Goal: Communication & Community: Participate in discussion

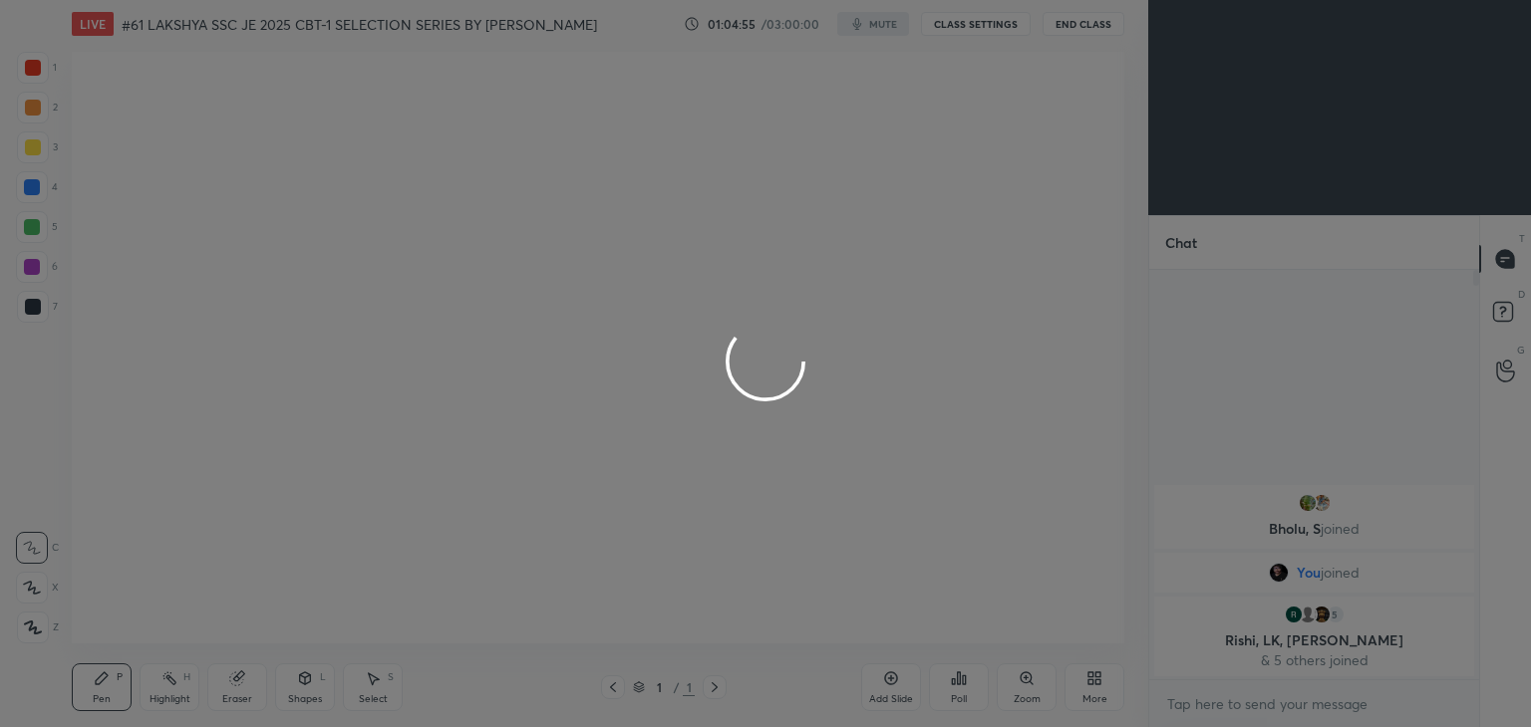
scroll to position [99046, 98579]
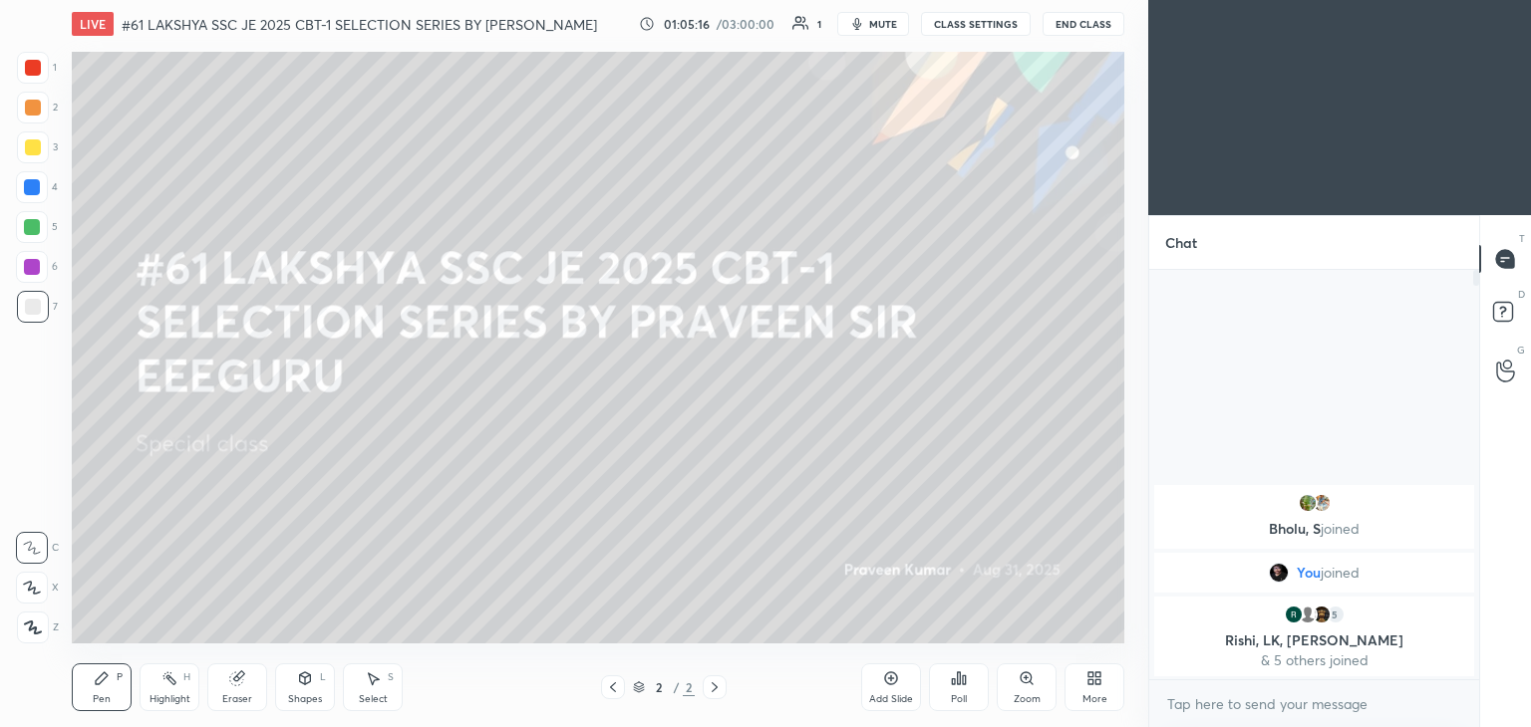
click at [1093, 675] on icon at bounding box center [1094, 679] width 16 height 16
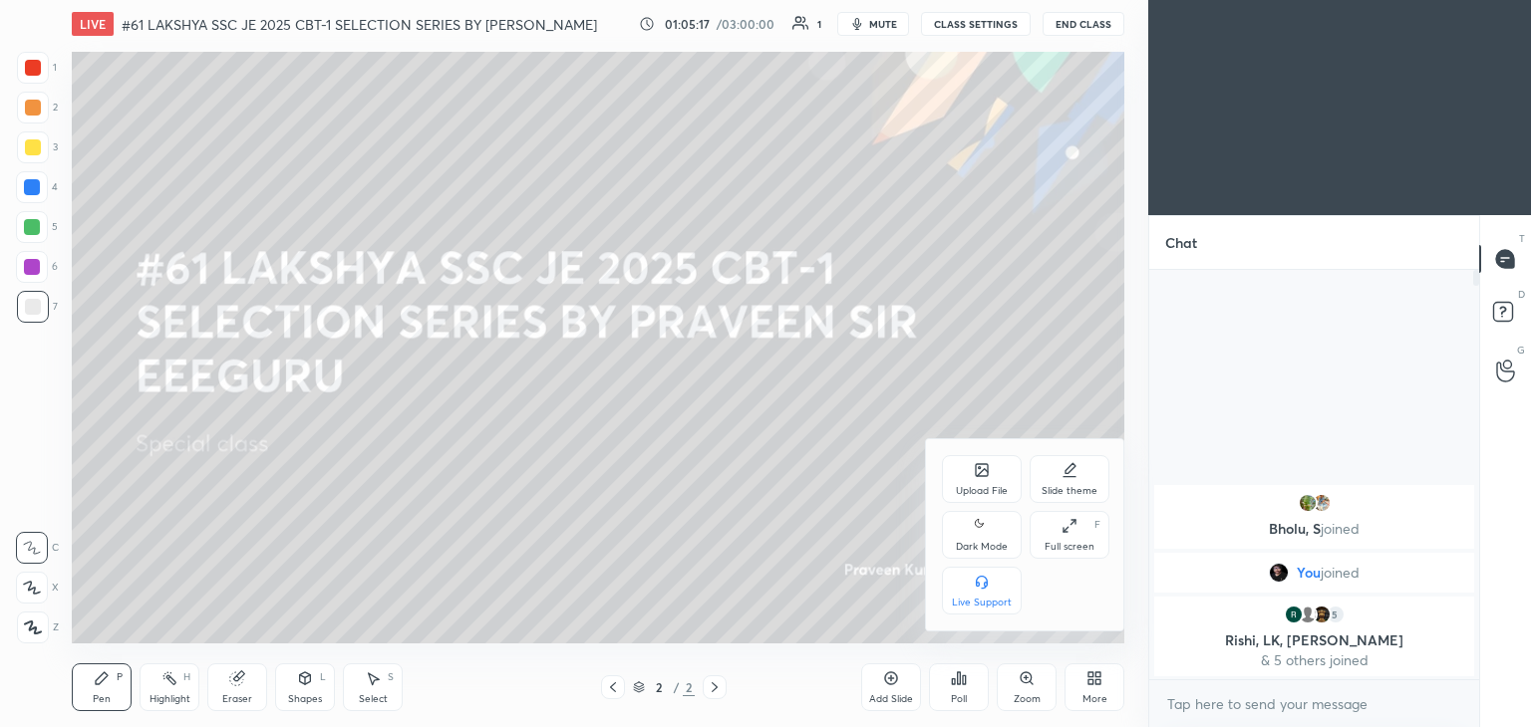
click at [990, 475] on div "Upload File" at bounding box center [982, 479] width 80 height 48
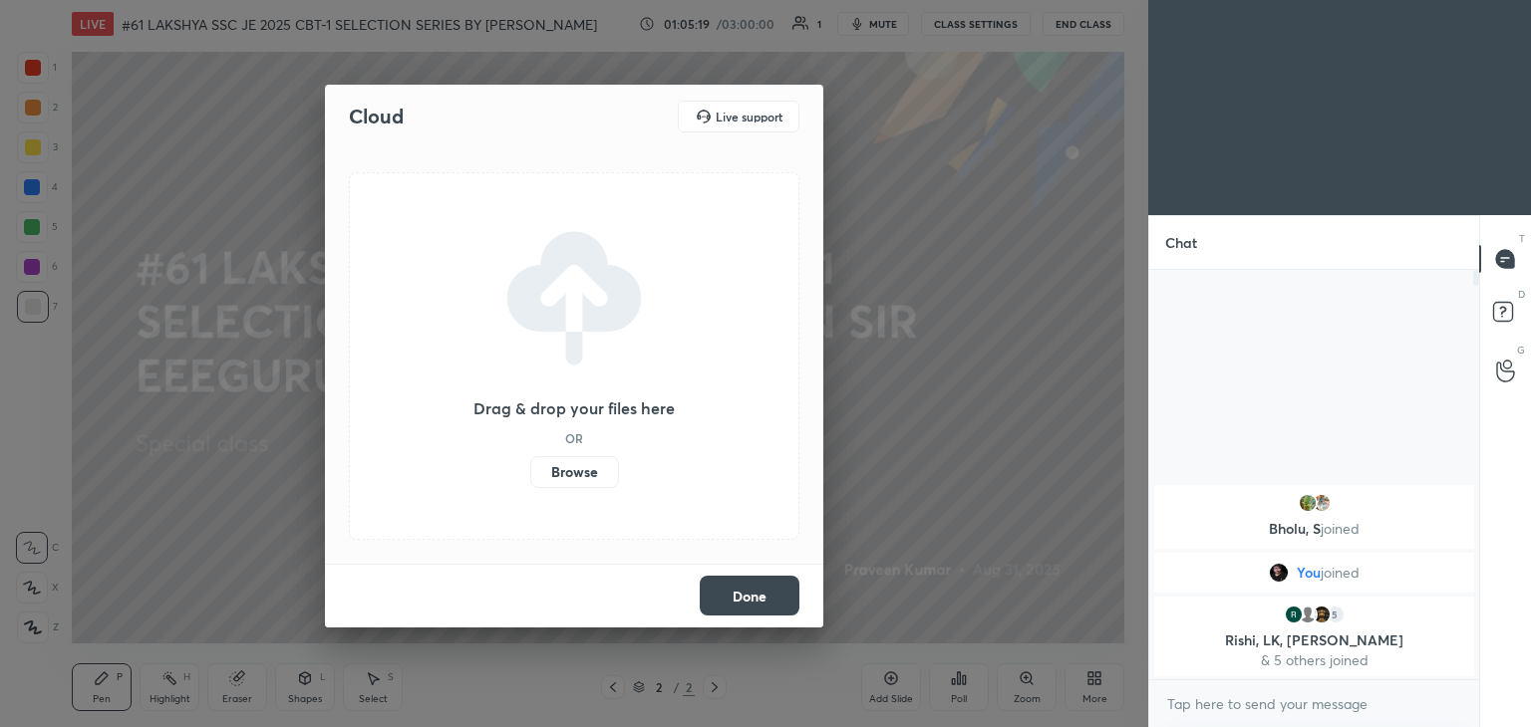
click at [582, 473] on label "Browse" at bounding box center [574, 472] width 89 height 32
click at [530, 473] on input "Browse" at bounding box center [530, 472] width 0 height 32
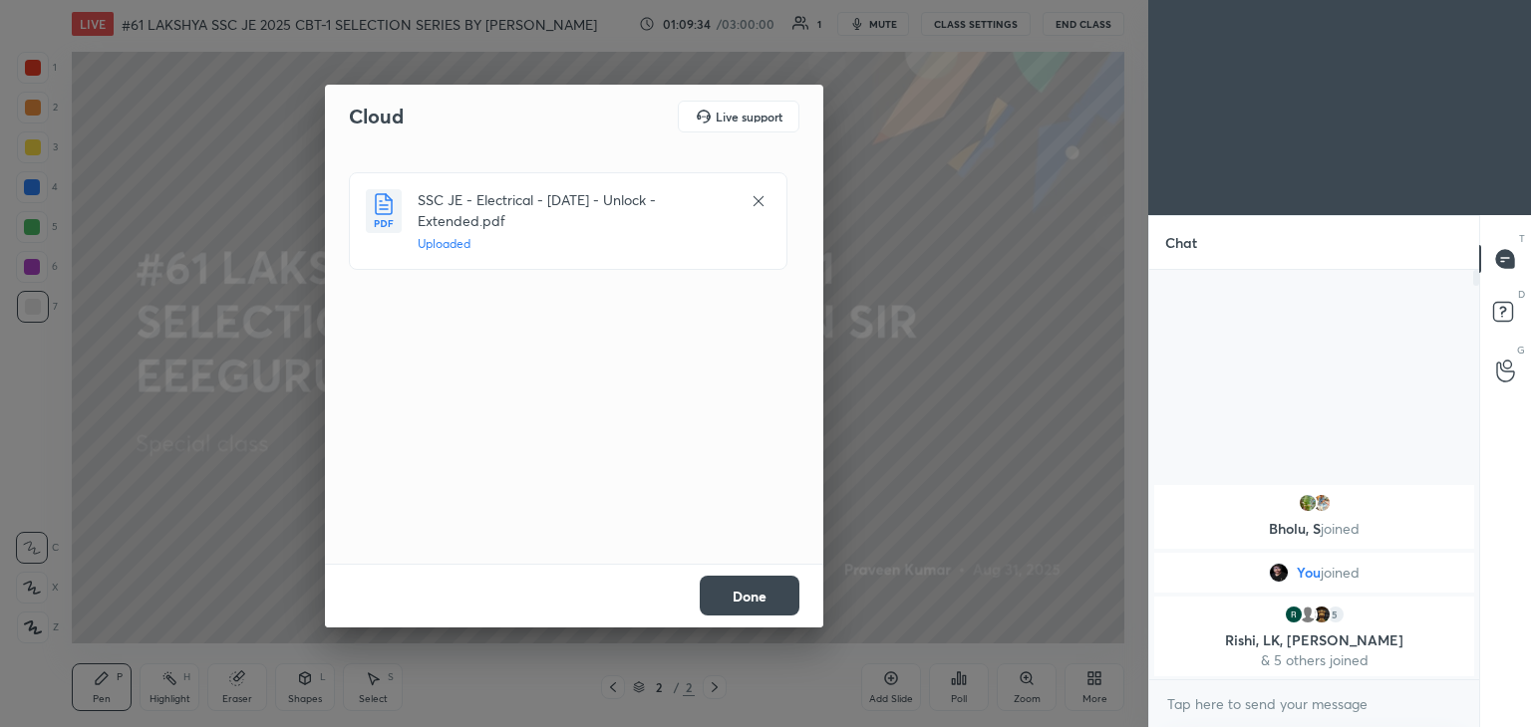
click at [758, 595] on button "Done" at bounding box center [750, 596] width 100 height 40
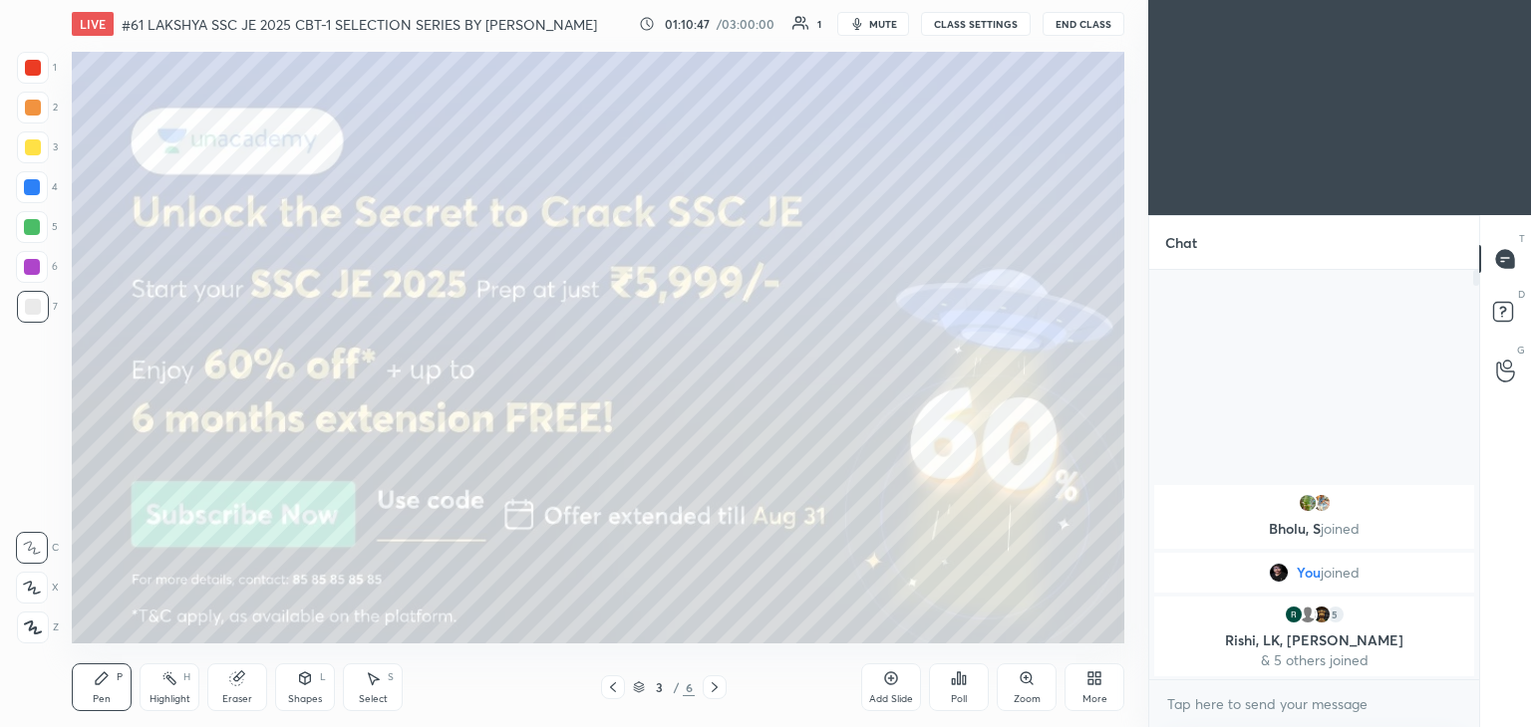
click at [713, 686] on icon at bounding box center [714, 688] width 6 height 10
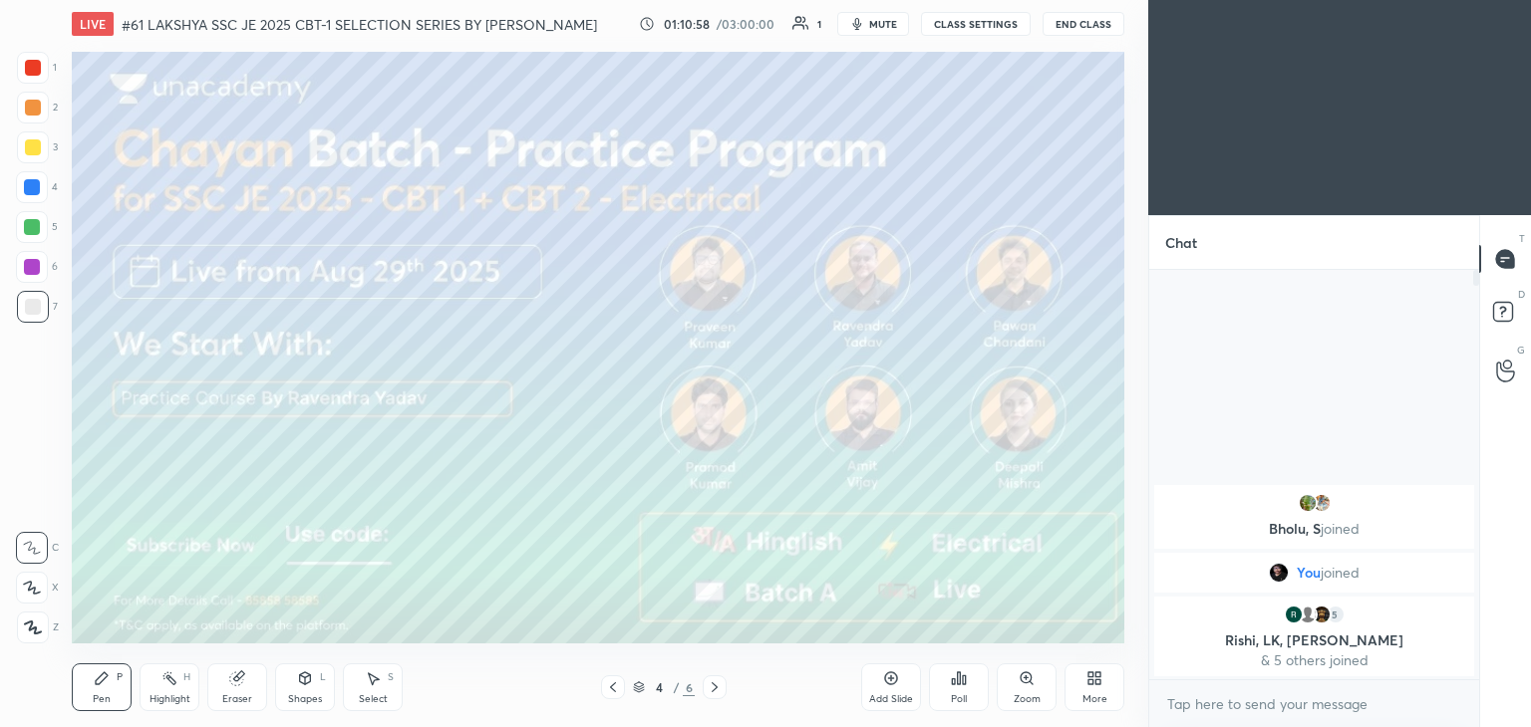
click at [711, 689] on icon at bounding box center [714, 688] width 16 height 16
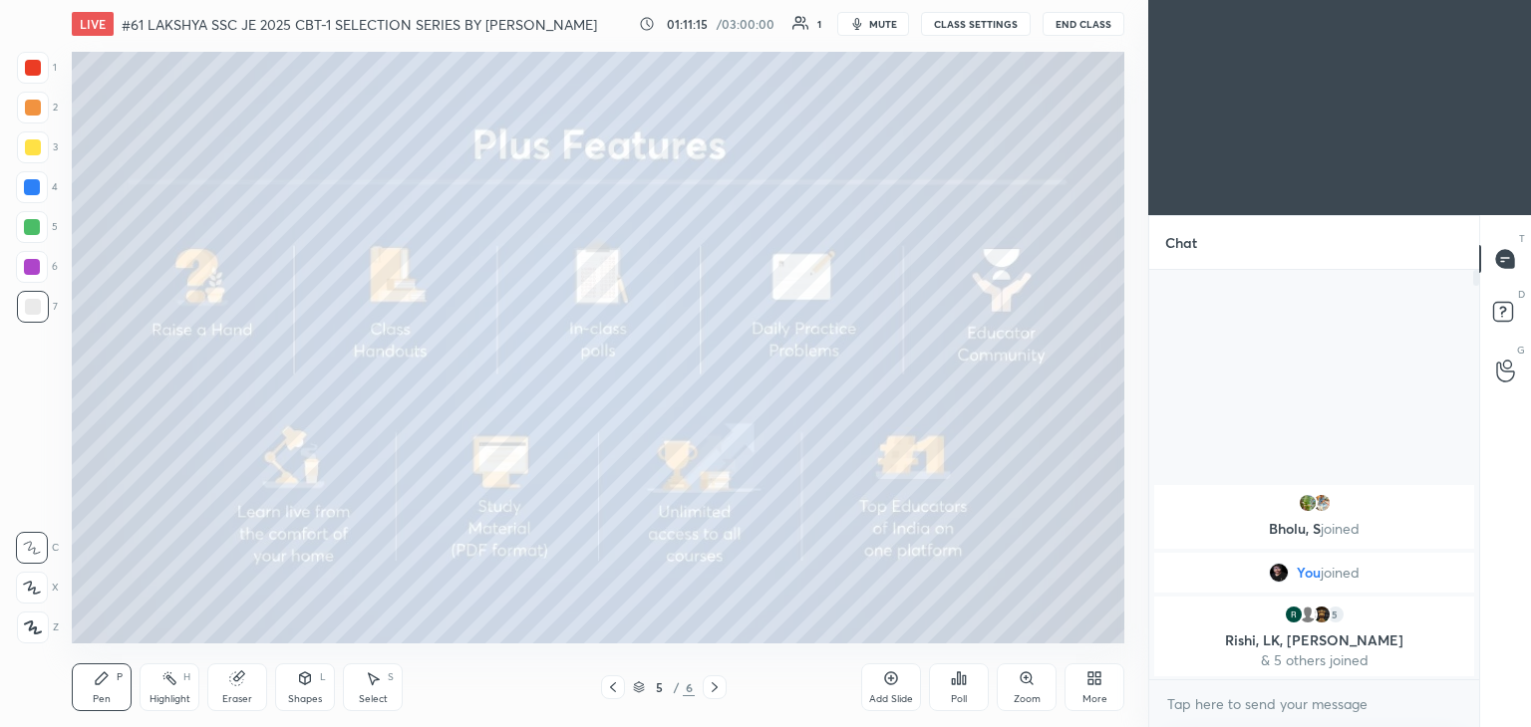
click at [715, 687] on icon at bounding box center [714, 688] width 6 height 10
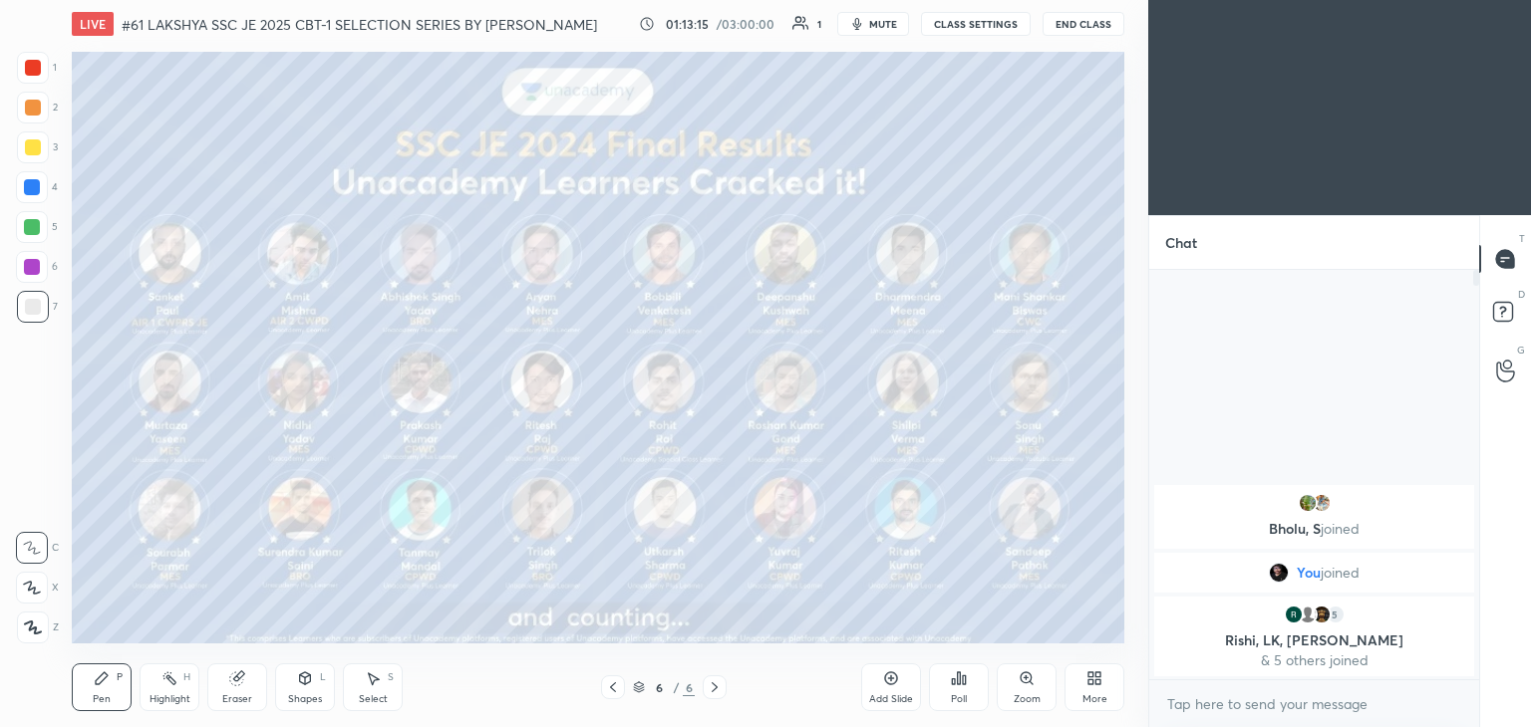
click at [41, 71] on div at bounding box center [33, 68] width 32 height 32
click at [1094, 679] on icon at bounding box center [1094, 679] width 16 height 16
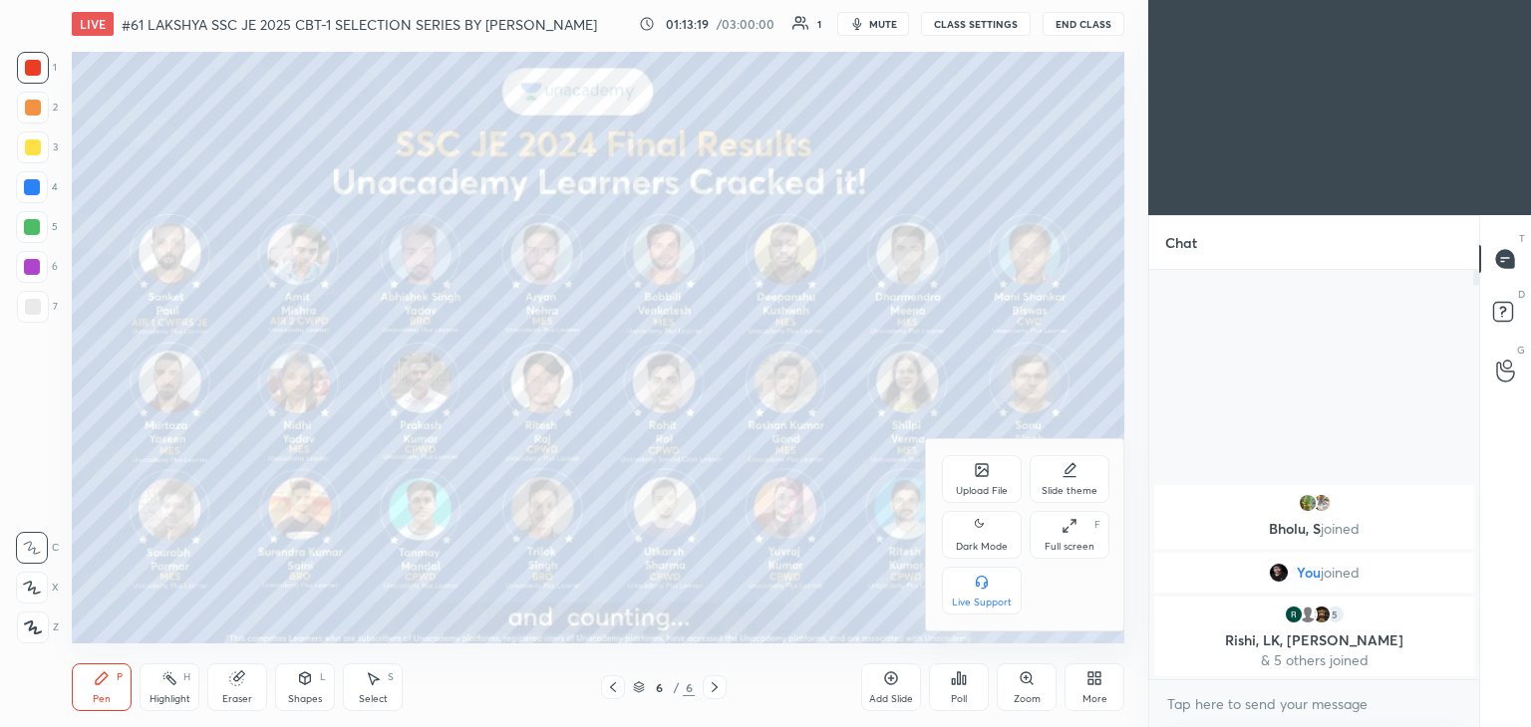
click at [981, 483] on div "Upload File" at bounding box center [982, 479] width 80 height 48
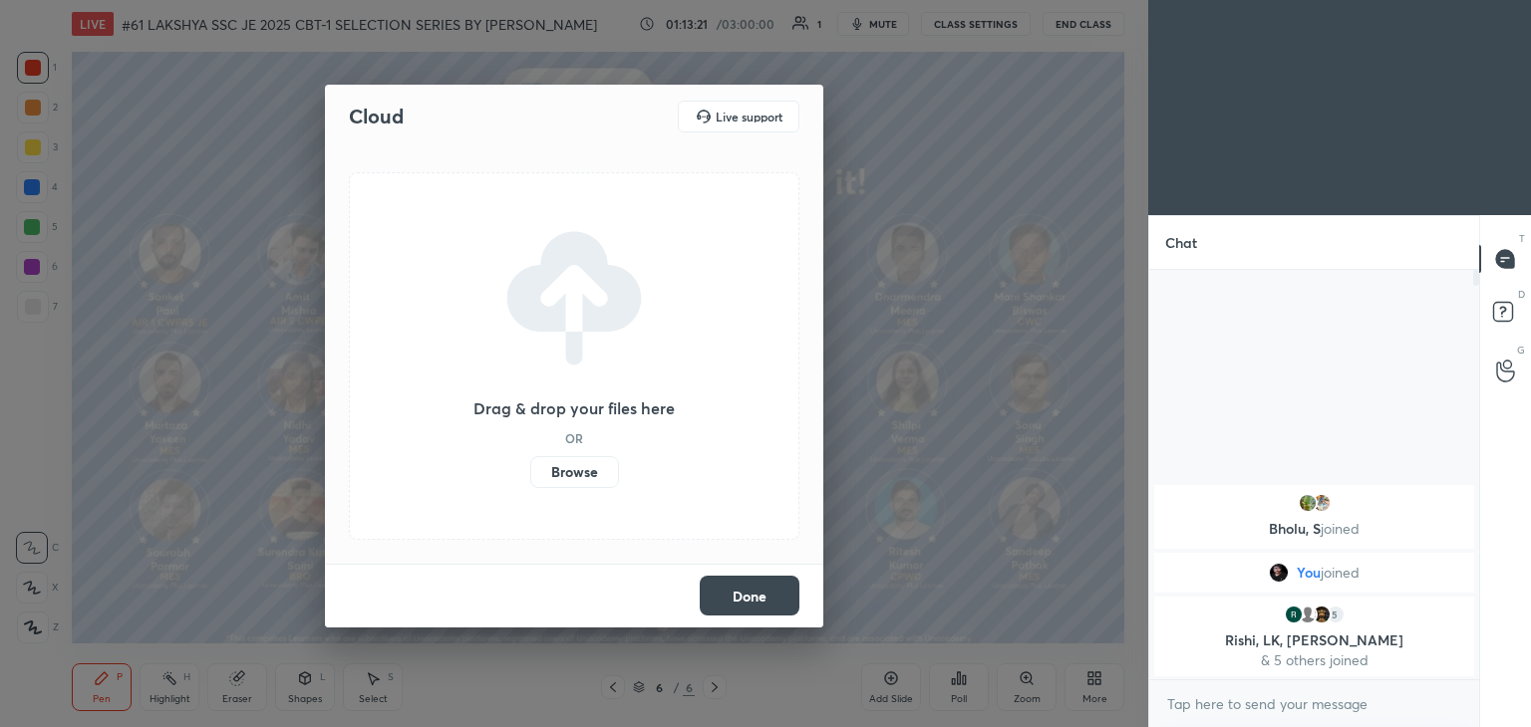
click at [589, 474] on label "Browse" at bounding box center [574, 472] width 89 height 32
click at [530, 474] on input "Browse" at bounding box center [530, 472] width 0 height 32
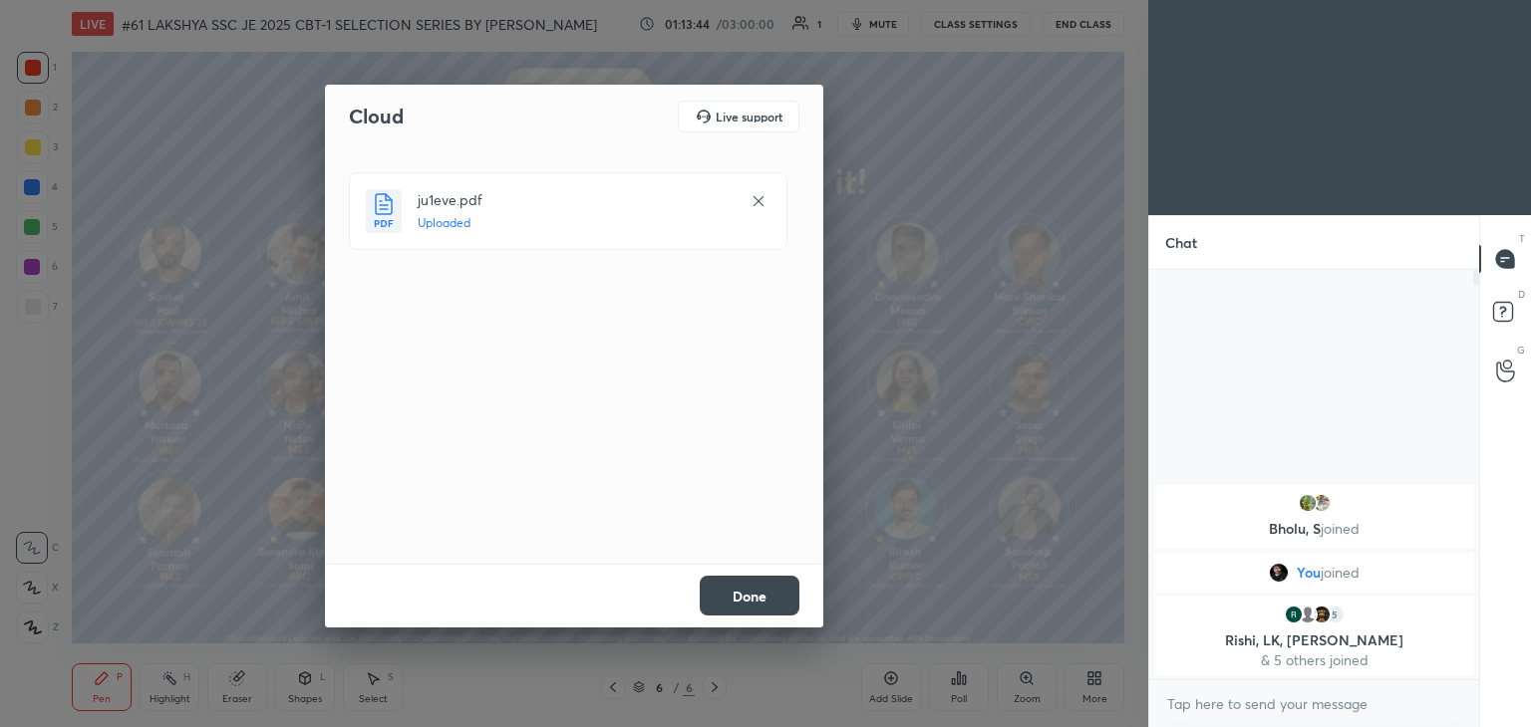
drag, startPoint x: 763, startPoint y: 595, endPoint x: 762, endPoint y: 585, distance: 10.0
click at [763, 592] on button "Done" at bounding box center [750, 596] width 100 height 40
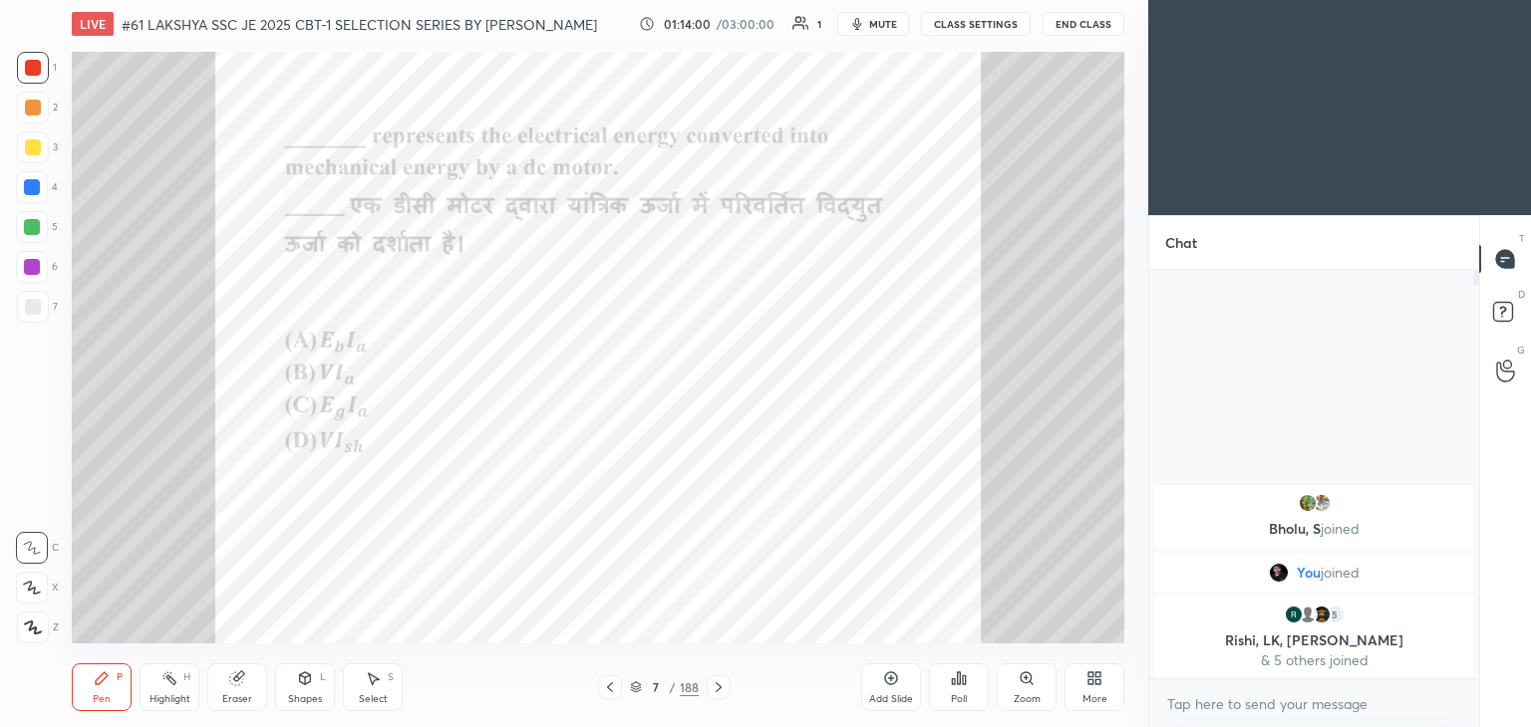
click at [35, 64] on div at bounding box center [33, 68] width 16 height 16
click at [243, 691] on div "Eraser" at bounding box center [237, 688] width 60 height 48
click at [32, 628] on span "Erase all" at bounding box center [32, 628] width 30 height 14
click at [103, 691] on div "Pen P" at bounding box center [102, 688] width 60 height 48
click at [710, 687] on icon at bounding box center [718, 688] width 16 height 16
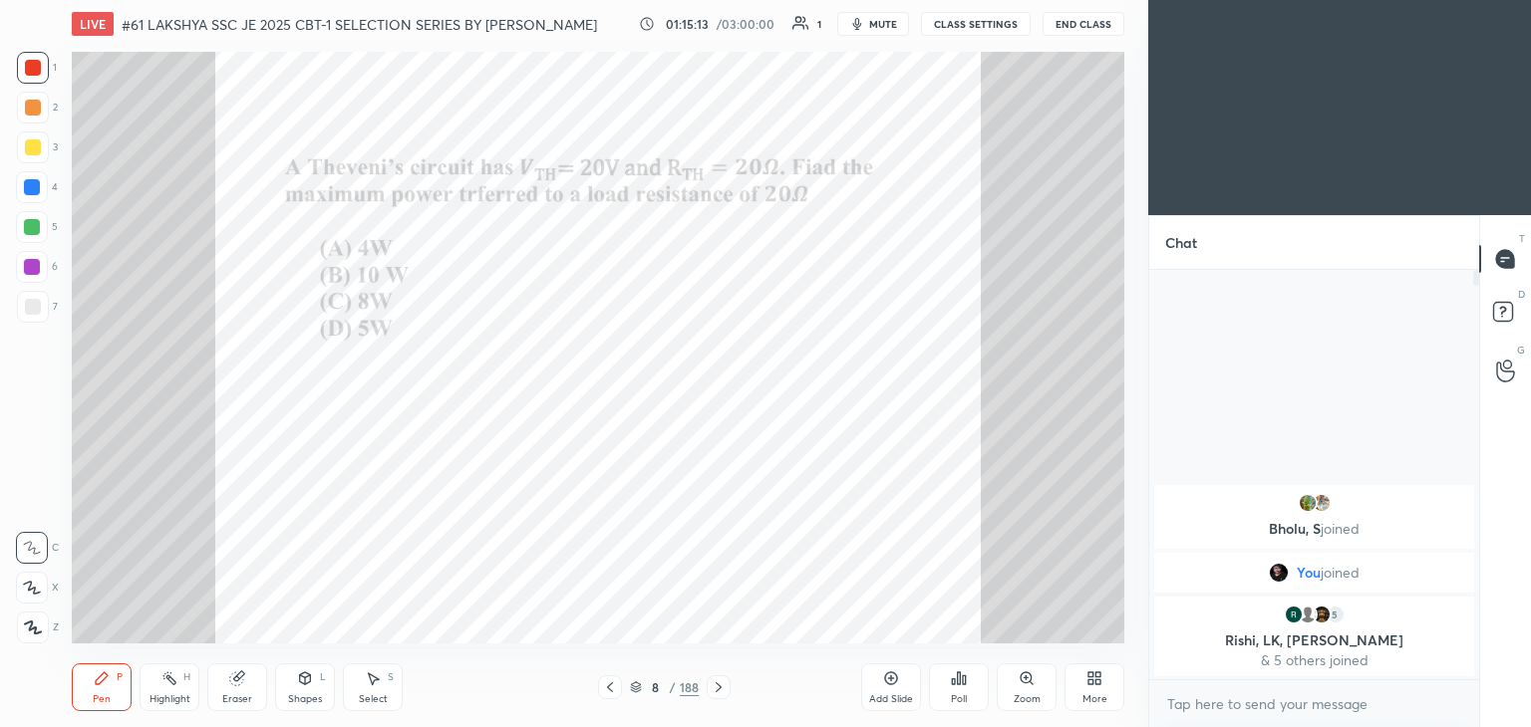
click at [964, 683] on icon at bounding box center [959, 679] width 16 height 16
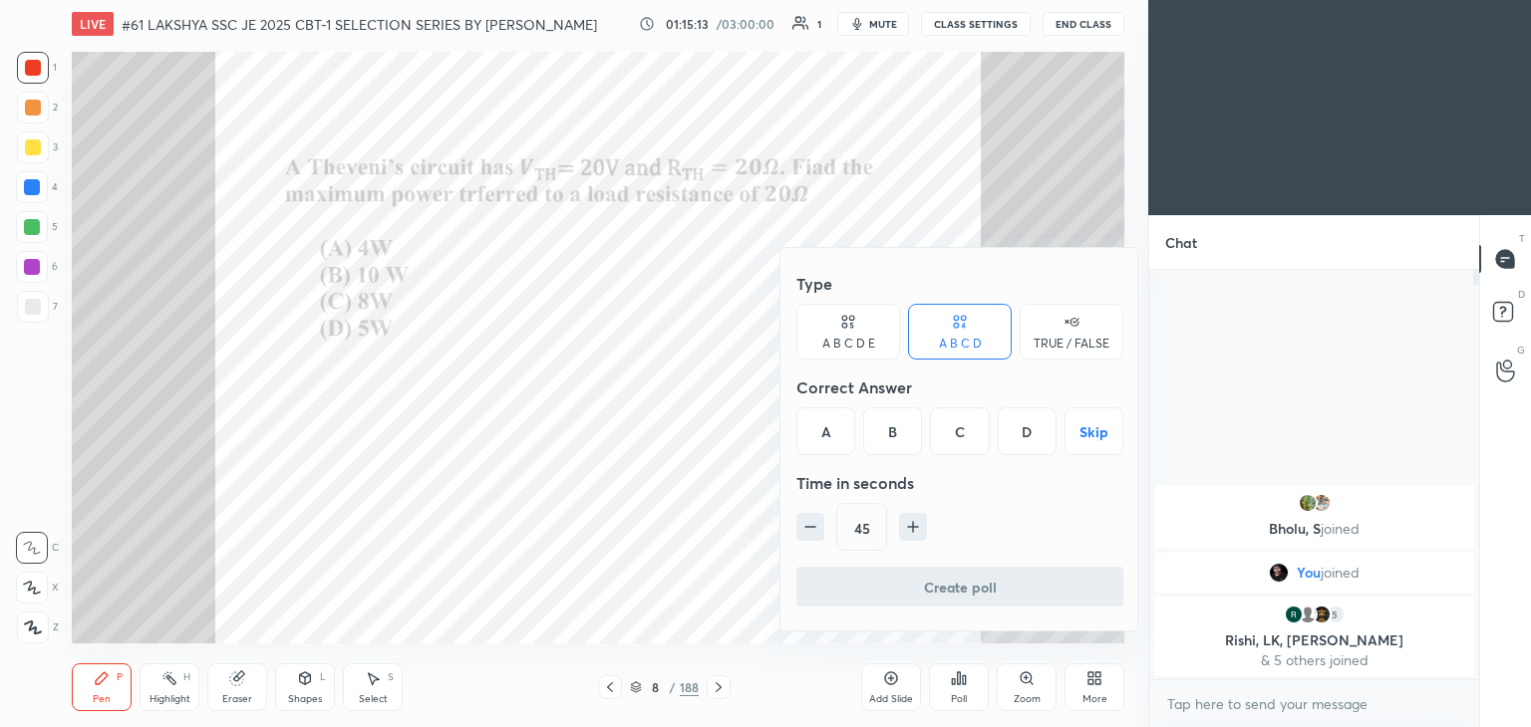
drag, startPoint x: 1028, startPoint y: 426, endPoint x: 981, endPoint y: 469, distance: 64.2
click at [1026, 428] on div "D" at bounding box center [1026, 432] width 59 height 48
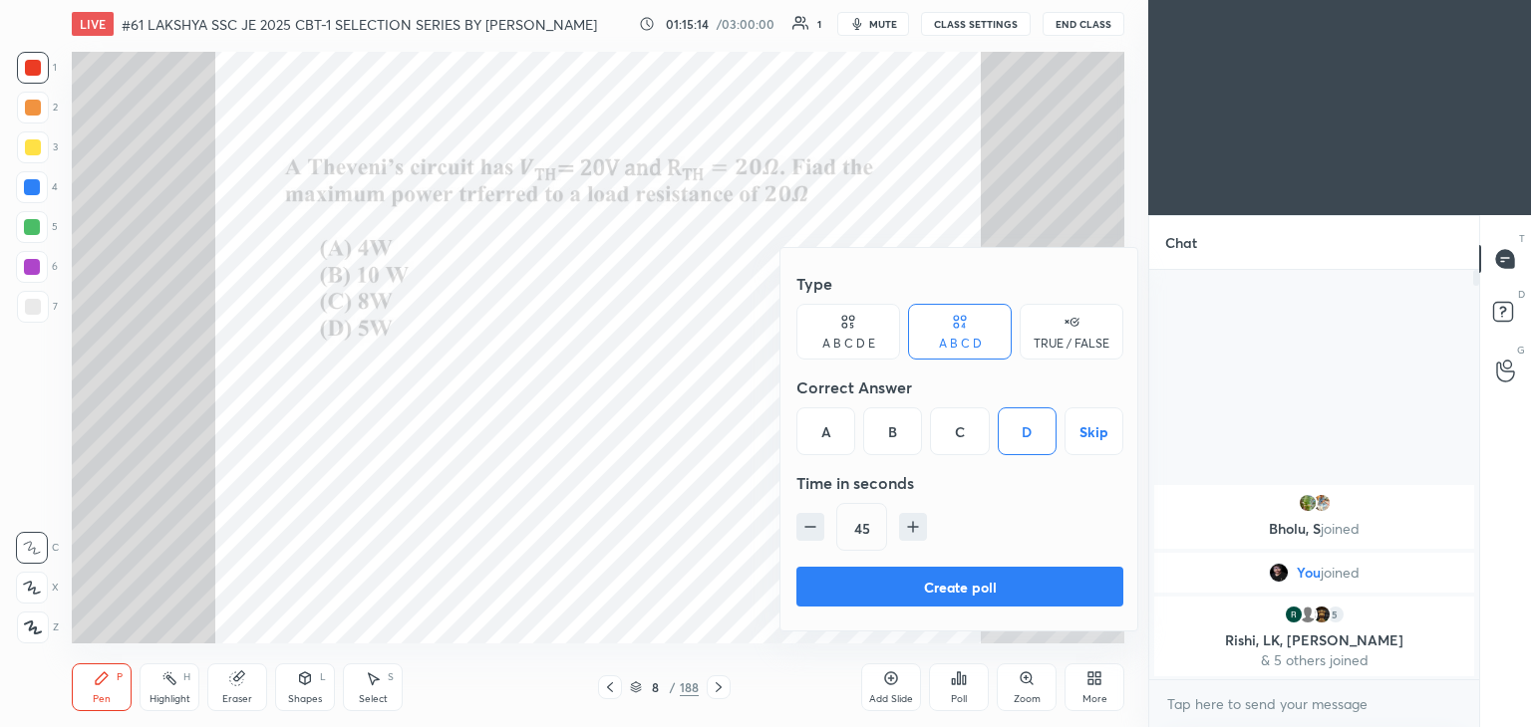
click at [883, 579] on button "Create poll" at bounding box center [959, 587] width 327 height 40
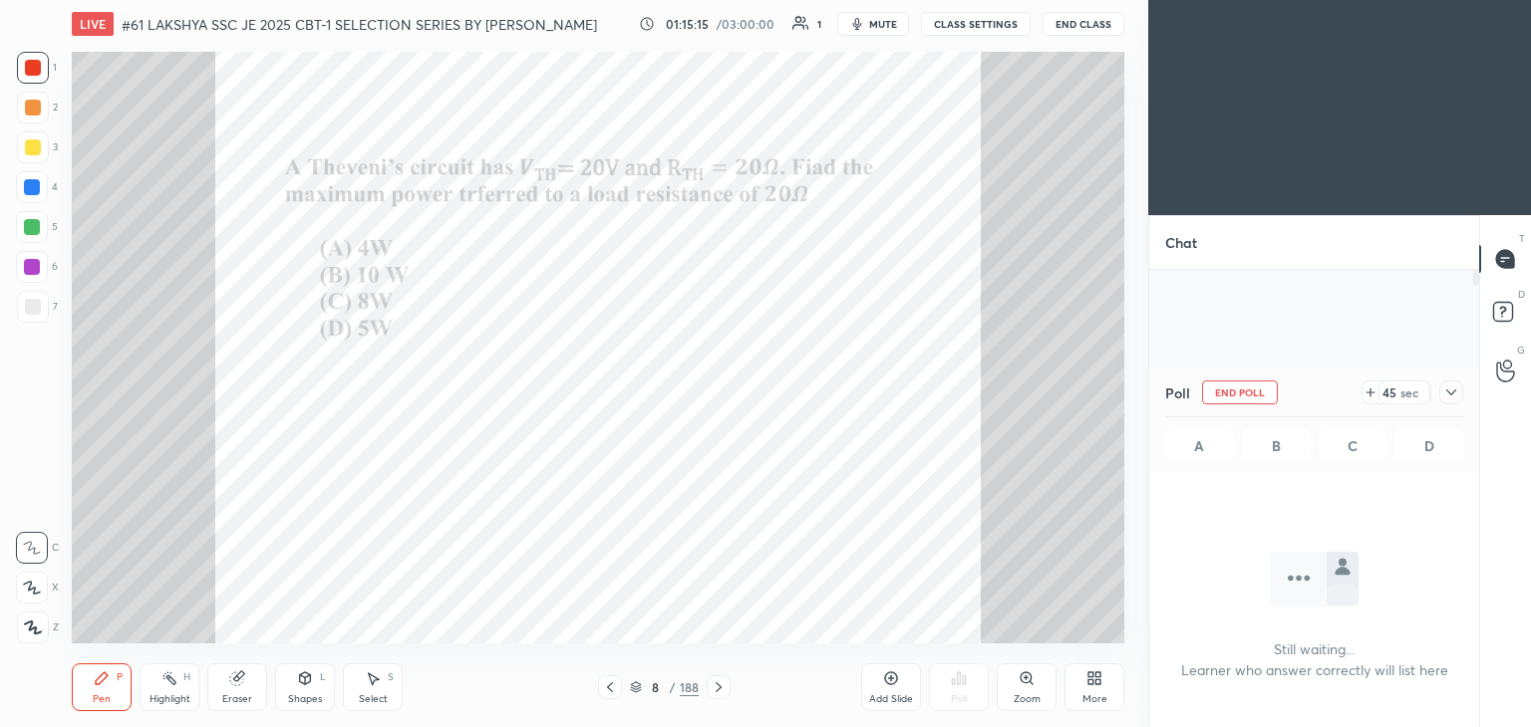
scroll to position [7, 6]
click at [1453, 396] on icon at bounding box center [1451, 393] width 16 height 16
type textarea "x"
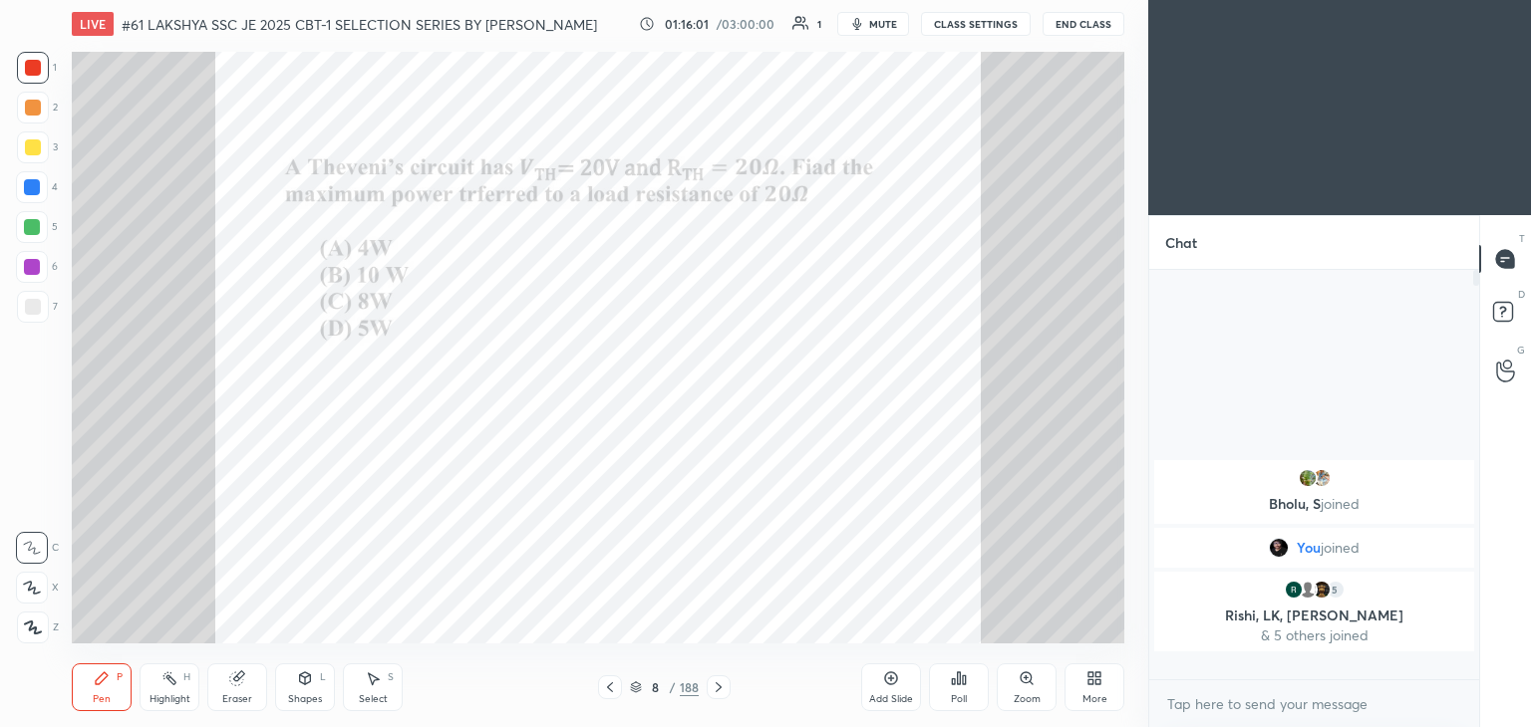
scroll to position [0, 0]
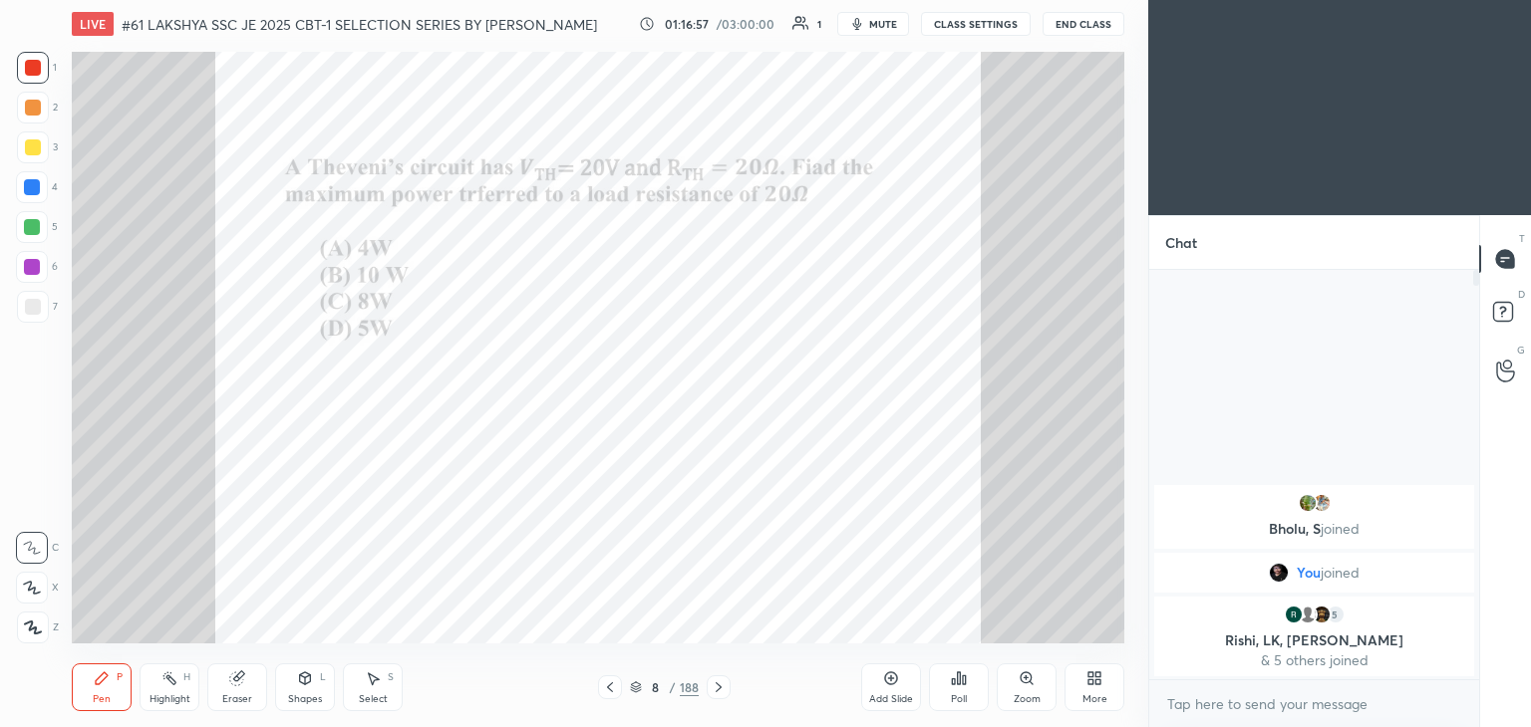
click at [713, 693] on icon at bounding box center [718, 688] width 16 height 16
drag, startPoint x: 229, startPoint y: 692, endPoint x: 238, endPoint y: 687, distance: 10.3
click at [230, 691] on div "Eraser" at bounding box center [237, 688] width 60 height 48
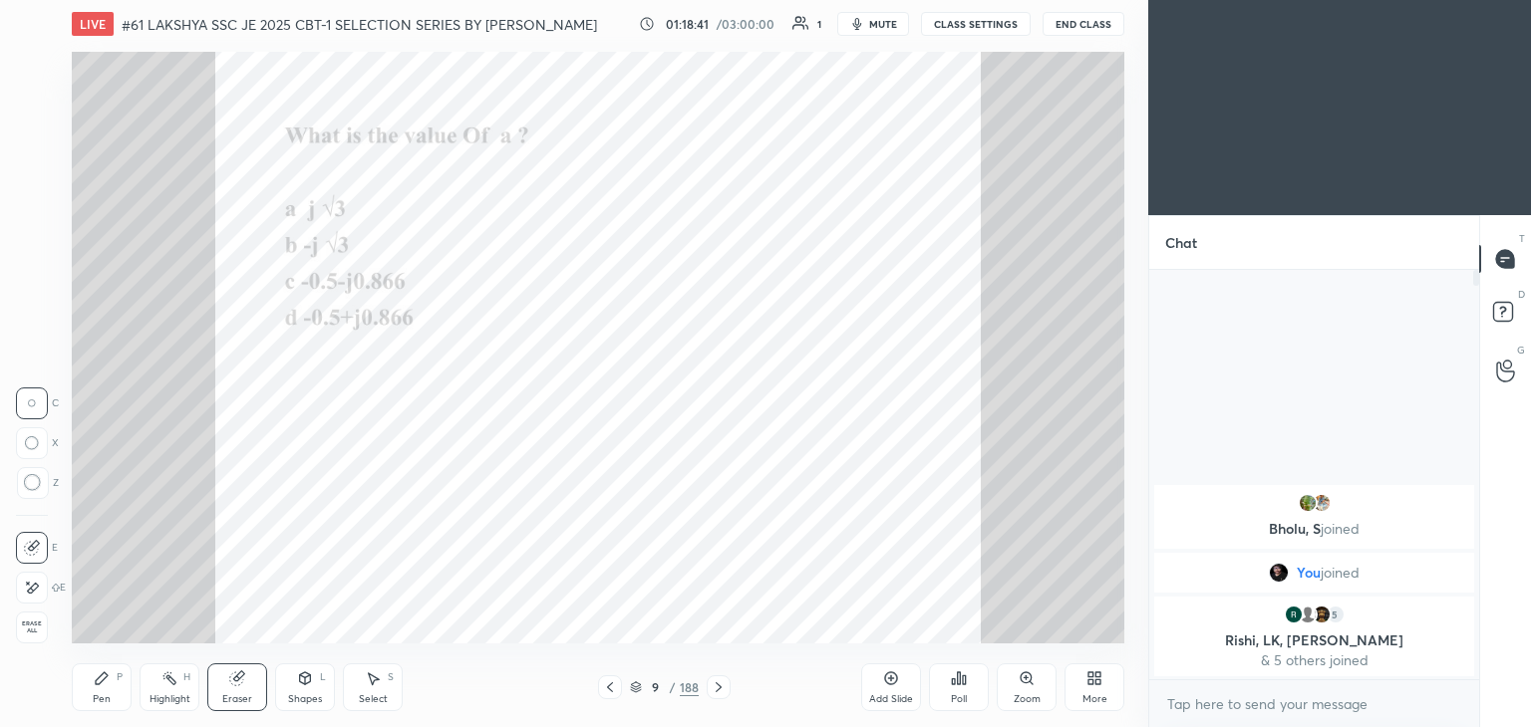
drag, startPoint x: 35, startPoint y: 621, endPoint x: 121, endPoint y: 678, distance: 102.8
click at [36, 621] on span "Erase all" at bounding box center [32, 628] width 30 height 14
click at [127, 682] on div "Pen P" at bounding box center [102, 688] width 60 height 48
click at [713, 685] on icon at bounding box center [718, 688] width 16 height 16
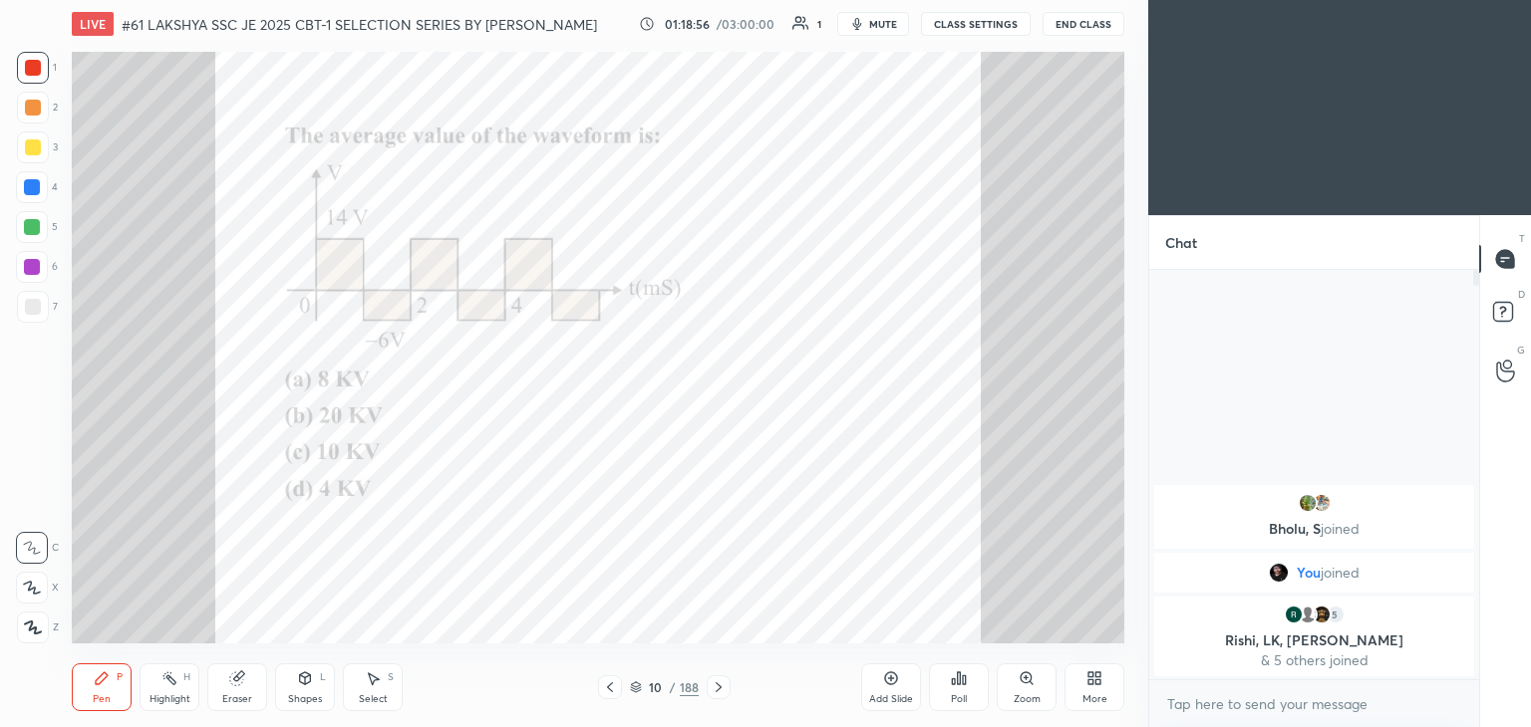
click at [717, 693] on icon at bounding box center [718, 688] width 16 height 16
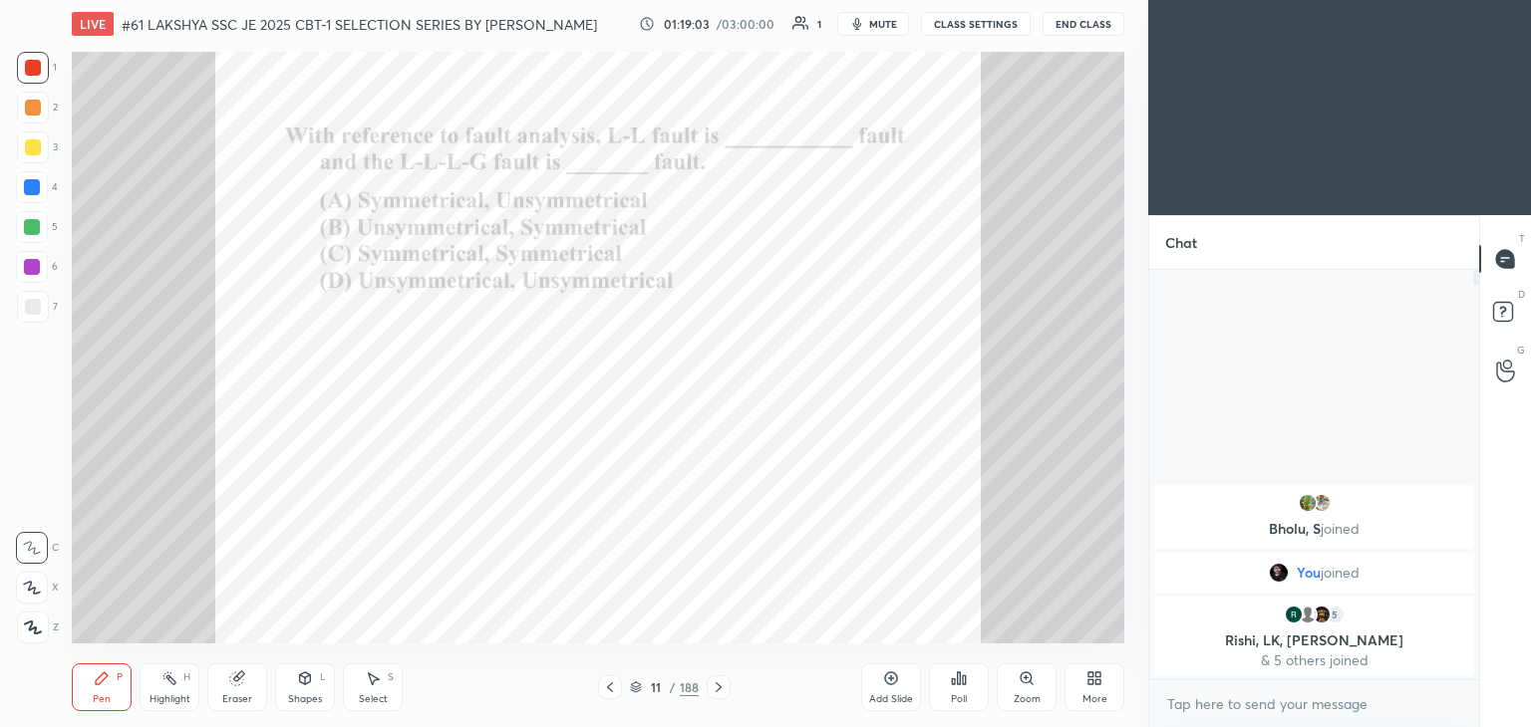
click at [29, 73] on div at bounding box center [33, 68] width 16 height 16
click at [956, 695] on div "Poll" at bounding box center [959, 700] width 16 height 10
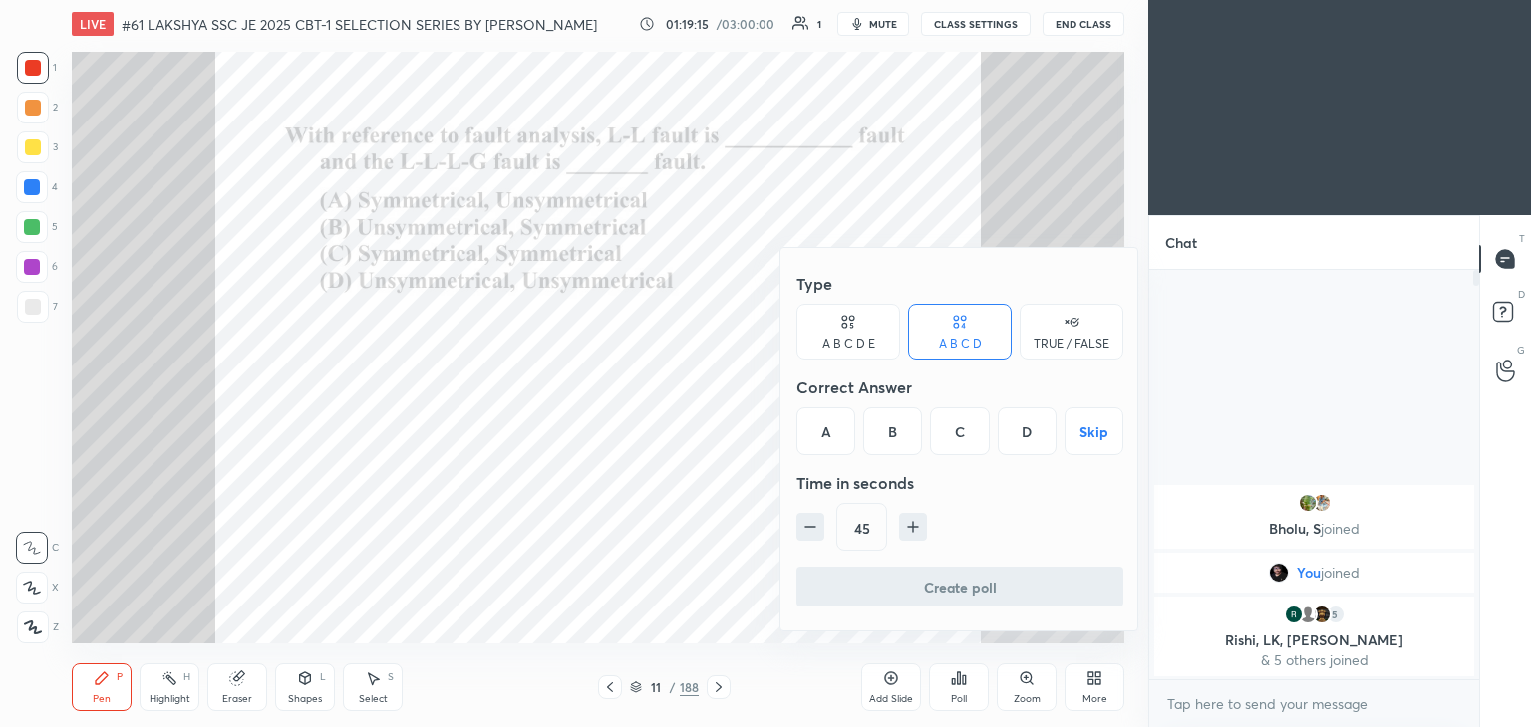
click at [1014, 426] on div "D" at bounding box center [1026, 432] width 59 height 48
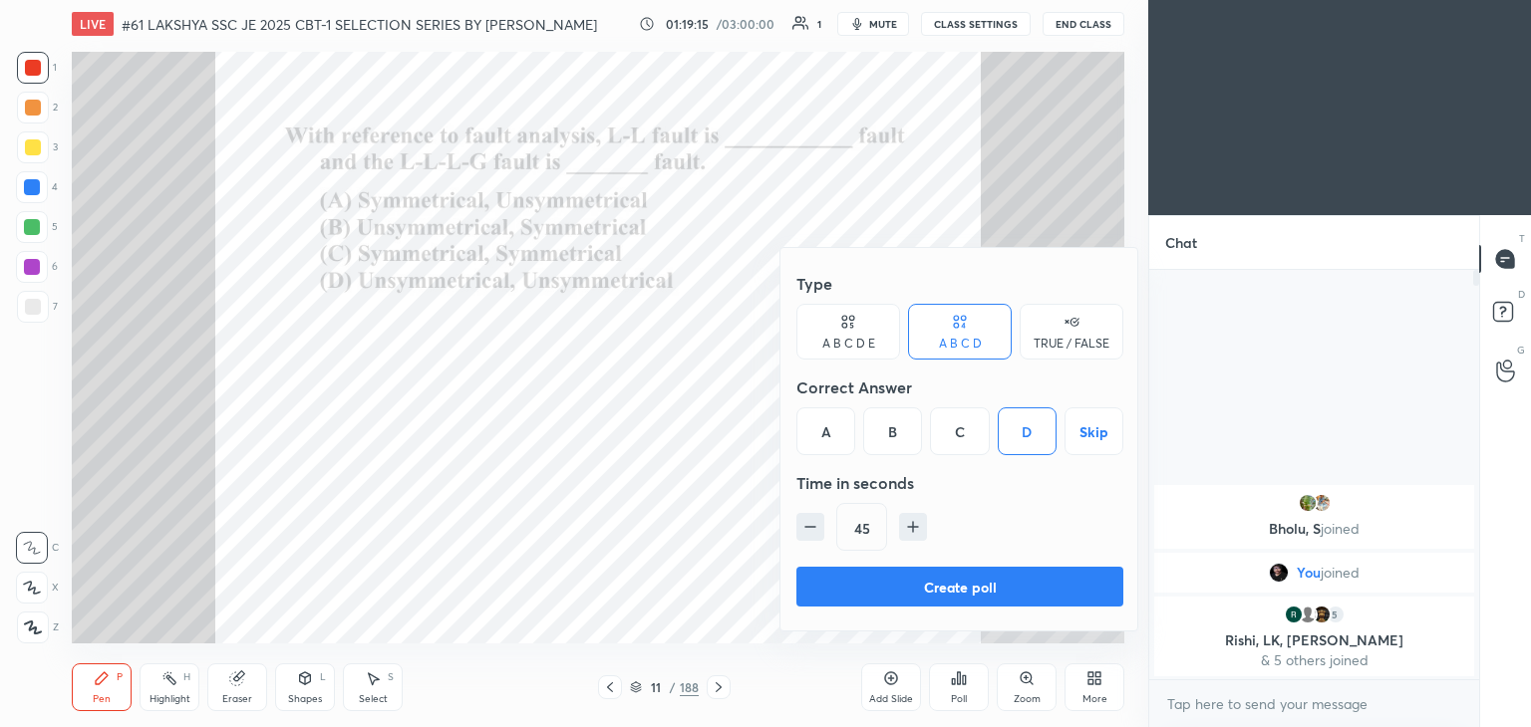
click at [915, 517] on icon "button" at bounding box center [913, 527] width 20 height 20
type input "60"
click at [909, 585] on button "Create poll" at bounding box center [959, 587] width 327 height 40
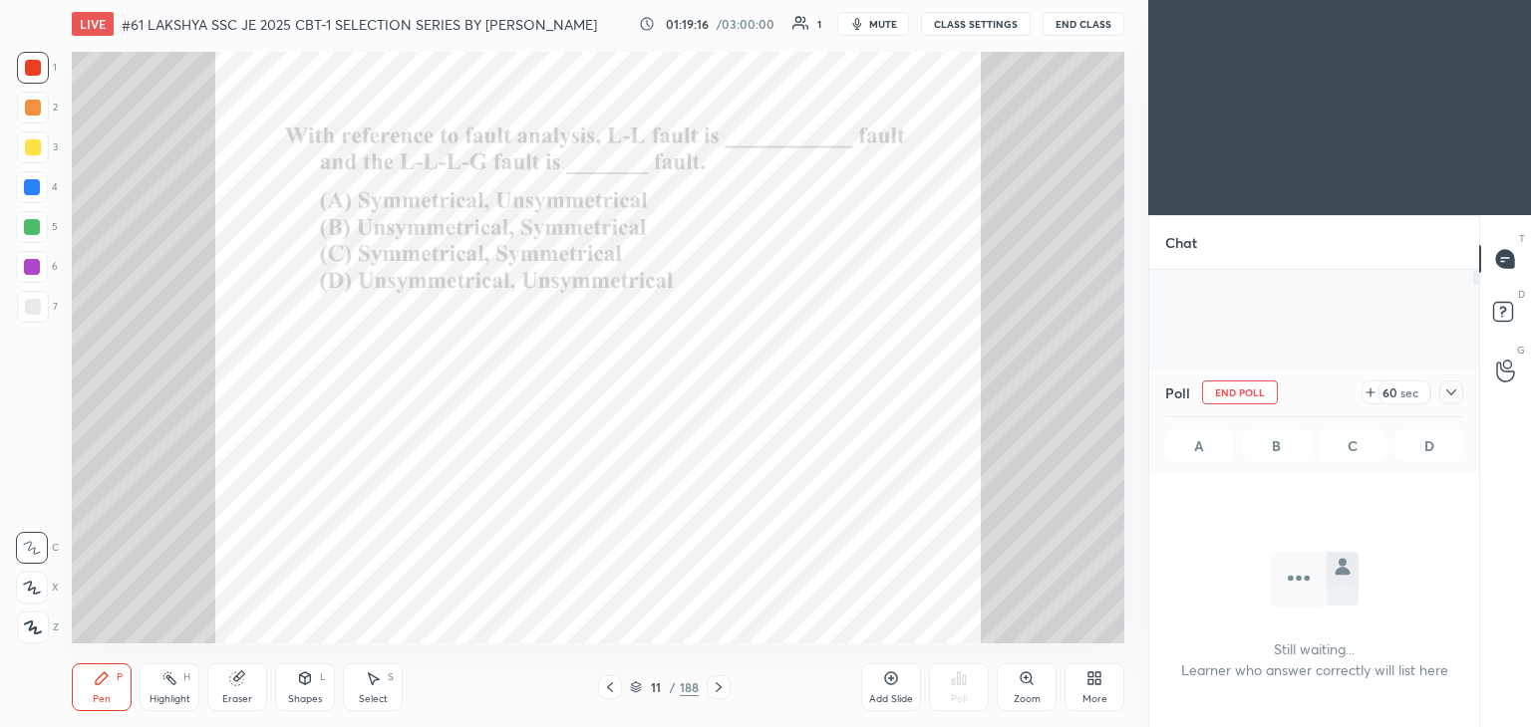
scroll to position [7, 6]
drag, startPoint x: 1450, startPoint y: 396, endPoint x: 1443, endPoint y: 387, distance: 11.4
click at [1448, 394] on icon at bounding box center [1451, 393] width 16 height 16
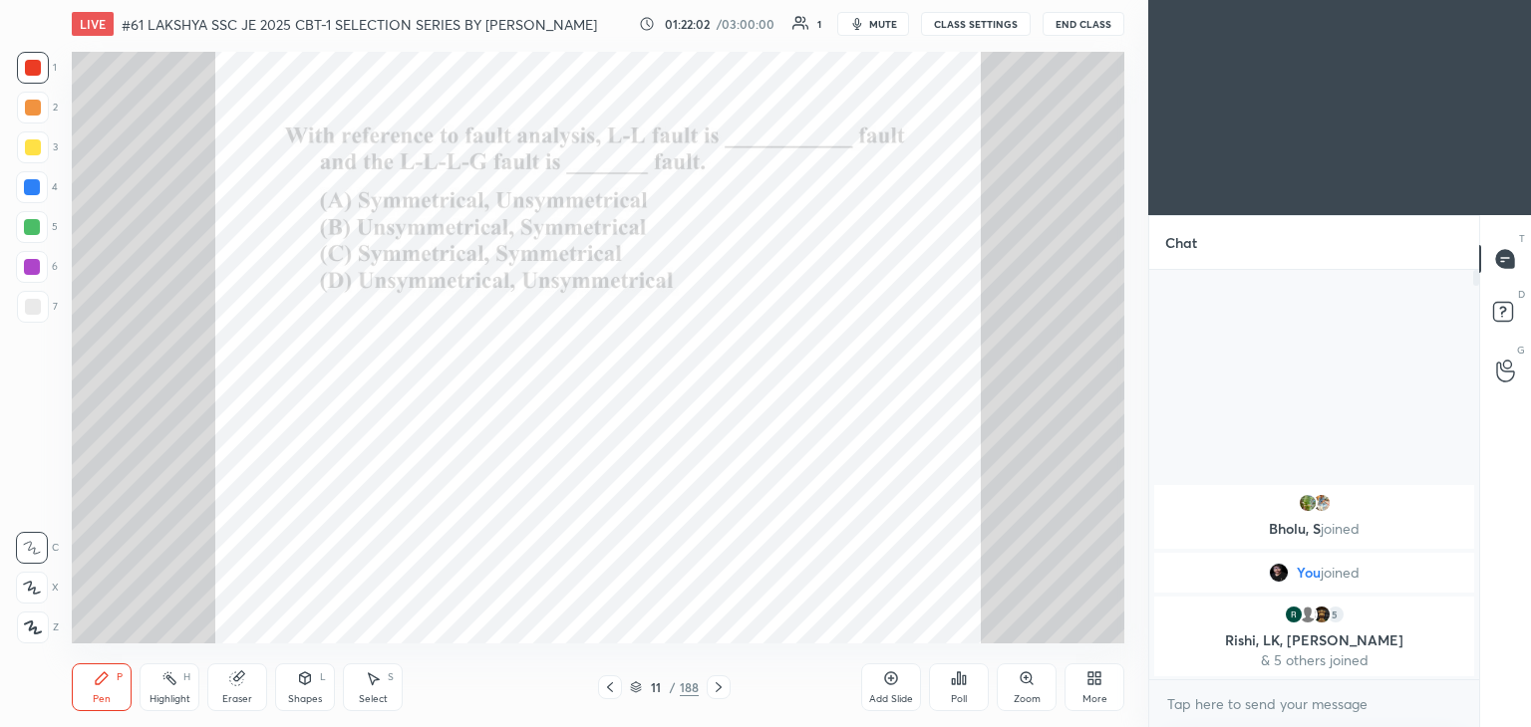
click at [723, 689] on icon at bounding box center [718, 688] width 16 height 16
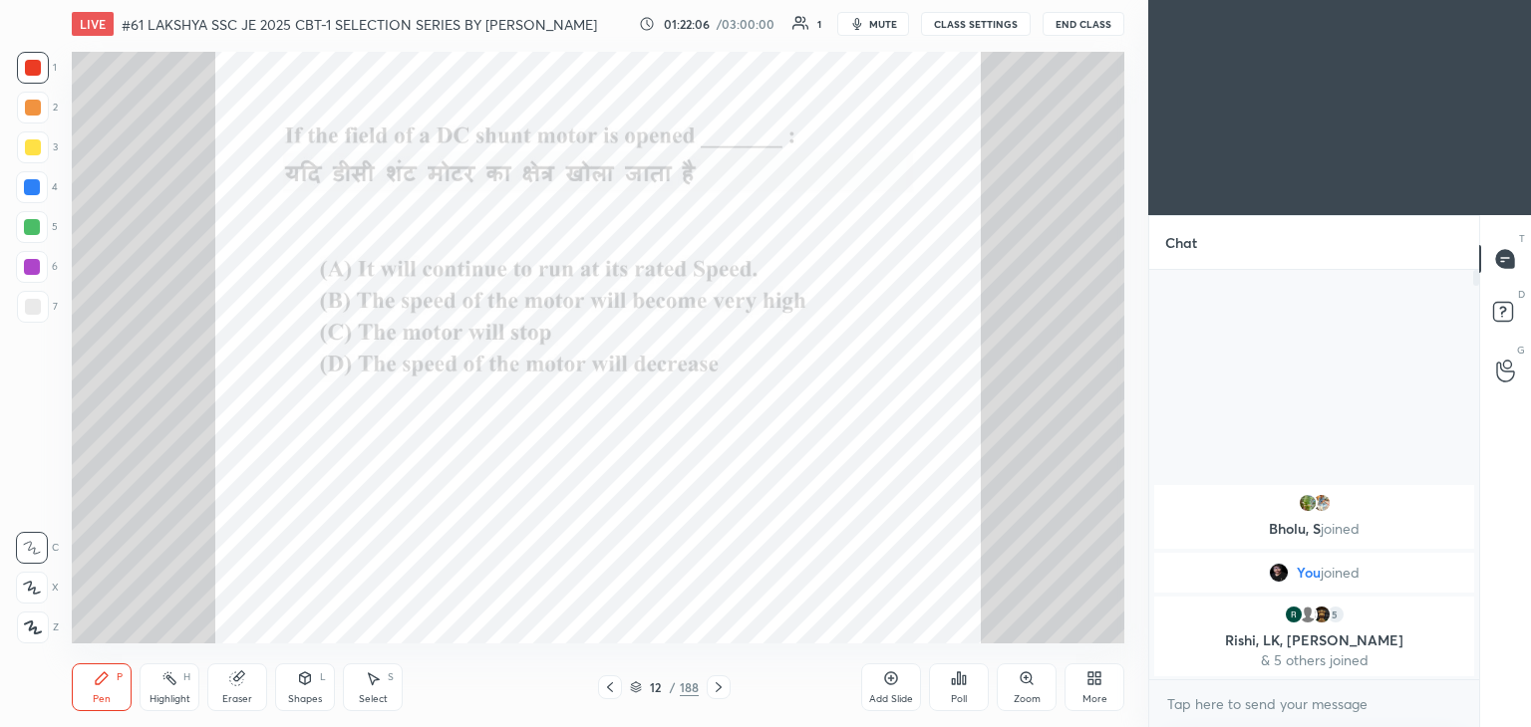
click at [713, 684] on icon at bounding box center [718, 688] width 16 height 16
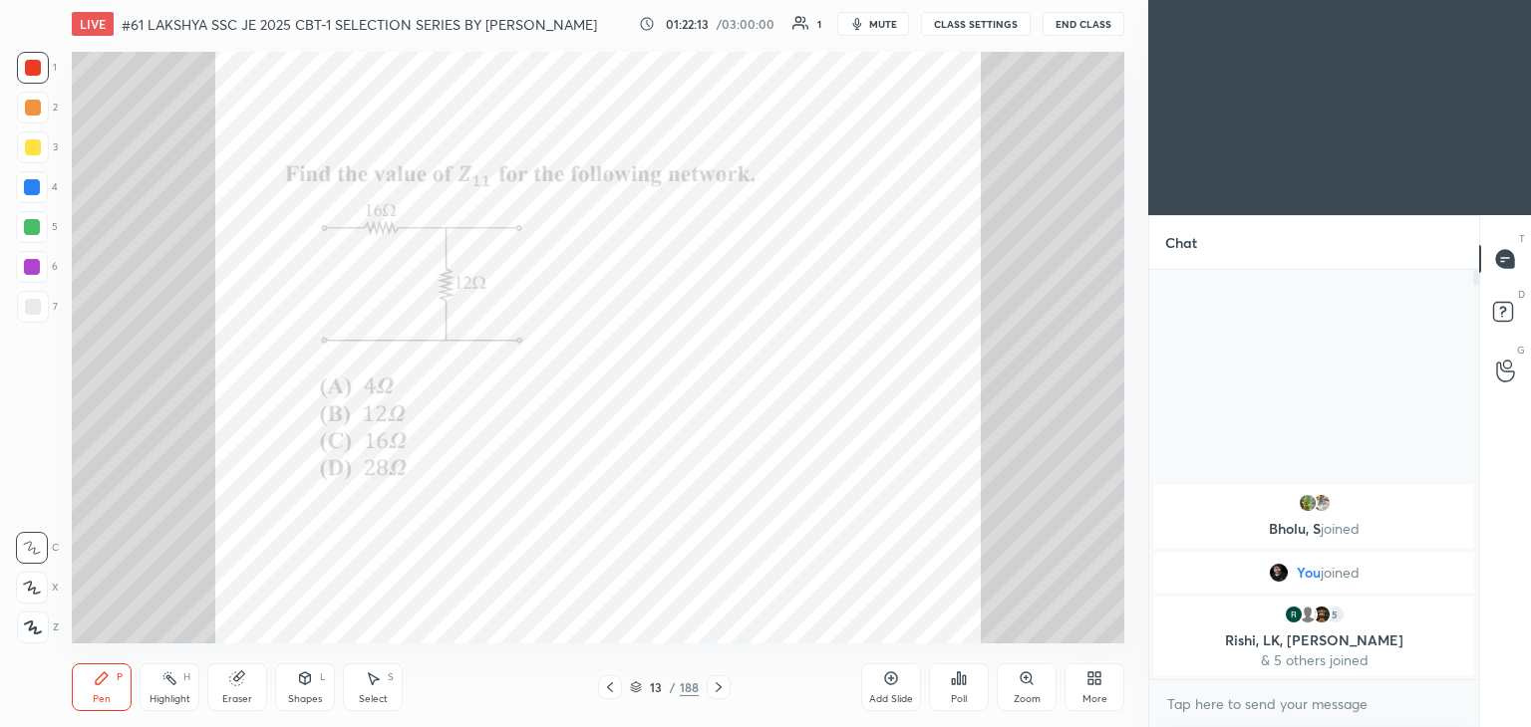
click at [959, 689] on div "Poll" at bounding box center [959, 688] width 60 height 48
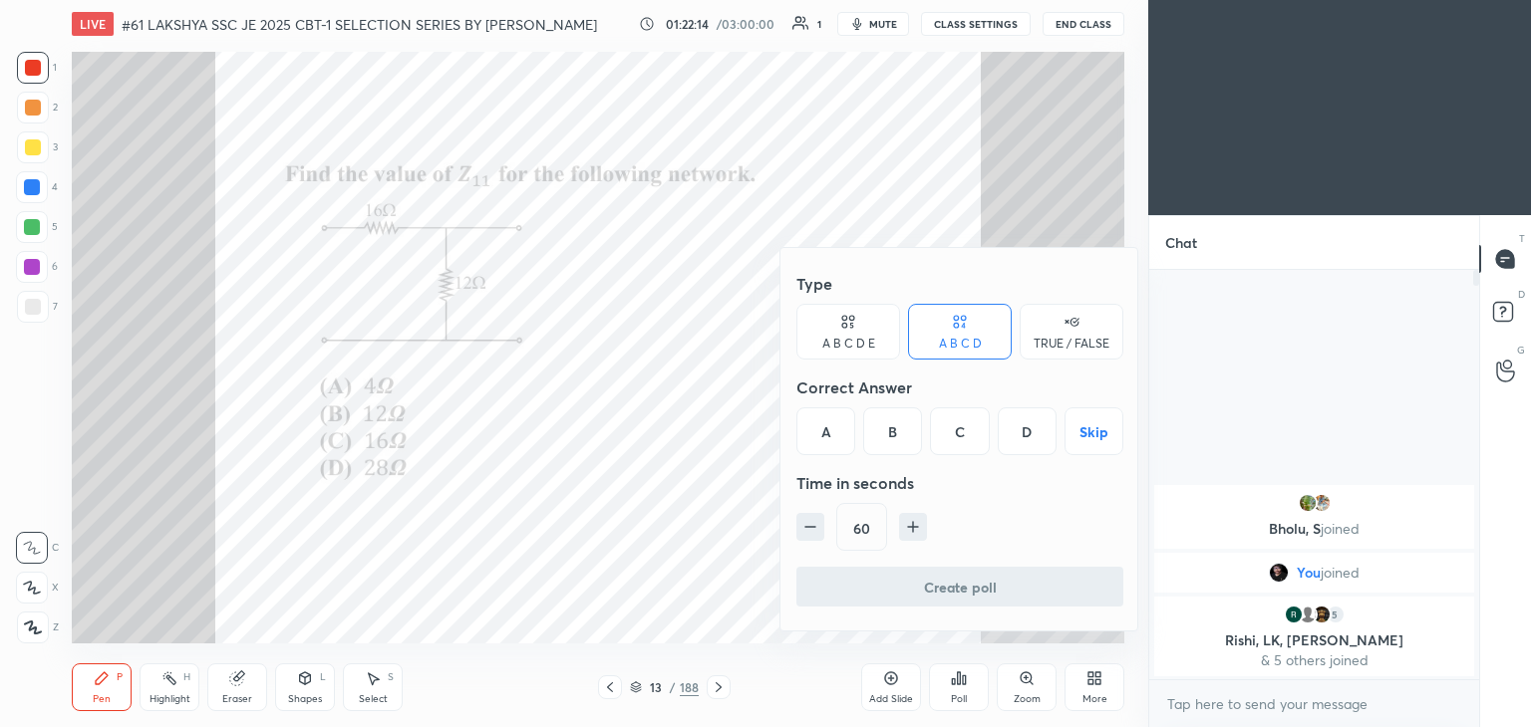
click at [1021, 431] on div "D" at bounding box center [1026, 432] width 59 height 48
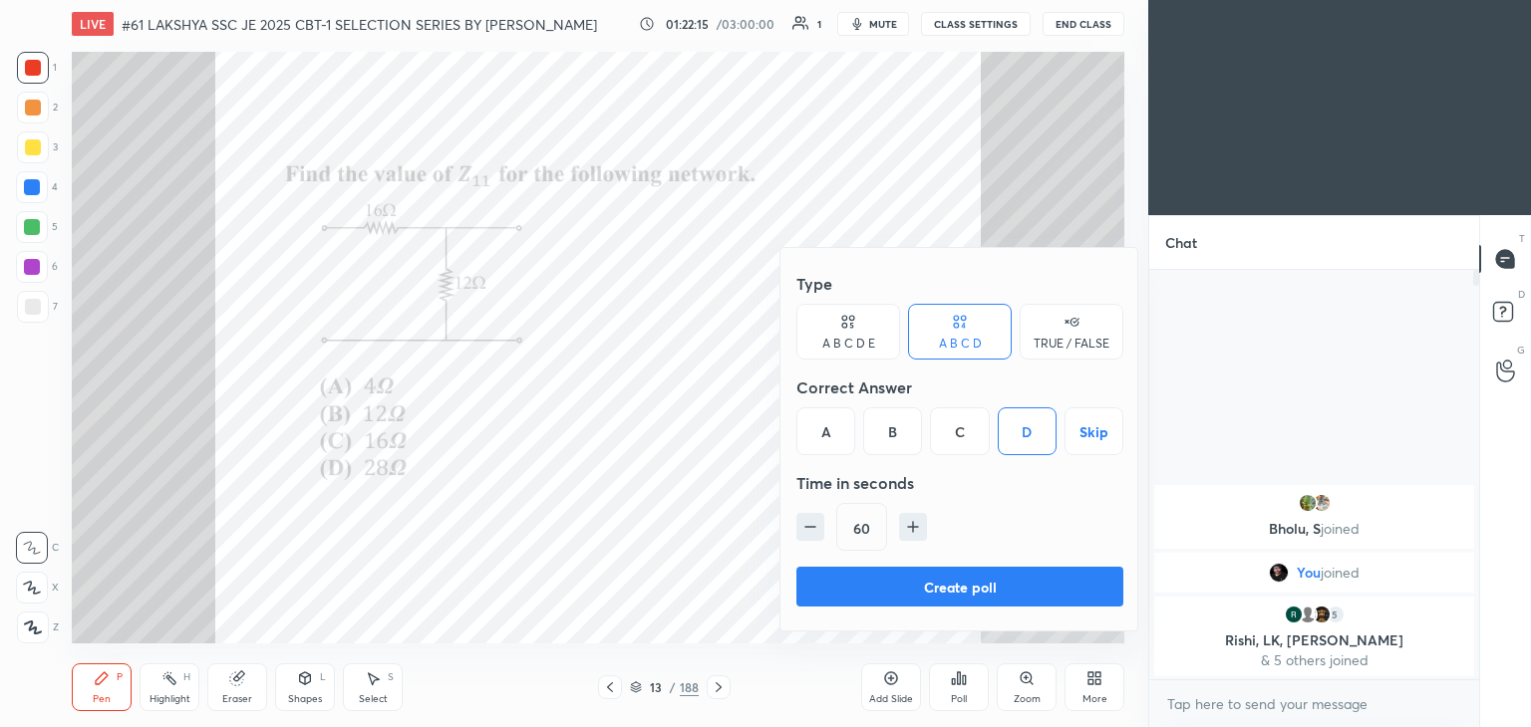
click at [927, 590] on button "Create poll" at bounding box center [959, 587] width 327 height 40
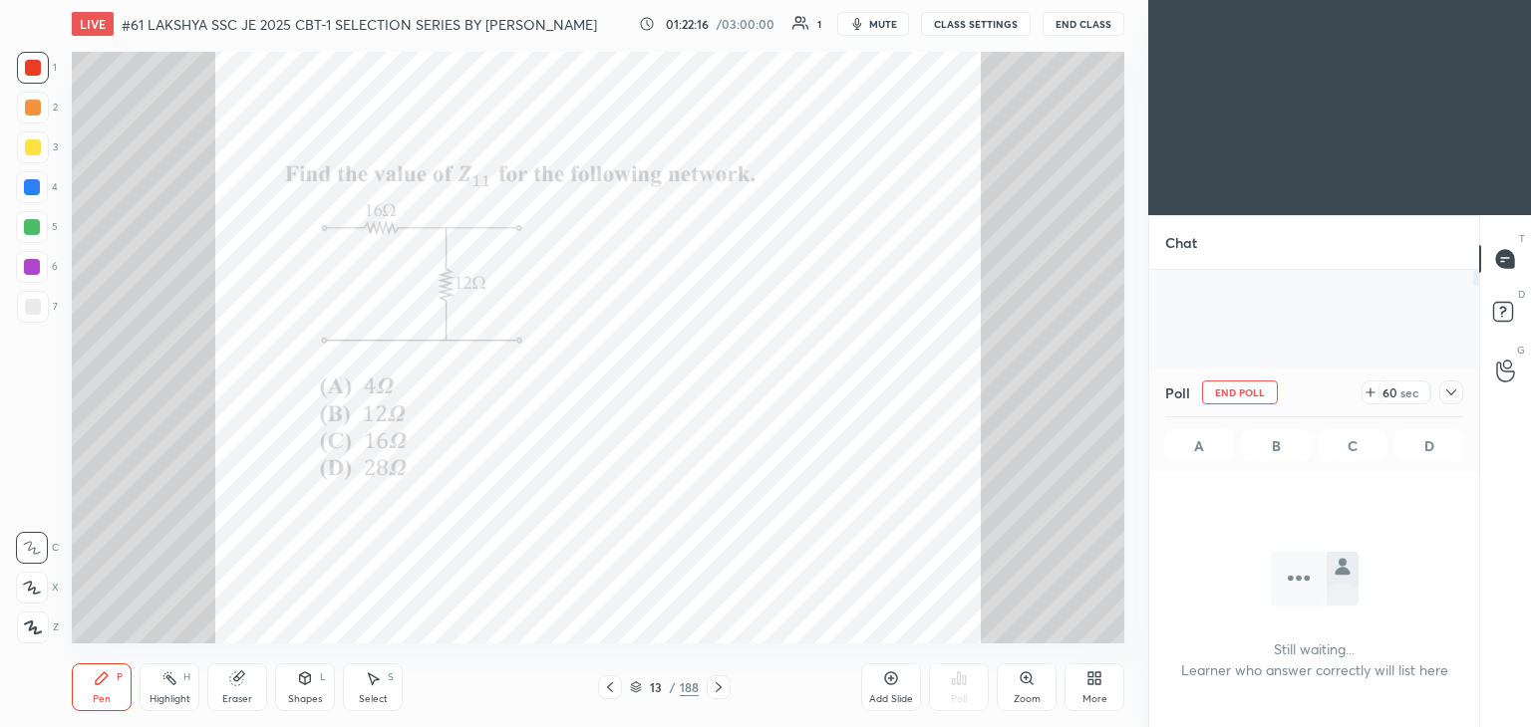
scroll to position [136, 324]
click at [32, 180] on div at bounding box center [32, 187] width 16 height 16
click at [40, 59] on div at bounding box center [33, 68] width 32 height 32
click at [1453, 388] on icon at bounding box center [1451, 393] width 16 height 16
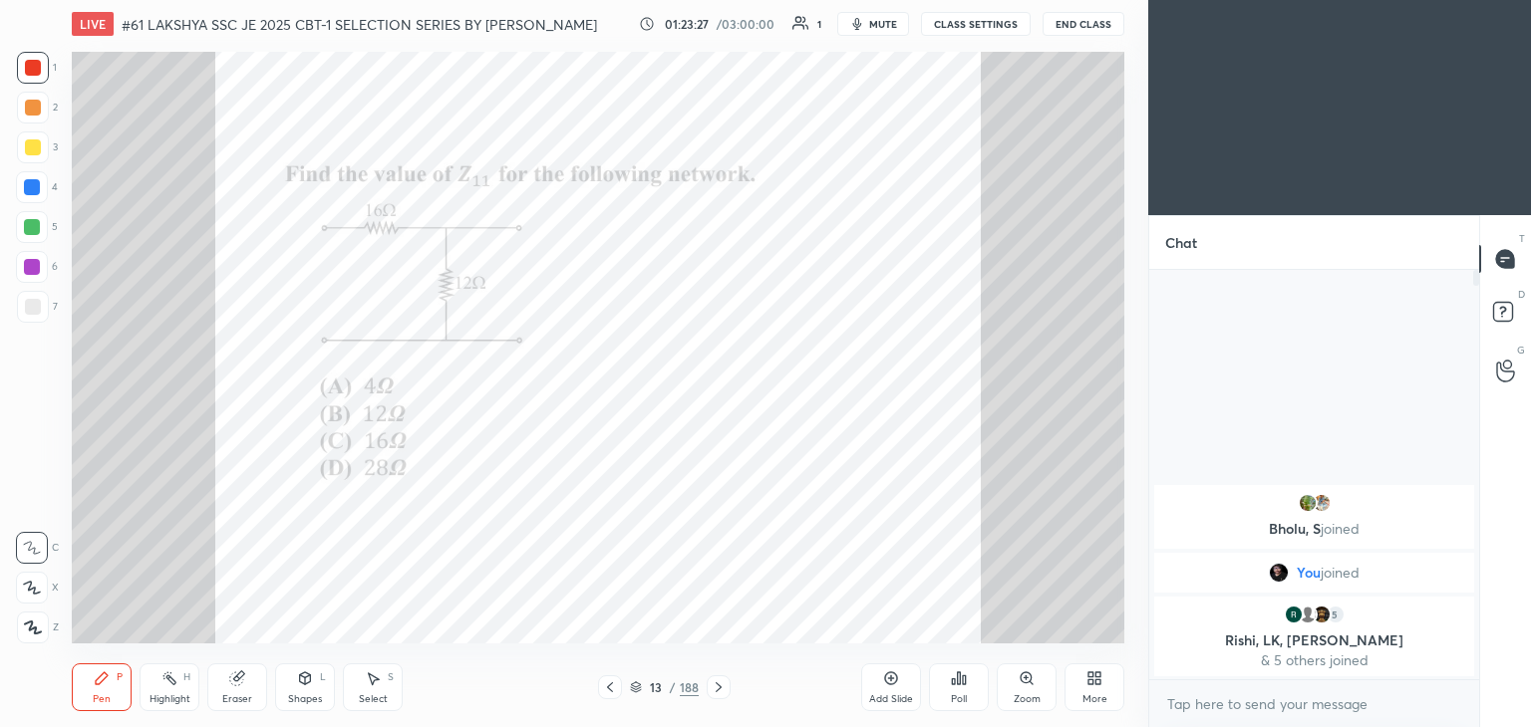
scroll to position [7, 6]
click at [121, 692] on div "Pen P" at bounding box center [102, 688] width 60 height 48
drag, startPoint x: 27, startPoint y: 616, endPoint x: 96, endPoint y: 679, distance: 93.1
click at [47, 634] on div at bounding box center [33, 628] width 32 height 32
click at [96, 677] on icon at bounding box center [102, 679] width 16 height 16
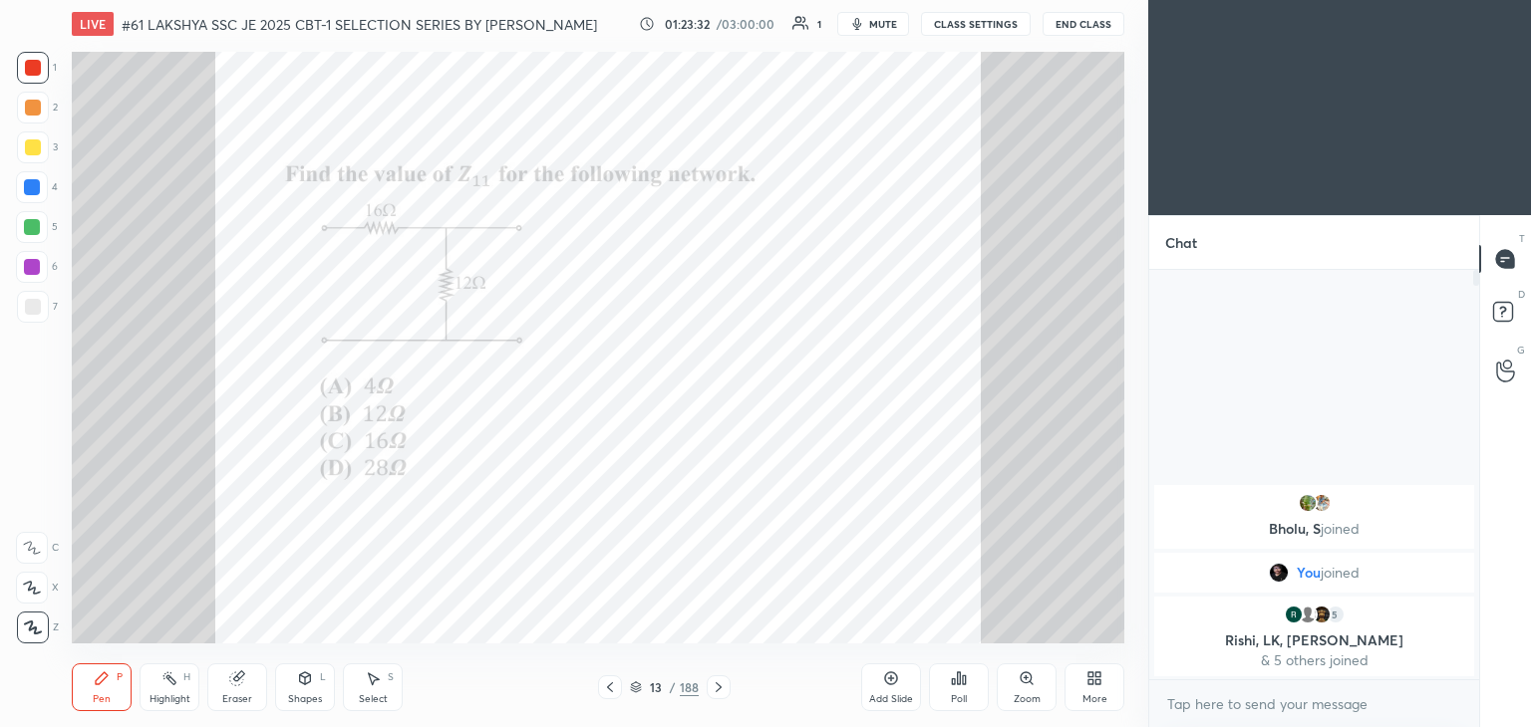
click at [708, 687] on div at bounding box center [718, 688] width 24 height 24
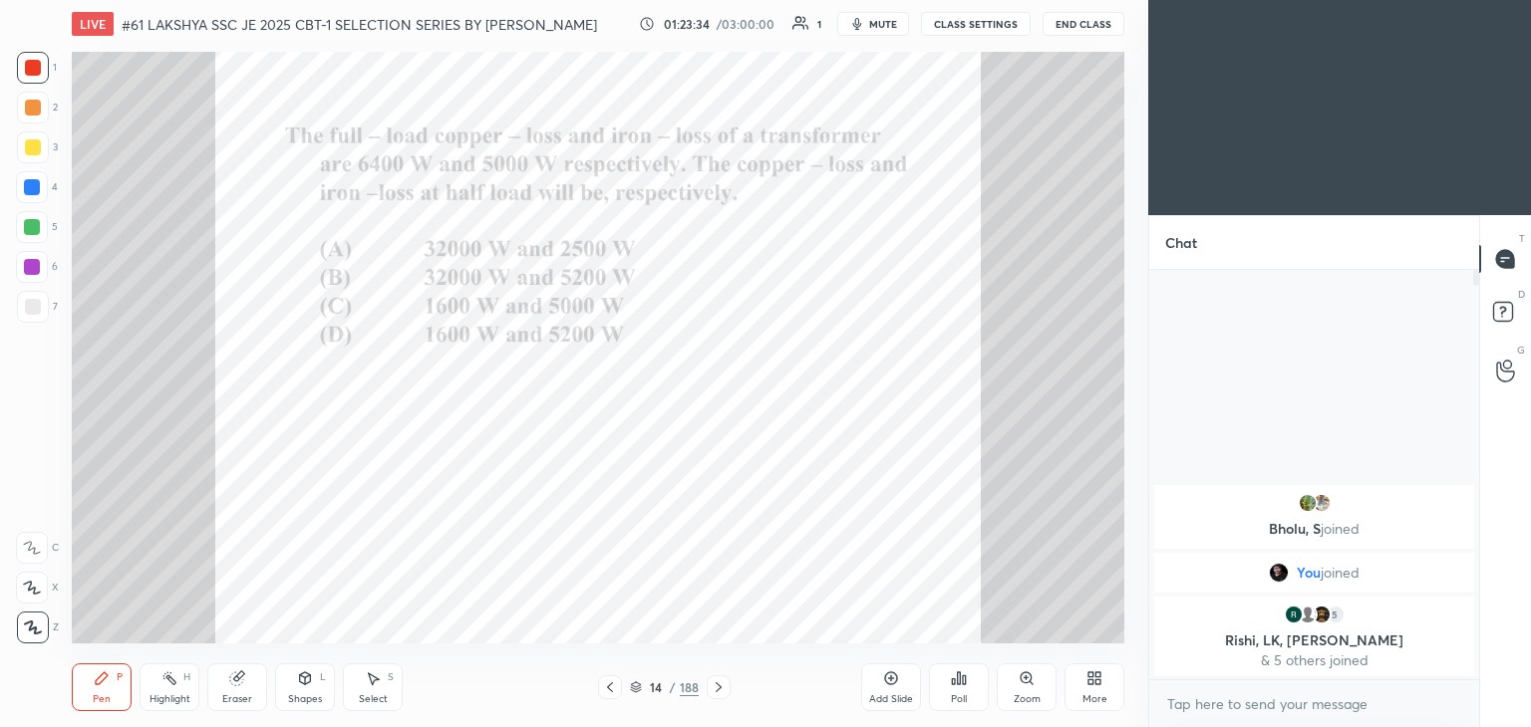
click at [726, 687] on div at bounding box center [718, 688] width 24 height 24
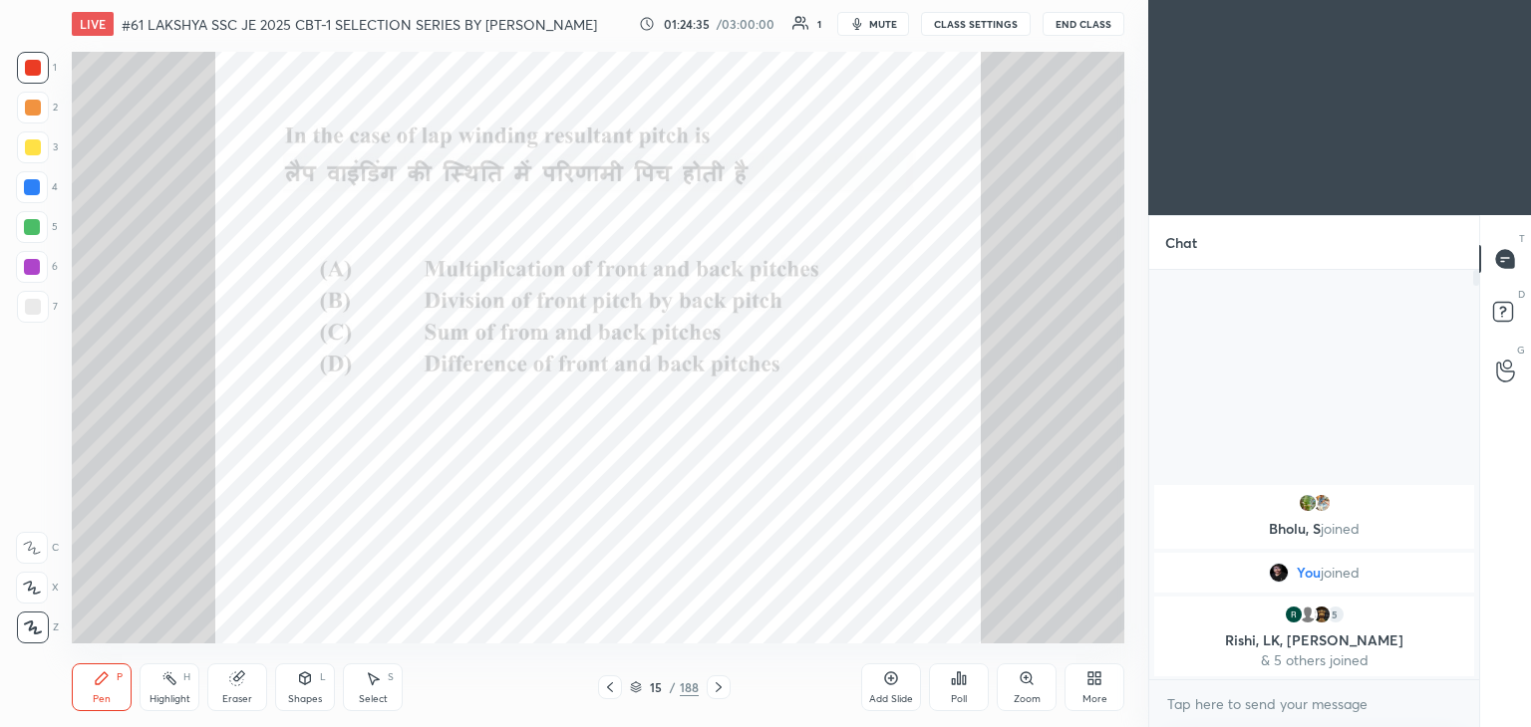
click at [231, 699] on div "Eraser" at bounding box center [237, 700] width 30 height 10
click at [33, 639] on div "Erase all" at bounding box center [32, 628] width 32 height 32
click at [129, 683] on div "Pen P" at bounding box center [102, 688] width 60 height 48
click at [723, 689] on icon at bounding box center [718, 688] width 16 height 16
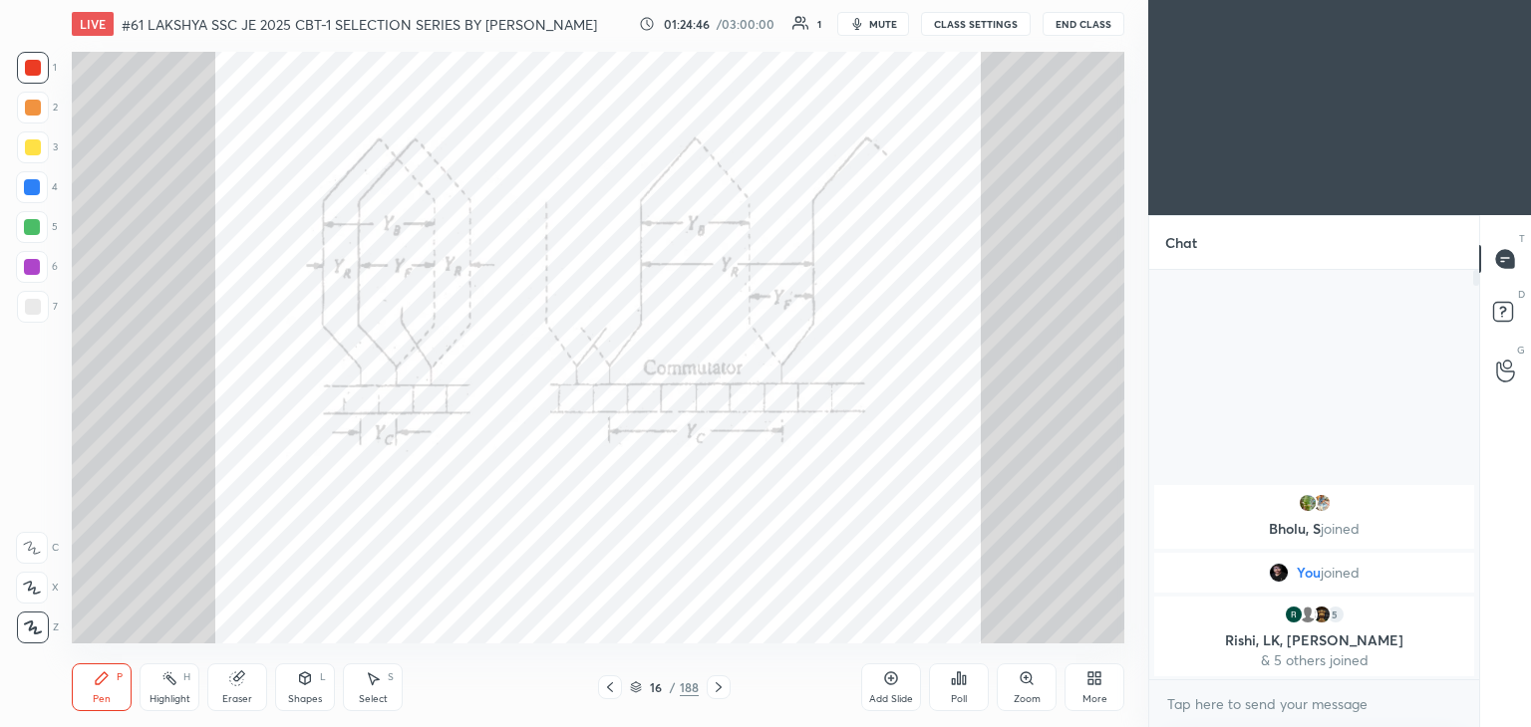
click at [250, 698] on div "Eraser" at bounding box center [237, 700] width 30 height 10
drag, startPoint x: 29, startPoint y: 633, endPoint x: 43, endPoint y: 642, distance: 16.6
click at [31, 634] on span "Erase all" at bounding box center [32, 628] width 30 height 14
click at [87, 671] on div "Pen P" at bounding box center [102, 688] width 60 height 48
click at [714, 690] on icon at bounding box center [718, 688] width 16 height 16
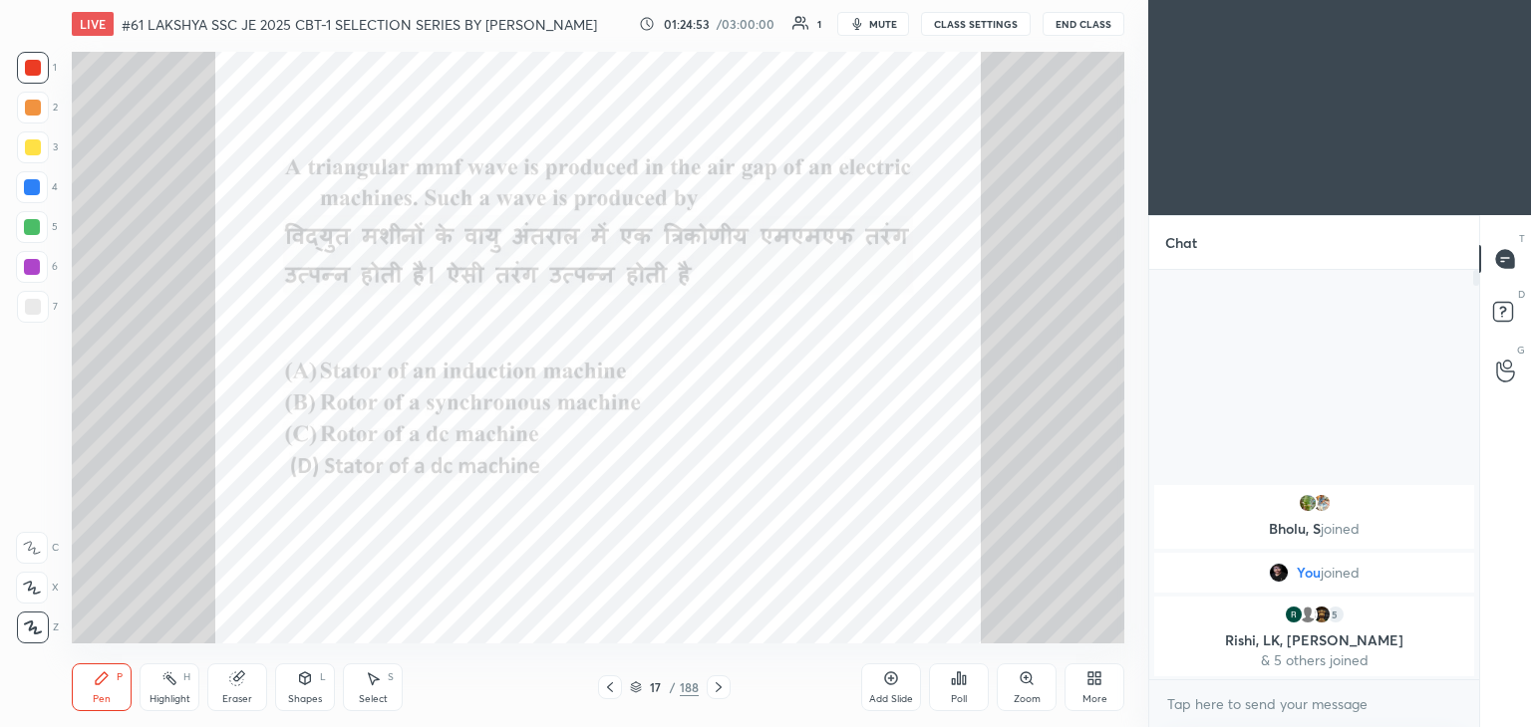
click at [720, 676] on div at bounding box center [718, 688] width 24 height 24
click at [717, 679] on div at bounding box center [718, 688] width 24 height 24
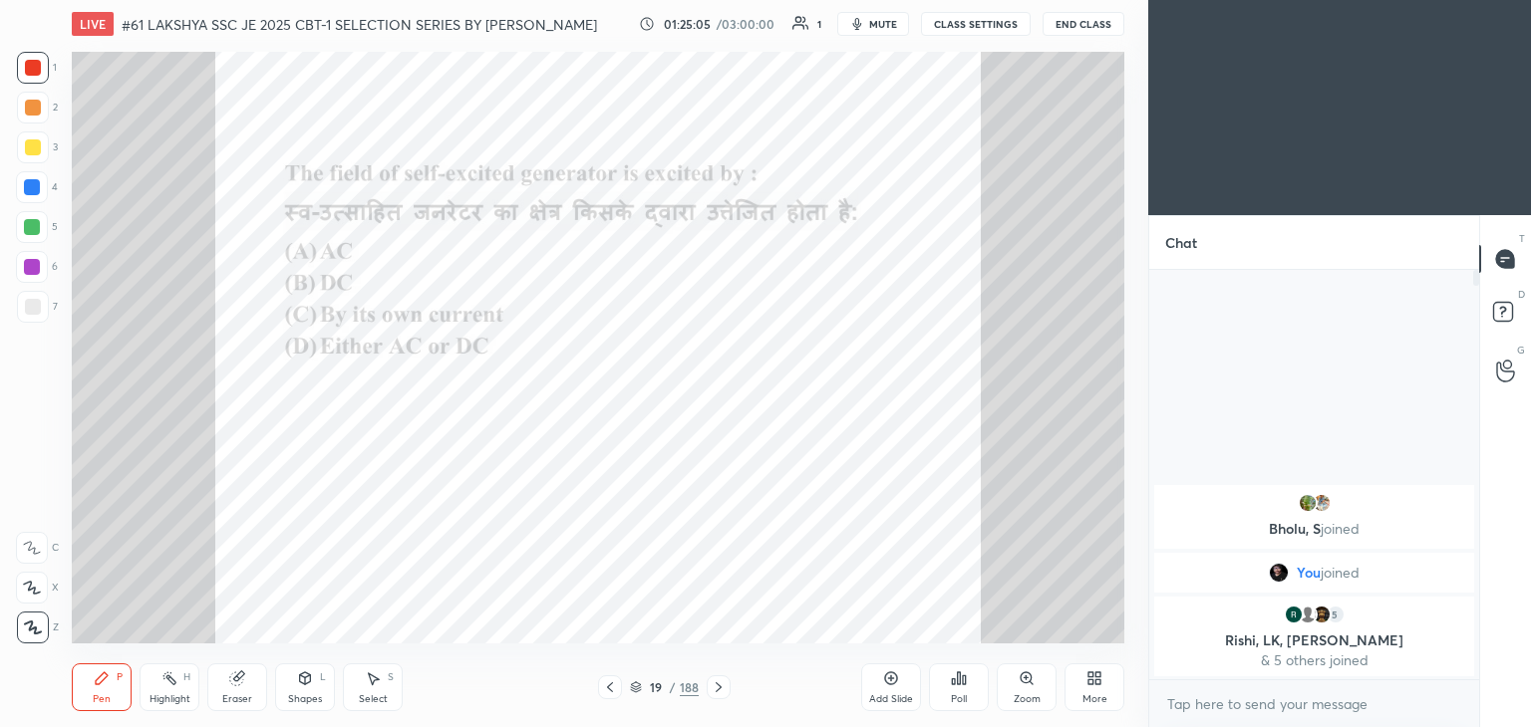
click at [238, 687] on div "Eraser" at bounding box center [237, 688] width 60 height 48
click at [33, 633] on span "Erase all" at bounding box center [32, 628] width 30 height 14
click at [84, 675] on div "Pen P" at bounding box center [102, 688] width 60 height 48
click at [712, 686] on icon at bounding box center [718, 688] width 16 height 16
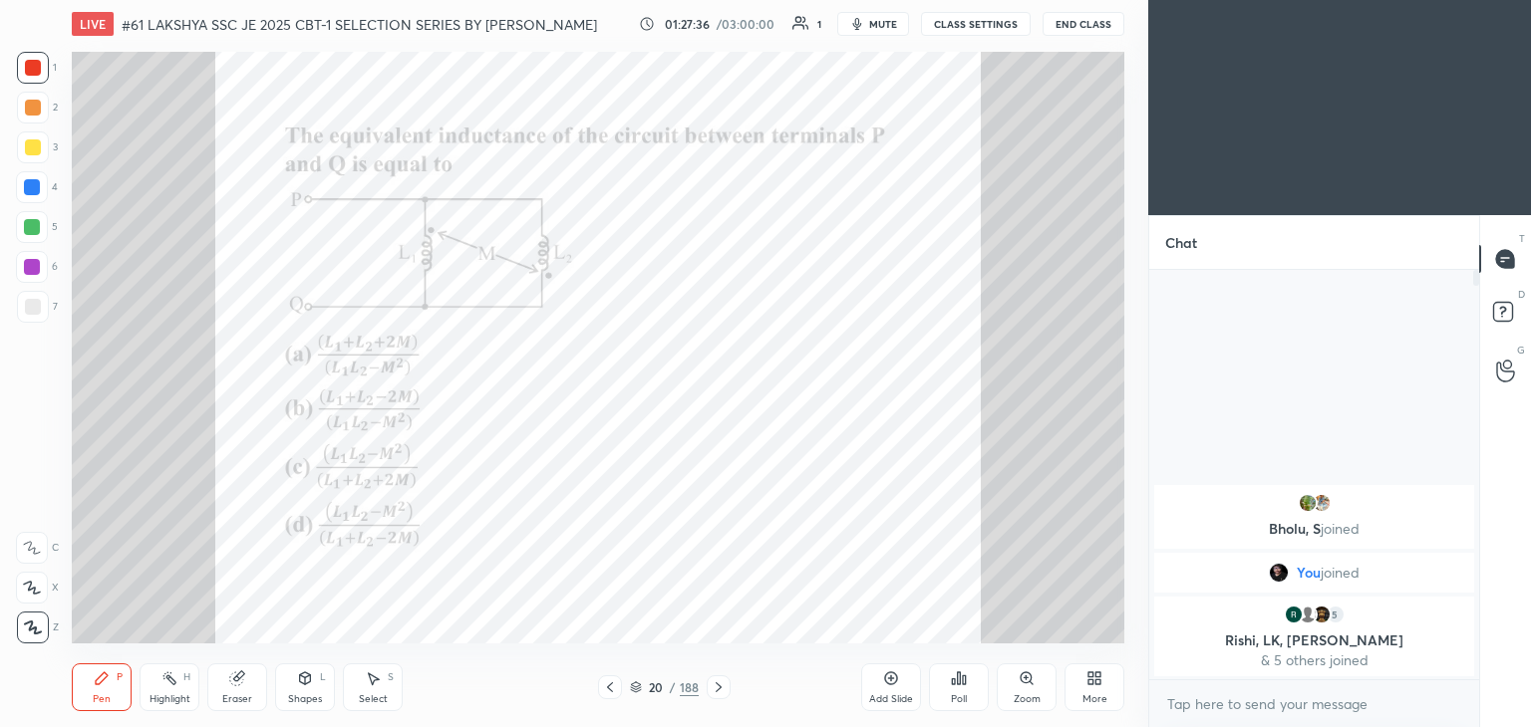
click at [719, 689] on icon at bounding box center [718, 688] width 16 height 16
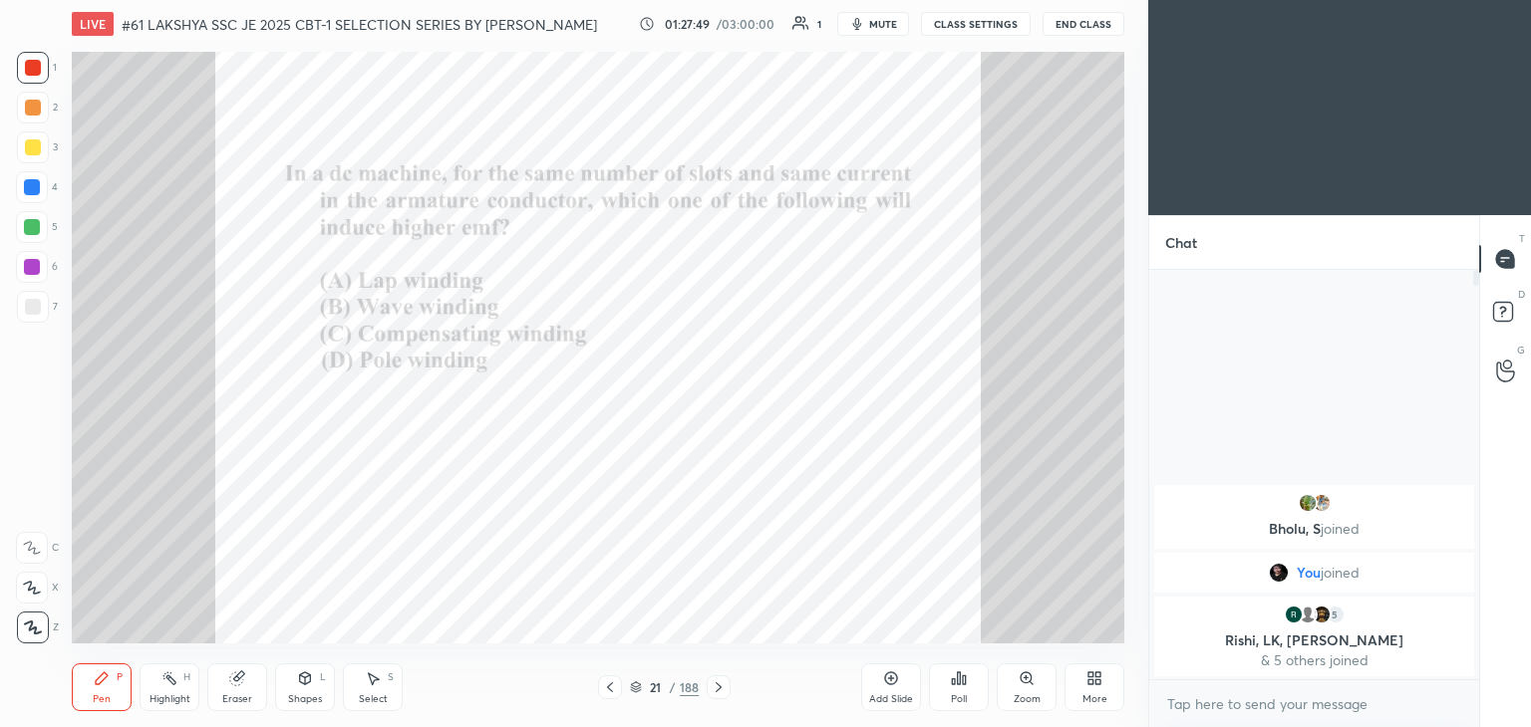
click at [1281, 682] on div "Bholu, S joined You joined 5 Rishi, LK, [PERSON_NAME] & 5 others joined JUMP TO…" at bounding box center [1314, 498] width 330 height 457
click at [961, 681] on icon at bounding box center [959, 679] width 16 height 16
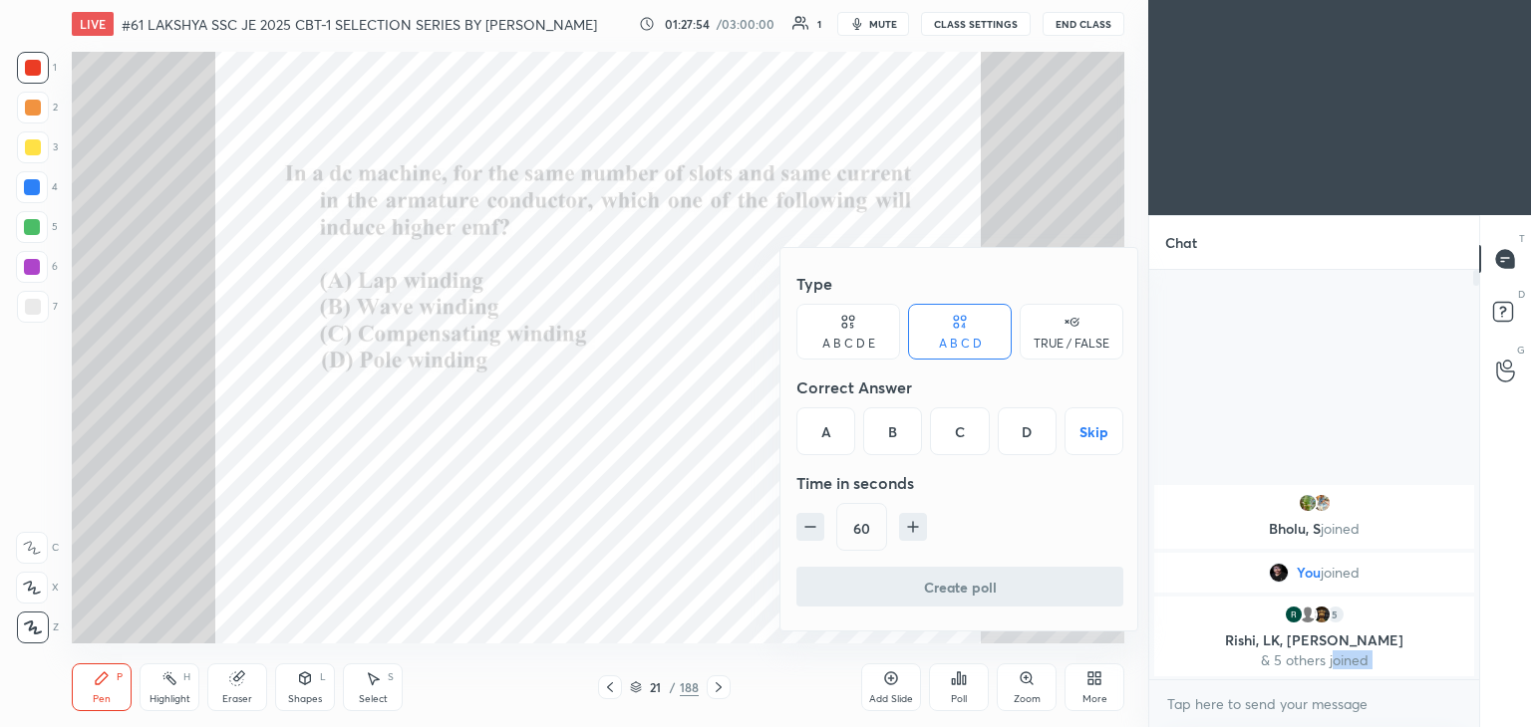
click at [891, 429] on div "B" at bounding box center [892, 432] width 59 height 48
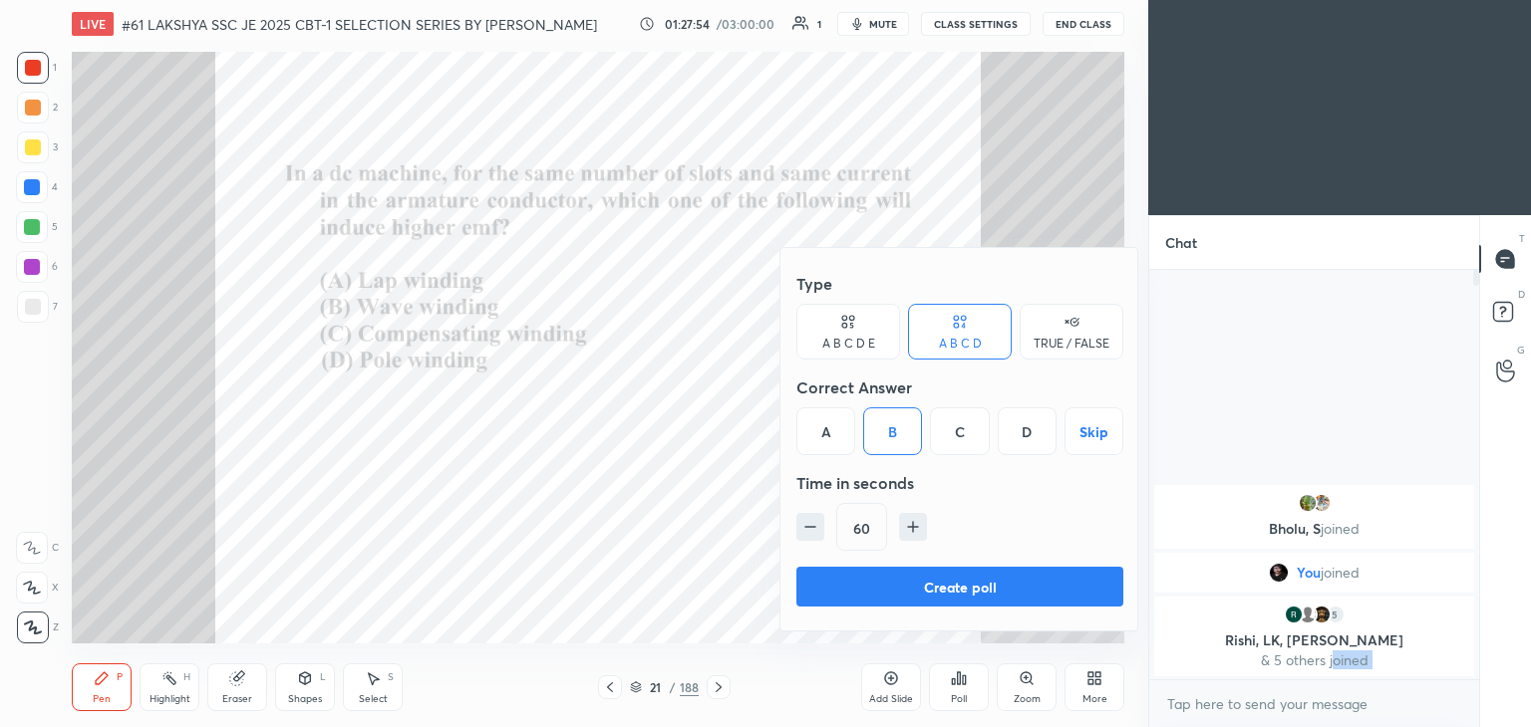
drag, startPoint x: 877, startPoint y: 579, endPoint x: 845, endPoint y: 638, distance: 66.9
click at [877, 579] on button "Create poll" at bounding box center [959, 587] width 327 height 40
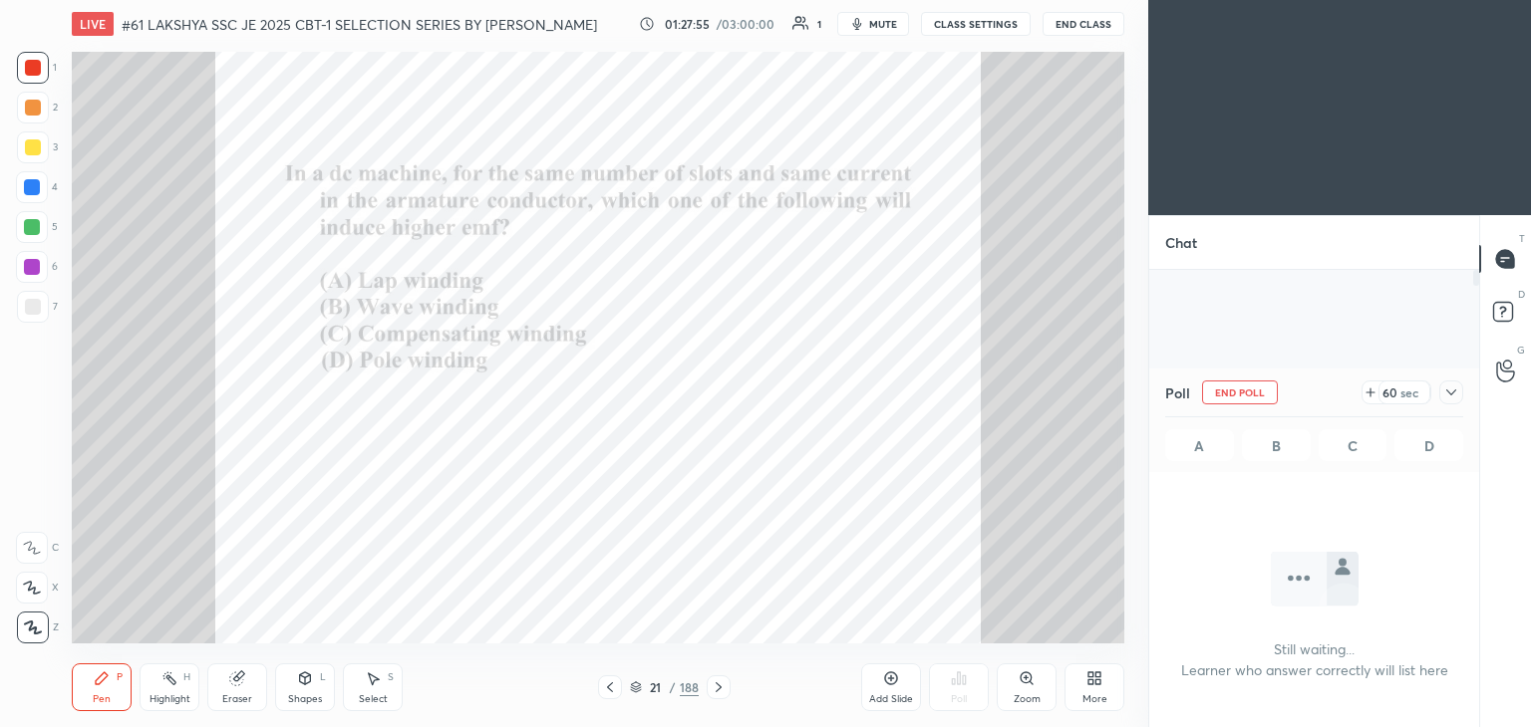
scroll to position [6, 6]
click at [716, 691] on icon at bounding box center [718, 688] width 16 height 16
drag, startPoint x: 962, startPoint y: 688, endPoint x: 978, endPoint y: 680, distance: 17.8
click at [964, 688] on div "Poll" at bounding box center [959, 688] width 60 height 112
click at [1455, 401] on div at bounding box center [1451, 393] width 24 height 24
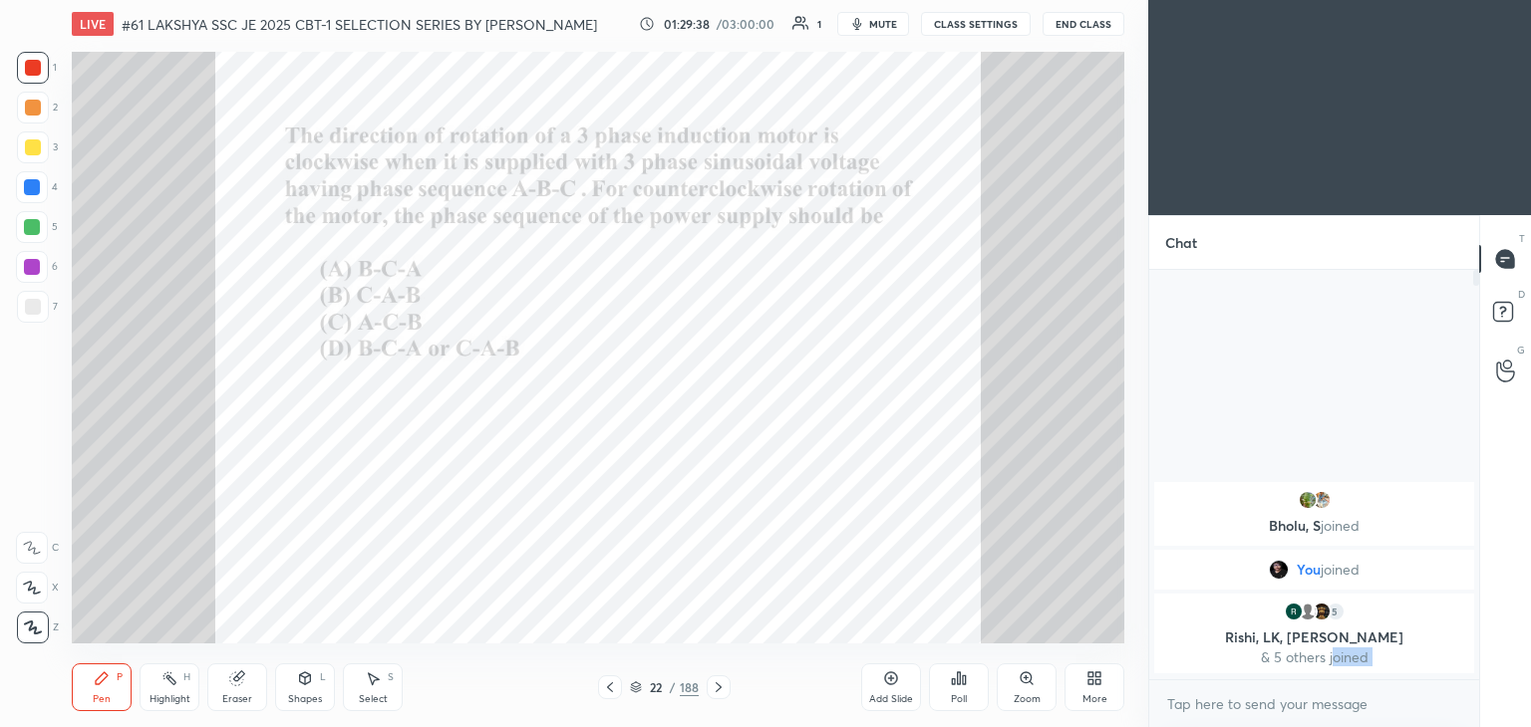
scroll to position [7, 6]
click at [962, 691] on div "Poll" at bounding box center [959, 688] width 60 height 48
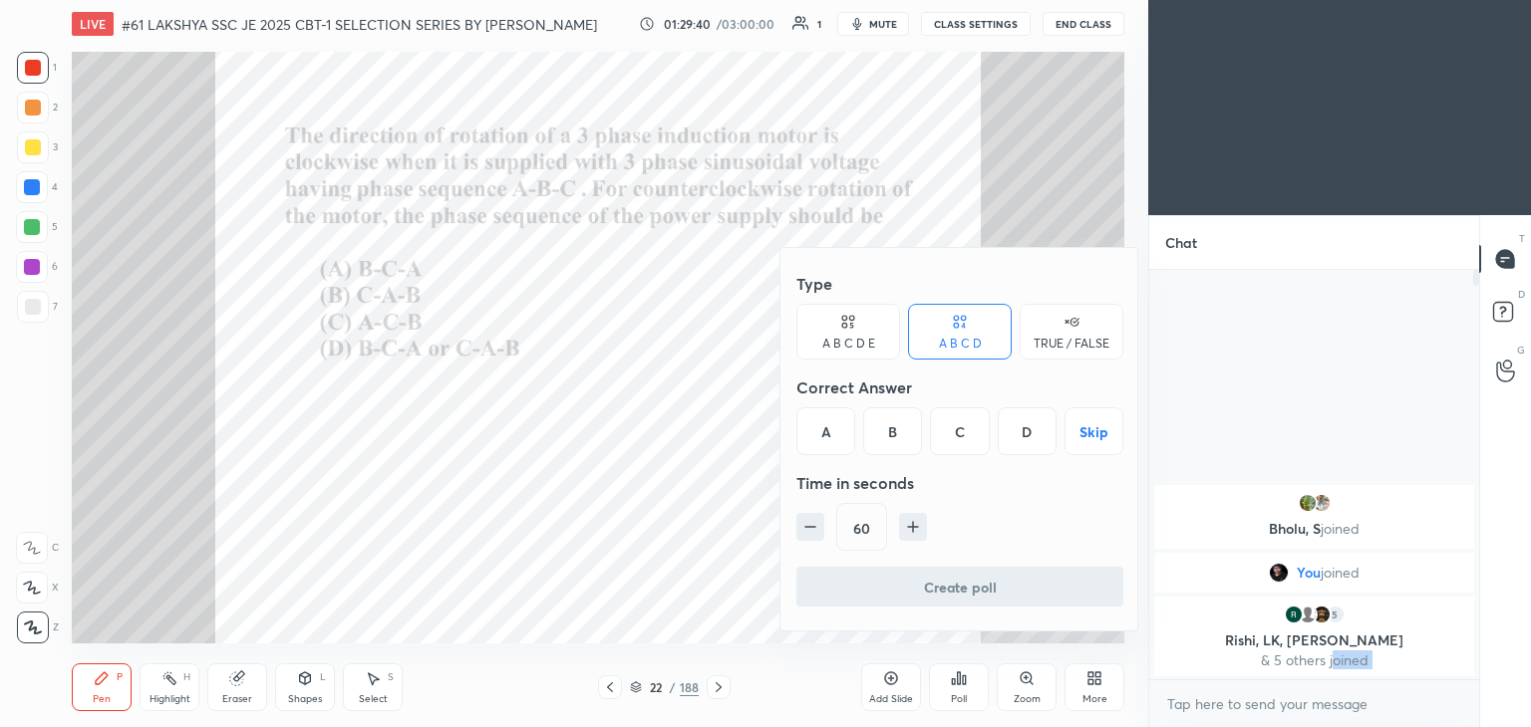
click at [965, 431] on div "C" at bounding box center [959, 432] width 59 height 48
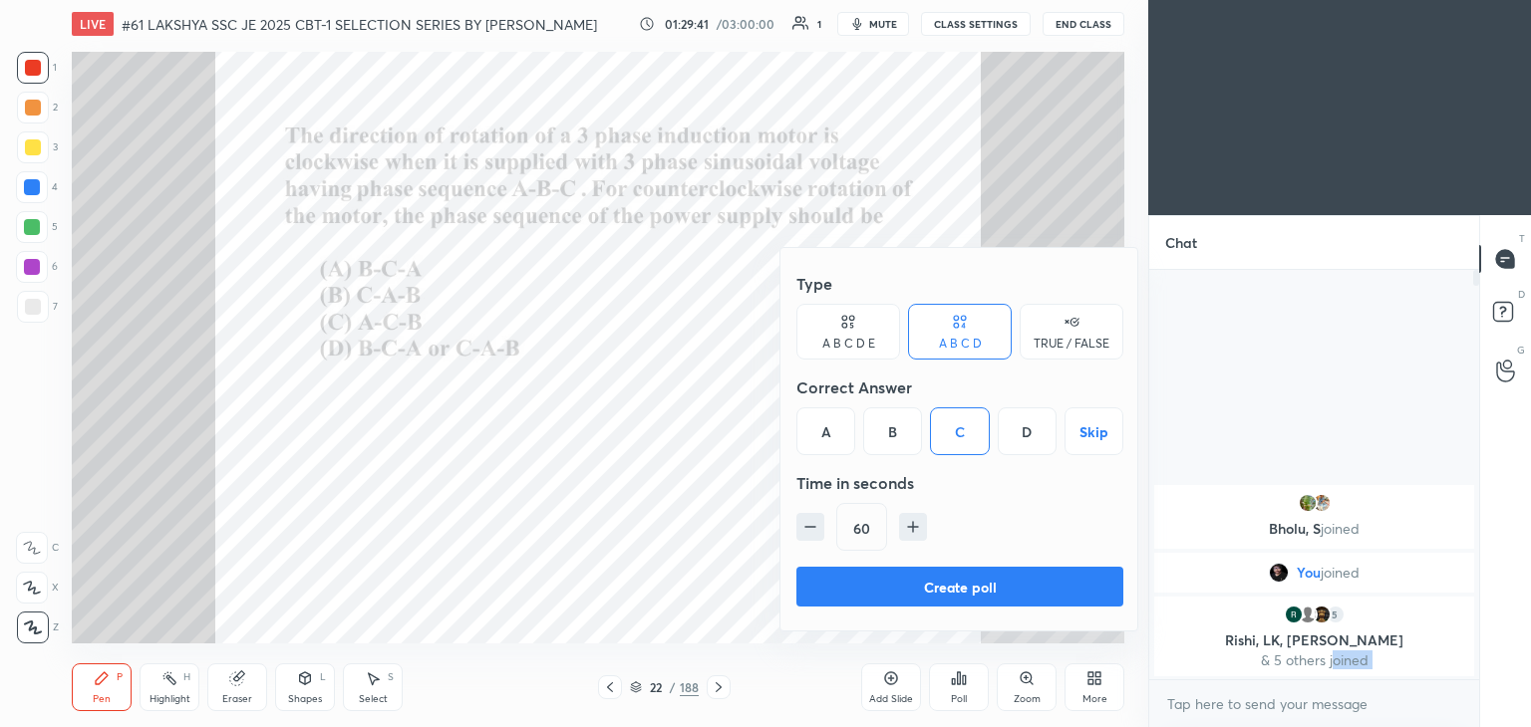
click at [951, 586] on button "Create poll" at bounding box center [959, 587] width 327 height 40
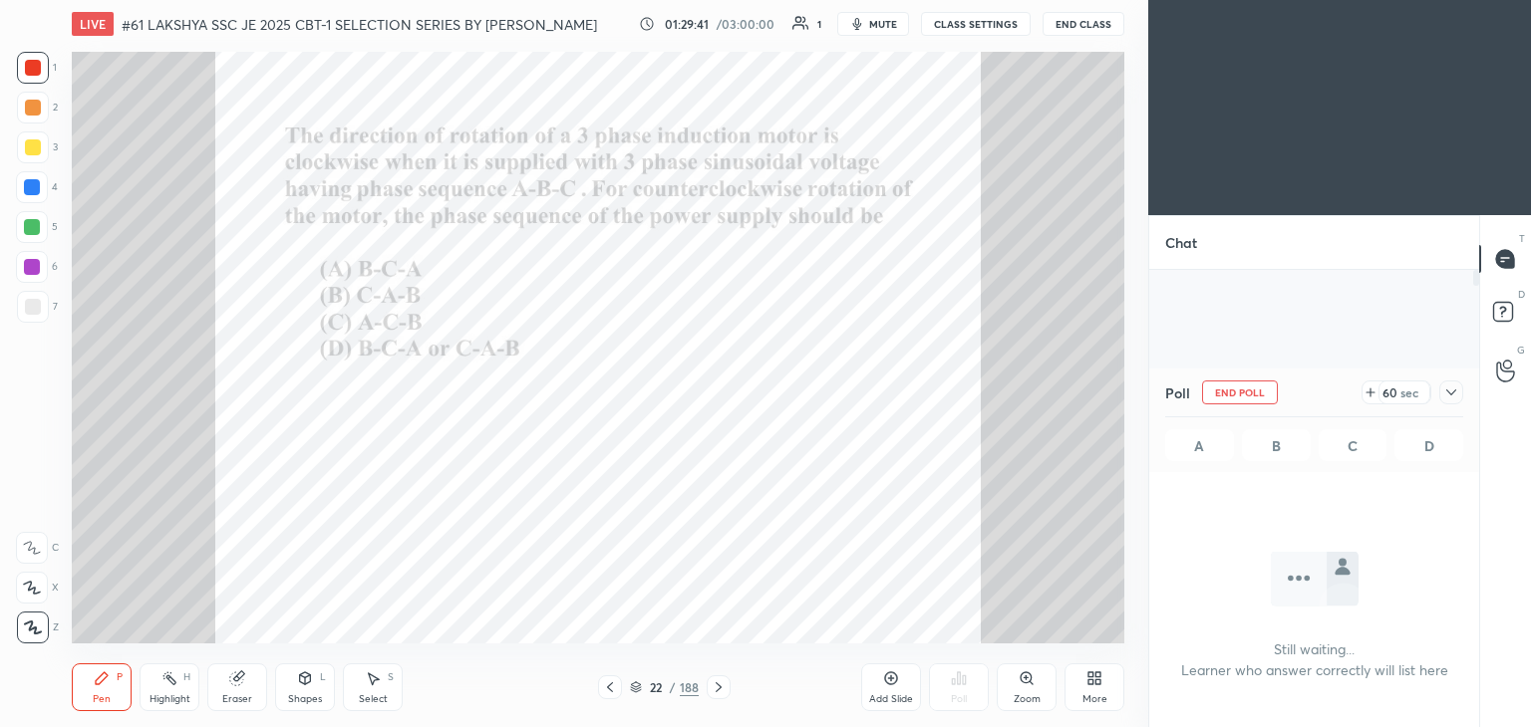
scroll to position [136, 324]
drag, startPoint x: 1454, startPoint y: 394, endPoint x: 1457, endPoint y: 408, distance: 14.3
click at [1455, 396] on icon at bounding box center [1451, 393] width 16 height 16
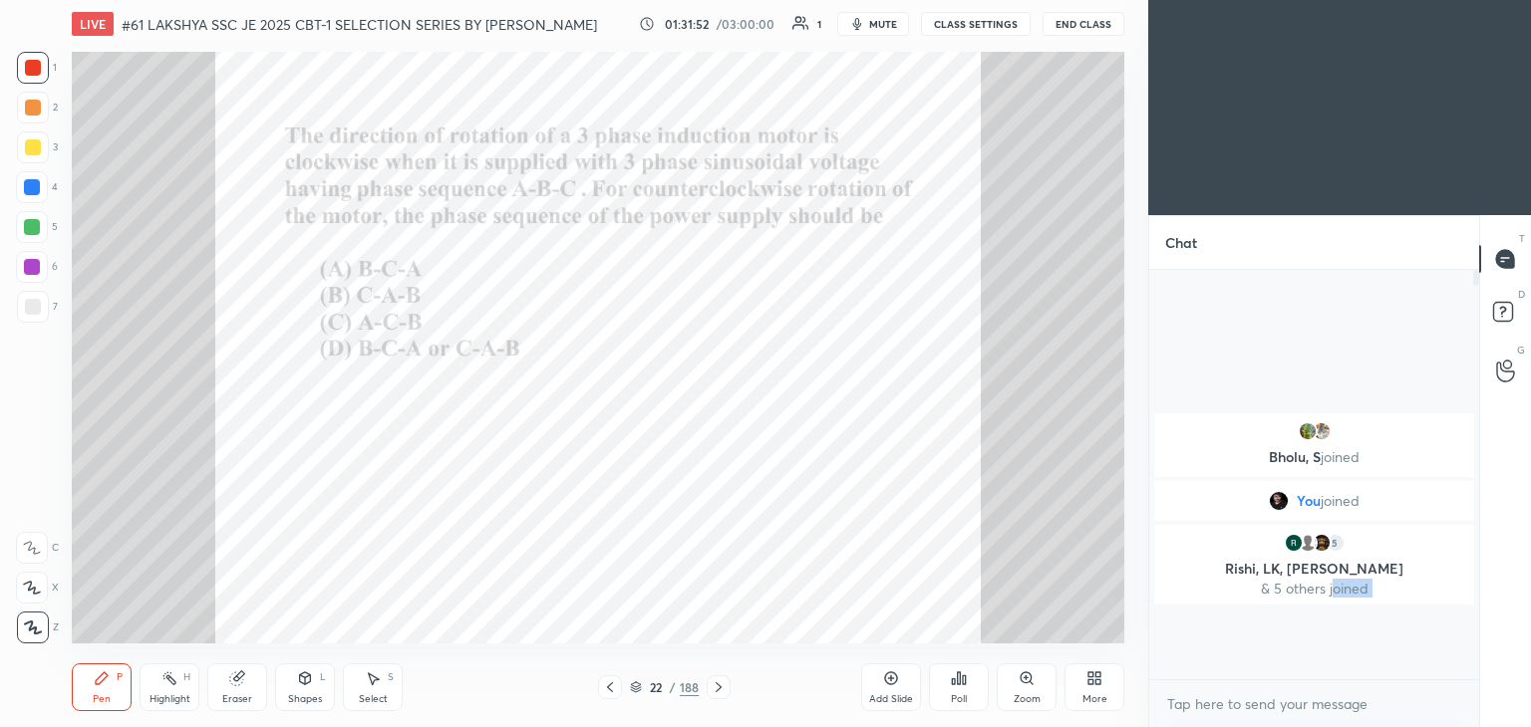
scroll to position [7, 6]
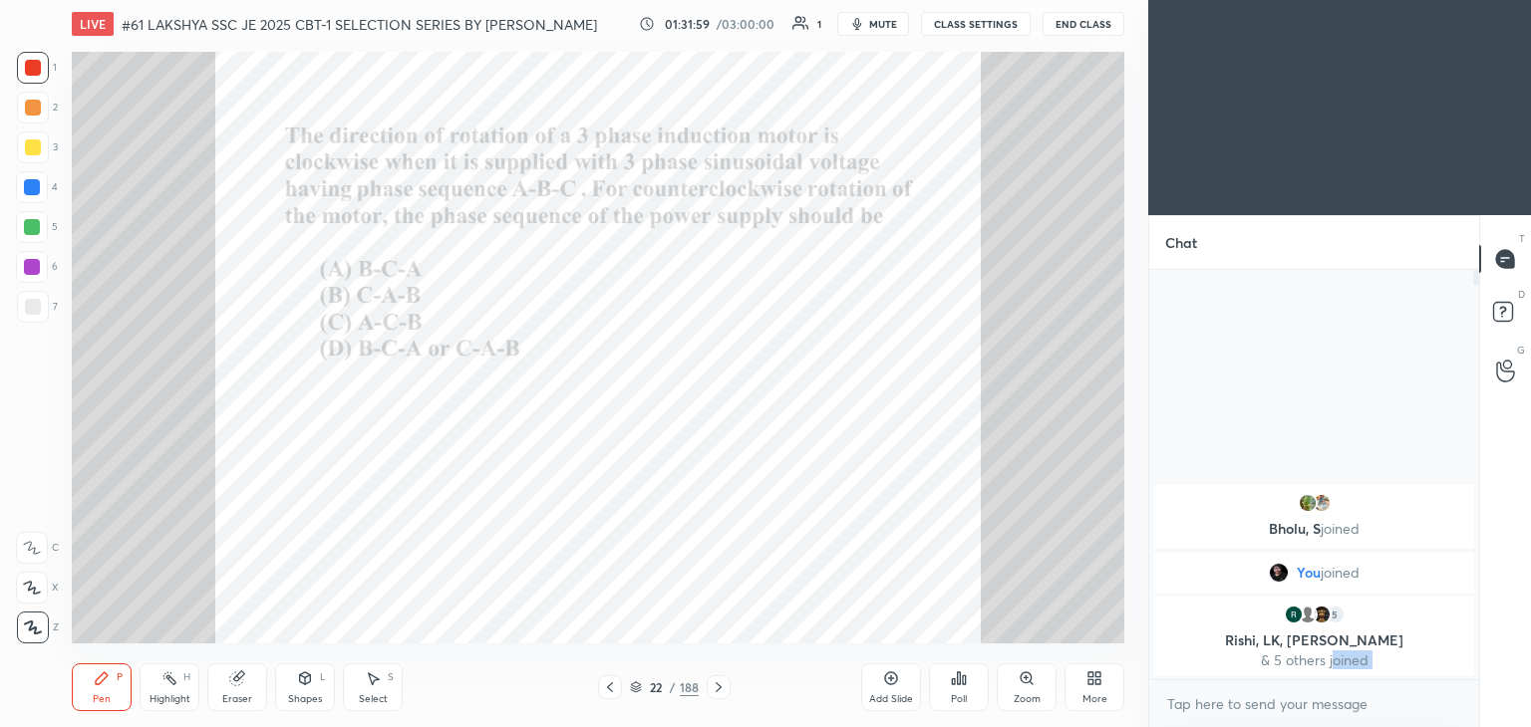
click at [714, 689] on icon at bounding box center [718, 688] width 16 height 16
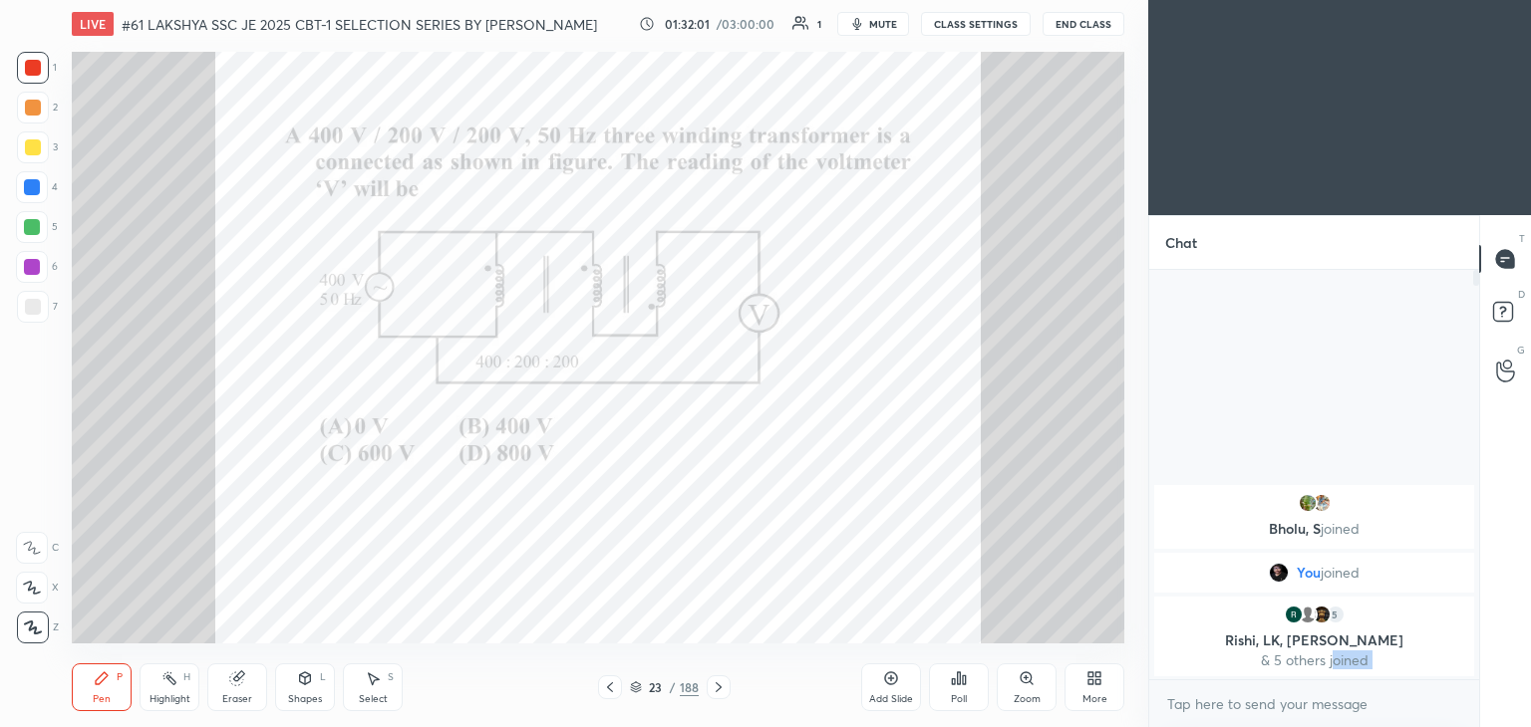
click at [716, 683] on icon at bounding box center [718, 688] width 16 height 16
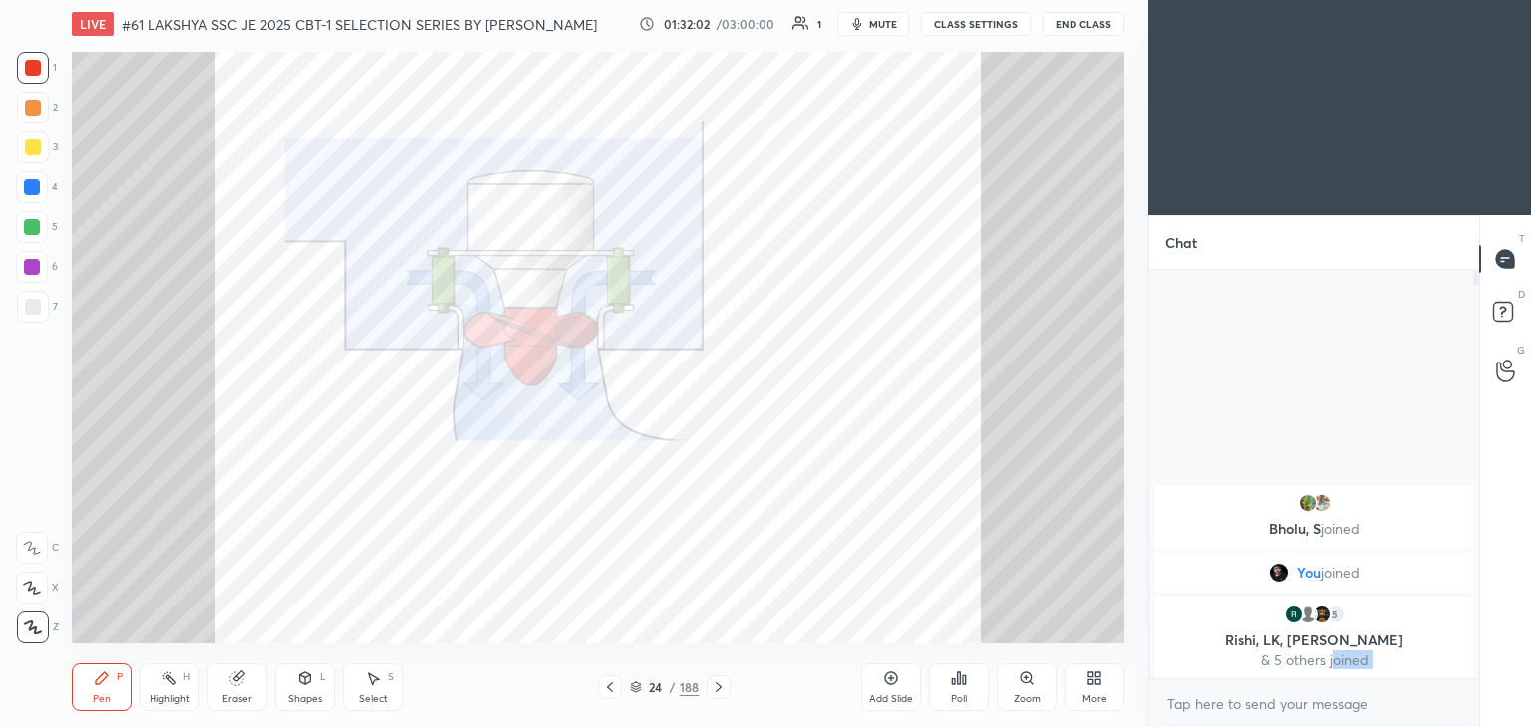
click at [715, 685] on icon at bounding box center [718, 688] width 16 height 16
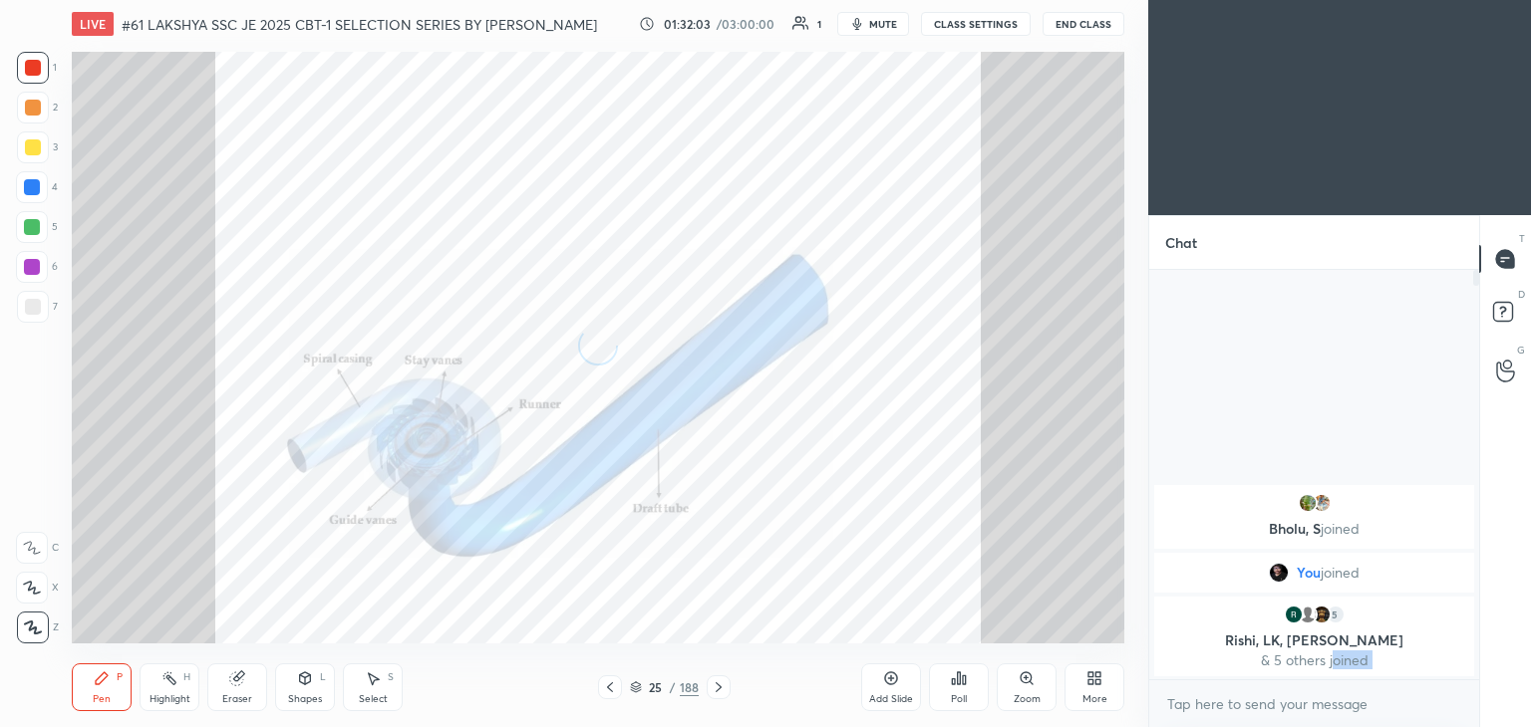
click at [715, 687] on icon at bounding box center [718, 688] width 16 height 16
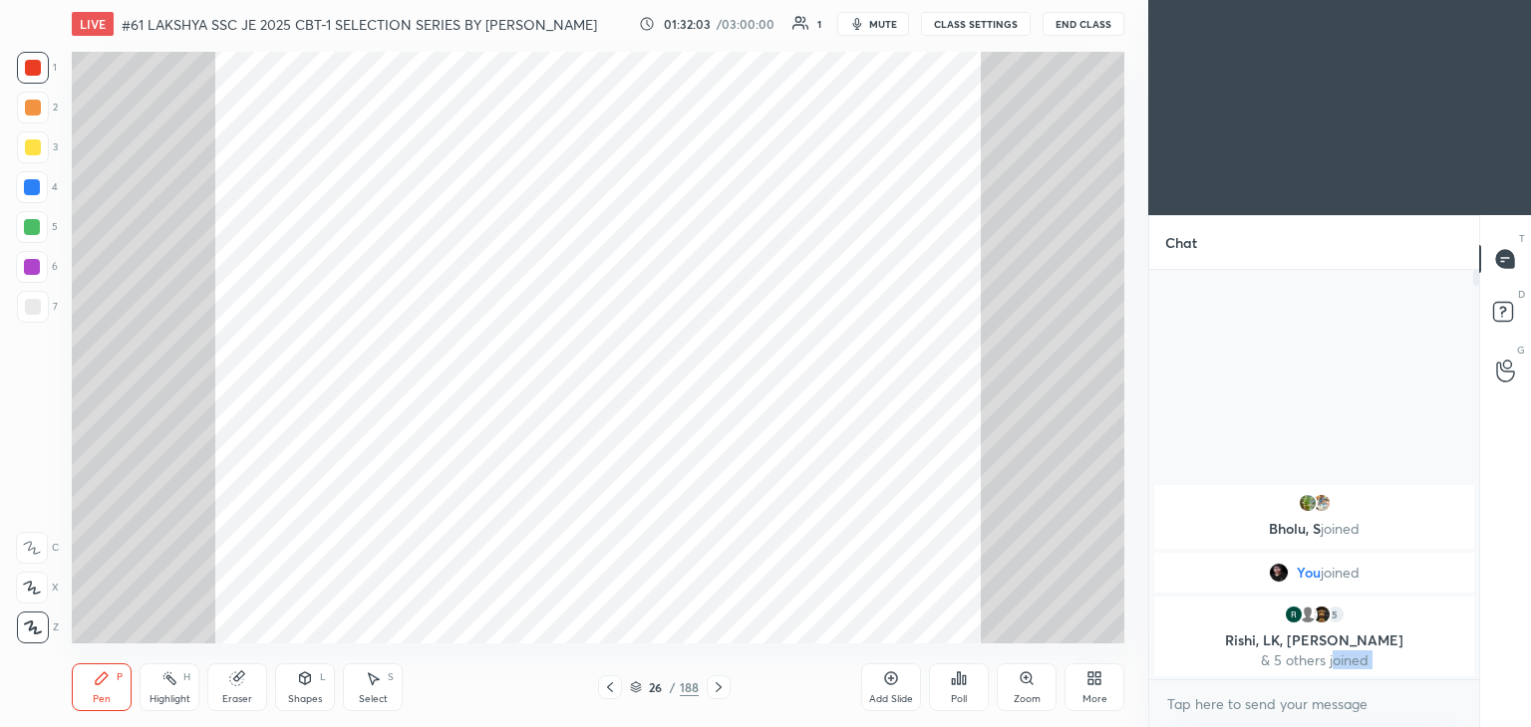
click at [710, 684] on icon at bounding box center [718, 688] width 16 height 16
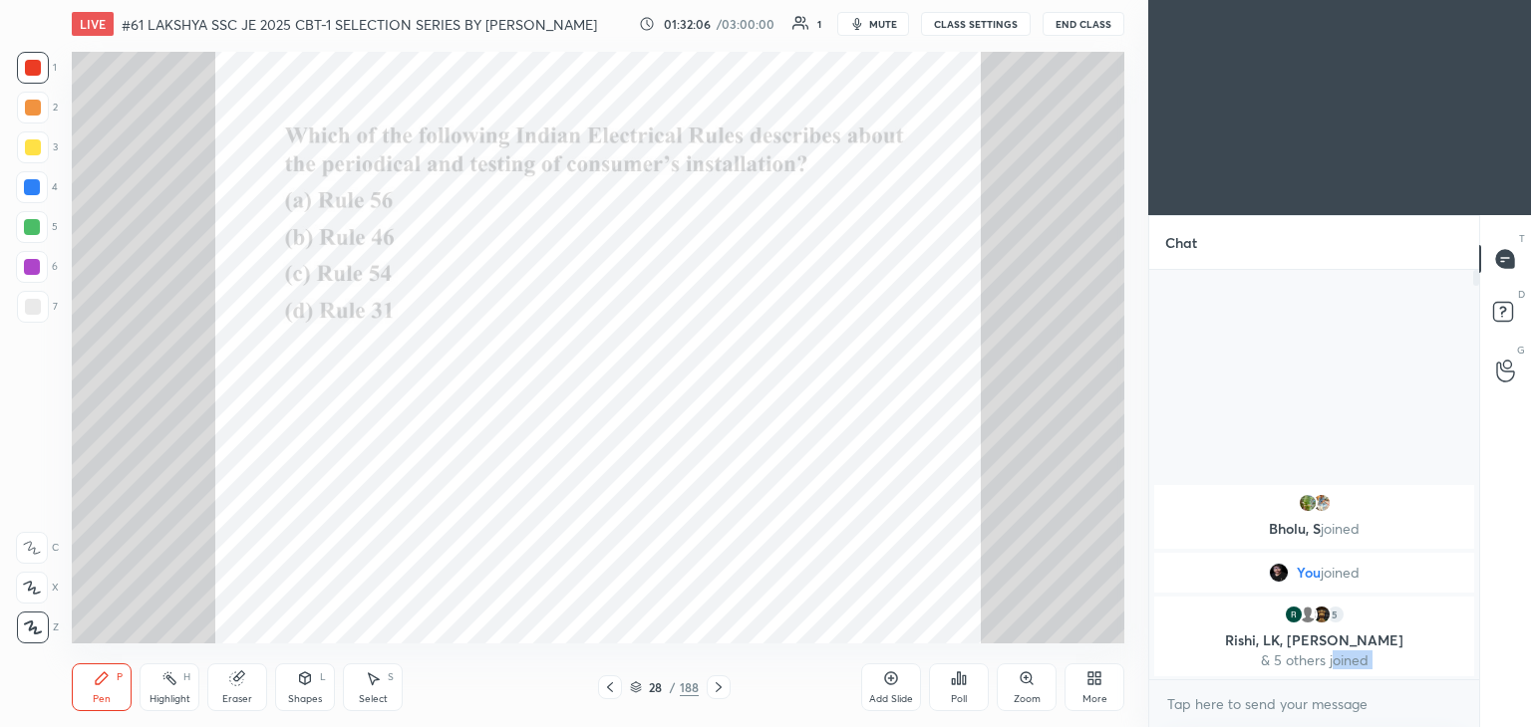
click at [705, 682] on div "28 / 188" at bounding box center [664, 688] width 133 height 24
click at [717, 683] on icon at bounding box center [718, 688] width 16 height 16
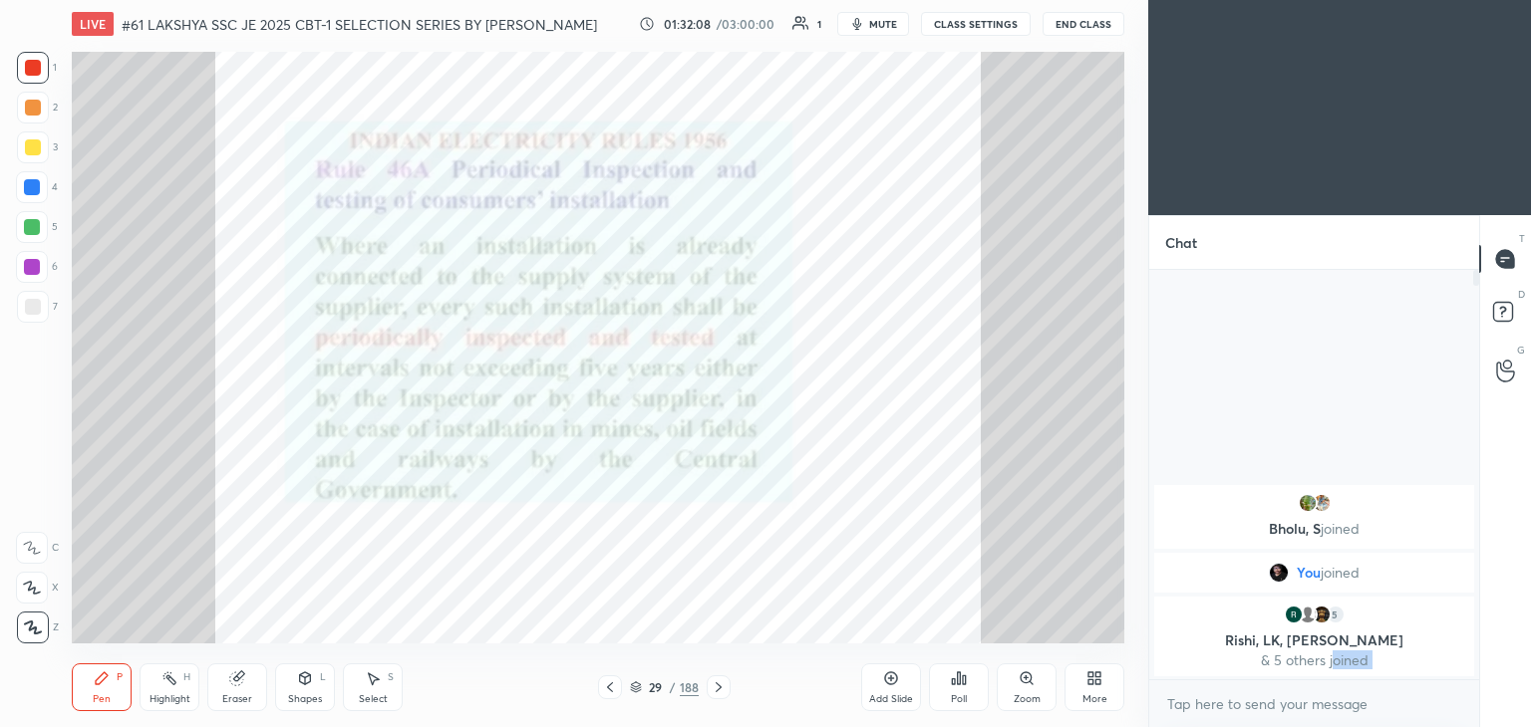
click at [714, 685] on icon at bounding box center [718, 688] width 16 height 16
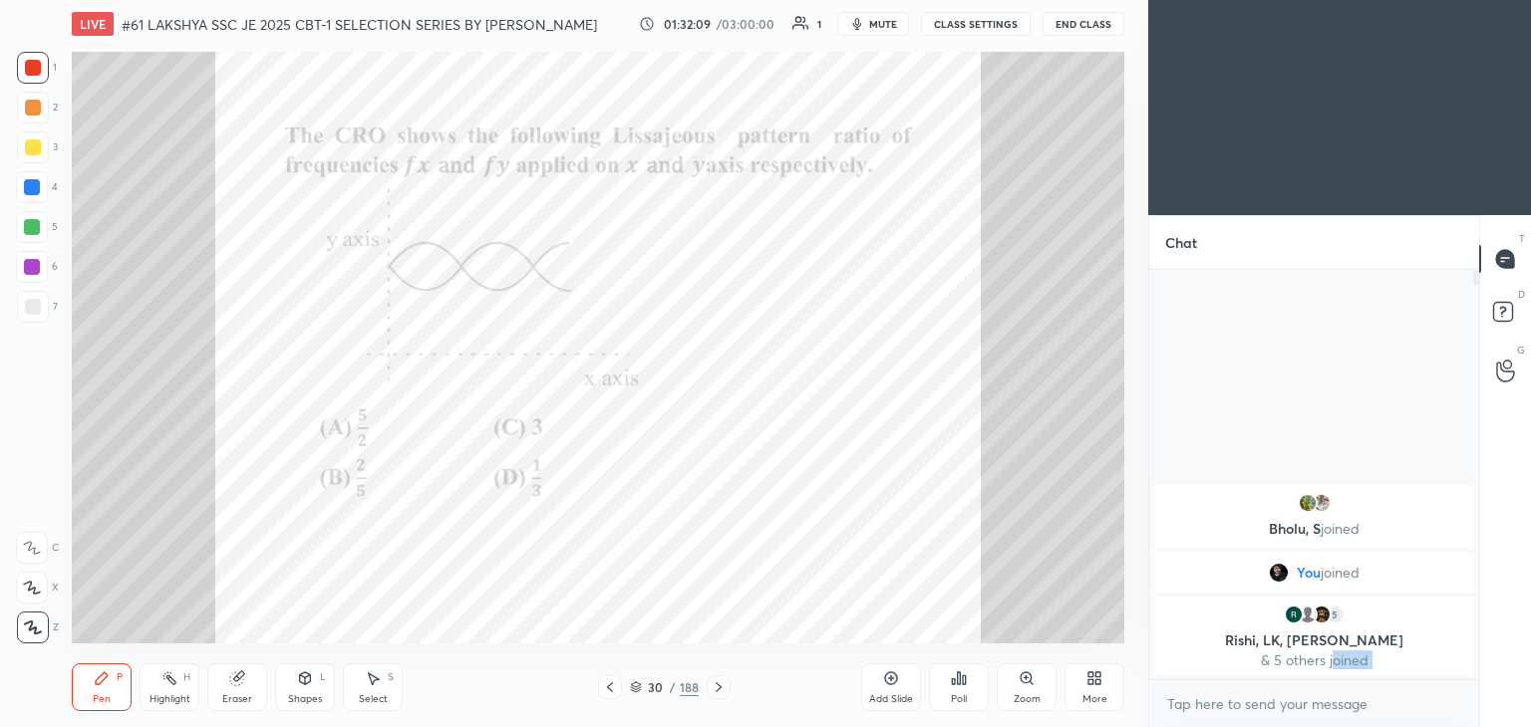
click at [711, 686] on icon at bounding box center [718, 688] width 16 height 16
click at [714, 686] on icon at bounding box center [718, 688] width 16 height 16
click at [713, 686] on icon at bounding box center [718, 688] width 16 height 16
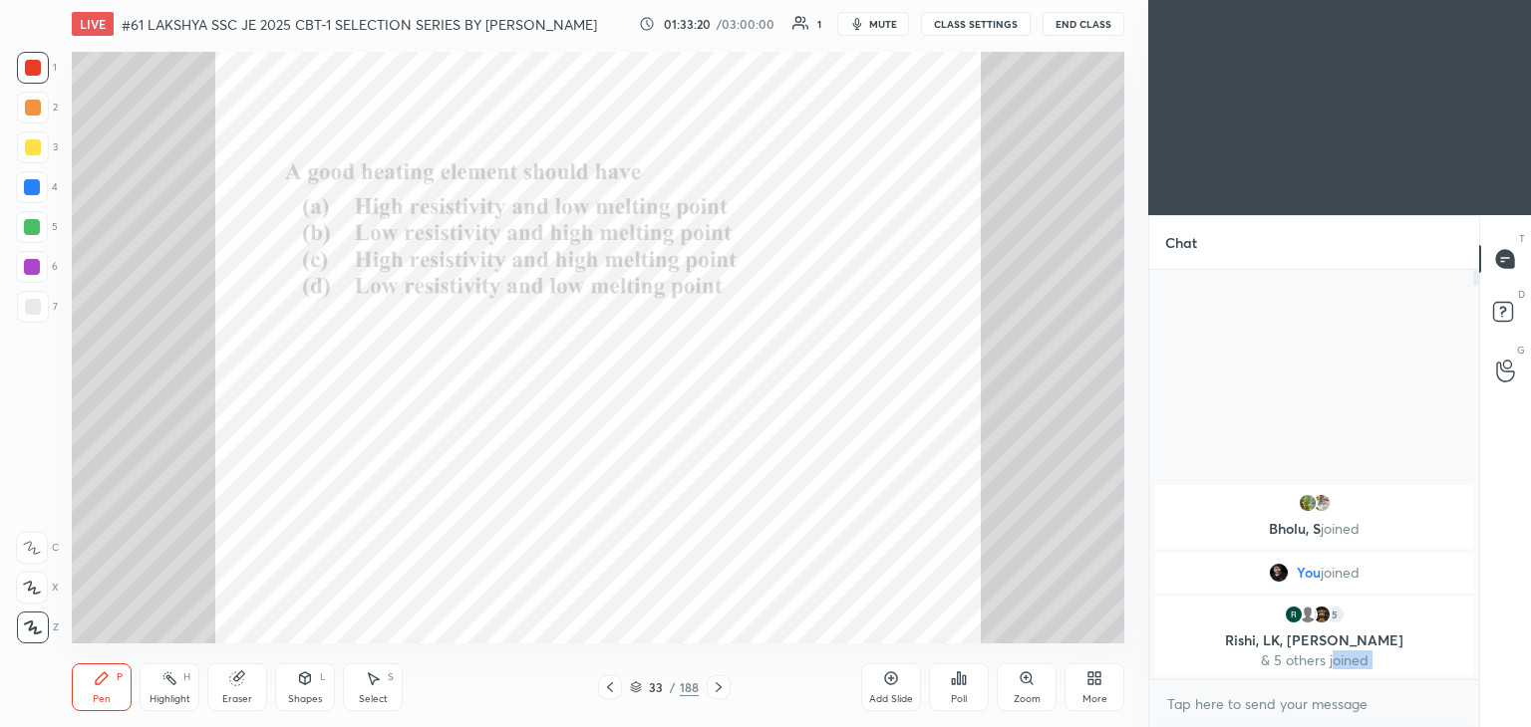
click at [249, 693] on div "Eraser" at bounding box center [237, 688] width 60 height 48
click at [36, 627] on span "Erase all" at bounding box center [32, 628] width 30 height 14
click at [108, 678] on div "Pen P" at bounding box center [102, 688] width 60 height 48
click at [714, 683] on icon at bounding box center [718, 688] width 16 height 16
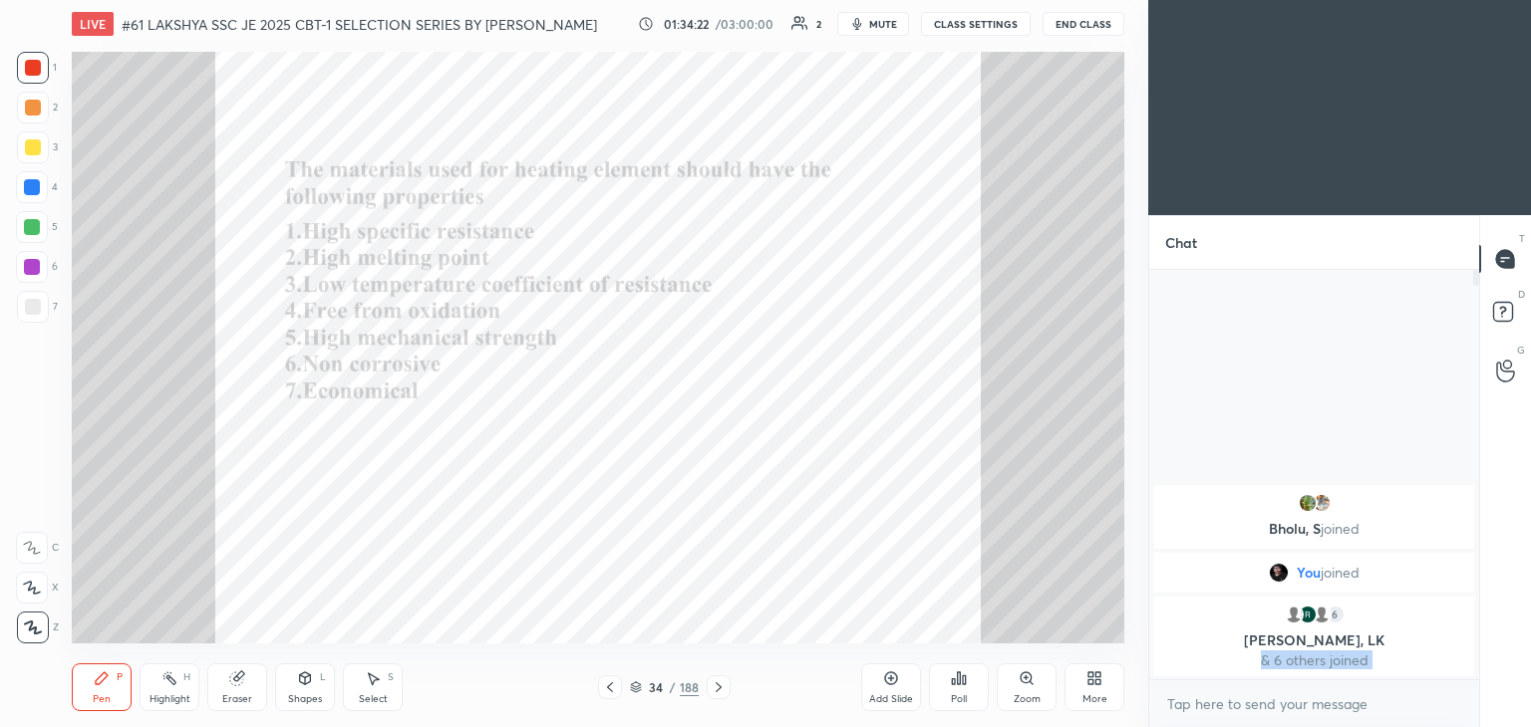
click at [721, 686] on icon at bounding box center [718, 688] width 16 height 16
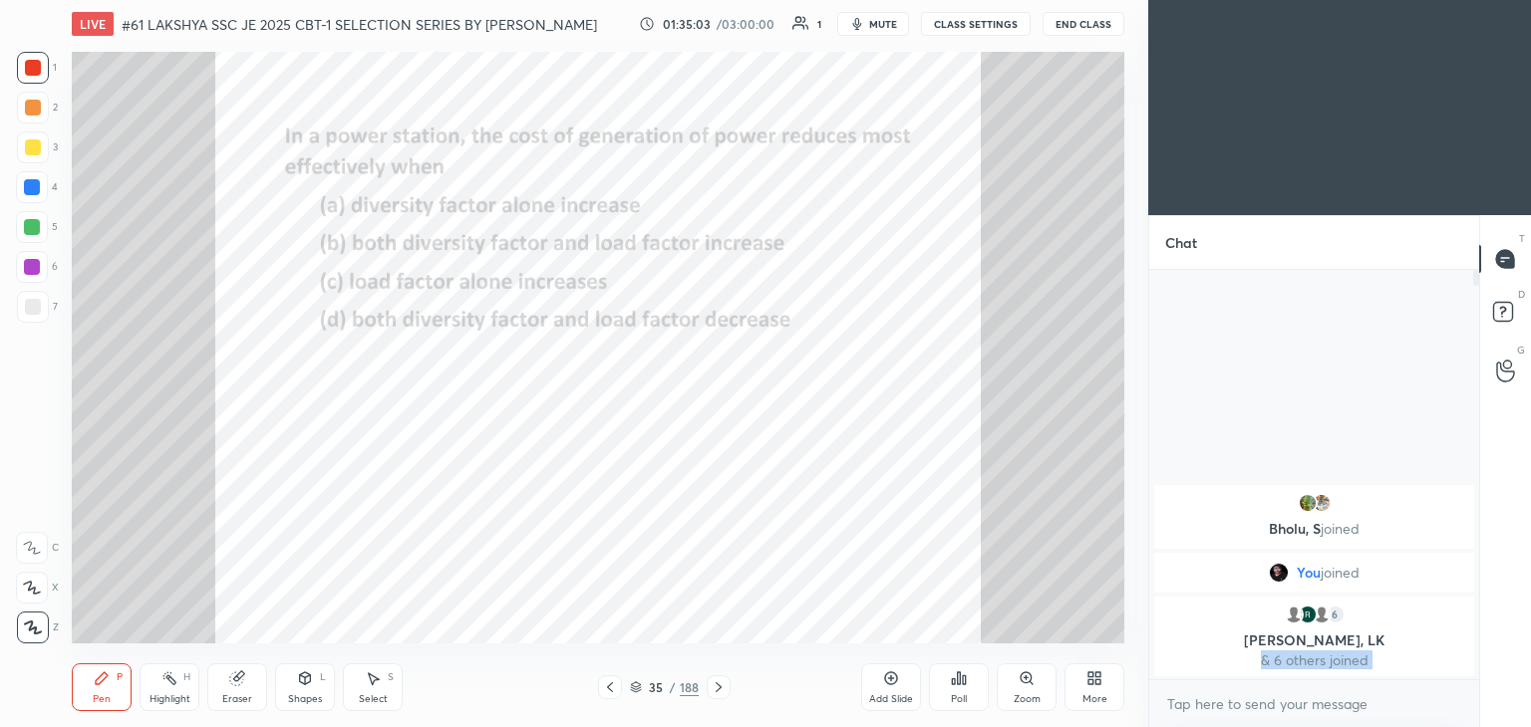
click at [239, 674] on icon at bounding box center [238, 677] width 11 height 10
click at [29, 627] on span "Erase all" at bounding box center [32, 628] width 30 height 14
click at [100, 684] on icon at bounding box center [102, 679] width 12 height 12
drag, startPoint x: 718, startPoint y: 702, endPoint x: 717, endPoint y: 681, distance: 20.9
click at [718, 683] on div "Pen P Highlight H Eraser Shapes L Select S 35 / 188 Add Slide Poll Zoom More" at bounding box center [598, 688] width 1052 height 80
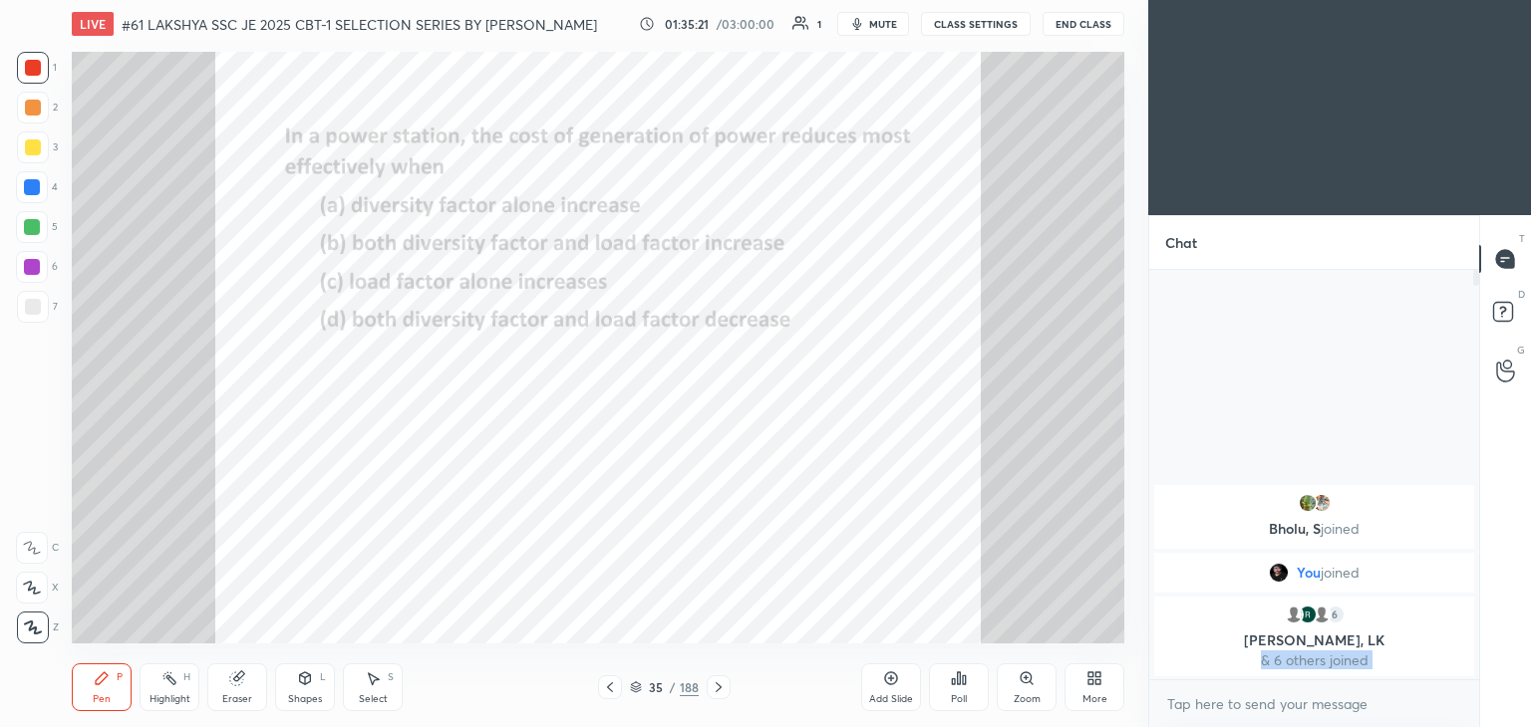
click at [717, 682] on icon at bounding box center [718, 688] width 16 height 16
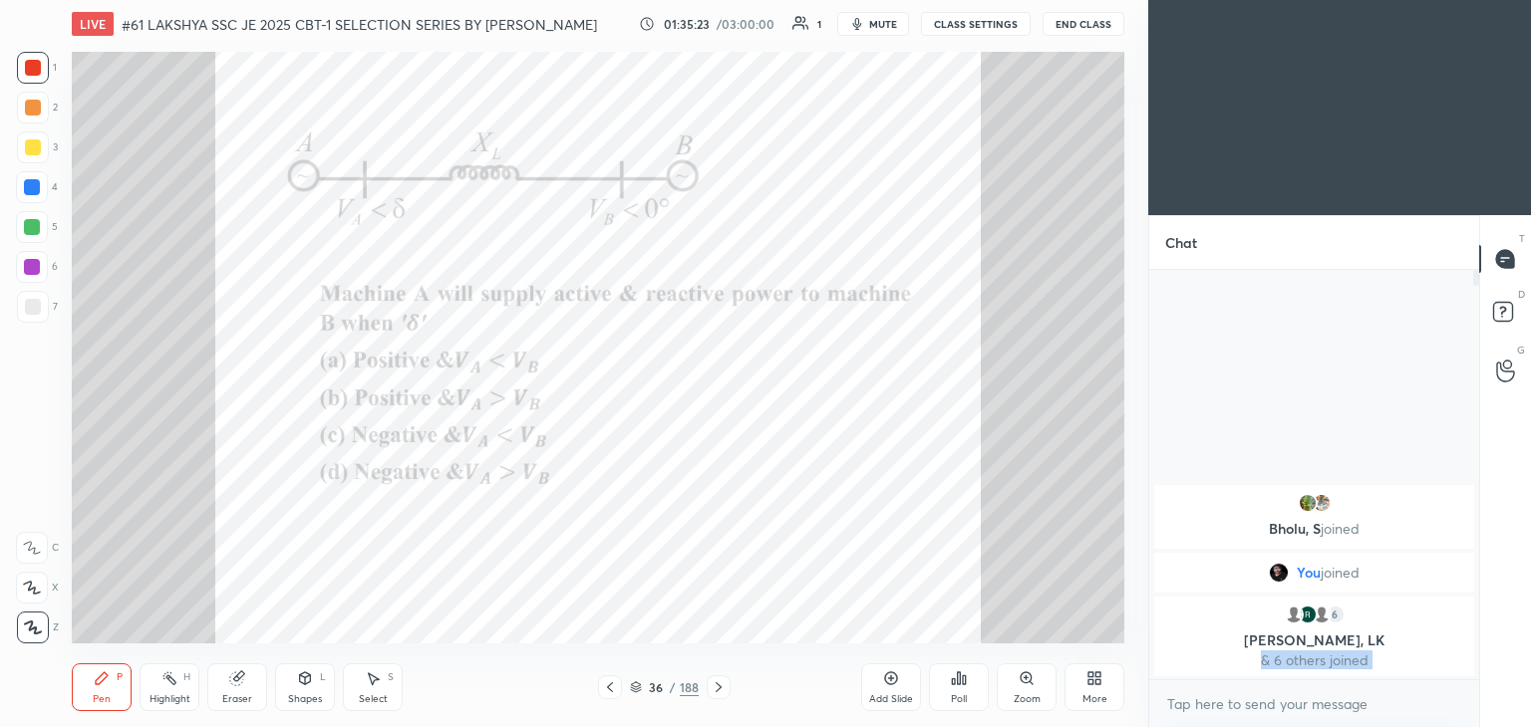
click at [741, 604] on div "LIVE #61 LAKSHYA SSC JE 2025 CBT-1 SELECTION SERIES BY [PERSON_NAME] 01:35:23 /…" at bounding box center [598, 363] width 1068 height 727
drag, startPoint x: 715, startPoint y: 689, endPoint x: 733, endPoint y: 693, distance: 18.4
click at [715, 690] on icon at bounding box center [718, 688] width 16 height 16
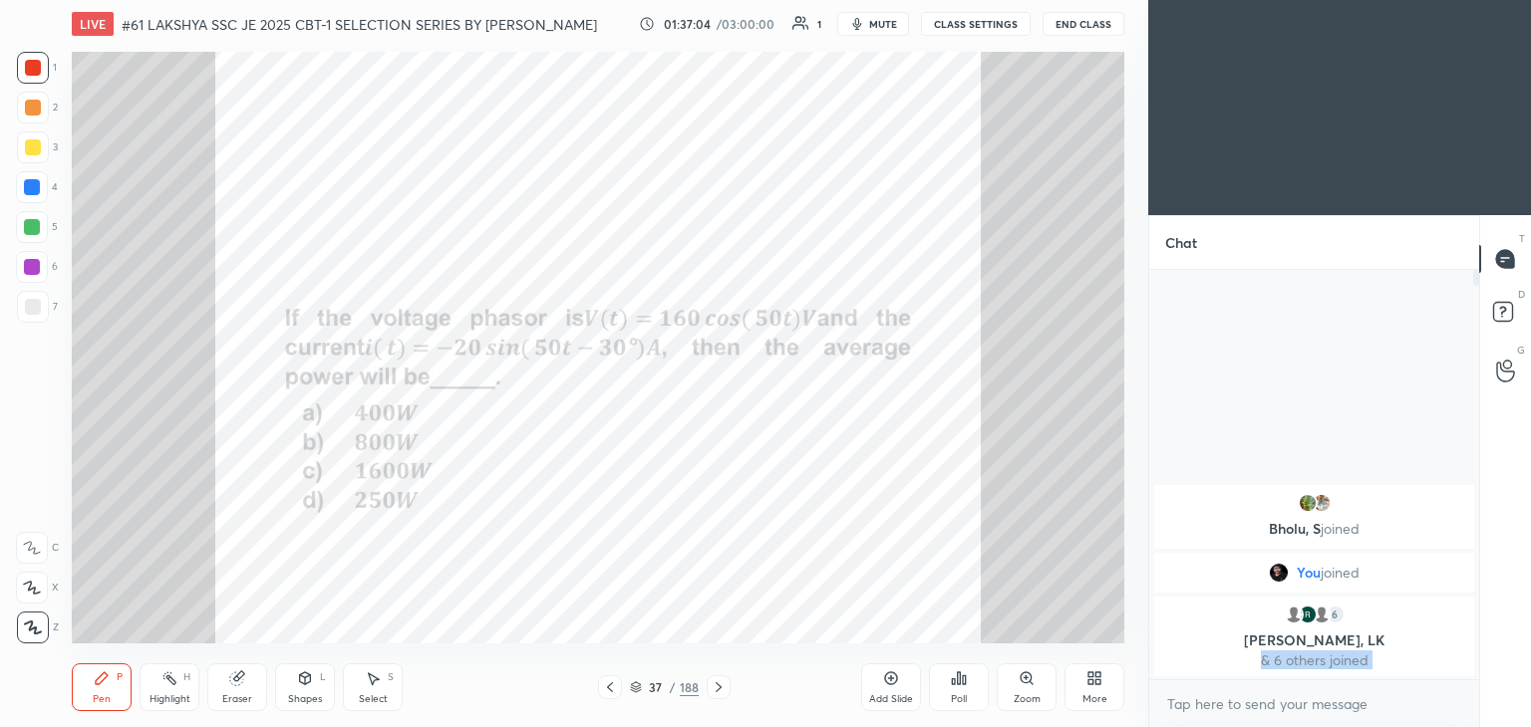
click at [724, 690] on icon at bounding box center [718, 688] width 16 height 16
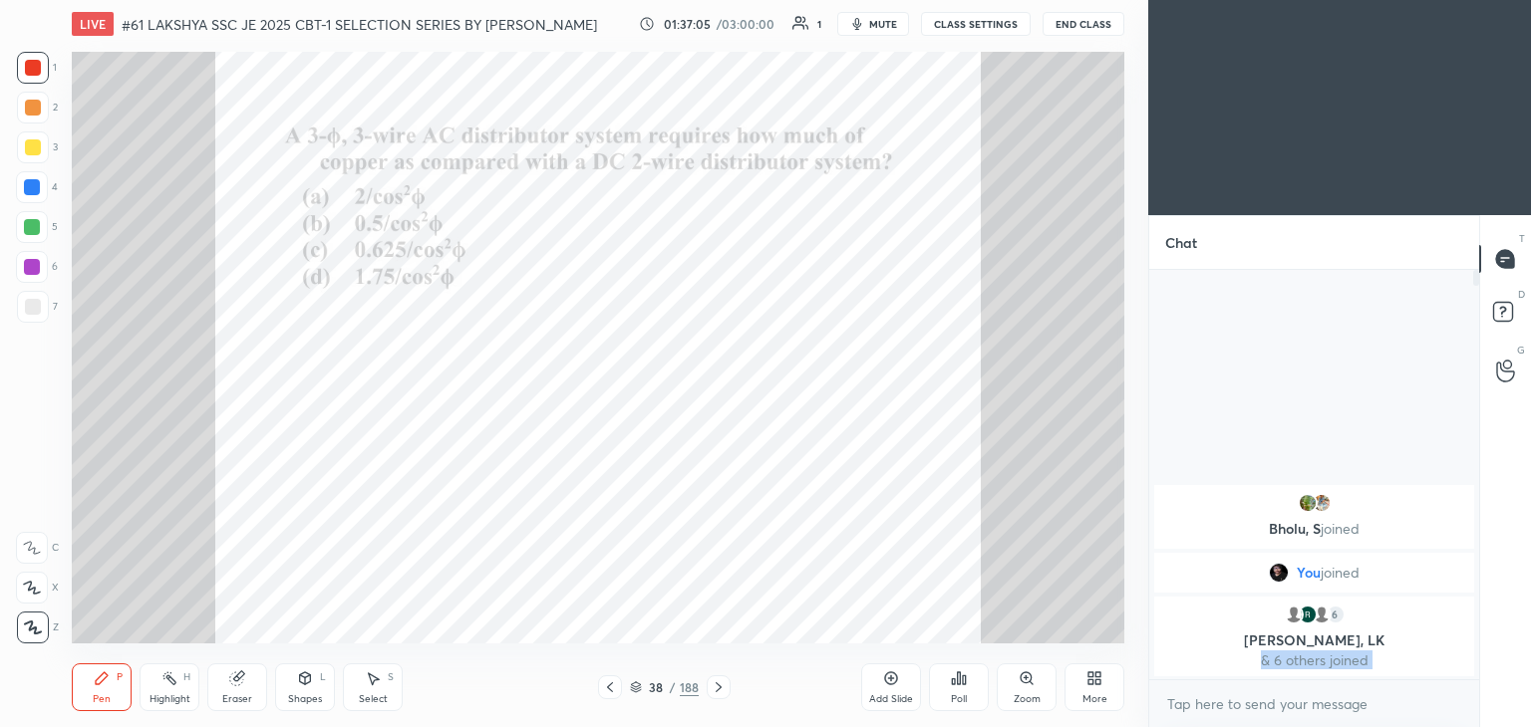
click at [732, 687] on div "38 / 188" at bounding box center [663, 688] width 395 height 24
click at [720, 693] on icon at bounding box center [718, 688] width 16 height 16
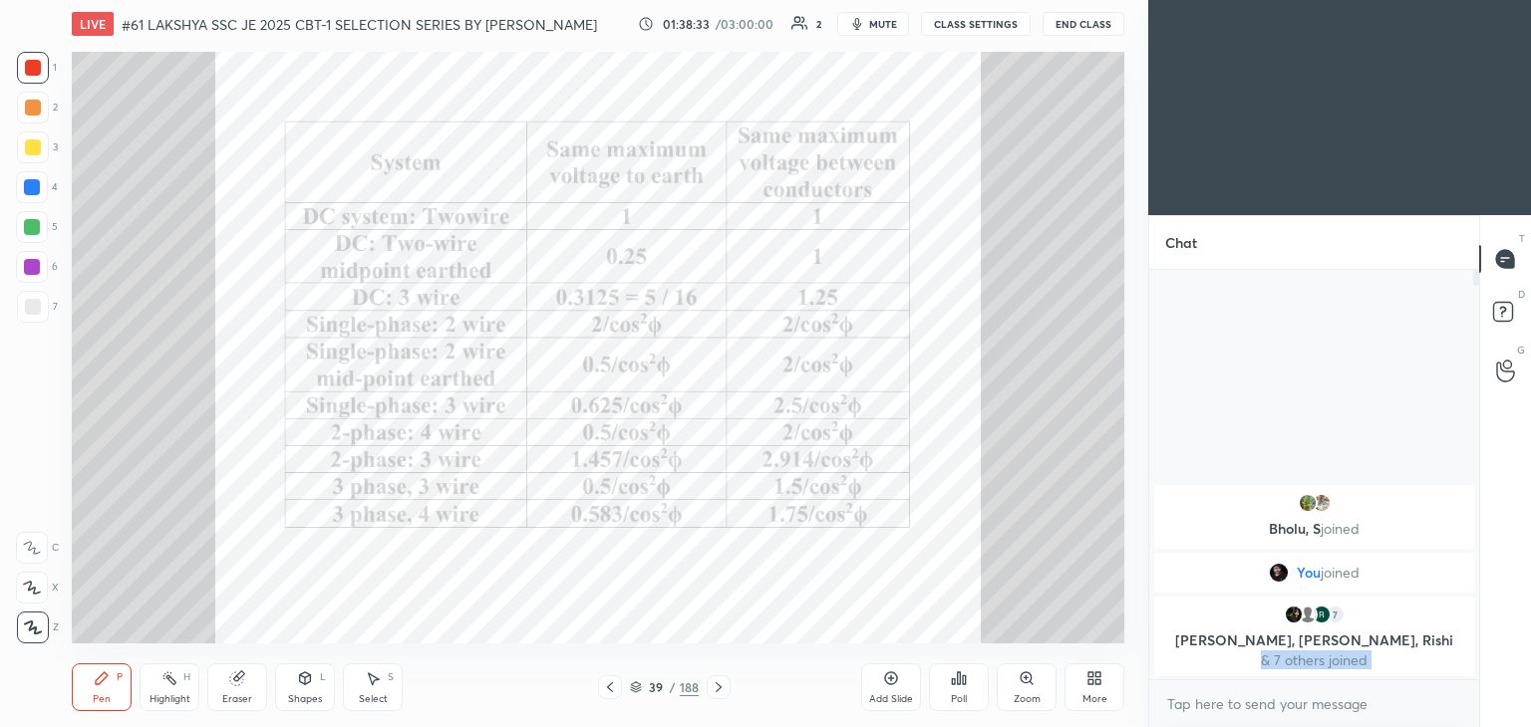
click at [720, 690] on icon at bounding box center [718, 688] width 16 height 16
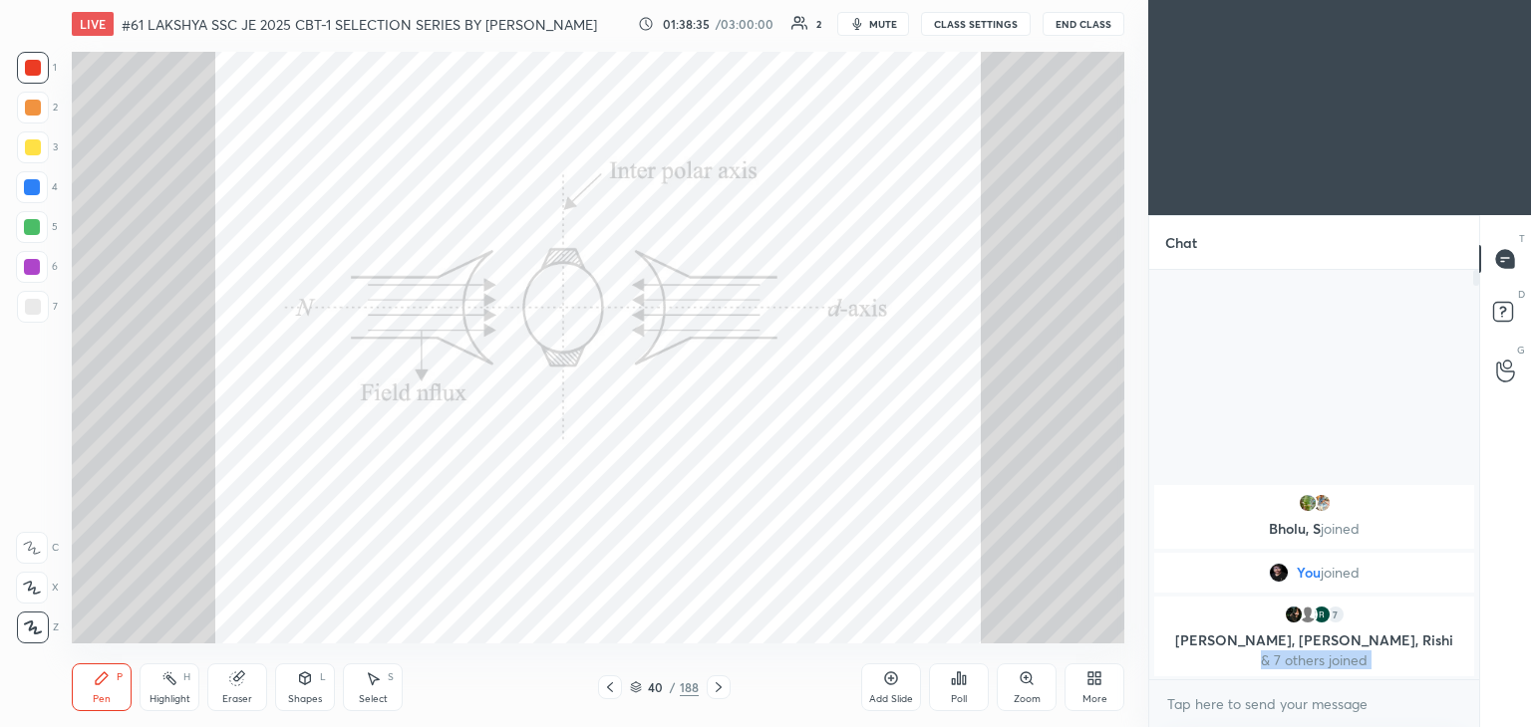
click at [713, 687] on icon at bounding box center [718, 688] width 16 height 16
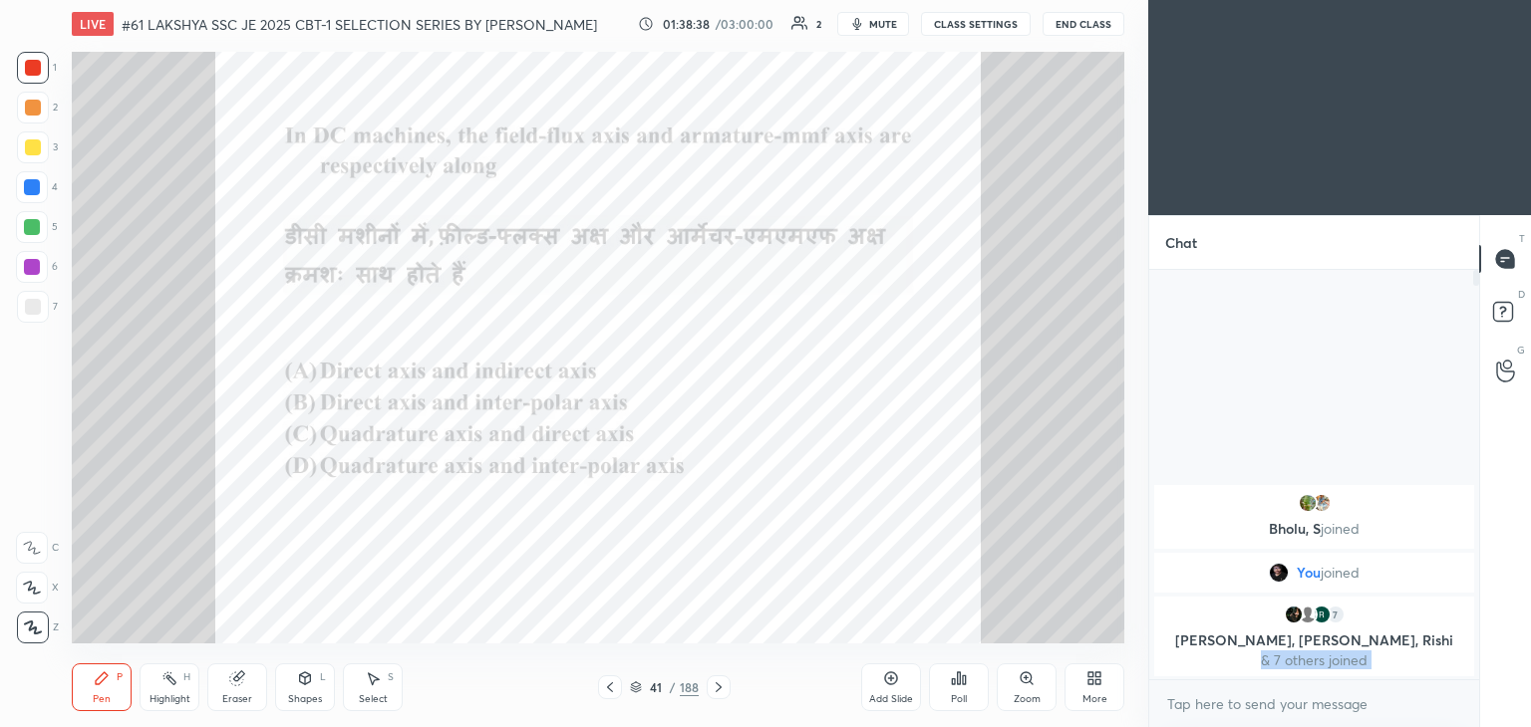
click at [716, 688] on icon at bounding box center [718, 688] width 16 height 16
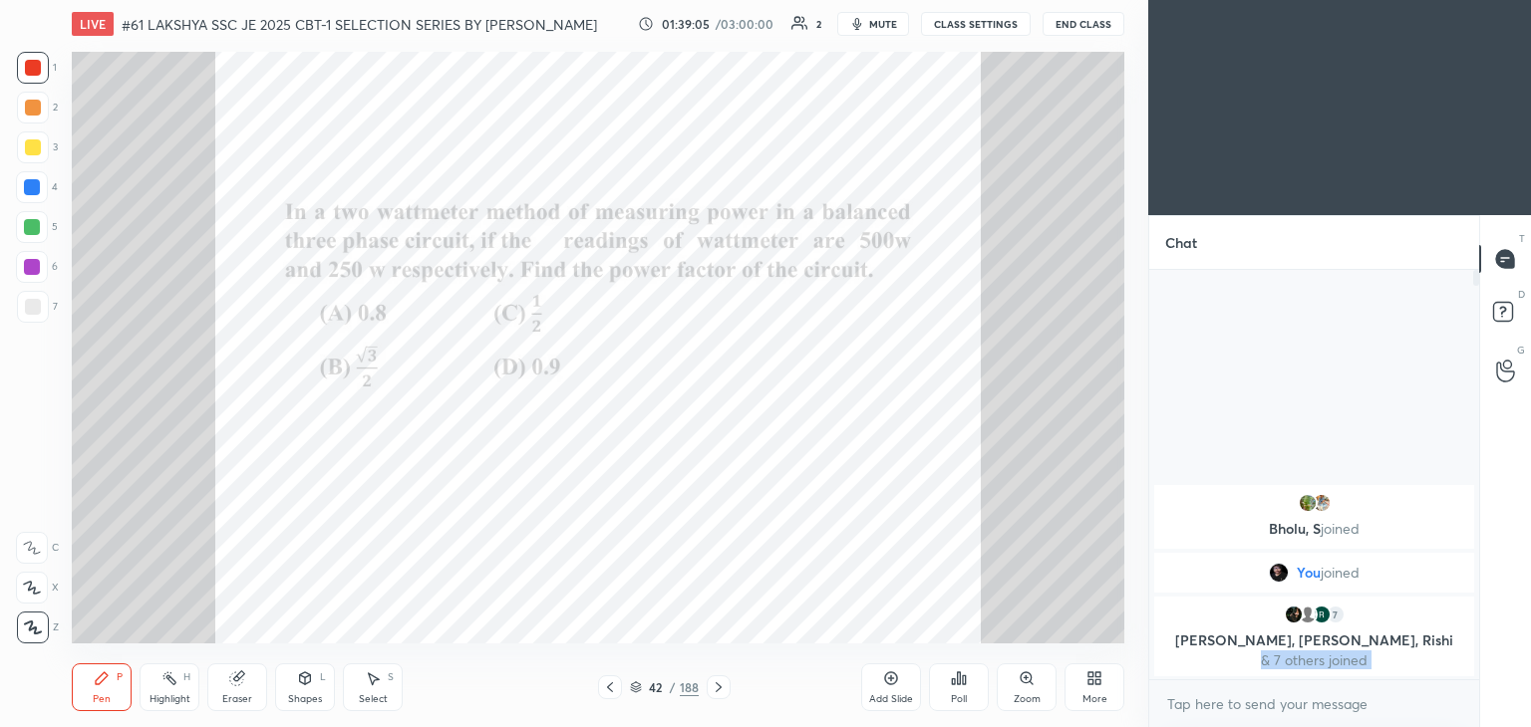
click at [965, 685] on icon at bounding box center [964, 680] width 3 height 9
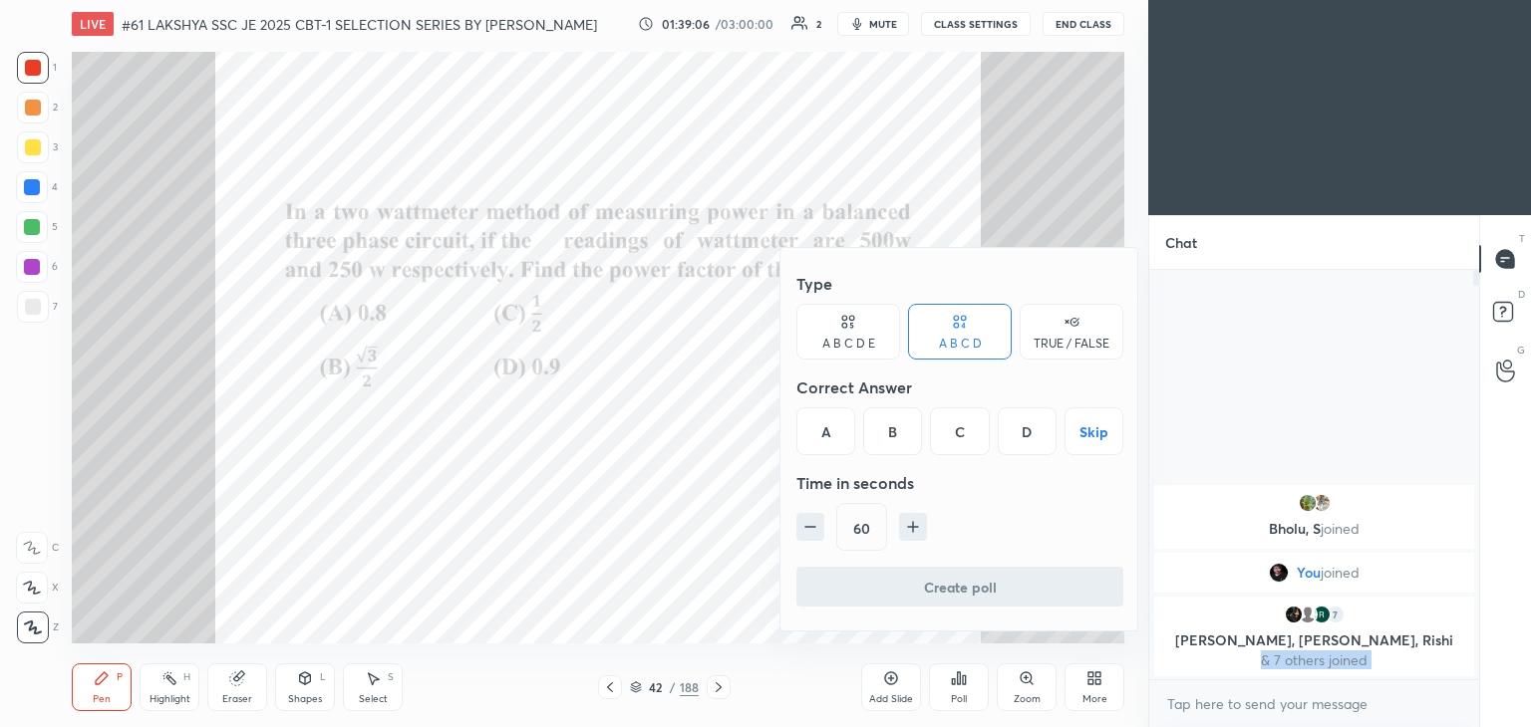
click at [900, 431] on div "B" at bounding box center [892, 432] width 59 height 48
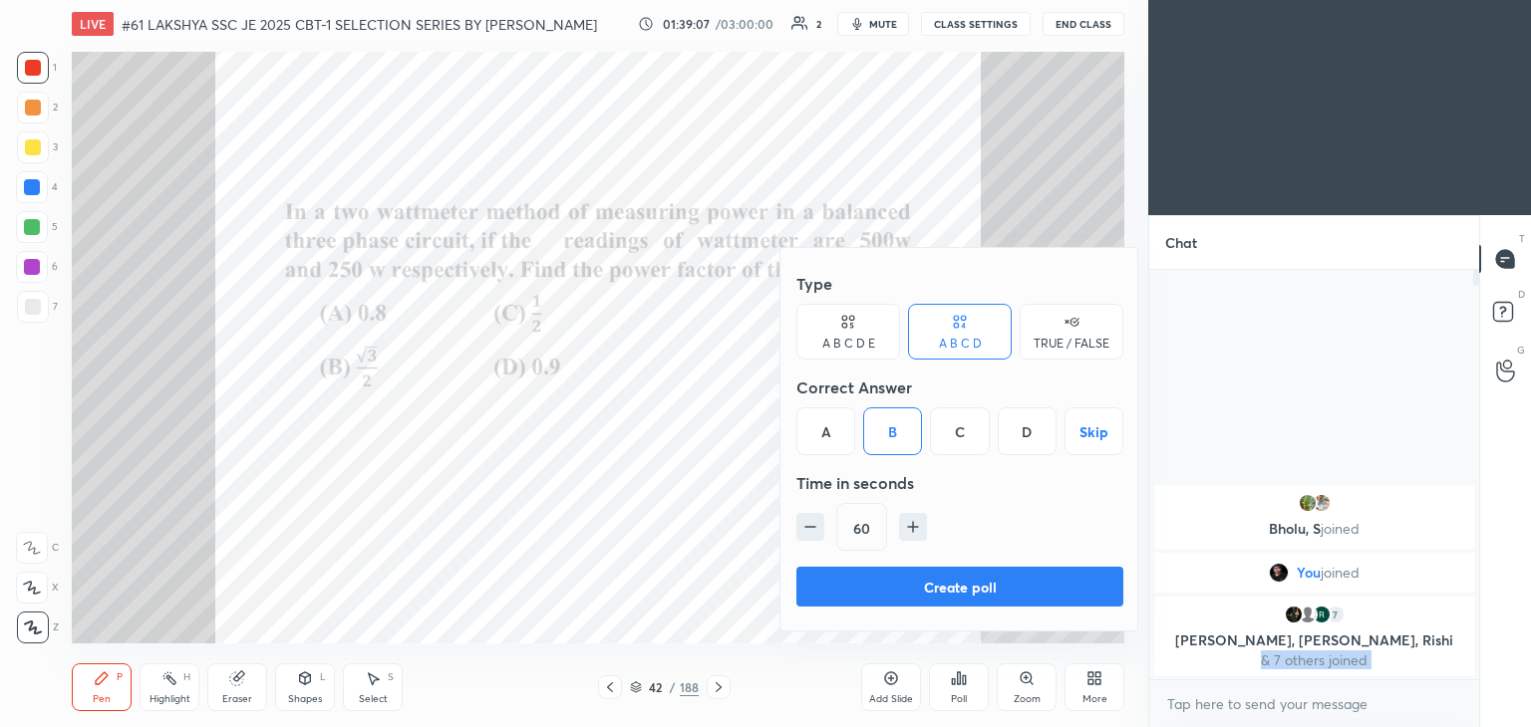
click at [901, 564] on div "Type A B C D E A B C D TRUE / FALSE Correct Answer A B C D Skip Time in seconds…" at bounding box center [959, 415] width 327 height 303
click at [910, 583] on button "Create poll" at bounding box center [959, 587] width 327 height 40
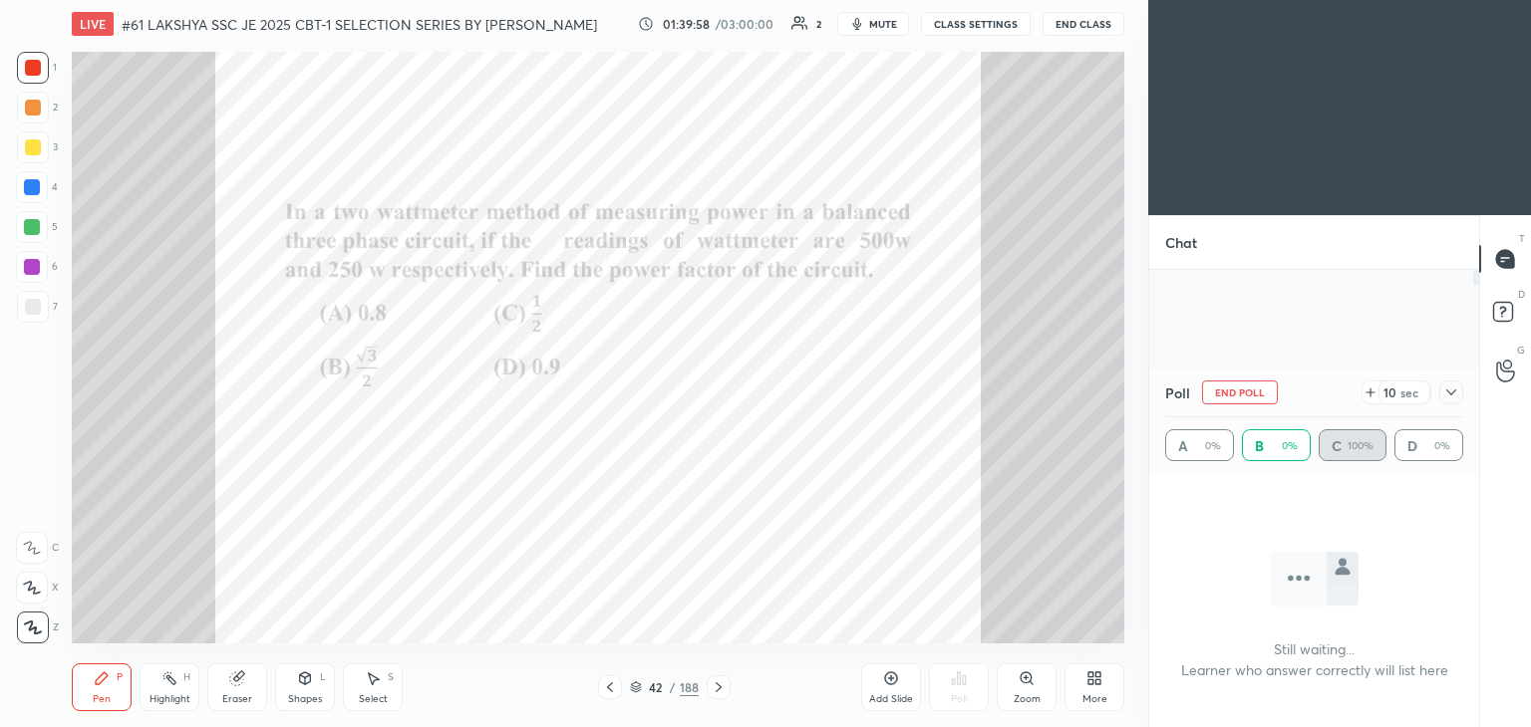
click at [1448, 394] on icon at bounding box center [1451, 393] width 16 height 16
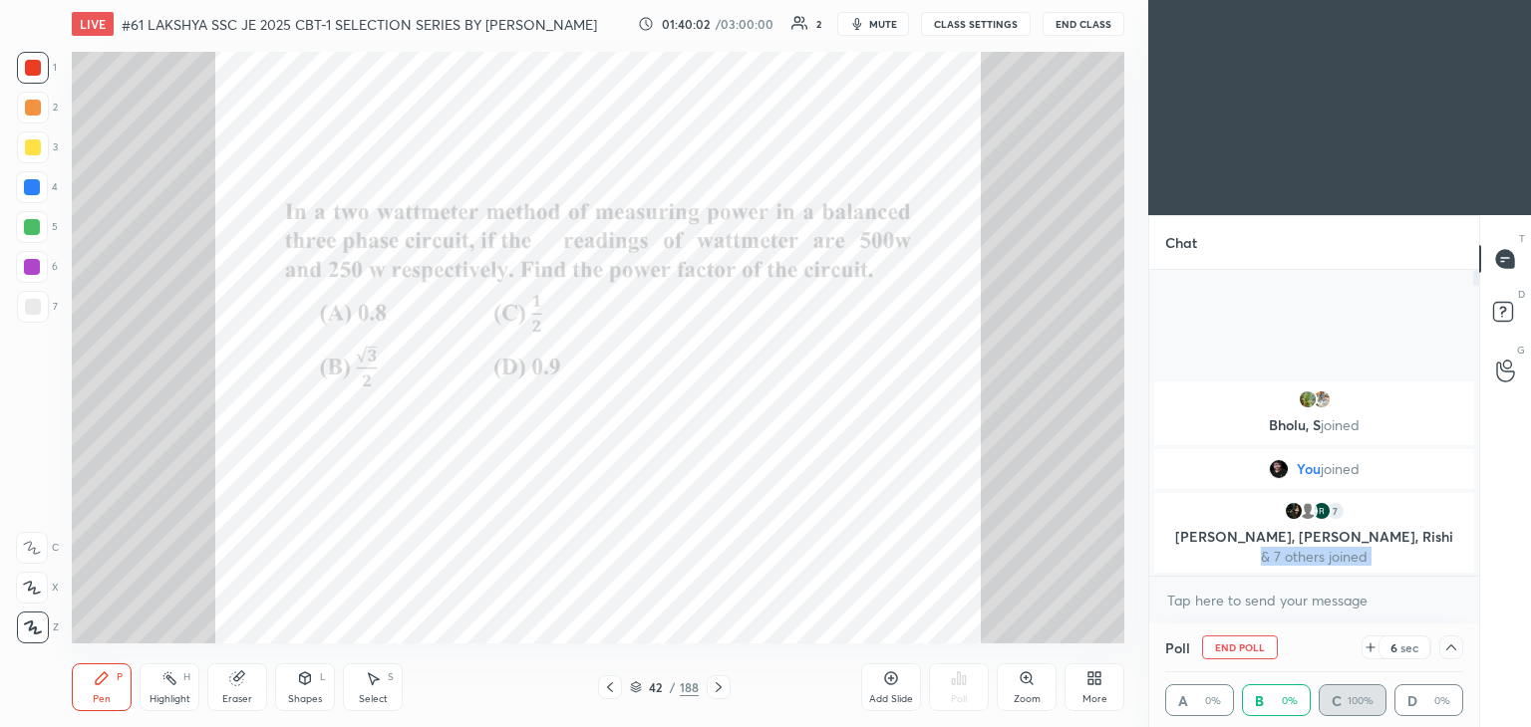
click at [1450, 649] on icon at bounding box center [1451, 648] width 16 height 16
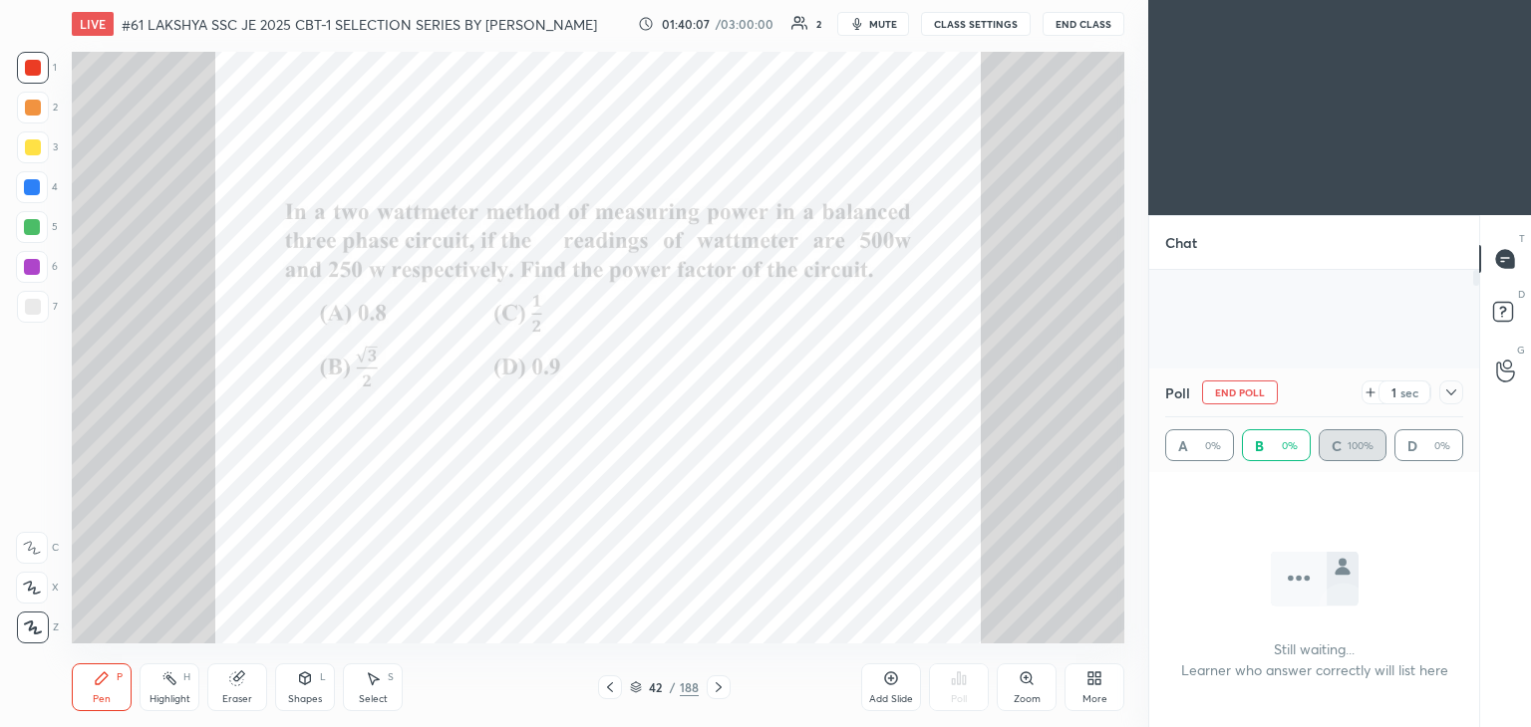
drag, startPoint x: 248, startPoint y: 691, endPoint x: 201, endPoint y: 696, distance: 47.1
click at [246, 691] on div "Eraser" at bounding box center [237, 688] width 60 height 48
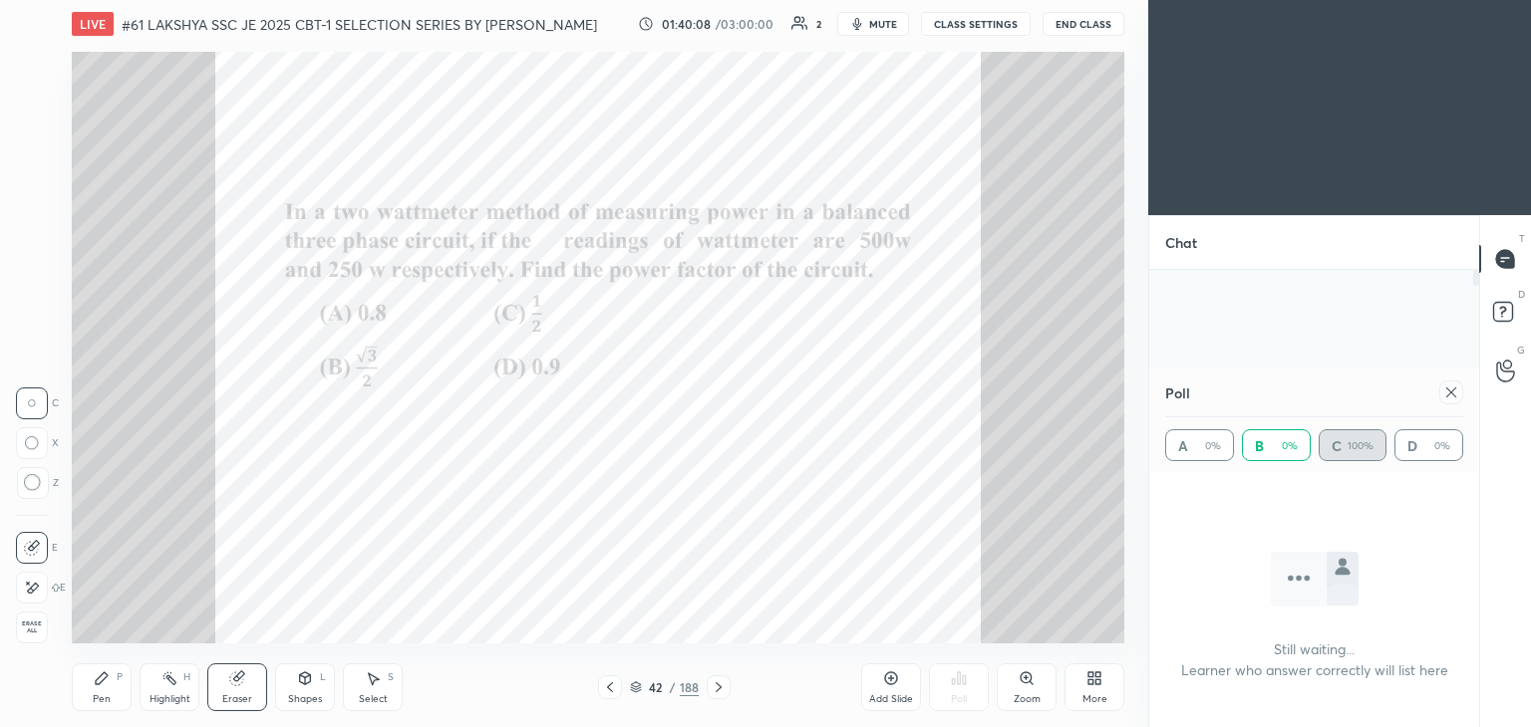
drag, startPoint x: 34, startPoint y: 628, endPoint x: 63, endPoint y: 682, distance: 61.1
click at [36, 628] on span "Erase all" at bounding box center [32, 628] width 30 height 14
click at [71, 685] on div "LIVE #61 LAKSHYA SSC JE 2025 CBT-1 SELECTION SERIES BY [PERSON_NAME] 01:40:08 /…" at bounding box center [598, 363] width 1068 height 727
click at [1446, 400] on div at bounding box center [1451, 393] width 24 height 24
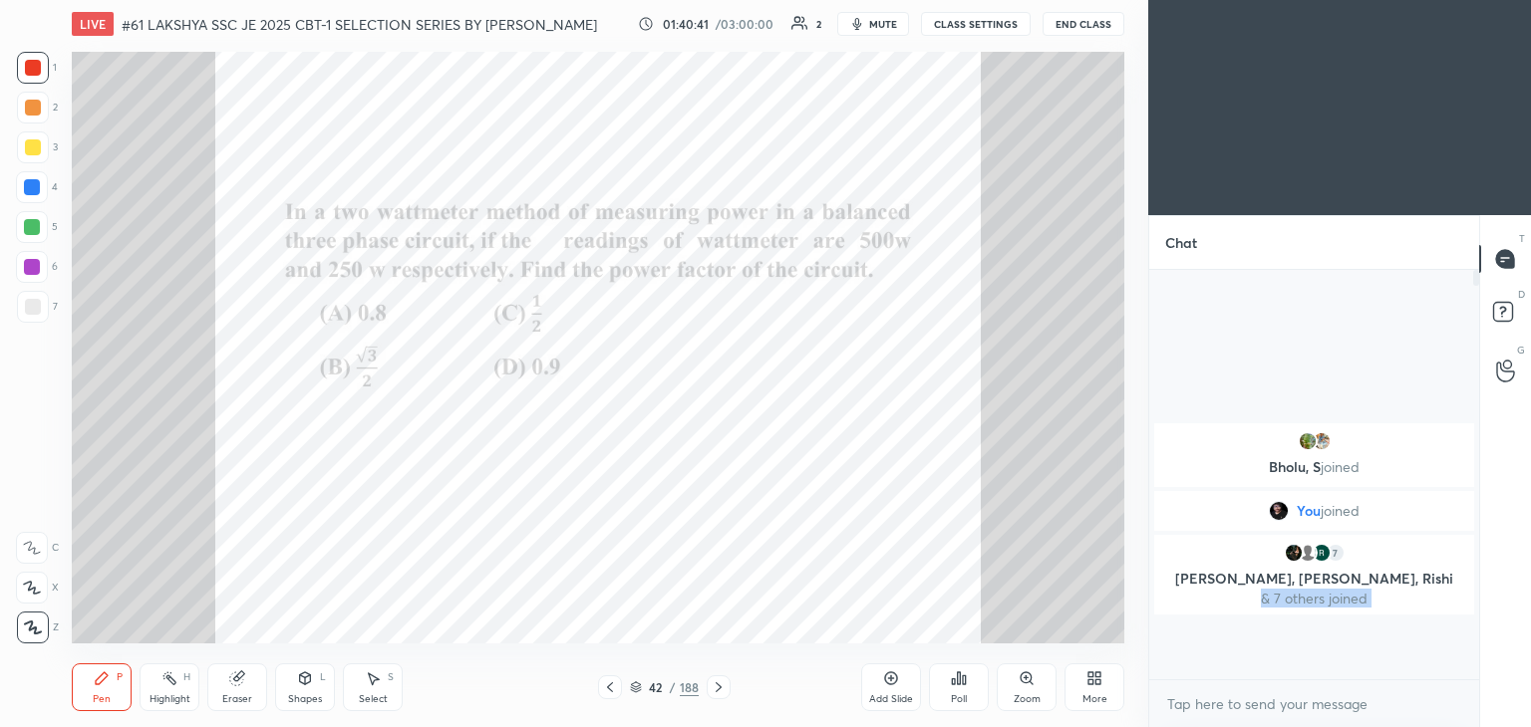
scroll to position [239, 324]
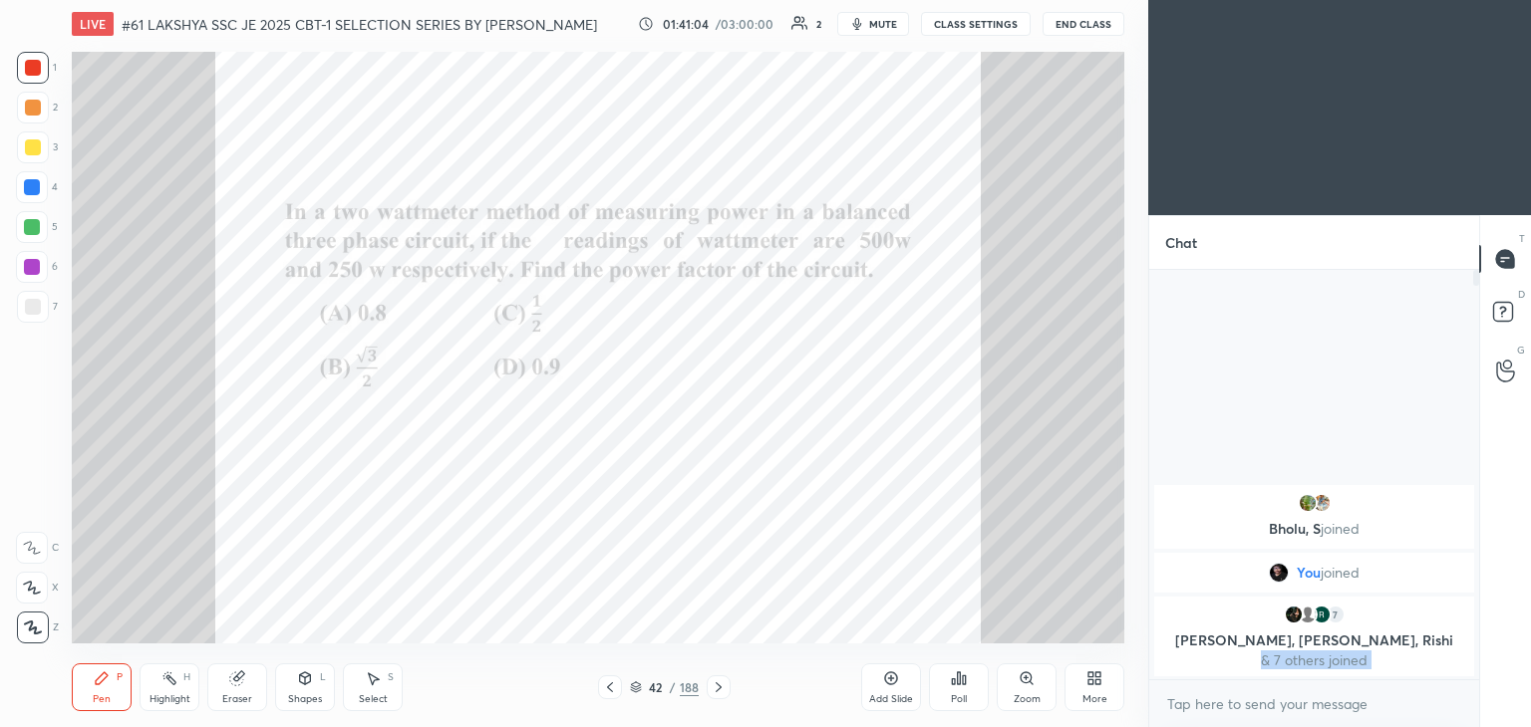
click at [717, 688] on icon at bounding box center [718, 688] width 16 height 16
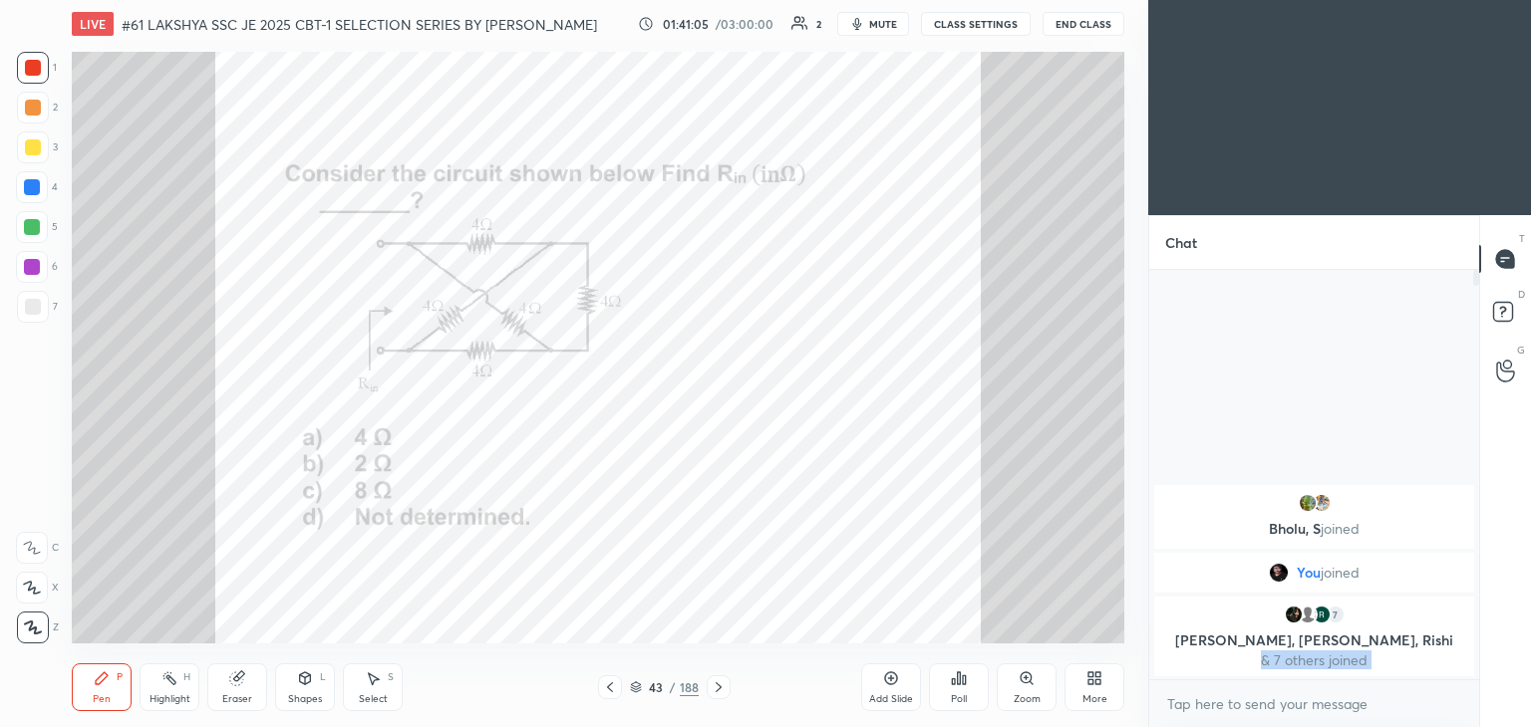
click at [719, 681] on icon at bounding box center [718, 688] width 16 height 16
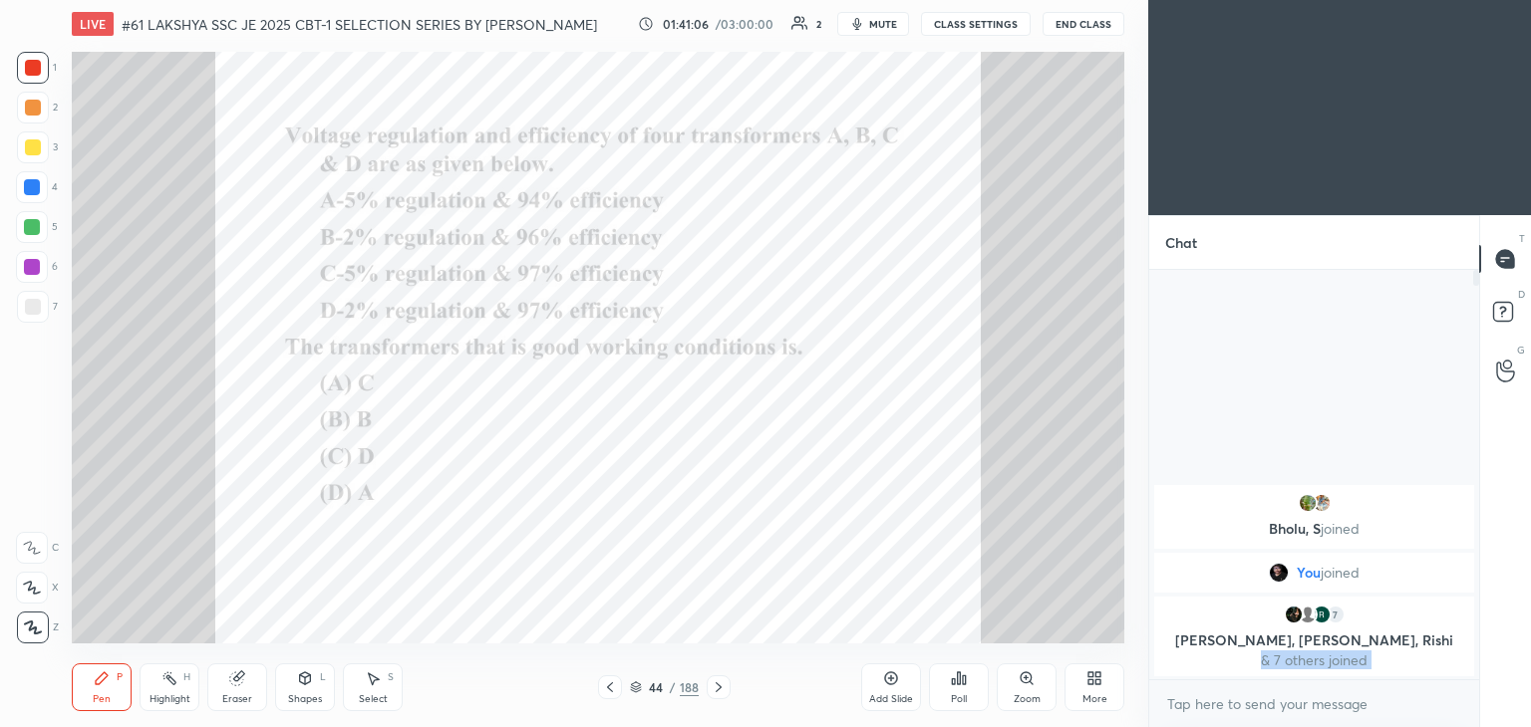
click at [717, 676] on div at bounding box center [718, 688] width 24 height 24
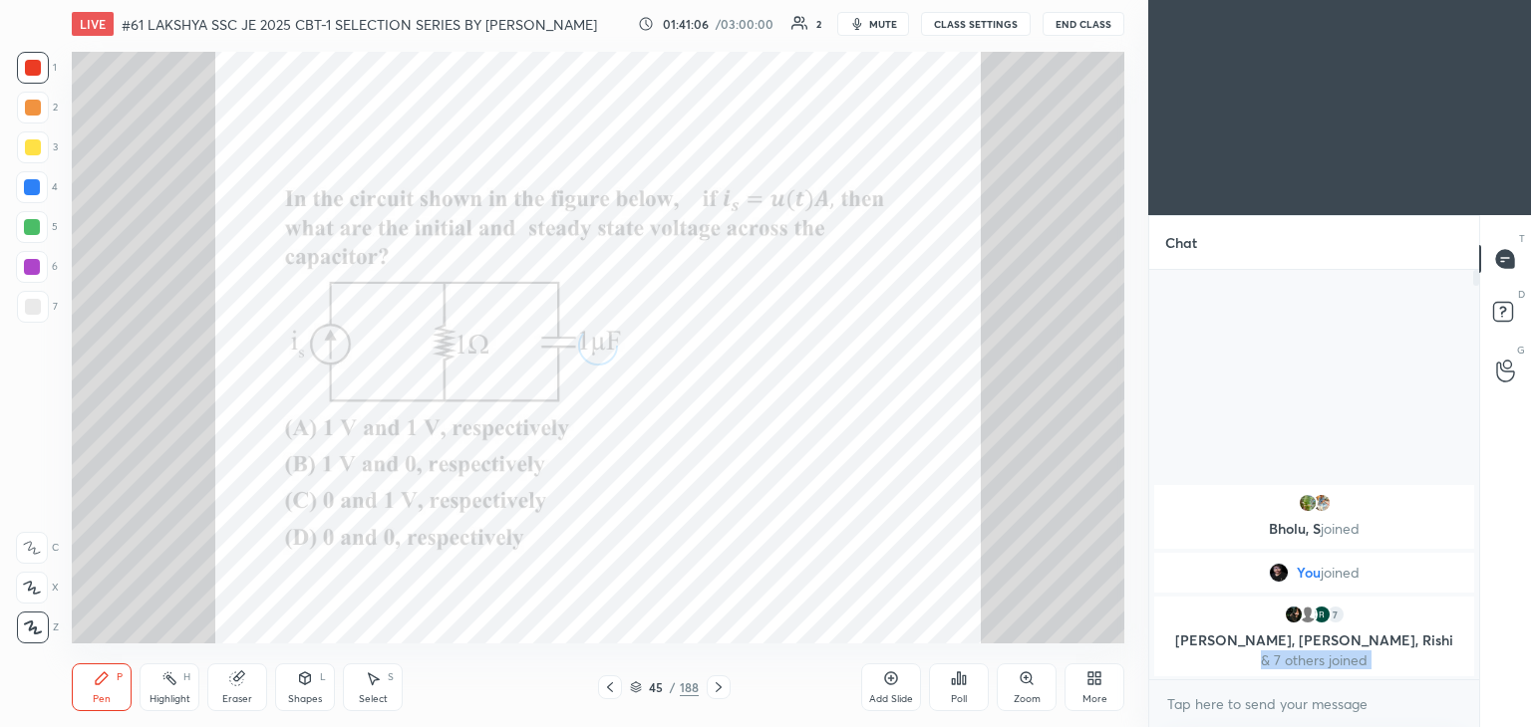
click at [719, 683] on icon at bounding box center [718, 688] width 16 height 16
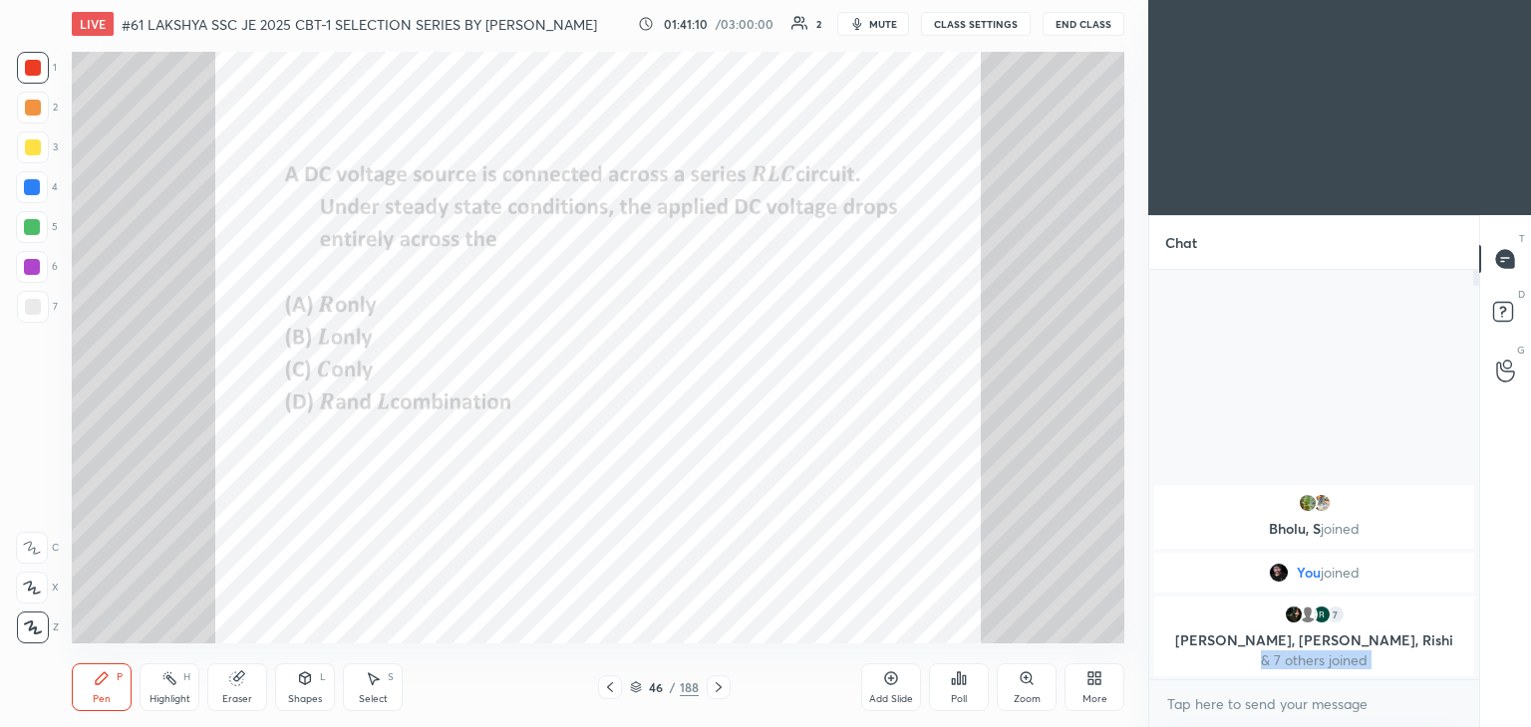
click at [981, 677] on div "Poll" at bounding box center [959, 688] width 60 height 48
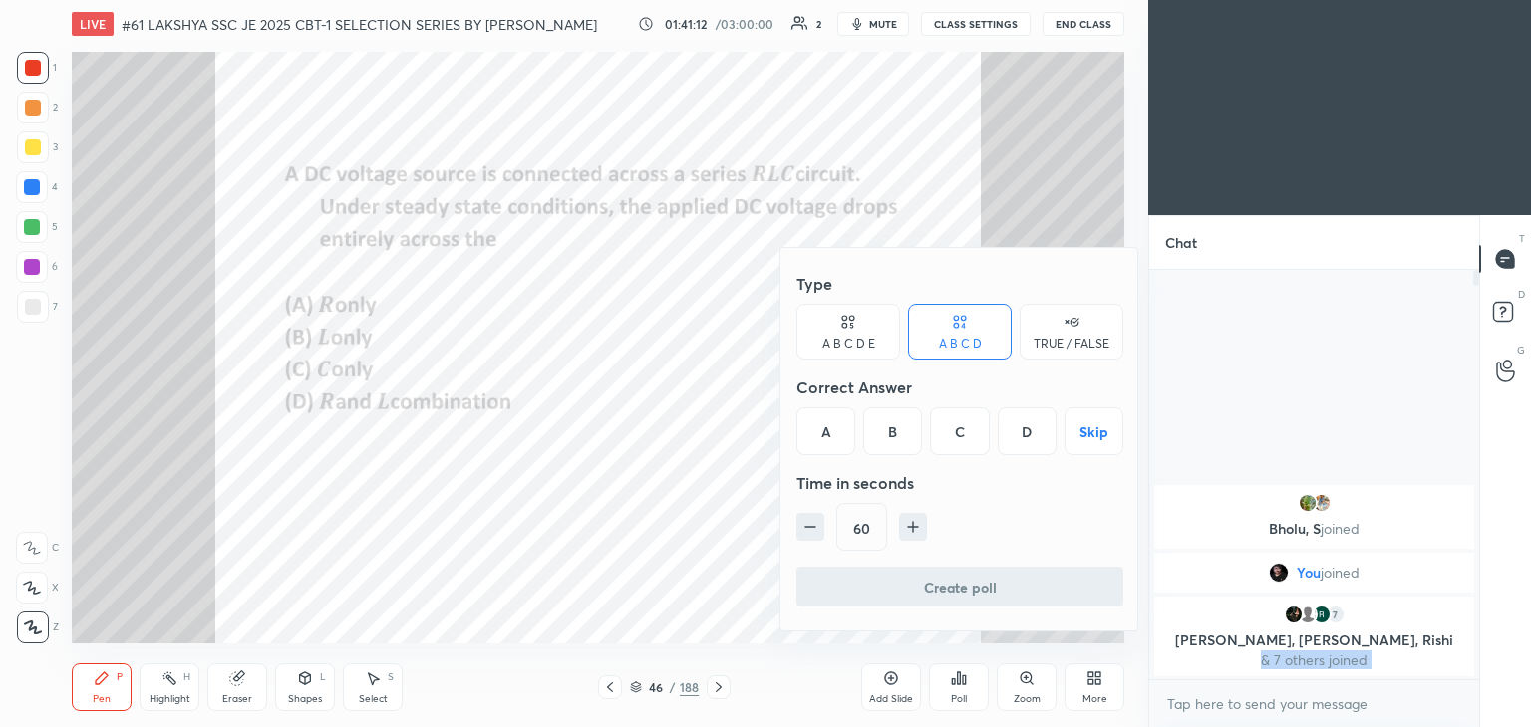
drag, startPoint x: 956, startPoint y: 430, endPoint x: 920, endPoint y: 509, distance: 86.5
click at [956, 431] on div "C" at bounding box center [959, 432] width 59 height 48
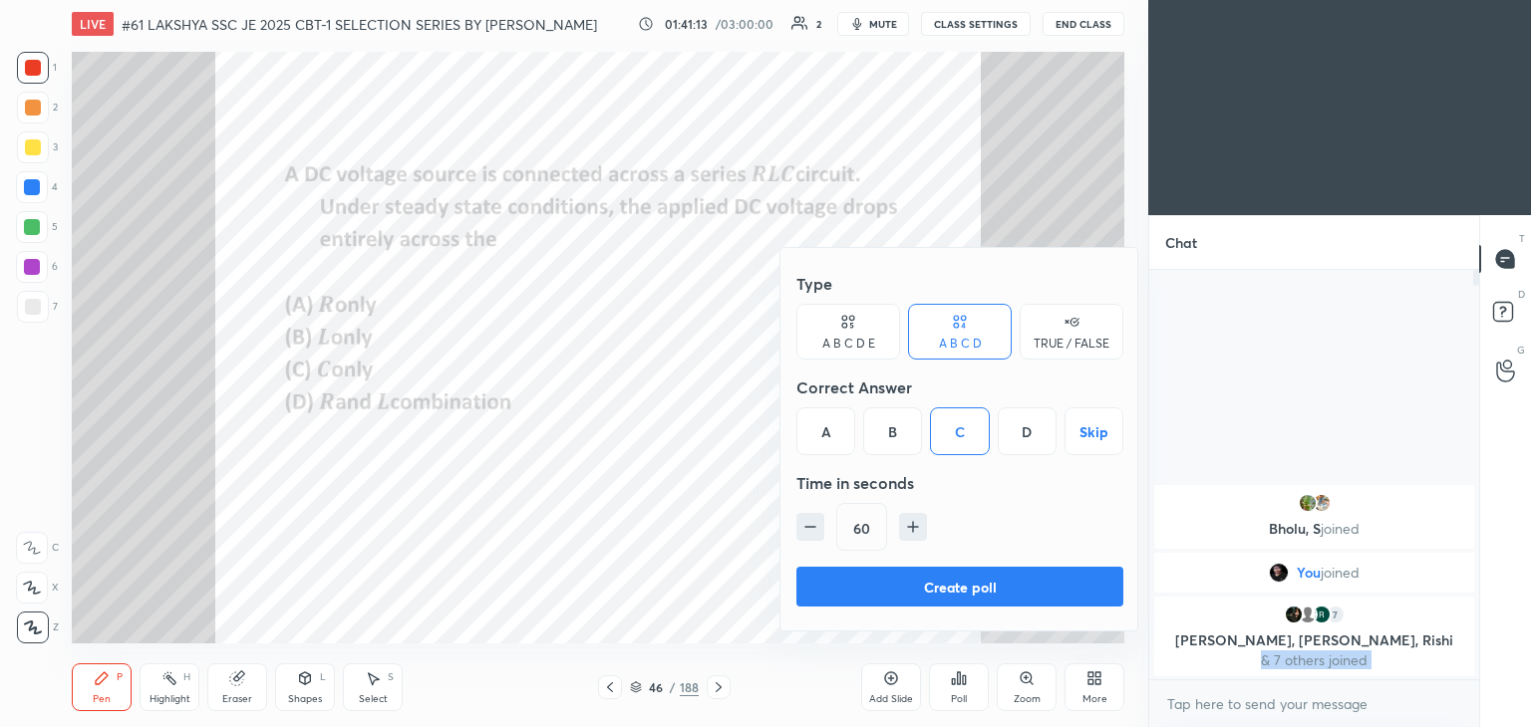
click at [911, 581] on button "Create poll" at bounding box center [959, 587] width 327 height 40
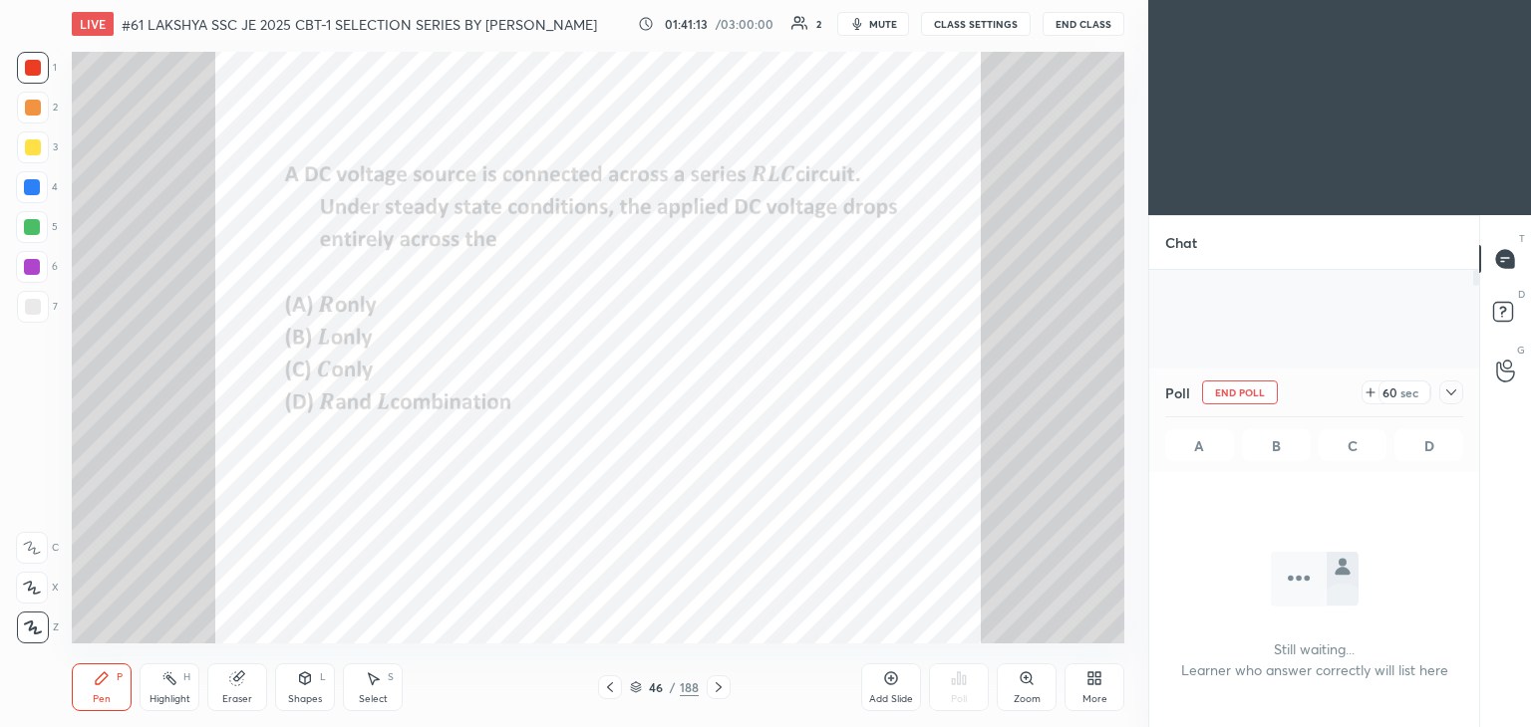
scroll to position [136, 324]
click at [716, 684] on icon at bounding box center [718, 688] width 6 height 10
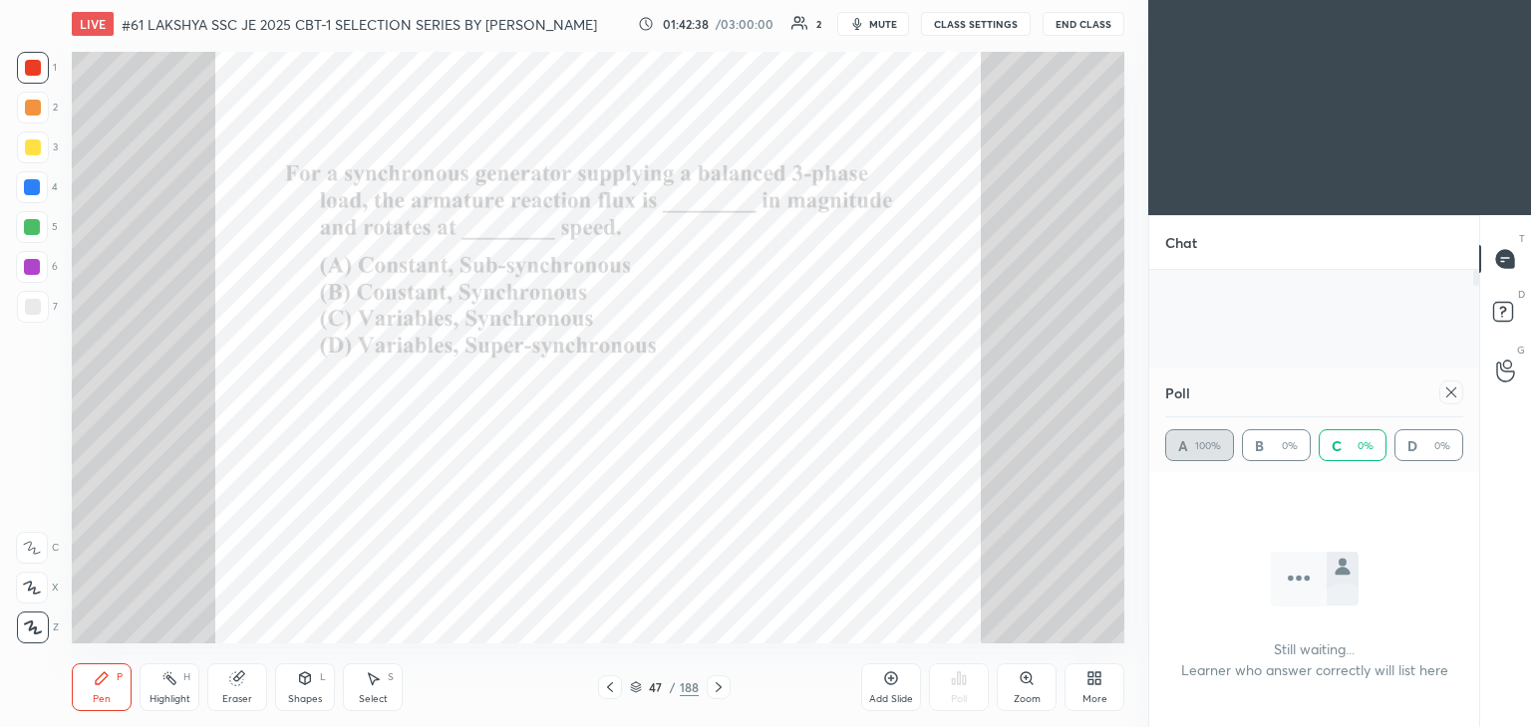
click at [727, 687] on div "47 / 188" at bounding box center [663, 688] width 395 height 24
click at [722, 691] on icon at bounding box center [718, 688] width 16 height 16
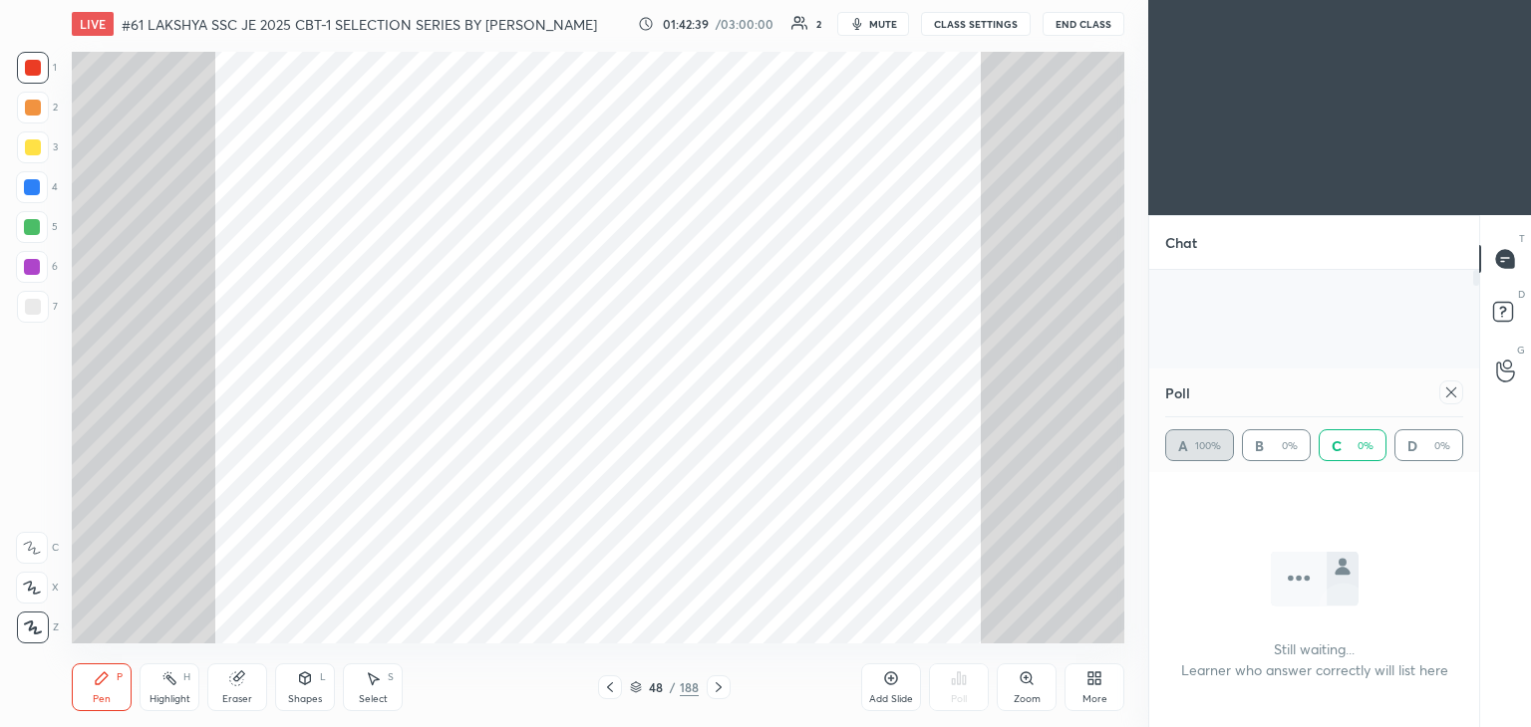
click at [713, 689] on icon at bounding box center [718, 688] width 16 height 16
click at [1456, 396] on icon at bounding box center [1451, 393] width 16 height 16
type textarea "x"
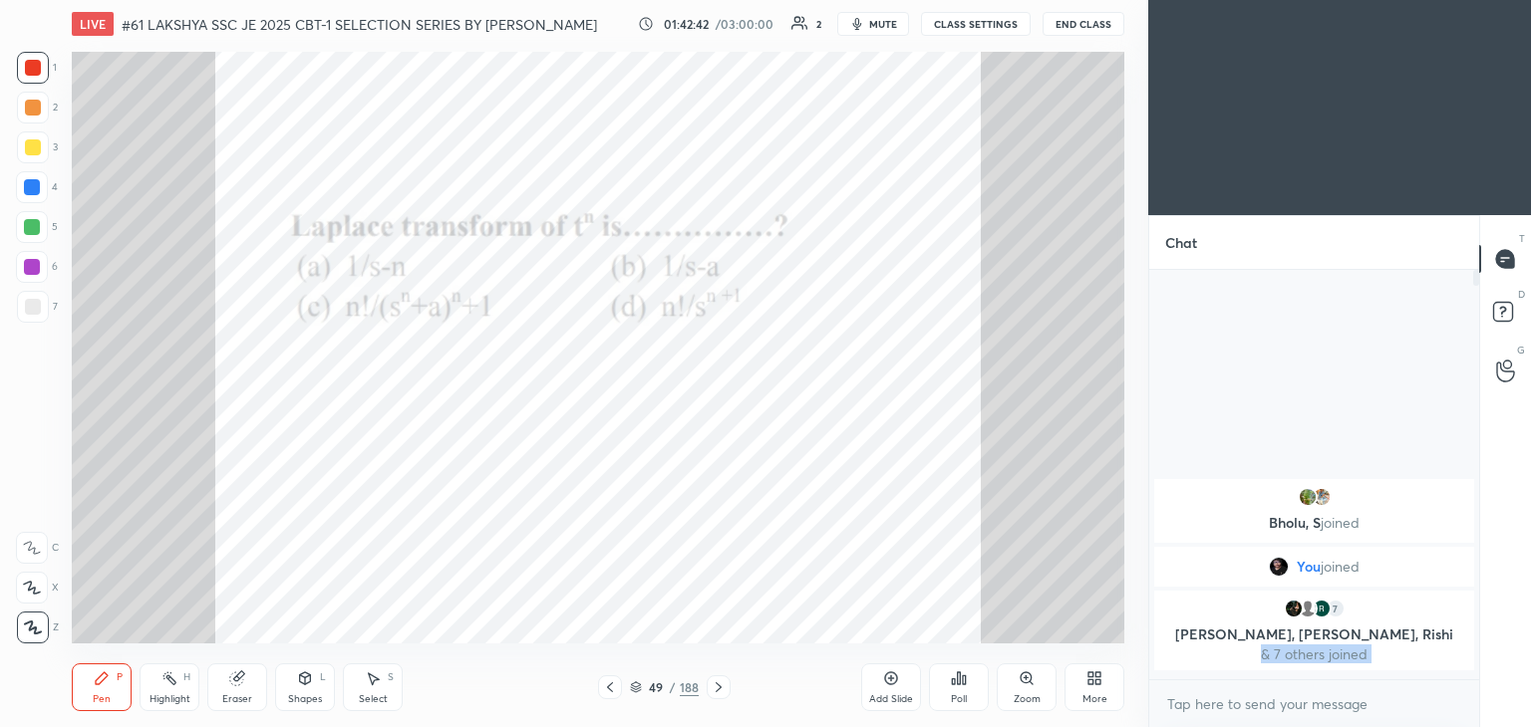
scroll to position [239, 324]
click at [959, 687] on div "Poll" at bounding box center [959, 688] width 60 height 48
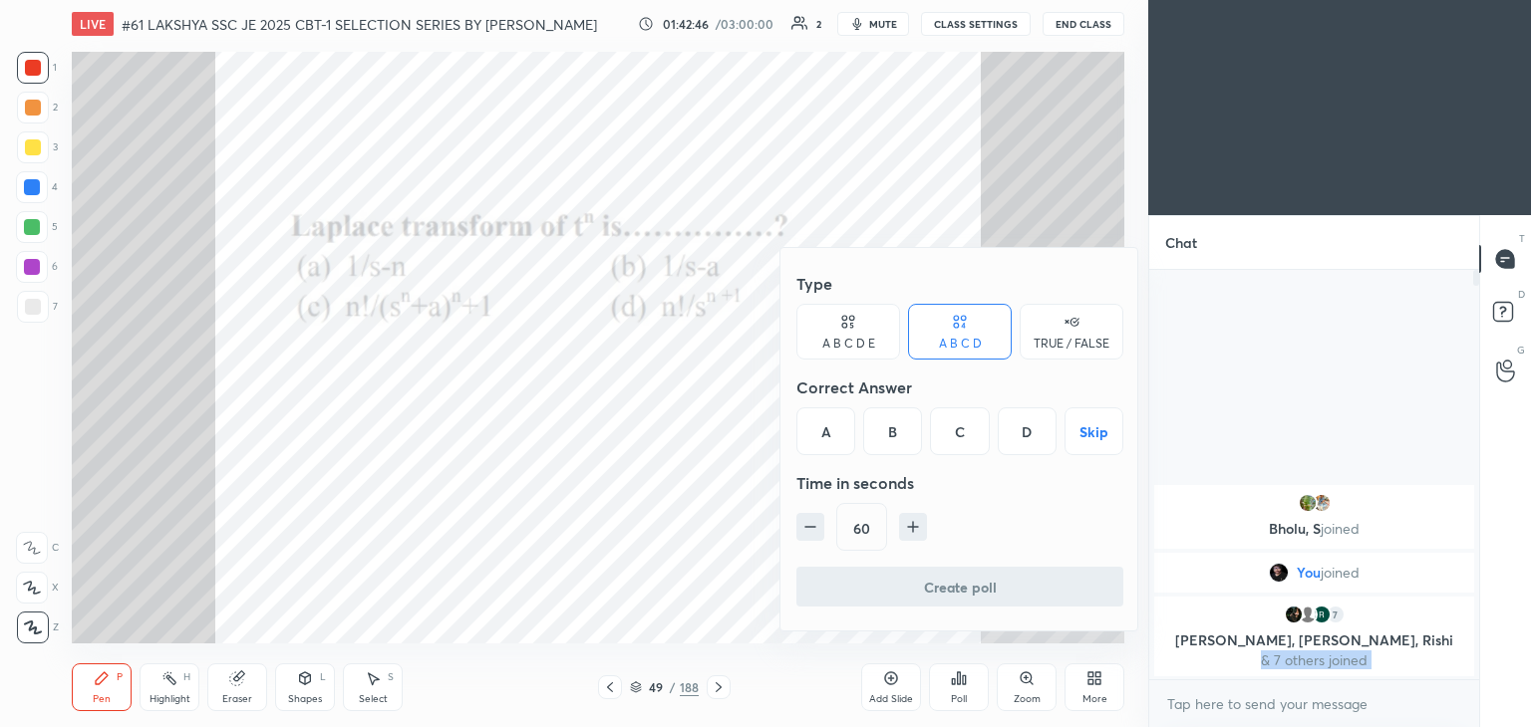
click at [965, 435] on div "C" at bounding box center [959, 432] width 59 height 48
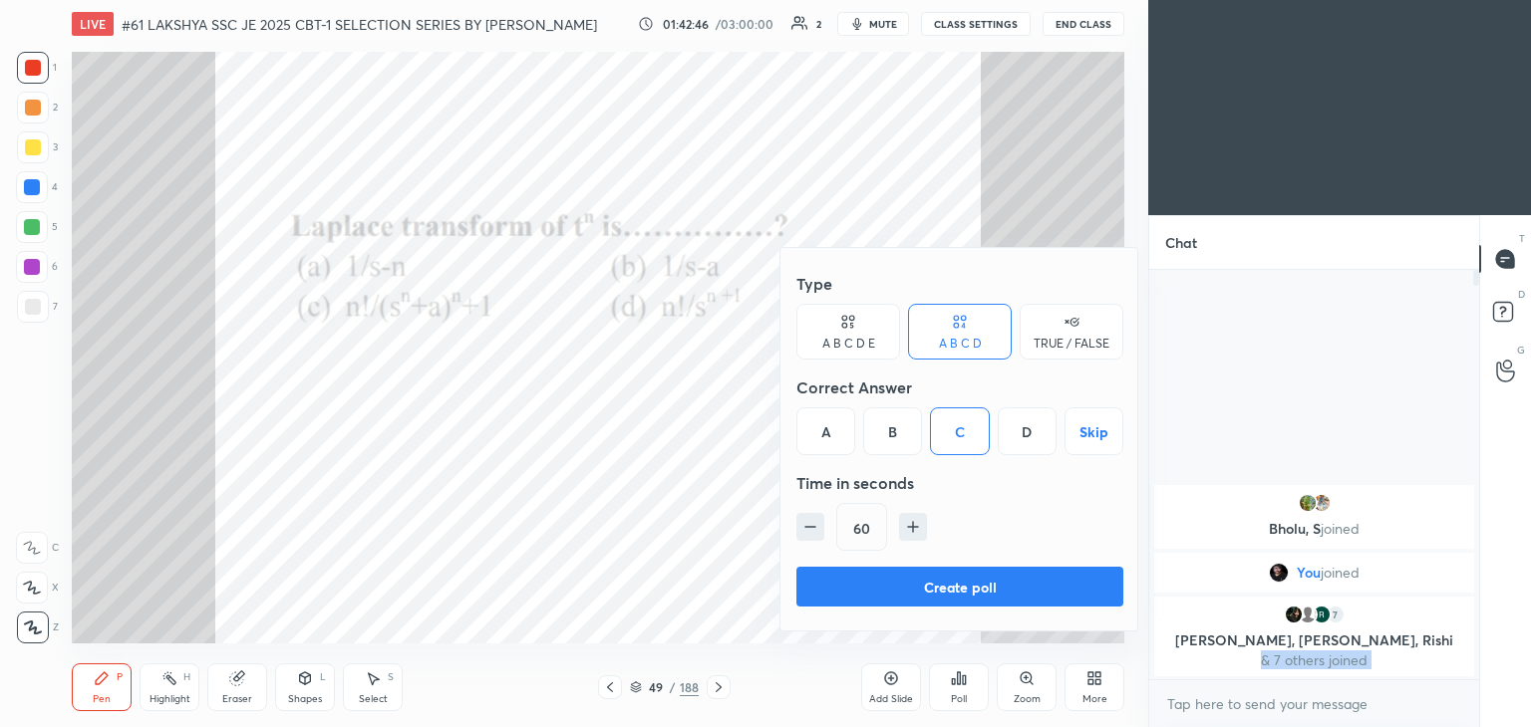
click at [1020, 437] on div "D" at bounding box center [1026, 432] width 59 height 48
click at [813, 529] on icon "button" at bounding box center [810, 527] width 20 height 20
type input "45"
click at [837, 568] on button "Create poll" at bounding box center [959, 587] width 327 height 40
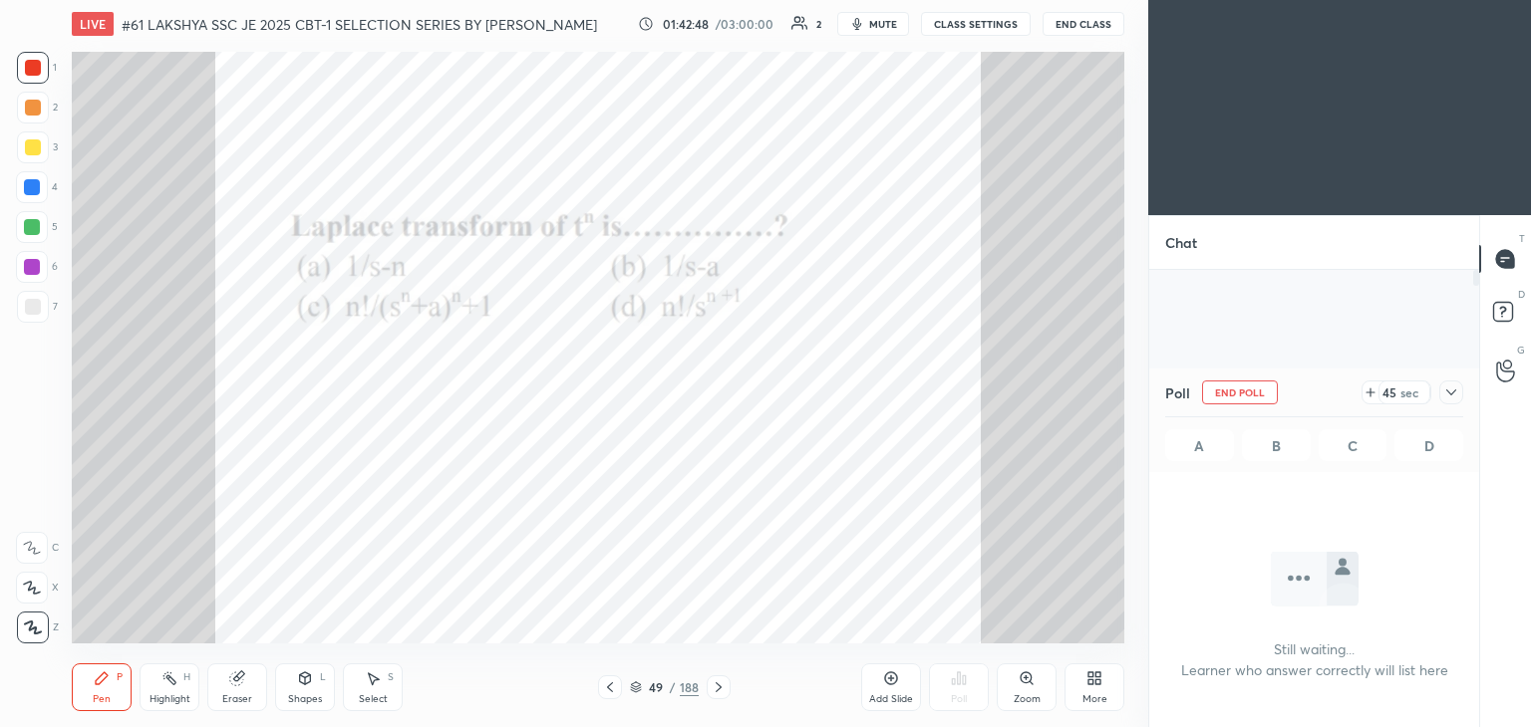
scroll to position [136, 324]
click at [1449, 390] on icon at bounding box center [1451, 393] width 16 height 16
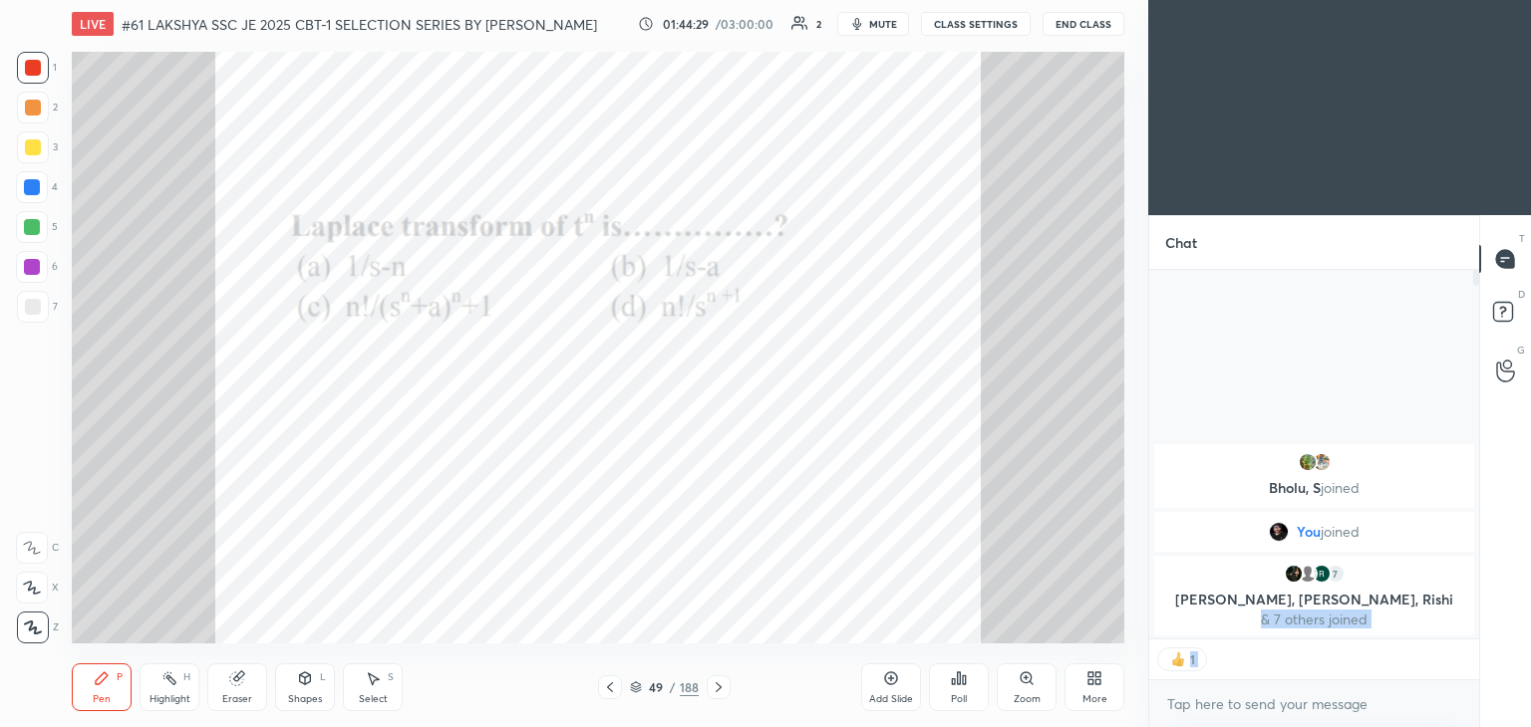
scroll to position [404, 324]
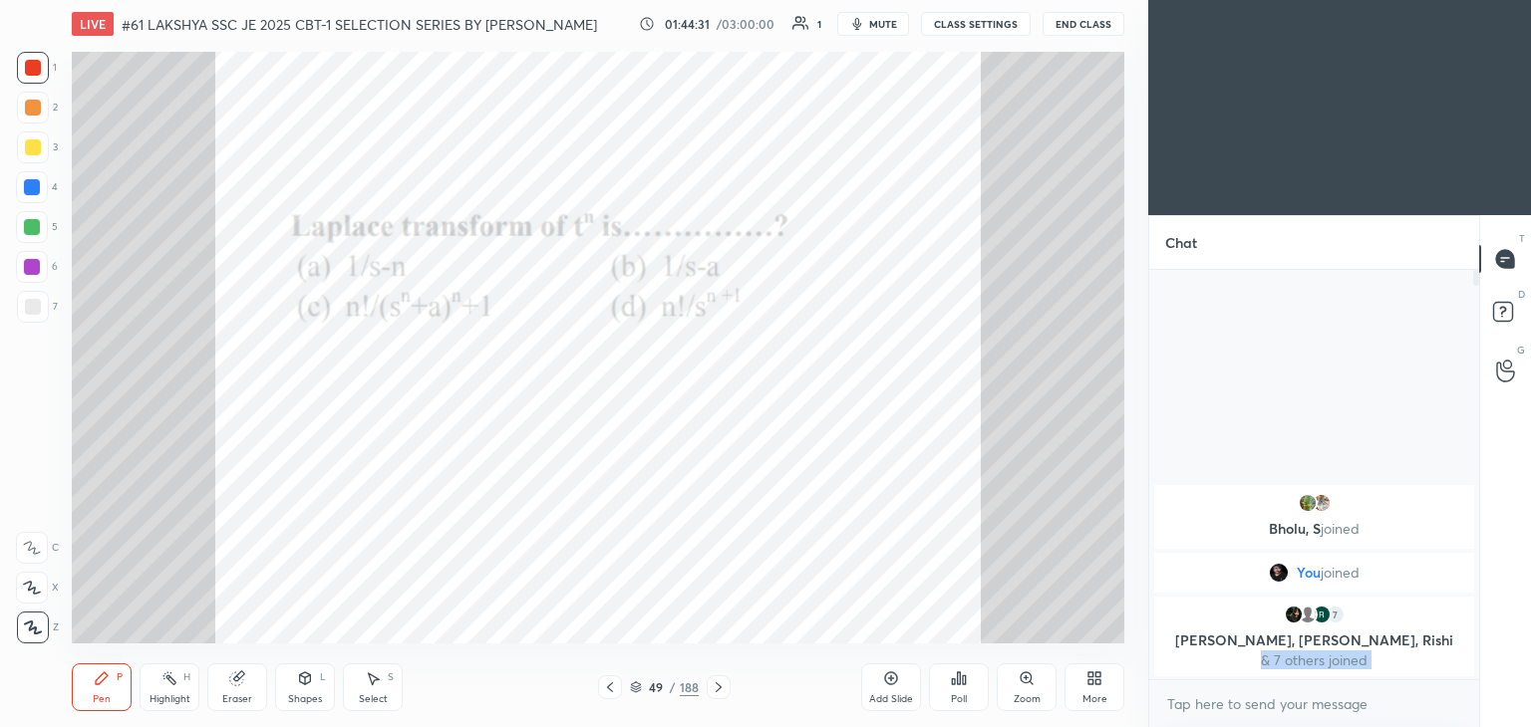
click at [721, 691] on icon at bounding box center [718, 688] width 16 height 16
click at [716, 692] on icon at bounding box center [718, 688] width 16 height 16
click at [713, 690] on icon at bounding box center [718, 688] width 16 height 16
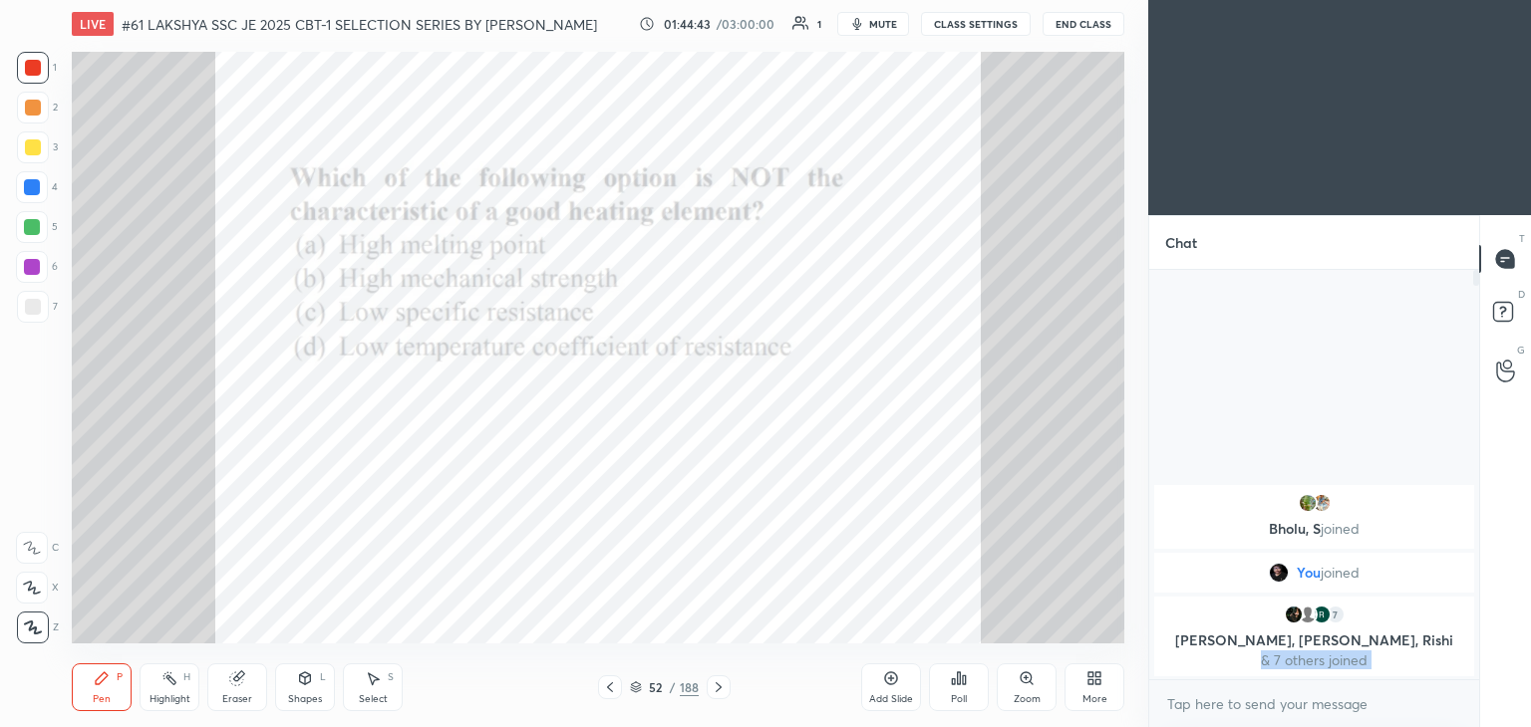
click at [968, 690] on div "Poll" at bounding box center [959, 688] width 60 height 48
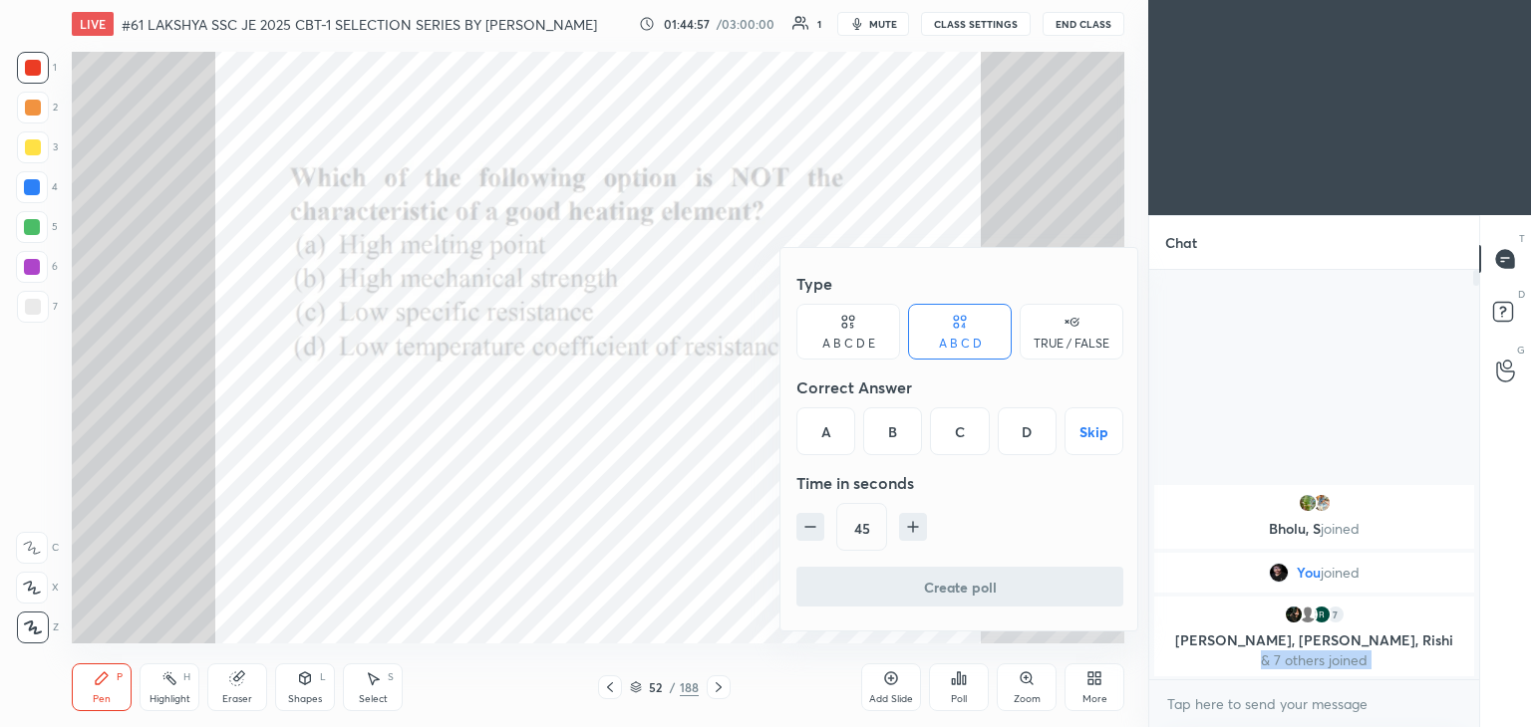
click at [959, 430] on div "C" at bounding box center [959, 432] width 59 height 48
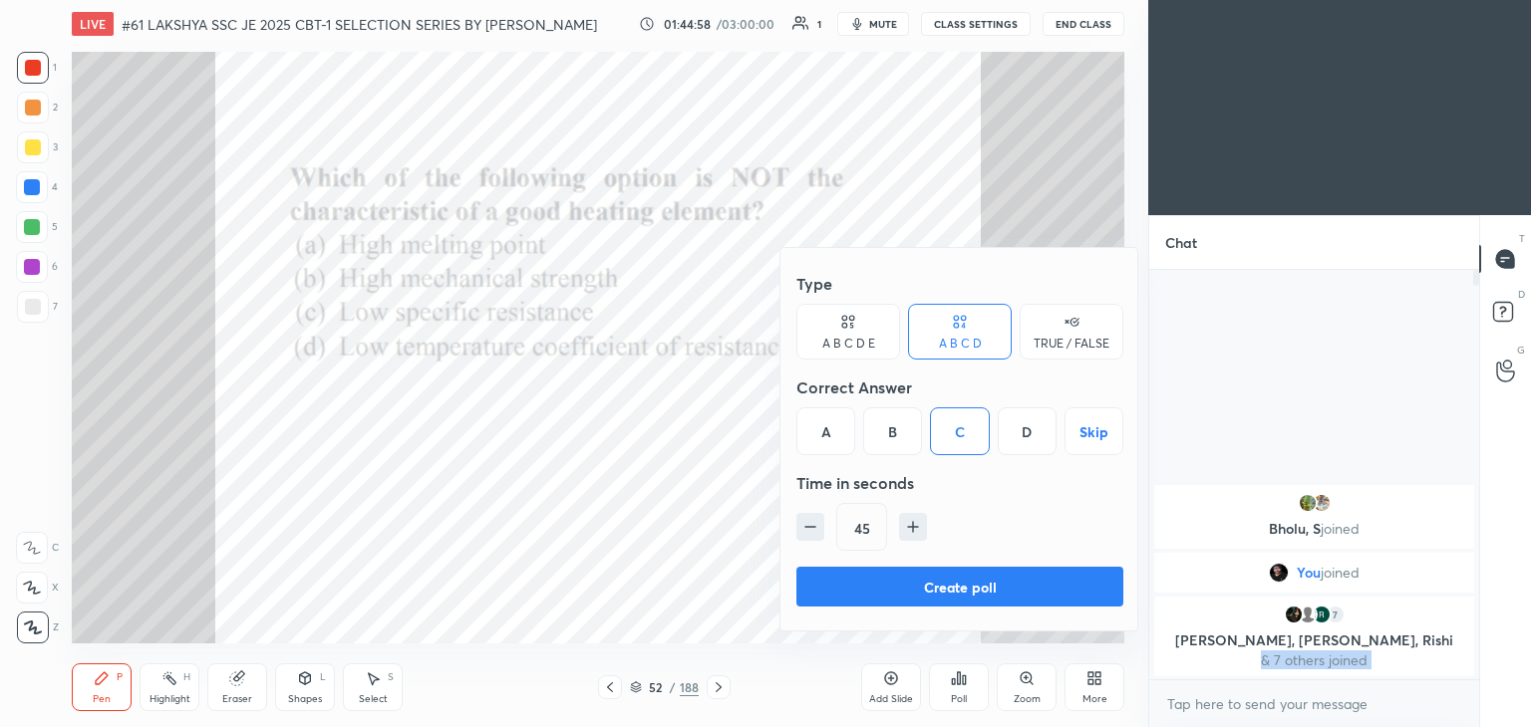
click at [949, 583] on button "Create poll" at bounding box center [959, 587] width 327 height 40
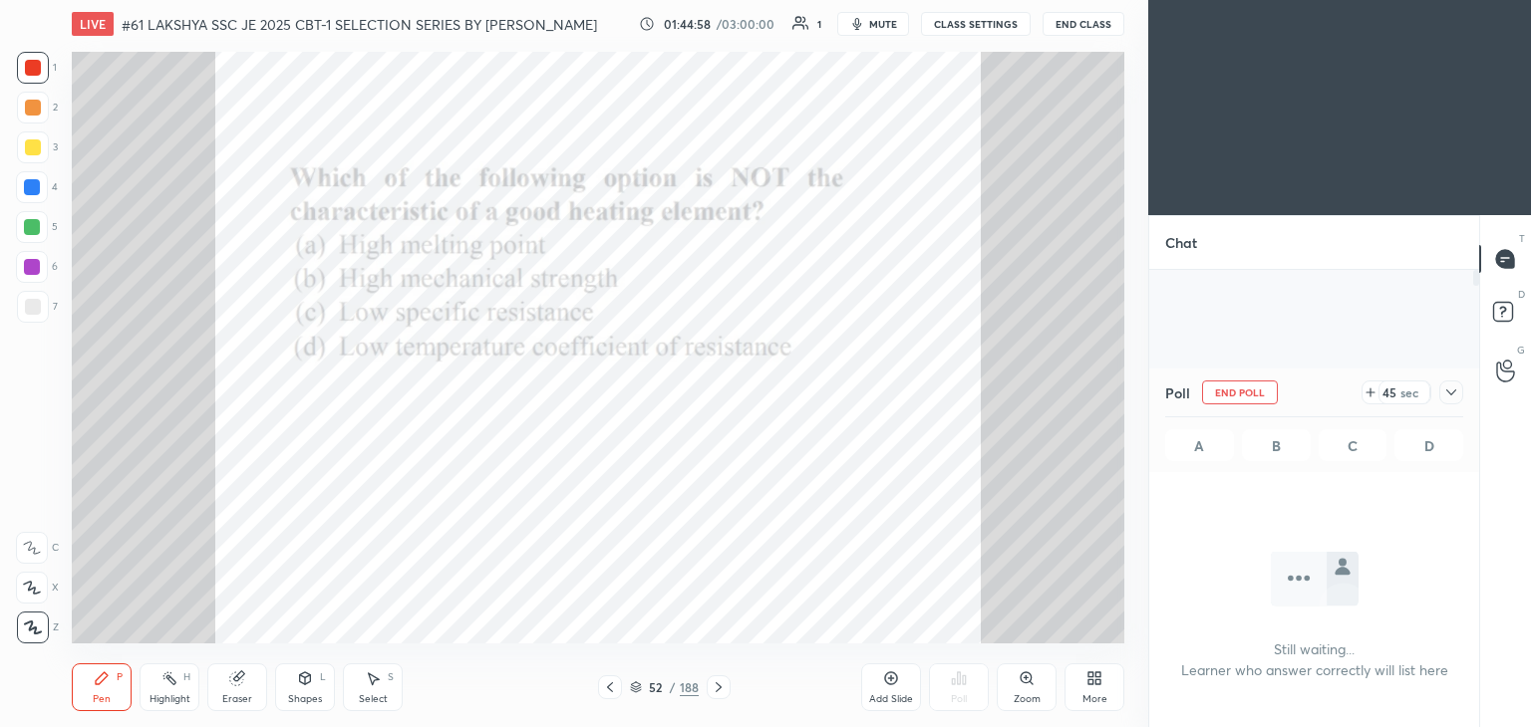
scroll to position [6, 6]
click at [715, 679] on div at bounding box center [718, 688] width 24 height 24
click at [1450, 392] on icon at bounding box center [1451, 393] width 10 height 10
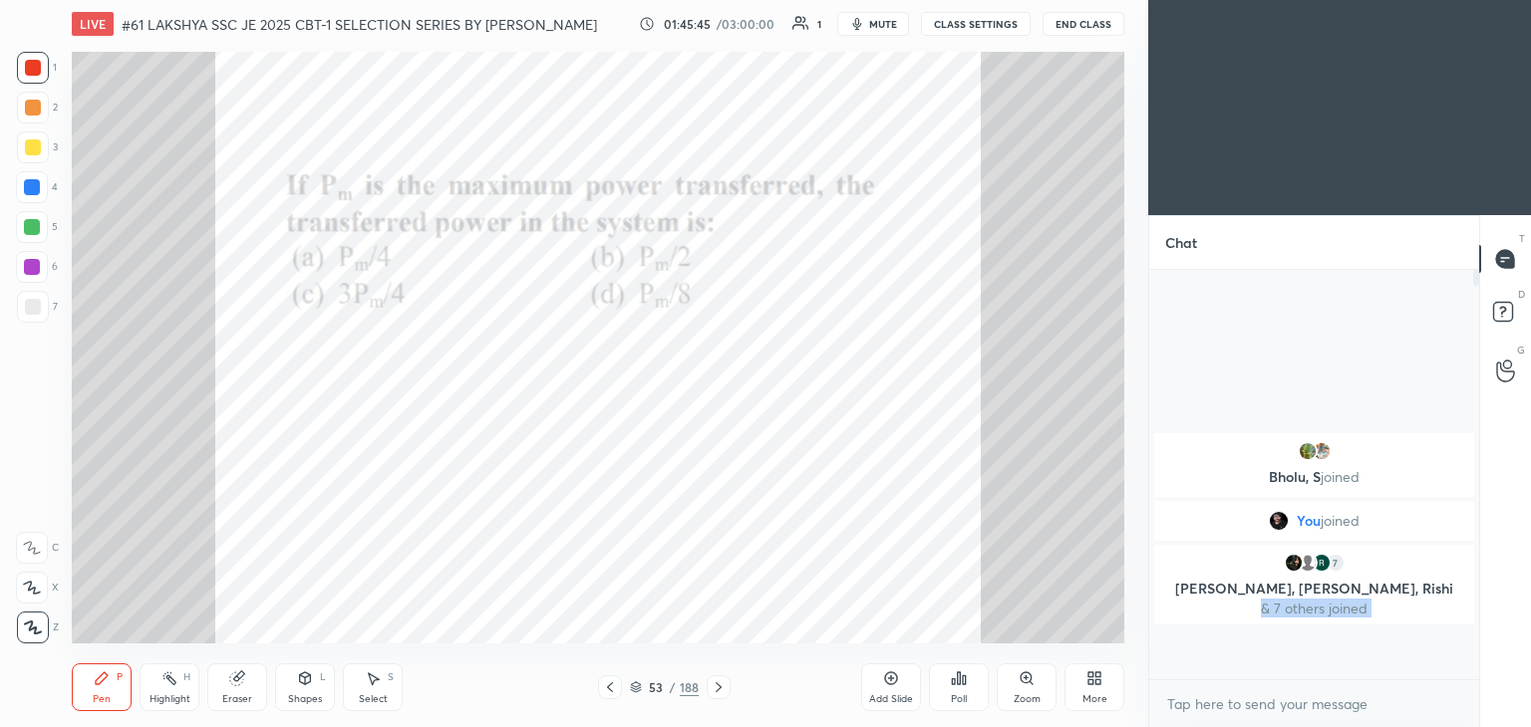
scroll to position [7, 6]
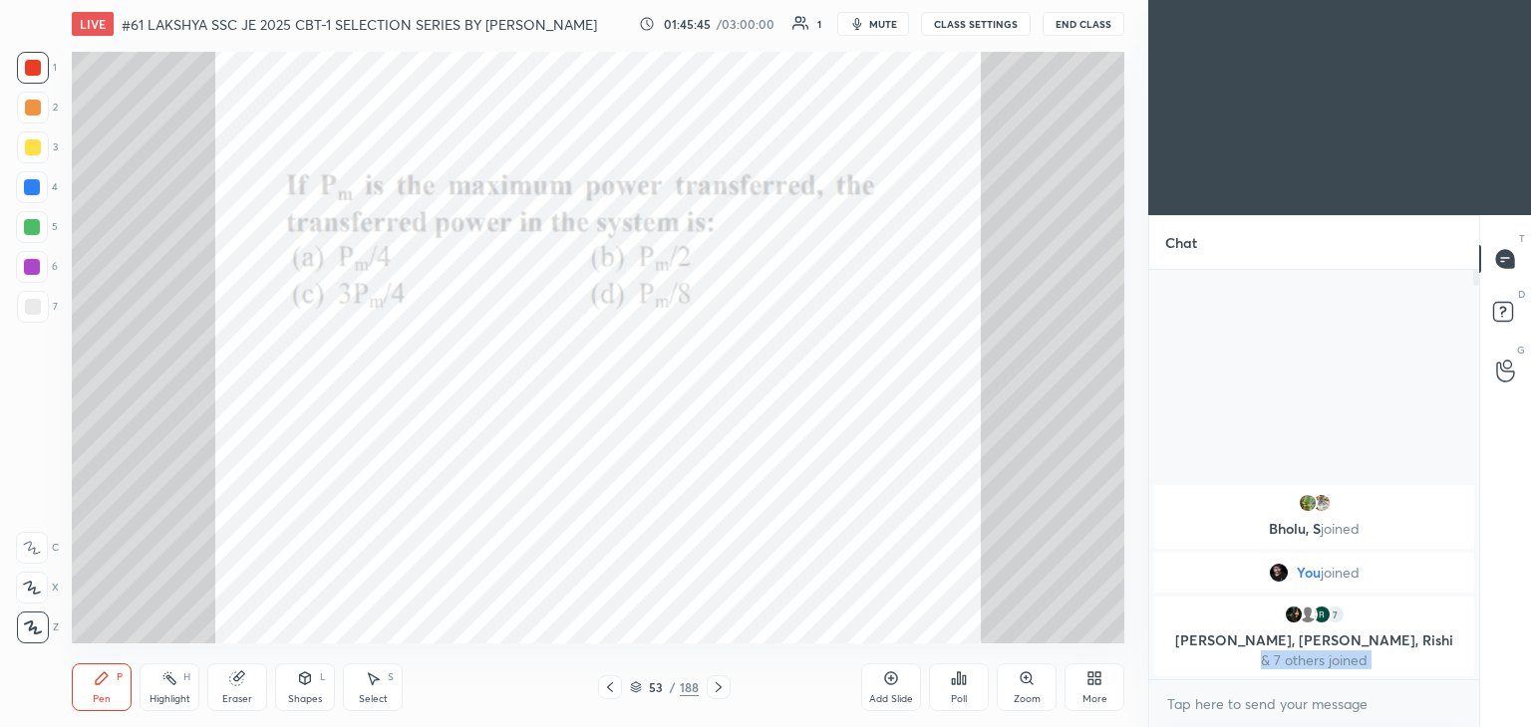
click at [957, 682] on icon at bounding box center [959, 679] width 16 height 16
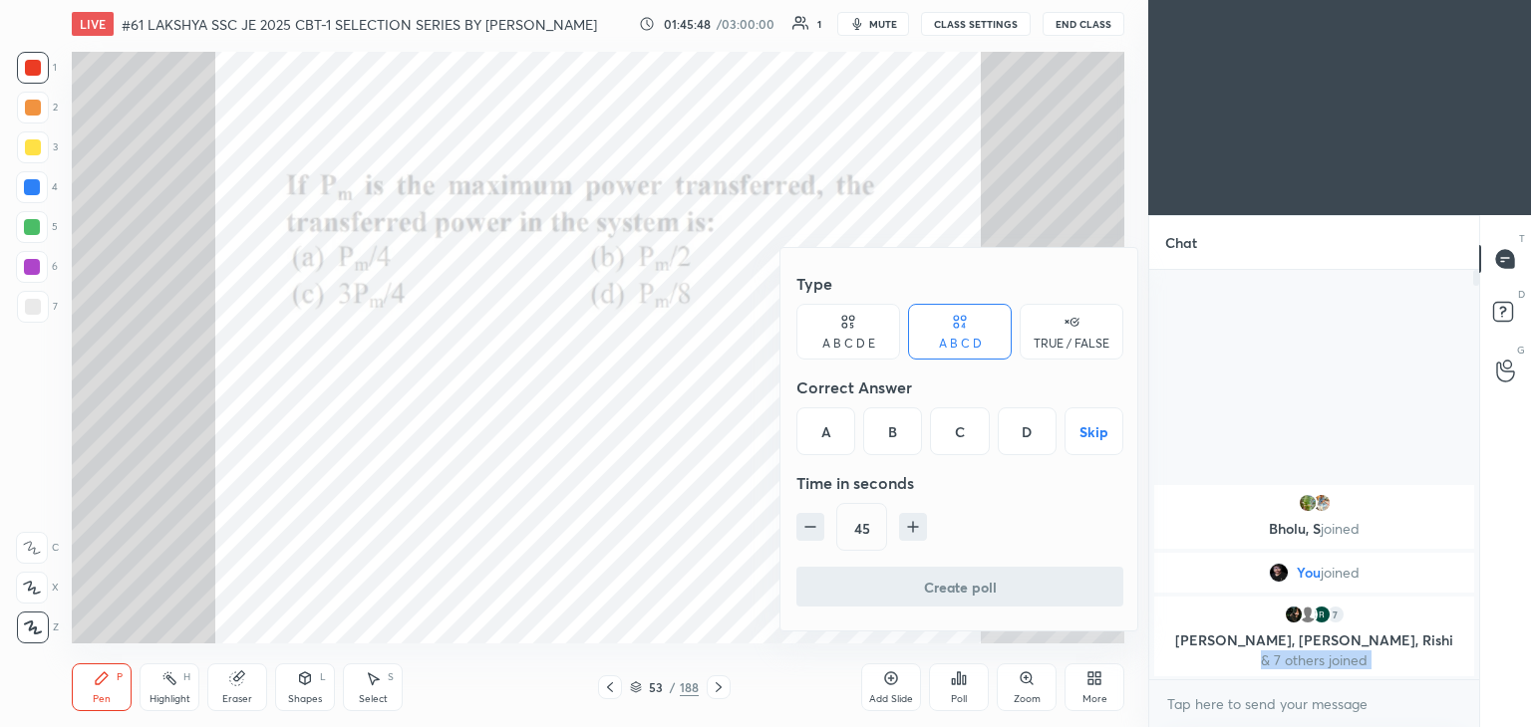
click at [888, 434] on div "B" at bounding box center [892, 432] width 59 height 48
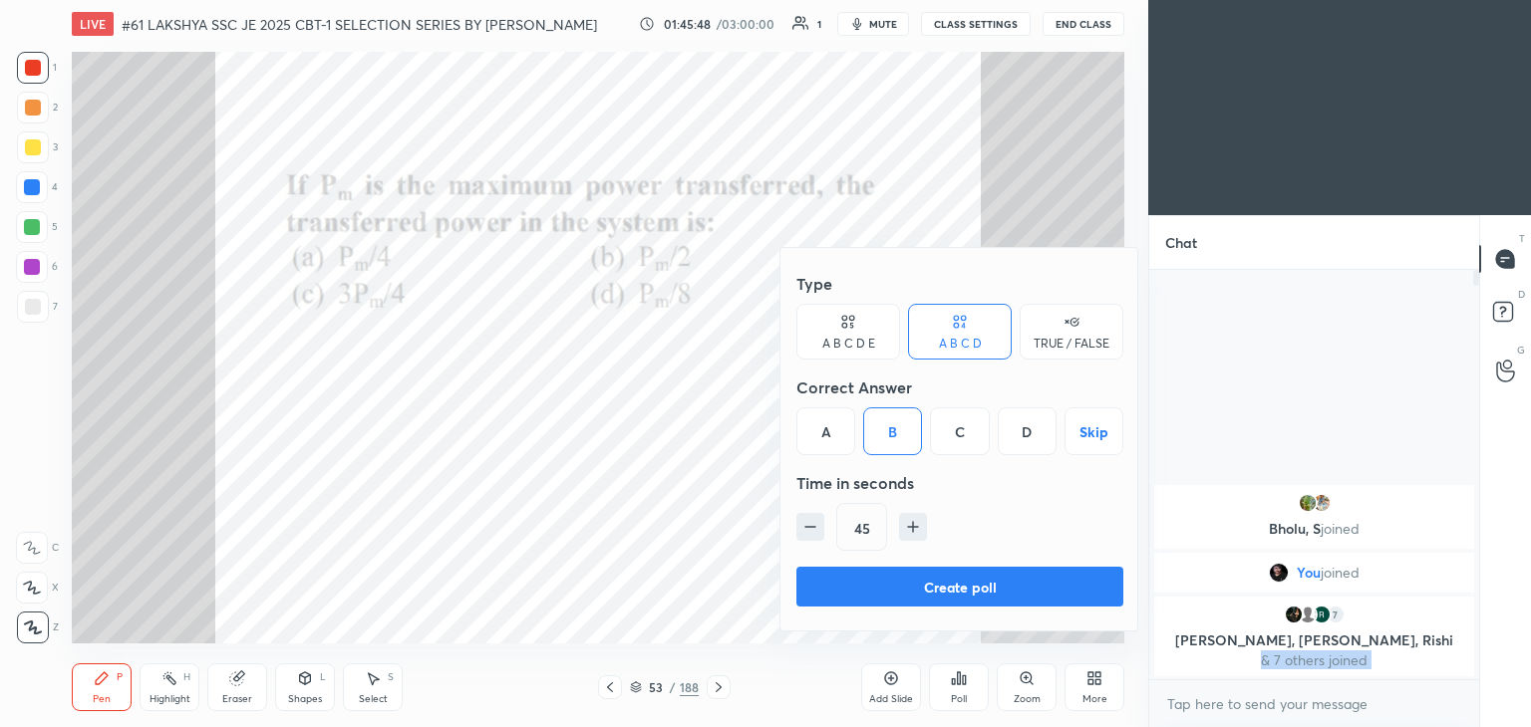
click at [878, 586] on button "Create poll" at bounding box center [959, 587] width 327 height 40
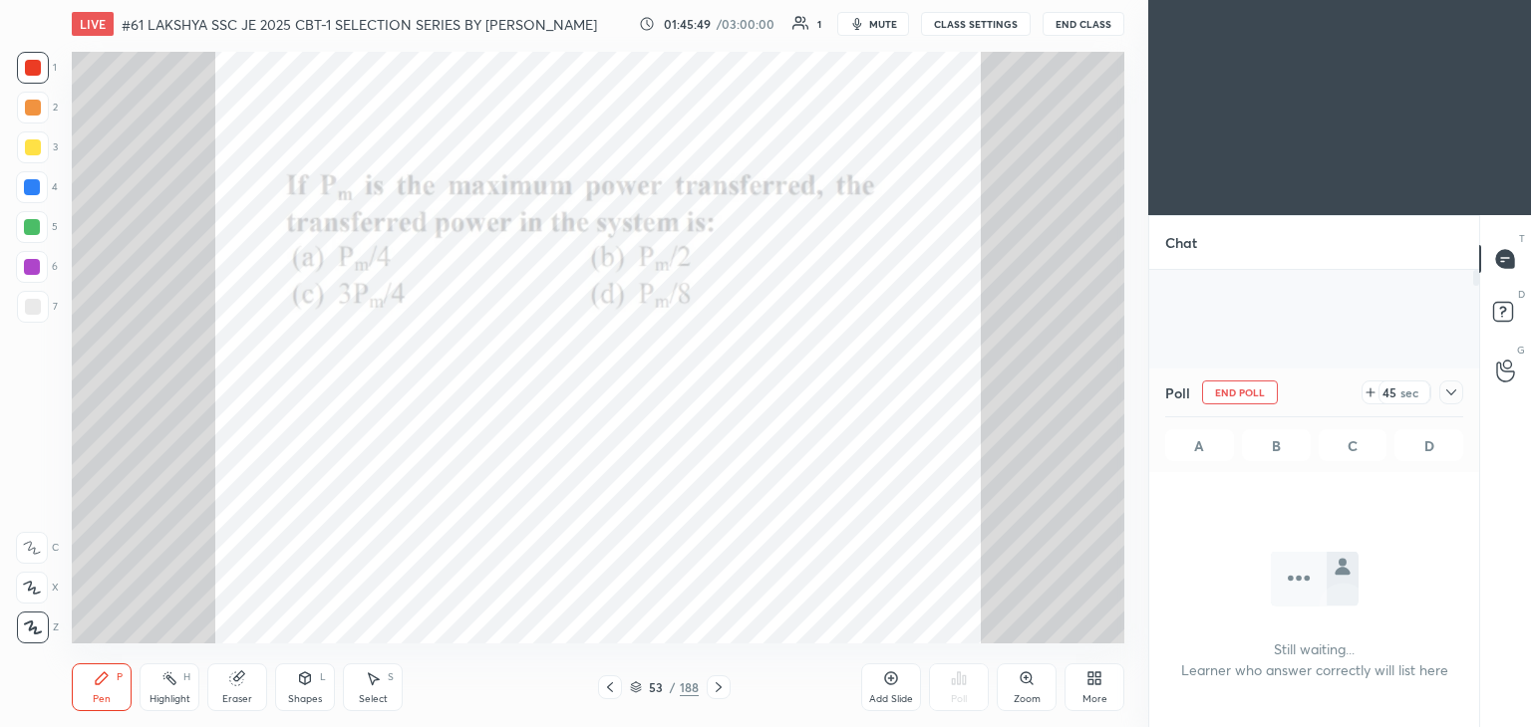
scroll to position [6, 6]
click at [721, 698] on div at bounding box center [718, 688] width 24 height 24
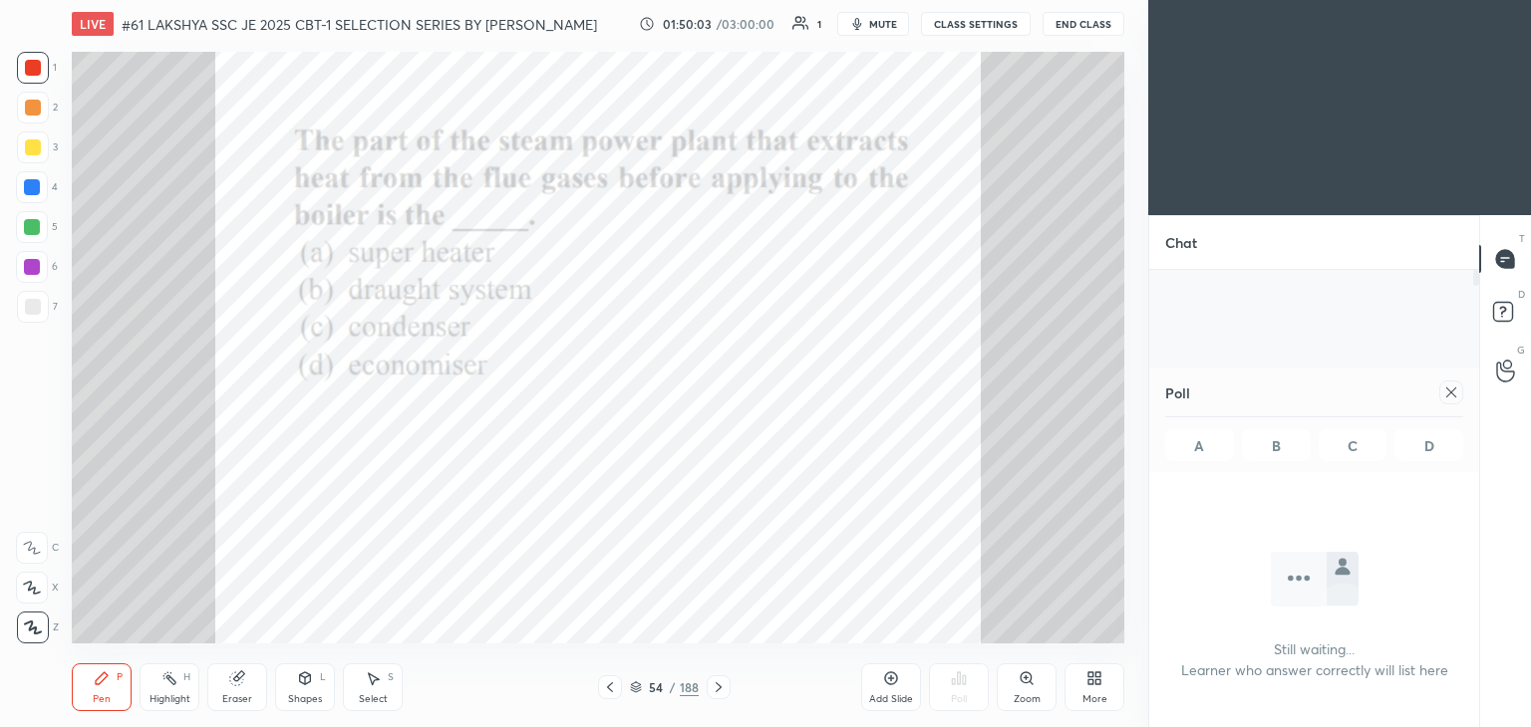
click at [1457, 403] on div at bounding box center [1451, 393] width 24 height 24
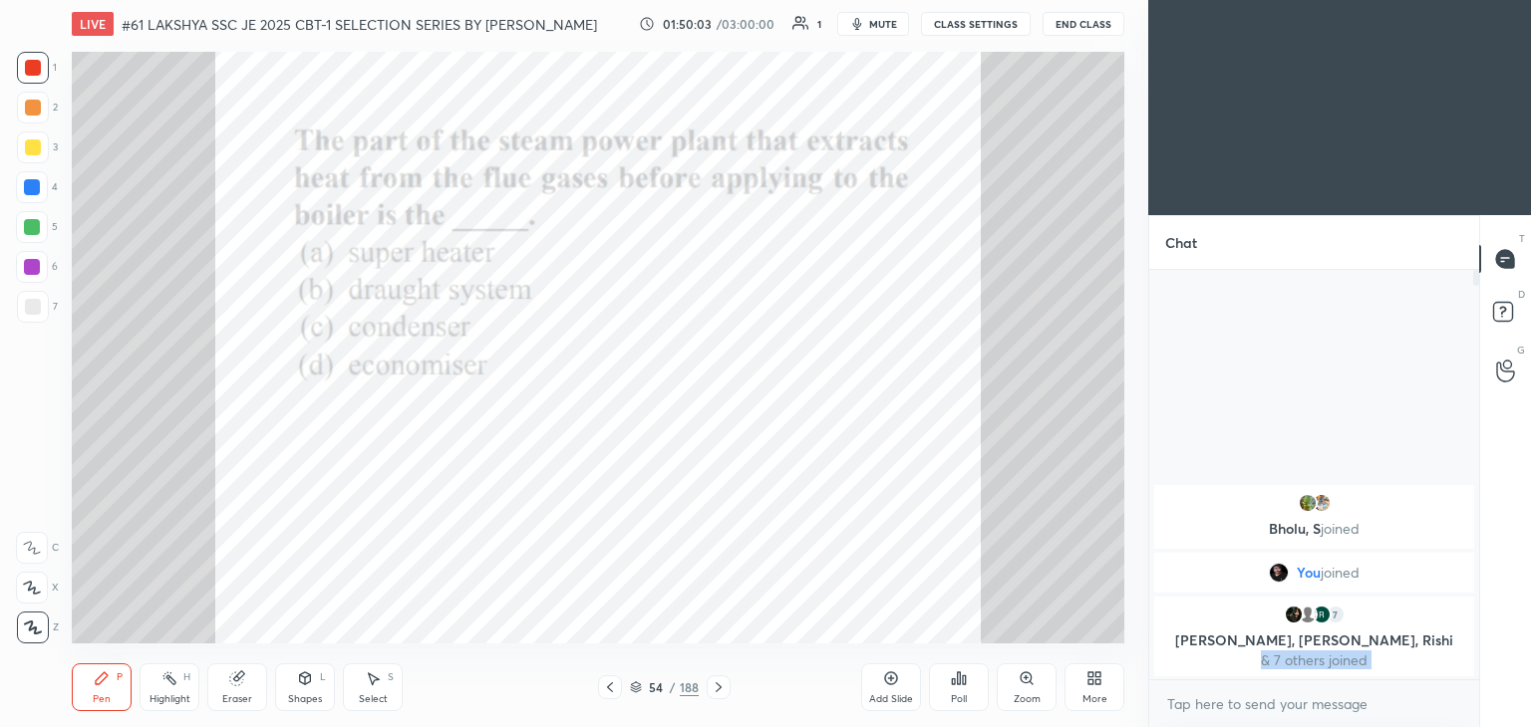
scroll to position [239, 324]
click at [958, 683] on icon at bounding box center [959, 679] width 3 height 12
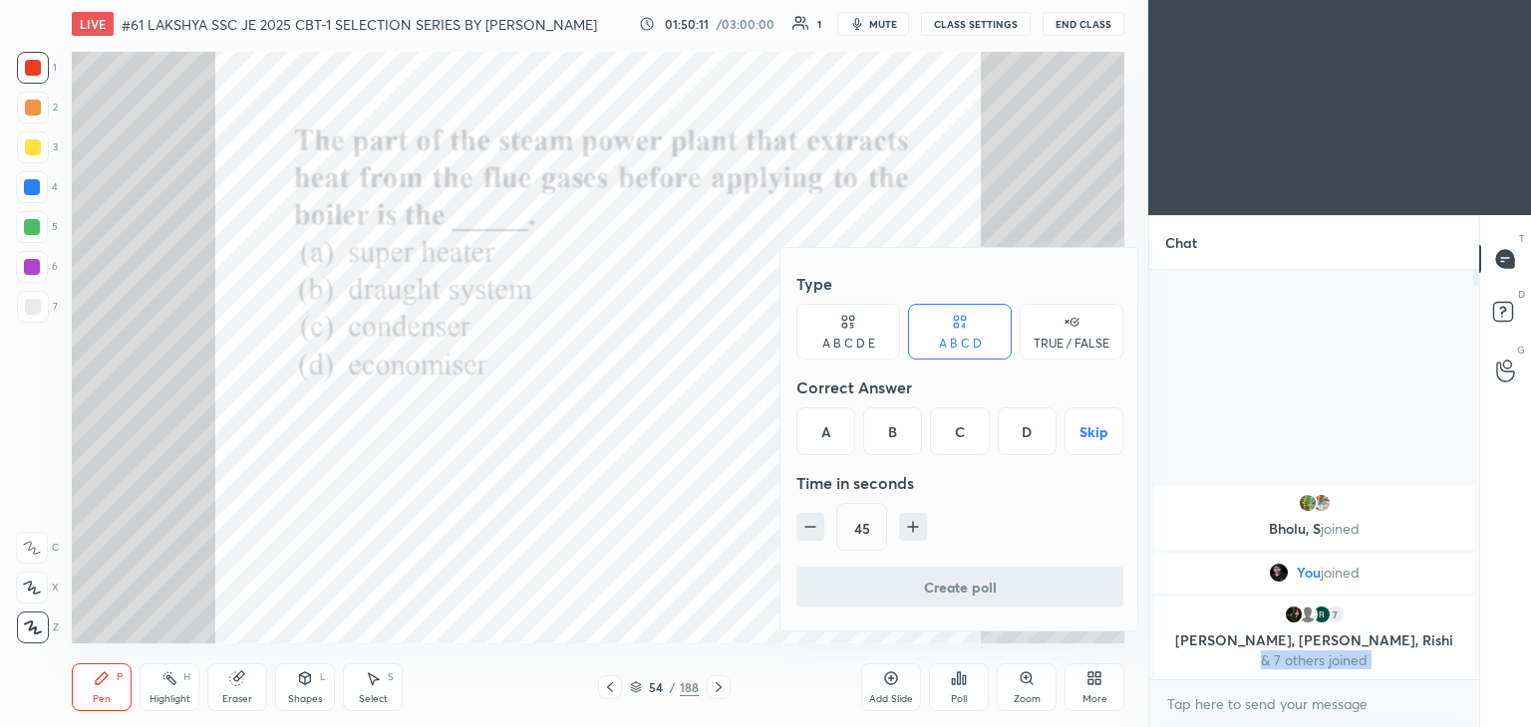
click at [1024, 428] on div "D" at bounding box center [1026, 432] width 59 height 48
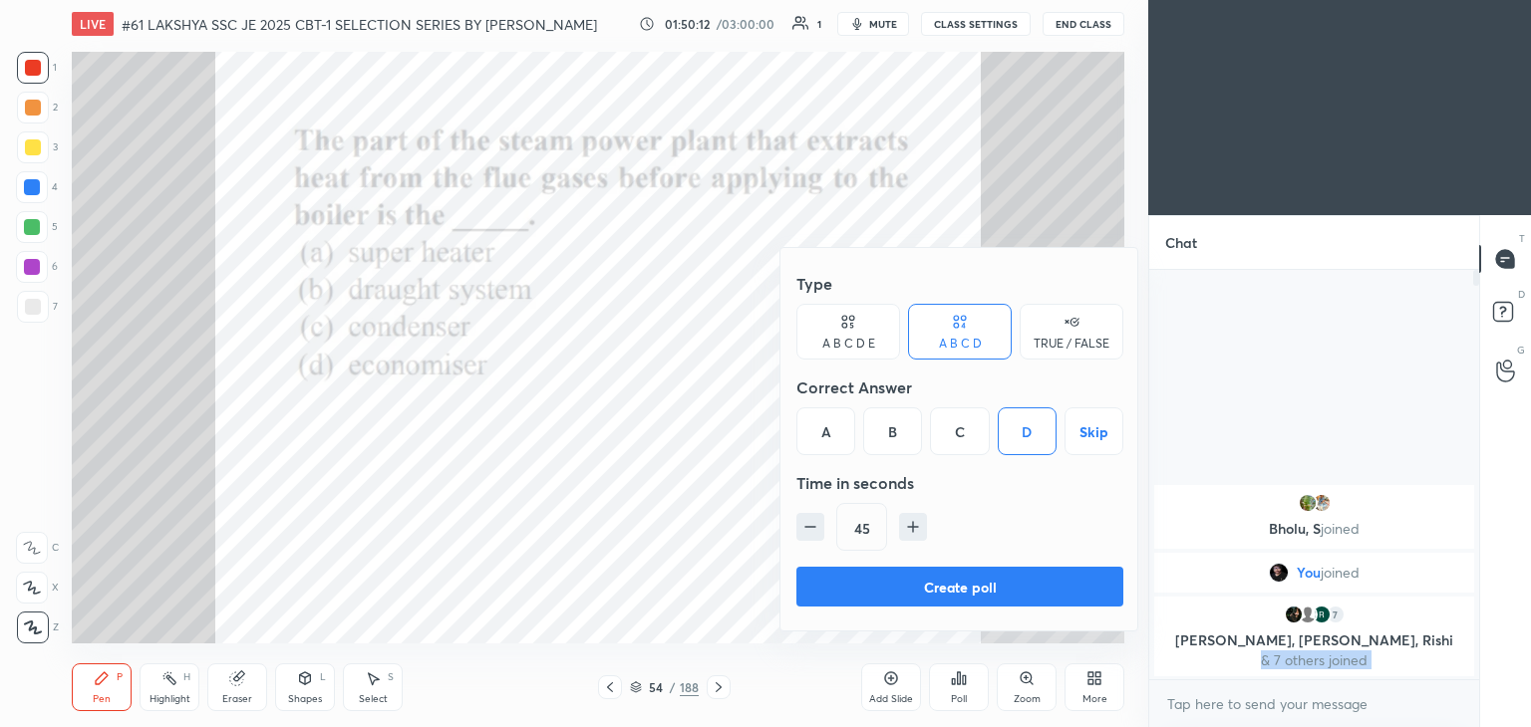
click at [901, 579] on button "Create poll" at bounding box center [959, 587] width 327 height 40
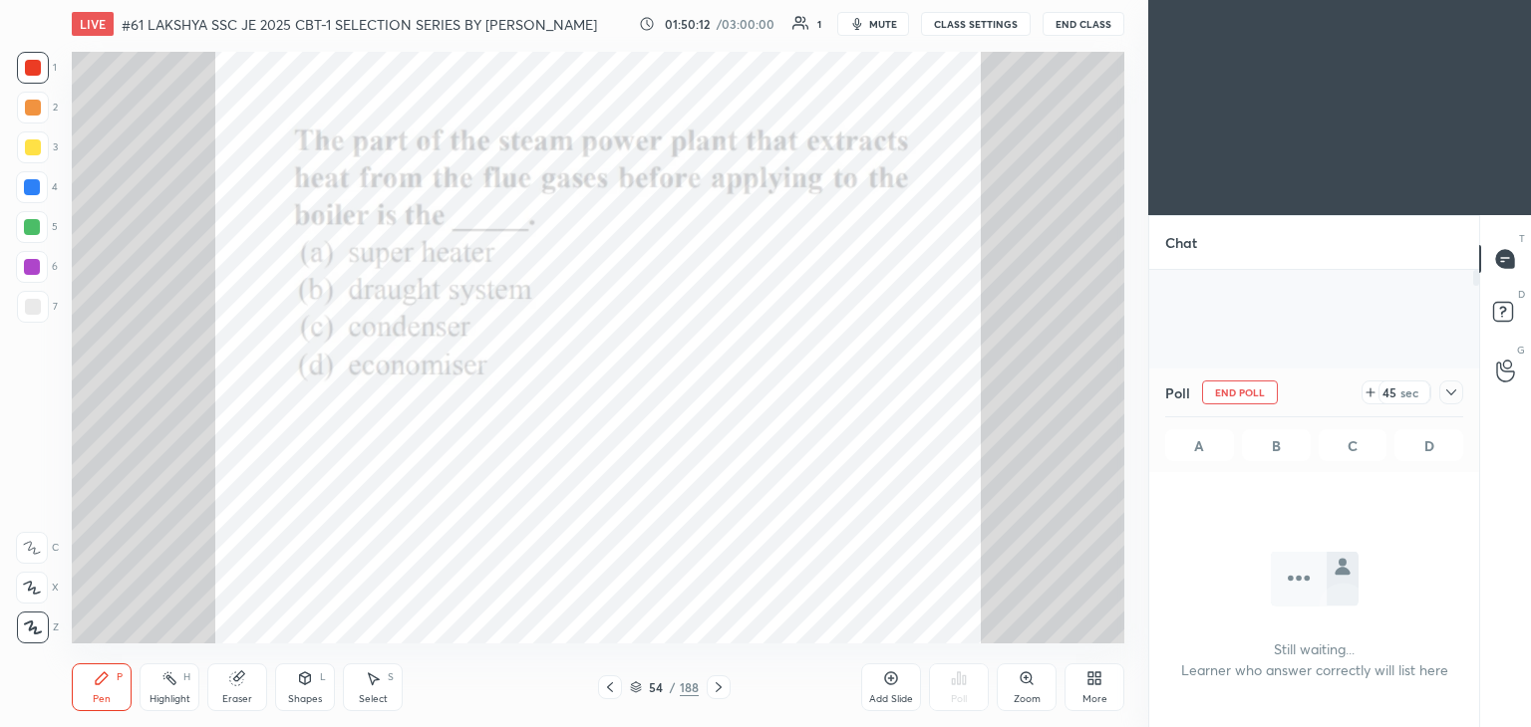
scroll to position [7, 6]
click at [717, 690] on icon at bounding box center [718, 688] width 6 height 10
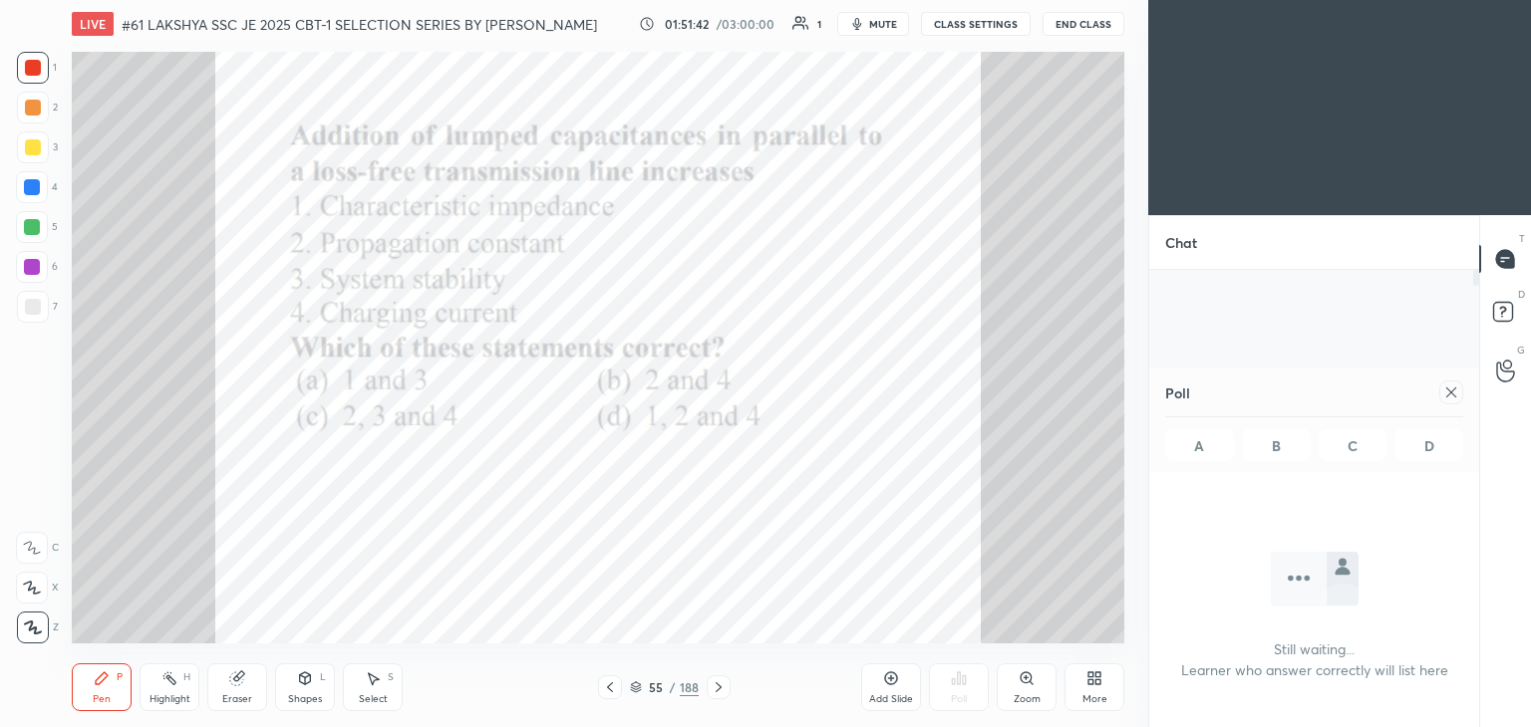
click at [717, 692] on icon at bounding box center [718, 688] width 16 height 16
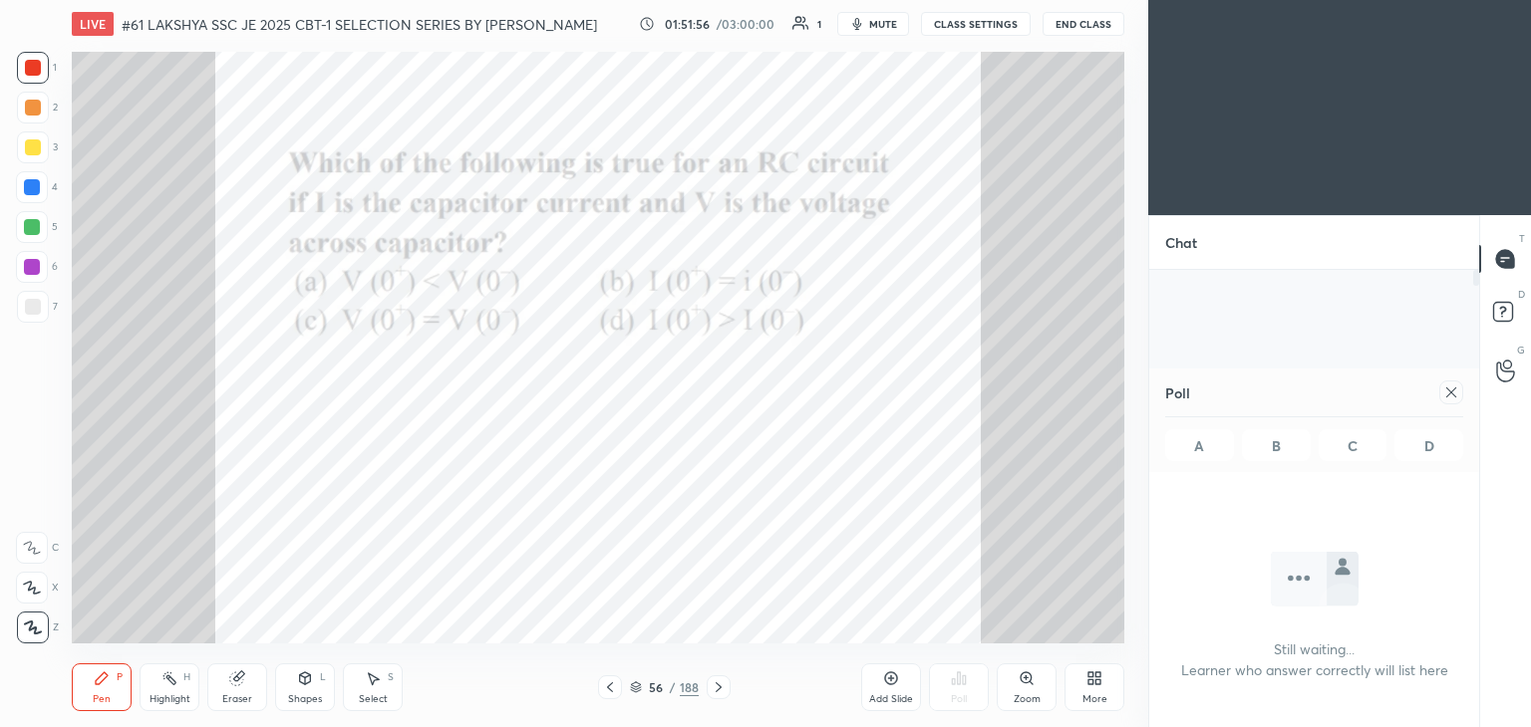
click at [1455, 387] on div at bounding box center [1451, 393] width 24 height 24
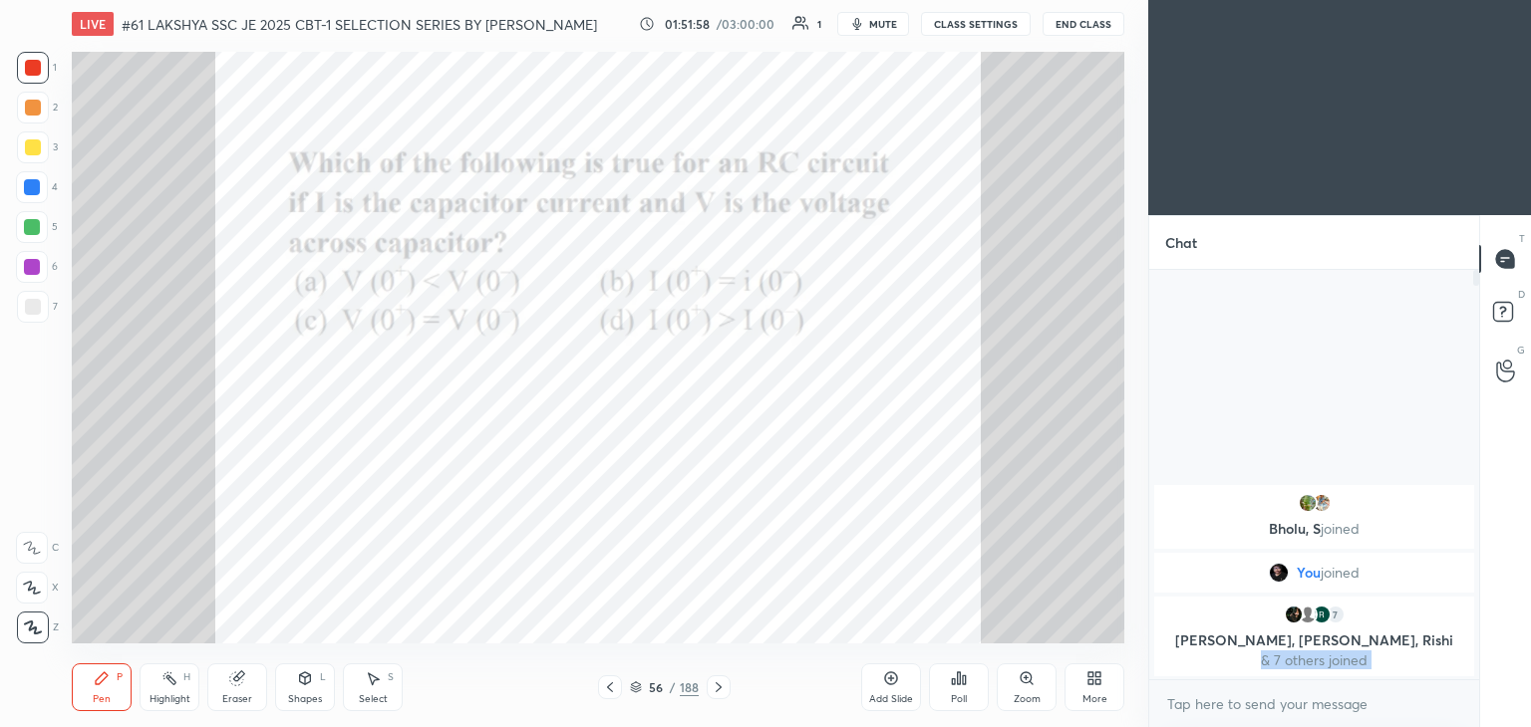
click at [972, 687] on div "Poll" at bounding box center [959, 688] width 60 height 48
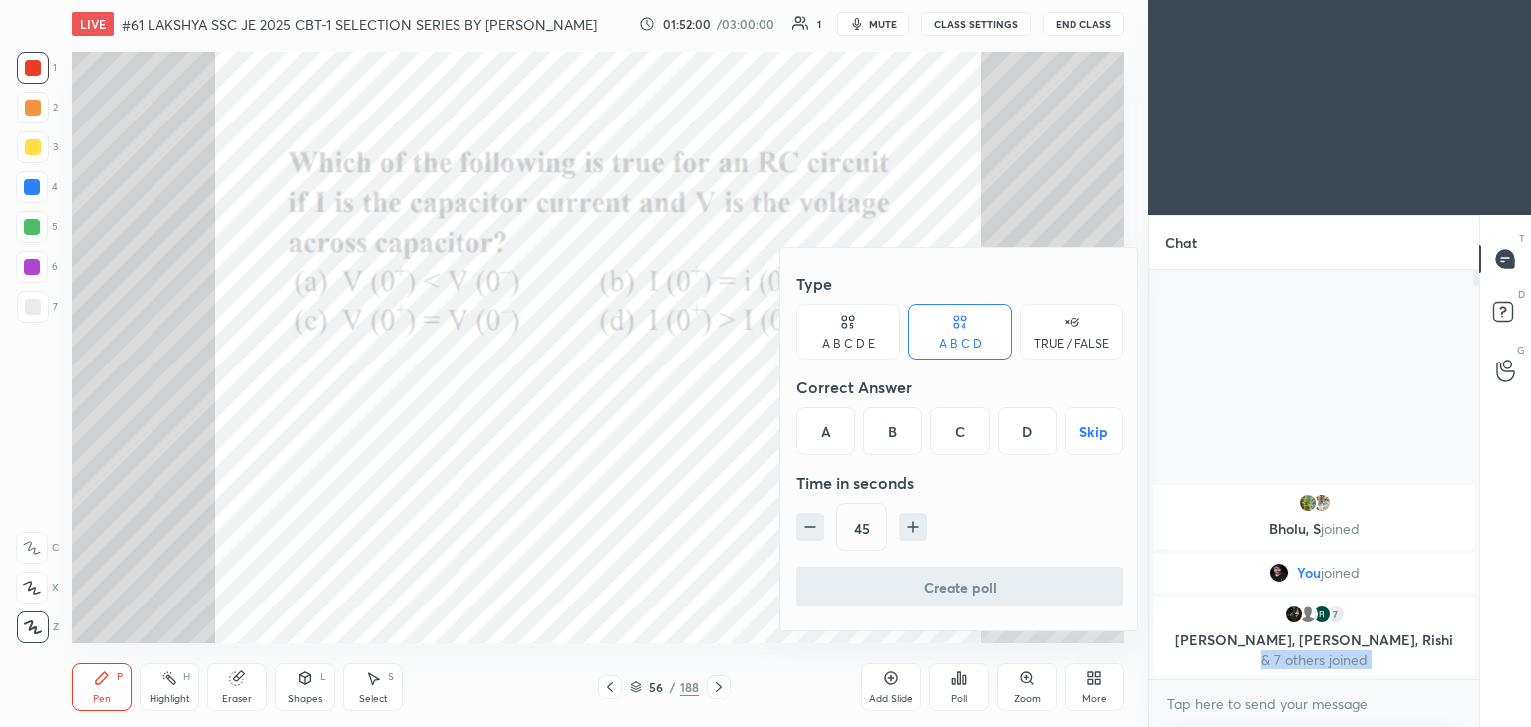
click at [960, 439] on div "C" at bounding box center [959, 432] width 59 height 48
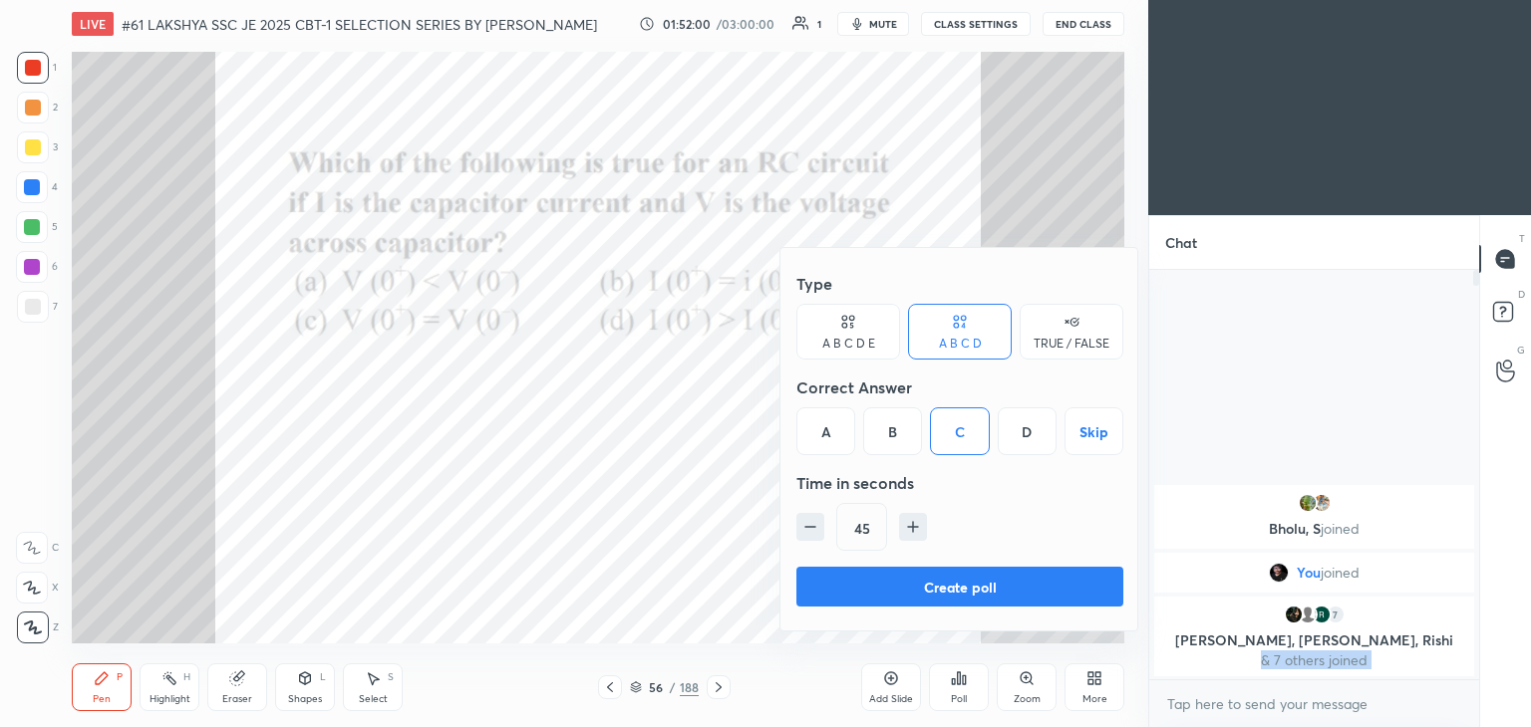
click at [934, 583] on button "Create poll" at bounding box center [959, 587] width 327 height 40
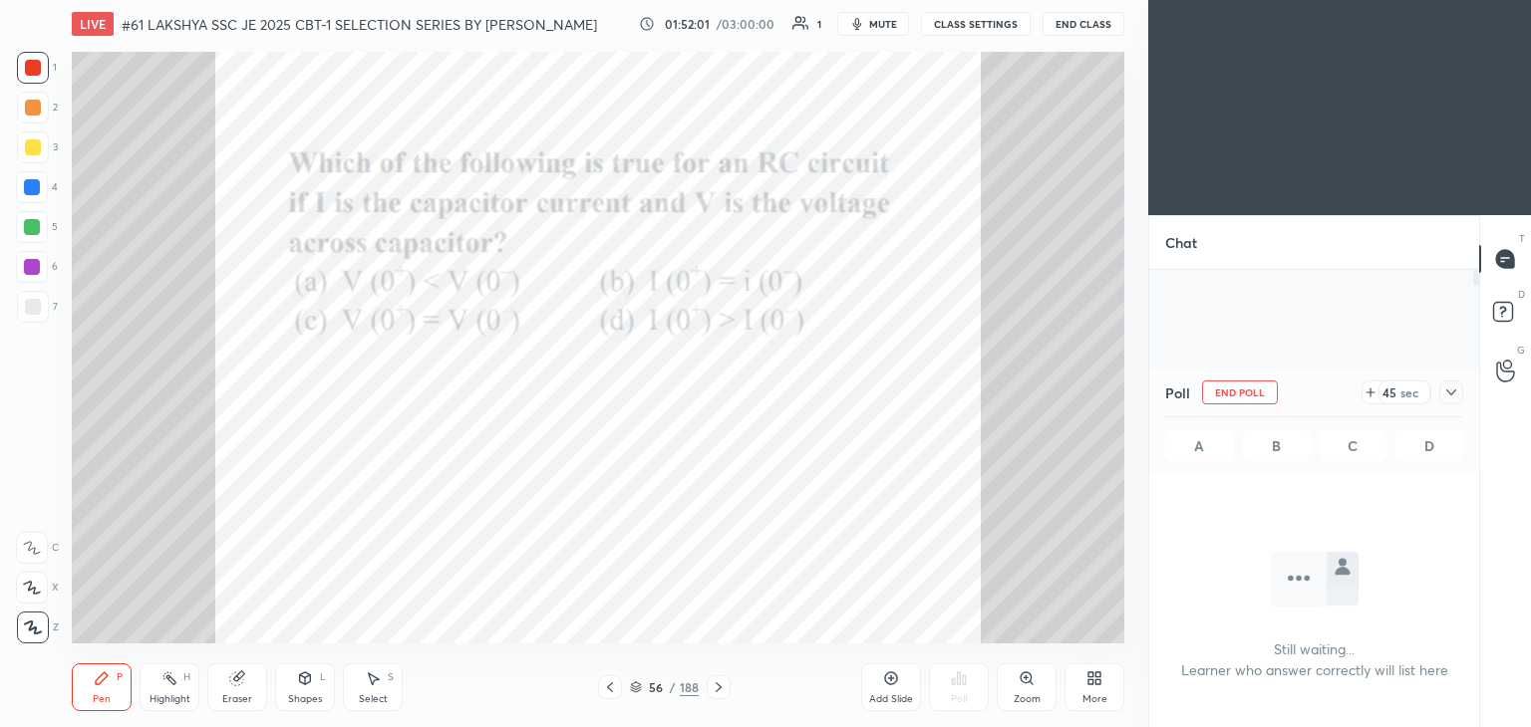
scroll to position [6, 6]
click at [1445, 394] on icon at bounding box center [1451, 393] width 16 height 16
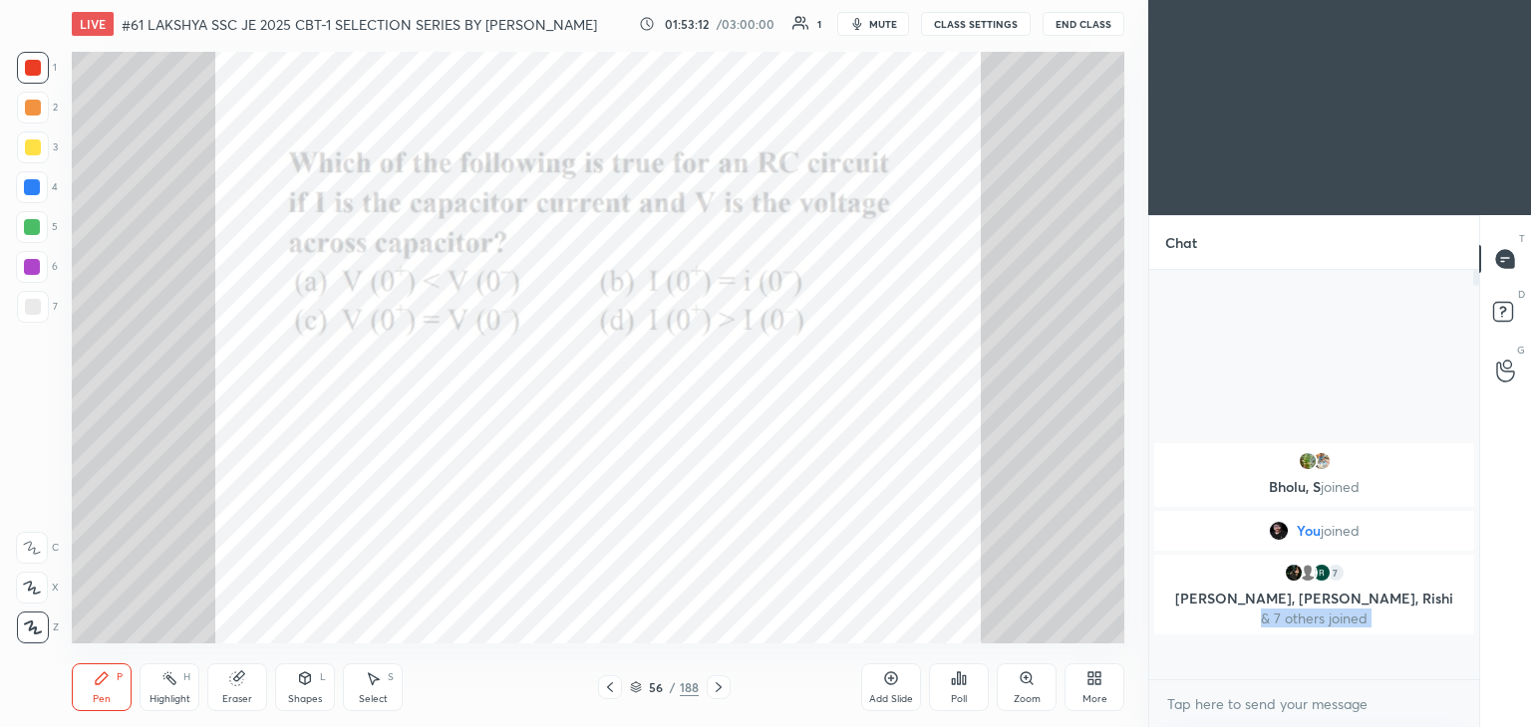
scroll to position [7, 6]
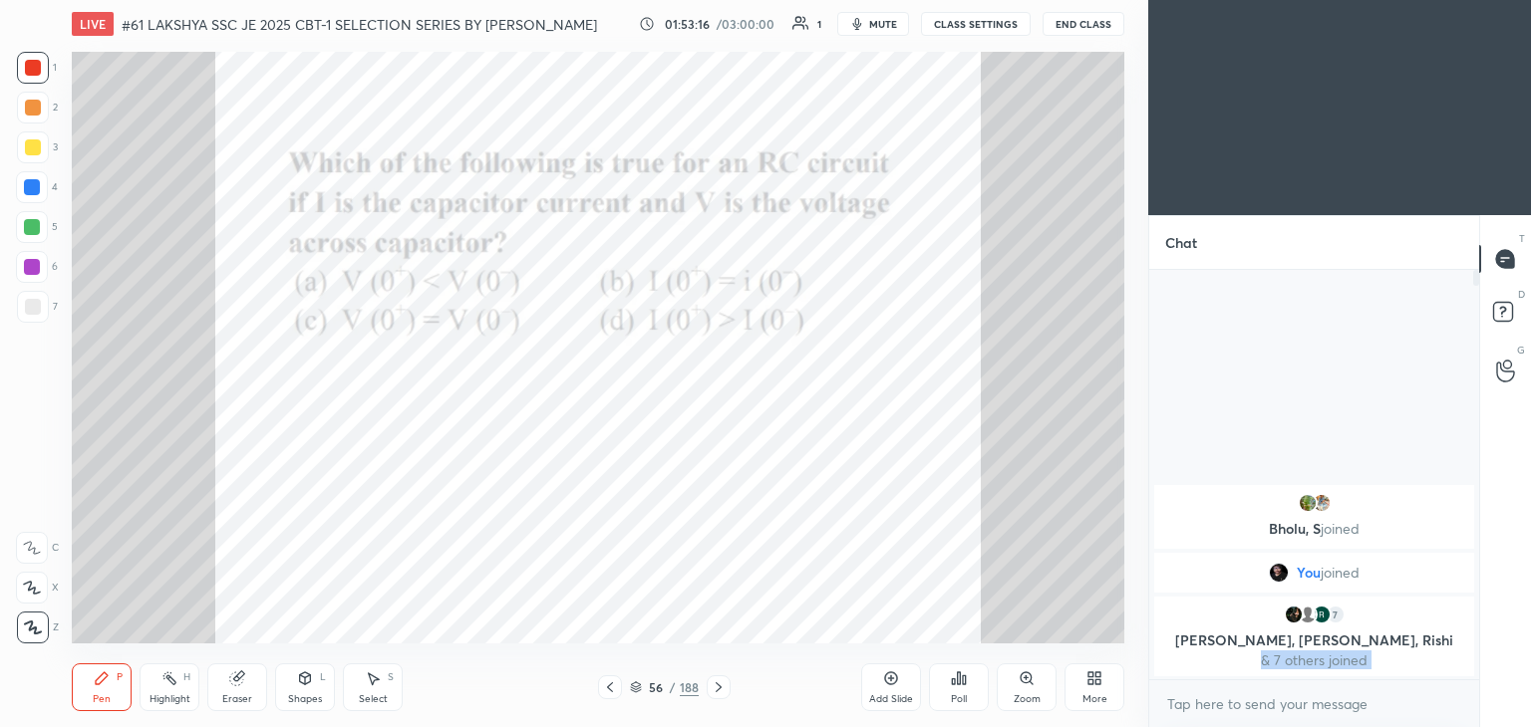
click at [34, 270] on div at bounding box center [32, 267] width 16 height 16
click at [35, 301] on div at bounding box center [33, 307] width 16 height 16
click at [33, 258] on div at bounding box center [32, 267] width 32 height 32
click at [24, 632] on icon at bounding box center [33, 628] width 18 height 14
click at [113, 713] on div "Pen P Highlight H Eraser Shapes L Select S 56 / 188 Add Slide Poll Zoom More" at bounding box center [598, 688] width 1052 height 80
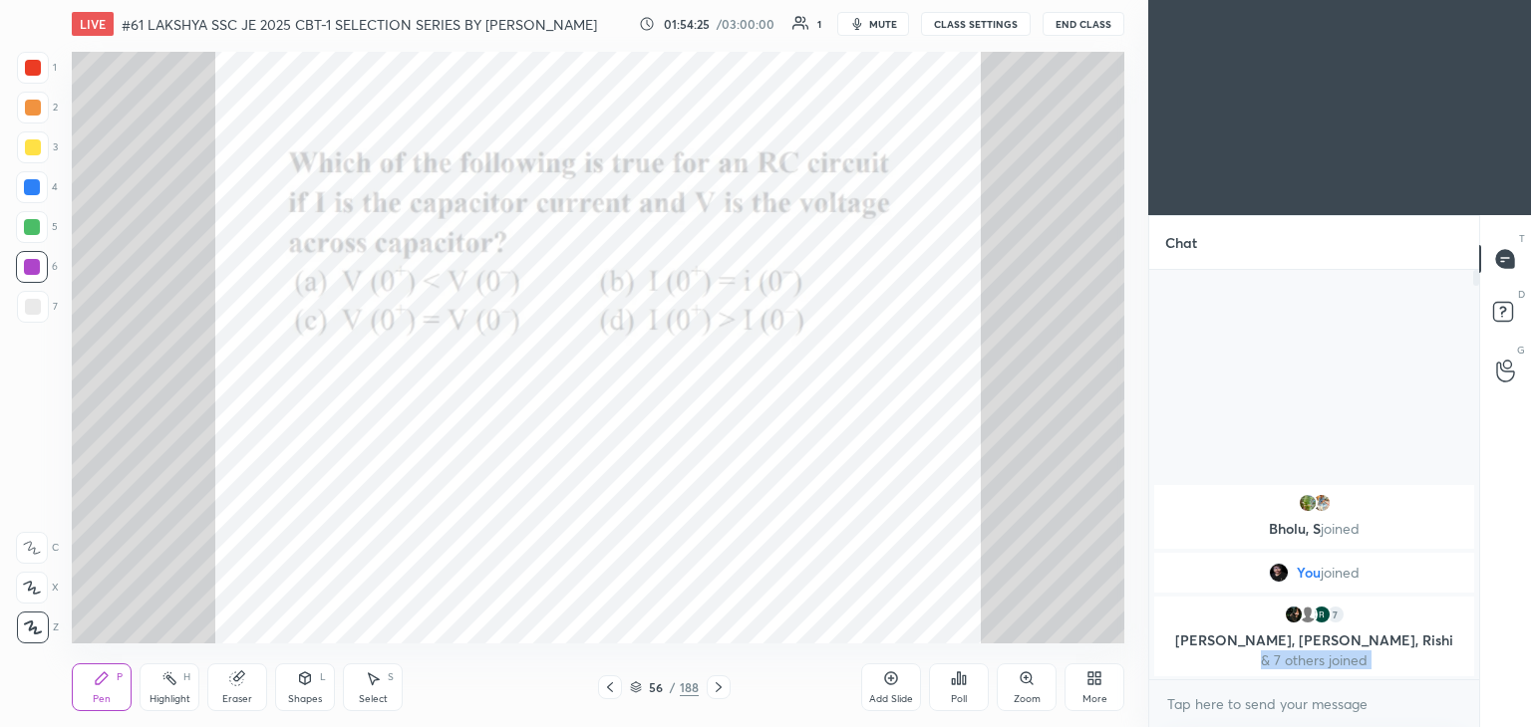
click at [714, 691] on icon at bounding box center [718, 688] width 16 height 16
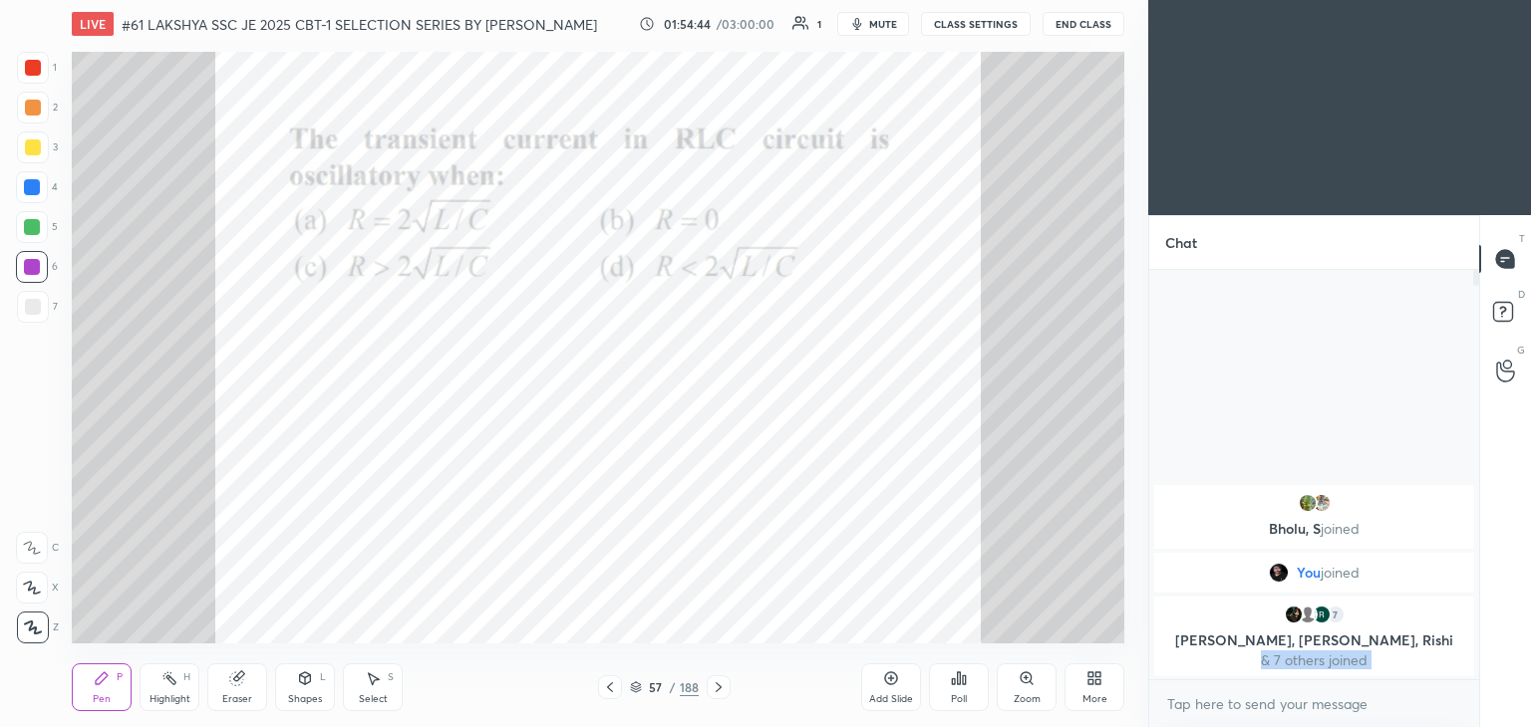
click at [35, 229] on div at bounding box center [32, 227] width 16 height 16
click at [716, 686] on icon at bounding box center [718, 688] width 16 height 16
click at [64, 69] on div "Setting up your live class Poll for secs No correct answer Start poll" at bounding box center [598, 348] width 1068 height 600
click at [30, 72] on div at bounding box center [33, 68] width 16 height 16
click at [975, 706] on div "Poll" at bounding box center [959, 688] width 60 height 48
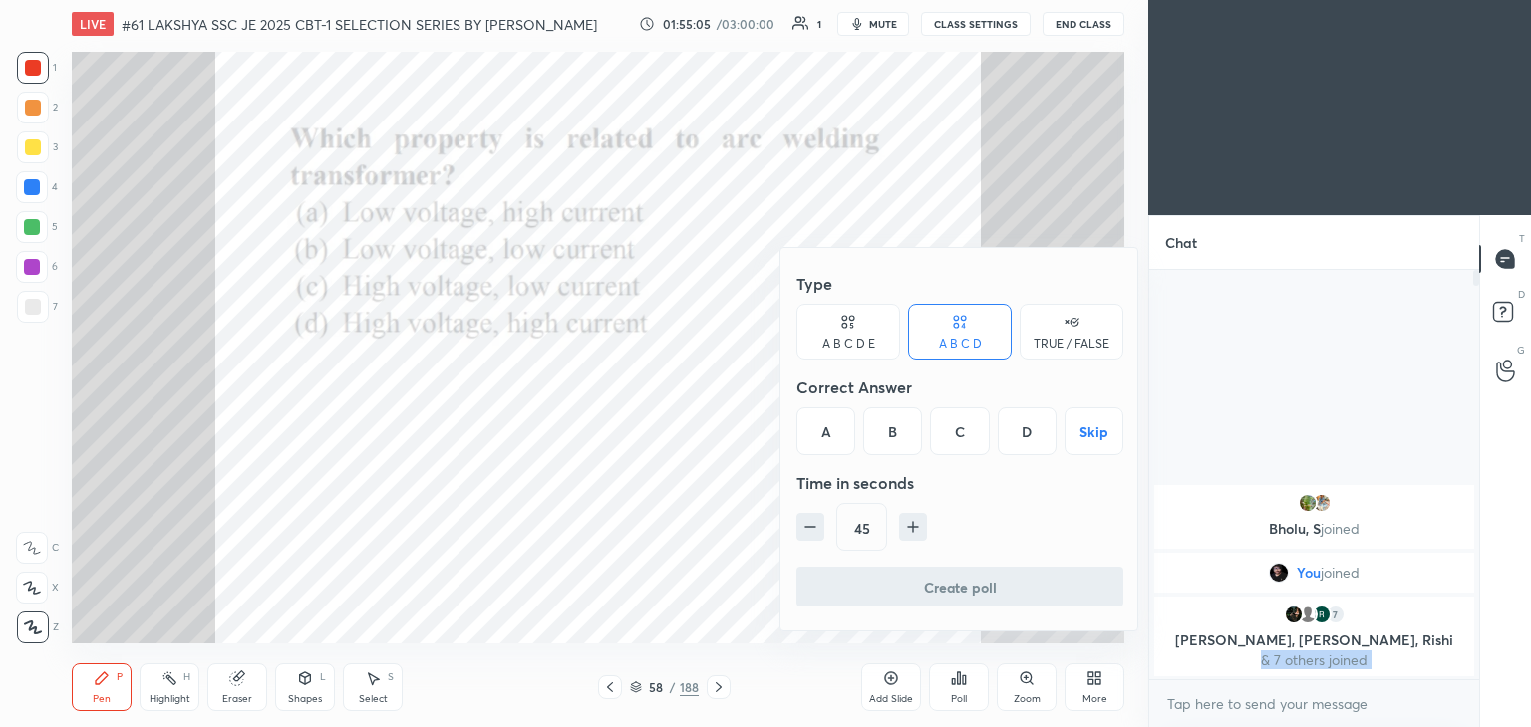
click at [836, 438] on div "A" at bounding box center [825, 432] width 59 height 48
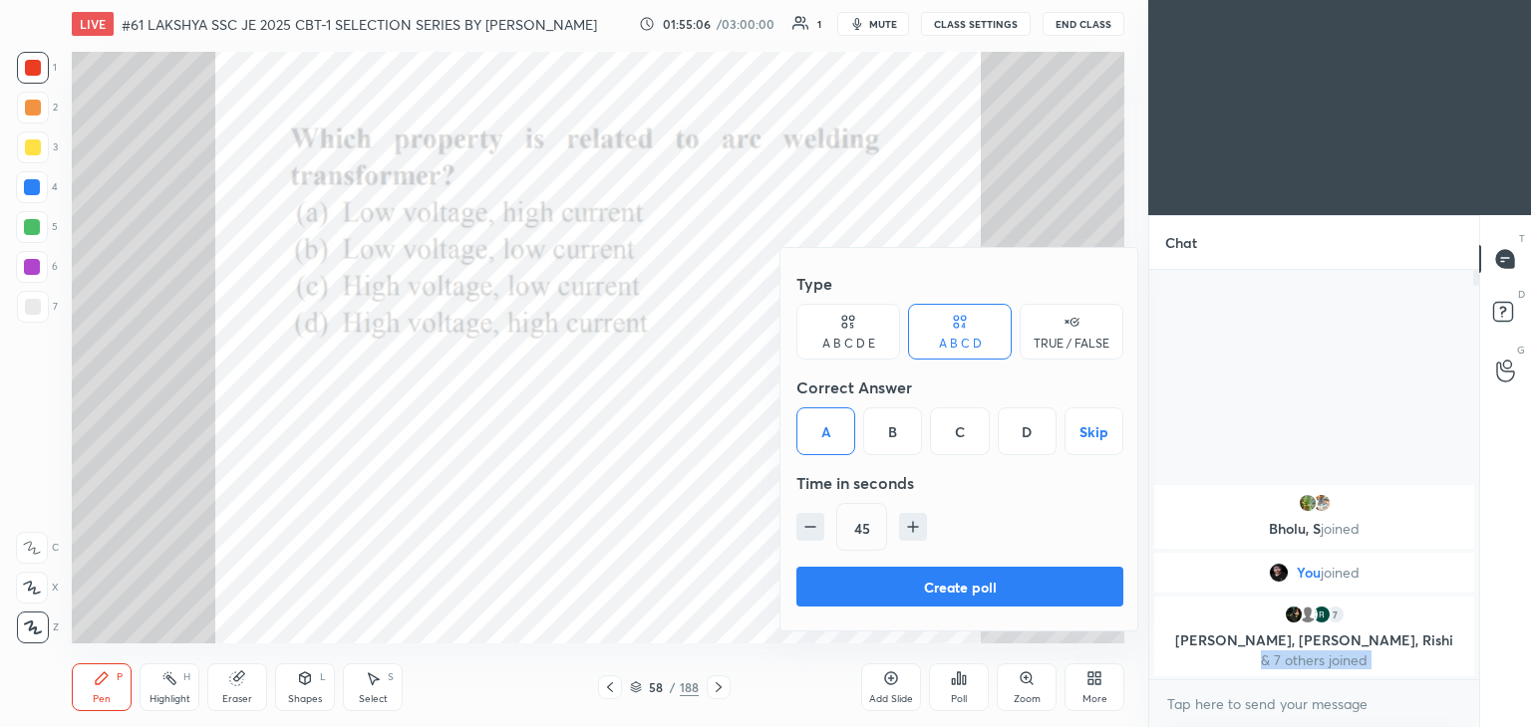
click at [825, 576] on button "Create poll" at bounding box center [959, 587] width 327 height 40
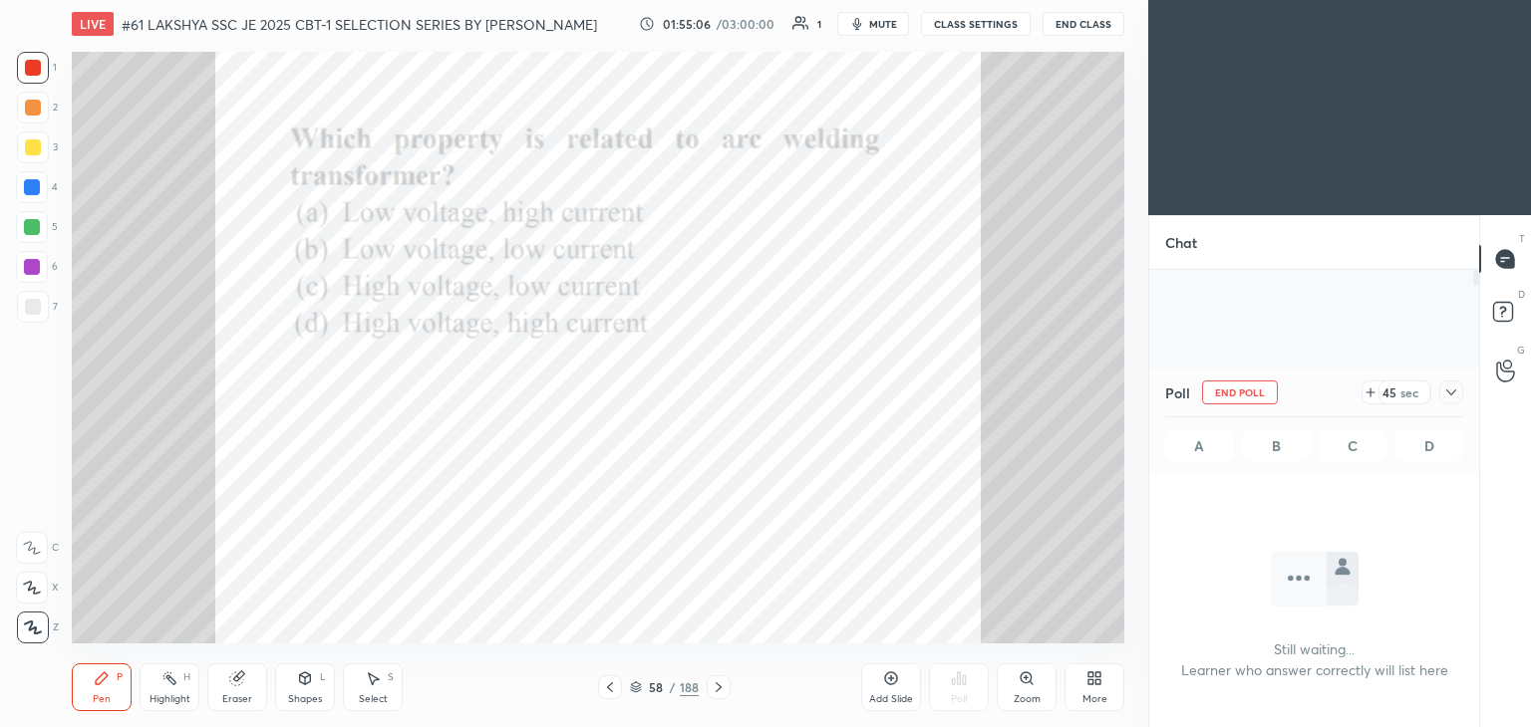
scroll to position [136, 324]
click at [25, 142] on div at bounding box center [33, 148] width 16 height 16
drag, startPoint x: 243, startPoint y: 680, endPoint x: 193, endPoint y: 670, distance: 50.8
click at [242, 680] on icon at bounding box center [237, 679] width 16 height 16
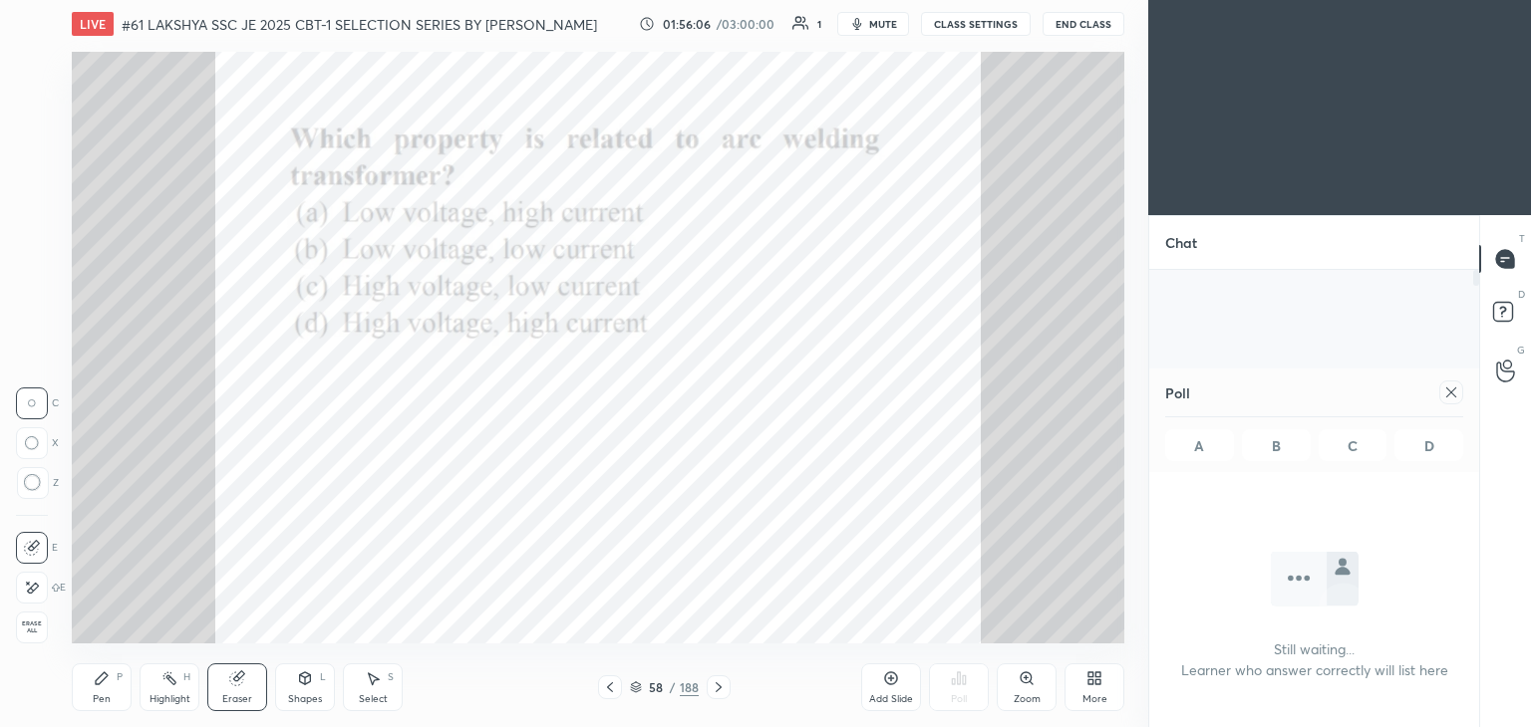
click at [47, 621] on div "Erase all" at bounding box center [32, 628] width 32 height 32
click at [105, 692] on div "Pen P" at bounding box center [102, 688] width 60 height 48
click at [34, 67] on div at bounding box center [33, 68] width 16 height 16
click at [1449, 399] on icon at bounding box center [1451, 393] width 16 height 16
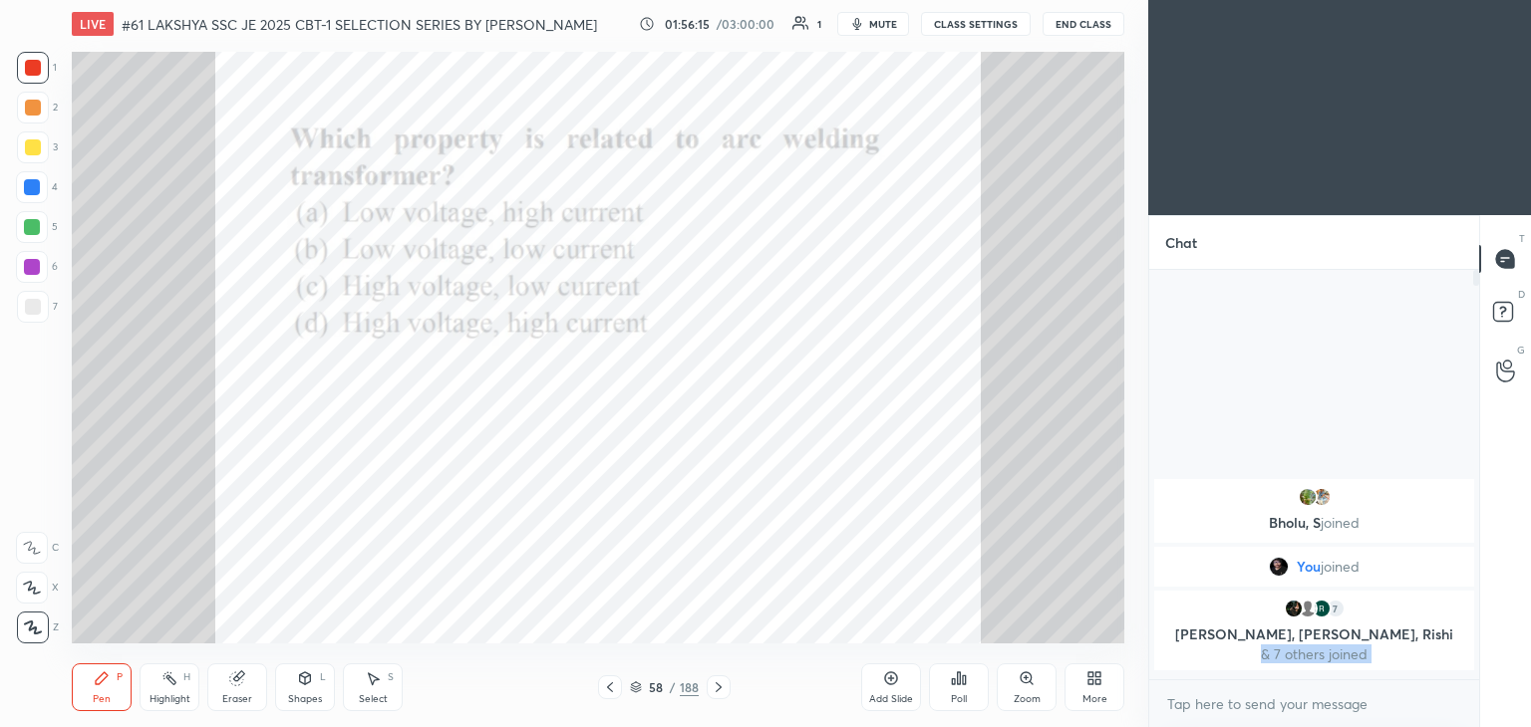
scroll to position [404, 324]
click at [714, 687] on icon at bounding box center [718, 688] width 16 height 16
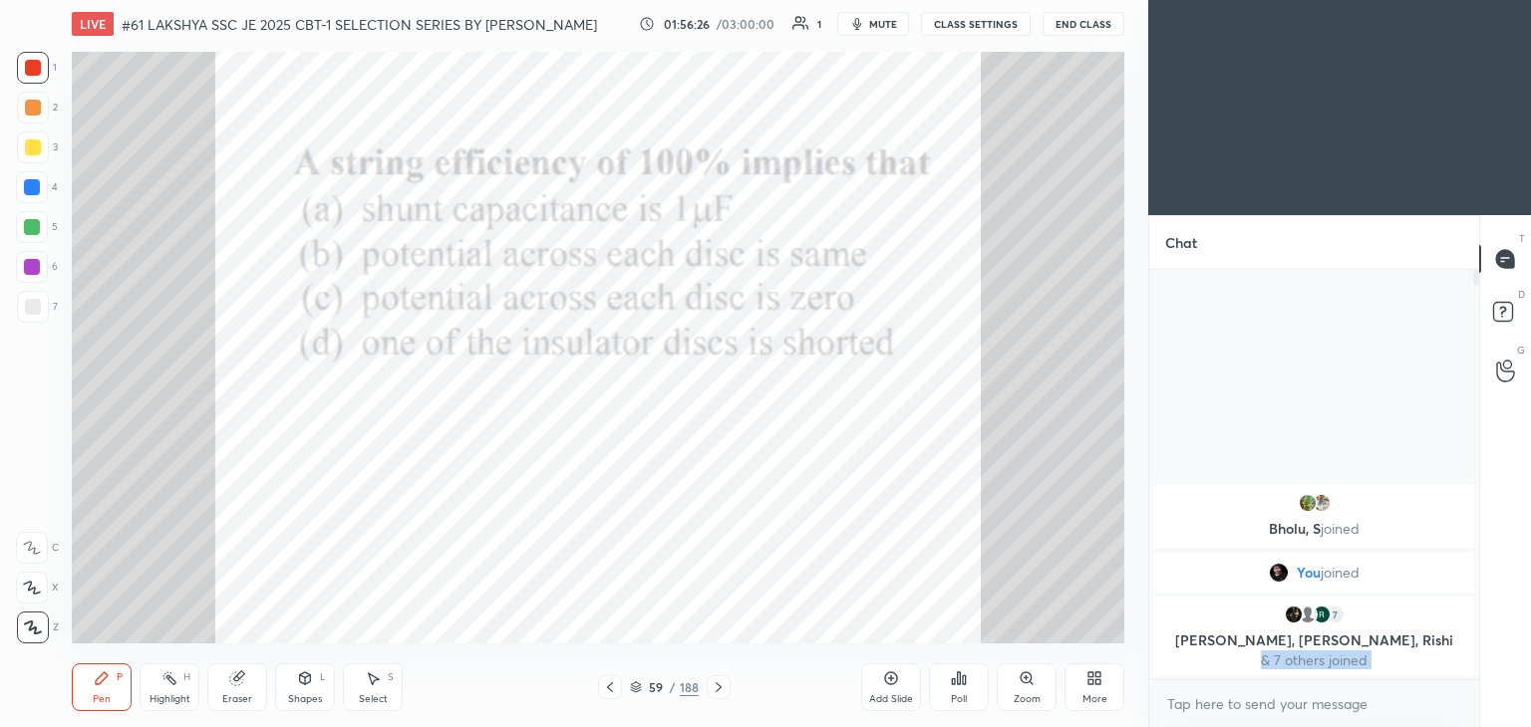
click at [956, 697] on div "Poll" at bounding box center [959, 700] width 16 height 10
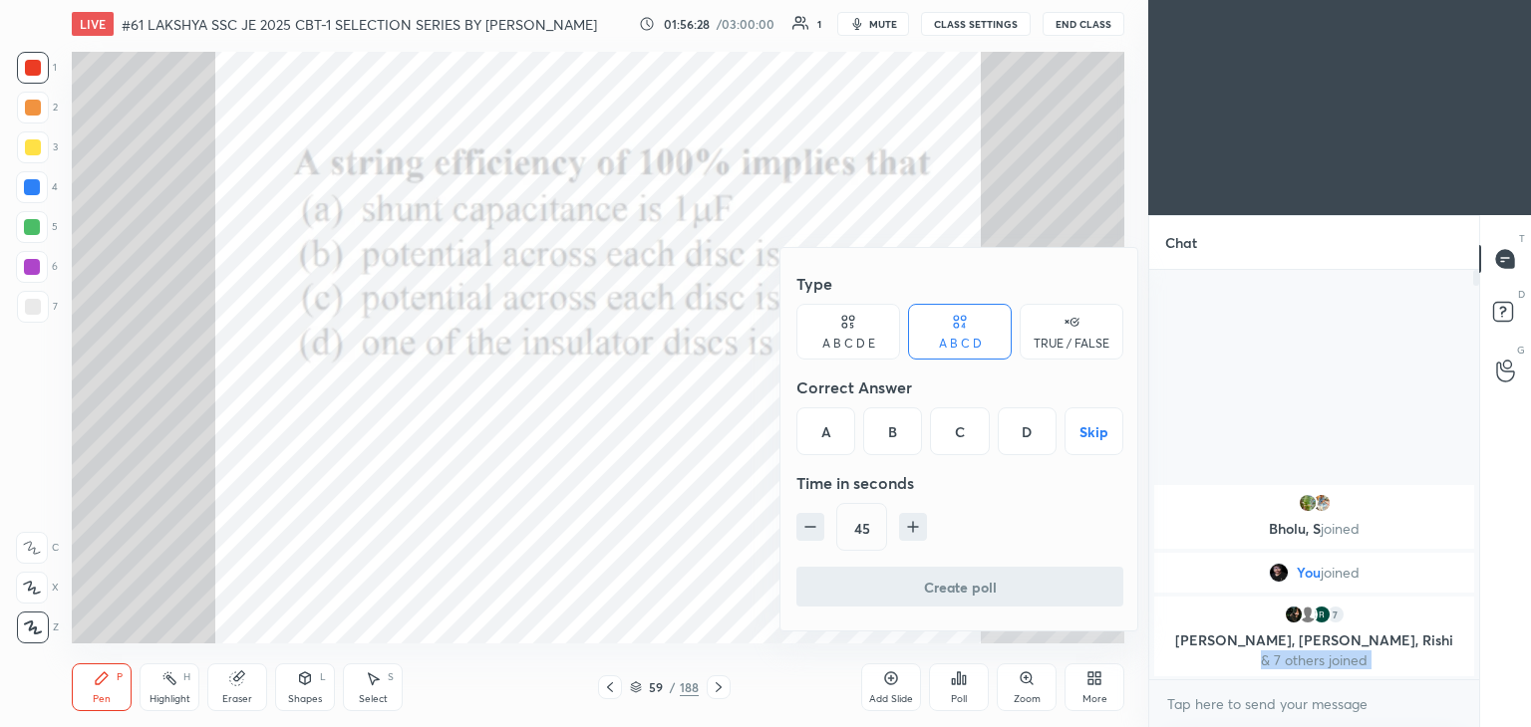
click at [893, 436] on div "B" at bounding box center [892, 432] width 59 height 48
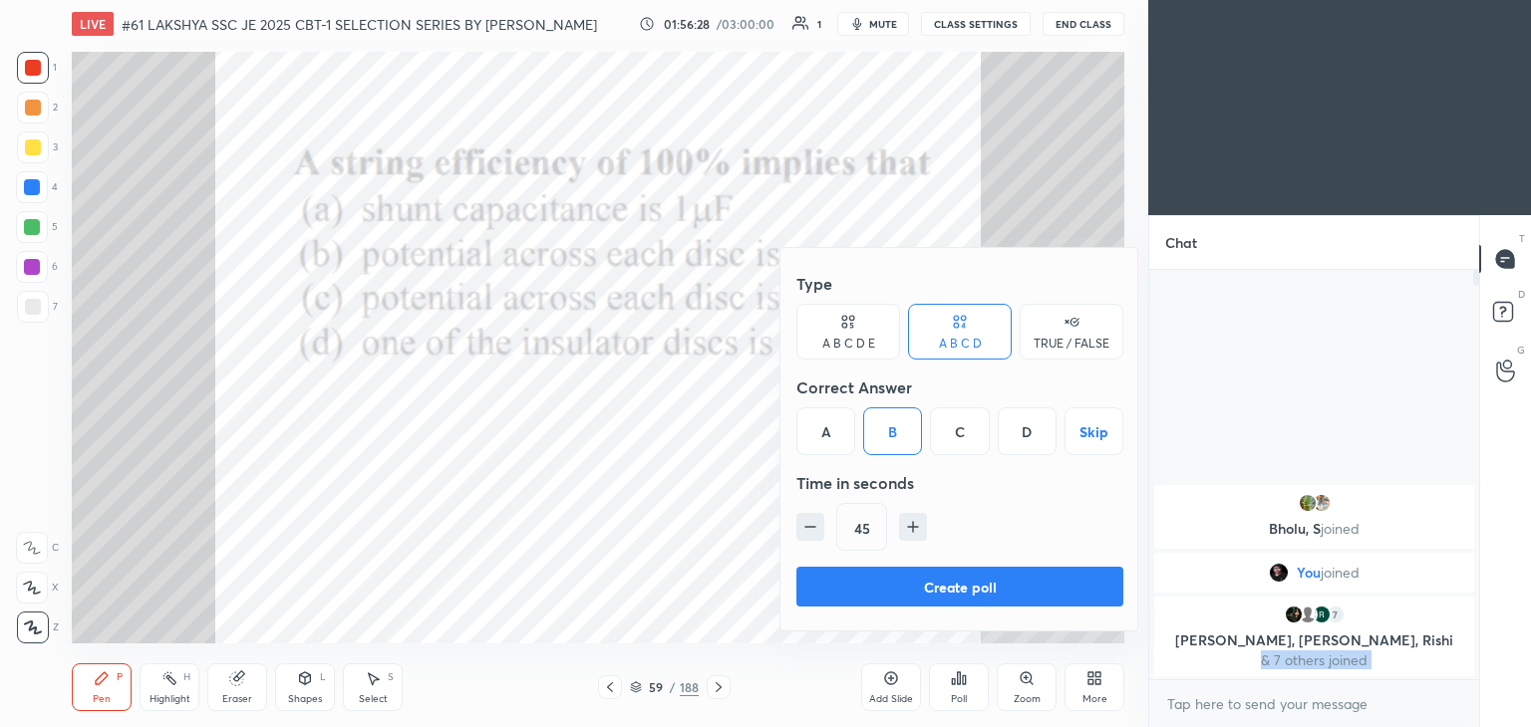
click at [877, 583] on button "Create poll" at bounding box center [959, 587] width 327 height 40
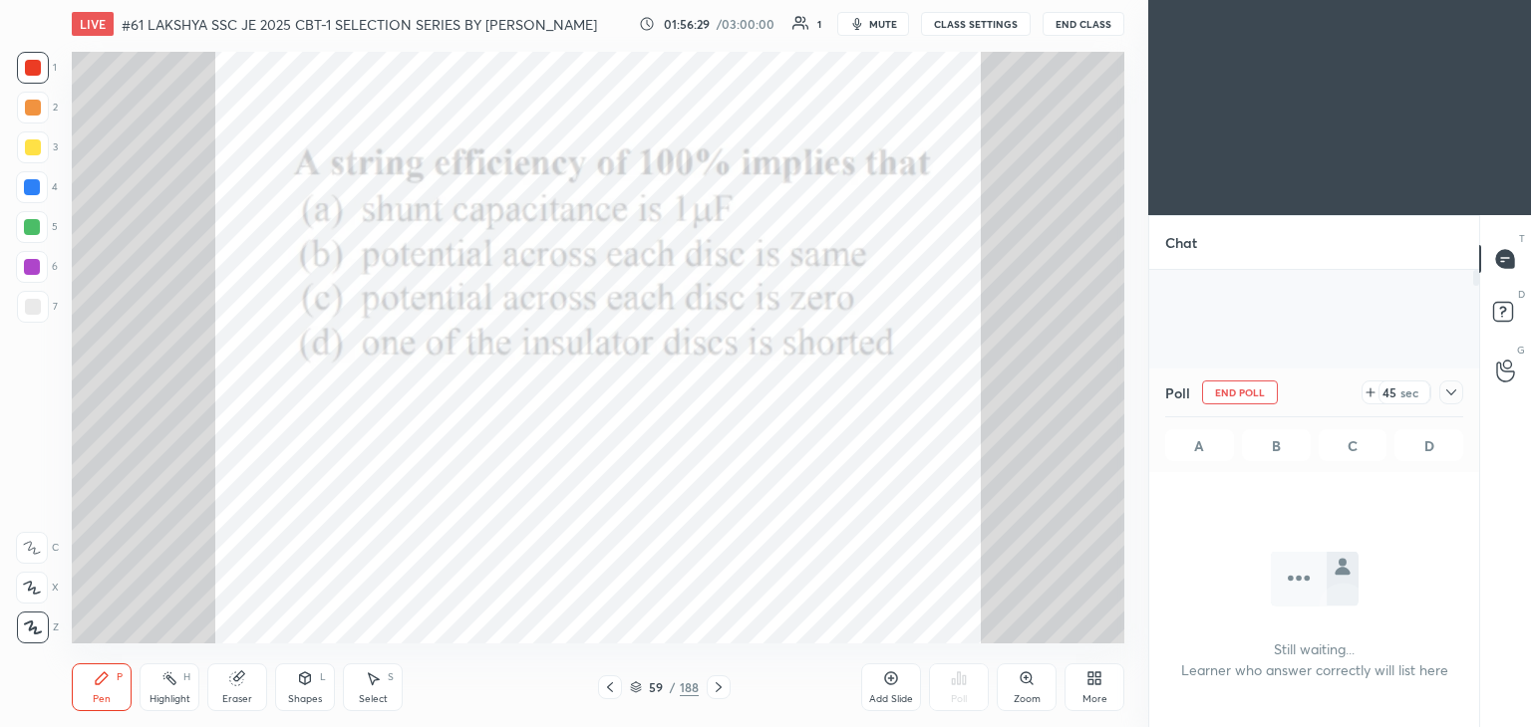
scroll to position [136, 324]
click at [711, 694] on icon at bounding box center [718, 688] width 16 height 16
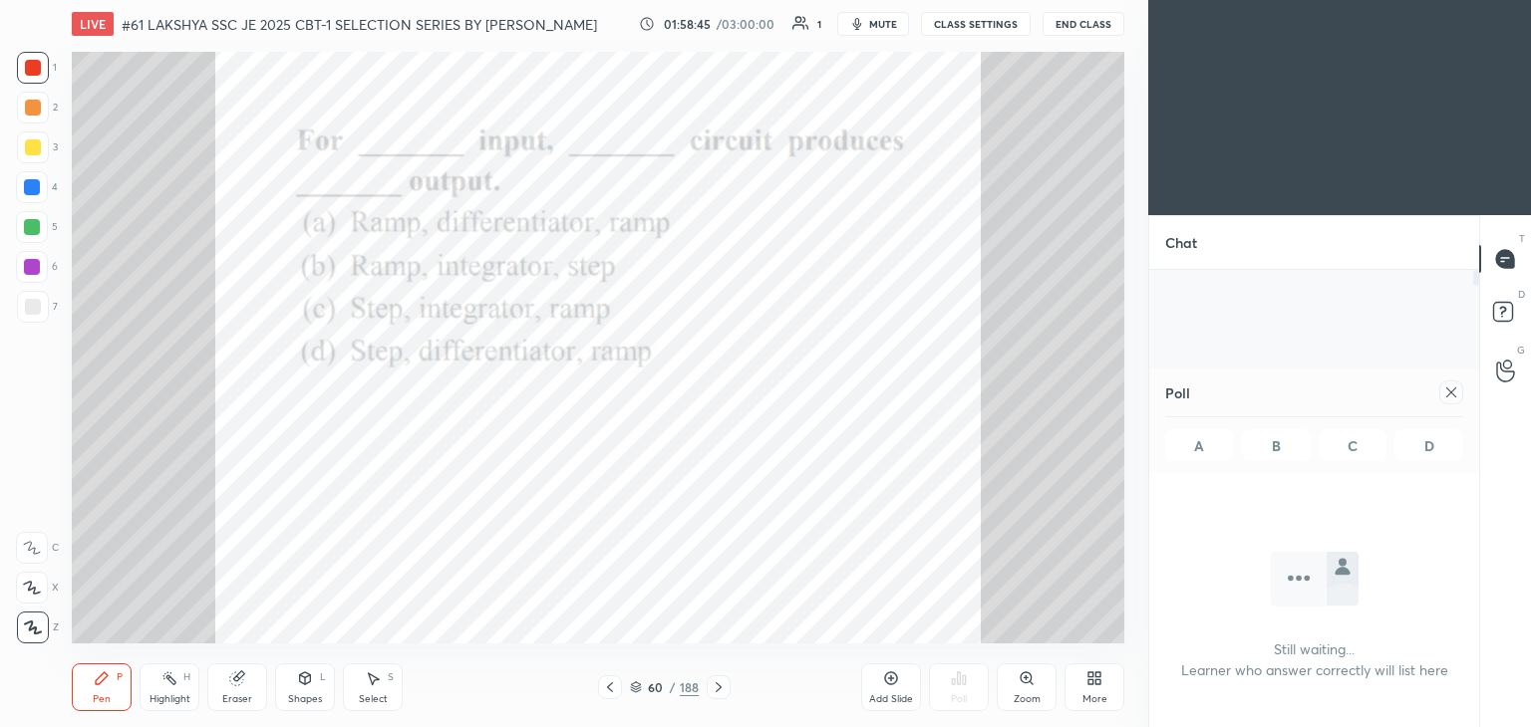
click at [1445, 395] on icon at bounding box center [1451, 393] width 16 height 16
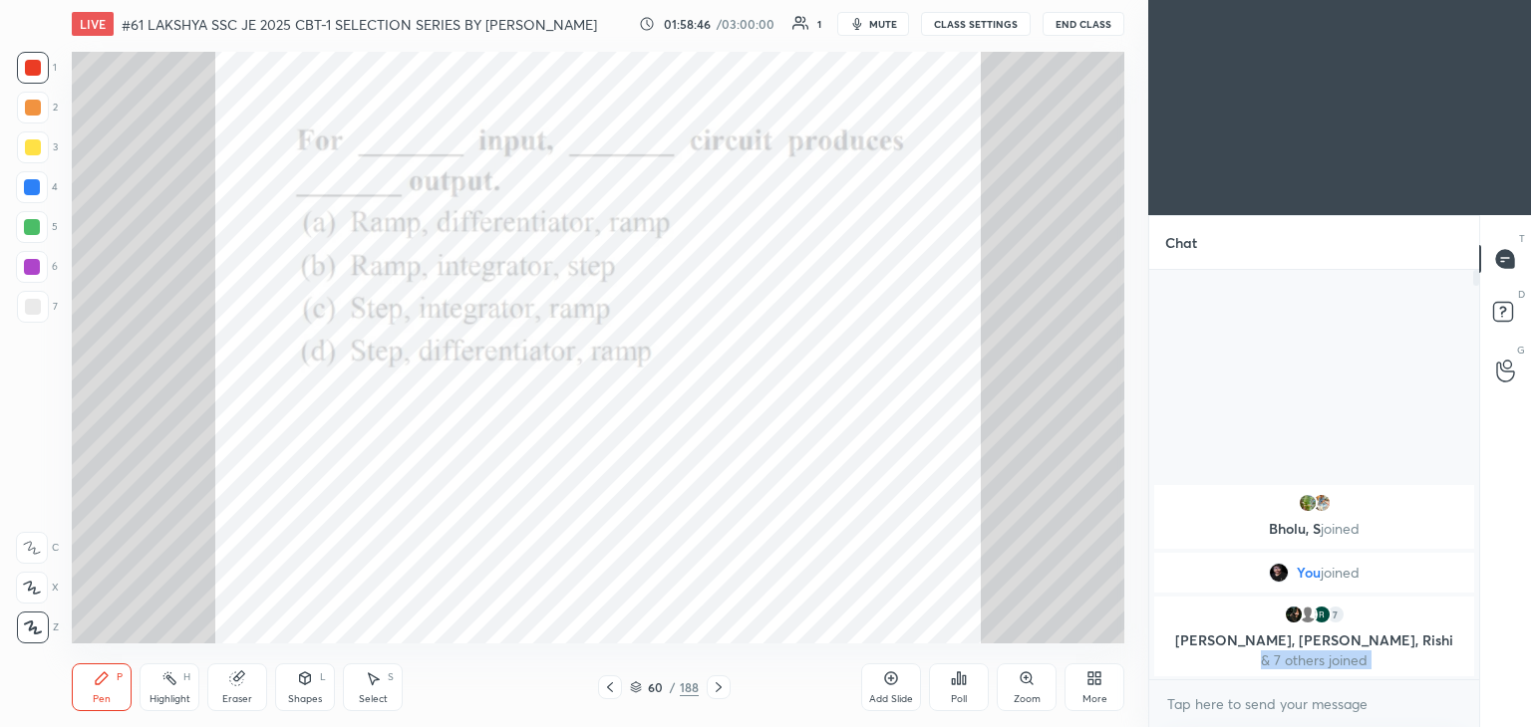
scroll to position [7, 6]
click at [958, 687] on div "Poll" at bounding box center [959, 688] width 60 height 48
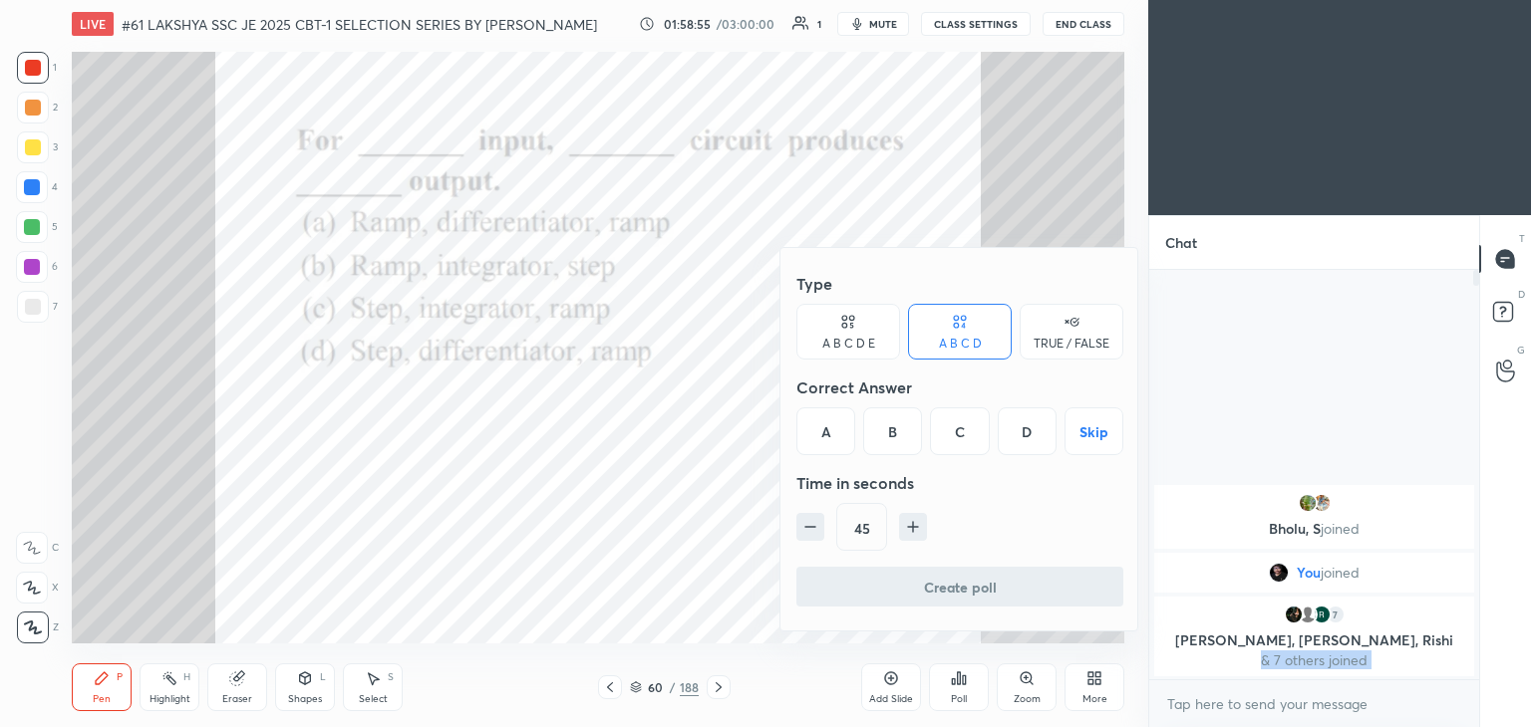
click at [959, 439] on div "C" at bounding box center [959, 432] width 59 height 48
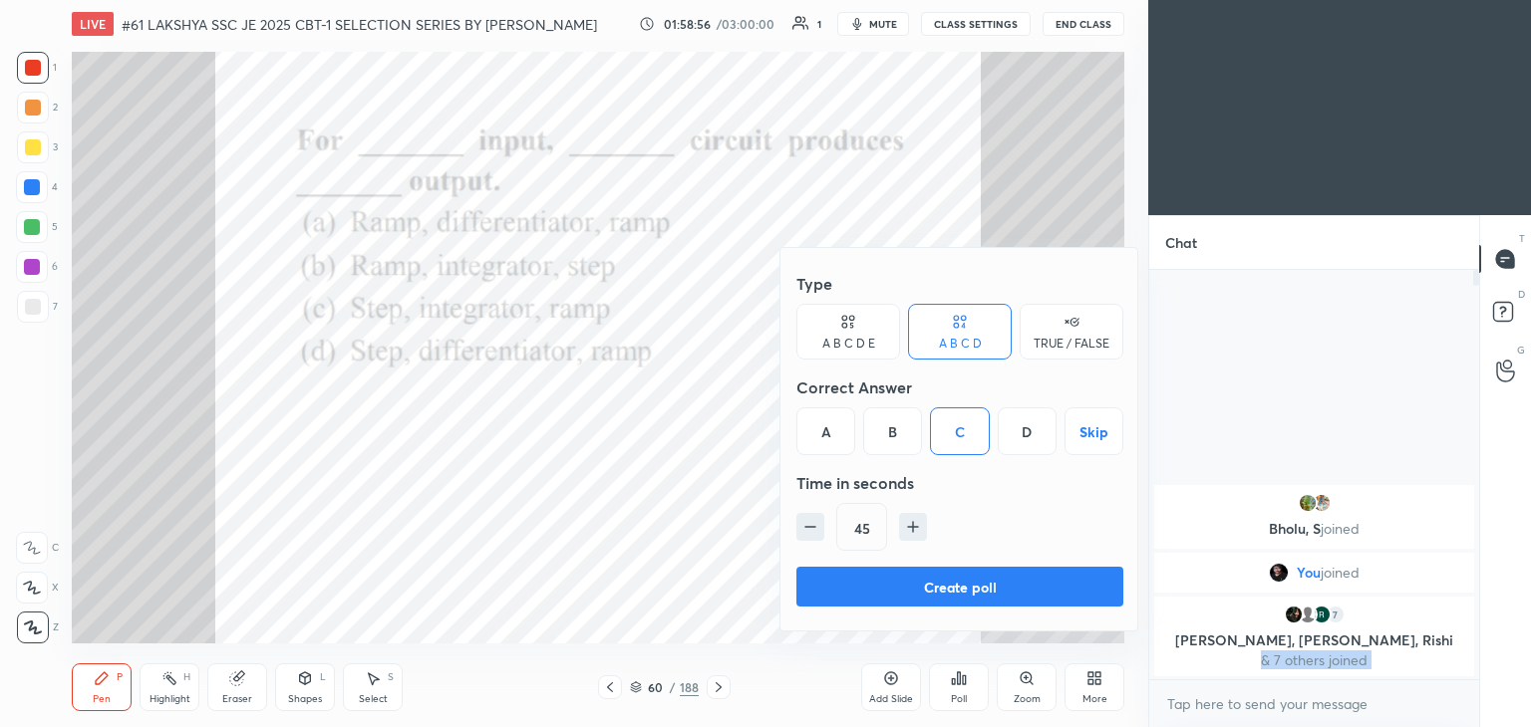
click at [929, 583] on button "Create poll" at bounding box center [959, 587] width 327 height 40
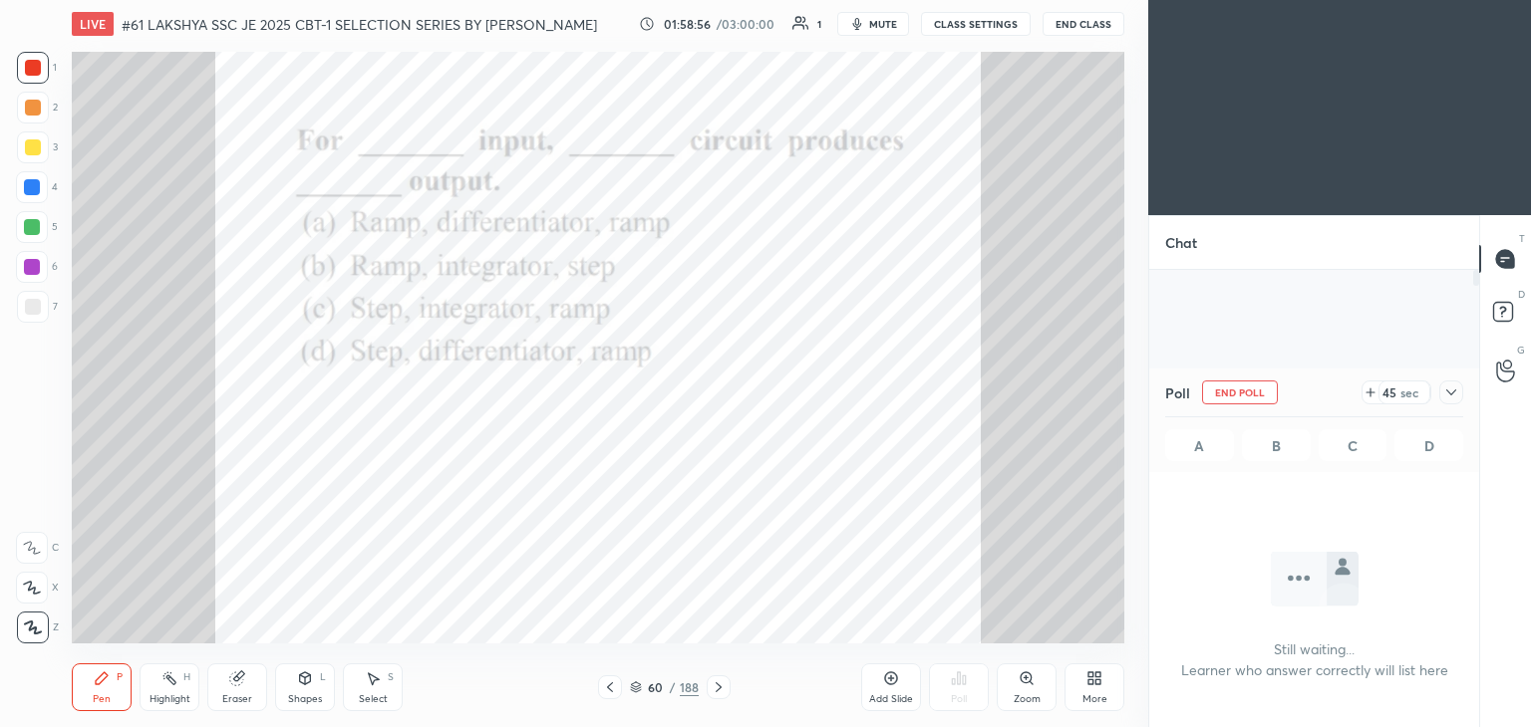
scroll to position [136, 324]
click at [1447, 392] on icon at bounding box center [1451, 393] width 16 height 16
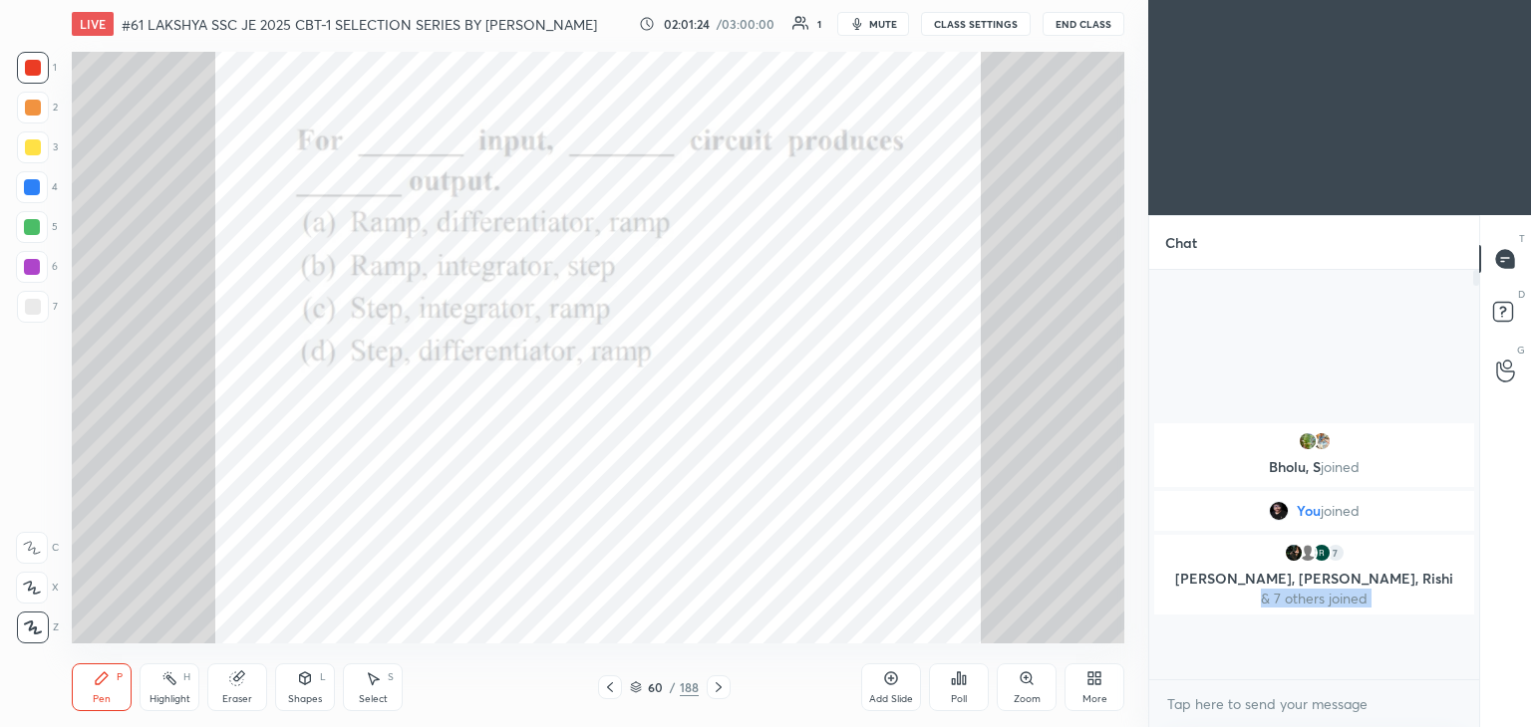
scroll to position [7, 6]
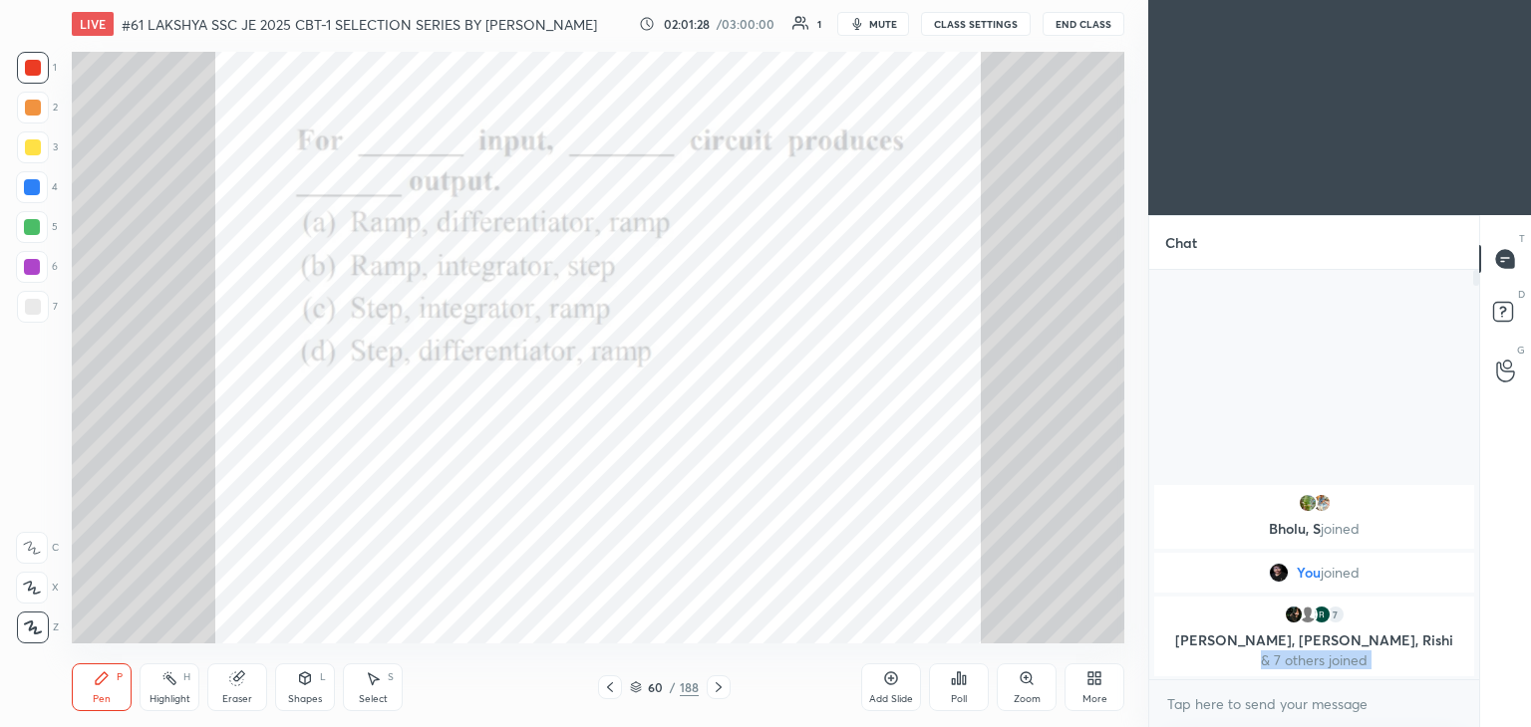
click at [716, 687] on icon at bounding box center [718, 688] width 16 height 16
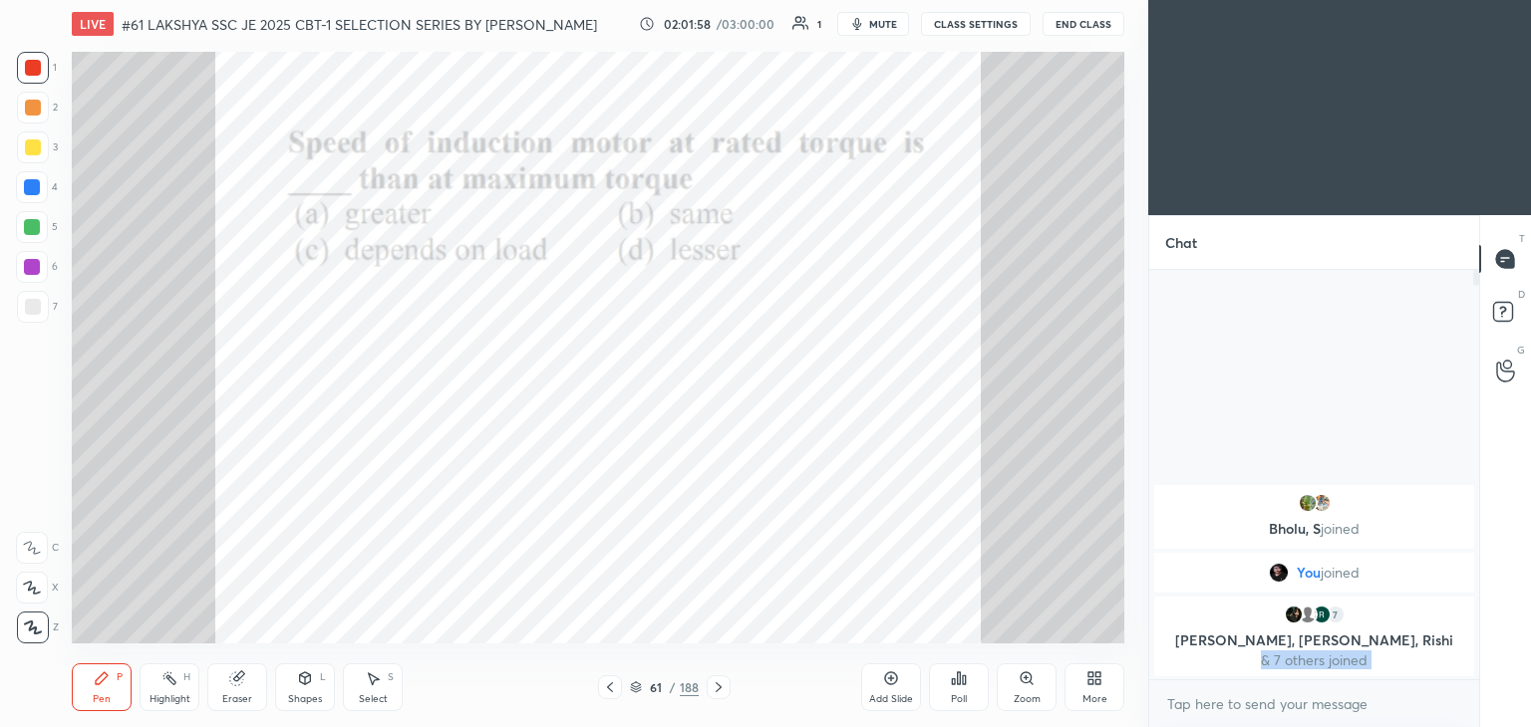
click at [716, 687] on icon at bounding box center [718, 688] width 16 height 16
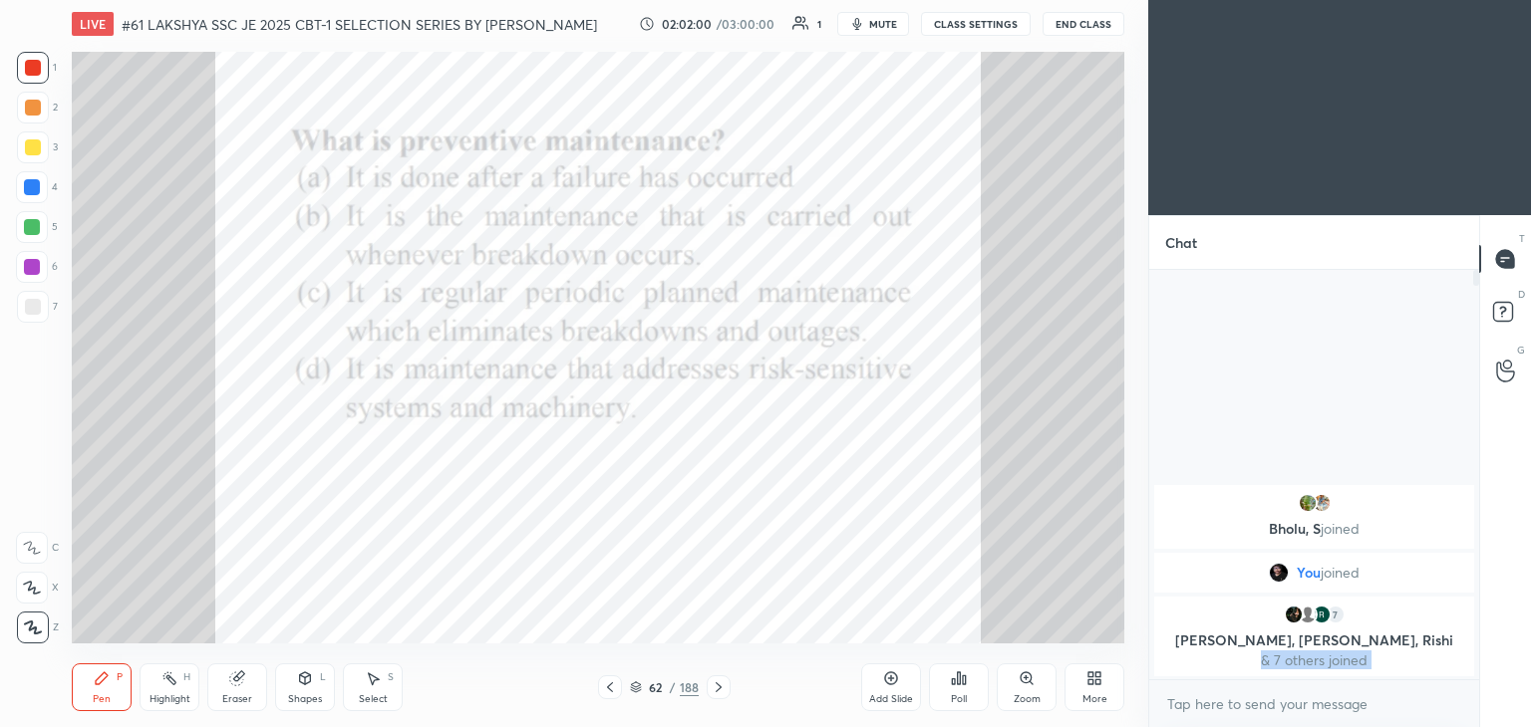
click at [729, 685] on div at bounding box center [718, 688] width 24 height 24
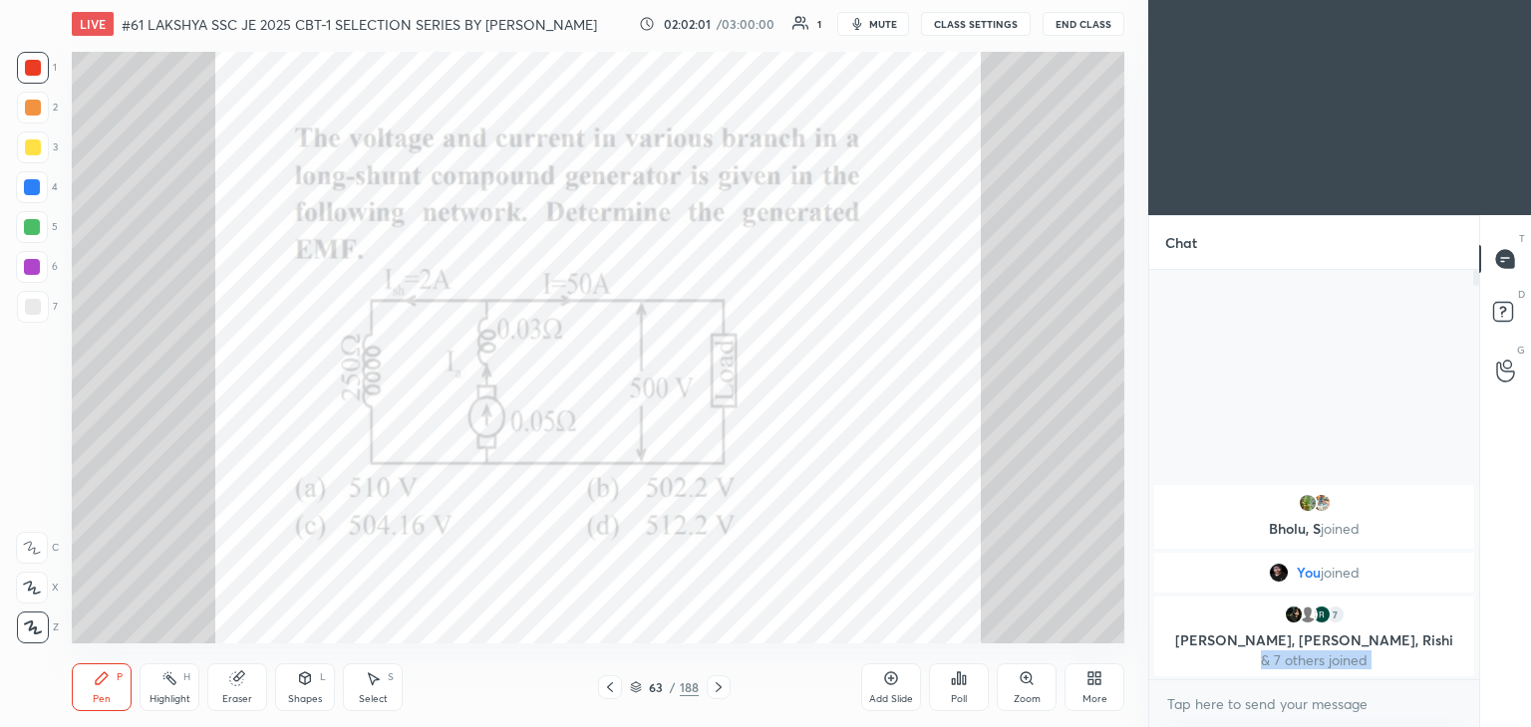
click at [725, 687] on icon at bounding box center [718, 688] width 16 height 16
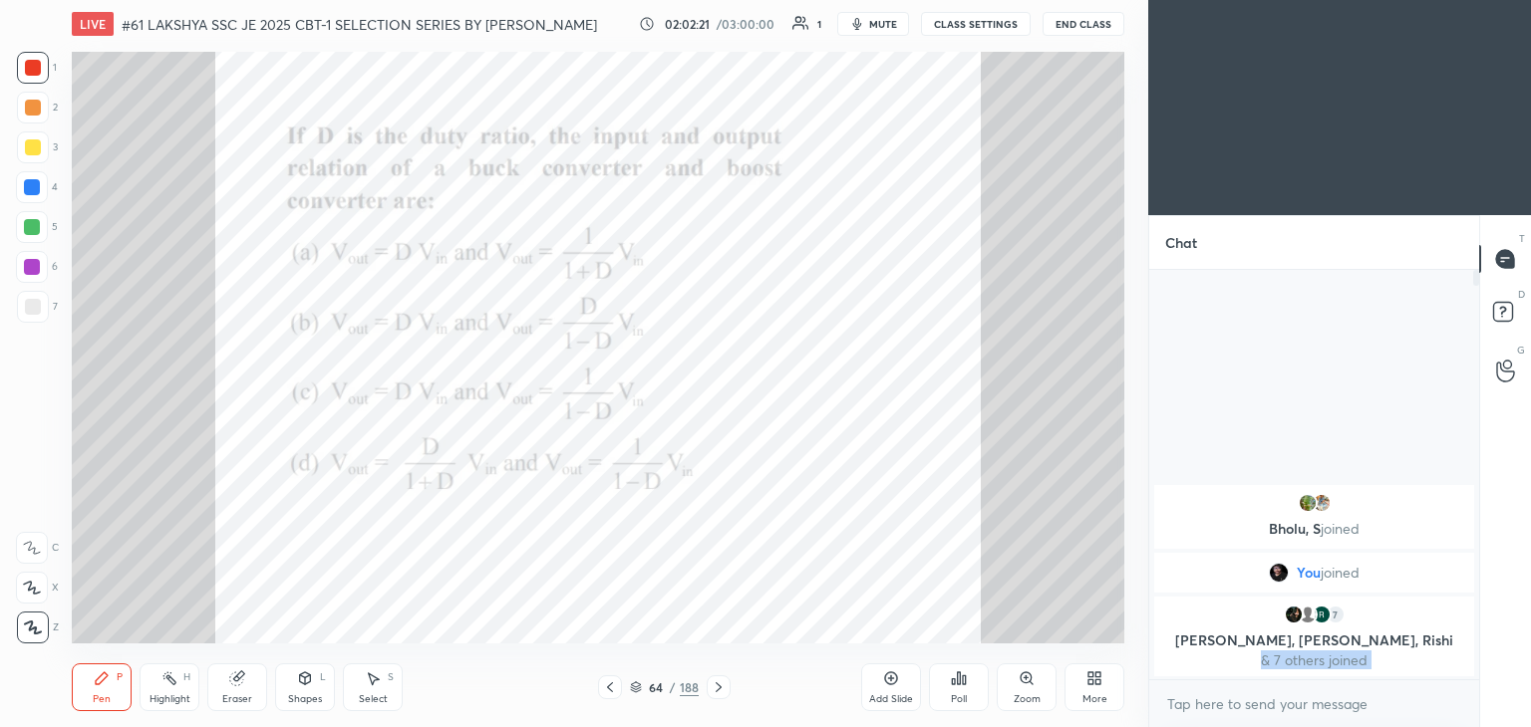
click at [963, 681] on icon at bounding box center [964, 680] width 3 height 9
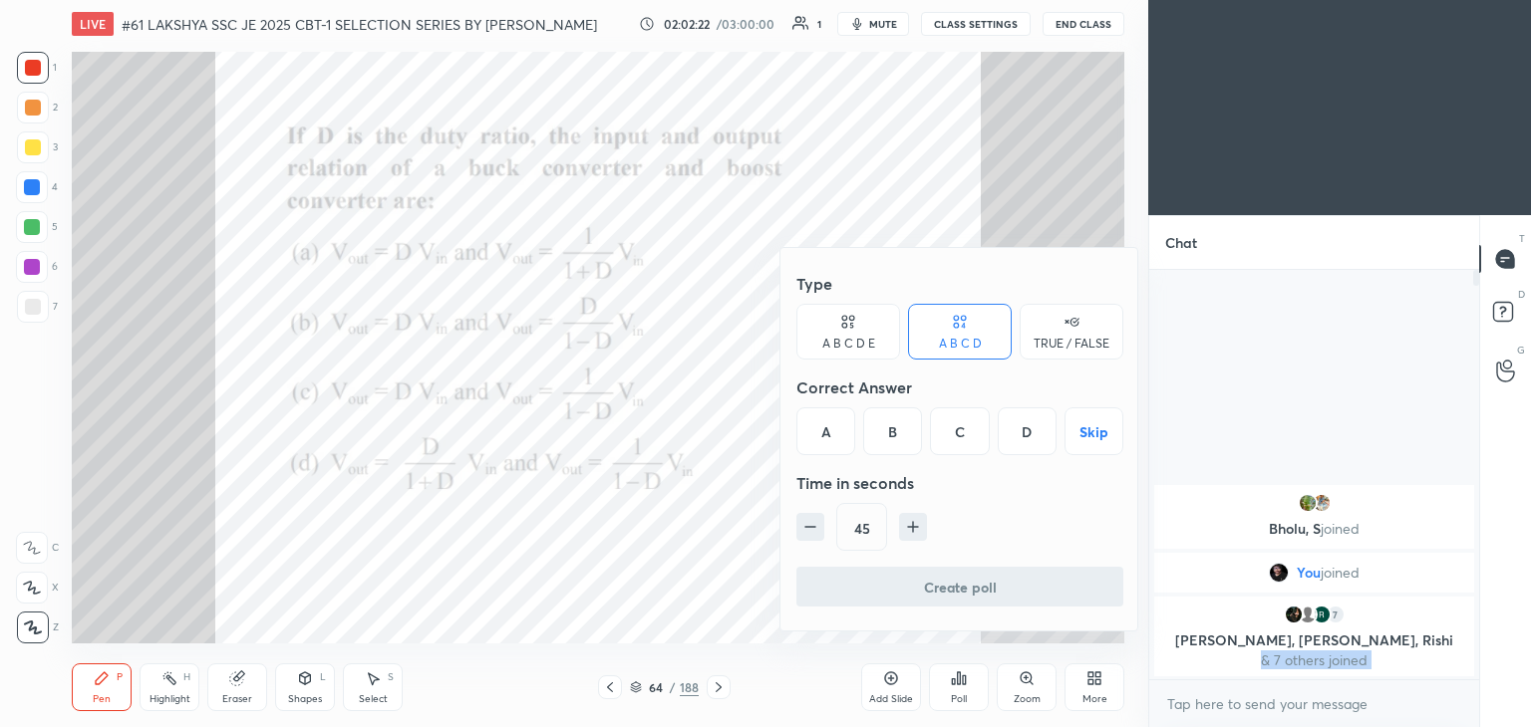
click at [950, 439] on div "C" at bounding box center [959, 432] width 59 height 48
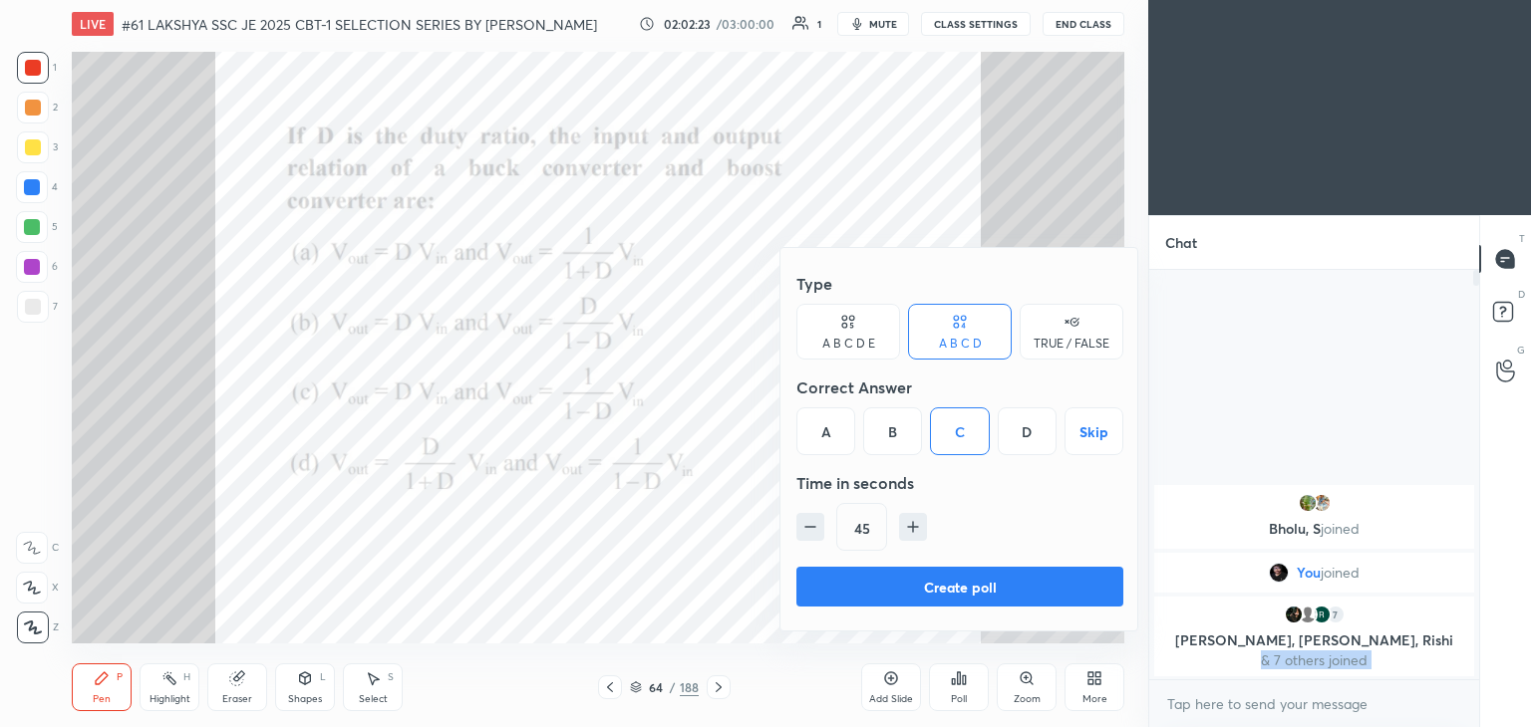
drag, startPoint x: 893, startPoint y: 590, endPoint x: 891, endPoint y: 603, distance: 13.1
click at [893, 591] on button "Create poll" at bounding box center [959, 587] width 327 height 40
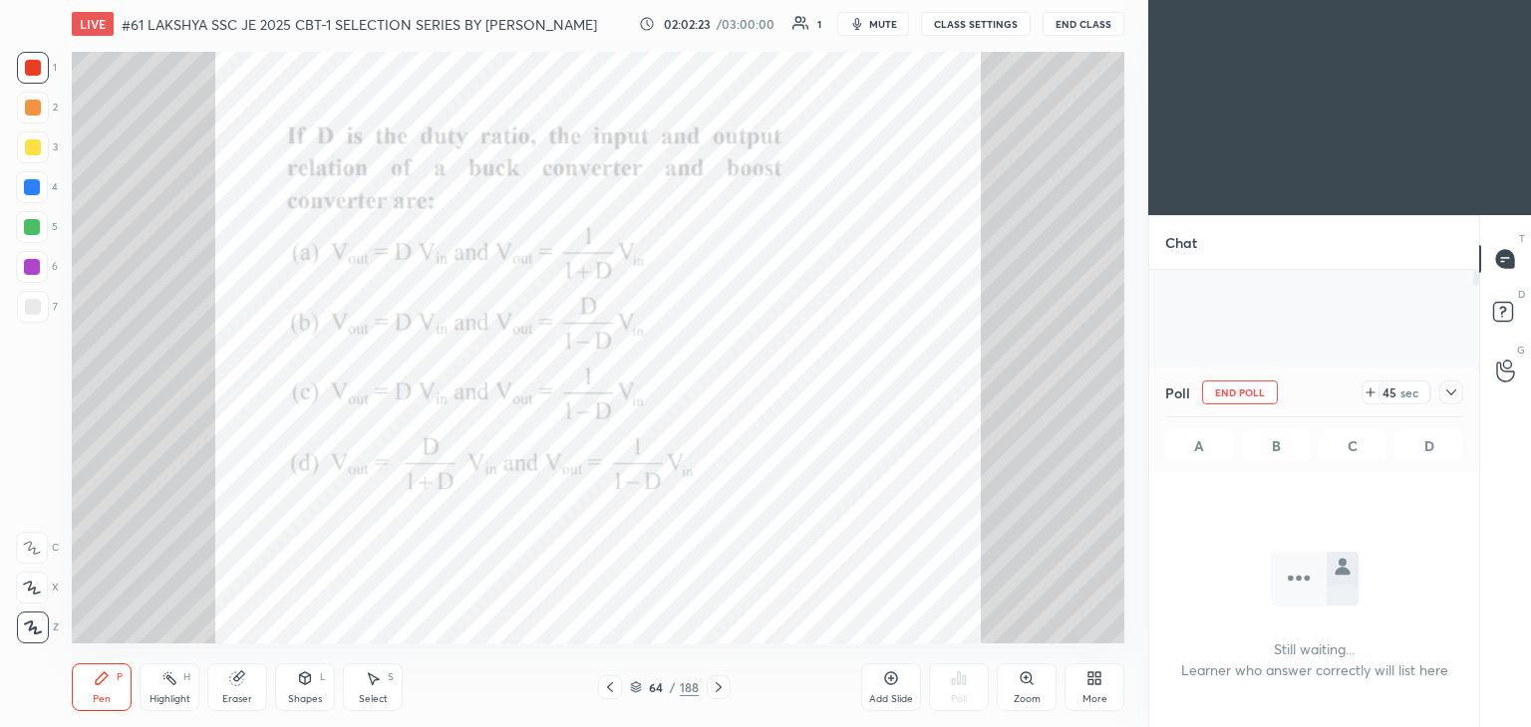
scroll to position [136, 324]
click at [40, 79] on div at bounding box center [33, 68] width 32 height 32
click at [44, 79] on div at bounding box center [33, 68] width 32 height 32
drag, startPoint x: 222, startPoint y: 679, endPoint x: 190, endPoint y: 677, distance: 31.9
click at [211, 678] on div "Eraser" at bounding box center [237, 688] width 60 height 48
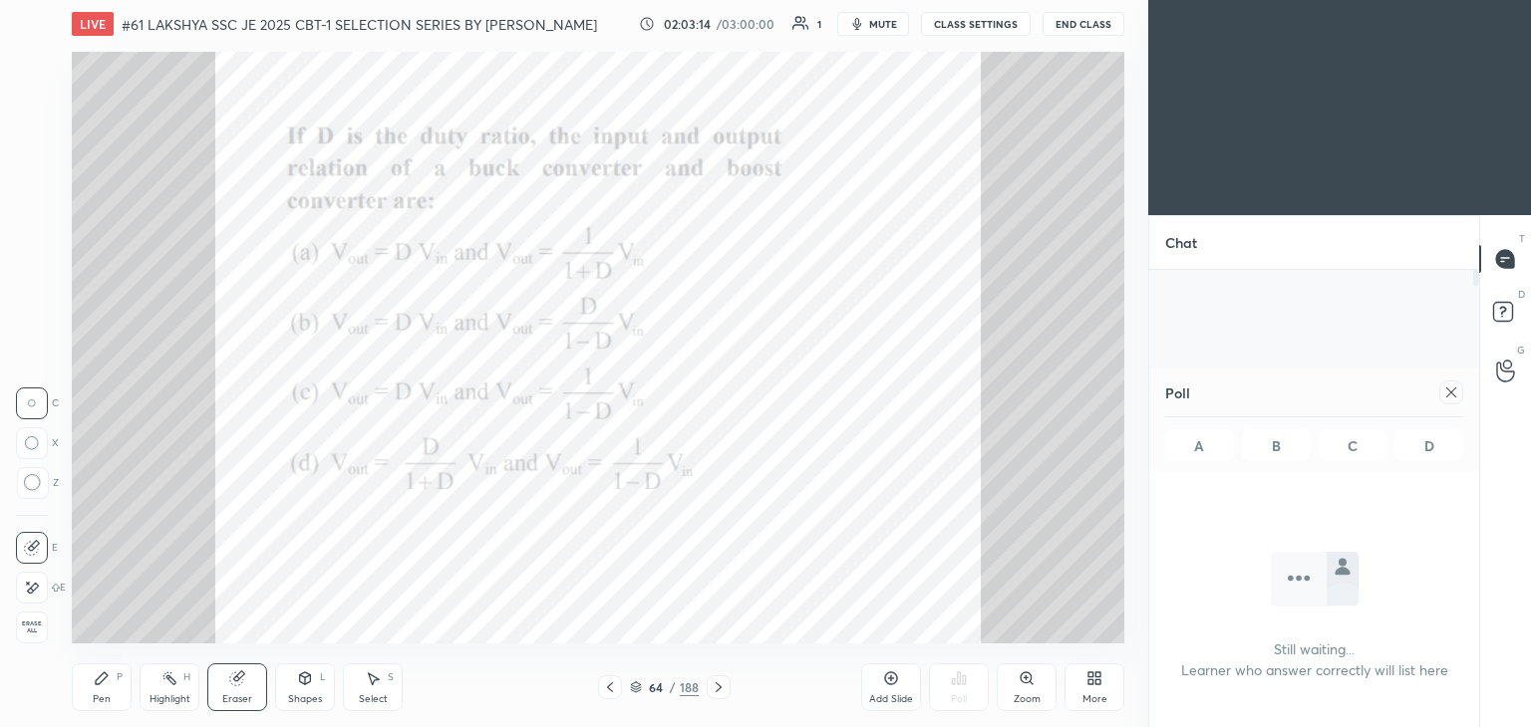
click at [25, 631] on span "Erase all" at bounding box center [32, 628] width 30 height 14
click at [86, 677] on div "Pen P" at bounding box center [102, 688] width 60 height 48
click at [1443, 394] on icon at bounding box center [1451, 393] width 16 height 16
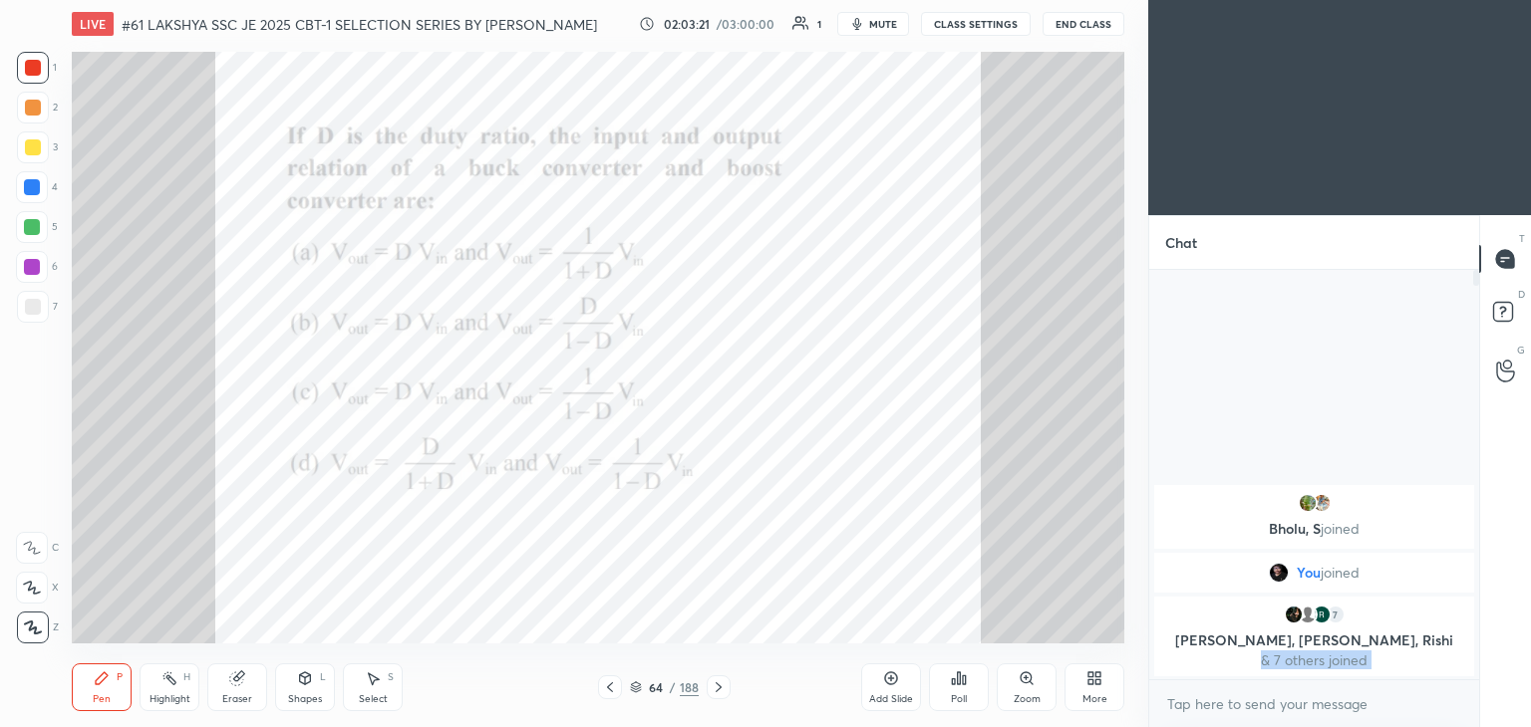
scroll to position [239, 324]
click at [722, 688] on icon at bounding box center [718, 688] width 16 height 16
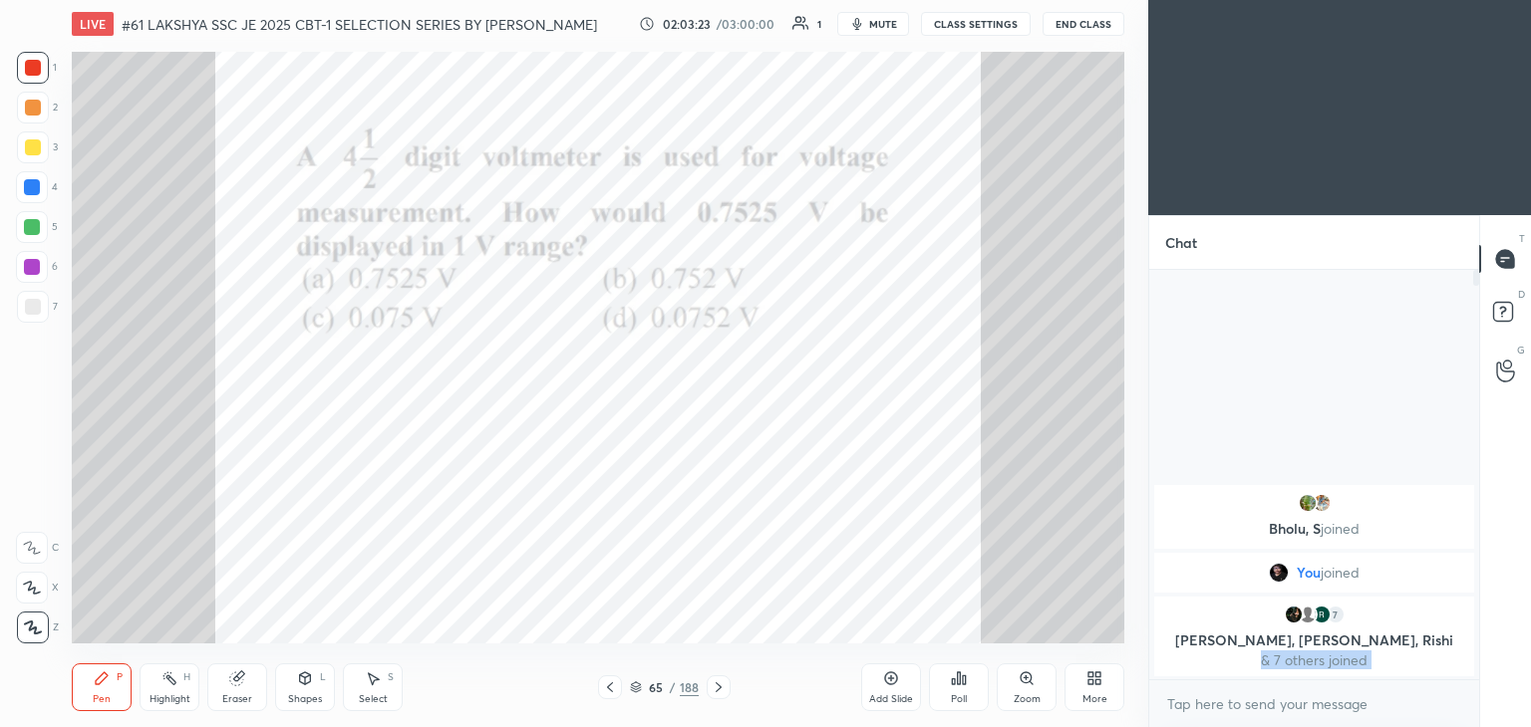
click at [719, 695] on icon at bounding box center [718, 688] width 16 height 16
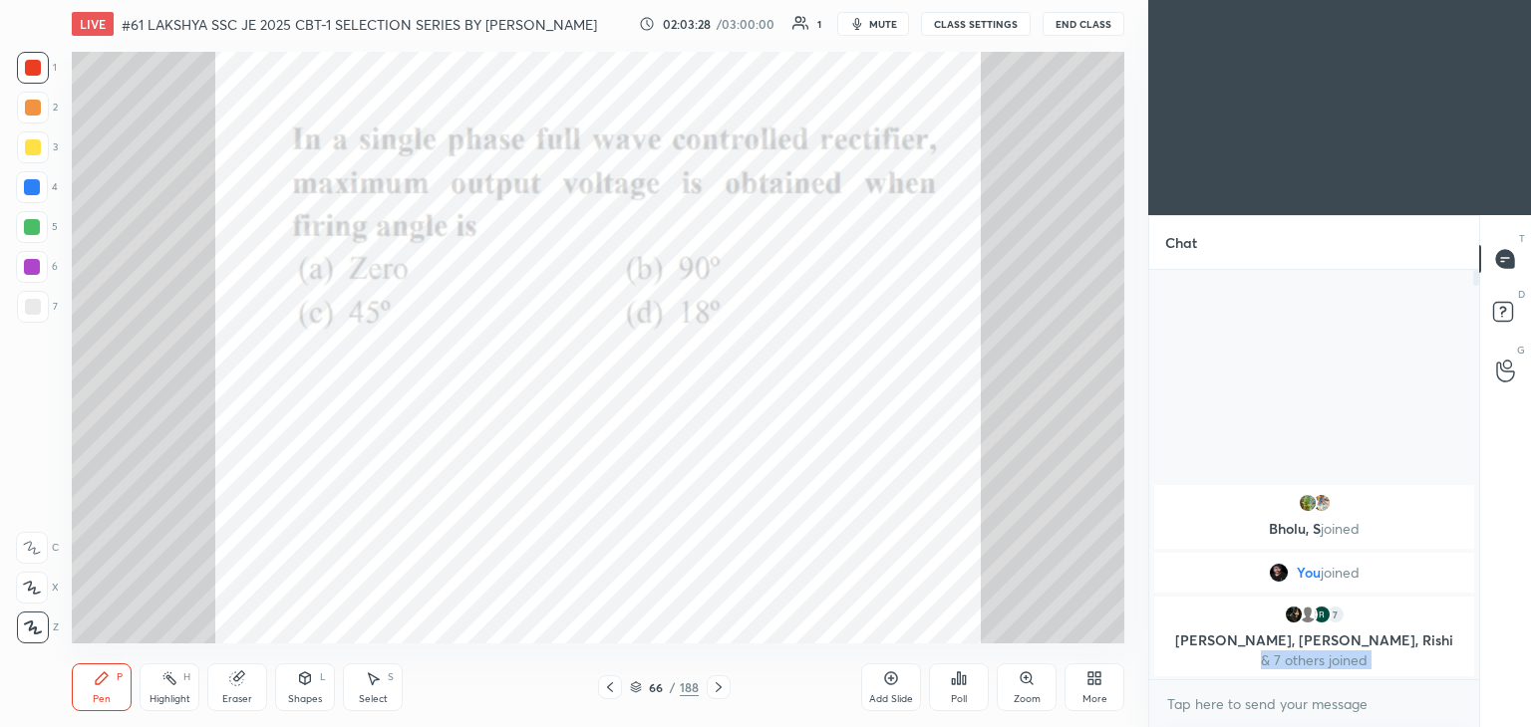
click at [718, 695] on icon at bounding box center [718, 688] width 16 height 16
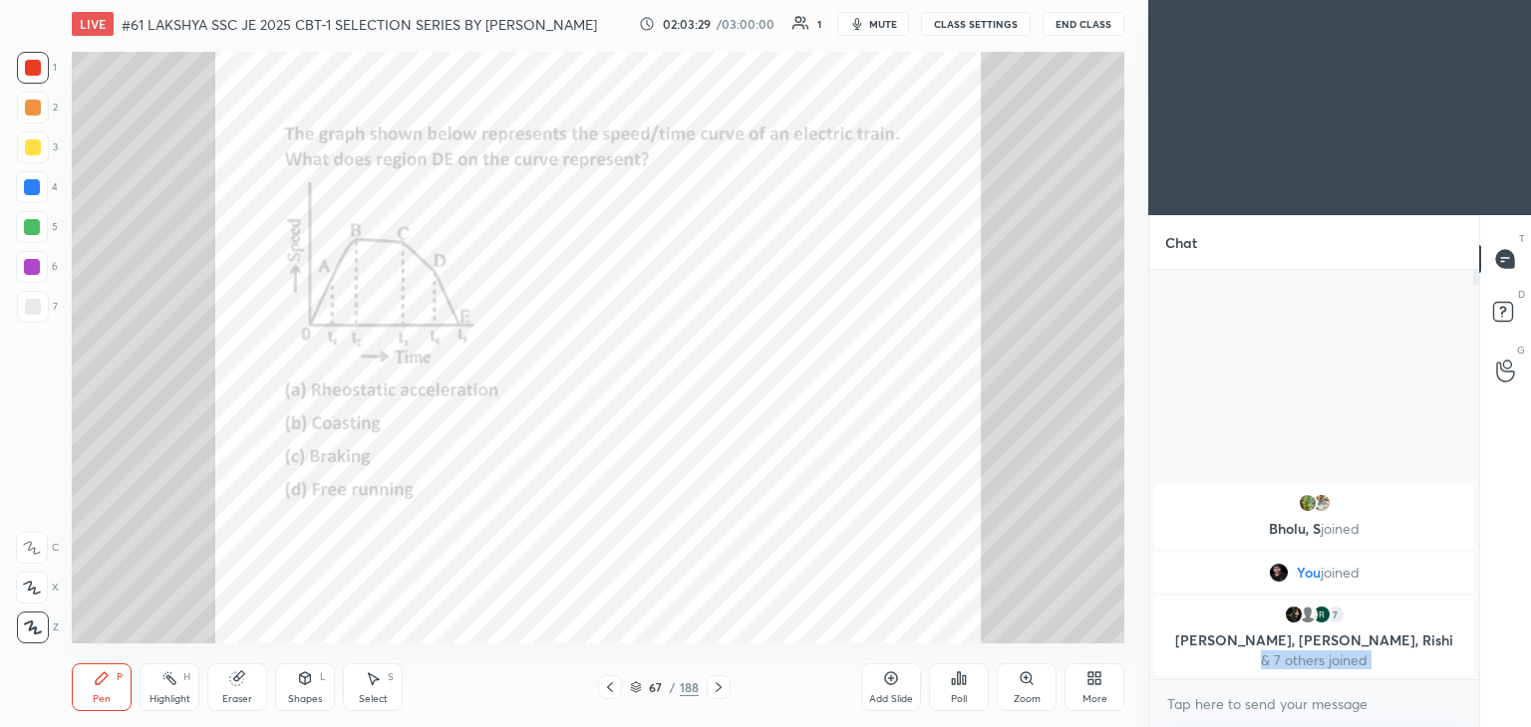
click at [718, 693] on icon at bounding box center [718, 688] width 16 height 16
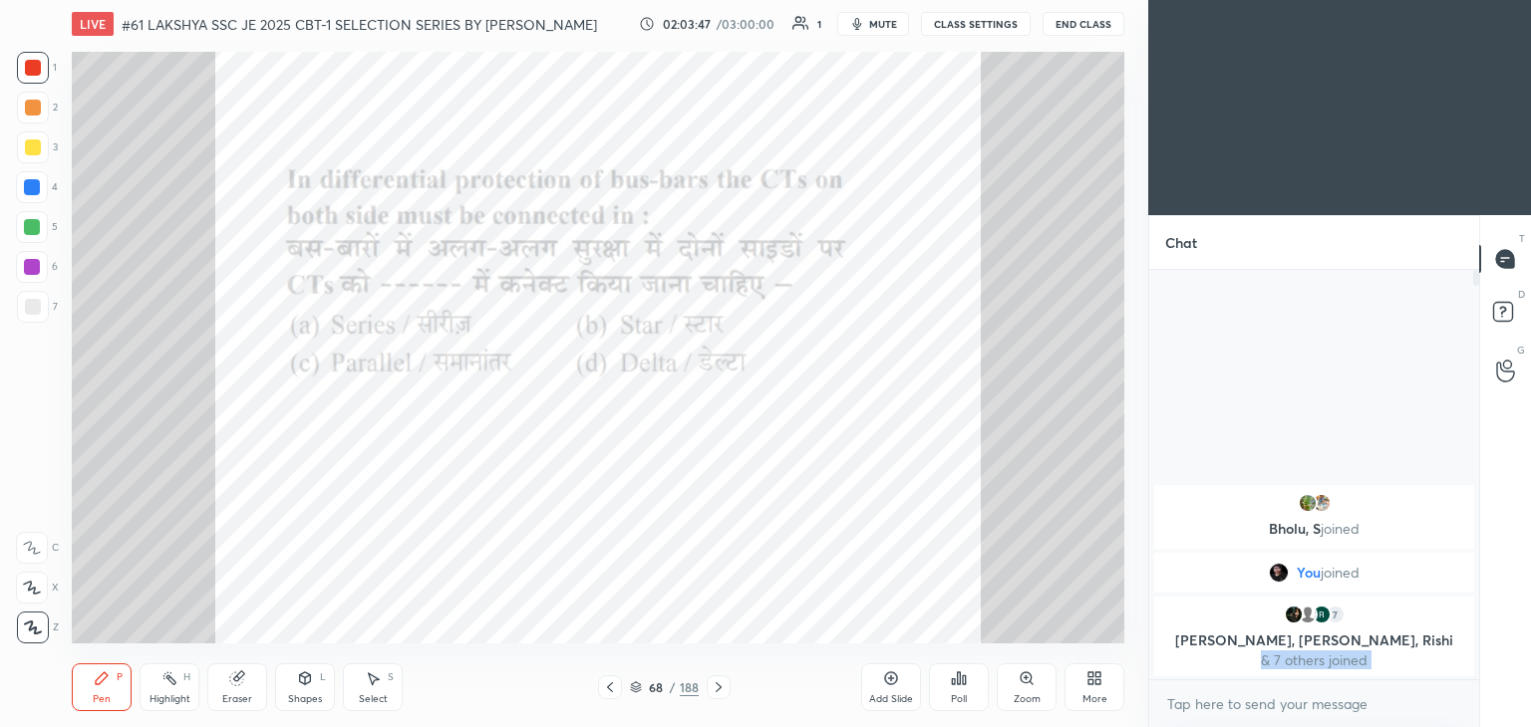
click at [961, 688] on div "Poll" at bounding box center [959, 688] width 60 height 48
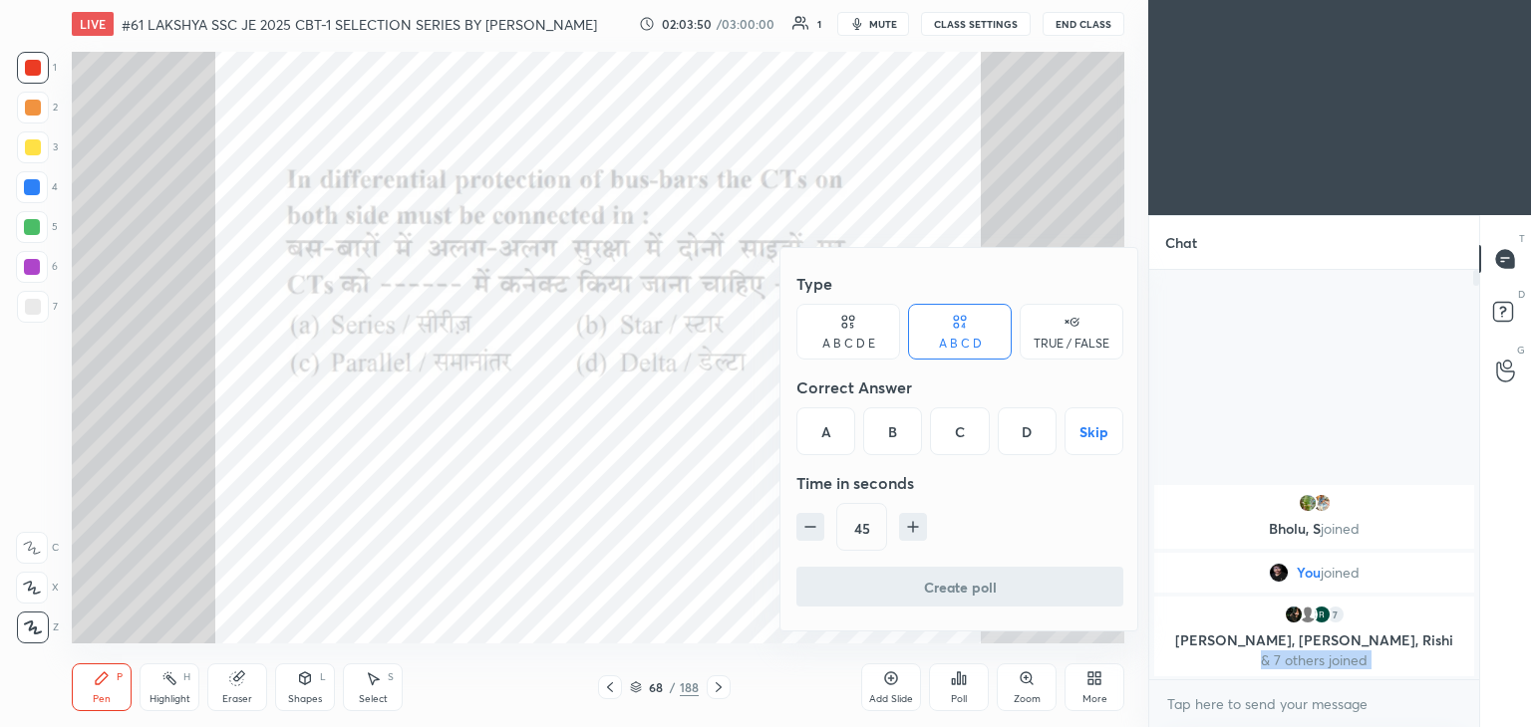
drag, startPoint x: 833, startPoint y: 428, endPoint x: 823, endPoint y: 431, distance: 10.4
click at [831, 429] on div "A" at bounding box center [825, 432] width 59 height 48
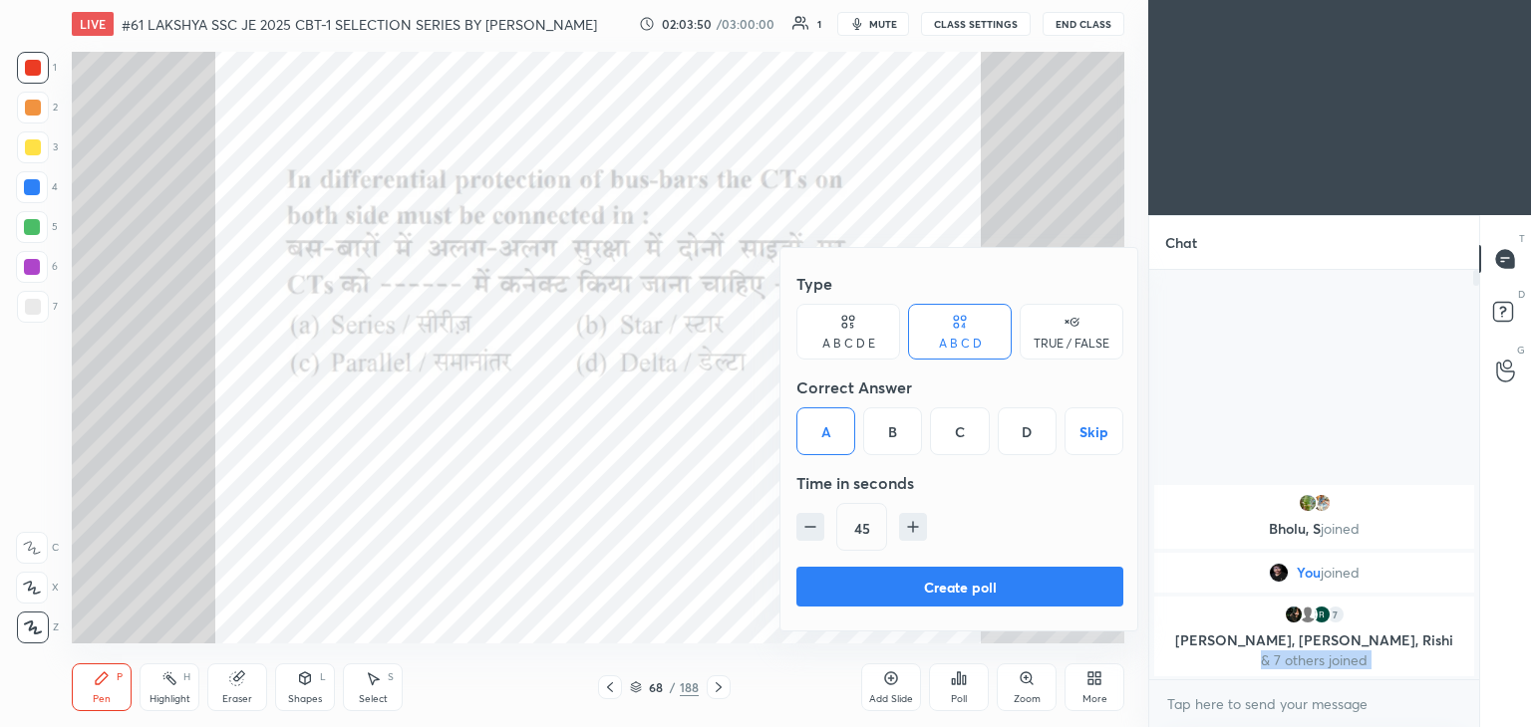
click at [871, 590] on button "Create poll" at bounding box center [959, 587] width 327 height 40
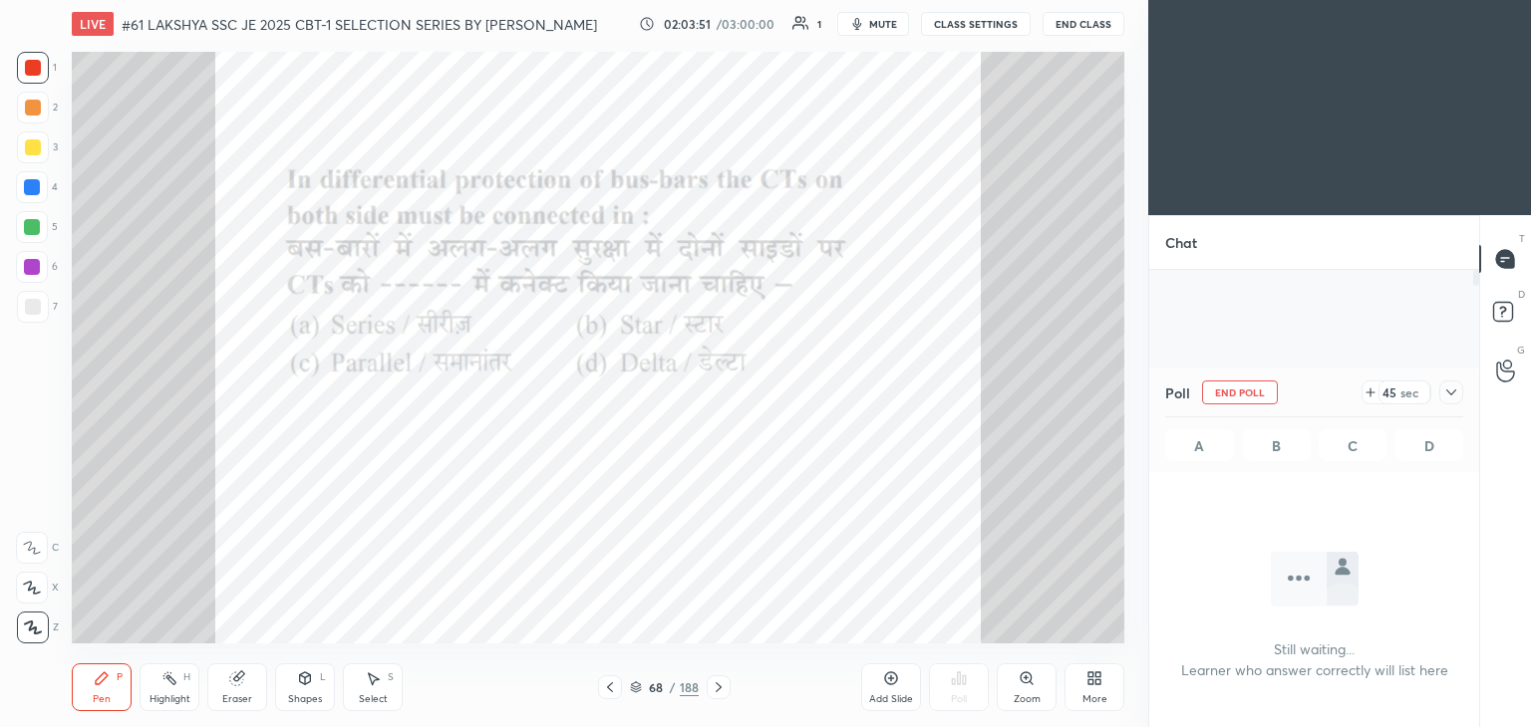
scroll to position [136, 324]
click at [35, 229] on div at bounding box center [32, 227] width 16 height 16
click at [37, 308] on div at bounding box center [33, 307] width 16 height 16
click at [40, 619] on div at bounding box center [33, 628] width 32 height 32
click at [108, 691] on div "Pen P" at bounding box center [102, 688] width 60 height 48
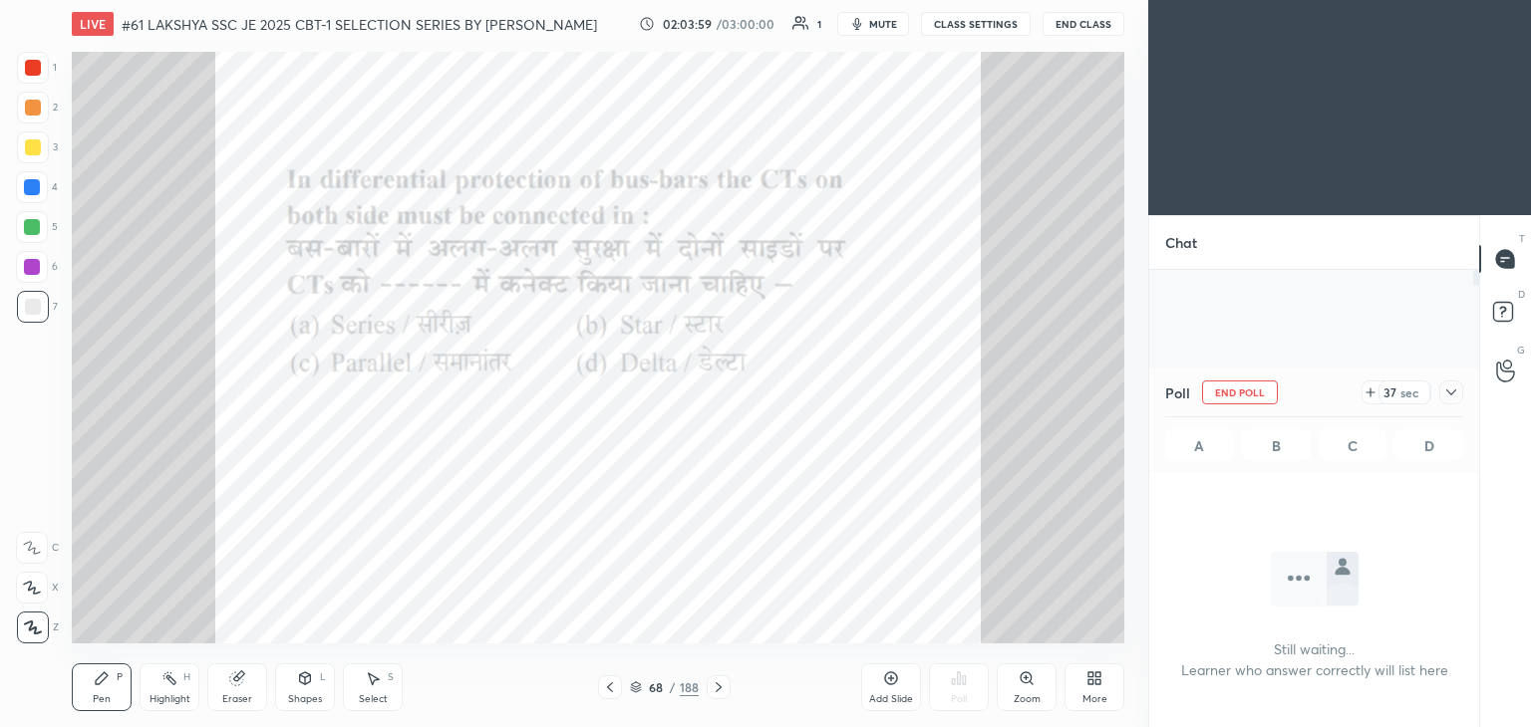
drag, startPoint x: 22, startPoint y: 633, endPoint x: 78, endPoint y: 663, distance: 63.3
click at [26, 634] on div at bounding box center [33, 628] width 32 height 32
click at [102, 678] on icon at bounding box center [102, 679] width 12 height 12
drag, startPoint x: 28, startPoint y: 628, endPoint x: 61, endPoint y: 659, distance: 45.1
click at [32, 629] on icon at bounding box center [33, 628] width 16 height 12
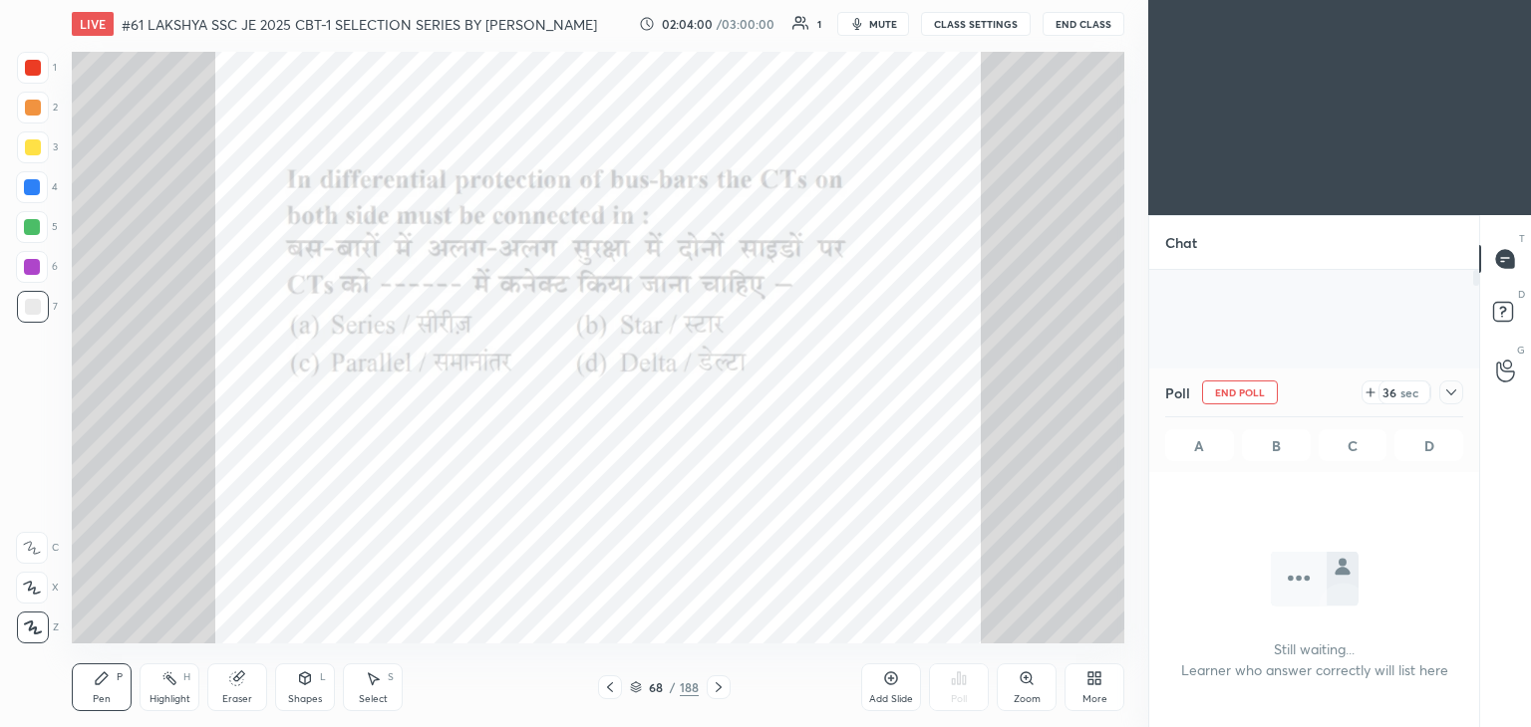
click at [111, 688] on div "Pen P" at bounding box center [102, 688] width 60 height 48
click at [28, 70] on div at bounding box center [33, 68] width 16 height 16
click at [715, 686] on icon at bounding box center [718, 688] width 16 height 16
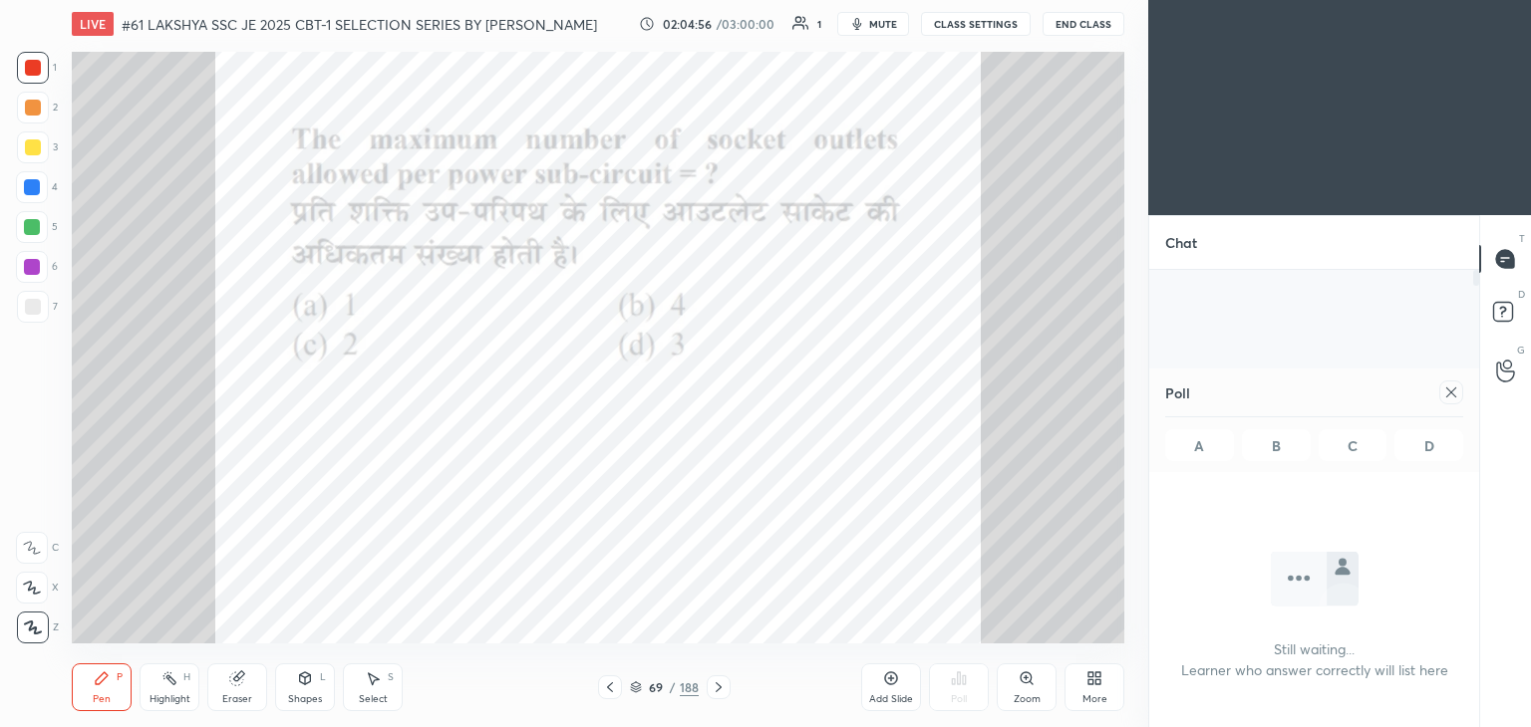
click at [1446, 406] on div "Poll" at bounding box center [1314, 393] width 298 height 48
click at [1450, 396] on icon at bounding box center [1451, 393] width 16 height 16
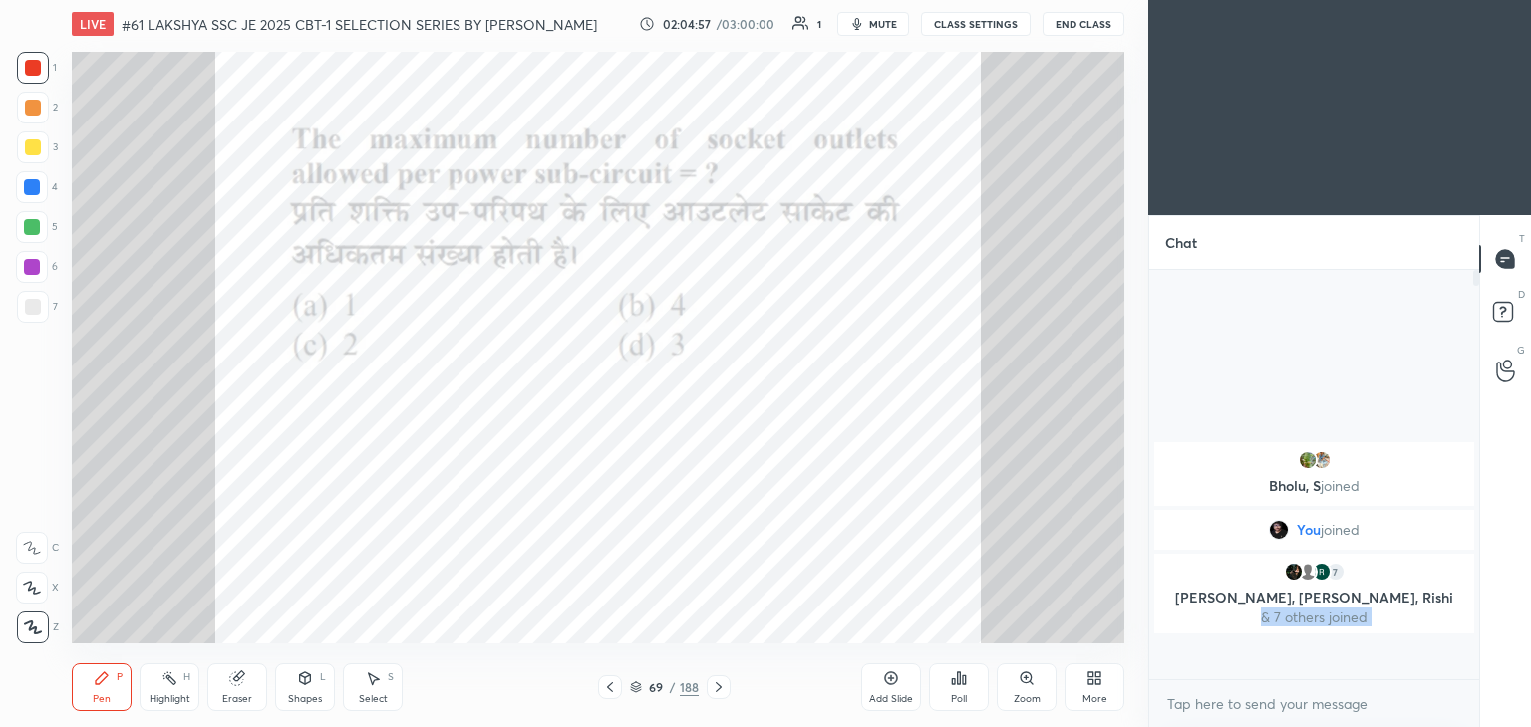
scroll to position [239, 324]
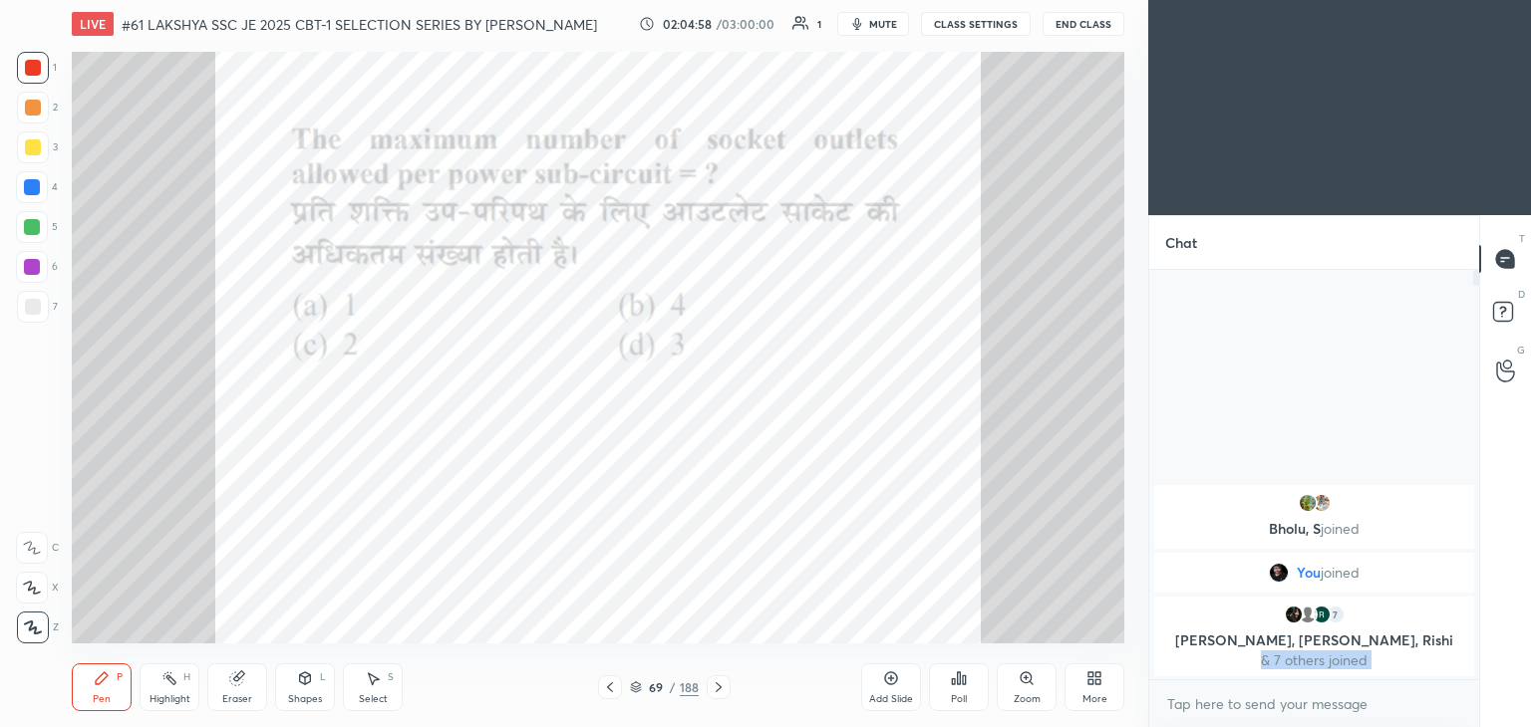
click at [975, 682] on div "Poll" at bounding box center [959, 688] width 60 height 48
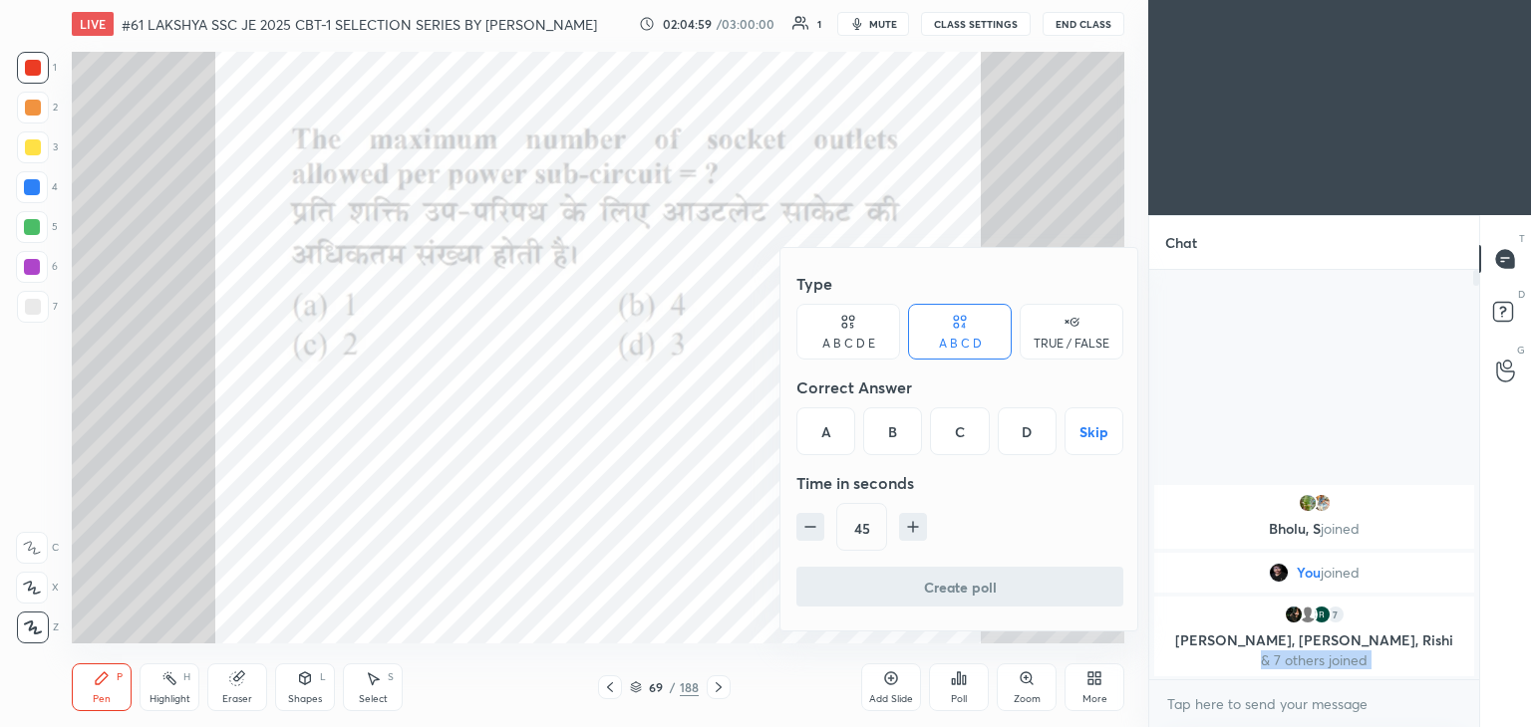
click at [966, 434] on div "C" at bounding box center [959, 432] width 59 height 48
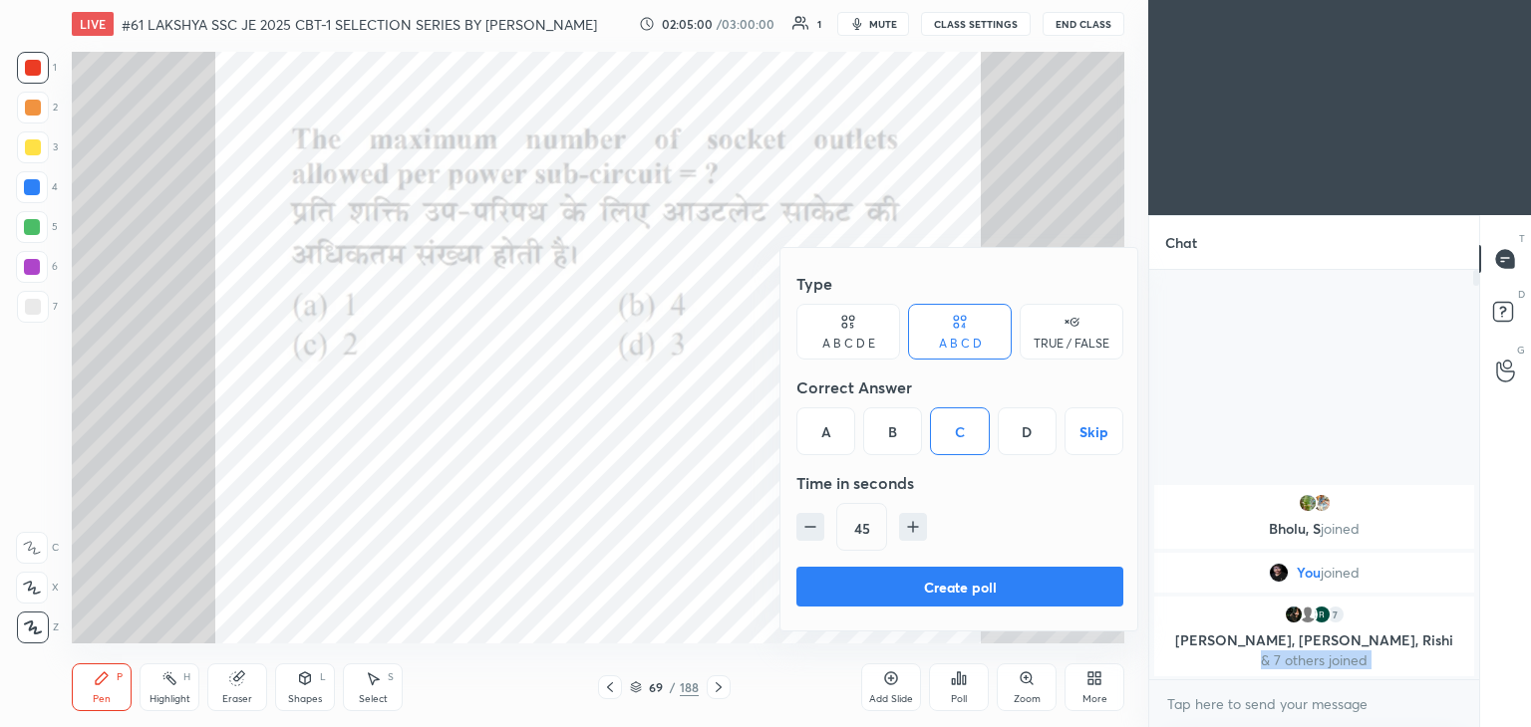
click at [909, 583] on button "Create poll" at bounding box center [959, 587] width 327 height 40
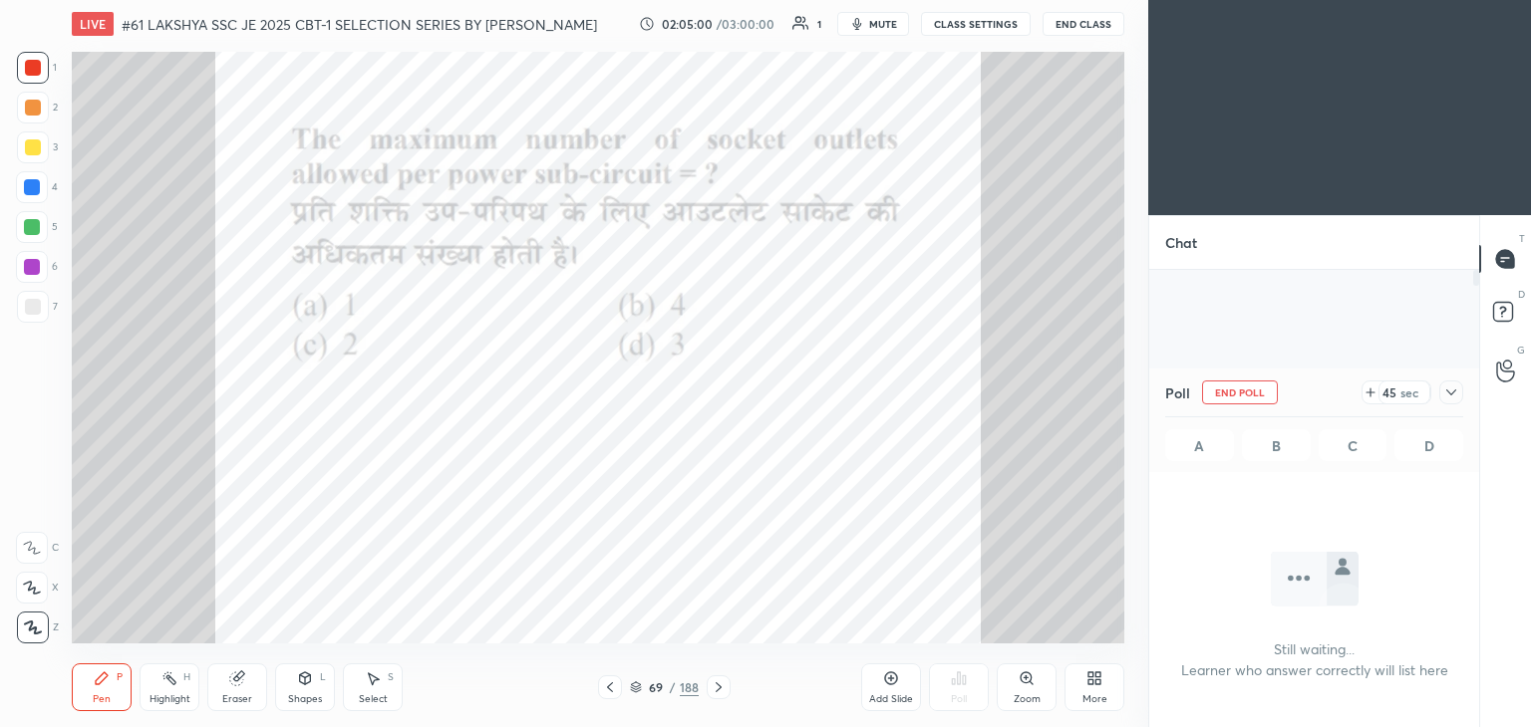
scroll to position [7, 6]
click at [38, 217] on div at bounding box center [32, 227] width 32 height 32
click at [36, 627] on icon at bounding box center [33, 628] width 16 height 12
click at [100, 690] on div "Pen P" at bounding box center [102, 688] width 60 height 48
drag, startPoint x: 0, startPoint y: 162, endPoint x: 4, endPoint y: 85, distance: 77.8
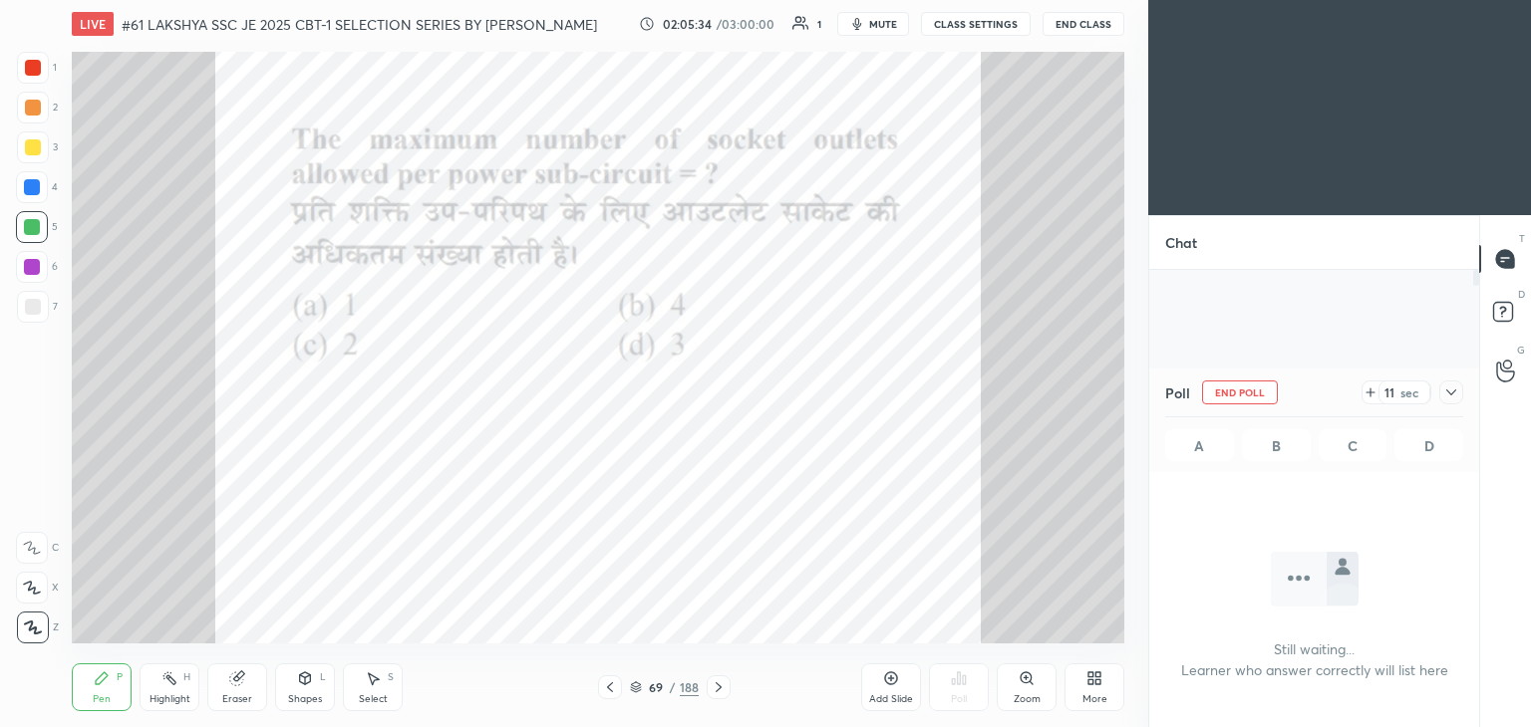
click at [0, 134] on div "1 2 3 4 5 6 7 C X Z C X Z E E Erase all H H" at bounding box center [32, 348] width 64 height 592
click at [32, 188] on div at bounding box center [32, 187] width 16 height 16
drag, startPoint x: 33, startPoint y: 67, endPoint x: 50, endPoint y: 97, distance: 34.4
click at [35, 67] on div at bounding box center [33, 68] width 16 height 16
click at [36, 117] on div at bounding box center [33, 108] width 32 height 32
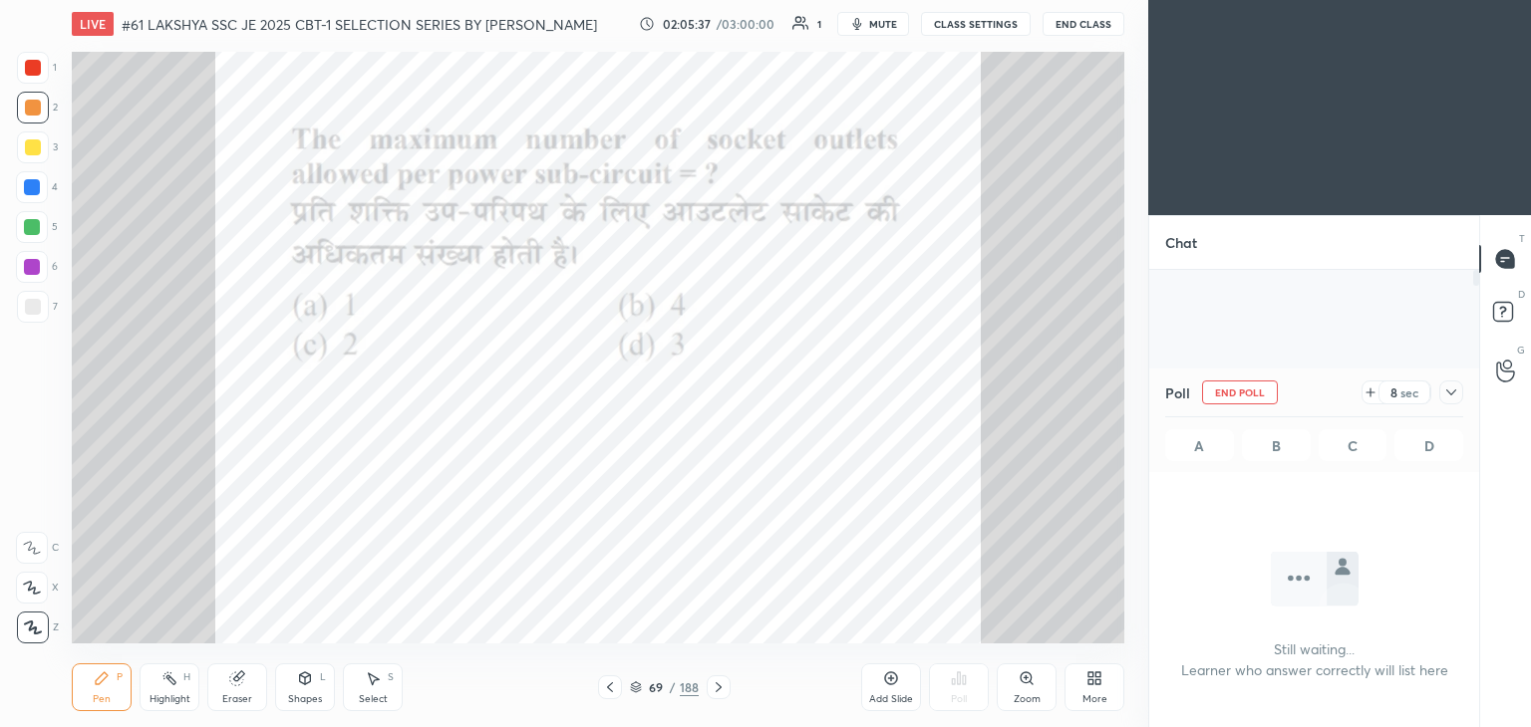
drag, startPoint x: 38, startPoint y: 156, endPoint x: 40, endPoint y: 171, distance: 15.1
click at [39, 156] on div at bounding box center [33, 148] width 32 height 32
click at [37, 190] on div at bounding box center [32, 187] width 16 height 16
drag, startPoint x: 36, startPoint y: 226, endPoint x: 35, endPoint y: 240, distance: 14.0
click at [35, 226] on div at bounding box center [32, 227] width 16 height 16
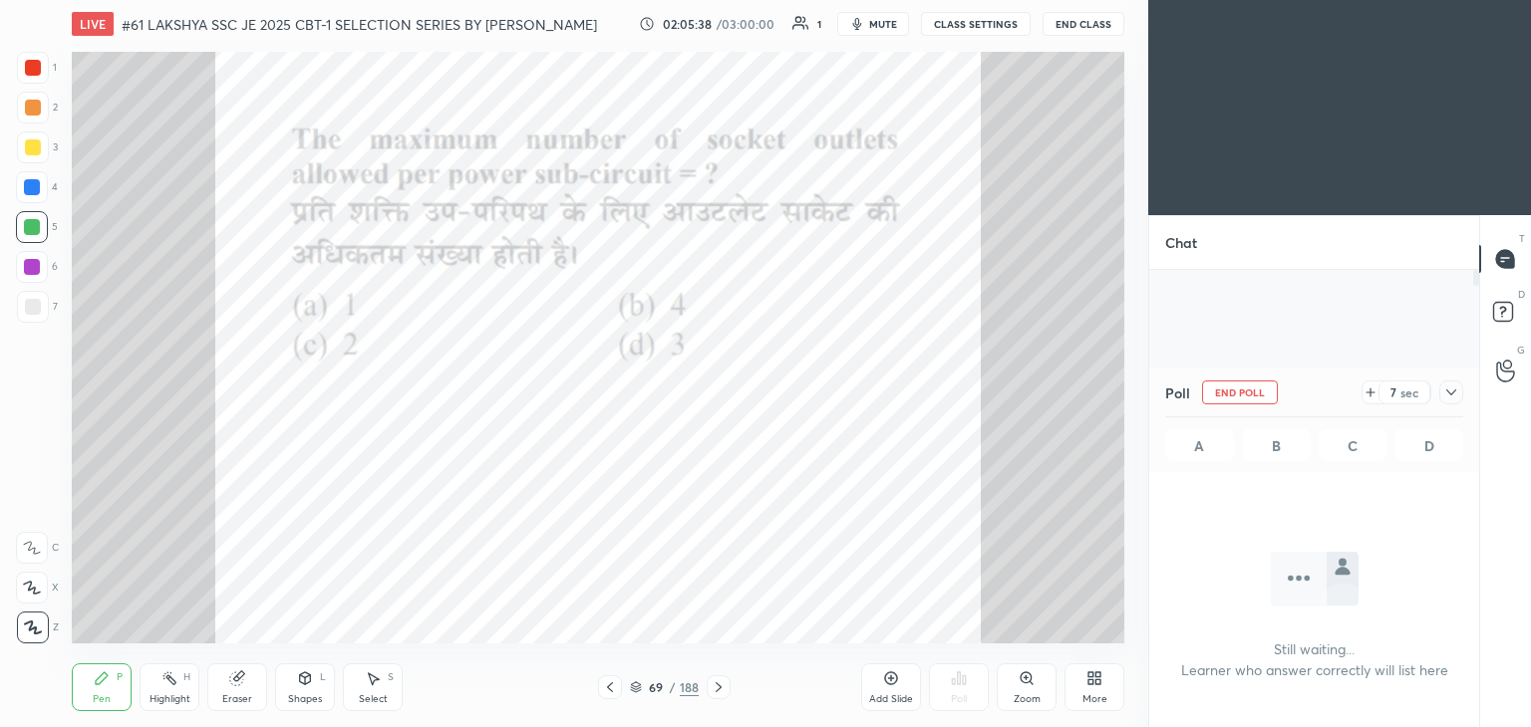
click at [35, 266] on div at bounding box center [32, 267] width 16 height 16
click at [36, 295] on div at bounding box center [33, 307] width 32 height 32
click at [30, 258] on div at bounding box center [32, 267] width 32 height 32
drag, startPoint x: 33, startPoint y: 216, endPoint x: 34, endPoint y: 192, distance: 23.9
click at [34, 215] on div at bounding box center [32, 227] width 32 height 32
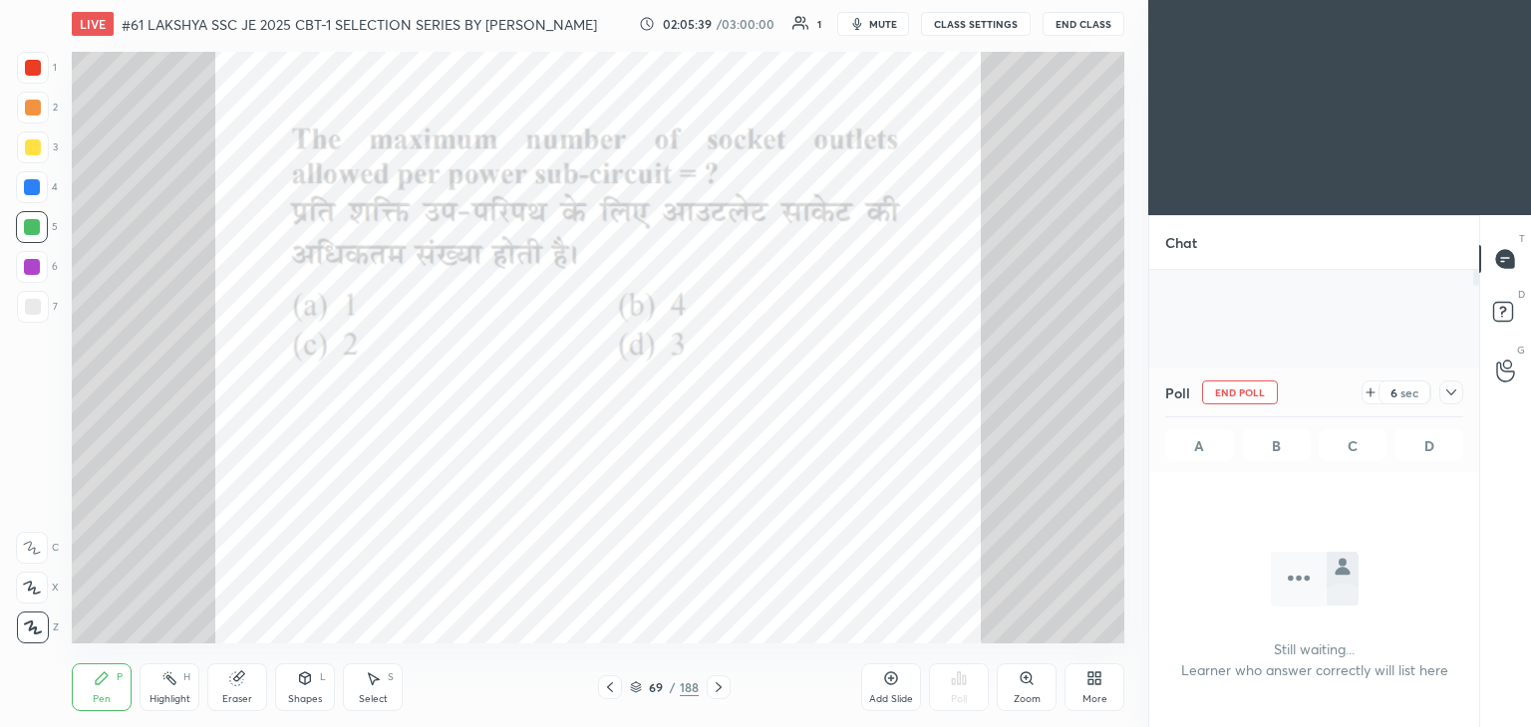
click at [32, 182] on div at bounding box center [32, 187] width 16 height 16
drag, startPoint x: 32, startPoint y: 152, endPoint x: 33, endPoint y: 137, distance: 16.0
click at [32, 149] on div at bounding box center [33, 148] width 16 height 16
click at [33, 108] on div at bounding box center [33, 108] width 16 height 16
click at [36, 76] on div at bounding box center [33, 68] width 32 height 32
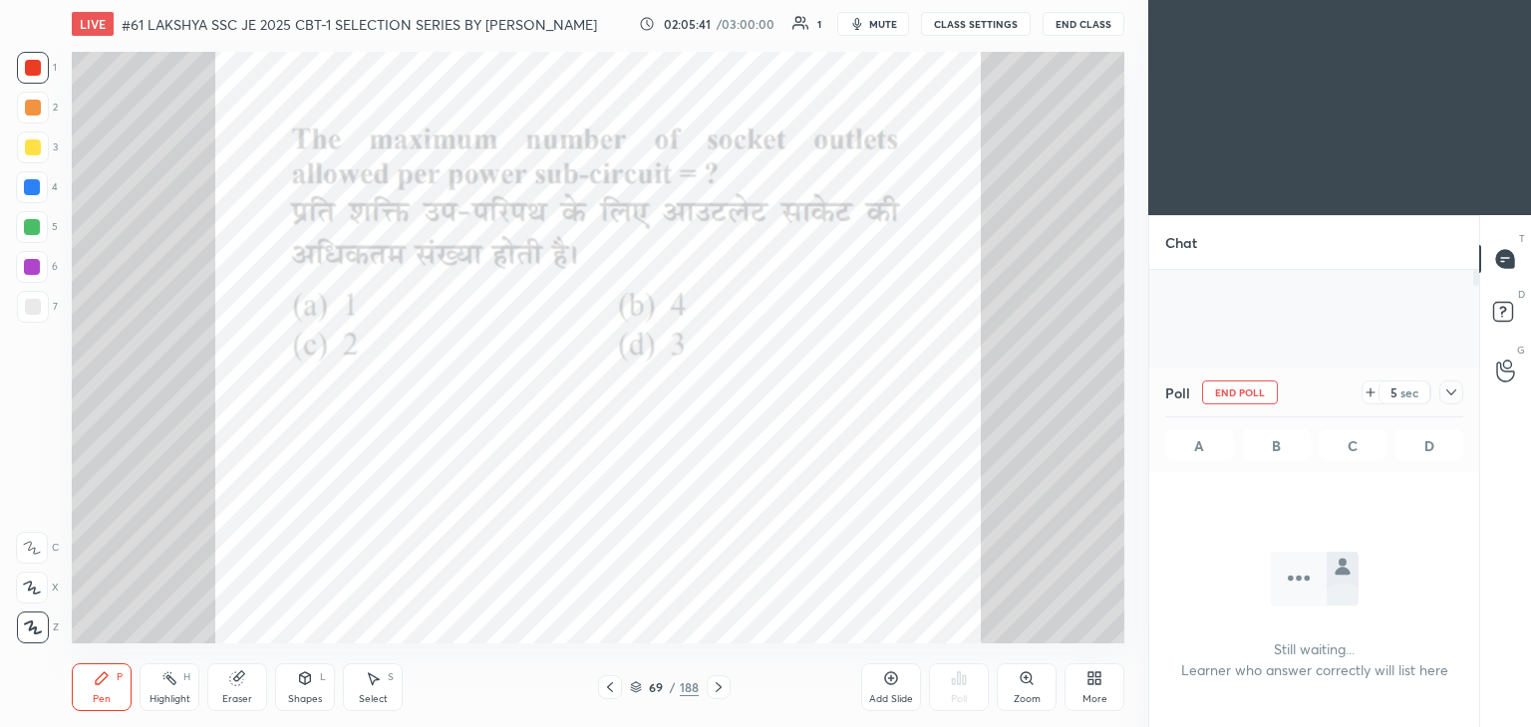
click at [36, 110] on div at bounding box center [33, 108] width 16 height 16
click at [33, 164] on div "3" at bounding box center [37, 152] width 41 height 40
click at [36, 190] on div at bounding box center [32, 187] width 16 height 16
click at [32, 224] on div at bounding box center [32, 227] width 16 height 16
click at [28, 249] on div "5" at bounding box center [37, 231] width 42 height 40
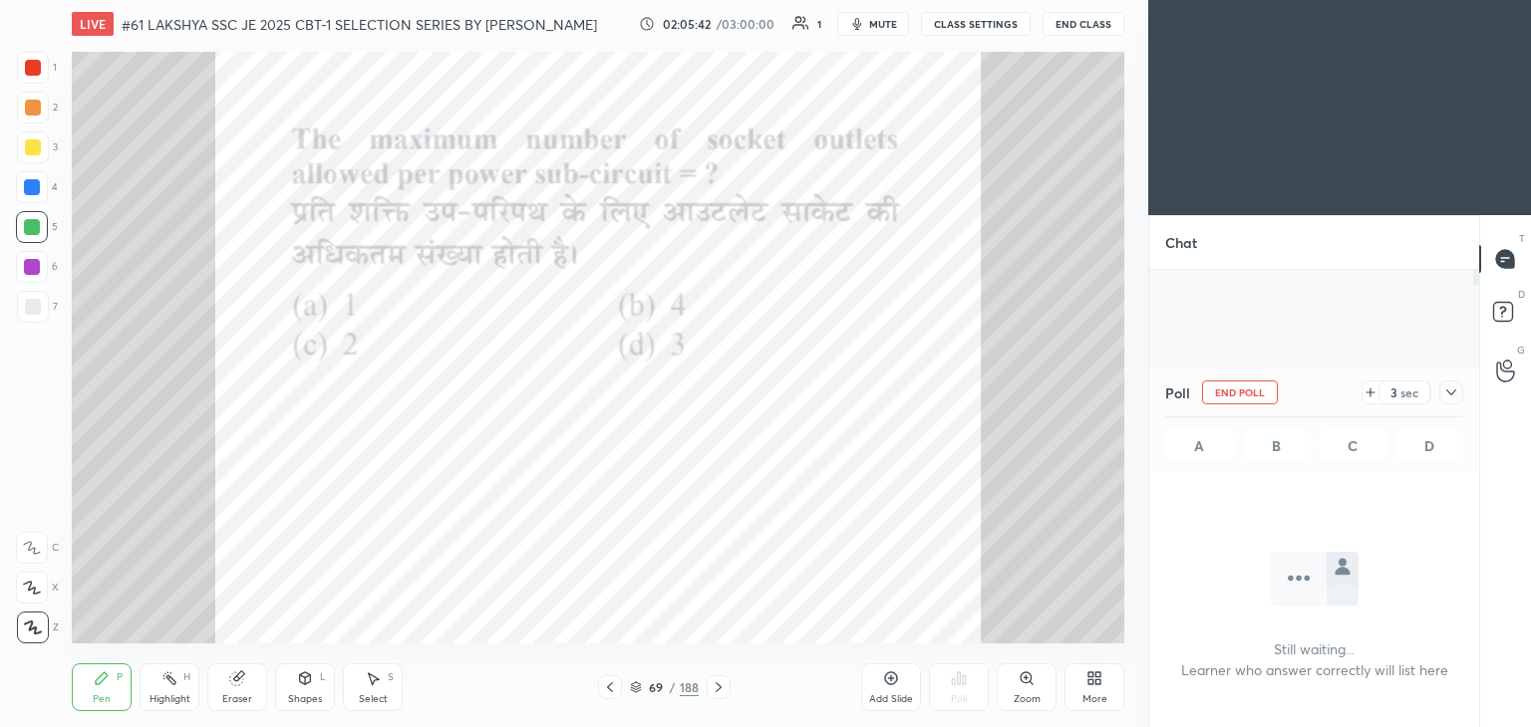
click at [35, 290] on div "6" at bounding box center [37, 271] width 42 height 40
click at [35, 265] on div at bounding box center [32, 267] width 16 height 16
click at [35, 294] on div at bounding box center [33, 307] width 32 height 32
click at [1451, 396] on icon at bounding box center [1451, 393] width 16 height 16
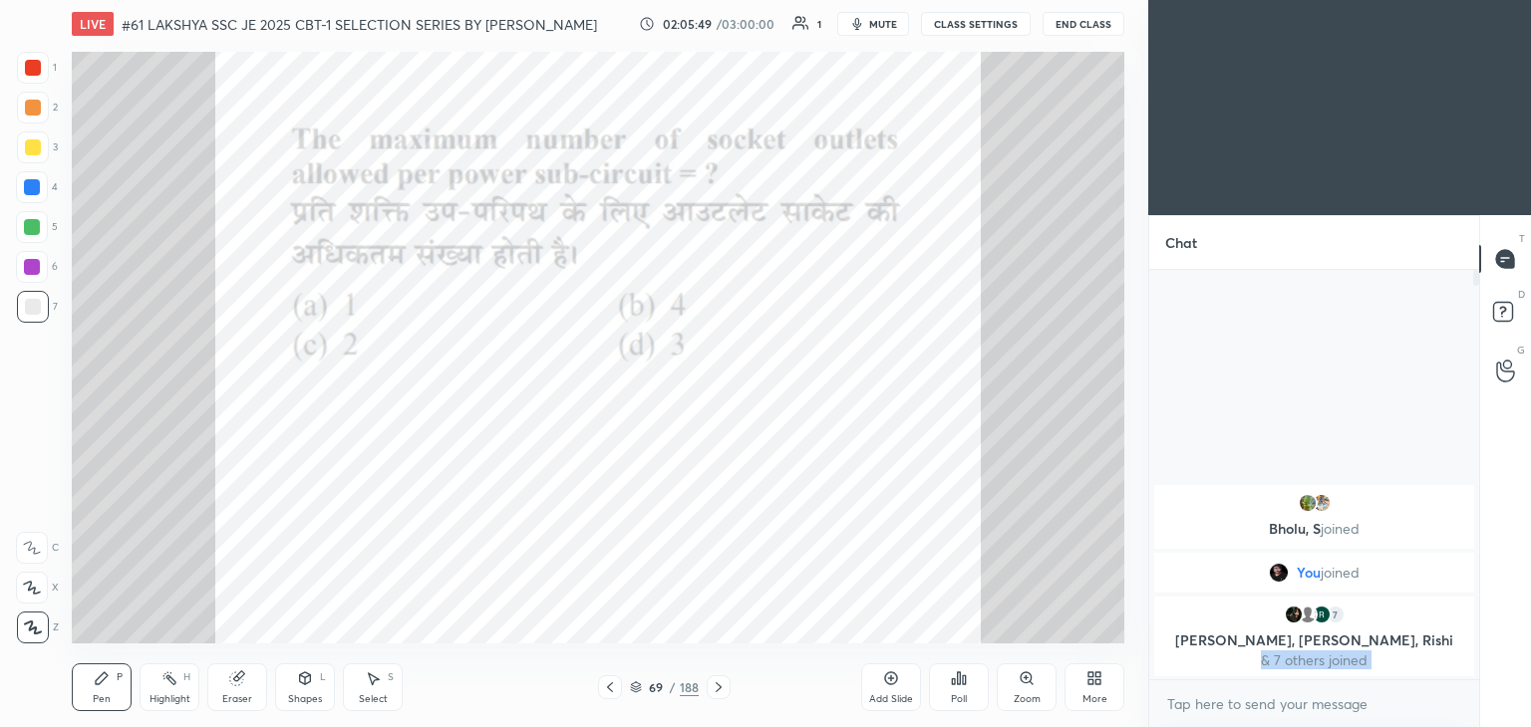
click at [711, 688] on icon at bounding box center [718, 688] width 16 height 16
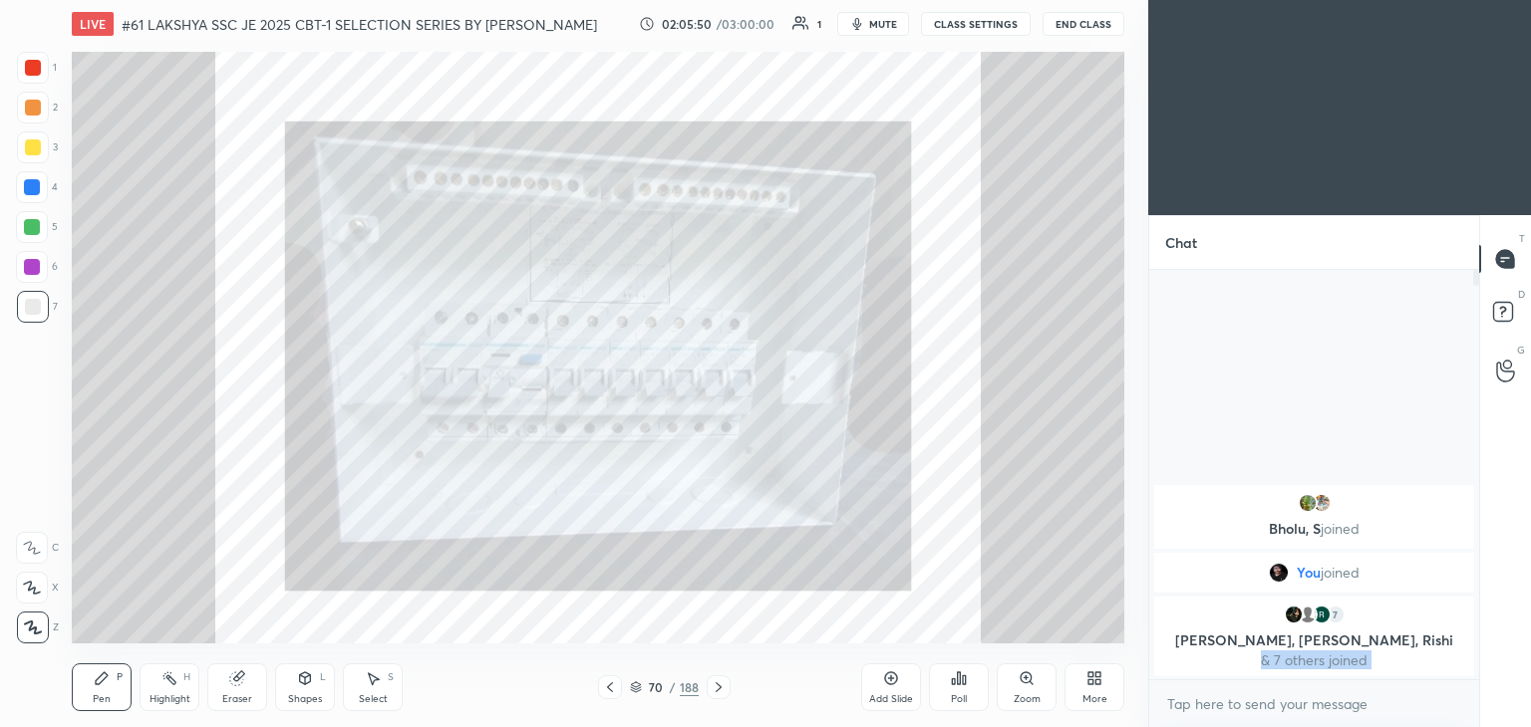
click at [721, 688] on icon at bounding box center [718, 688] width 16 height 16
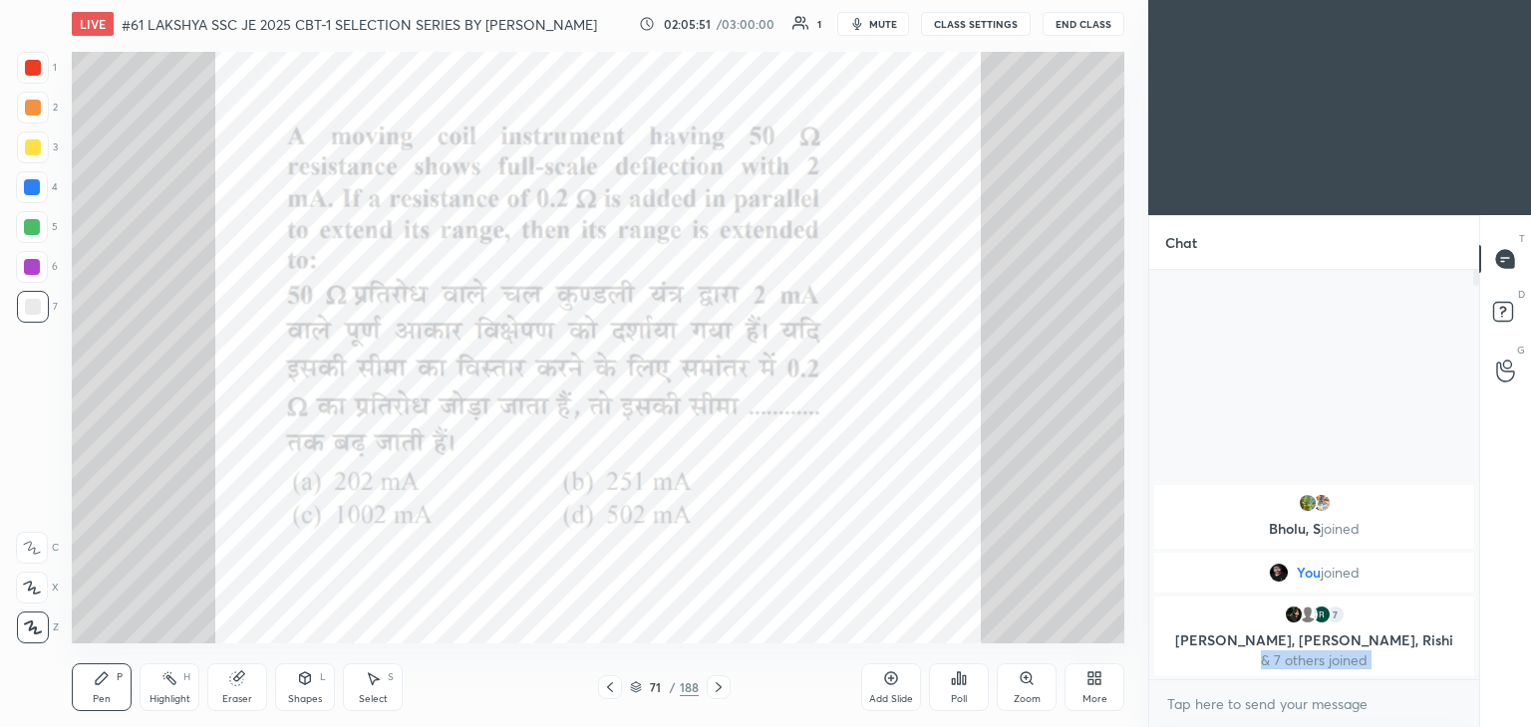
click at [722, 686] on icon at bounding box center [718, 688] width 16 height 16
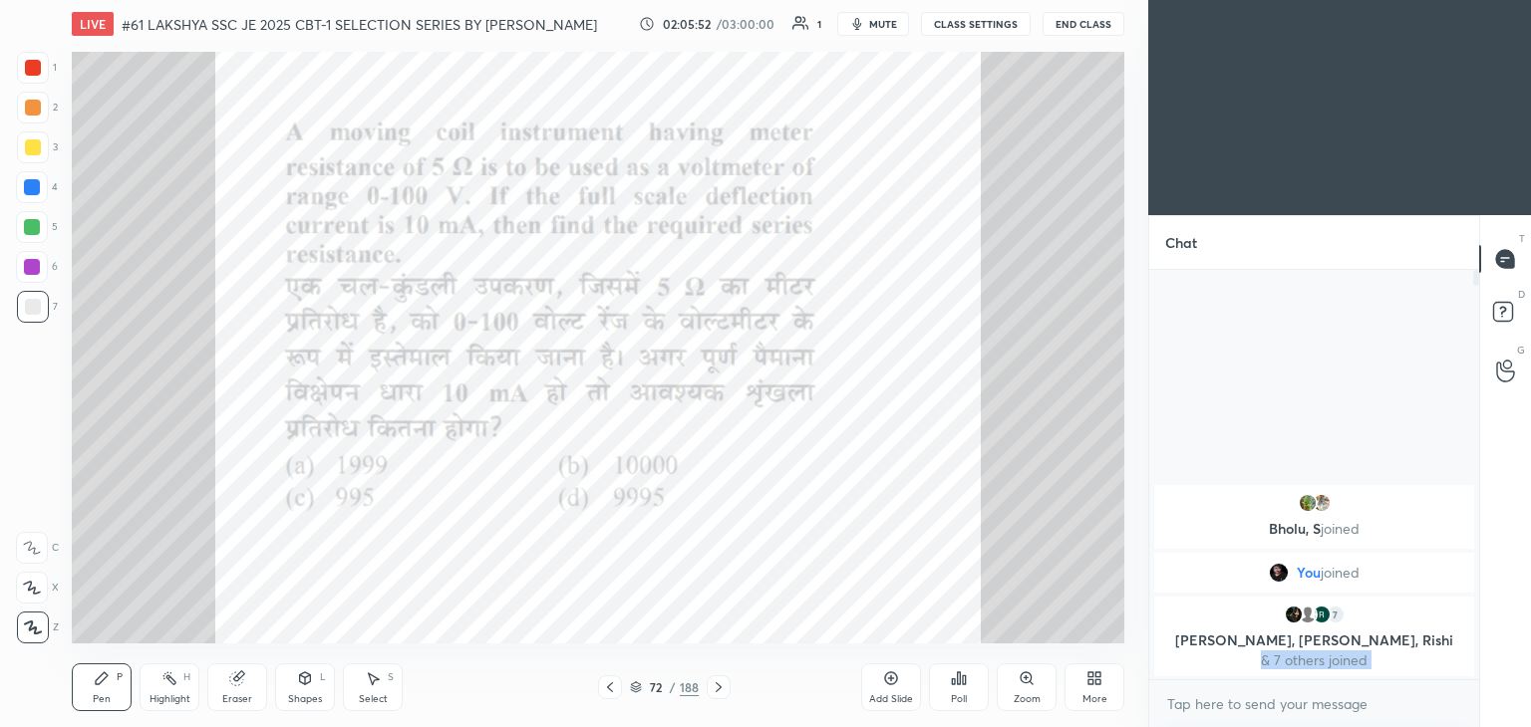
click at [723, 686] on icon at bounding box center [718, 688] width 16 height 16
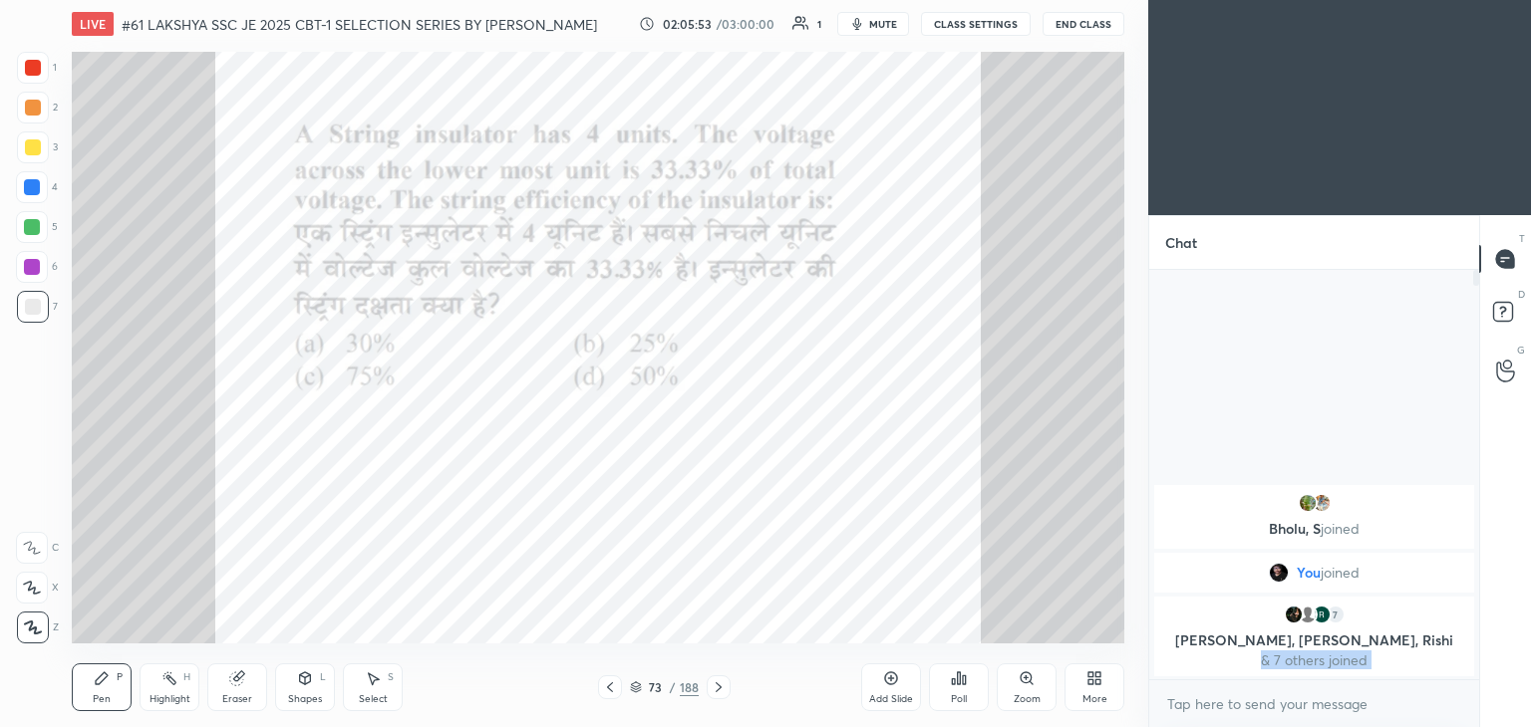
click at [719, 688] on icon at bounding box center [718, 688] width 6 height 10
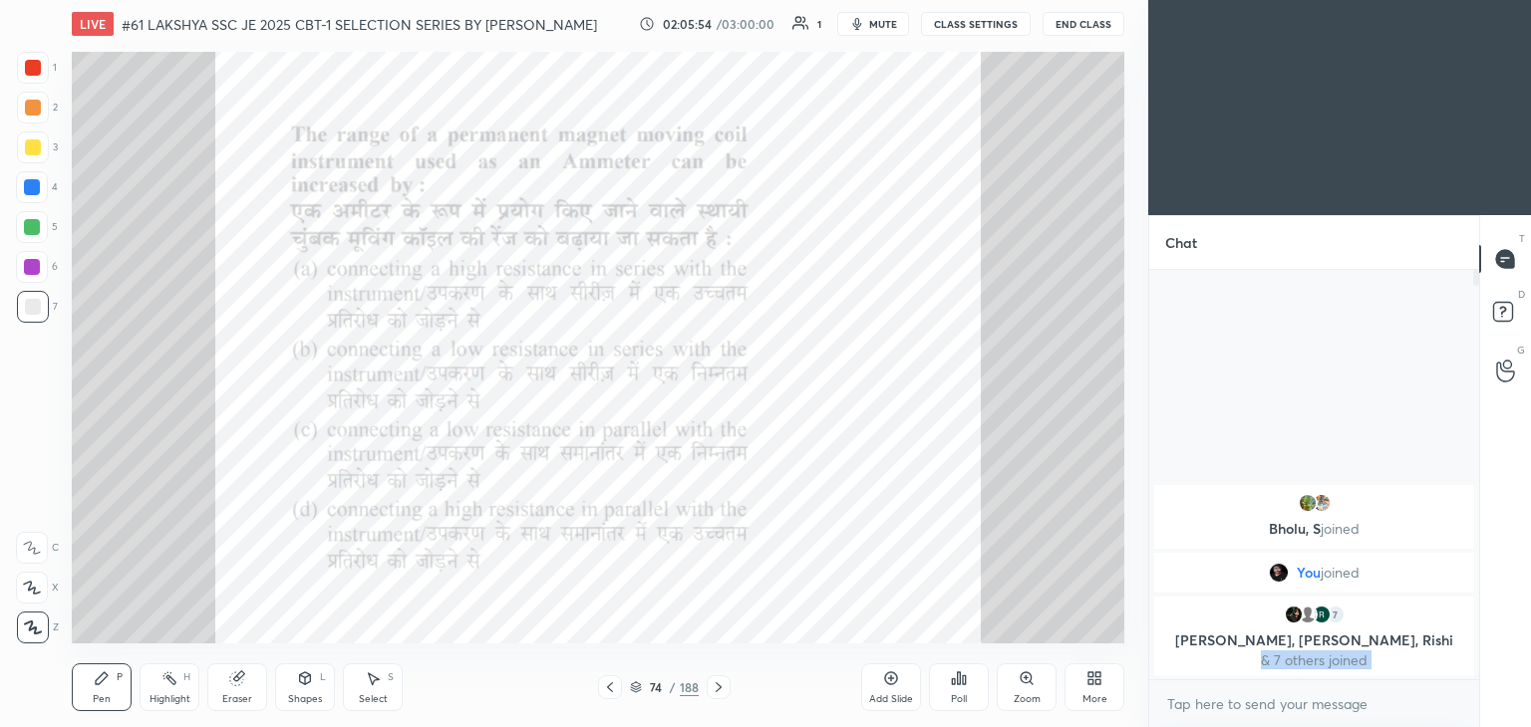
click at [714, 689] on icon at bounding box center [718, 688] width 16 height 16
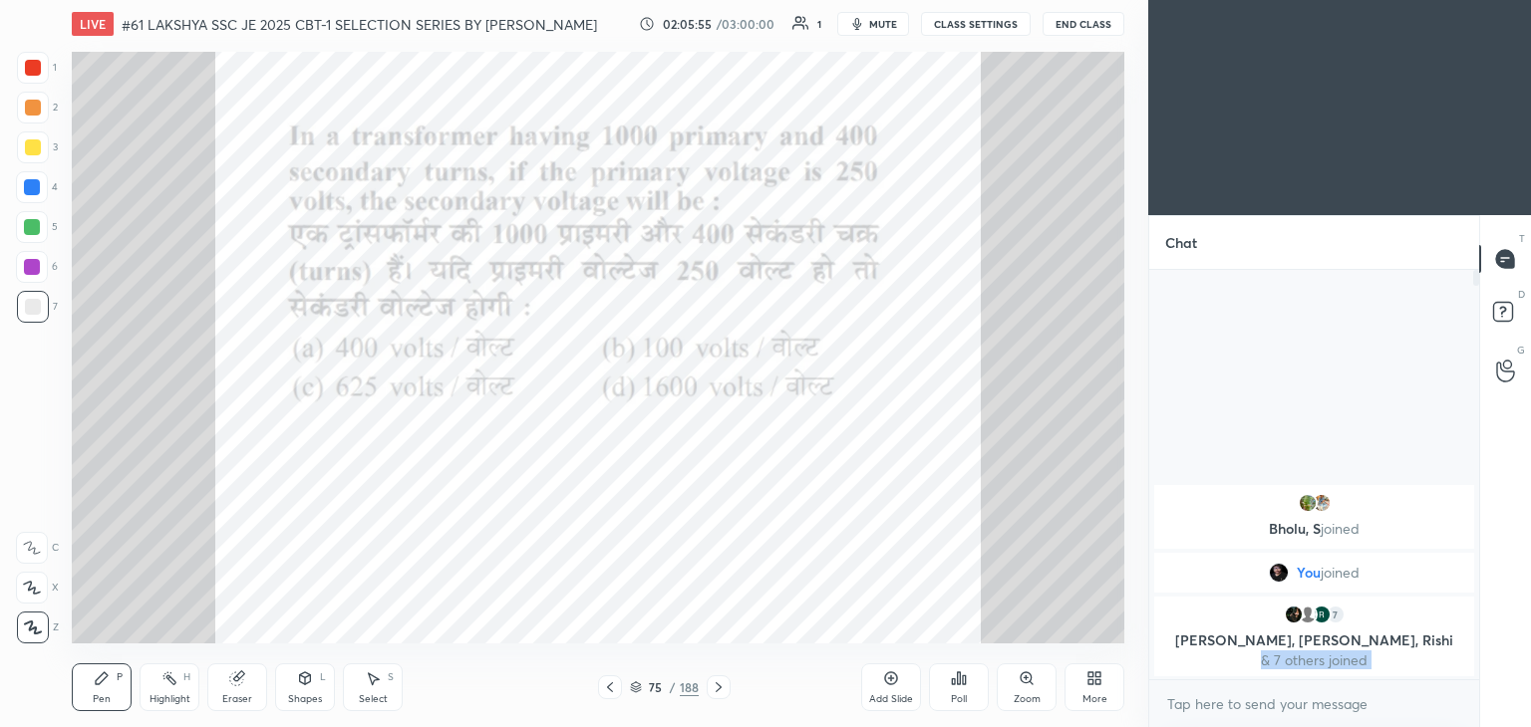
click at [717, 691] on icon at bounding box center [718, 688] width 16 height 16
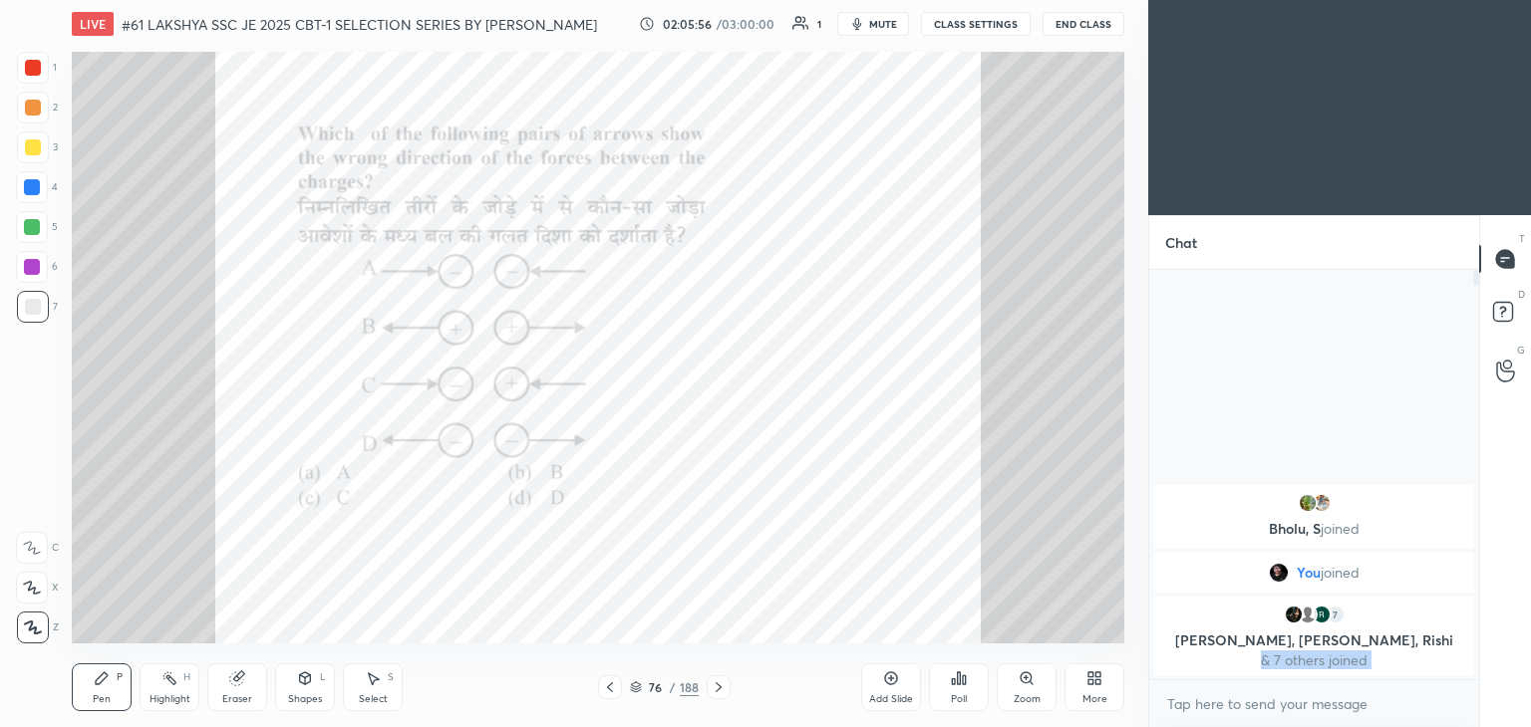
click at [718, 693] on icon at bounding box center [718, 688] width 16 height 16
click at [717, 691] on icon at bounding box center [718, 688] width 16 height 16
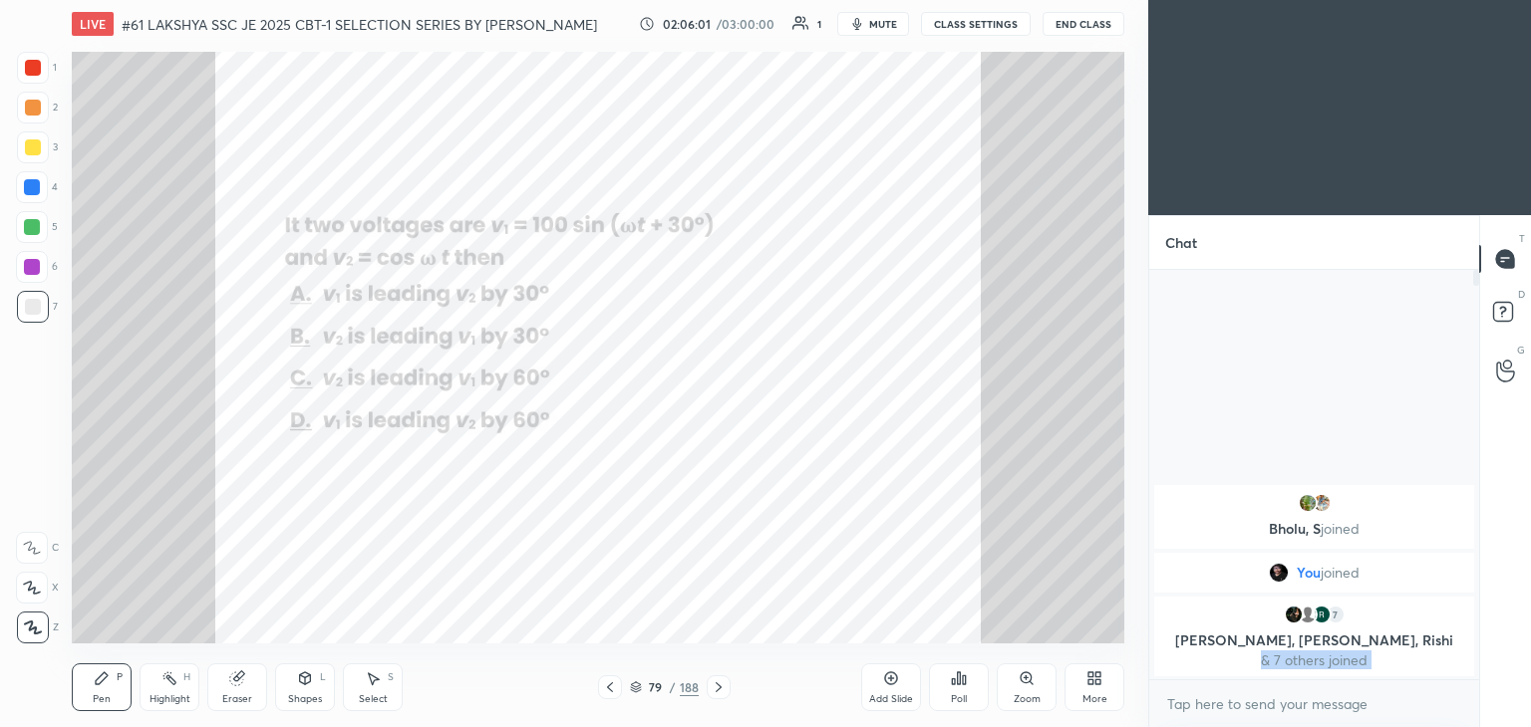
click at [717, 694] on icon at bounding box center [718, 688] width 16 height 16
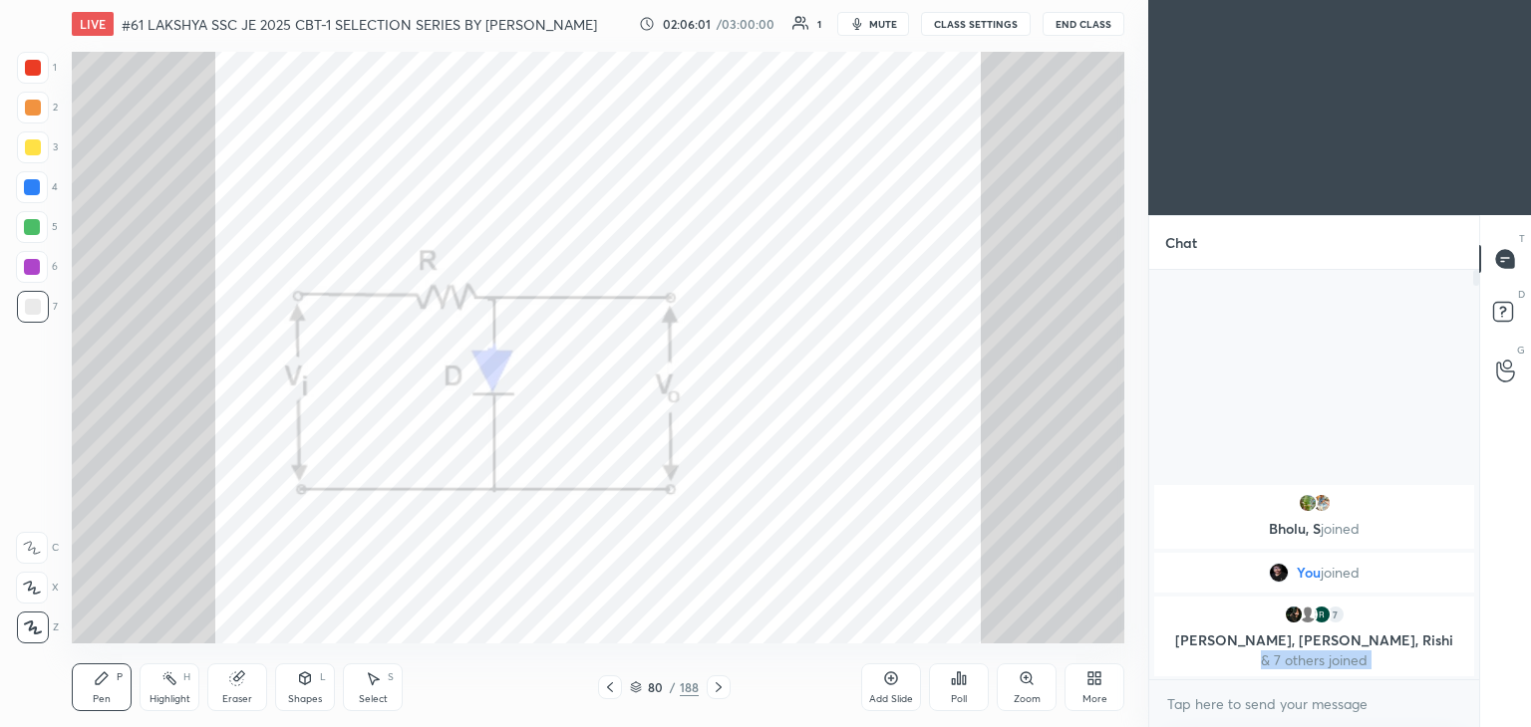
click at [717, 695] on icon at bounding box center [718, 688] width 16 height 16
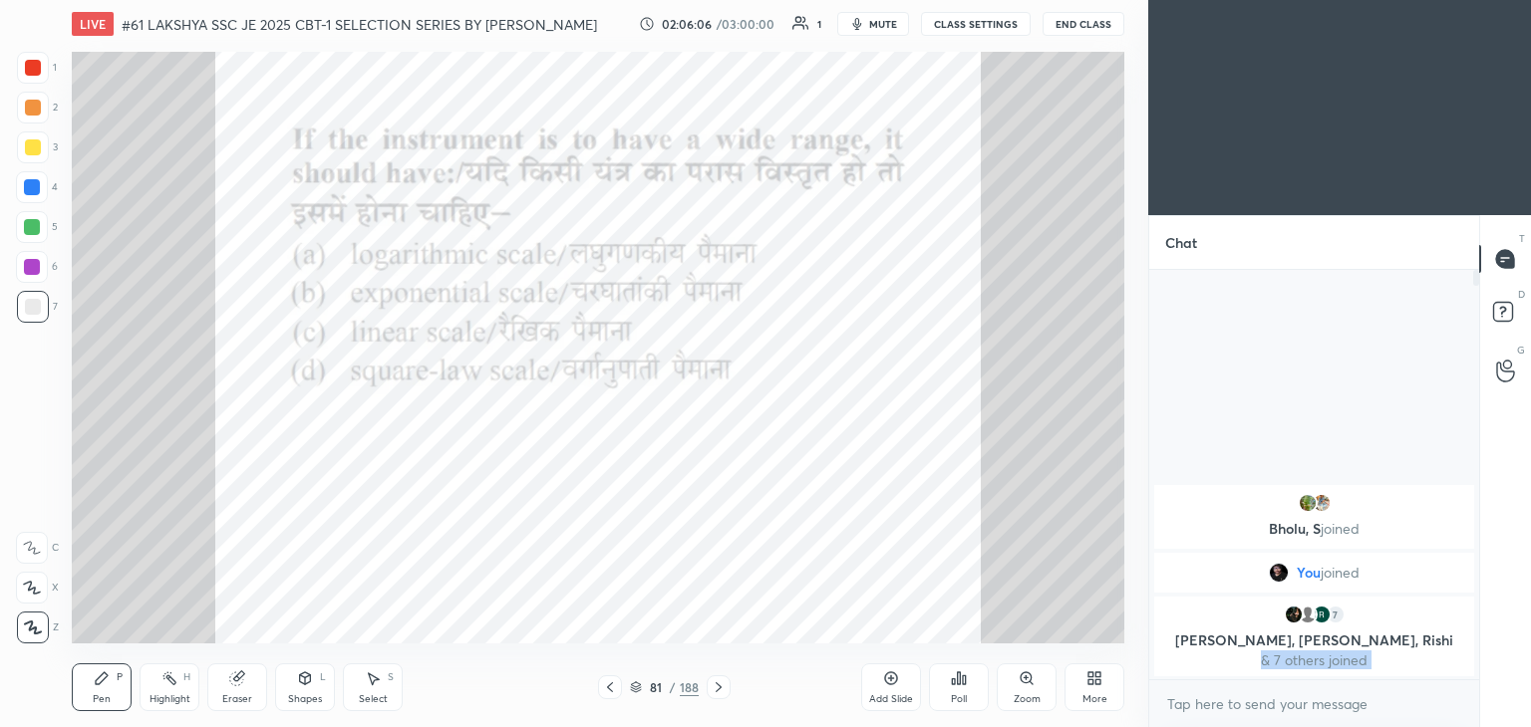
click at [960, 684] on icon at bounding box center [959, 679] width 3 height 12
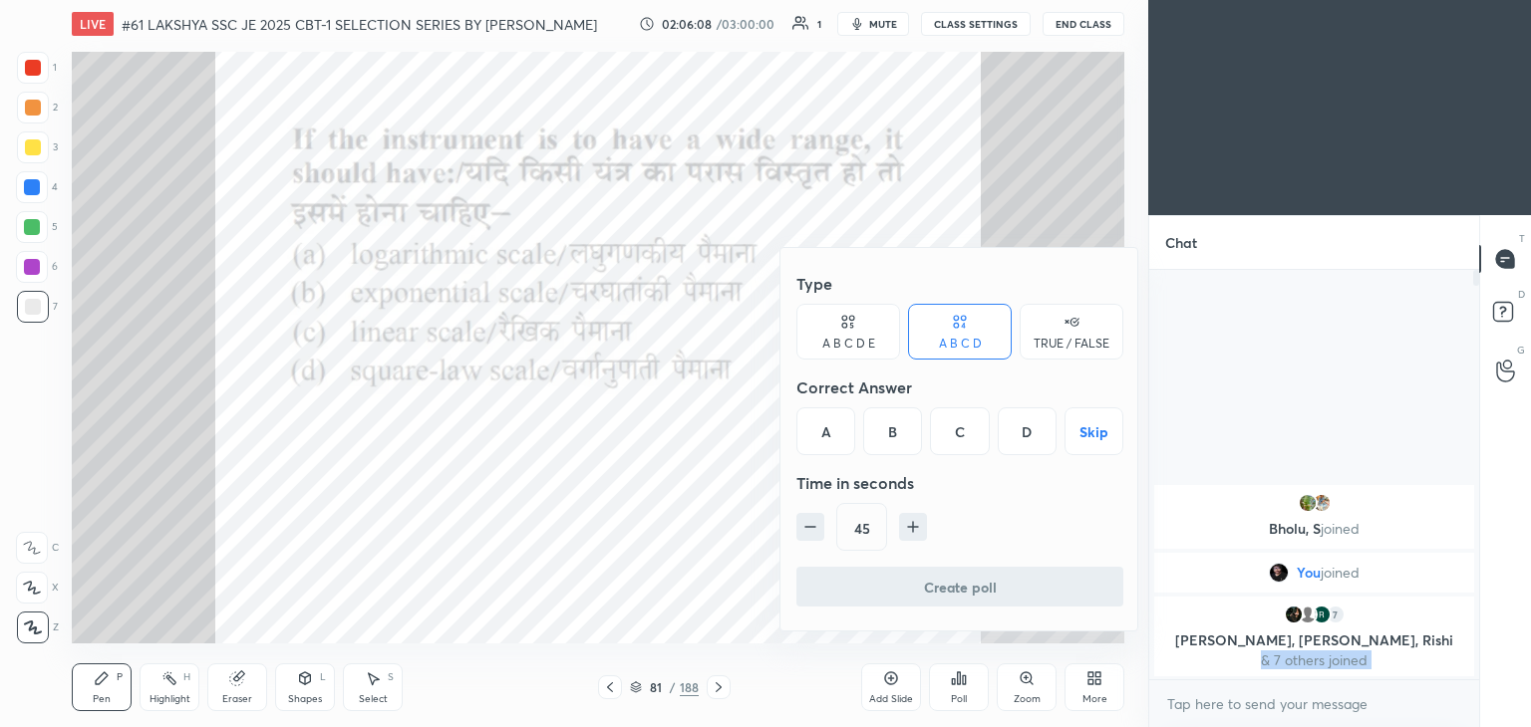
click at [829, 443] on div "A" at bounding box center [825, 432] width 59 height 48
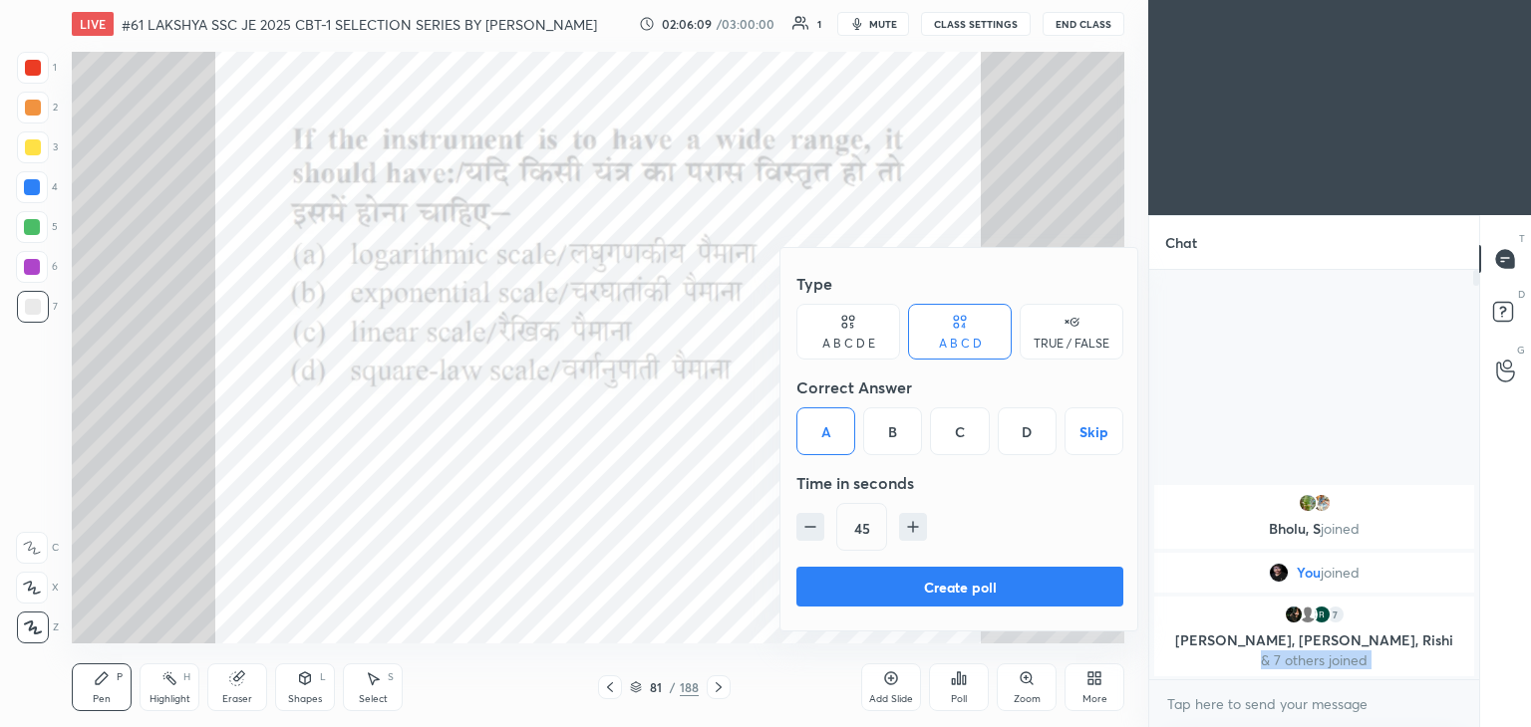
click at [873, 588] on button "Create poll" at bounding box center [959, 587] width 327 height 40
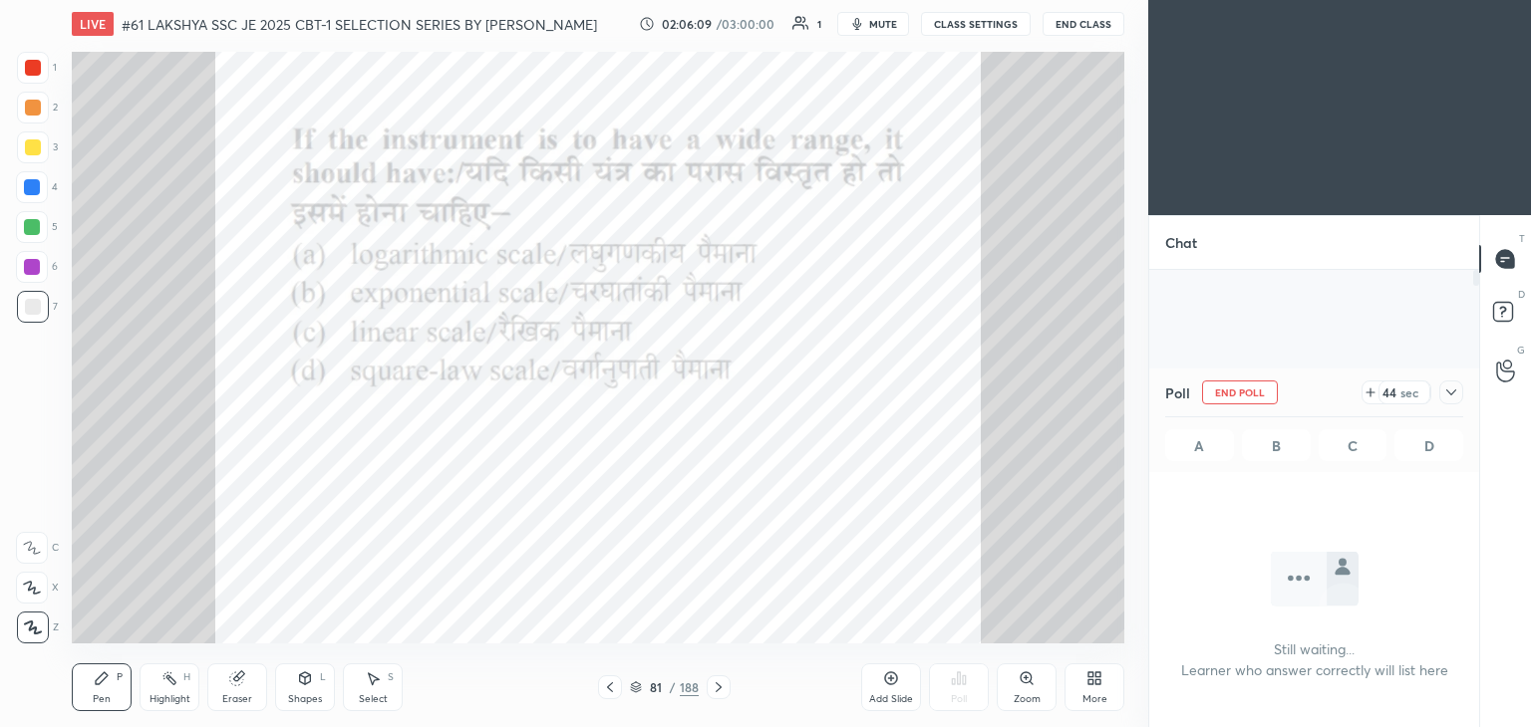
scroll to position [136, 324]
drag, startPoint x: 38, startPoint y: 77, endPoint x: 45, endPoint y: 85, distance: 10.6
click at [40, 77] on div at bounding box center [33, 68] width 32 height 32
click at [1450, 393] on icon at bounding box center [1451, 393] width 10 height 10
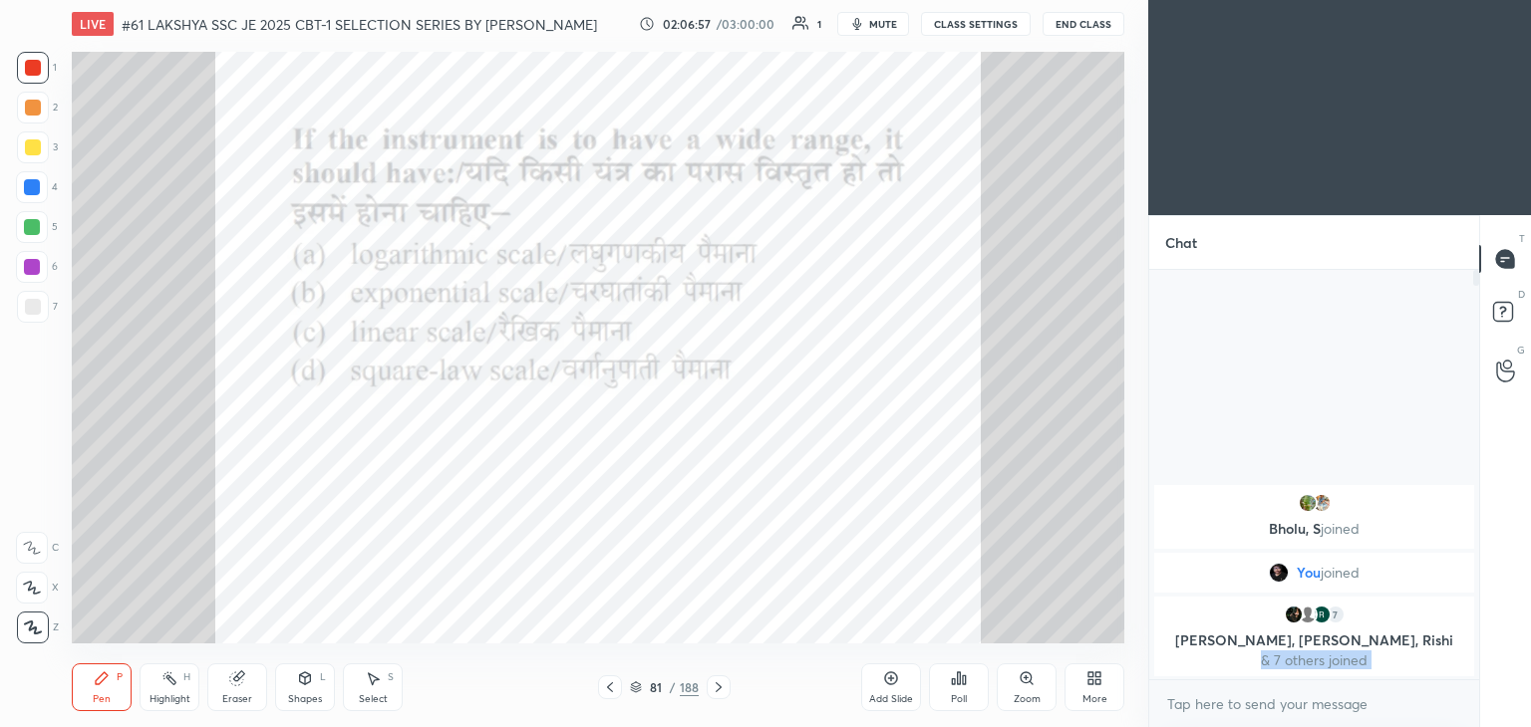
scroll to position [239, 324]
click at [719, 692] on icon at bounding box center [718, 688] width 16 height 16
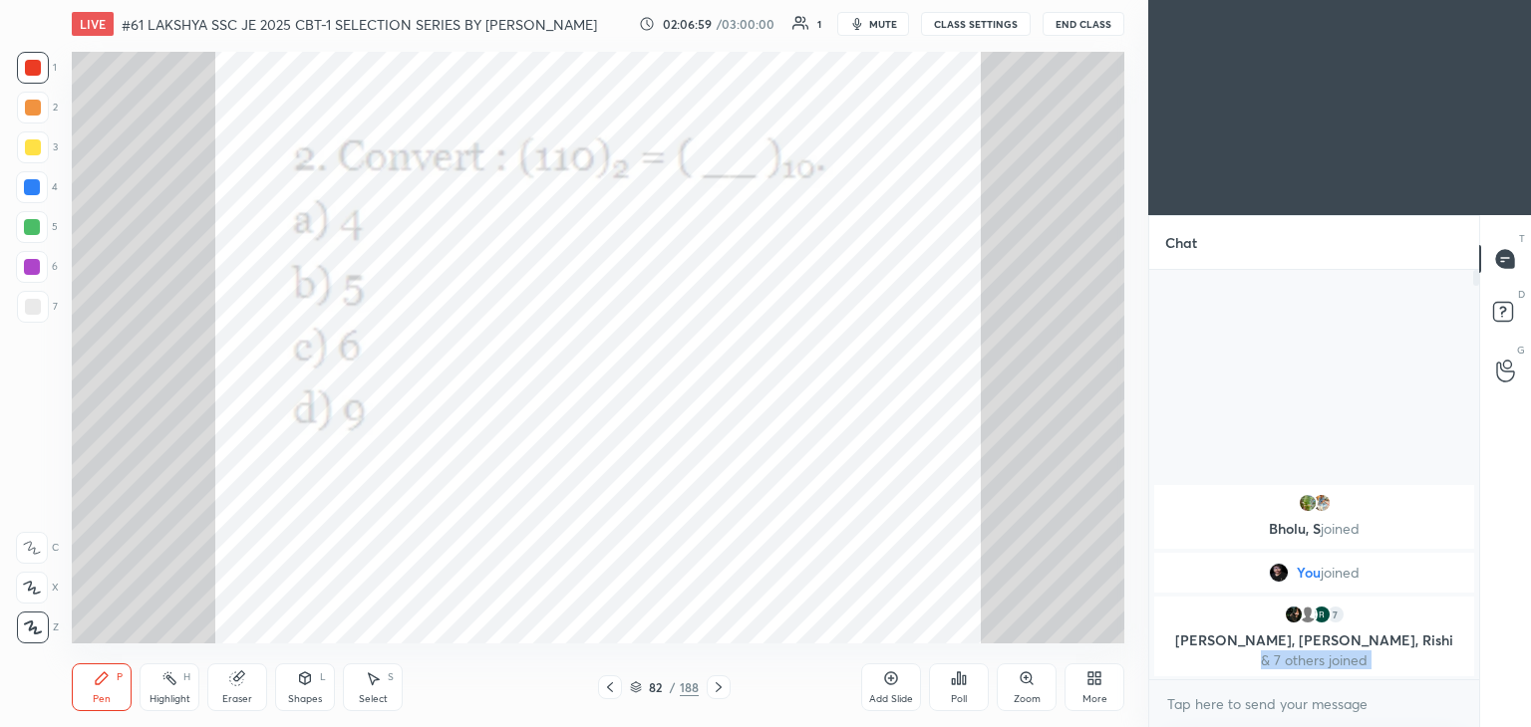
click at [717, 695] on icon at bounding box center [718, 688] width 16 height 16
click at [713, 689] on icon at bounding box center [718, 688] width 16 height 16
click at [714, 688] on icon at bounding box center [718, 688] width 16 height 16
click at [714, 690] on icon at bounding box center [718, 688] width 16 height 16
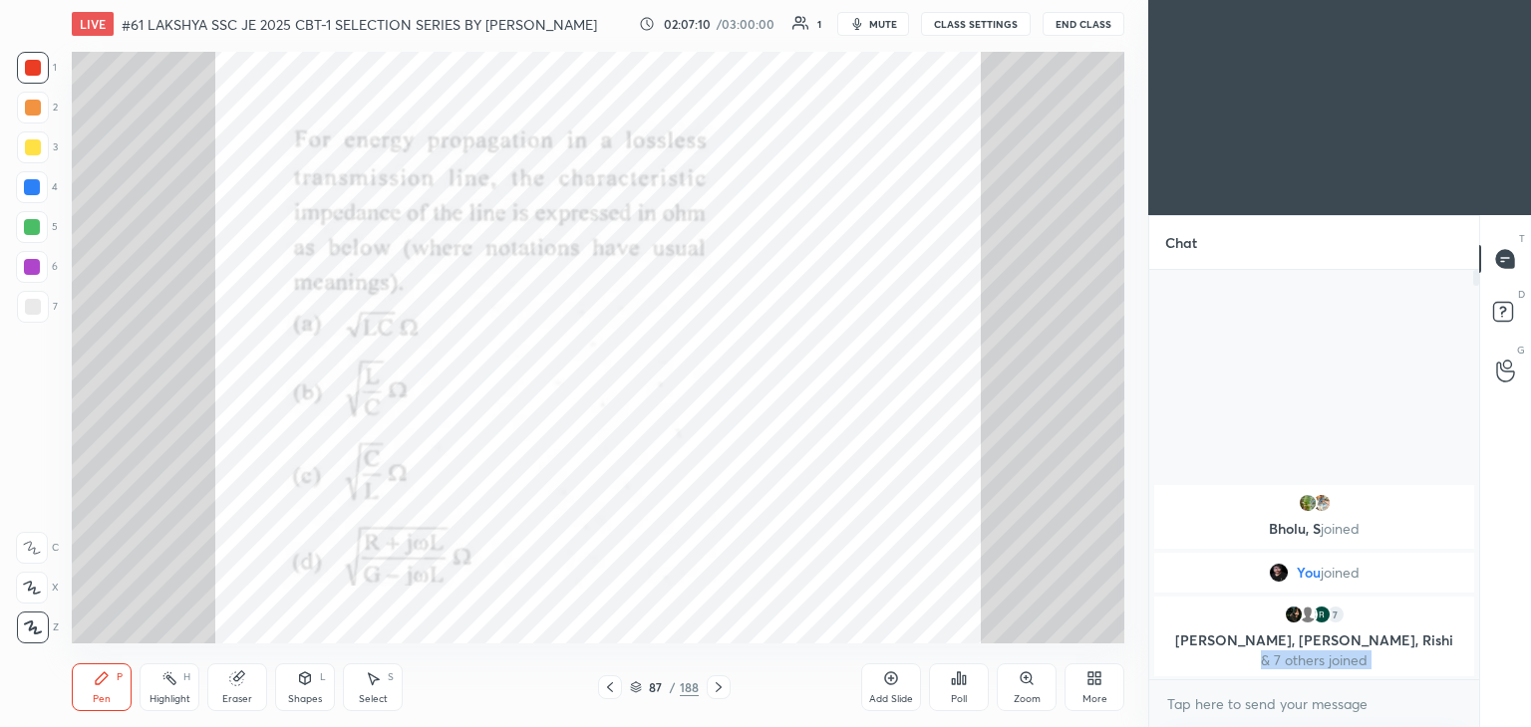
click at [963, 699] on div "Poll" at bounding box center [959, 700] width 16 height 10
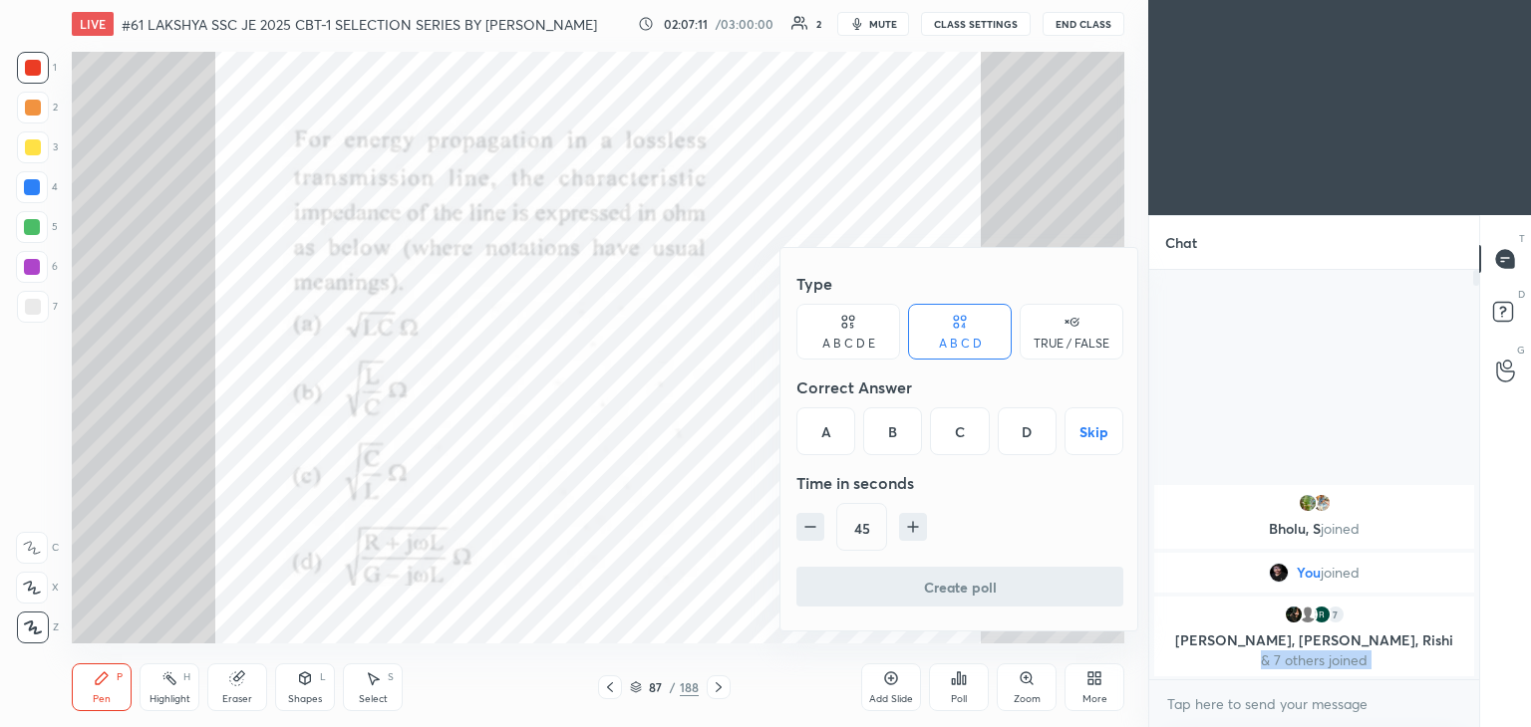
drag, startPoint x: 884, startPoint y: 427, endPoint x: 887, endPoint y: 451, distance: 24.1
click at [887, 427] on div "B" at bounding box center [892, 432] width 59 height 48
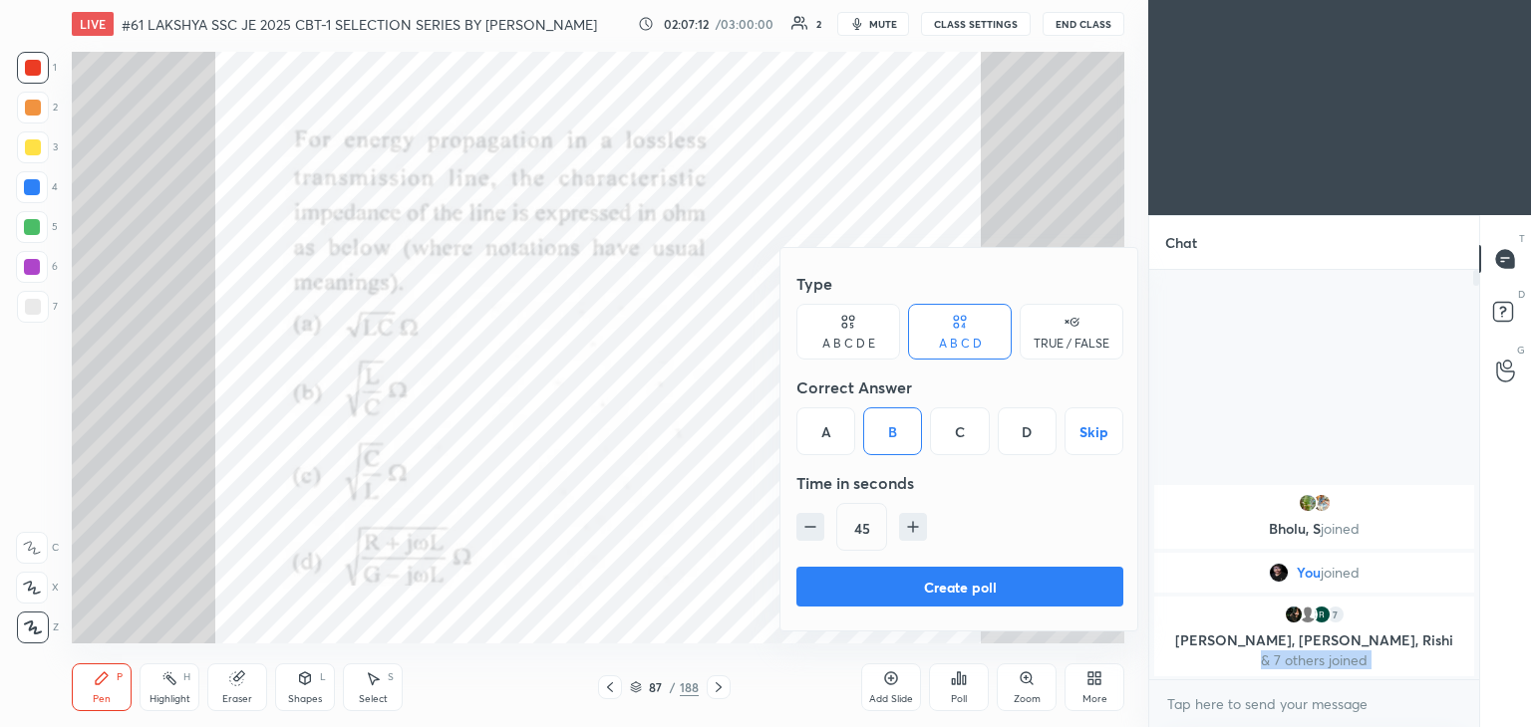
click at [911, 589] on button "Create poll" at bounding box center [959, 587] width 327 height 40
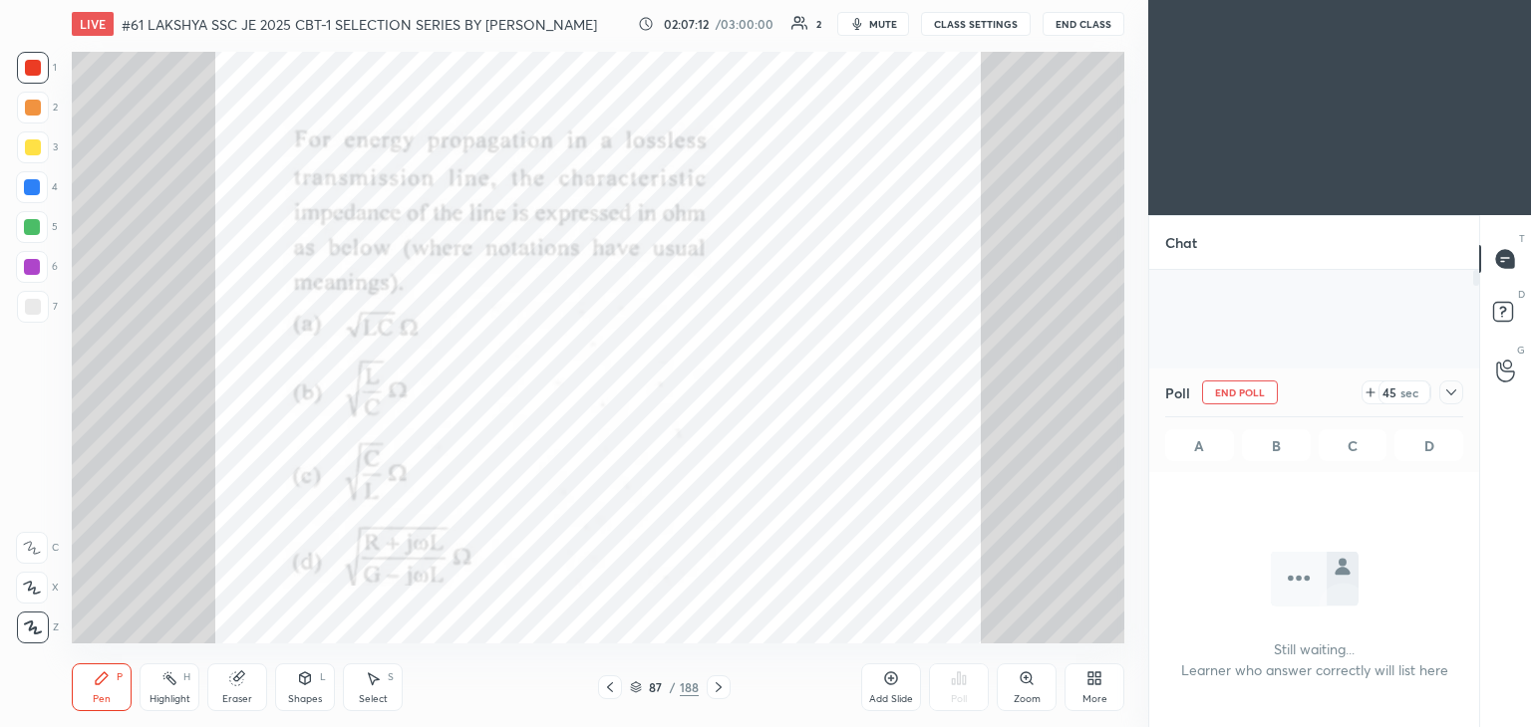
scroll to position [6, 6]
click at [39, 224] on div at bounding box center [32, 227] width 16 height 16
click at [35, 228] on div at bounding box center [32, 227] width 16 height 16
click at [41, 312] on div at bounding box center [33, 307] width 32 height 32
click at [25, 261] on div at bounding box center [32, 267] width 32 height 32
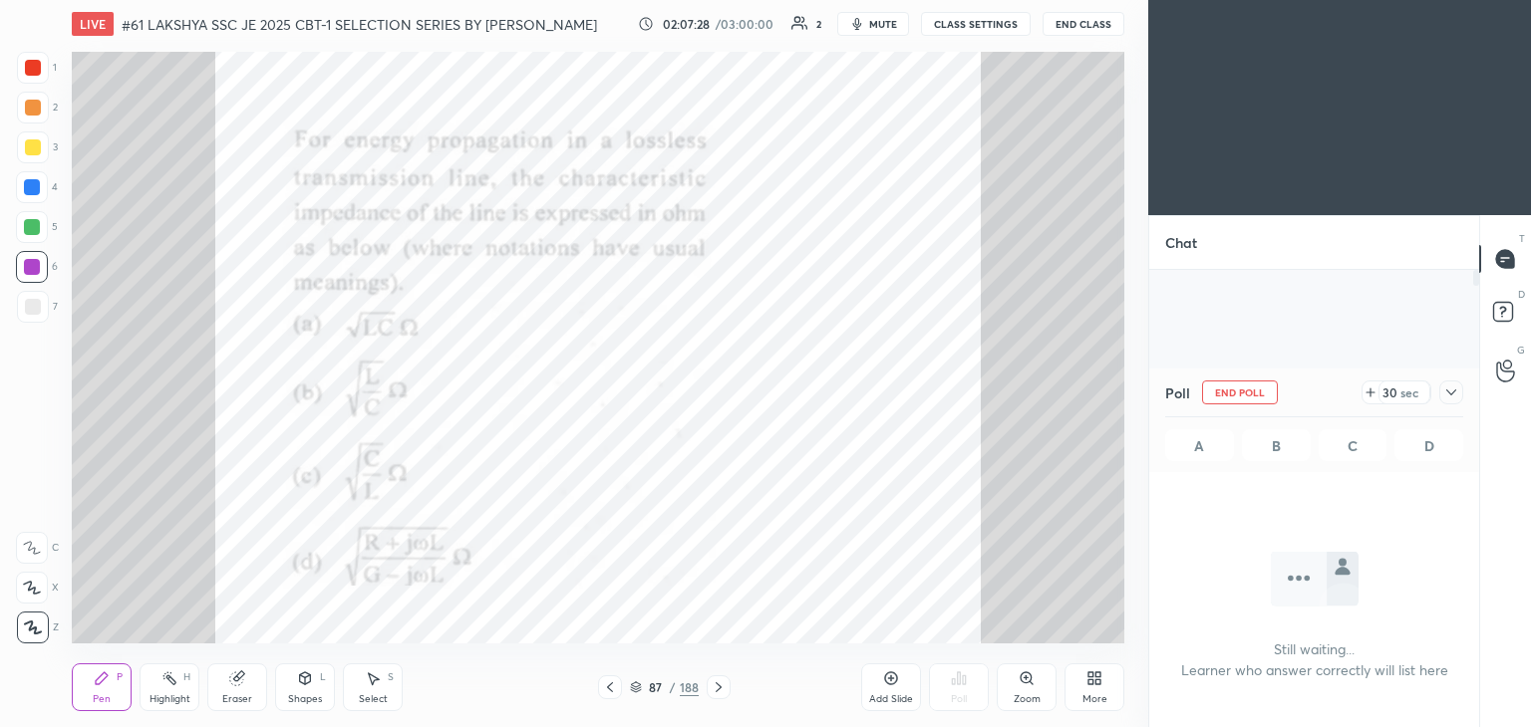
drag, startPoint x: 29, startPoint y: 224, endPoint x: 27, endPoint y: 198, distance: 26.0
click at [31, 224] on div at bounding box center [32, 227] width 16 height 16
click at [24, 183] on div at bounding box center [32, 187] width 16 height 16
click at [26, 147] on div at bounding box center [33, 148] width 16 height 16
drag, startPoint x: 28, startPoint y: 113, endPoint x: 32, endPoint y: 81, distance: 32.1
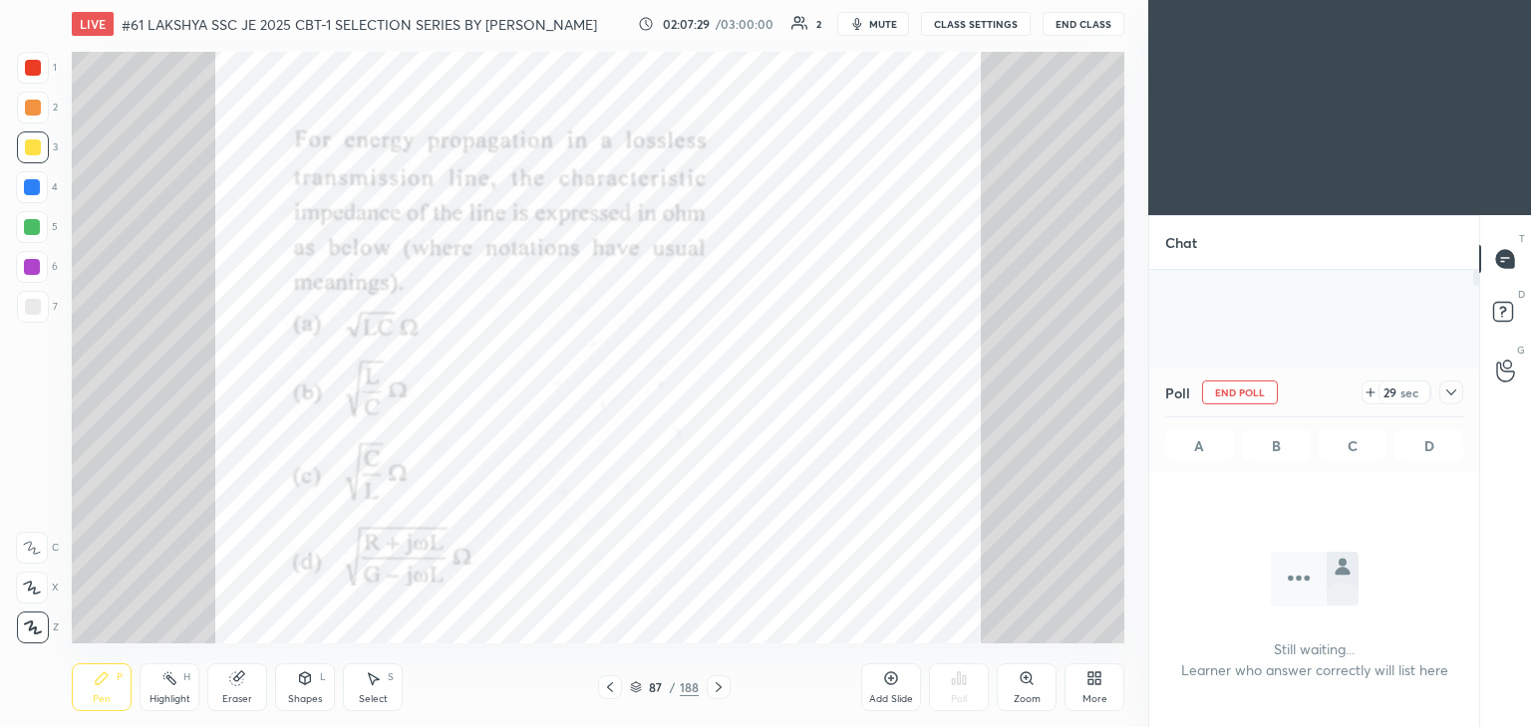
click at [28, 108] on div at bounding box center [33, 108] width 16 height 16
click at [39, 94] on div at bounding box center [33, 108] width 32 height 32
click at [29, 65] on div at bounding box center [33, 68] width 16 height 16
drag, startPoint x: 30, startPoint y: 108, endPoint x: 35, endPoint y: 141, distance: 33.3
click at [29, 110] on div at bounding box center [33, 108] width 16 height 16
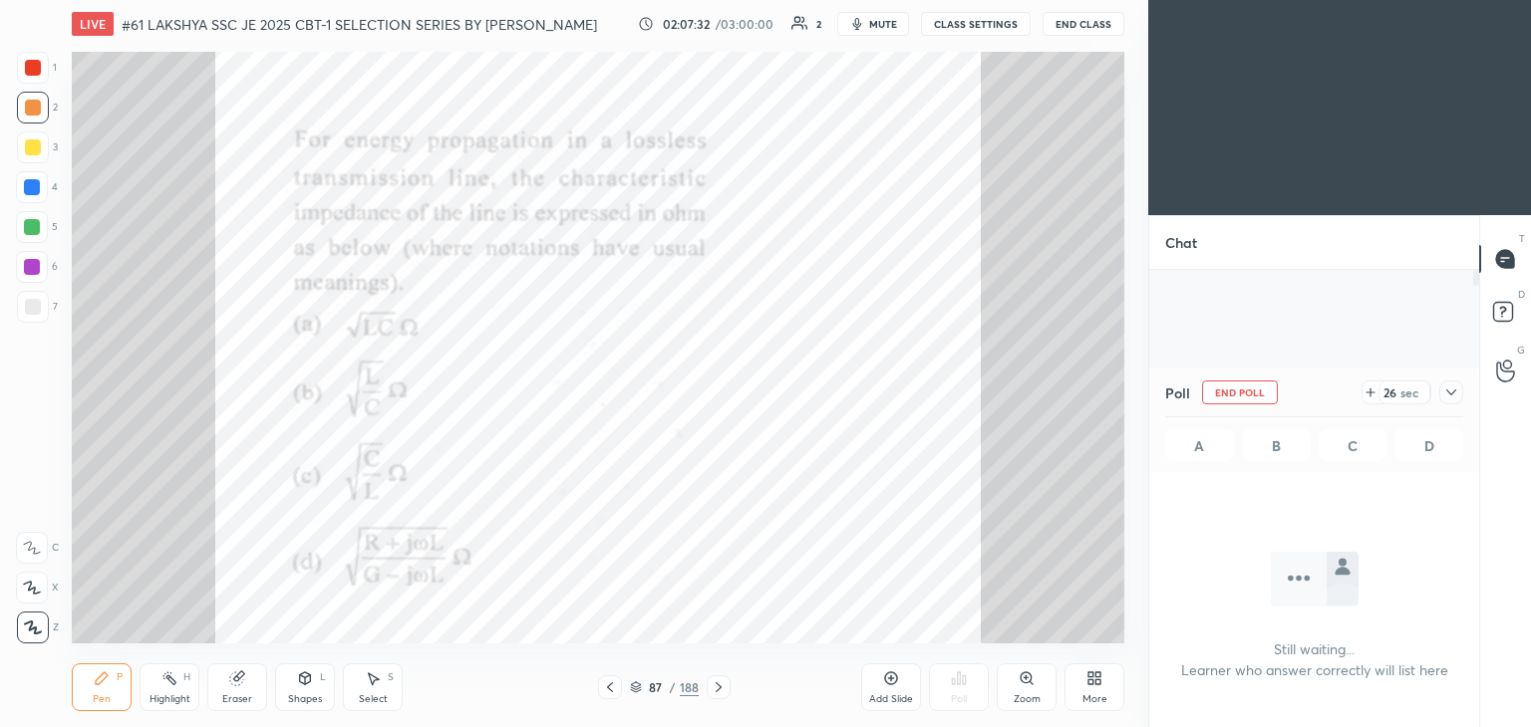
drag, startPoint x: 40, startPoint y: 151, endPoint x: 40, endPoint y: 162, distance: 11.0
click at [40, 150] on div at bounding box center [33, 148] width 32 height 32
click at [40, 189] on div at bounding box center [32, 187] width 32 height 32
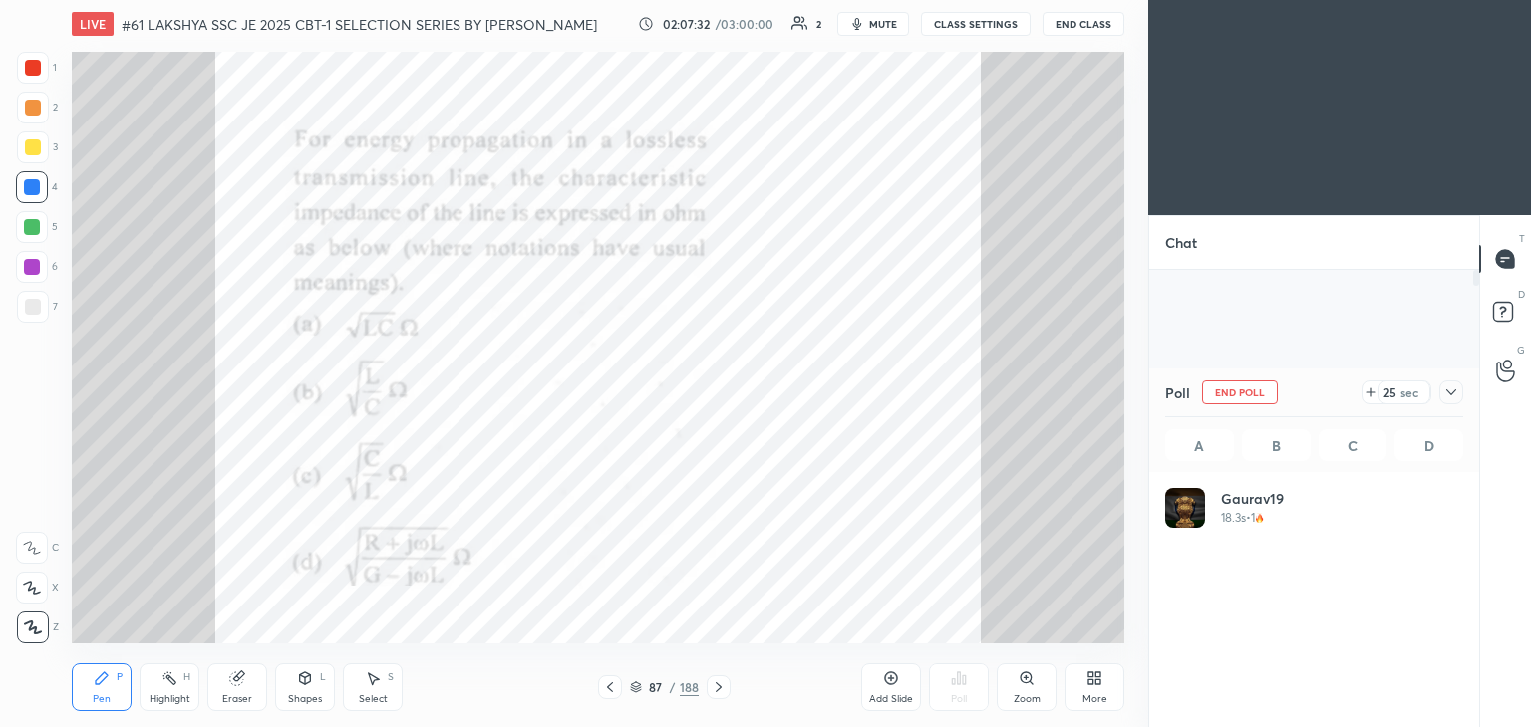
click at [38, 233] on div at bounding box center [32, 227] width 16 height 16
click at [47, 280] on div "6" at bounding box center [37, 267] width 42 height 32
click at [49, 312] on div "7" at bounding box center [37, 307] width 41 height 32
click at [235, 697] on div "Eraser" at bounding box center [237, 700] width 30 height 10
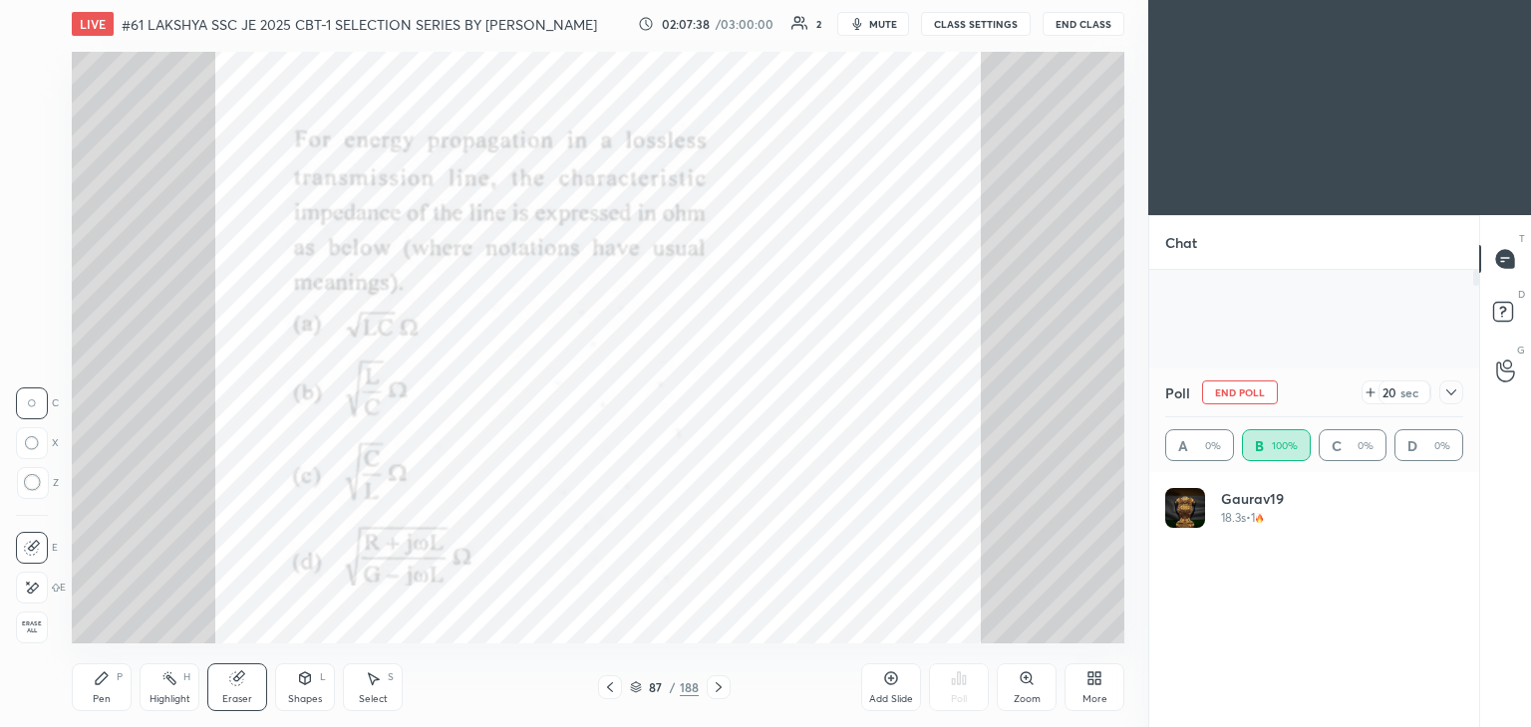
drag, startPoint x: 38, startPoint y: 632, endPoint x: 78, endPoint y: 667, distance: 53.0
click at [38, 633] on span "Erase all" at bounding box center [32, 628] width 30 height 14
click at [92, 679] on div "Pen P" at bounding box center [102, 688] width 60 height 48
click at [33, 61] on div at bounding box center [33, 68] width 16 height 16
click at [239, 695] on div "Eraser" at bounding box center [237, 700] width 30 height 10
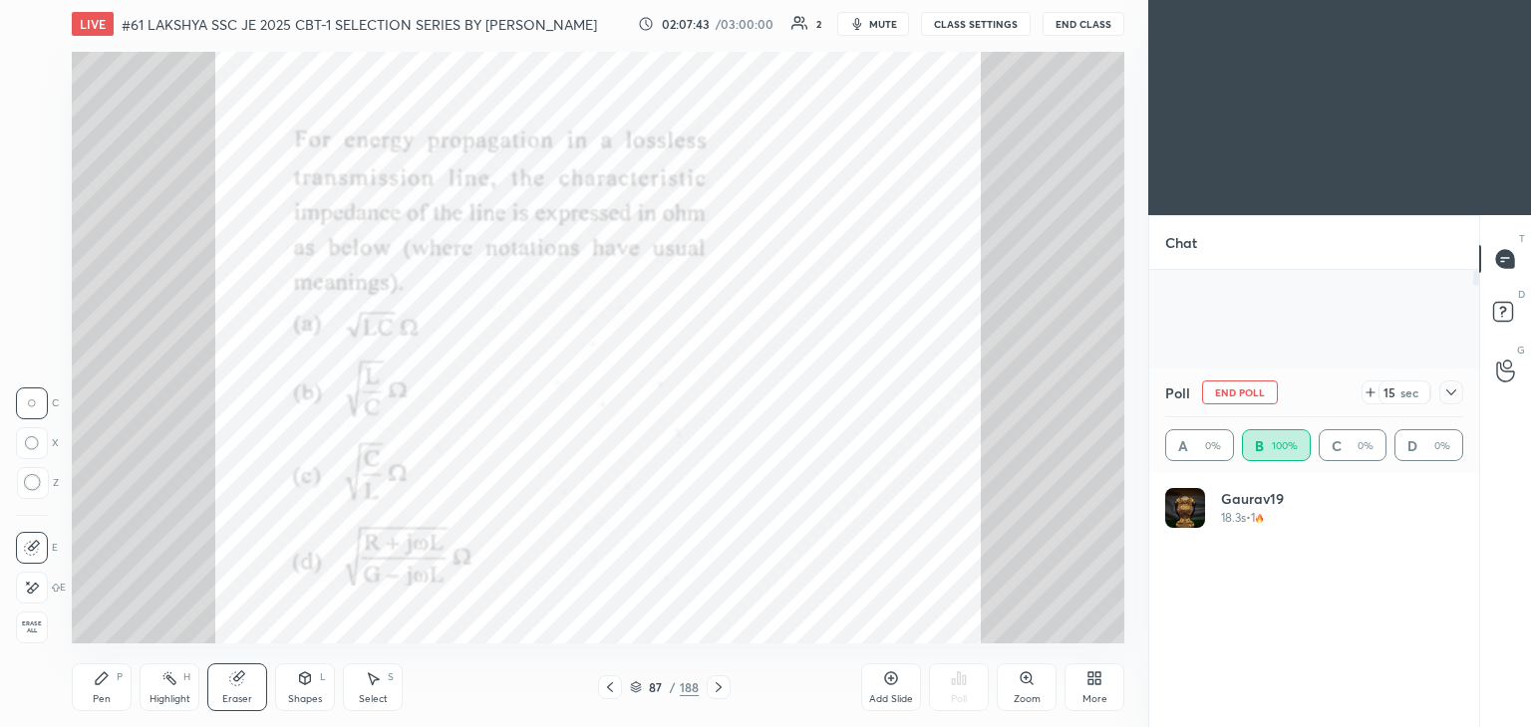
click at [33, 621] on span "Erase all" at bounding box center [32, 628] width 30 height 14
click at [103, 675] on icon at bounding box center [102, 679] width 12 height 12
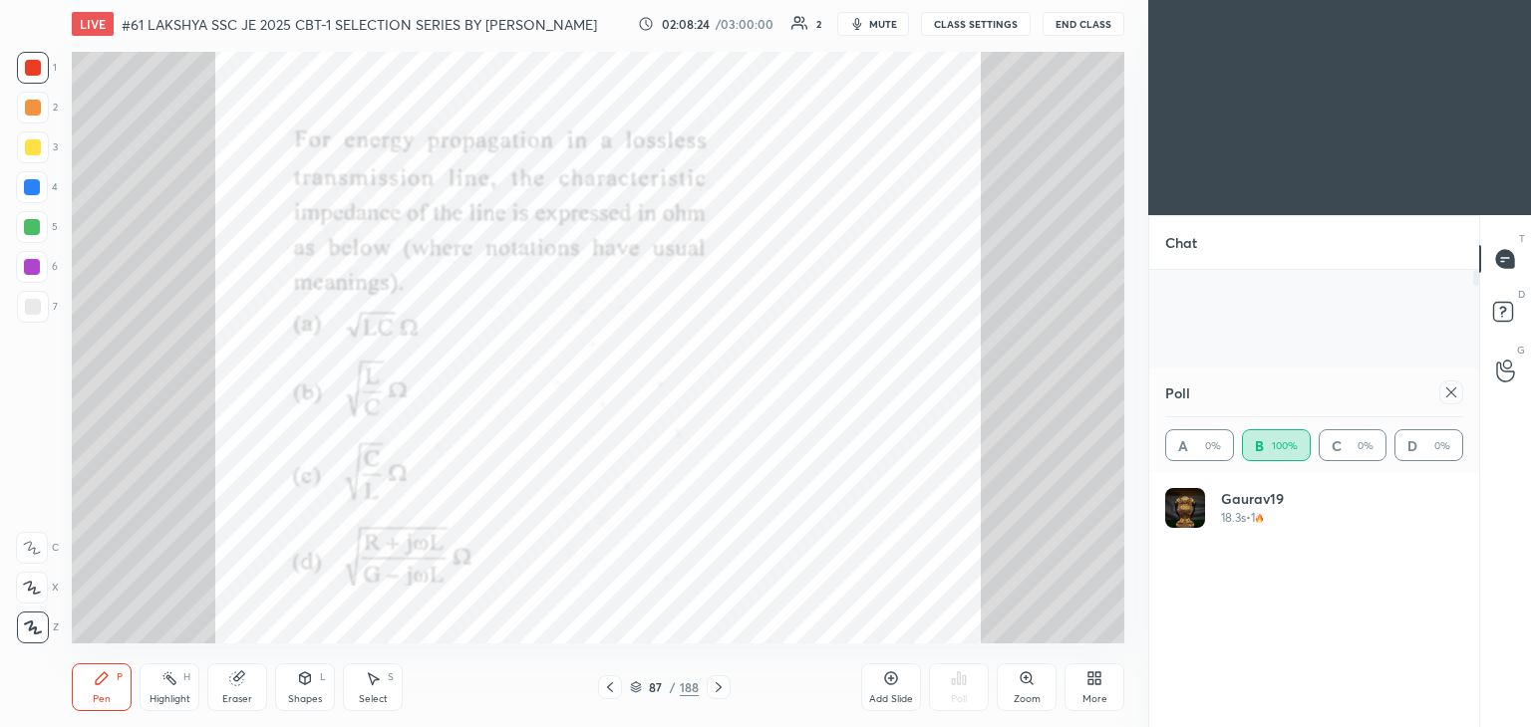
drag, startPoint x: 223, startPoint y: 698, endPoint x: 218, endPoint y: 706, distance: 10.3
click at [224, 697] on div "Eraser" at bounding box center [237, 700] width 30 height 10
click at [23, 623] on span "Erase all" at bounding box center [32, 628] width 30 height 14
click at [99, 699] on div "Pen" at bounding box center [102, 700] width 18 height 10
click at [1454, 396] on icon at bounding box center [1451, 393] width 16 height 16
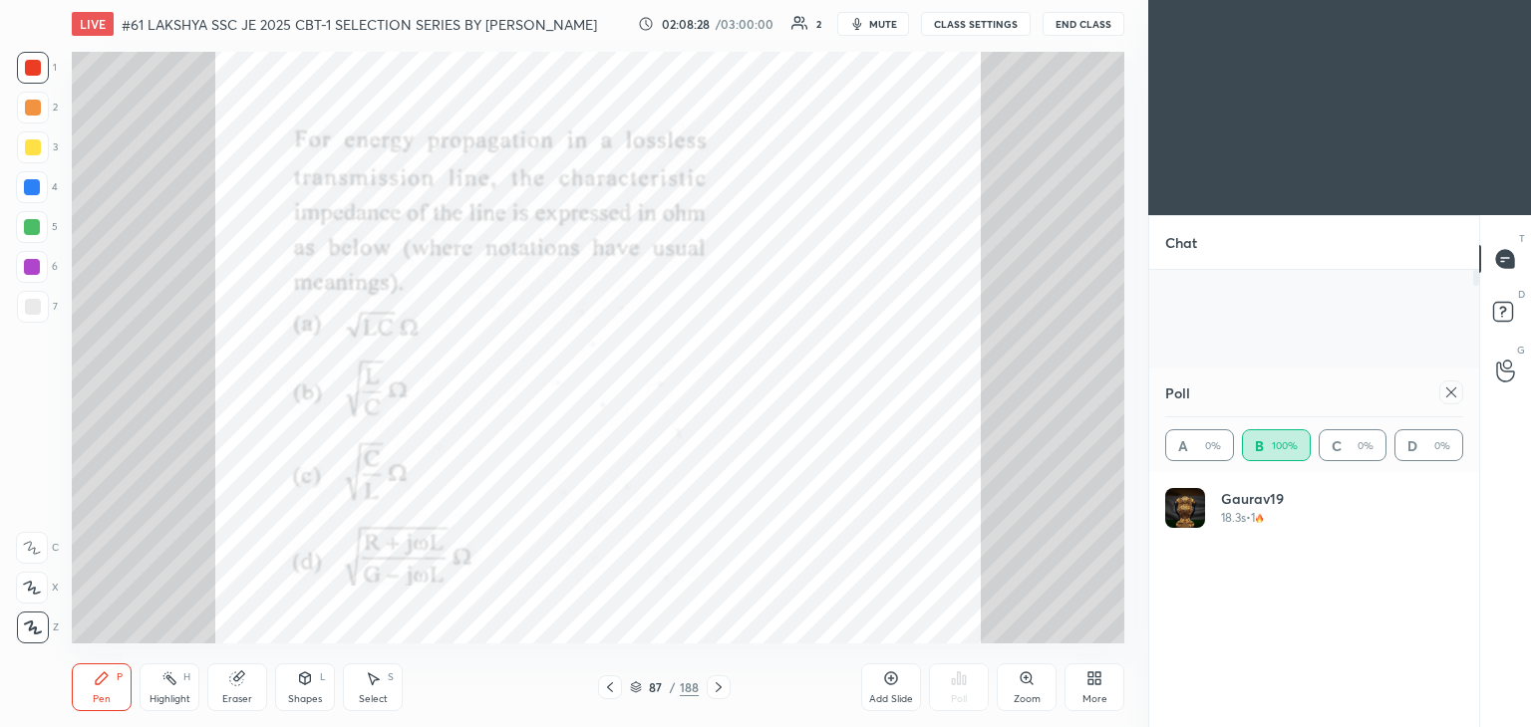
type textarea "x"
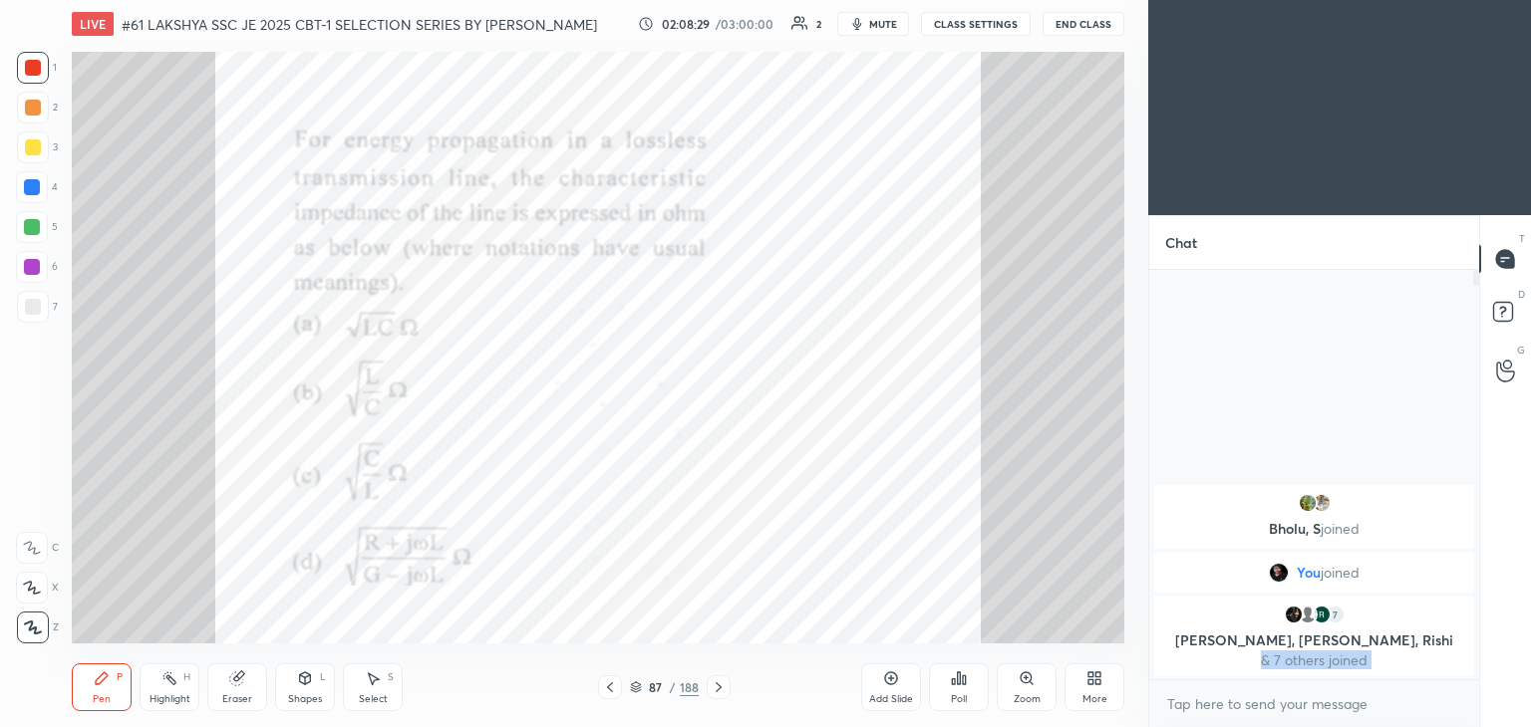
scroll to position [7, 6]
click at [713, 687] on icon at bounding box center [718, 688] width 16 height 16
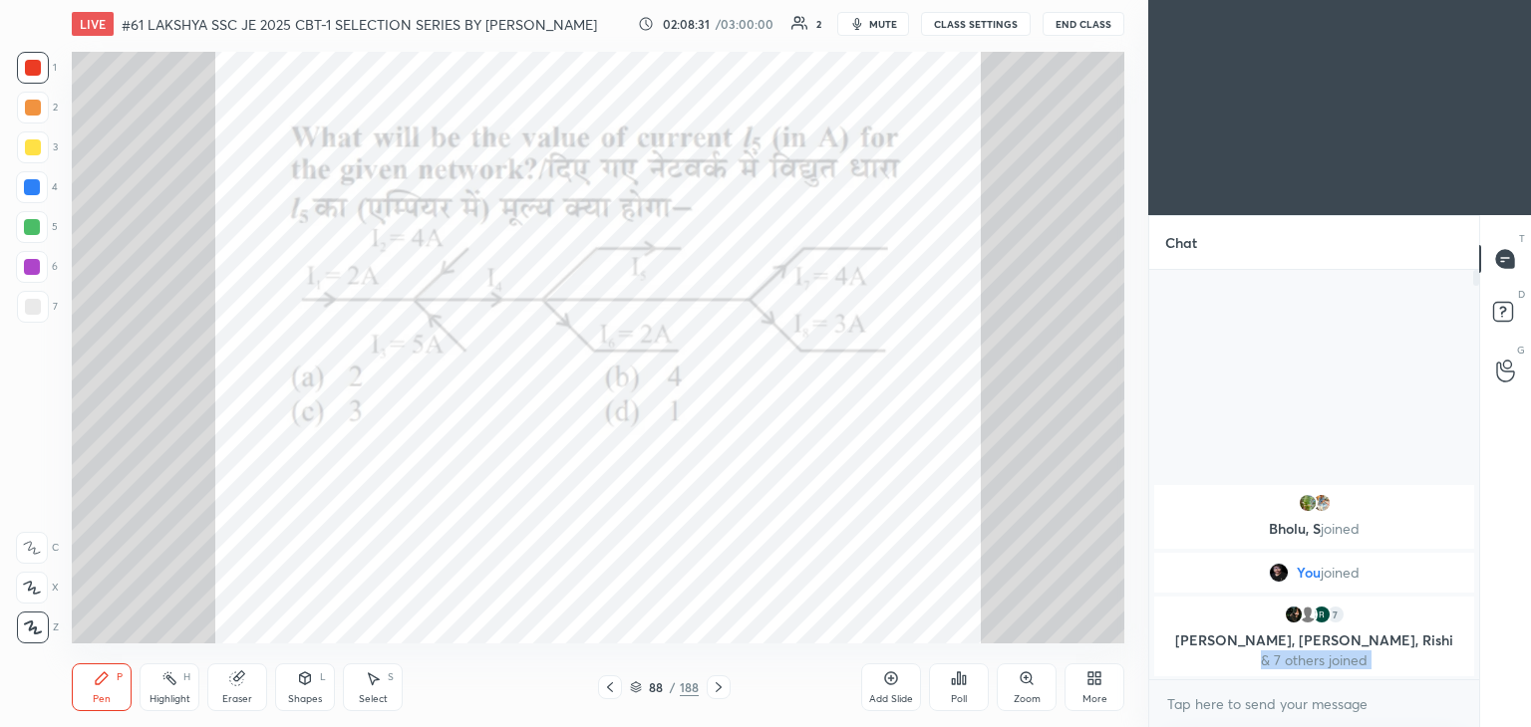
click at [714, 689] on icon at bounding box center [718, 688] width 16 height 16
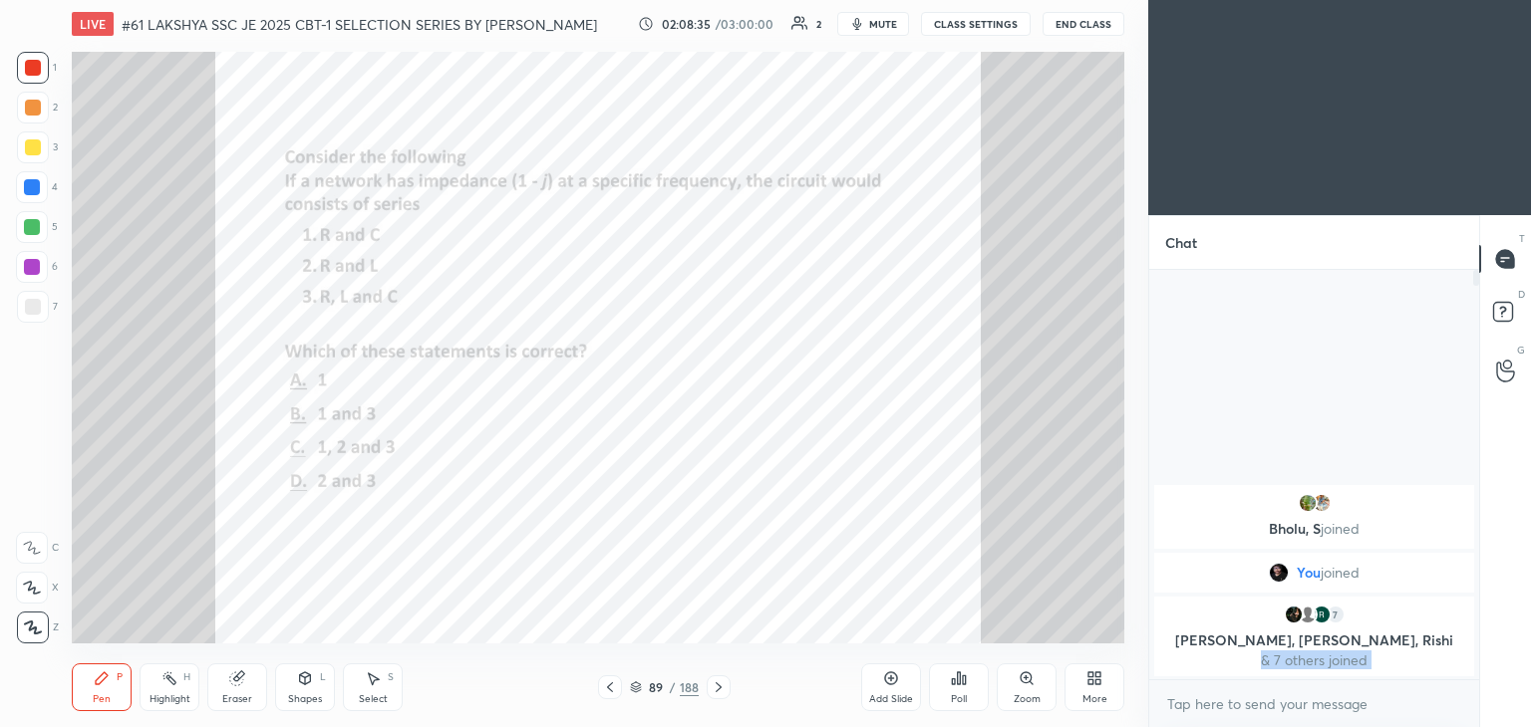
click at [956, 686] on icon at bounding box center [959, 679] width 16 height 16
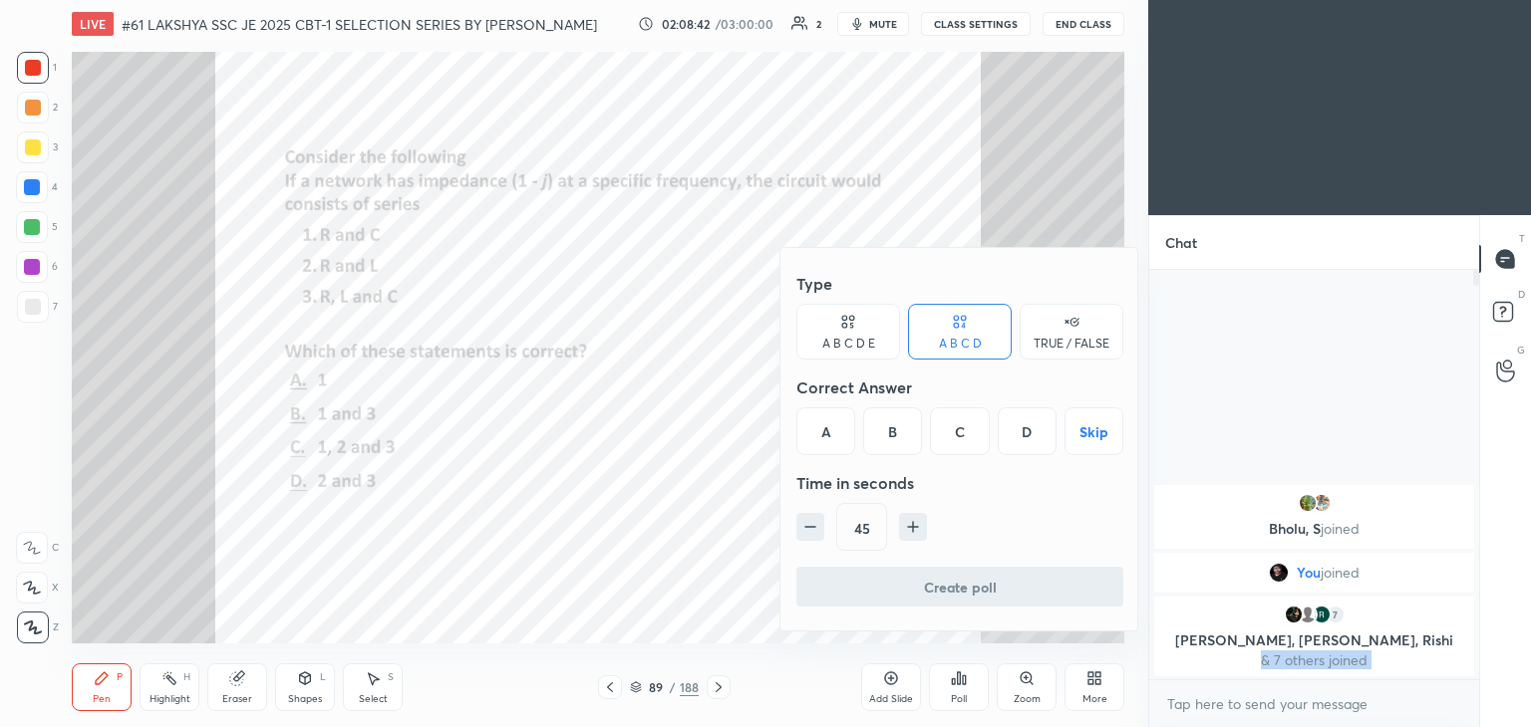
click at [900, 427] on div "B" at bounding box center [892, 432] width 59 height 48
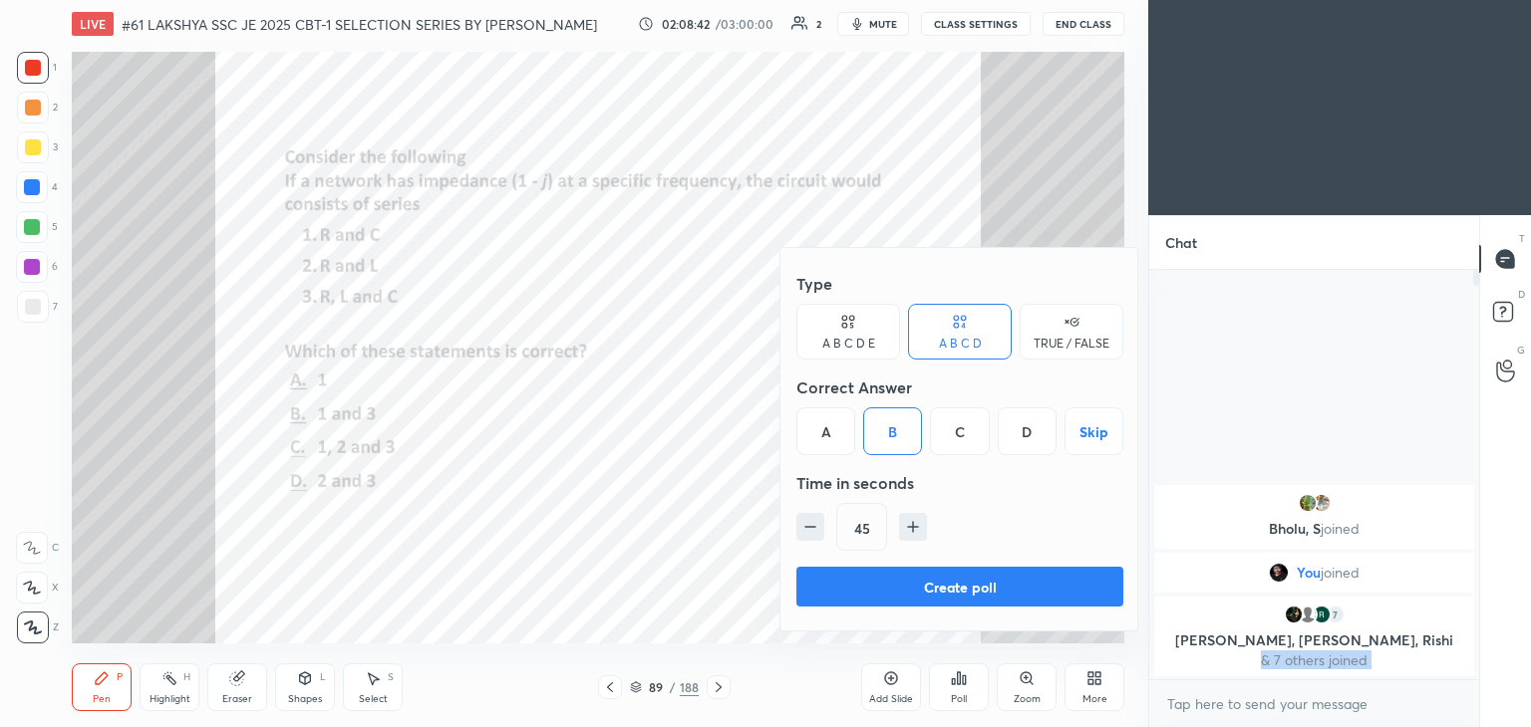
click at [918, 524] on icon "button" at bounding box center [913, 527] width 20 height 20
type input "60"
click at [914, 591] on button "Create poll" at bounding box center [959, 587] width 327 height 40
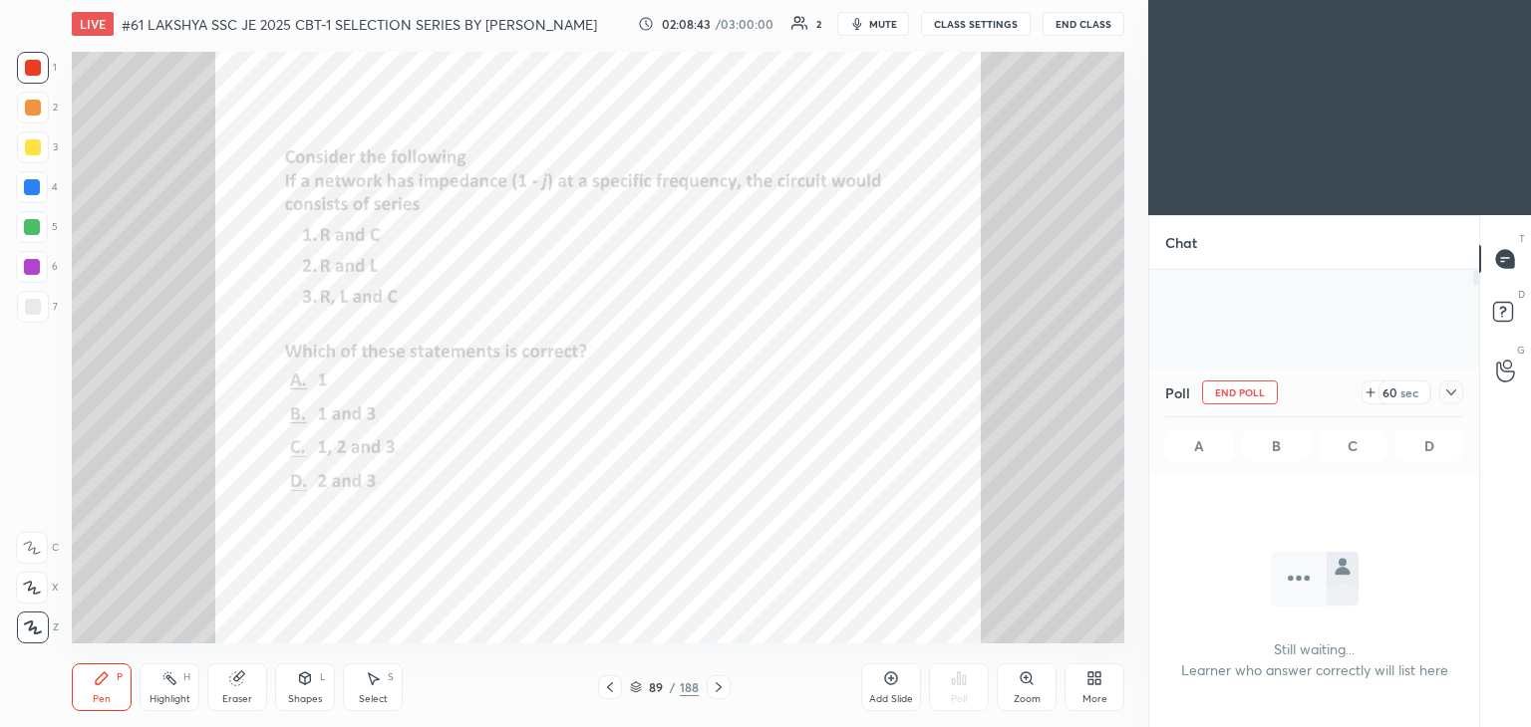
scroll to position [136, 324]
click at [1450, 397] on icon at bounding box center [1451, 393] width 16 height 16
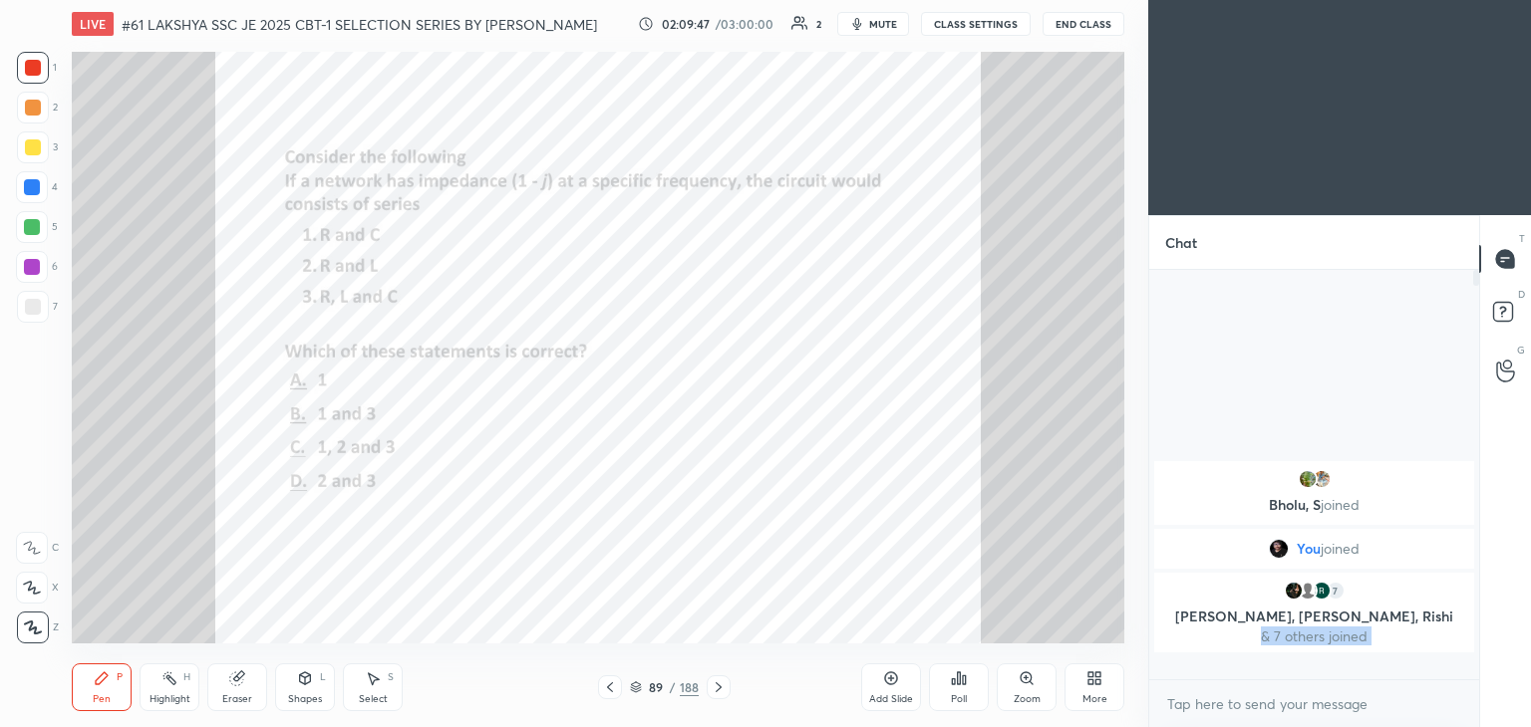
scroll to position [239, 324]
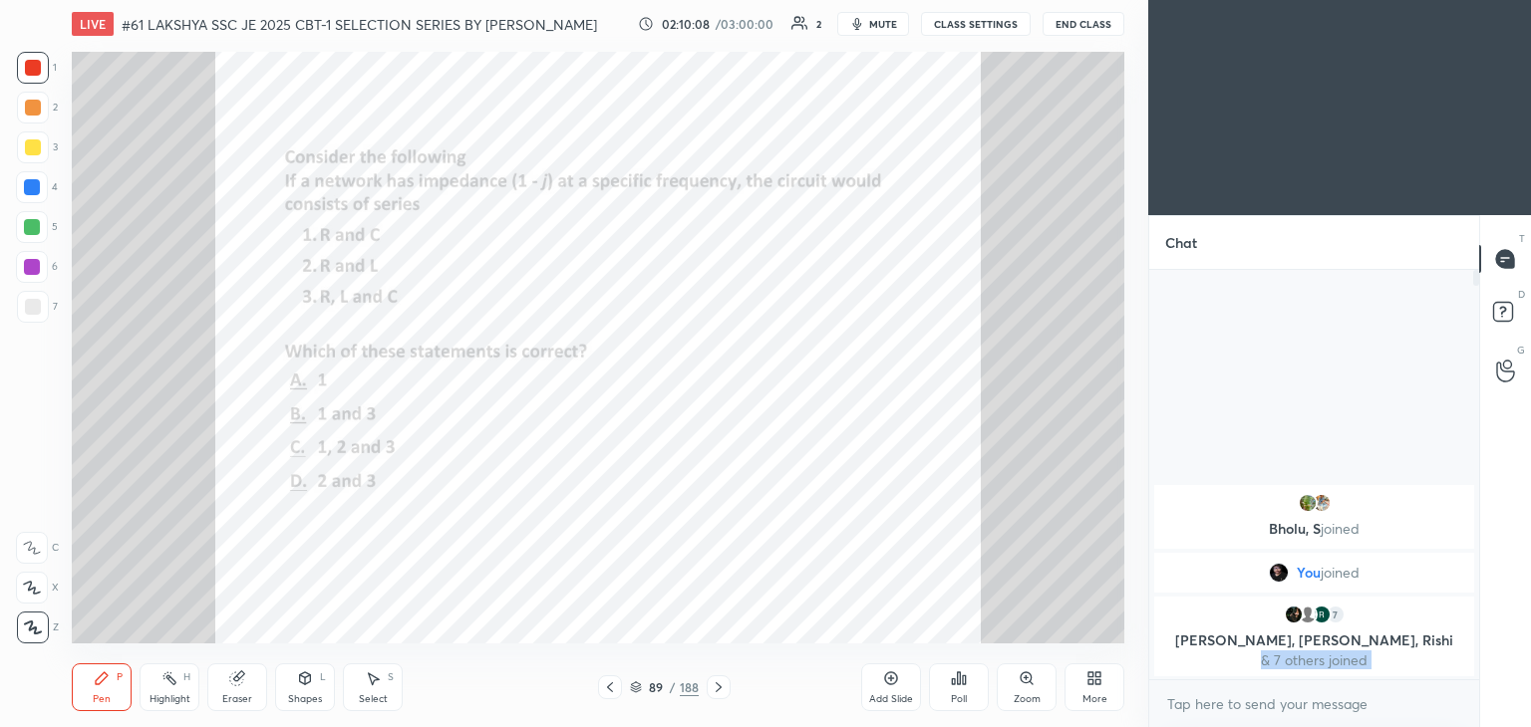
click at [717, 695] on div at bounding box center [718, 688] width 24 height 24
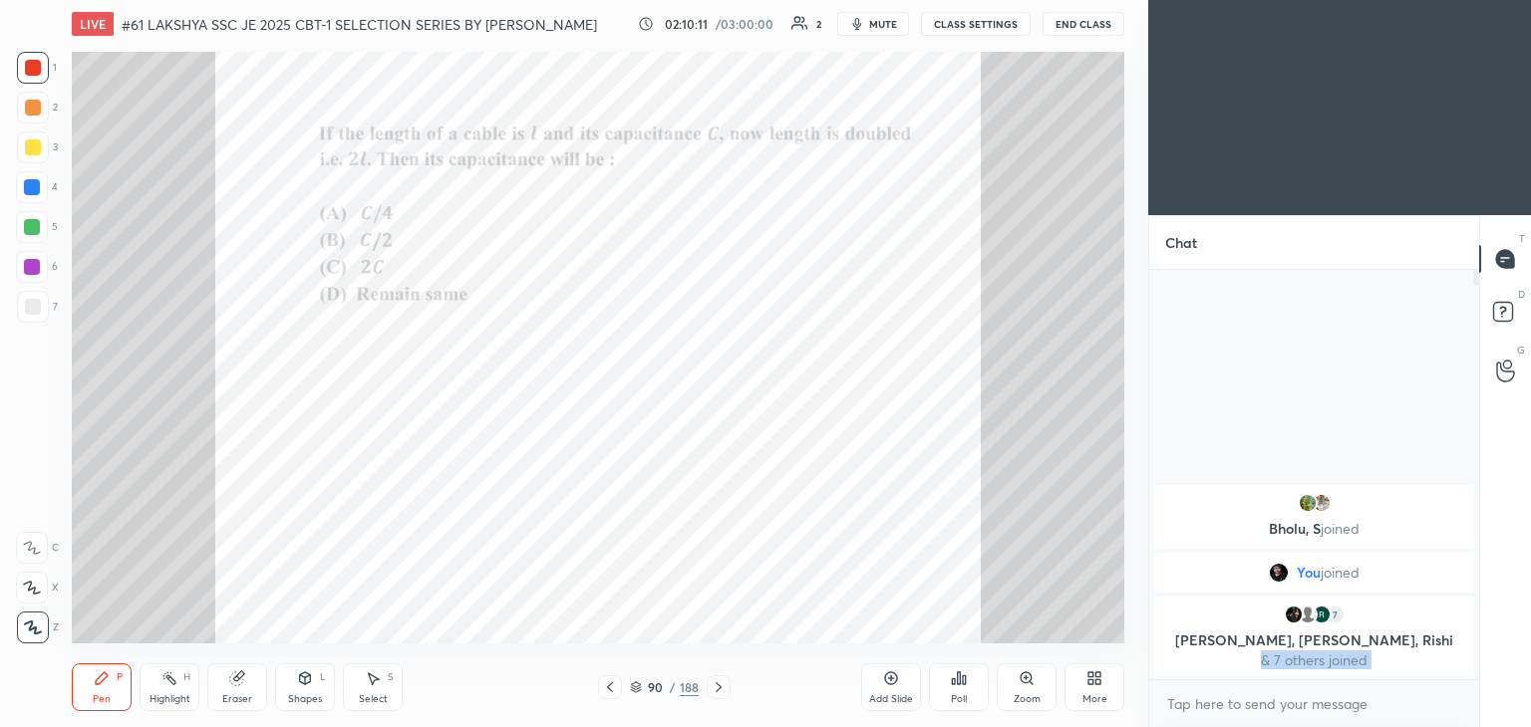
click at [1032, 683] on icon at bounding box center [1026, 679] width 16 height 16
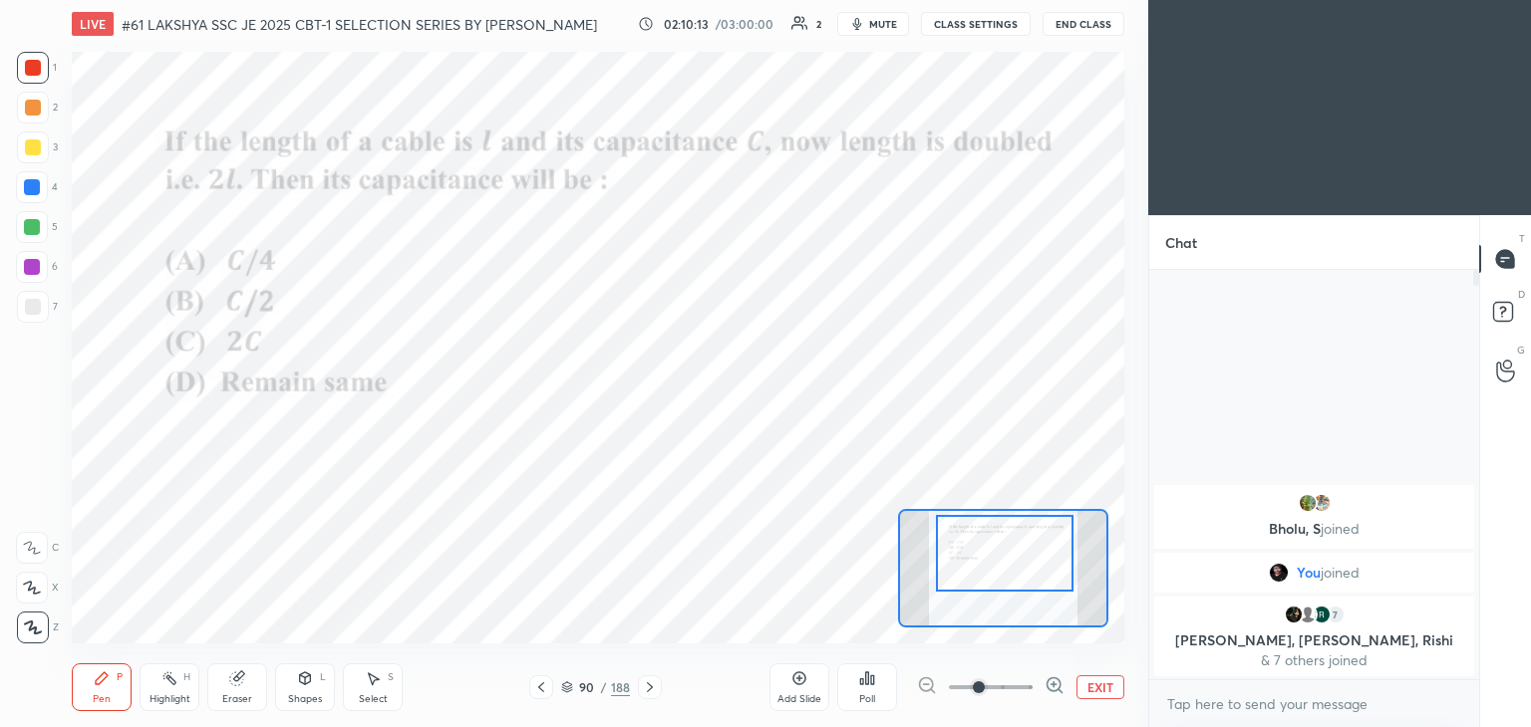
click at [1024, 569] on div at bounding box center [1005, 553] width 138 height 77
click at [869, 687] on div "Poll" at bounding box center [867, 688] width 60 height 48
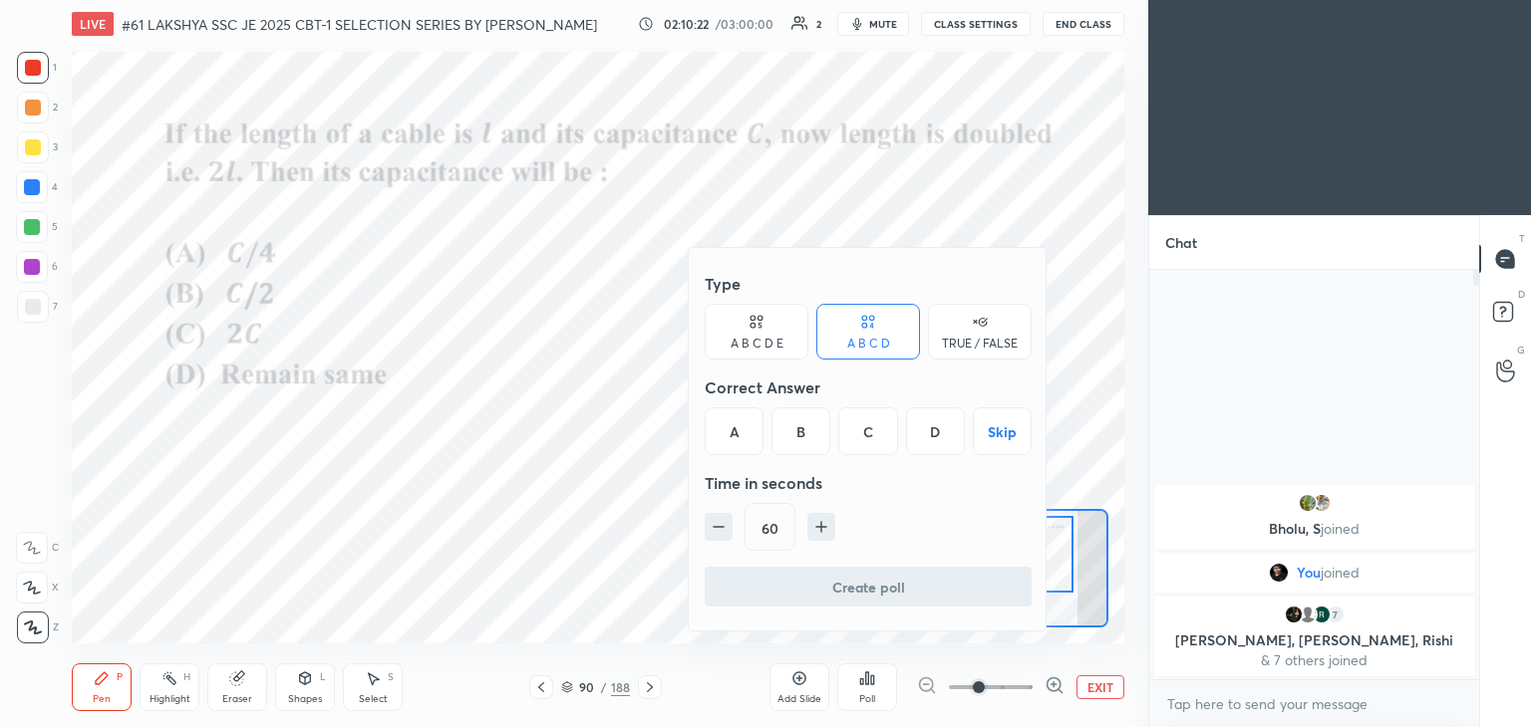
drag, startPoint x: 861, startPoint y: 431, endPoint x: 823, endPoint y: 475, distance: 57.9
click at [860, 433] on div "C" at bounding box center [867, 432] width 59 height 48
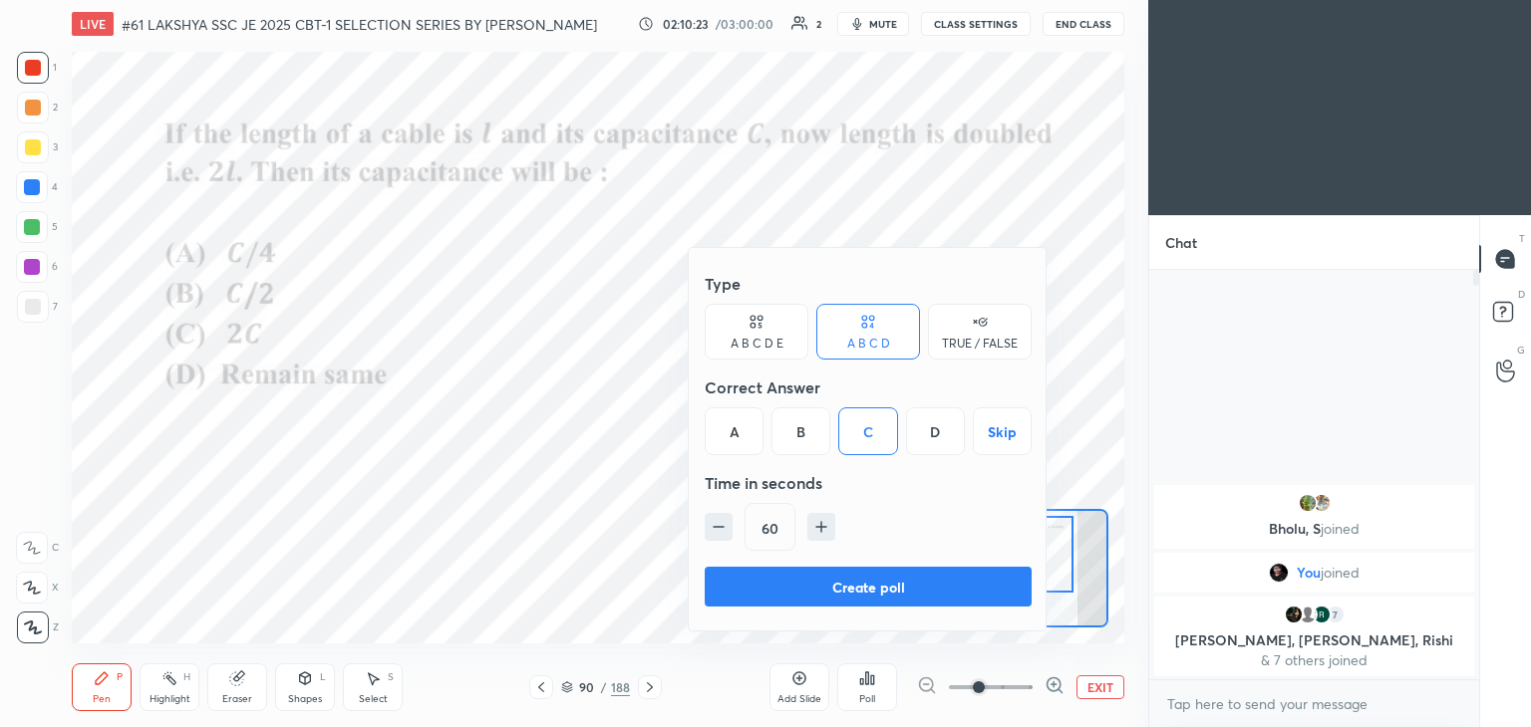
drag, startPoint x: 706, startPoint y: 512, endPoint x: 716, endPoint y: 526, distance: 17.7
click at [706, 515] on div "60" at bounding box center [868, 527] width 327 height 48
click at [745, 567] on button "Create poll" at bounding box center [868, 587] width 327 height 40
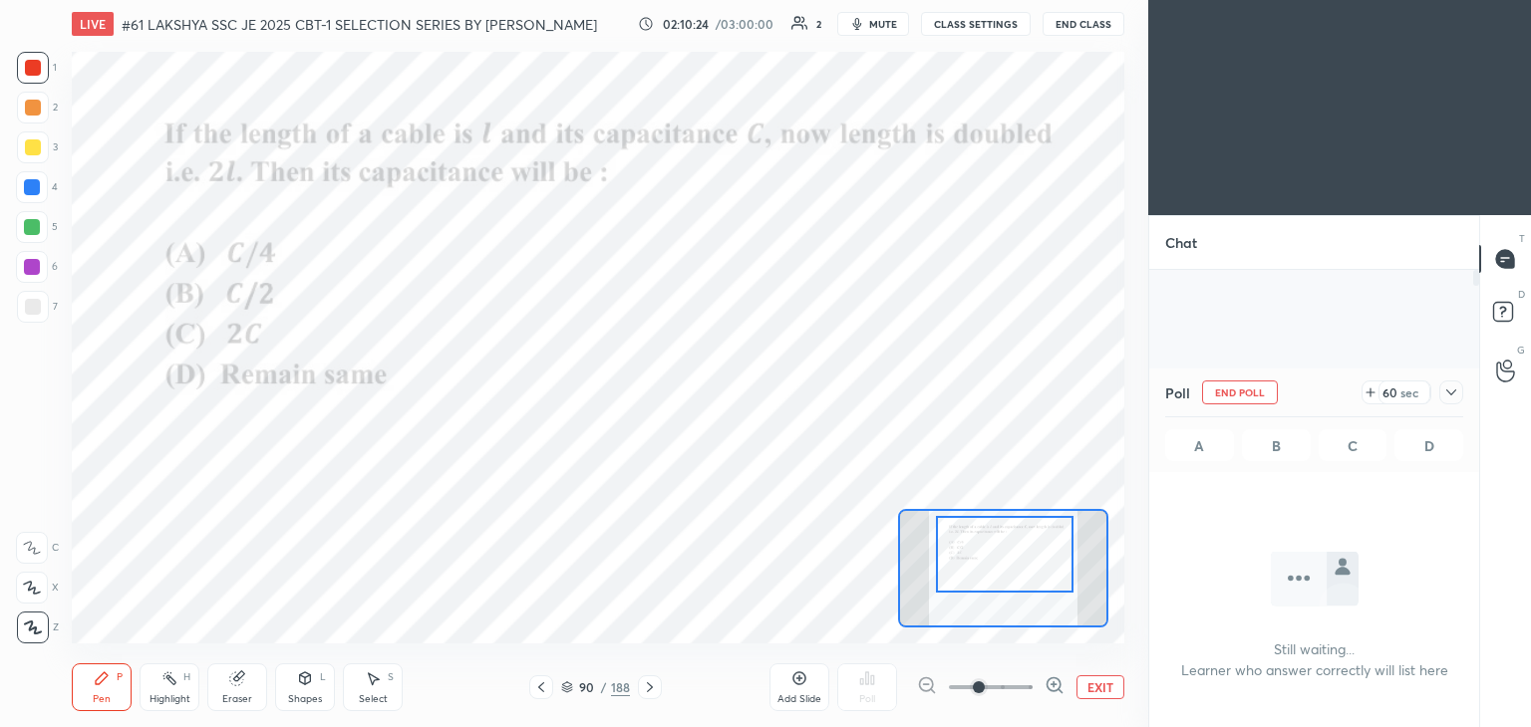
scroll to position [136, 324]
click at [37, 188] on div at bounding box center [32, 187] width 16 height 16
click at [39, 308] on div at bounding box center [33, 307] width 16 height 16
drag, startPoint x: 36, startPoint y: 623, endPoint x: 56, endPoint y: 625, distance: 20.0
click at [38, 623] on icon at bounding box center [33, 628] width 18 height 14
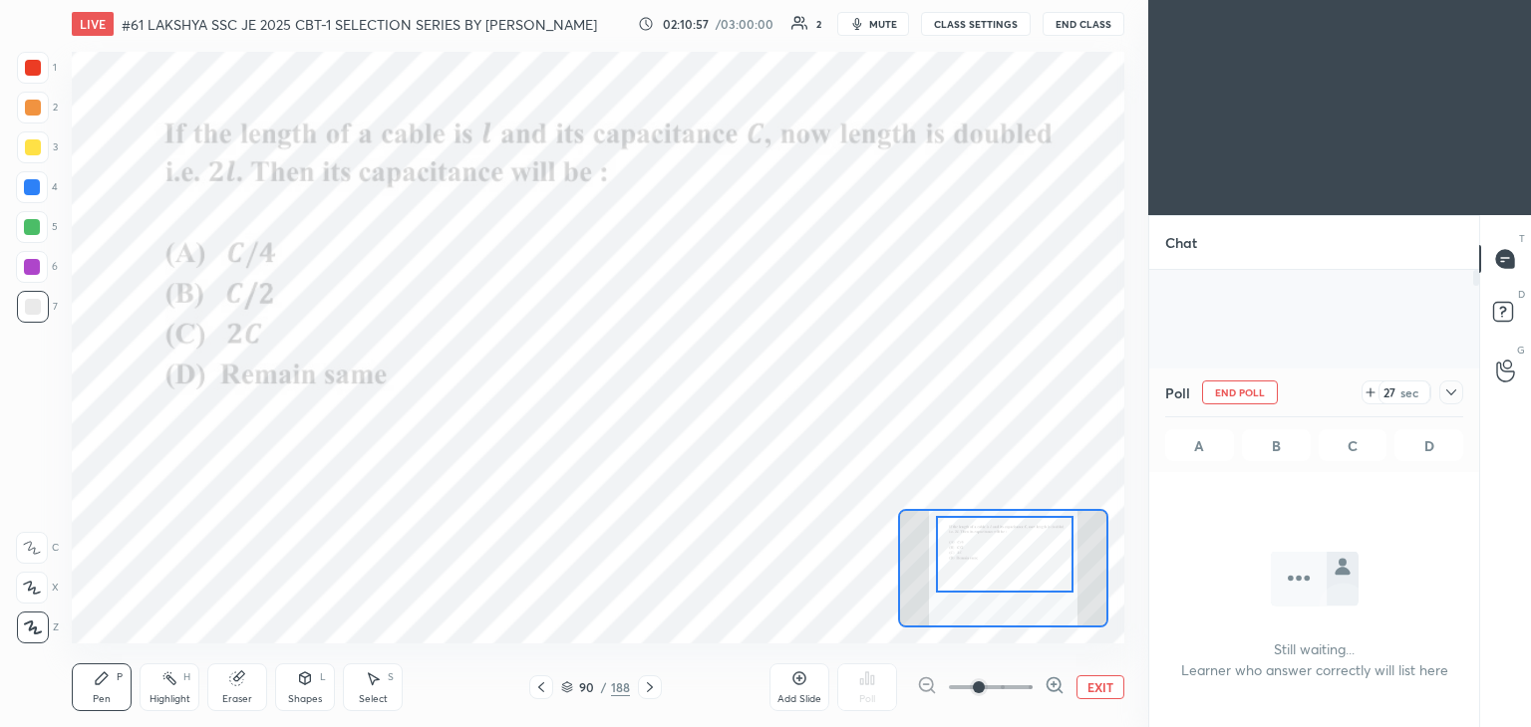
drag, startPoint x: 104, startPoint y: 699, endPoint x: 92, endPoint y: 720, distance: 25.0
click at [104, 701] on div "Pen" at bounding box center [102, 700] width 18 height 10
click at [231, 697] on div "Eraser" at bounding box center [237, 700] width 30 height 10
click at [38, 639] on div "Erase all" at bounding box center [32, 628] width 32 height 32
click at [94, 687] on icon at bounding box center [102, 679] width 16 height 16
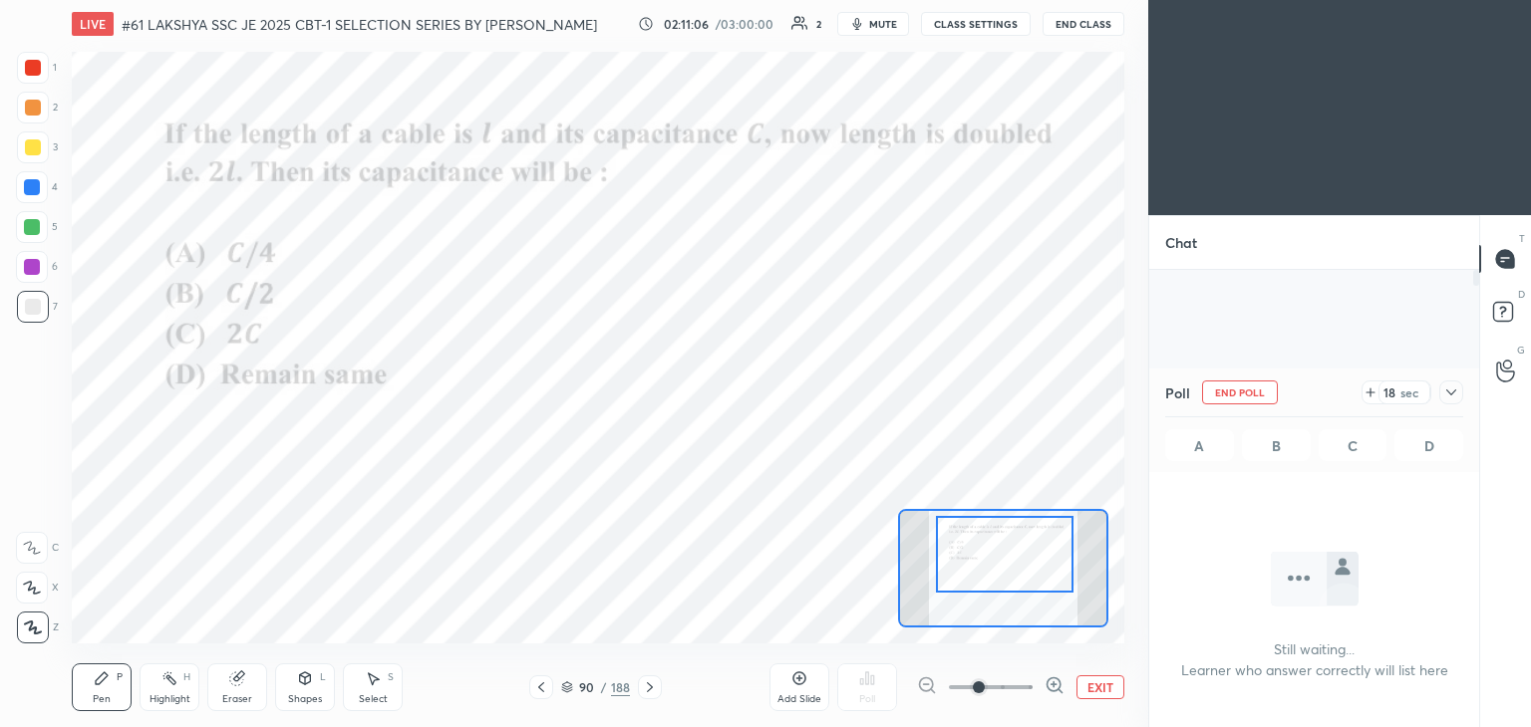
click at [37, 69] on div at bounding box center [33, 68] width 16 height 16
click at [239, 681] on icon at bounding box center [237, 679] width 16 height 16
click at [33, 633] on span "Erase all" at bounding box center [32, 628] width 30 height 14
click at [112, 686] on div "Pen P" at bounding box center [102, 688] width 60 height 48
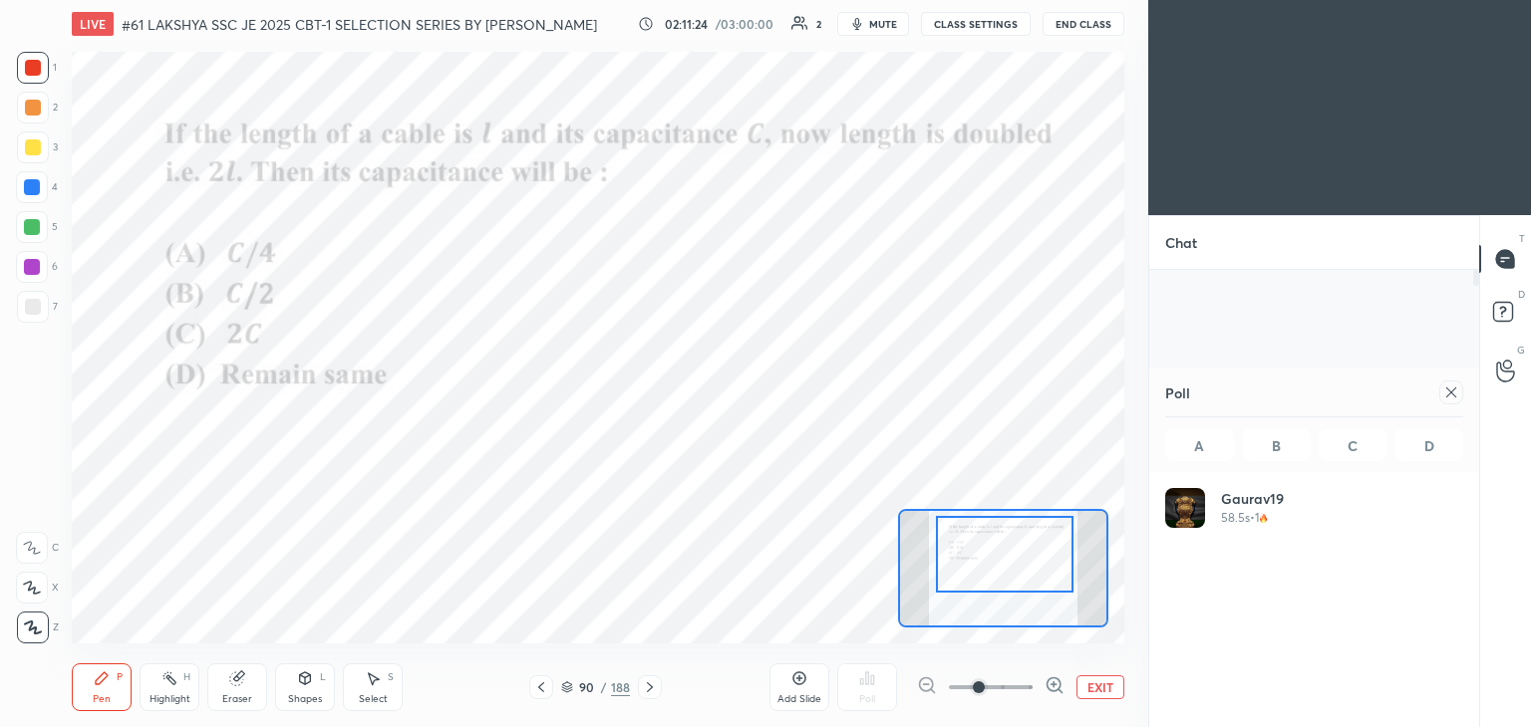
scroll to position [233, 292]
click at [1444, 393] on icon at bounding box center [1451, 393] width 16 height 16
type textarea "x"
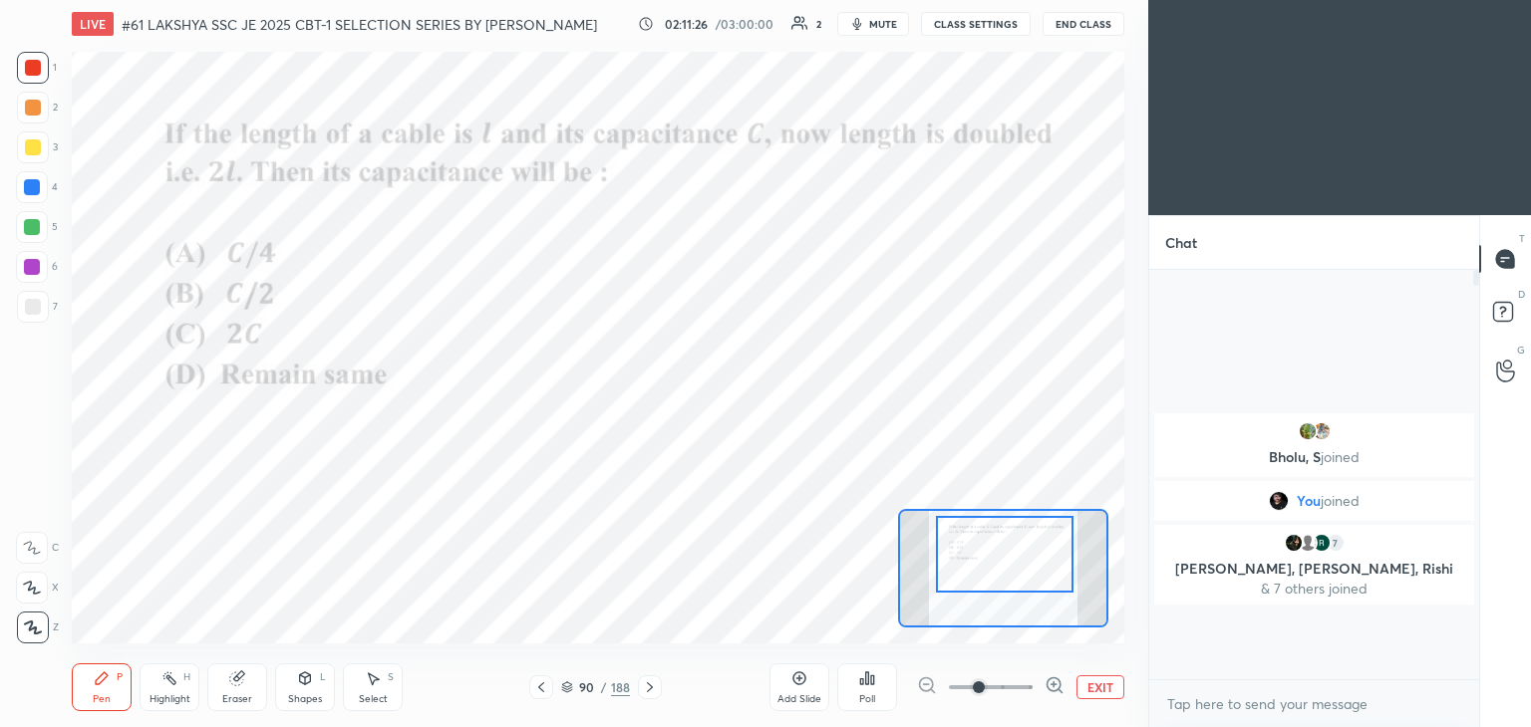
scroll to position [0, 0]
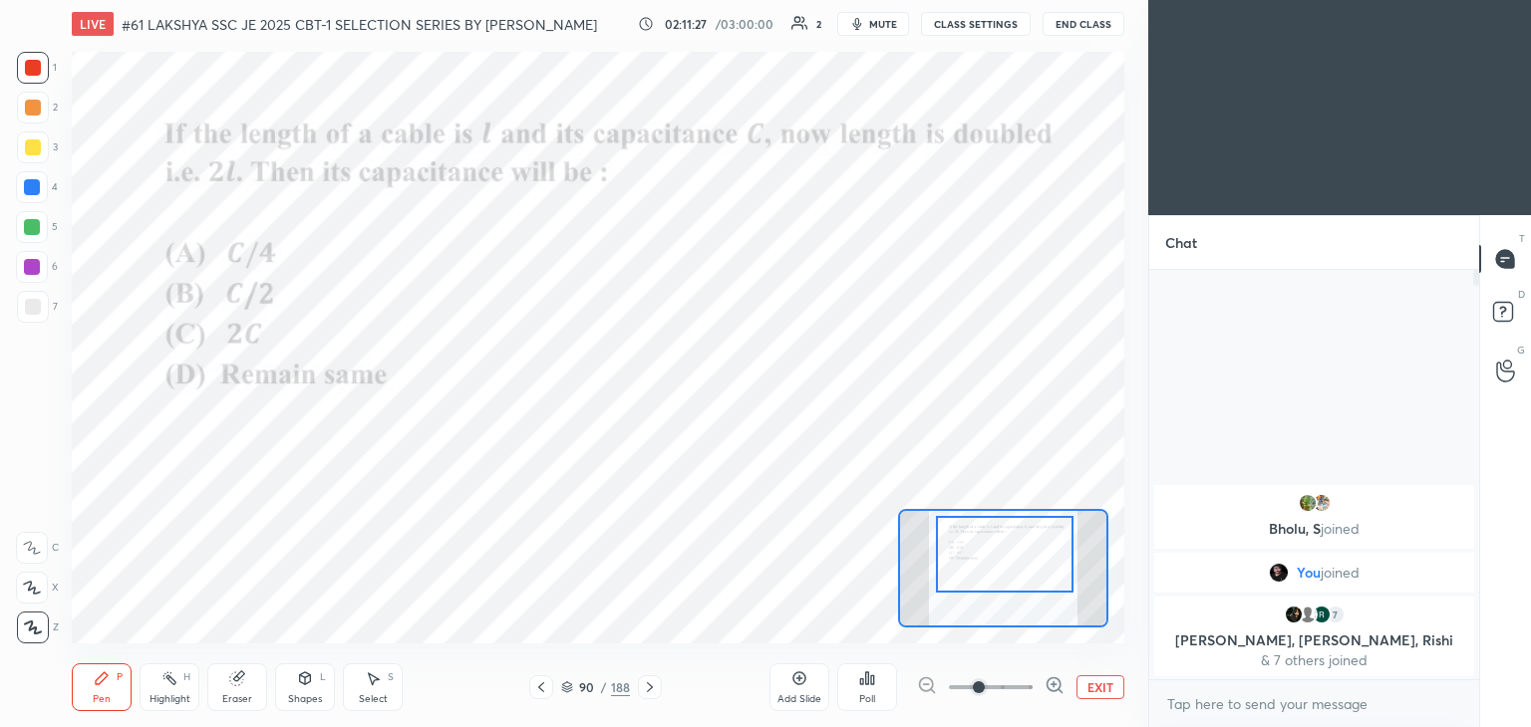
click at [649, 691] on icon at bounding box center [650, 688] width 16 height 16
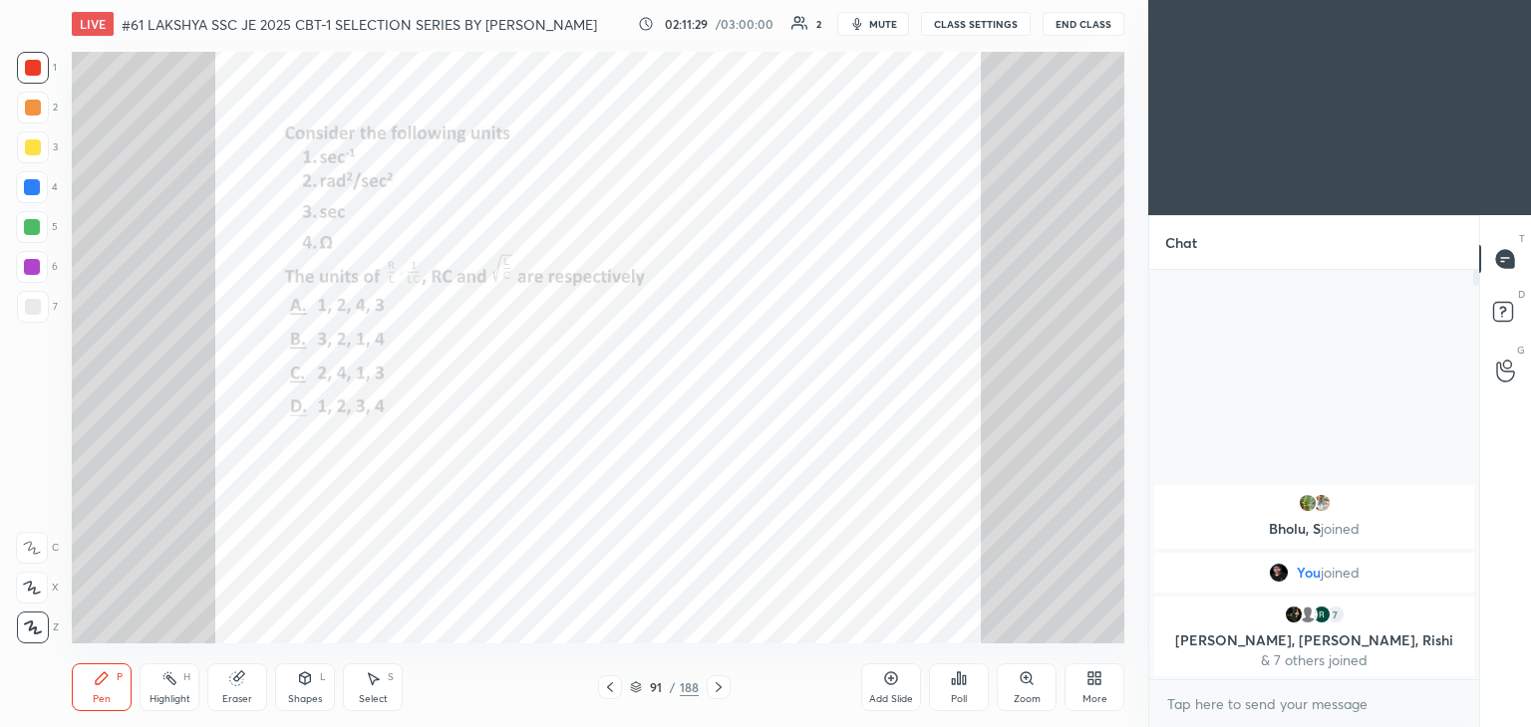
click at [717, 689] on icon at bounding box center [718, 688] width 16 height 16
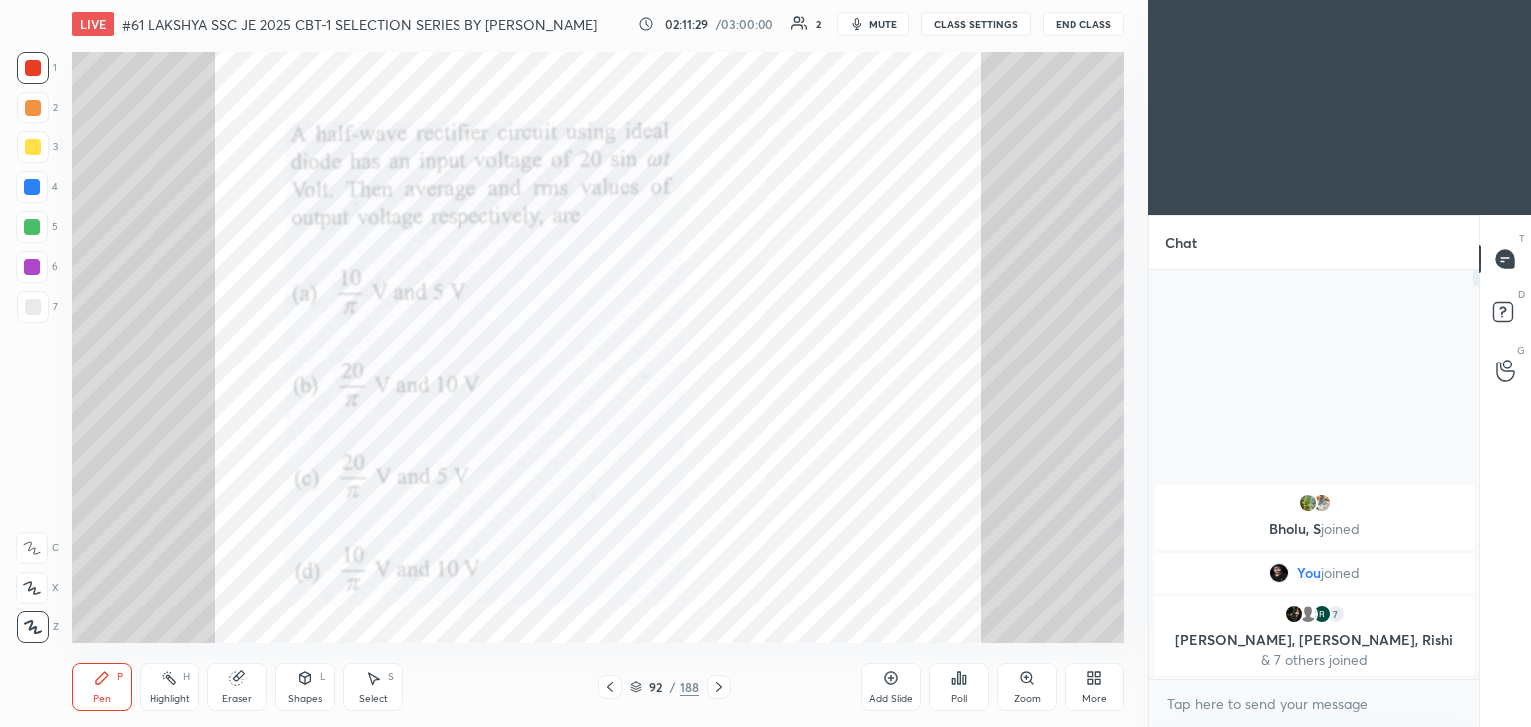
click at [711, 689] on icon at bounding box center [718, 688] width 16 height 16
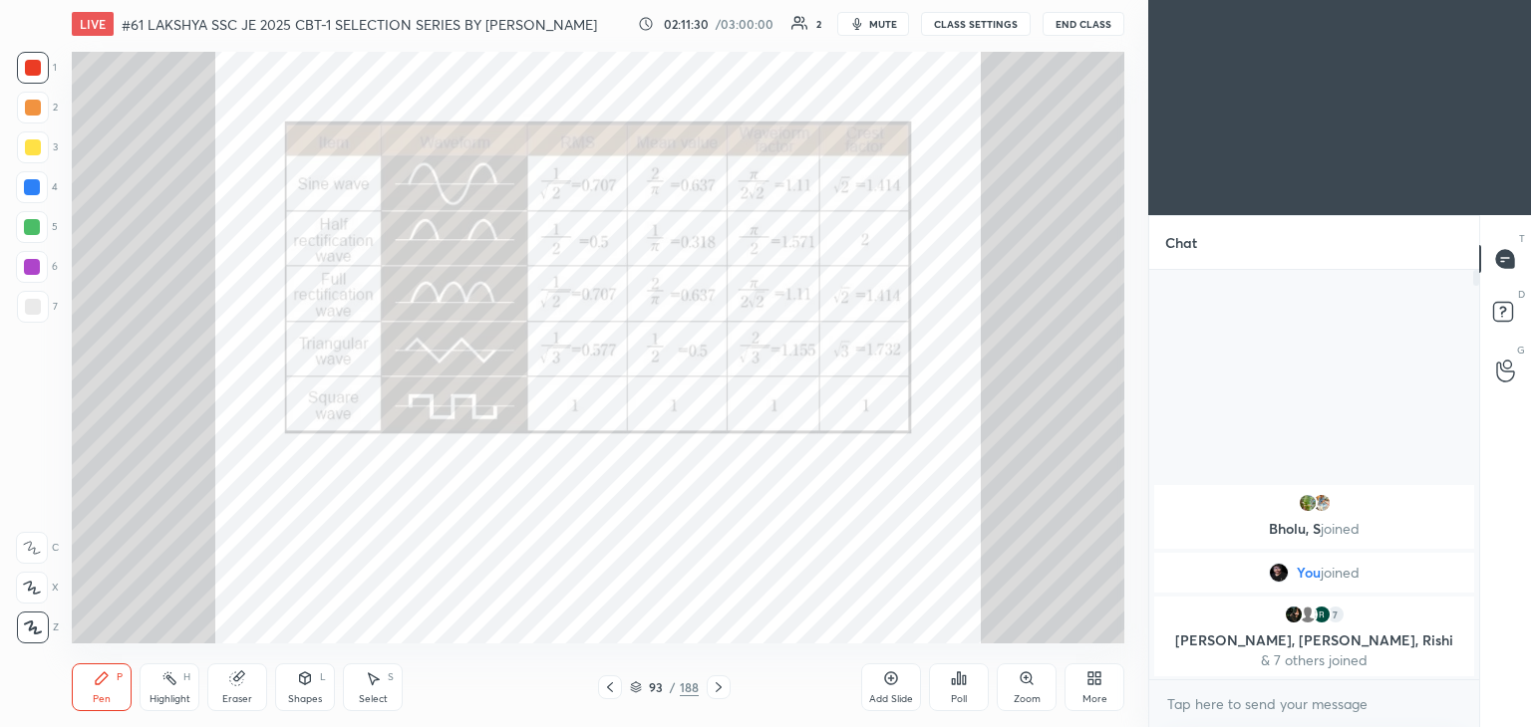
click at [711, 691] on icon at bounding box center [718, 688] width 16 height 16
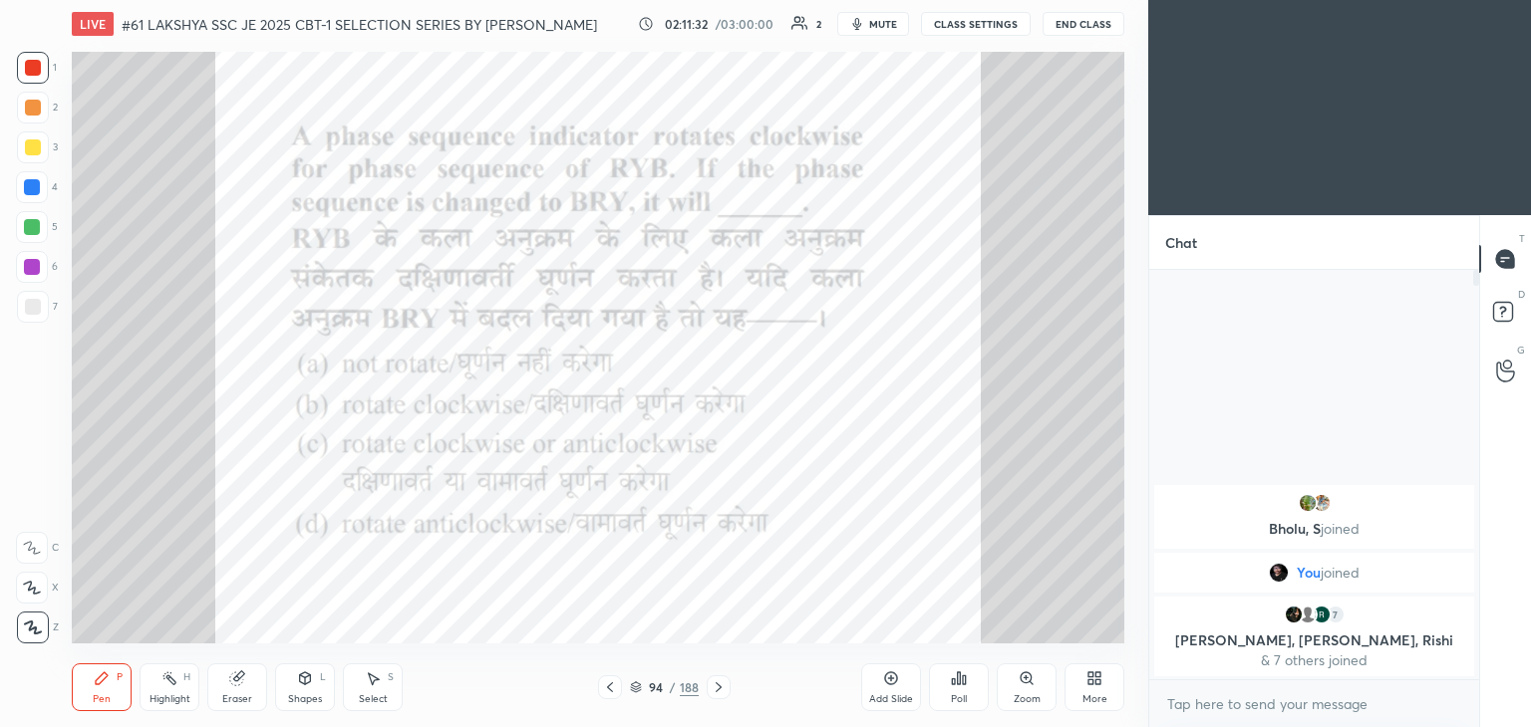
click at [717, 689] on icon at bounding box center [718, 688] width 16 height 16
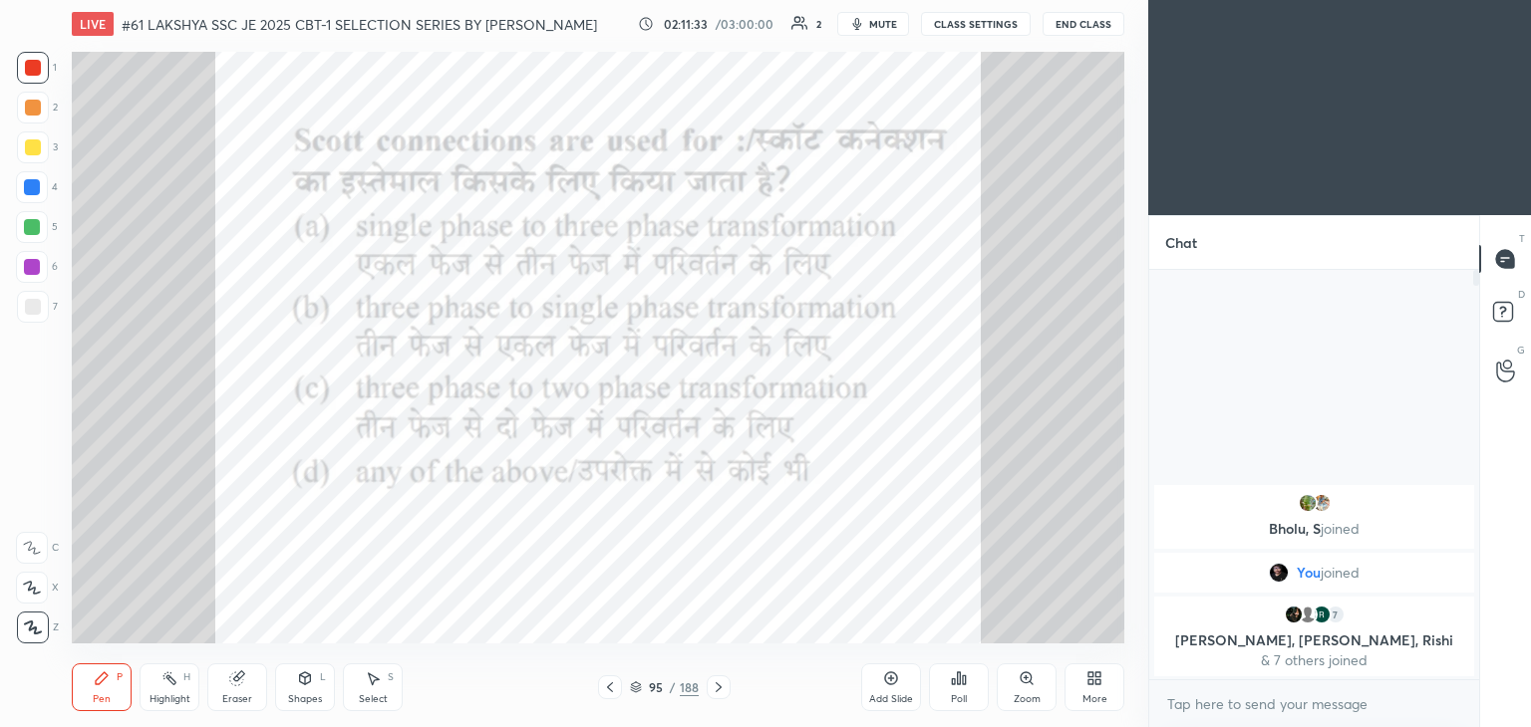
click at [716, 690] on icon at bounding box center [718, 688] width 16 height 16
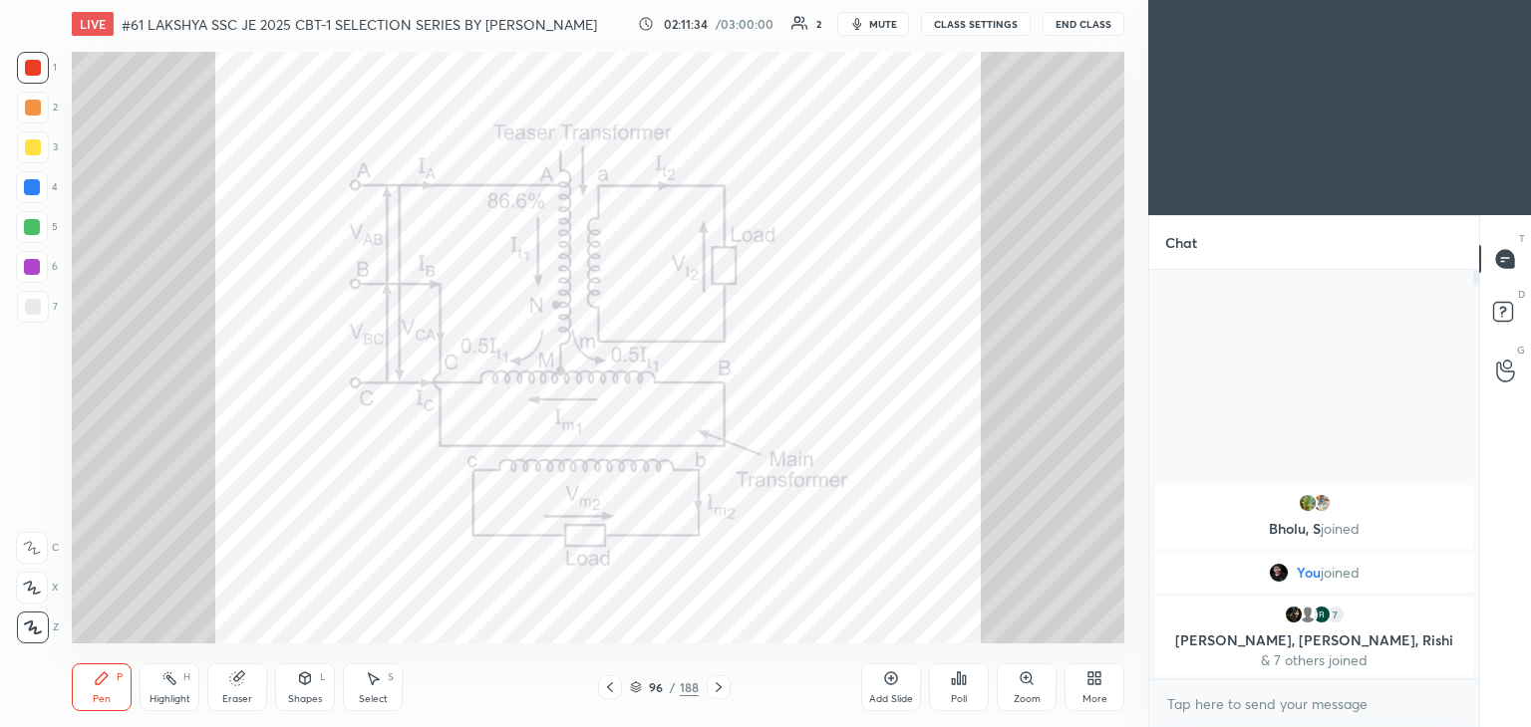
click at [715, 690] on icon at bounding box center [718, 688] width 16 height 16
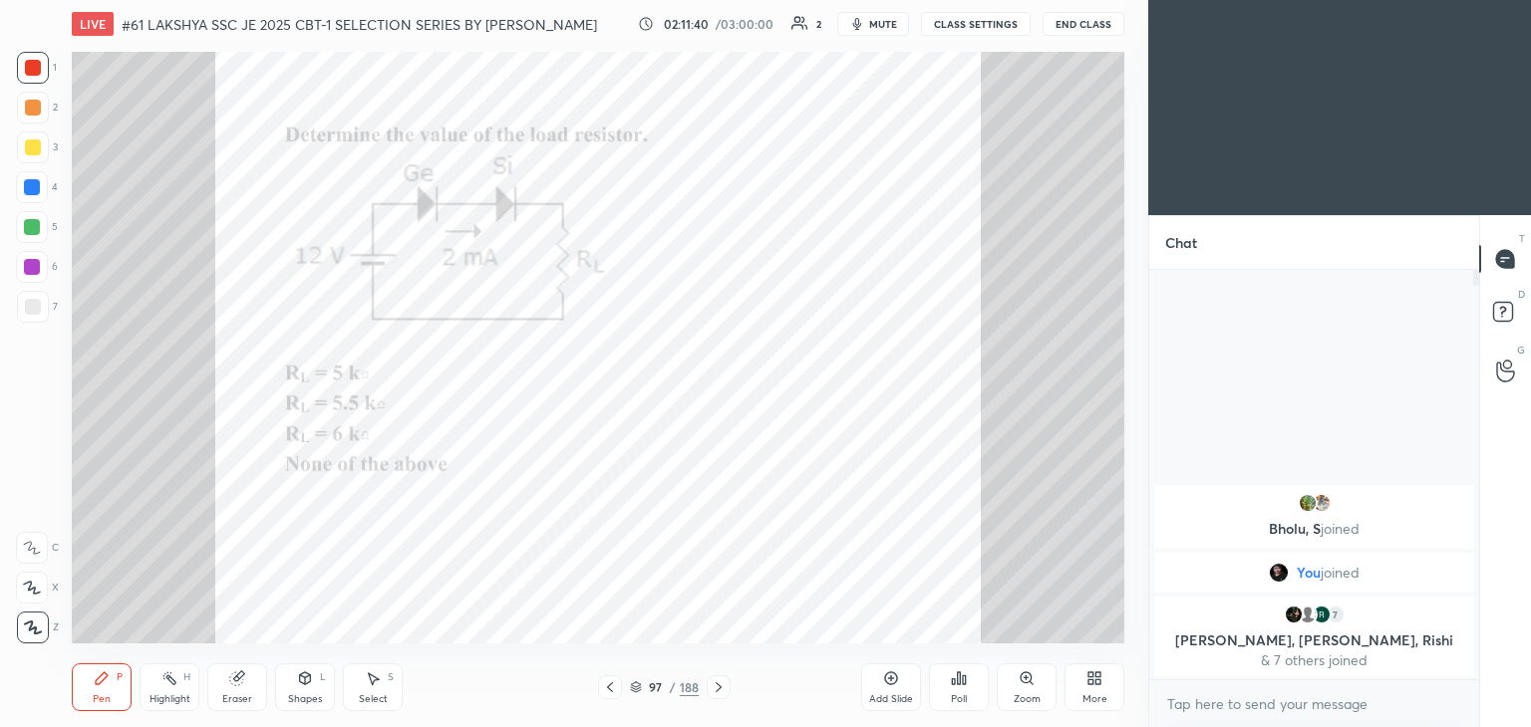
click at [730, 607] on div "LIVE #61 LAKSHYA SSC JE 2025 CBT-1 SELECTION SERIES BY [PERSON_NAME] 02:11:40 /…" at bounding box center [598, 363] width 1068 height 727
click at [717, 678] on div at bounding box center [718, 688] width 24 height 24
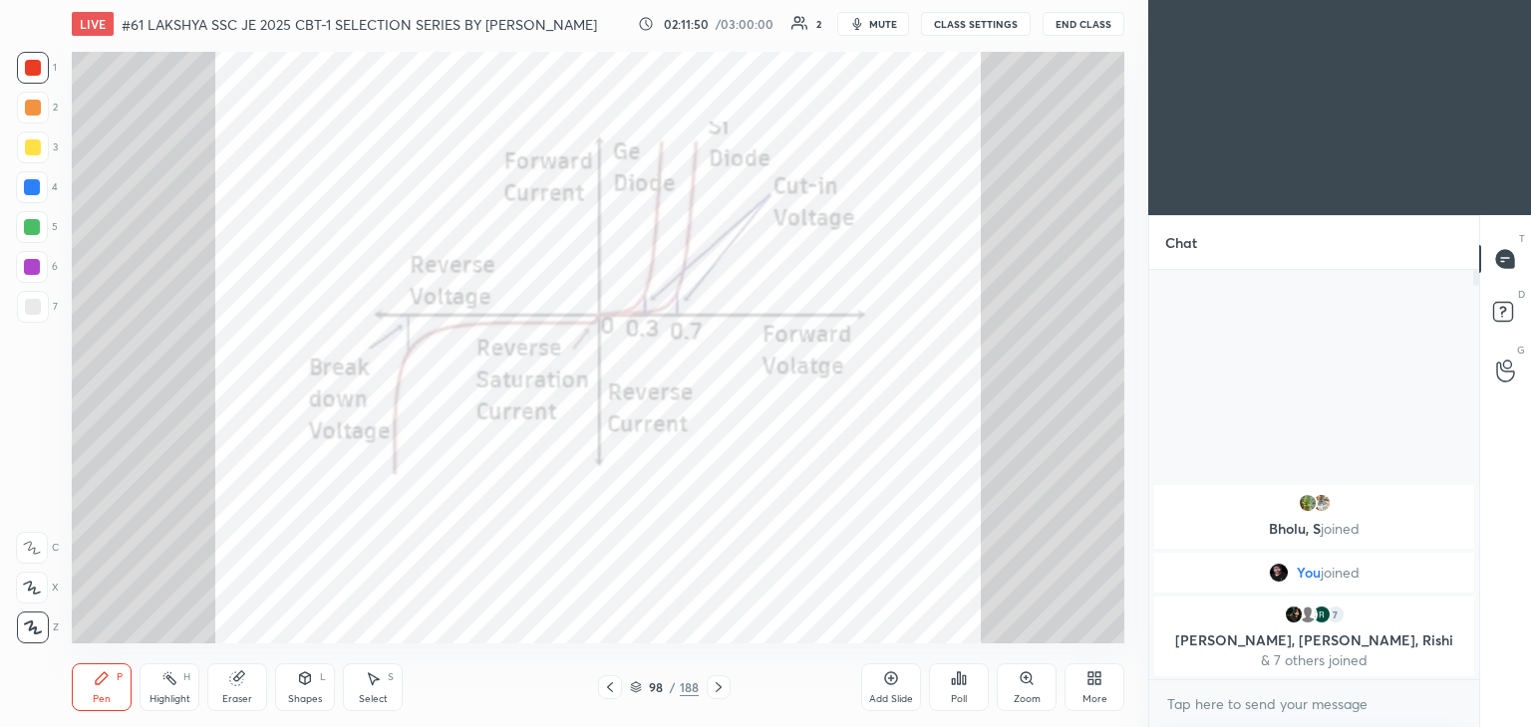
click at [721, 678] on div at bounding box center [718, 688] width 24 height 24
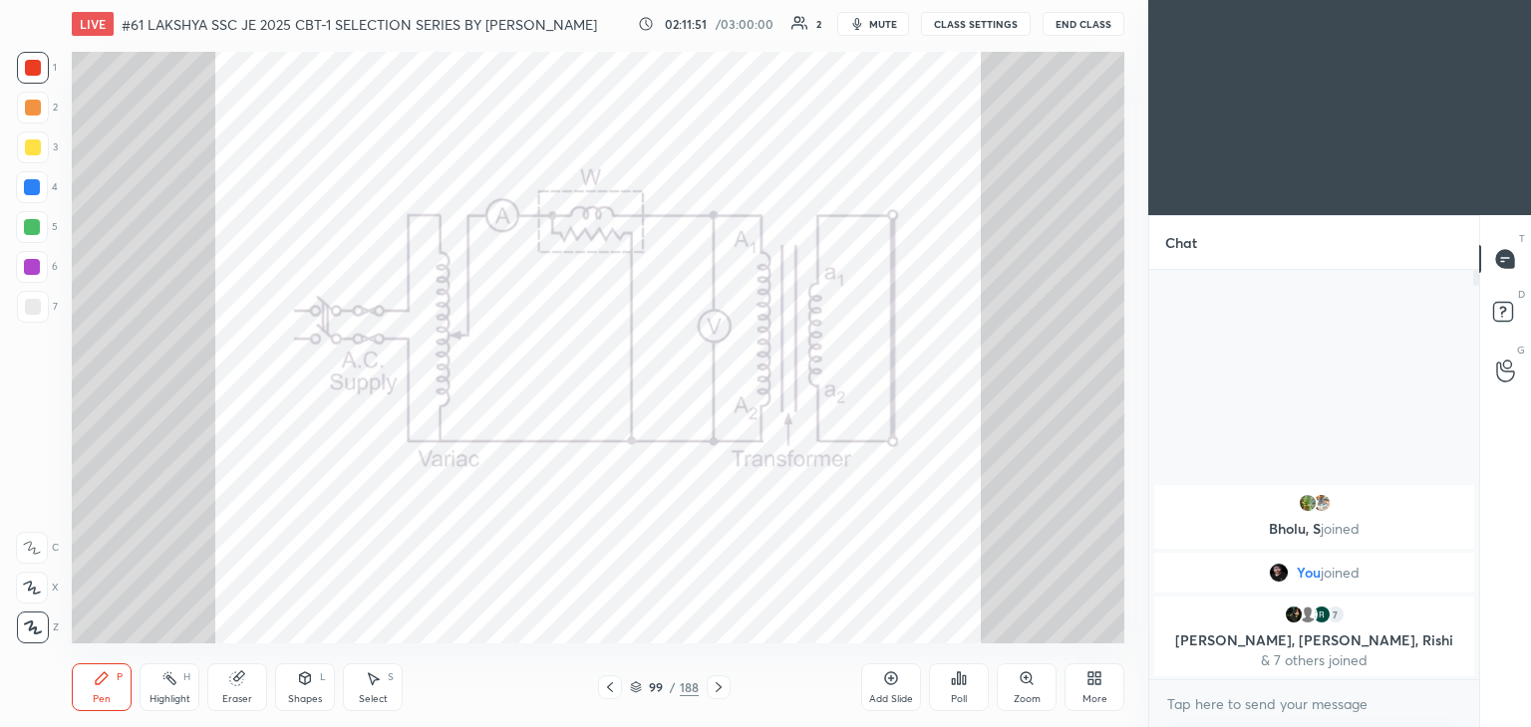
click at [721, 676] on div at bounding box center [718, 688] width 24 height 24
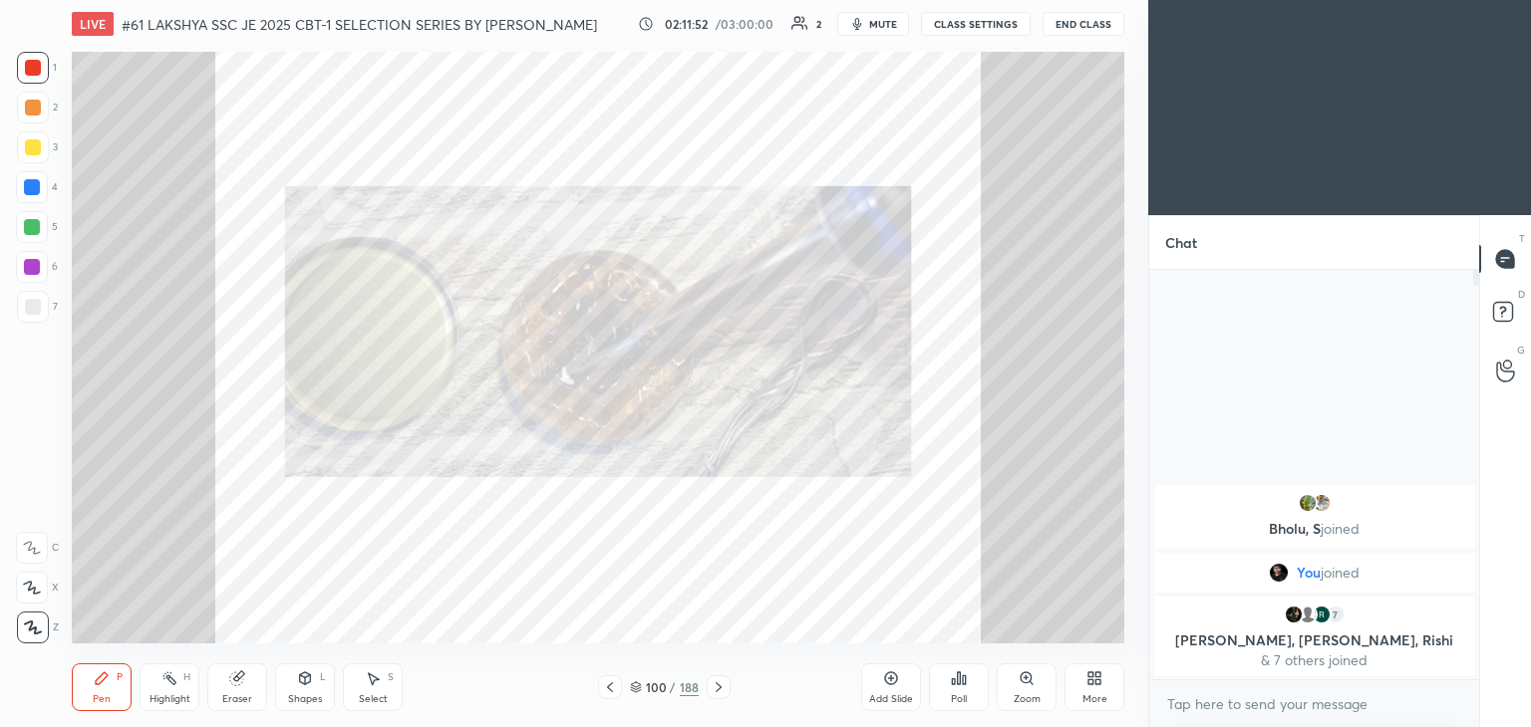
click at [713, 691] on icon at bounding box center [718, 688] width 16 height 16
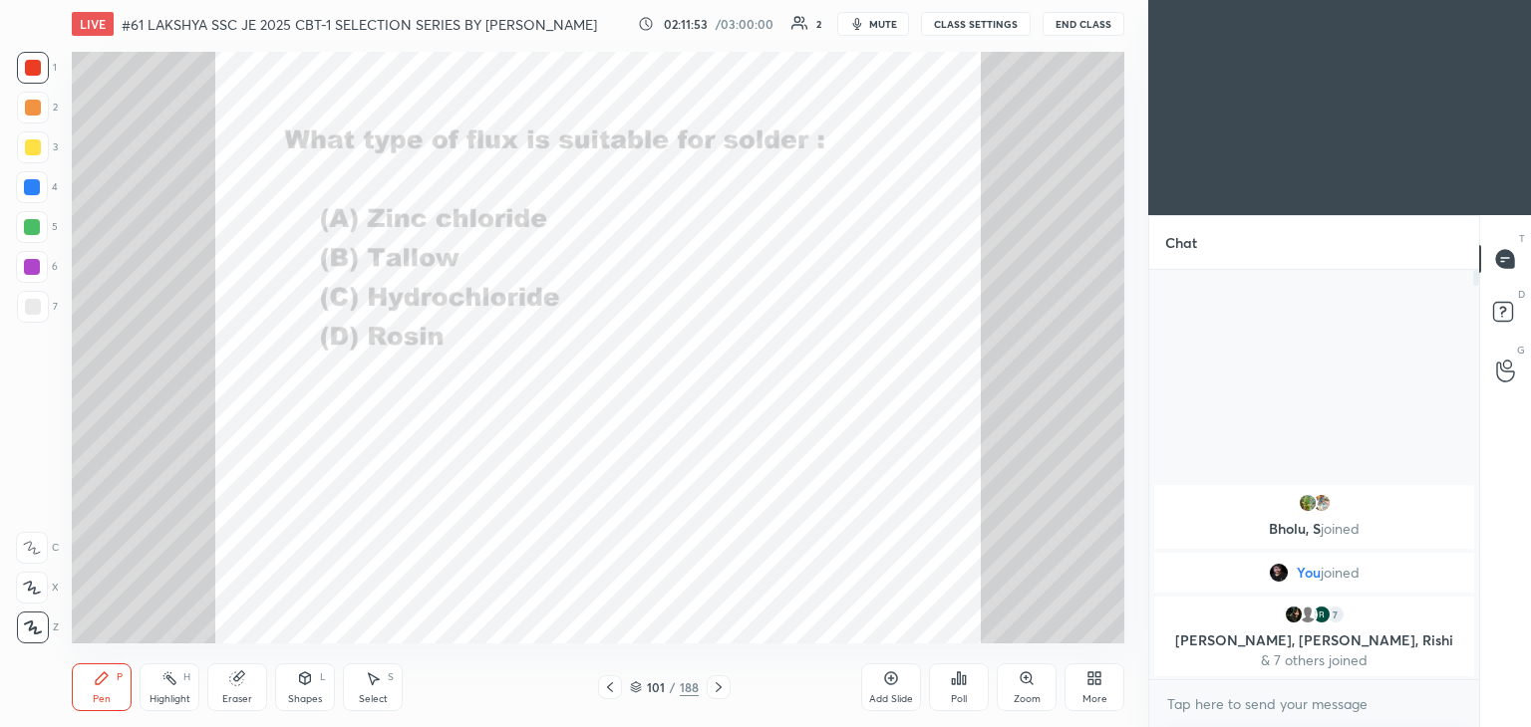
click at [713, 691] on icon at bounding box center [718, 688] width 16 height 16
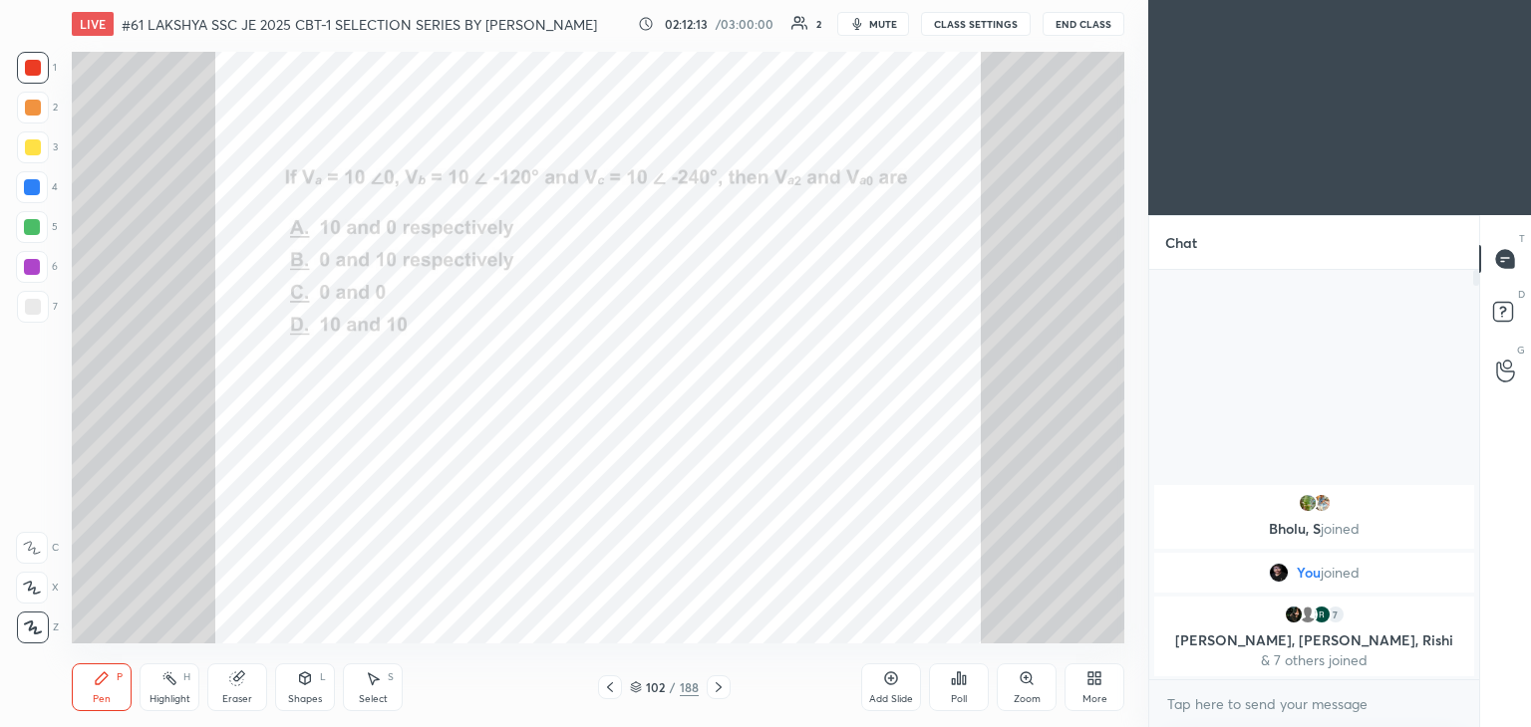
click at [36, 189] on div at bounding box center [32, 187] width 16 height 16
click at [235, 695] on div "Eraser" at bounding box center [237, 700] width 30 height 10
click at [41, 643] on div "Erase all" at bounding box center [32, 628] width 32 height 32
click at [104, 691] on div "Pen P" at bounding box center [102, 688] width 60 height 48
click at [711, 691] on icon at bounding box center [718, 688] width 16 height 16
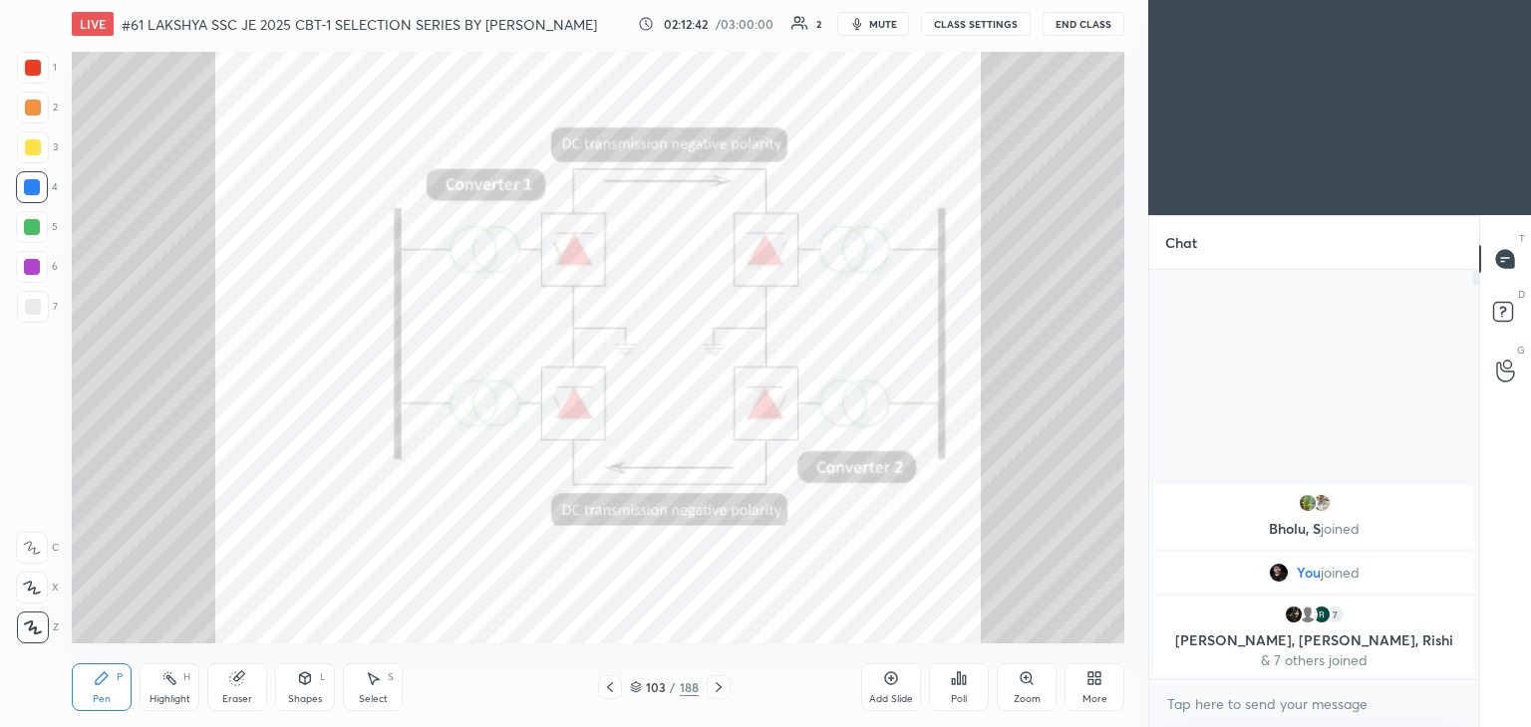
click at [725, 689] on div at bounding box center [718, 688] width 24 height 24
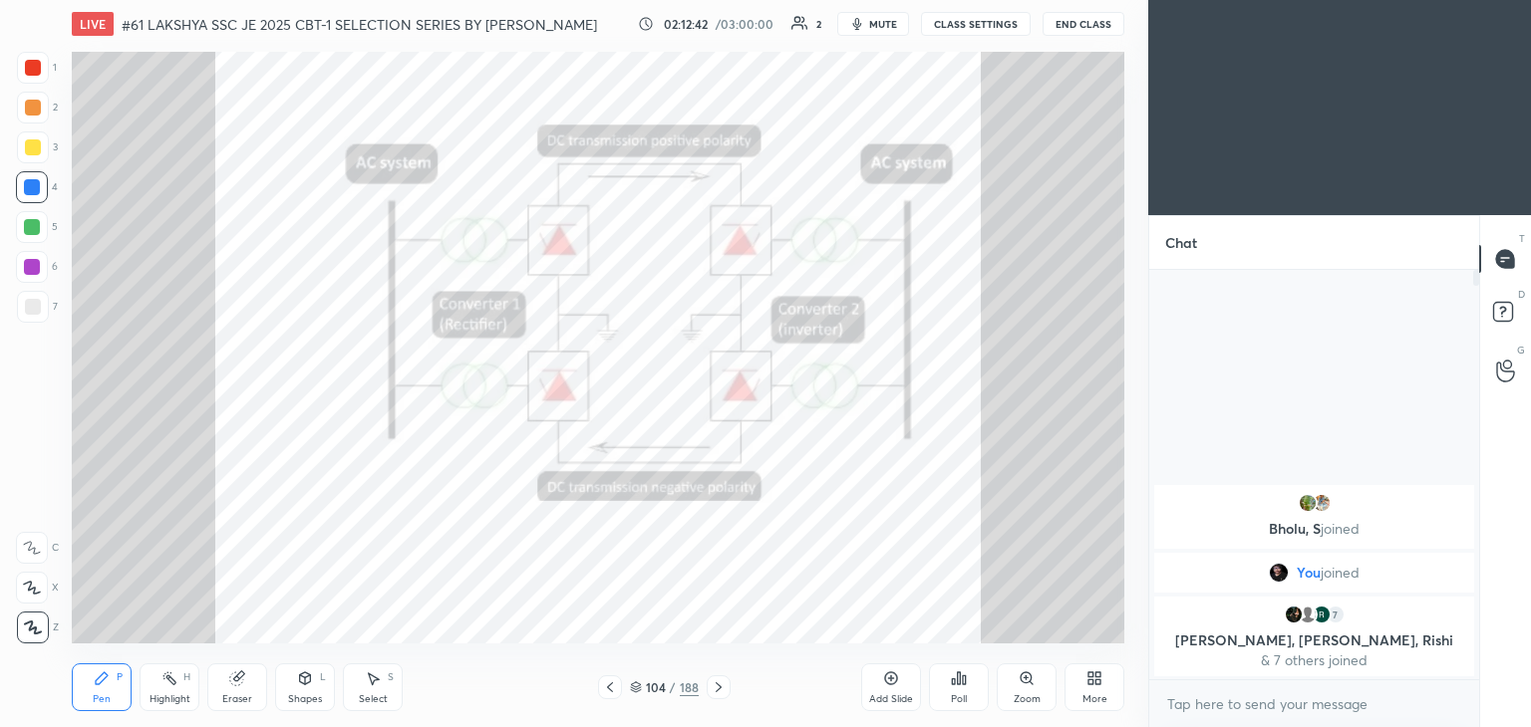
click at [718, 691] on icon at bounding box center [718, 688] width 16 height 16
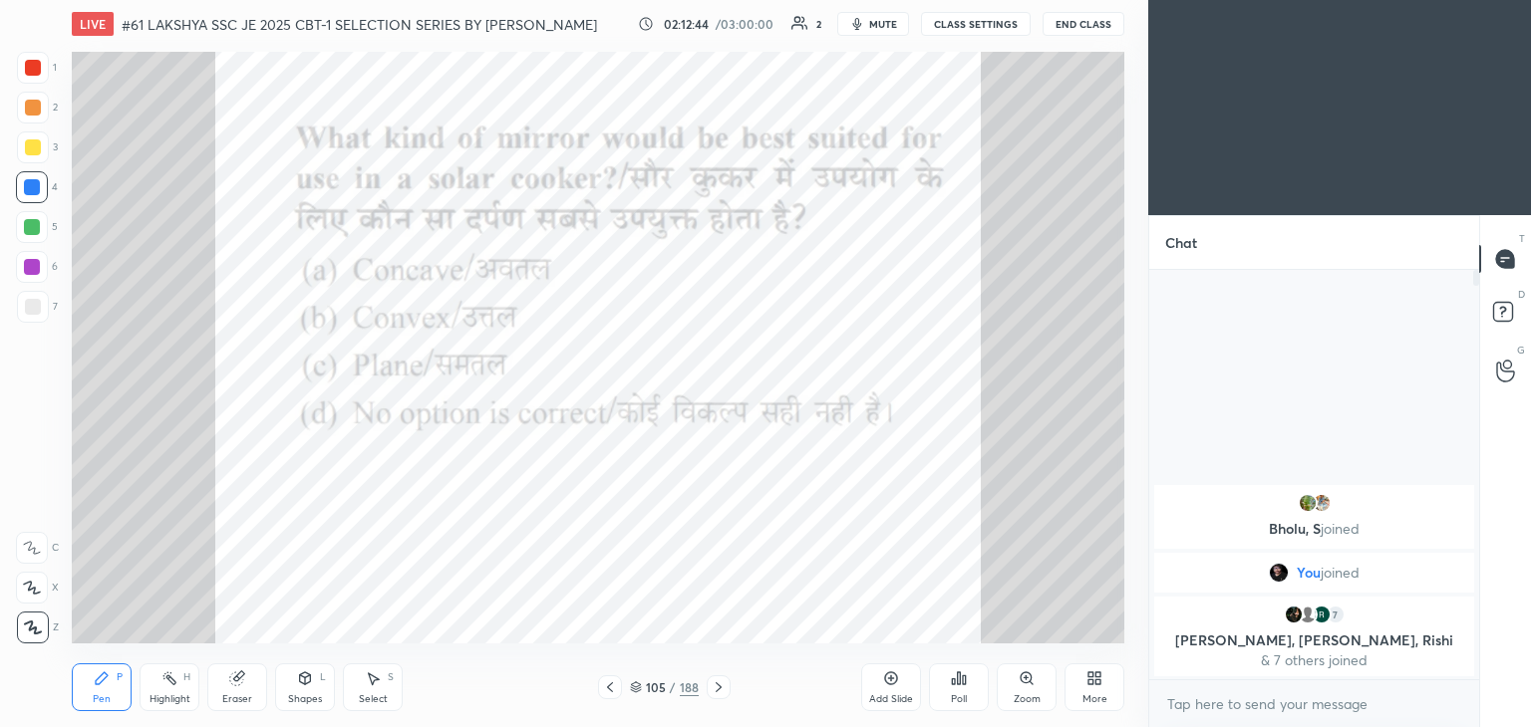
click at [715, 688] on icon at bounding box center [718, 688] width 16 height 16
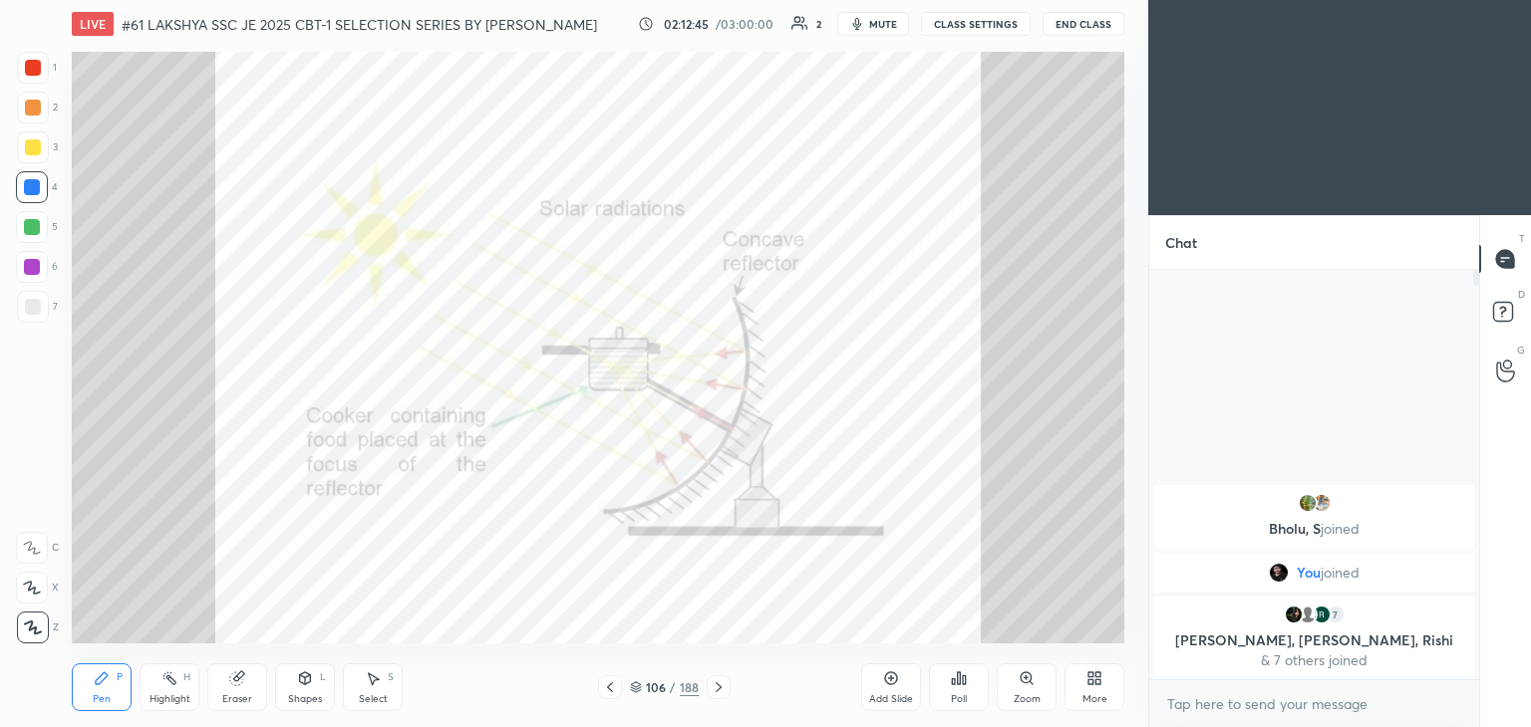
click at [713, 689] on icon at bounding box center [718, 688] width 16 height 16
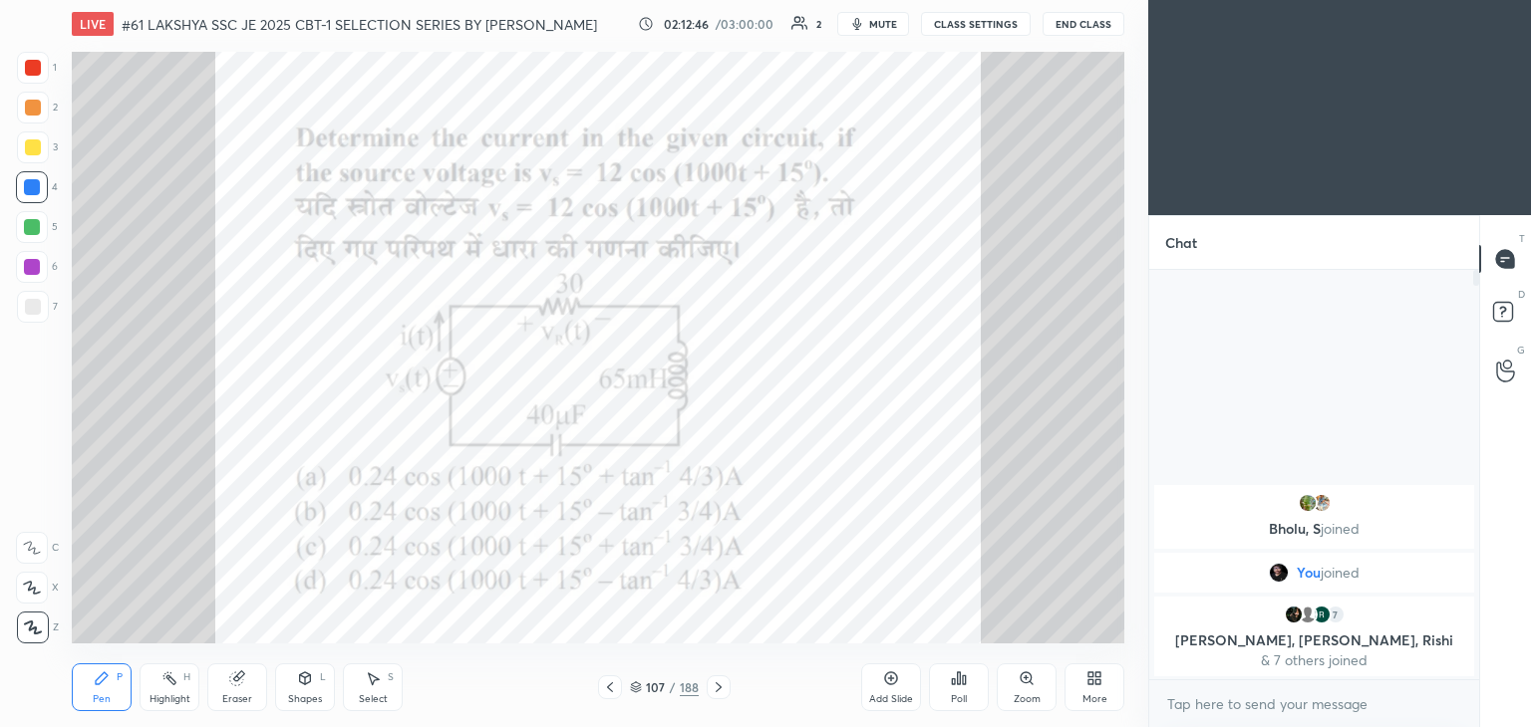
click at [714, 691] on icon at bounding box center [718, 688] width 16 height 16
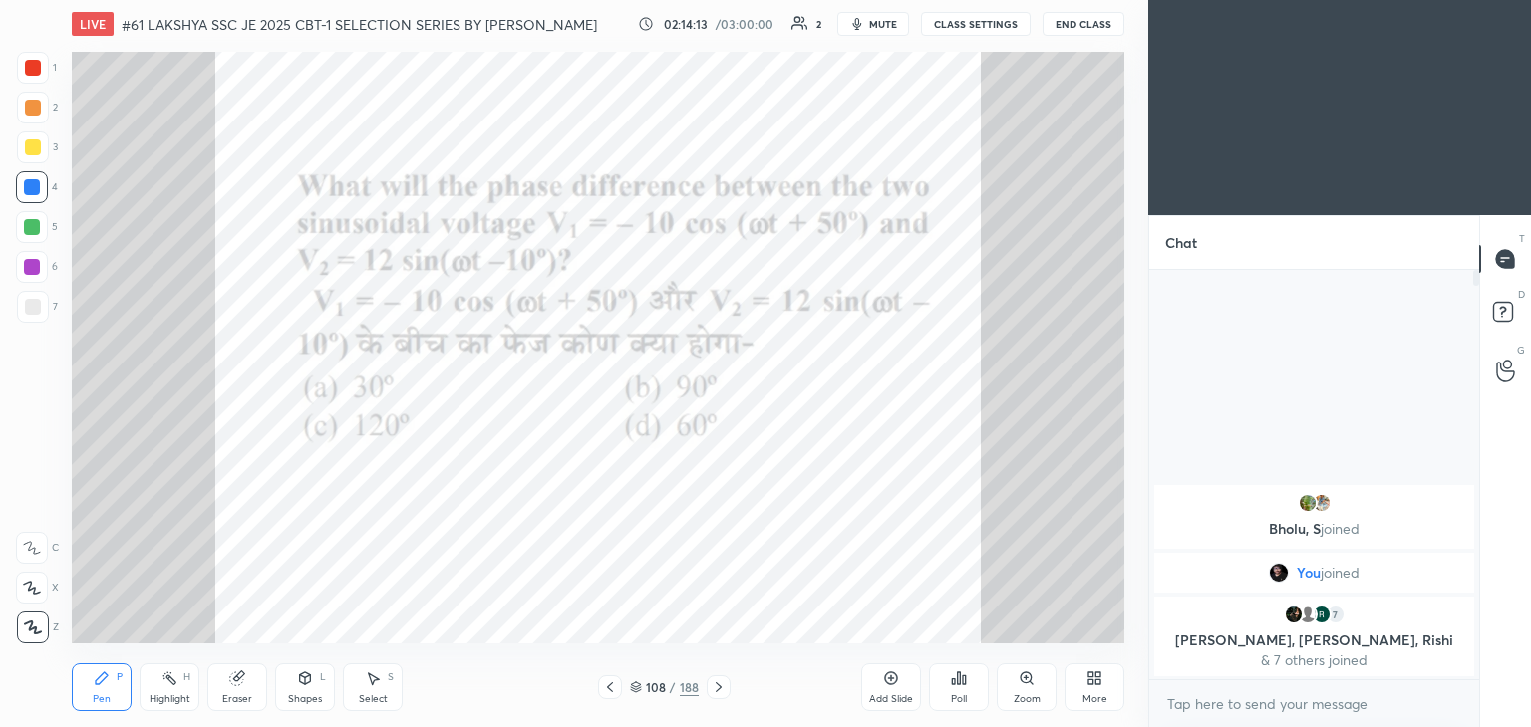
click at [715, 686] on icon at bounding box center [718, 688] width 16 height 16
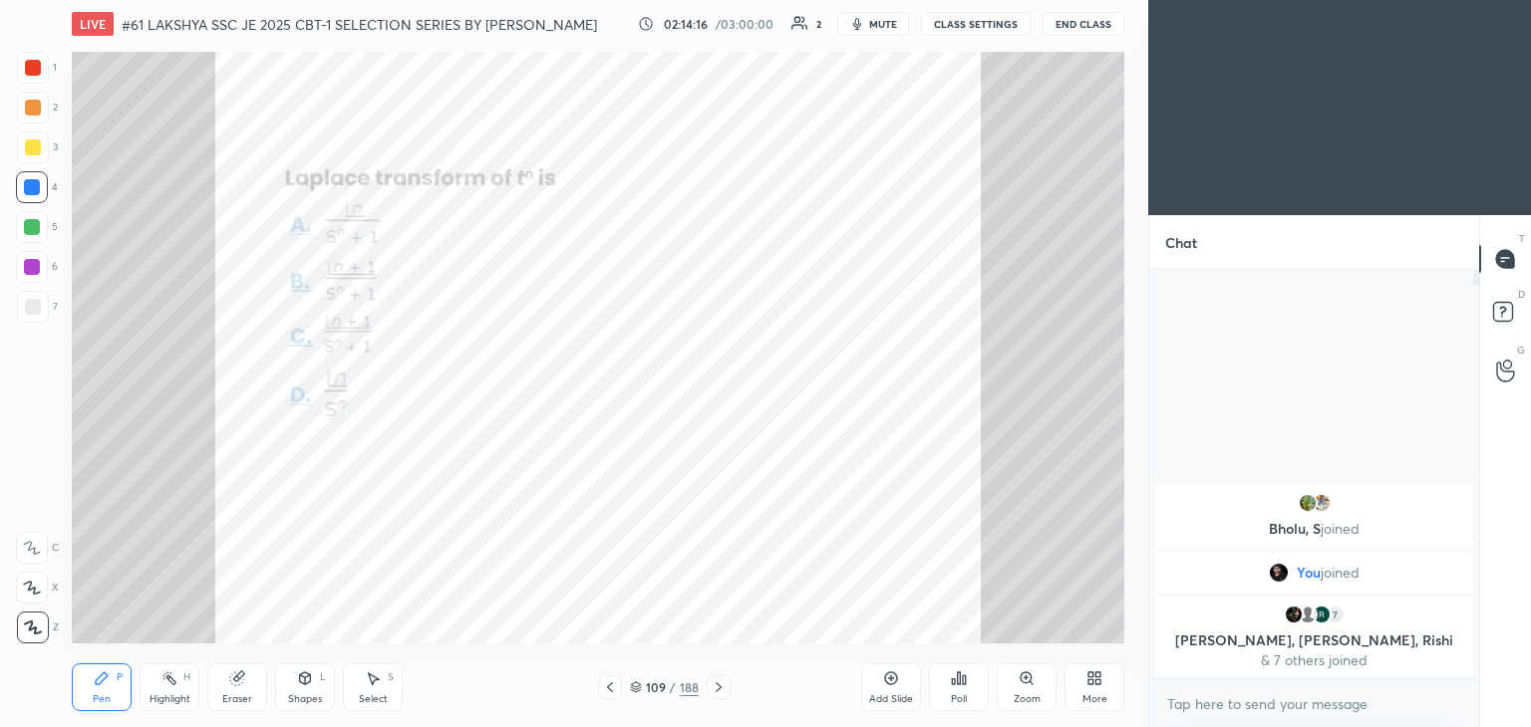
click at [1025, 687] on div "Zoom" at bounding box center [1026, 688] width 60 height 48
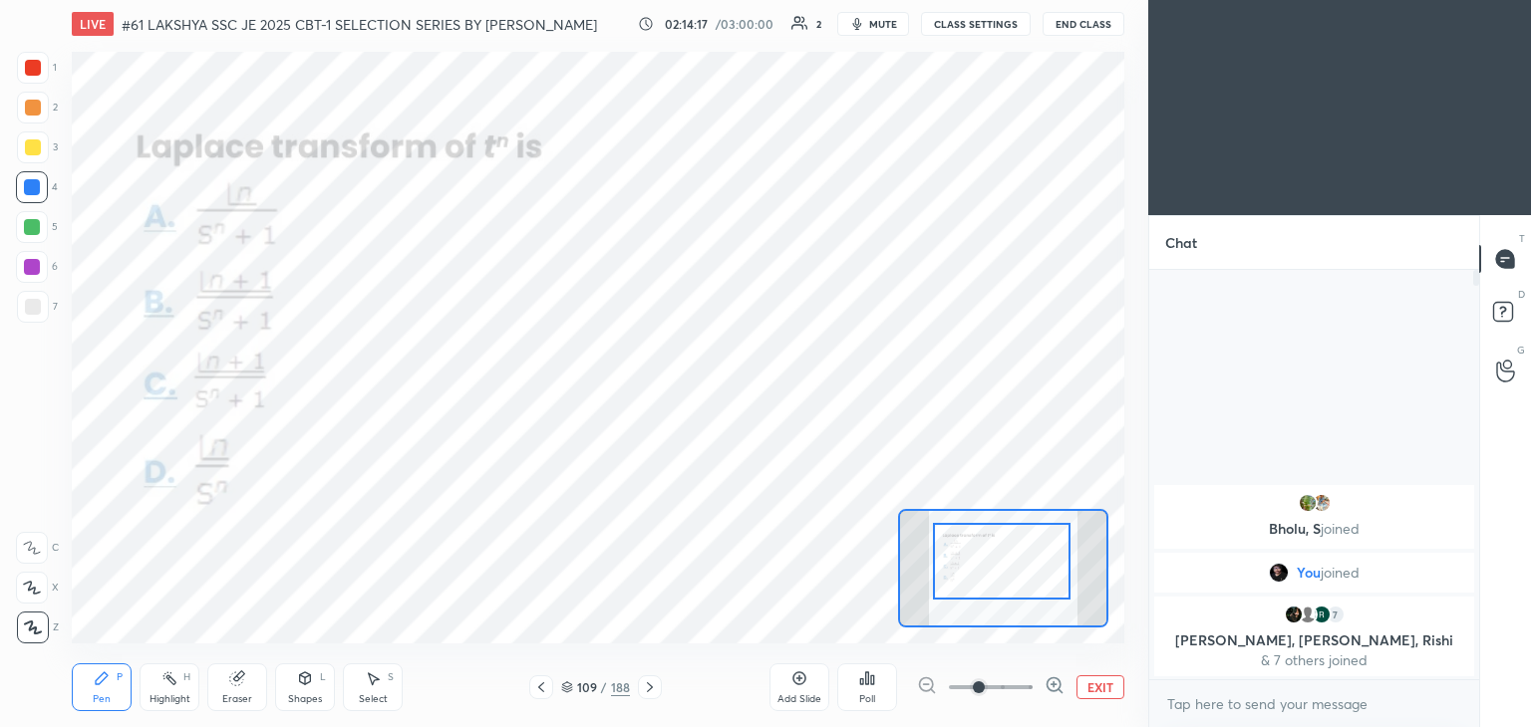
drag, startPoint x: 1015, startPoint y: 555, endPoint x: 1016, endPoint y: 541, distance: 14.0
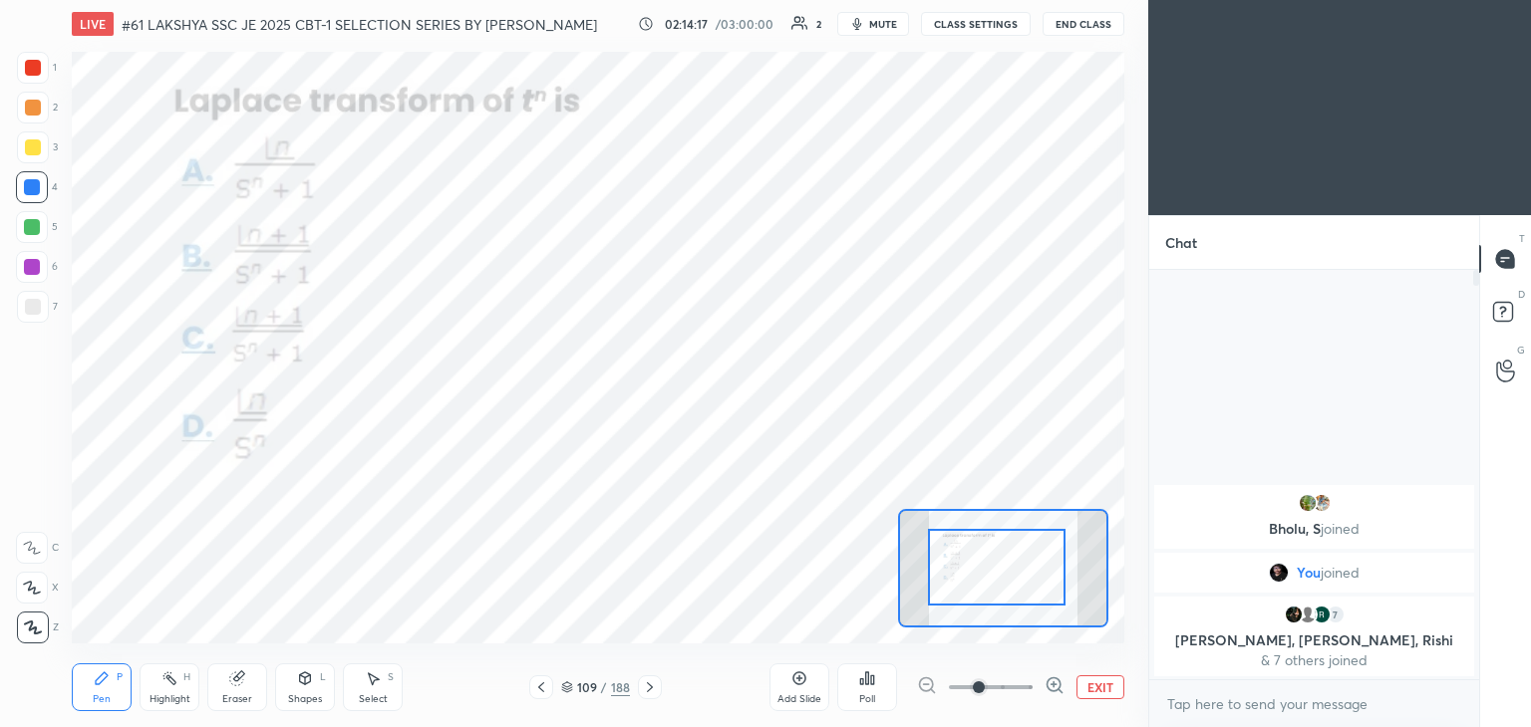
click at [1014, 580] on div at bounding box center [997, 567] width 138 height 77
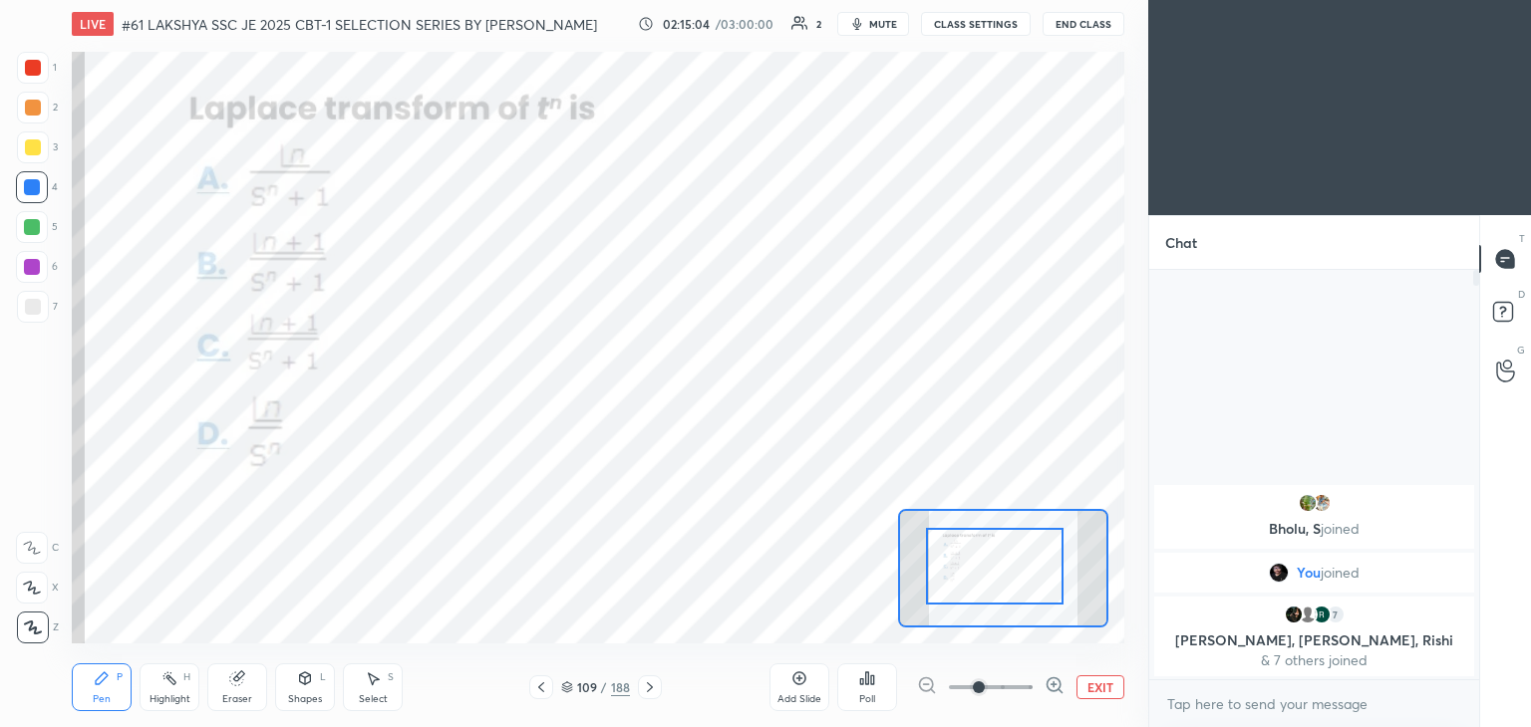
click at [650, 692] on icon at bounding box center [650, 688] width 16 height 16
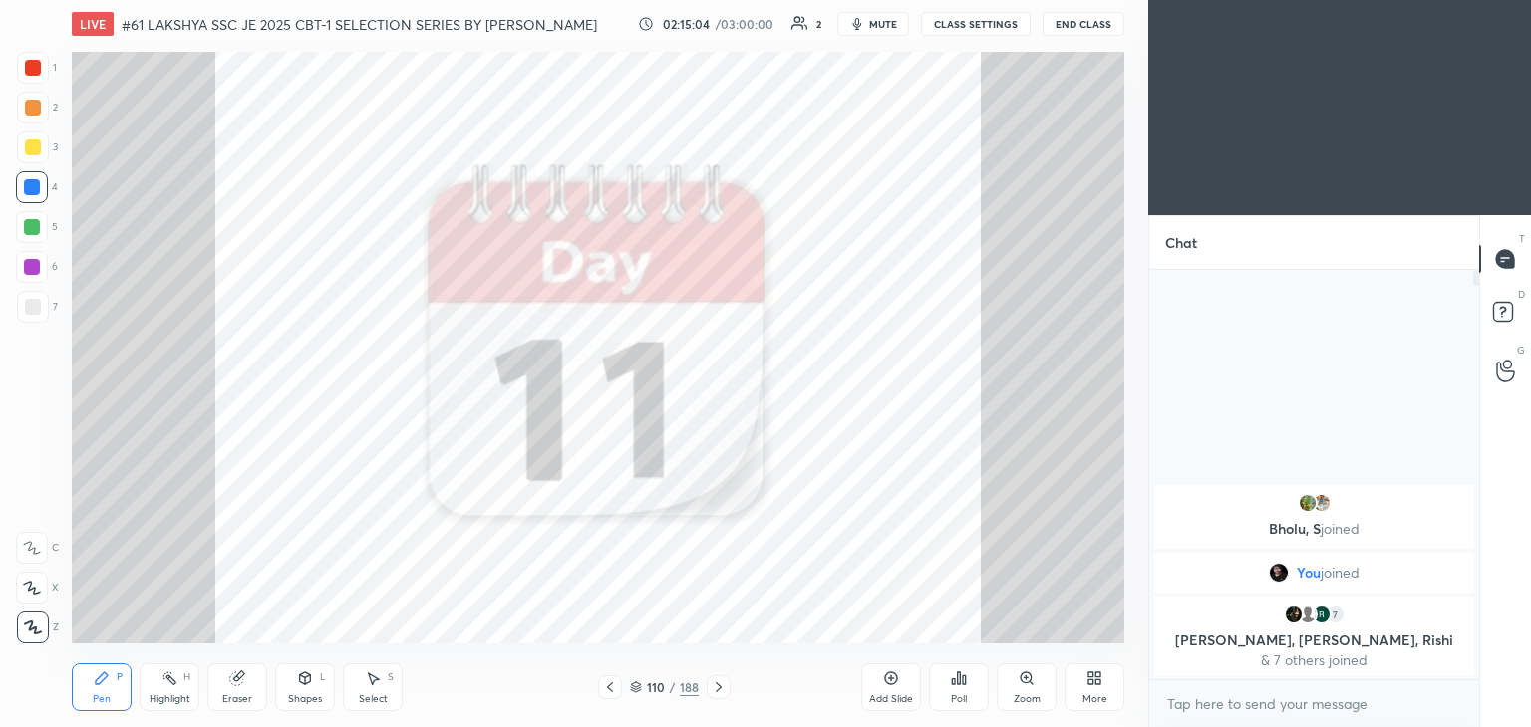
click at [647, 691] on div "110" at bounding box center [656, 688] width 20 height 12
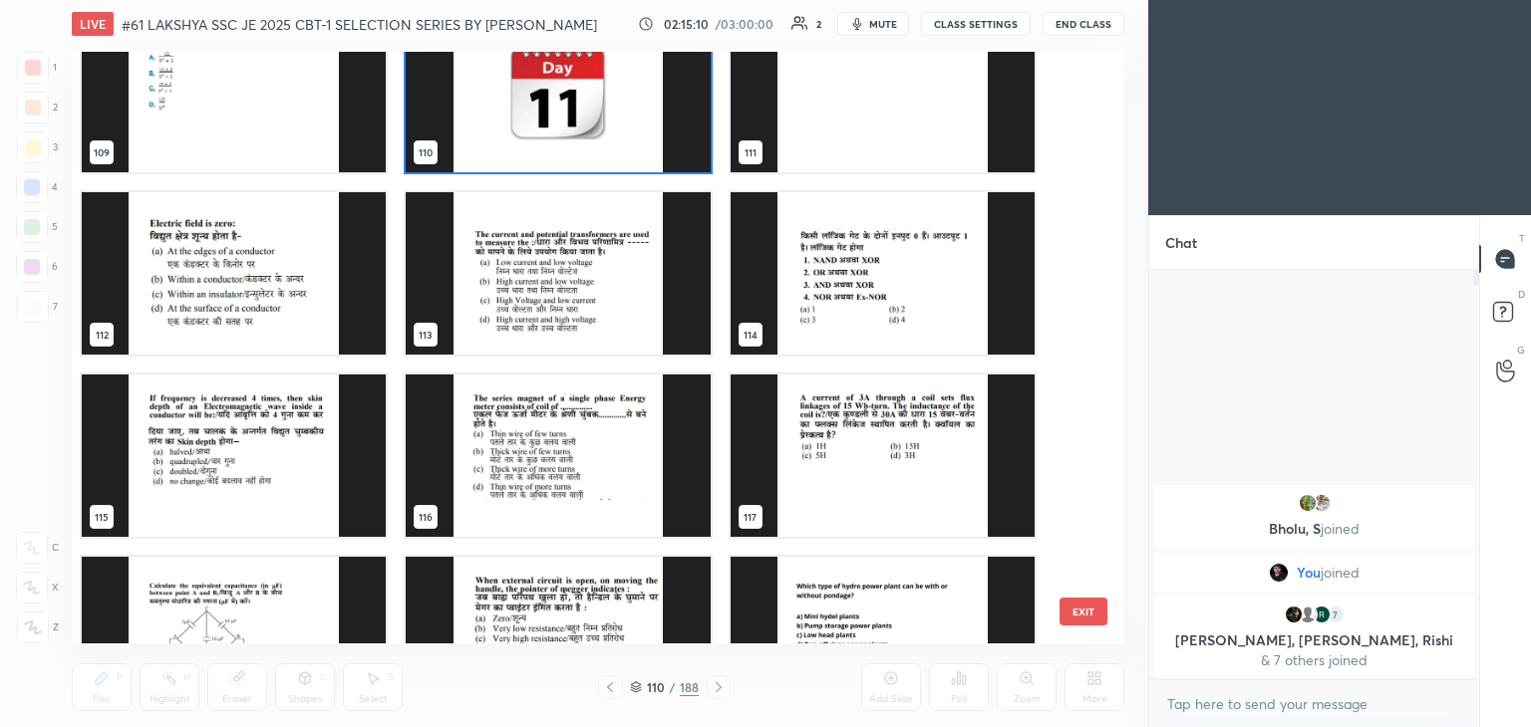
scroll to position [6562, 0]
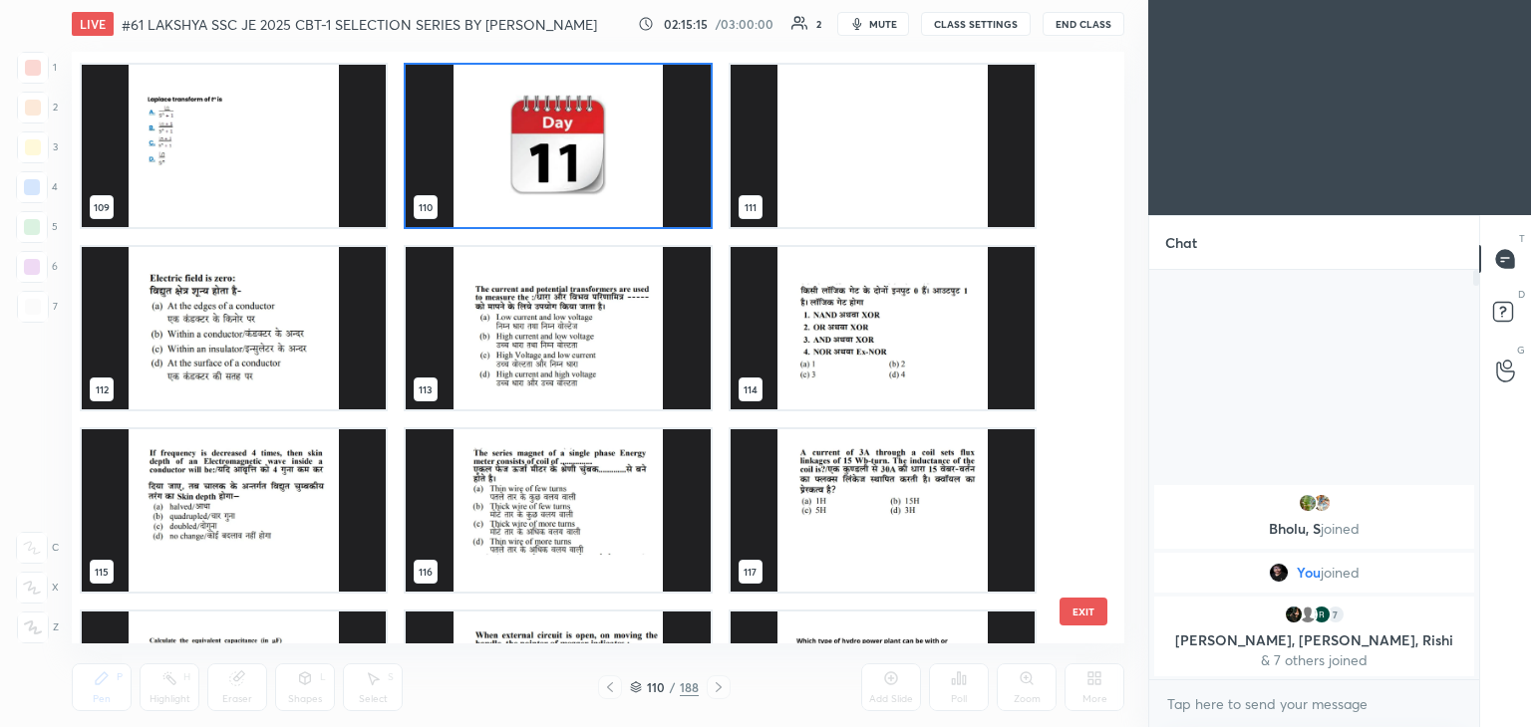
click at [330, 339] on img "grid" at bounding box center [234, 328] width 304 height 162
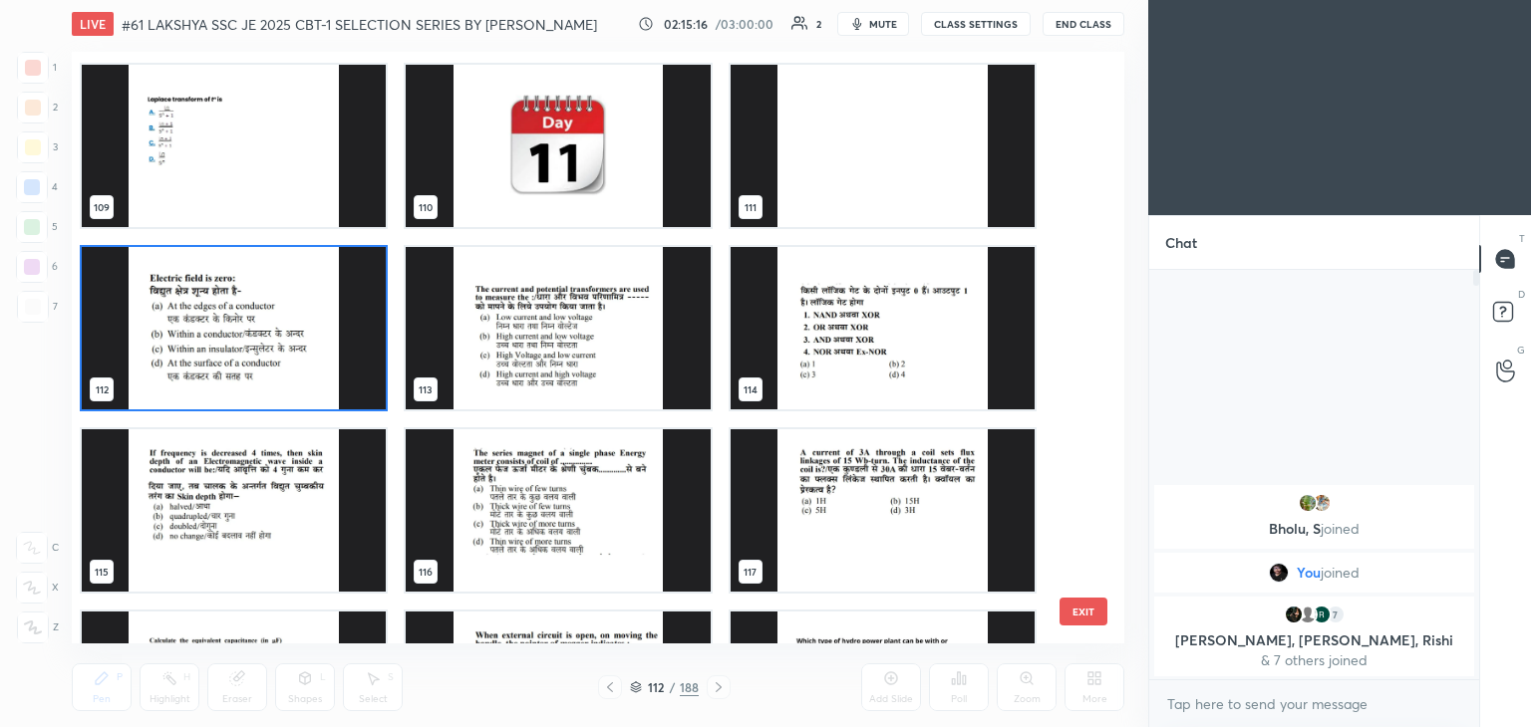
click at [330, 341] on img "grid" at bounding box center [234, 328] width 304 height 162
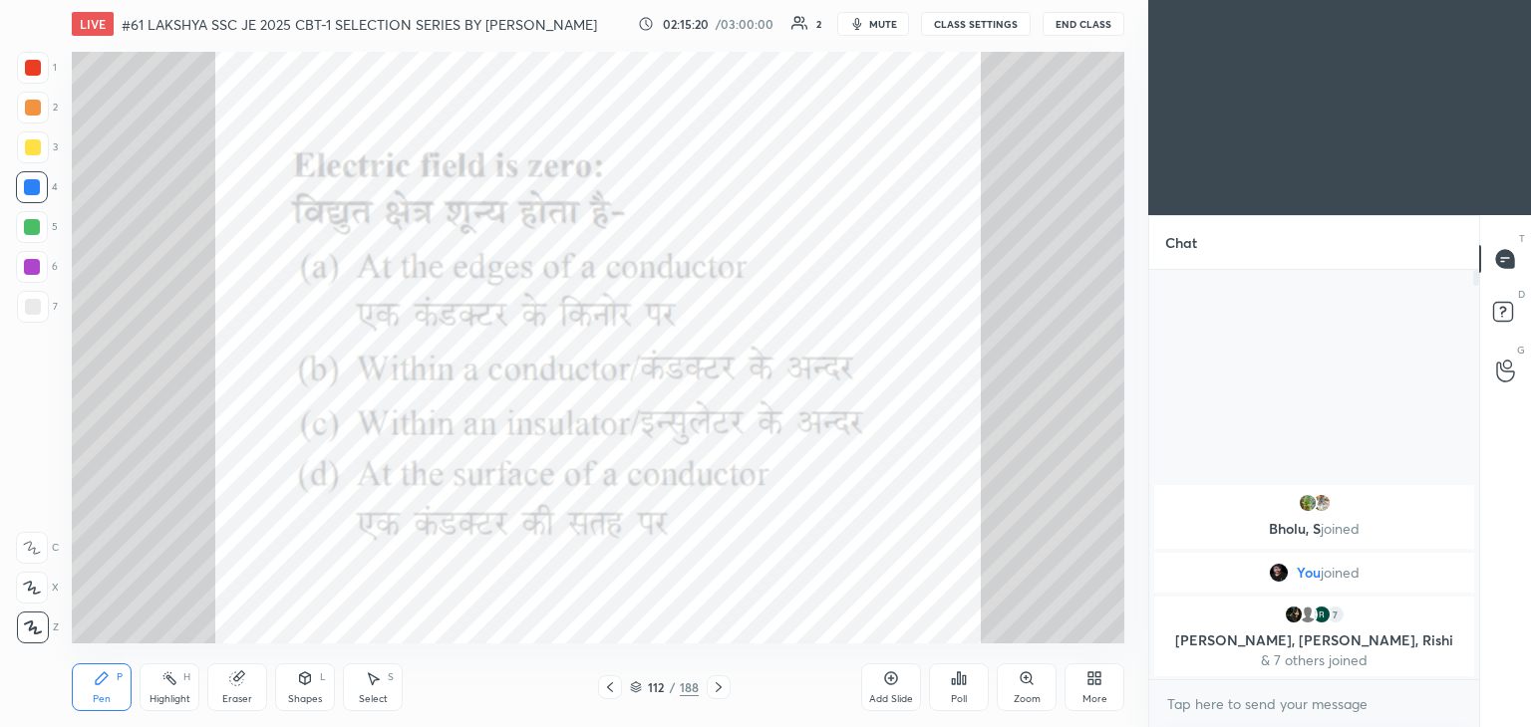
click at [446, 23] on div "LIVE #61 LAKSHYA SSC JE 2025 CBT-1 SELECTION SERIES BY [PERSON_NAME] 02:15:20 /…" at bounding box center [598, 363] width 1068 height 727
click at [966, 686] on icon at bounding box center [959, 679] width 16 height 16
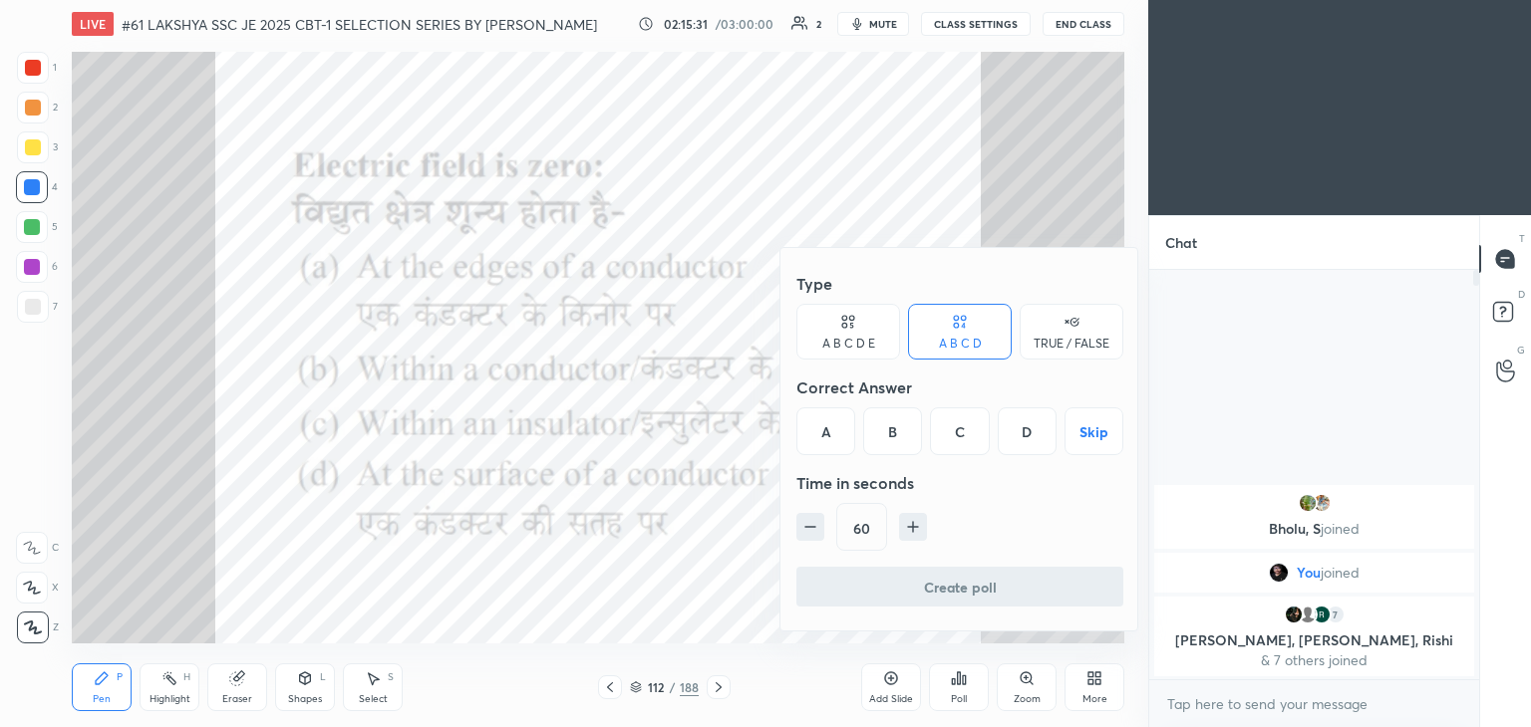
click at [897, 436] on div "B" at bounding box center [892, 432] width 59 height 48
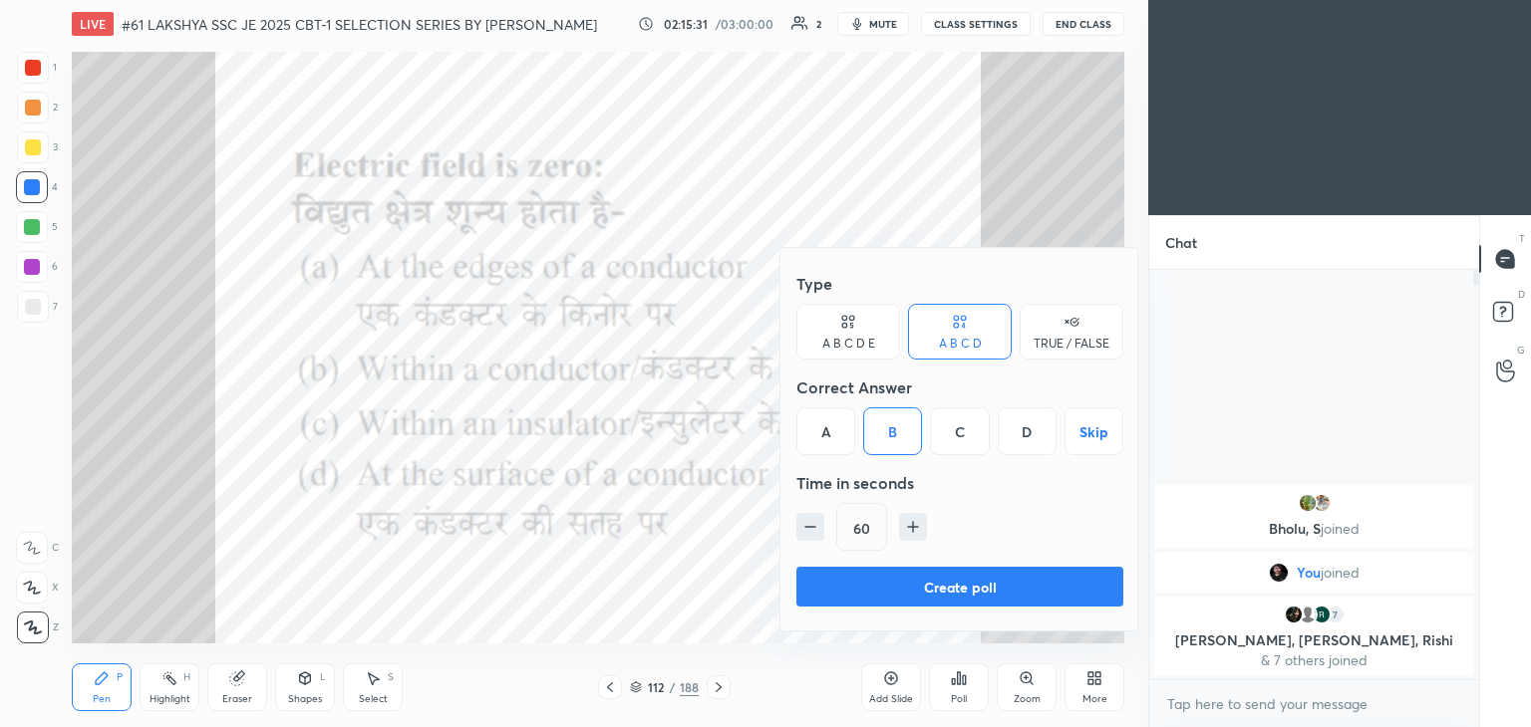
click at [808, 534] on icon "button" at bounding box center [810, 527] width 20 height 20
click at [812, 533] on icon "button" at bounding box center [810, 527] width 20 height 20
type input "30"
click at [833, 571] on button "Create poll" at bounding box center [959, 587] width 327 height 40
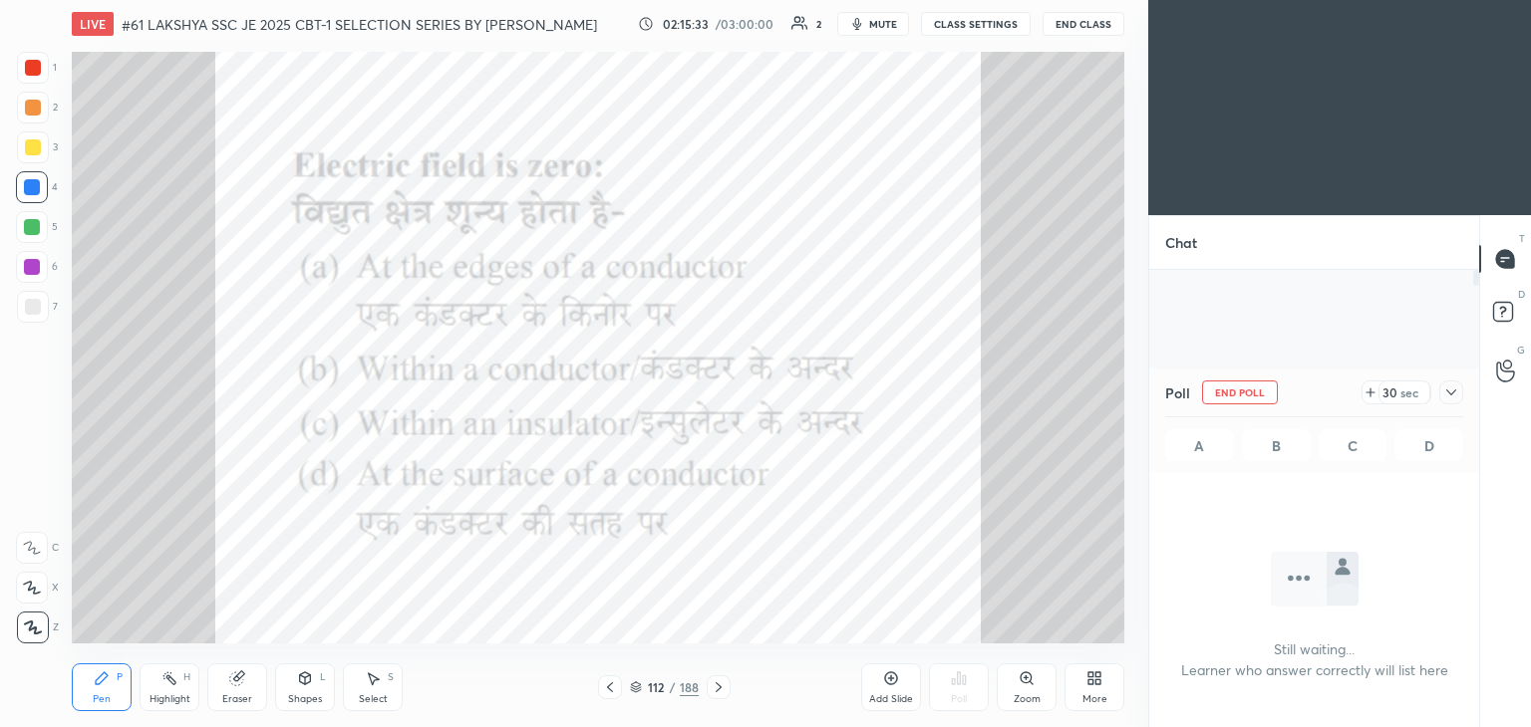
scroll to position [136, 324]
drag, startPoint x: 232, startPoint y: 681, endPoint x: 219, endPoint y: 686, distance: 13.9
click at [230, 681] on icon at bounding box center [236, 679] width 13 height 13
drag, startPoint x: 29, startPoint y: 627, endPoint x: 65, endPoint y: 654, distance: 44.8
click at [32, 627] on span "Erase all" at bounding box center [32, 628] width 30 height 14
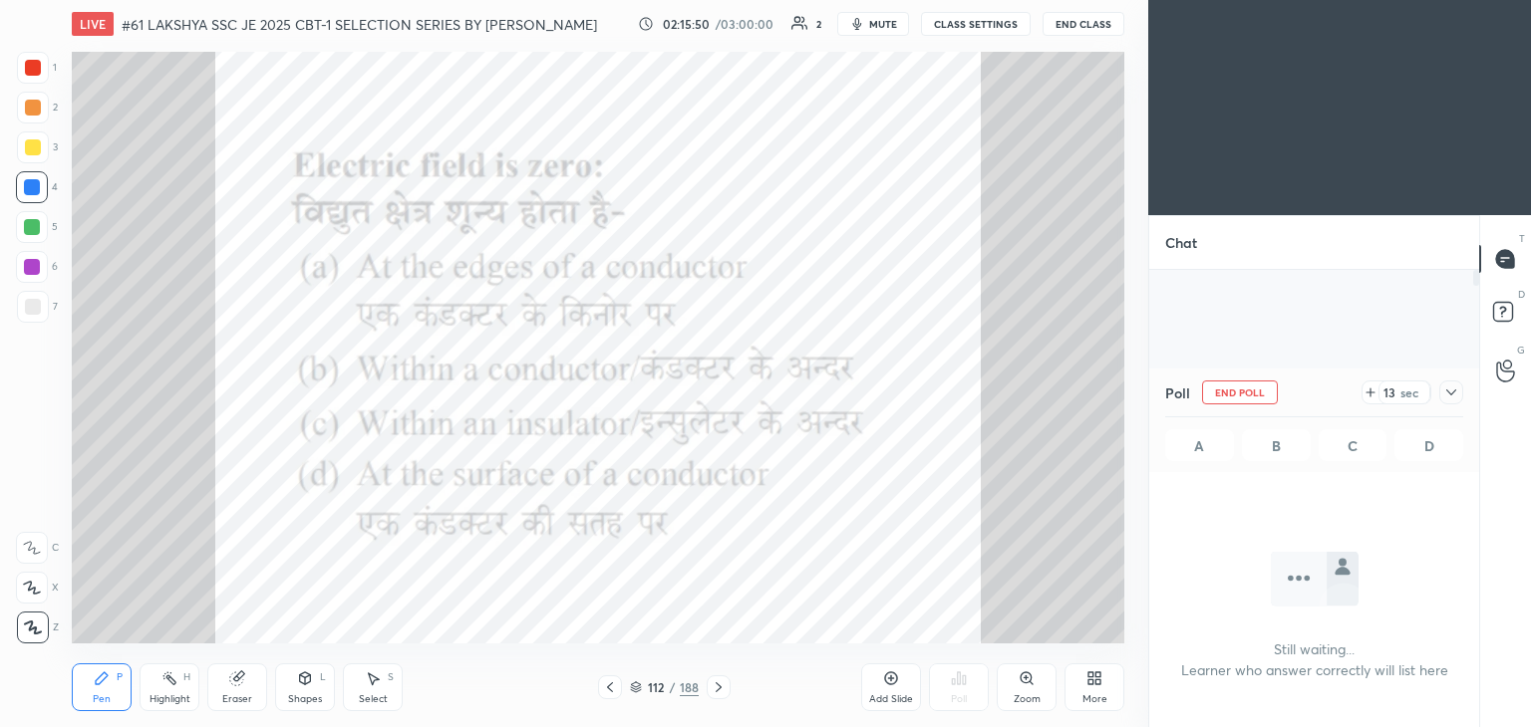
click at [87, 678] on div "Pen P" at bounding box center [102, 688] width 60 height 48
click at [718, 688] on icon at bounding box center [718, 688] width 16 height 16
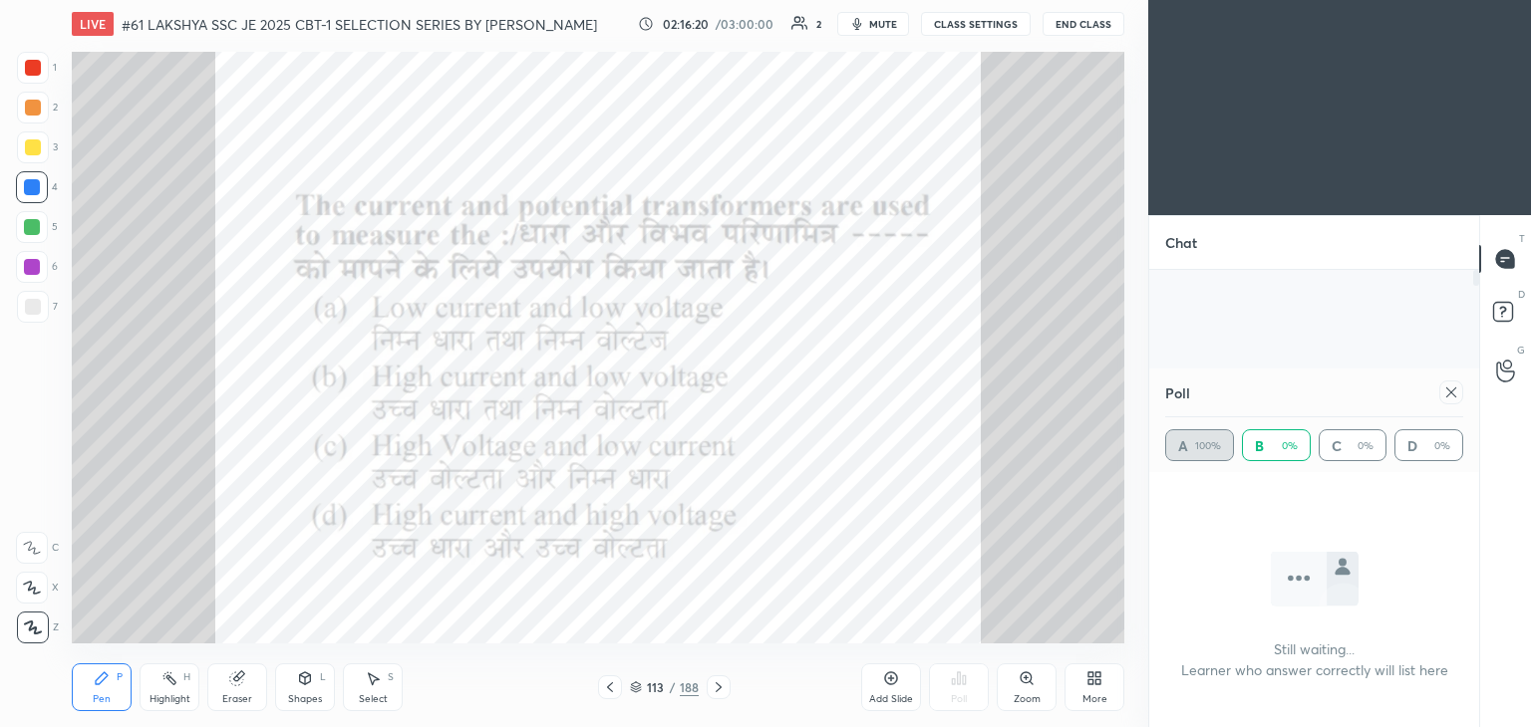
click at [1452, 396] on icon at bounding box center [1451, 393] width 16 height 16
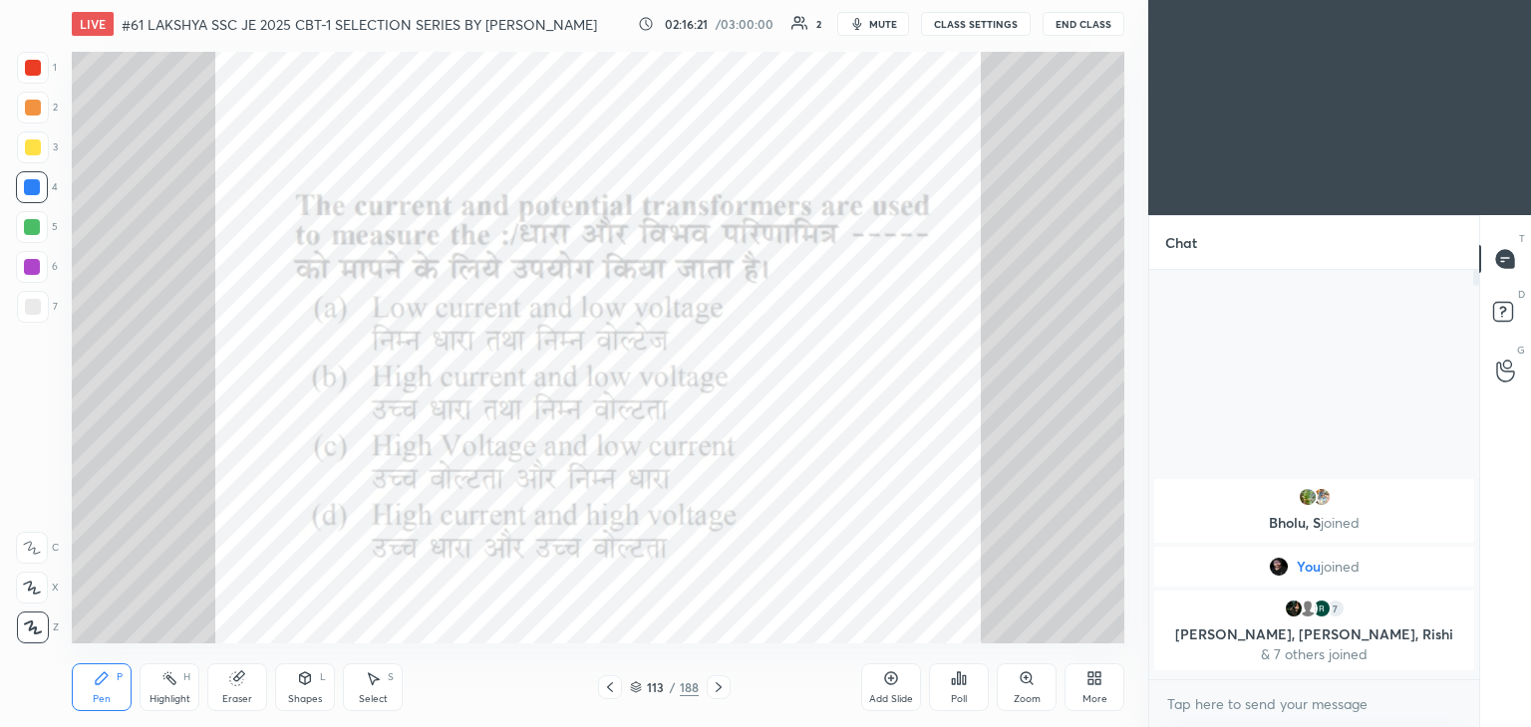
scroll to position [7, 6]
click at [965, 689] on div "Poll" at bounding box center [959, 688] width 60 height 48
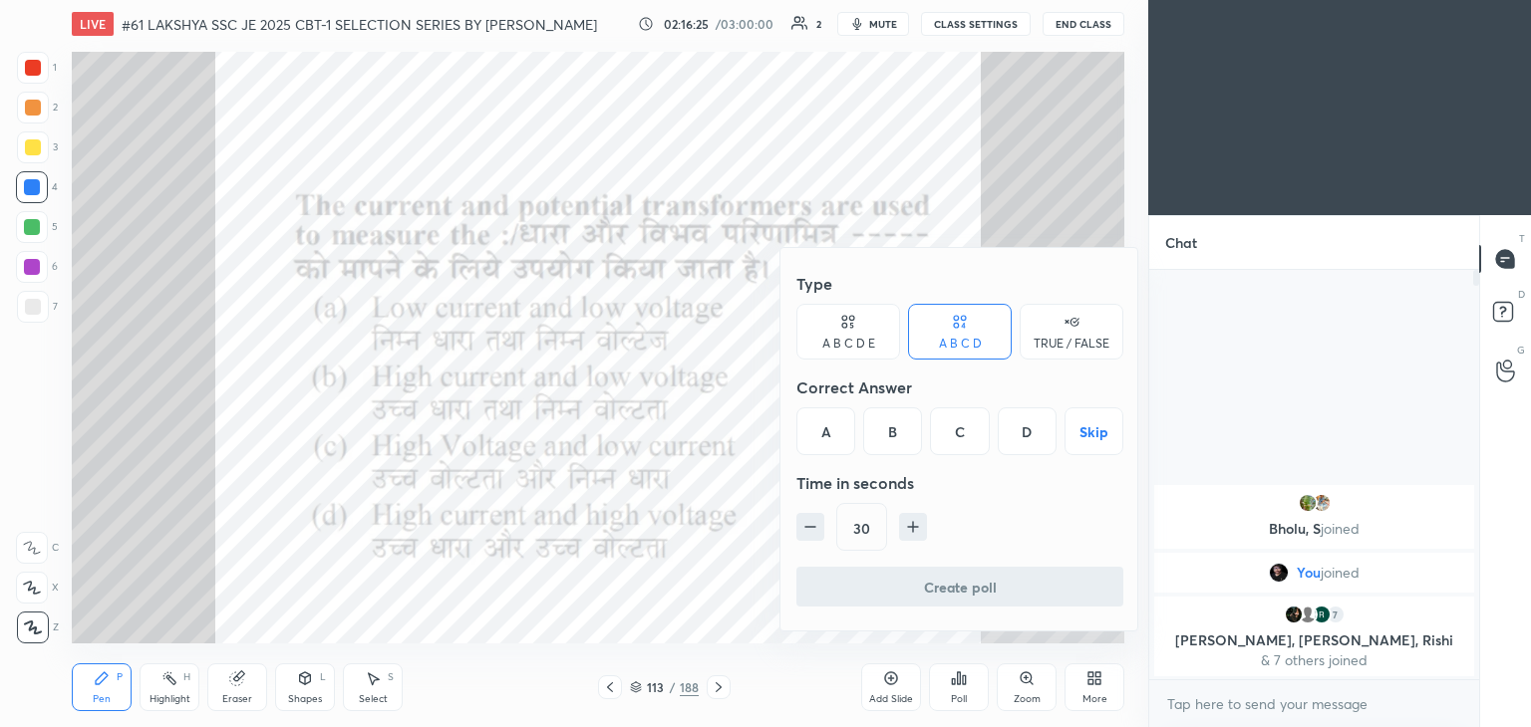
click at [1026, 432] on div "D" at bounding box center [1026, 432] width 59 height 48
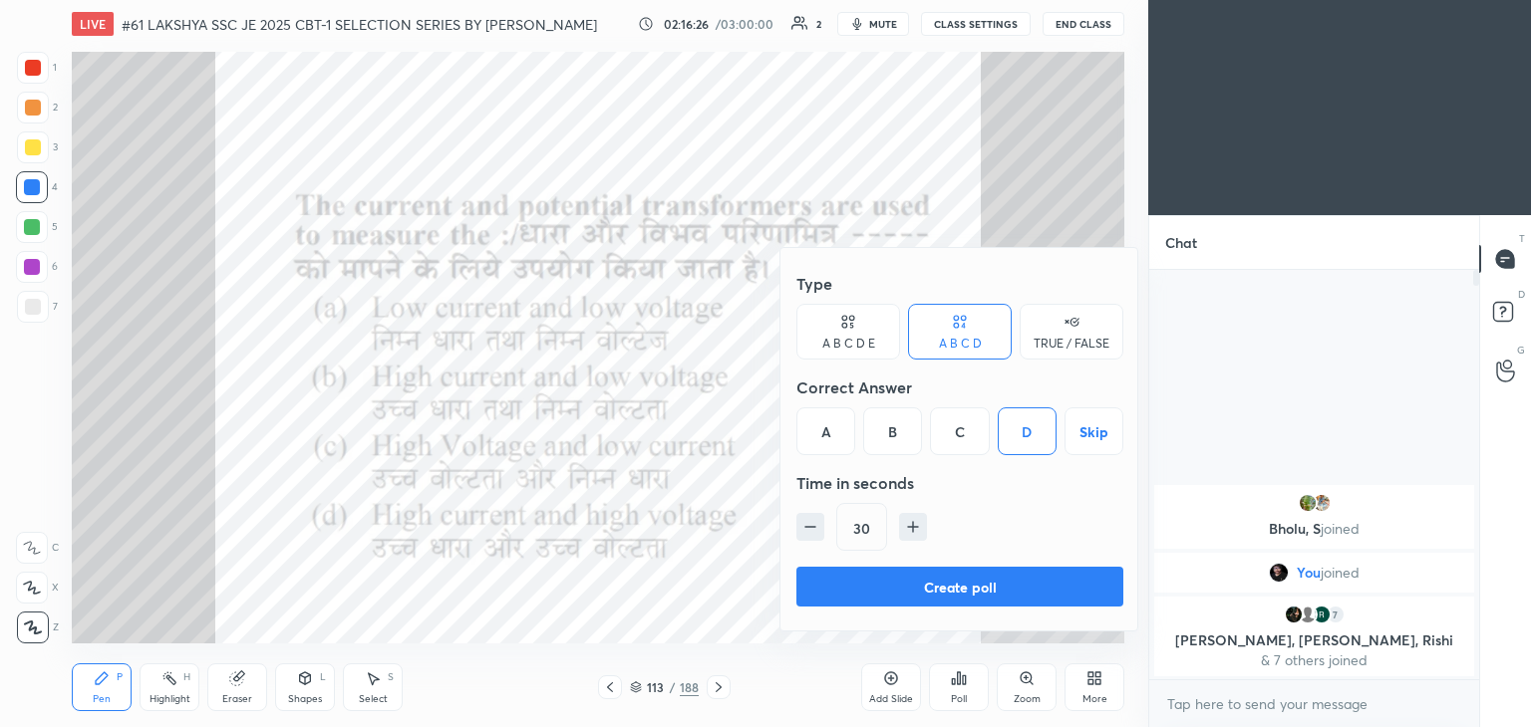
click at [905, 598] on button "Create poll" at bounding box center [959, 587] width 327 height 40
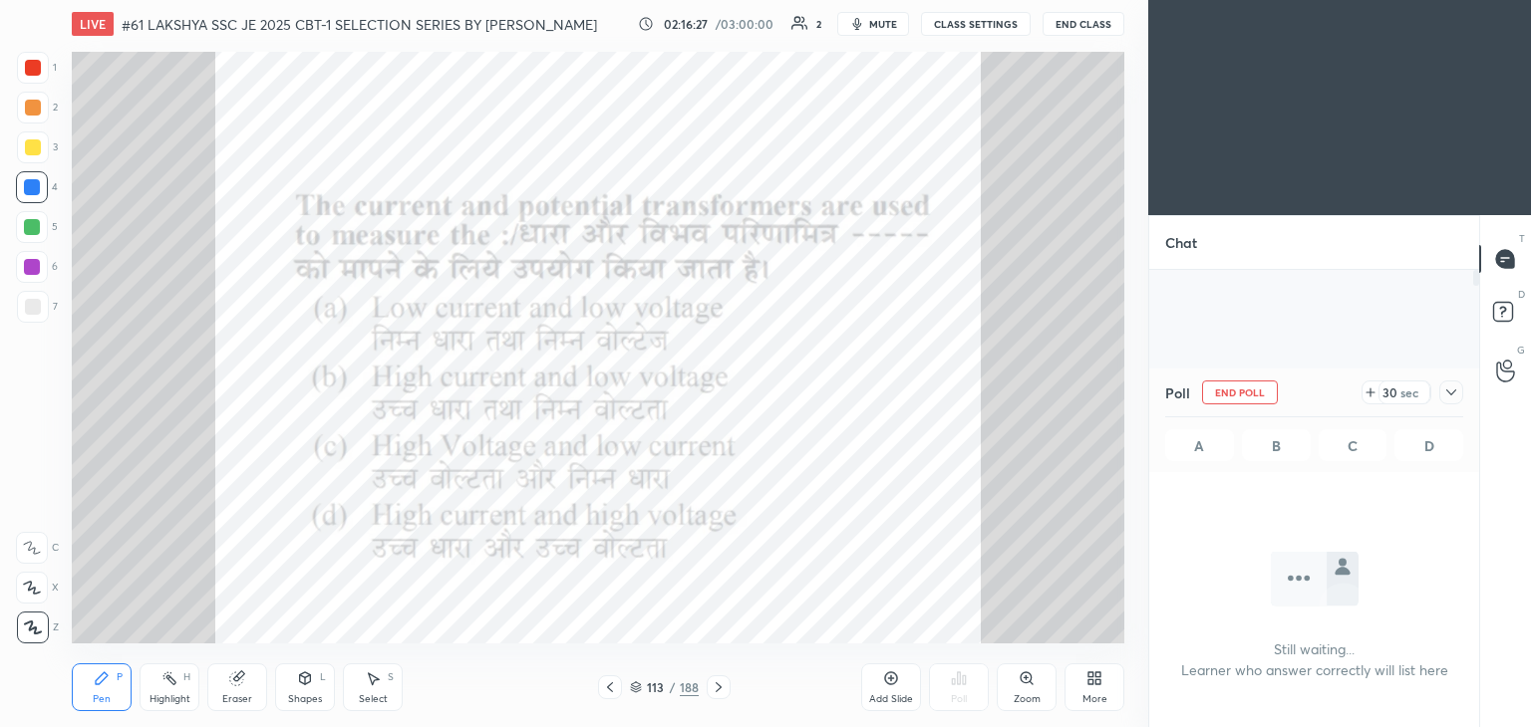
scroll to position [136, 324]
click at [1372, 395] on icon at bounding box center [1370, 393] width 16 height 16
click at [1373, 395] on icon at bounding box center [1370, 393] width 16 height 16
click at [248, 679] on div "Eraser" at bounding box center [237, 688] width 60 height 48
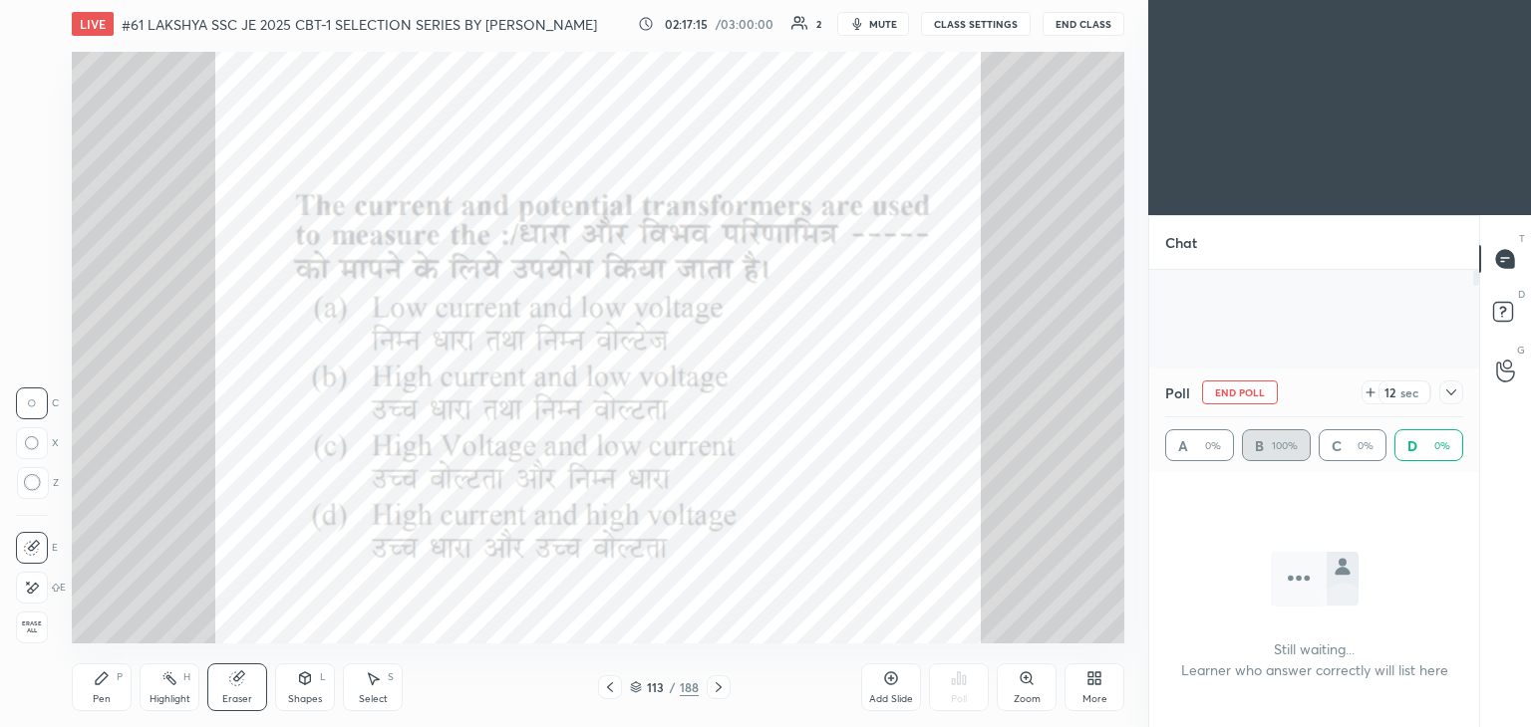
click at [34, 630] on span "Erase all" at bounding box center [32, 628] width 30 height 14
click at [142, 678] on div "Highlight H" at bounding box center [170, 688] width 60 height 48
click at [717, 692] on icon at bounding box center [718, 688] width 16 height 16
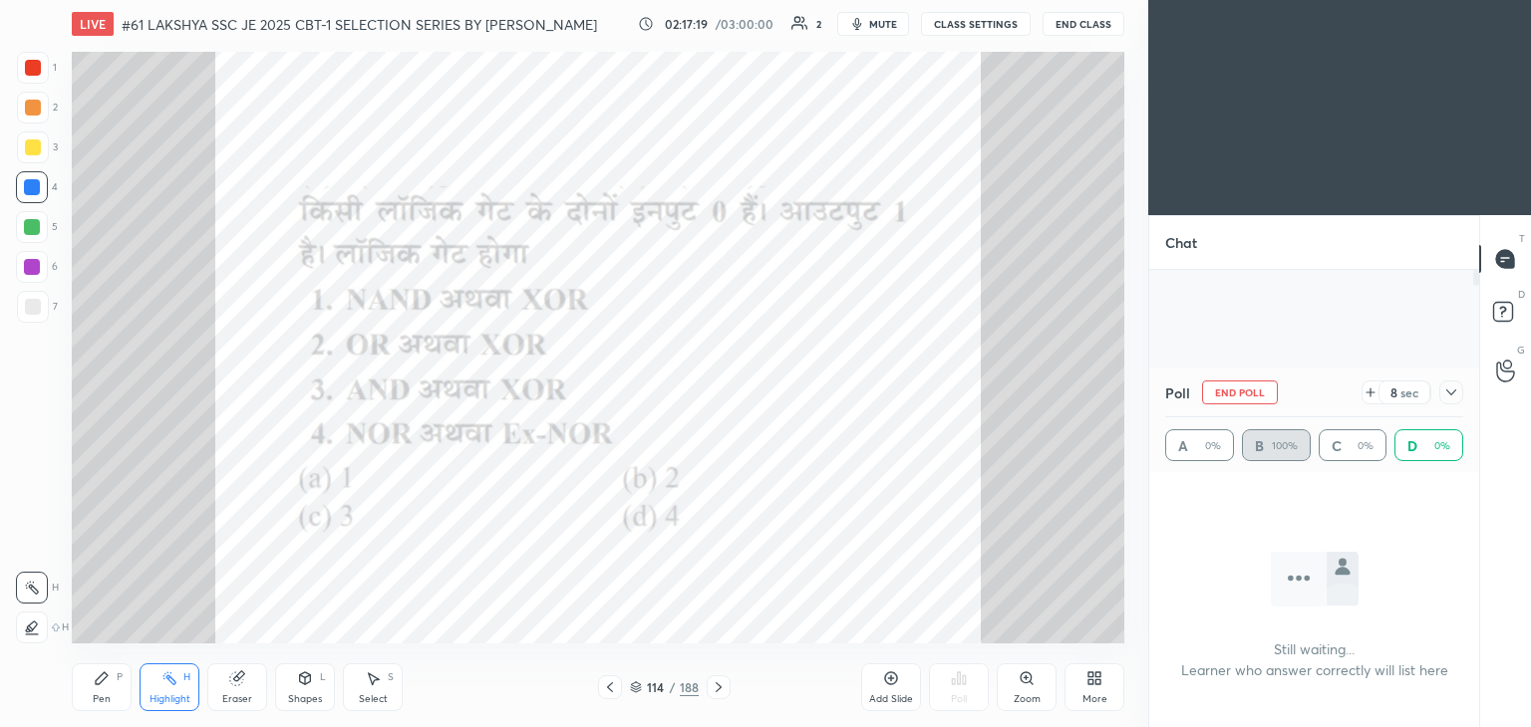
click at [719, 691] on icon at bounding box center [718, 688] width 16 height 16
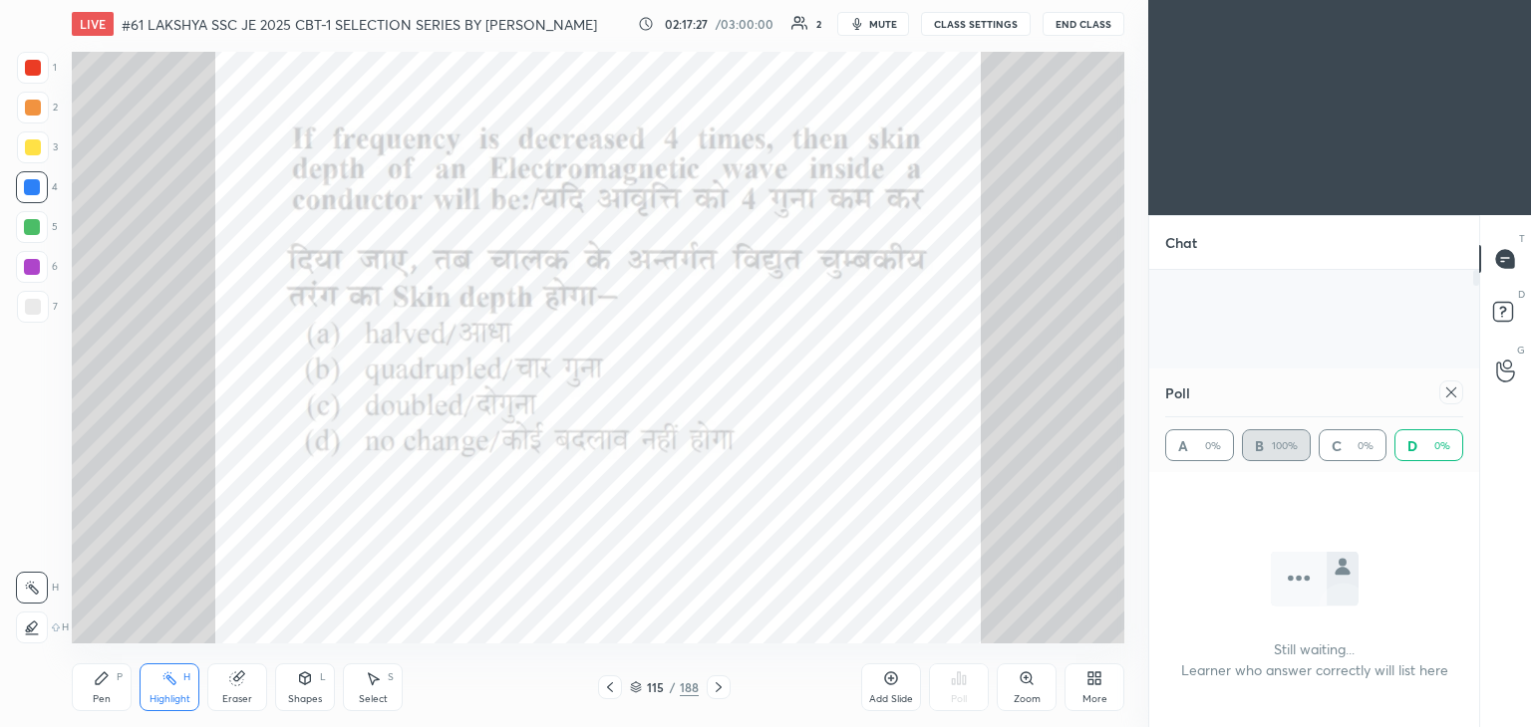
drag, startPoint x: 239, startPoint y: 689, endPoint x: 169, endPoint y: 680, distance: 70.3
click at [238, 689] on div "Eraser" at bounding box center [237, 688] width 60 height 48
drag, startPoint x: 36, startPoint y: 619, endPoint x: 112, endPoint y: 683, distance: 99.0
click at [36, 621] on span "Erase all" at bounding box center [32, 628] width 30 height 14
click at [120, 687] on div "Pen P" at bounding box center [102, 688] width 60 height 48
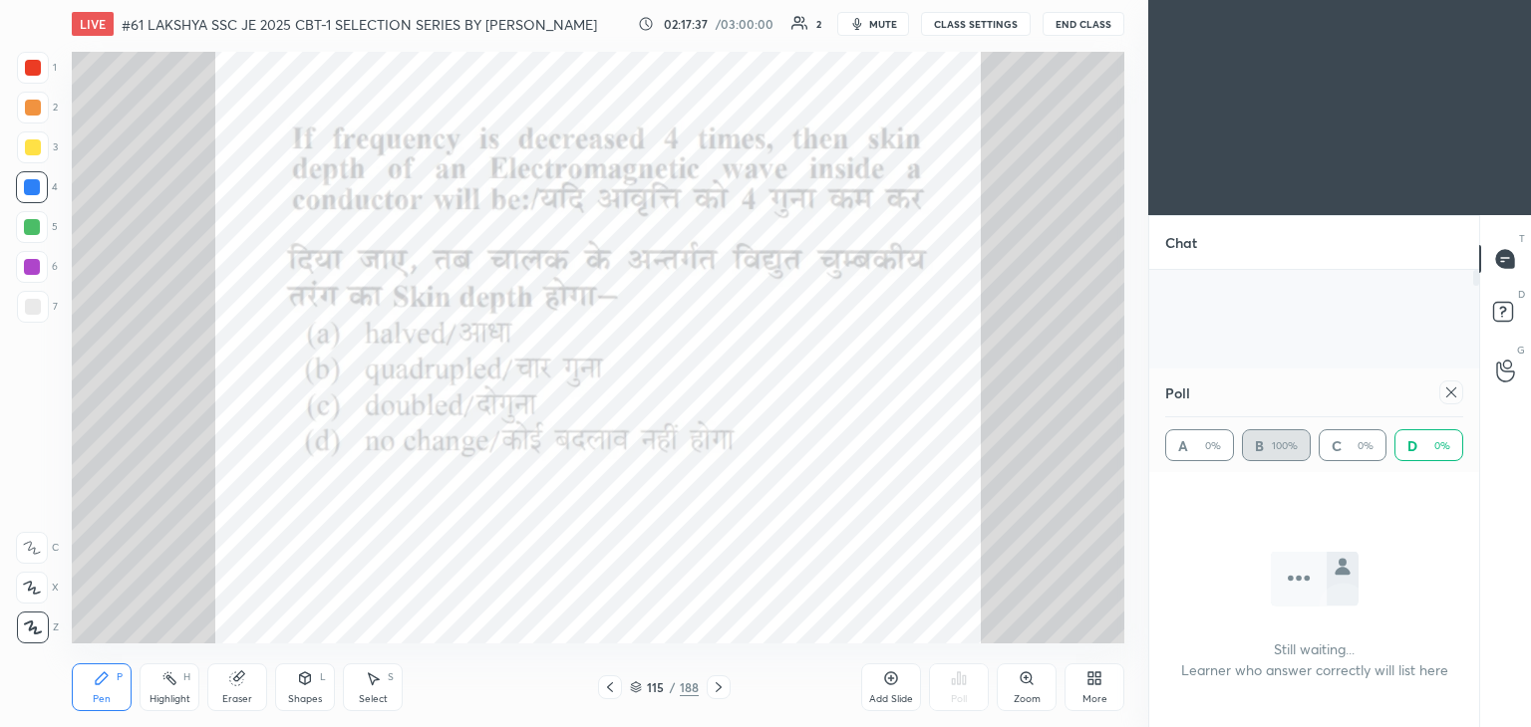
click at [1446, 397] on icon at bounding box center [1451, 393] width 10 height 10
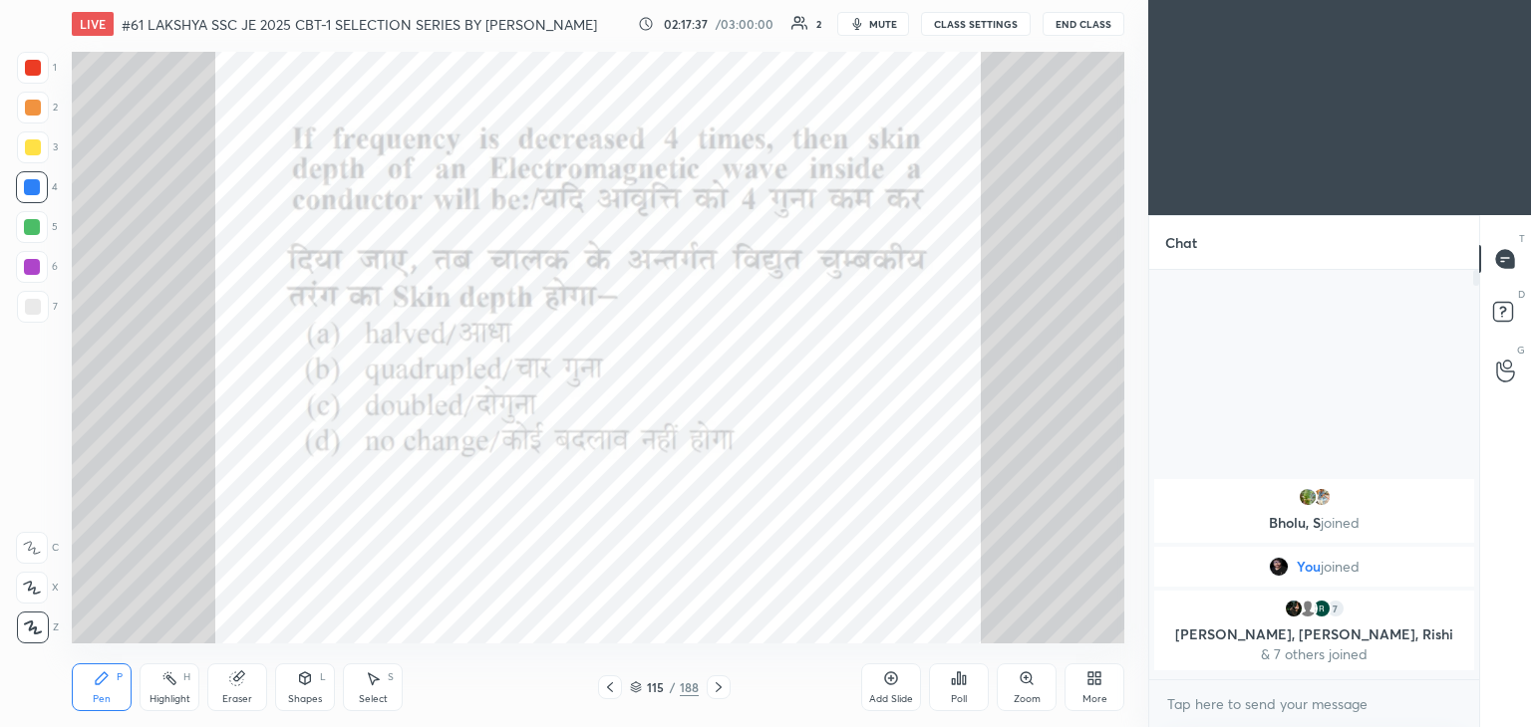
scroll to position [239, 324]
click at [953, 676] on icon at bounding box center [959, 679] width 16 height 16
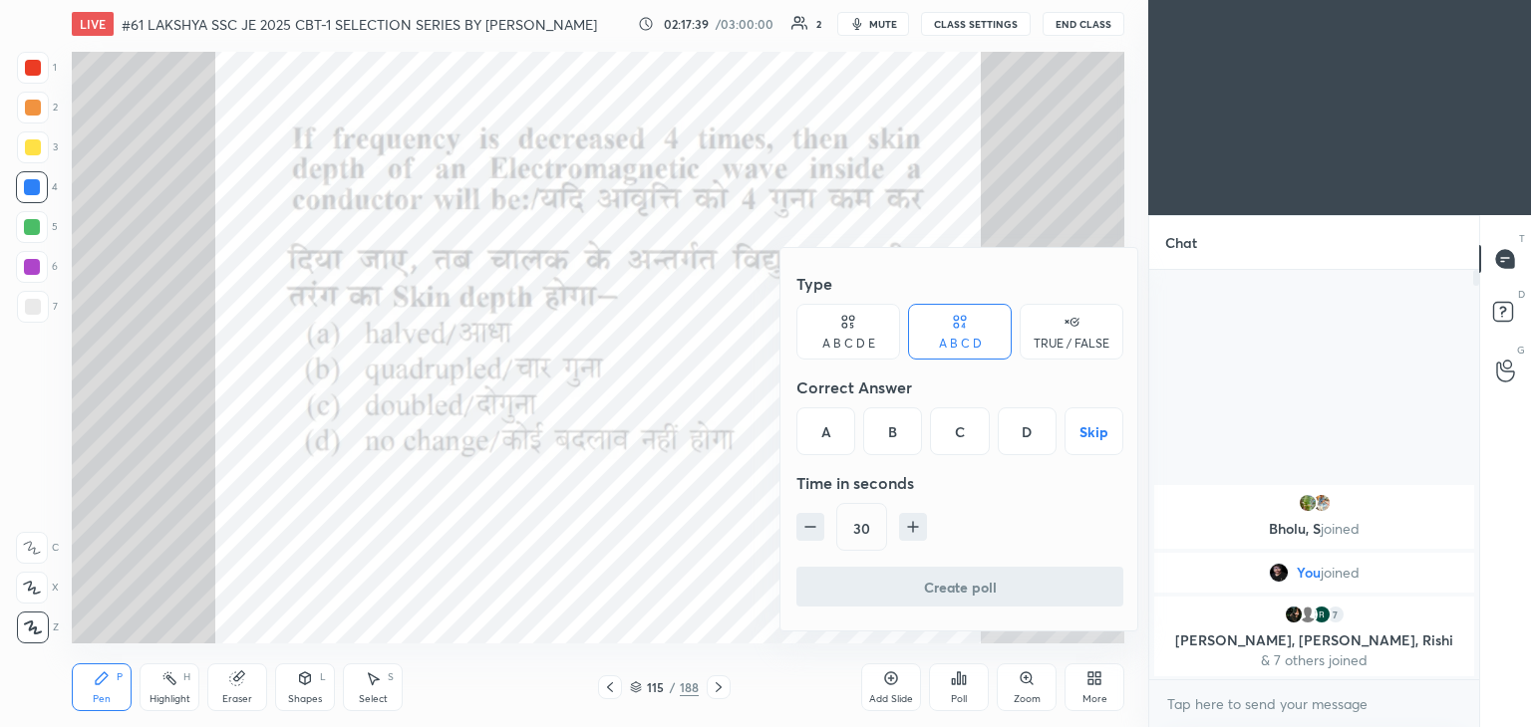
drag, startPoint x: 963, startPoint y: 427, endPoint x: 942, endPoint y: 466, distance: 44.1
click at [963, 430] on div "C" at bounding box center [959, 432] width 59 height 48
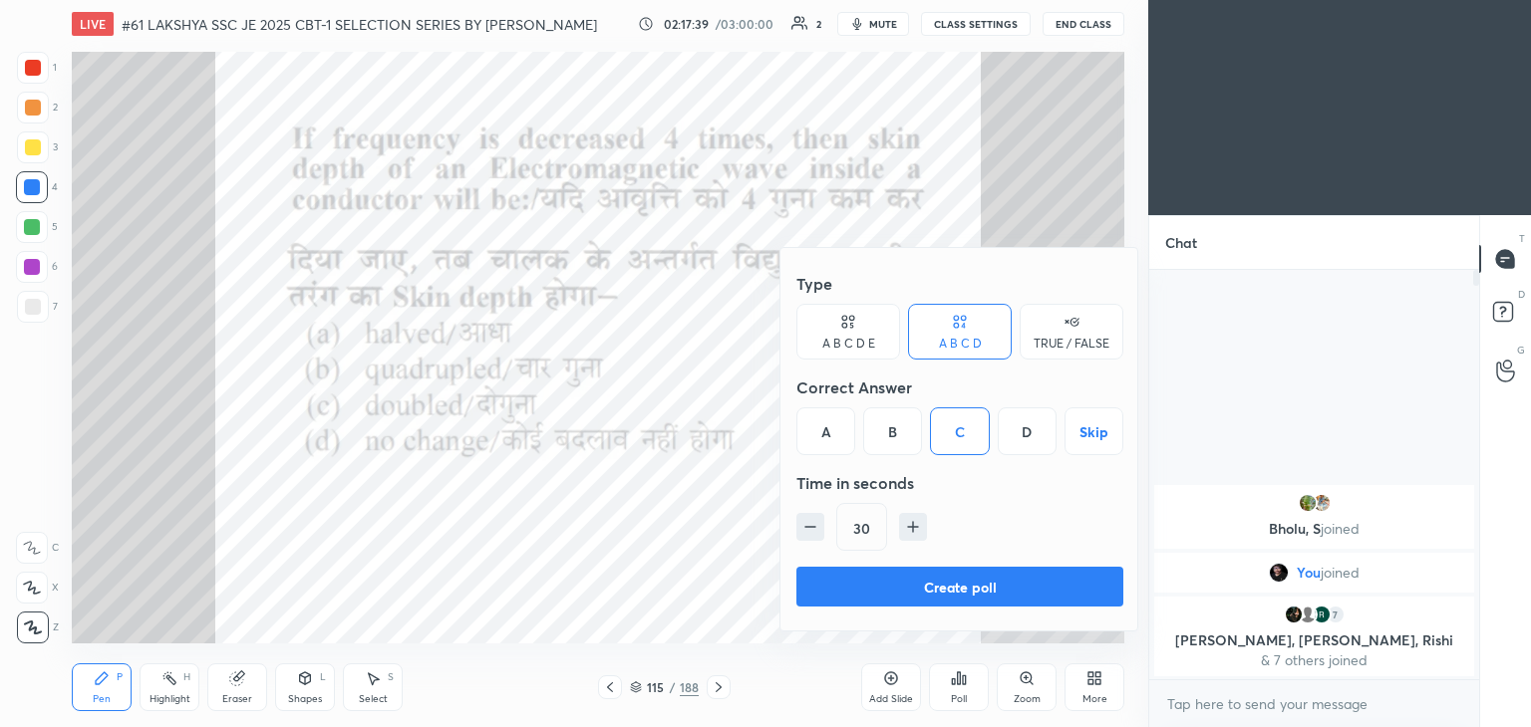
click at [903, 579] on button "Create poll" at bounding box center [959, 587] width 327 height 40
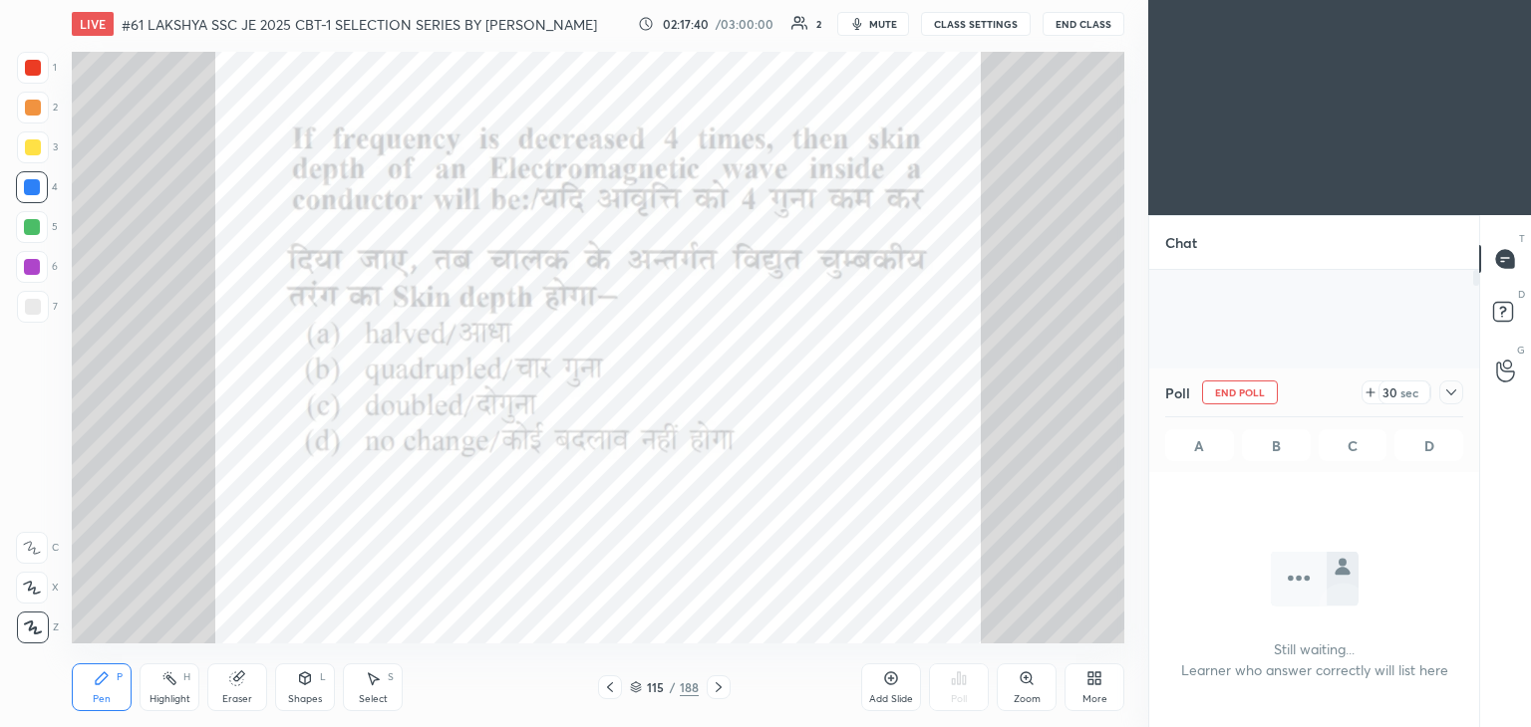
scroll to position [6, 6]
click at [881, 14] on button "mute" at bounding box center [873, 24] width 72 height 24
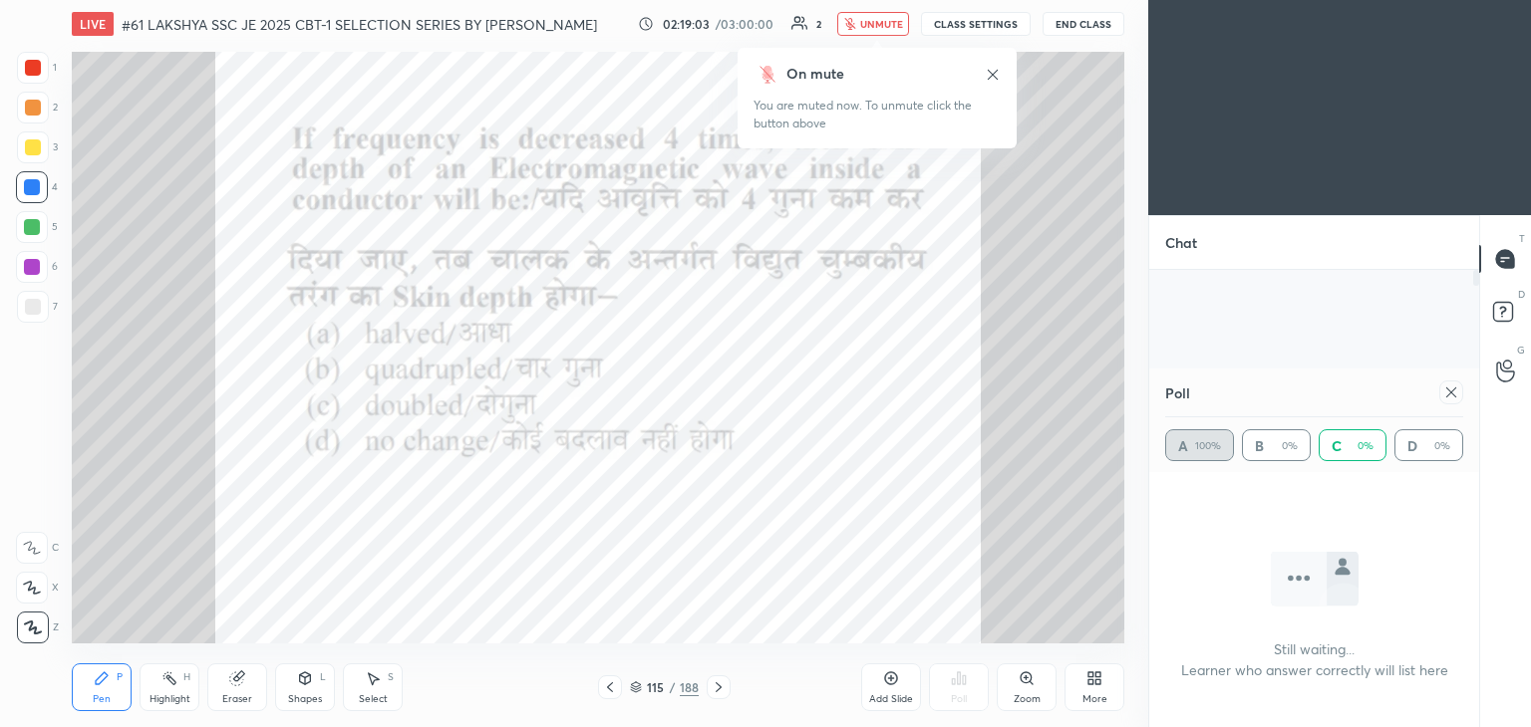
click at [881, 27] on span "unmute" at bounding box center [881, 24] width 43 height 14
click at [36, 65] on div at bounding box center [33, 68] width 16 height 16
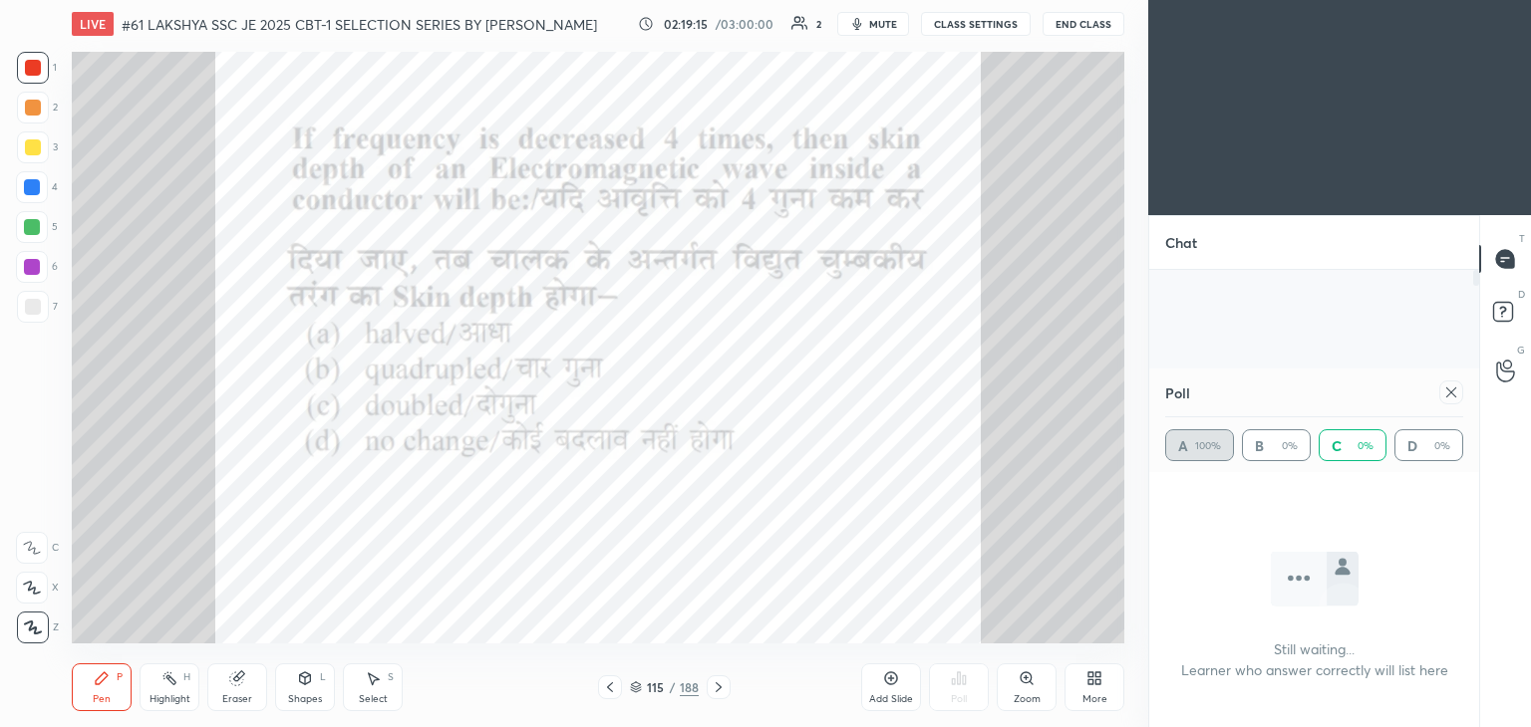
drag, startPoint x: 240, startPoint y: 680, endPoint x: 227, endPoint y: 682, distance: 13.1
click at [239, 682] on icon at bounding box center [236, 679] width 13 height 13
click at [33, 634] on span "Erase all" at bounding box center [32, 628] width 30 height 14
click at [100, 683] on icon at bounding box center [102, 679] width 12 height 12
click at [238, 679] on icon at bounding box center [236, 679] width 13 height 13
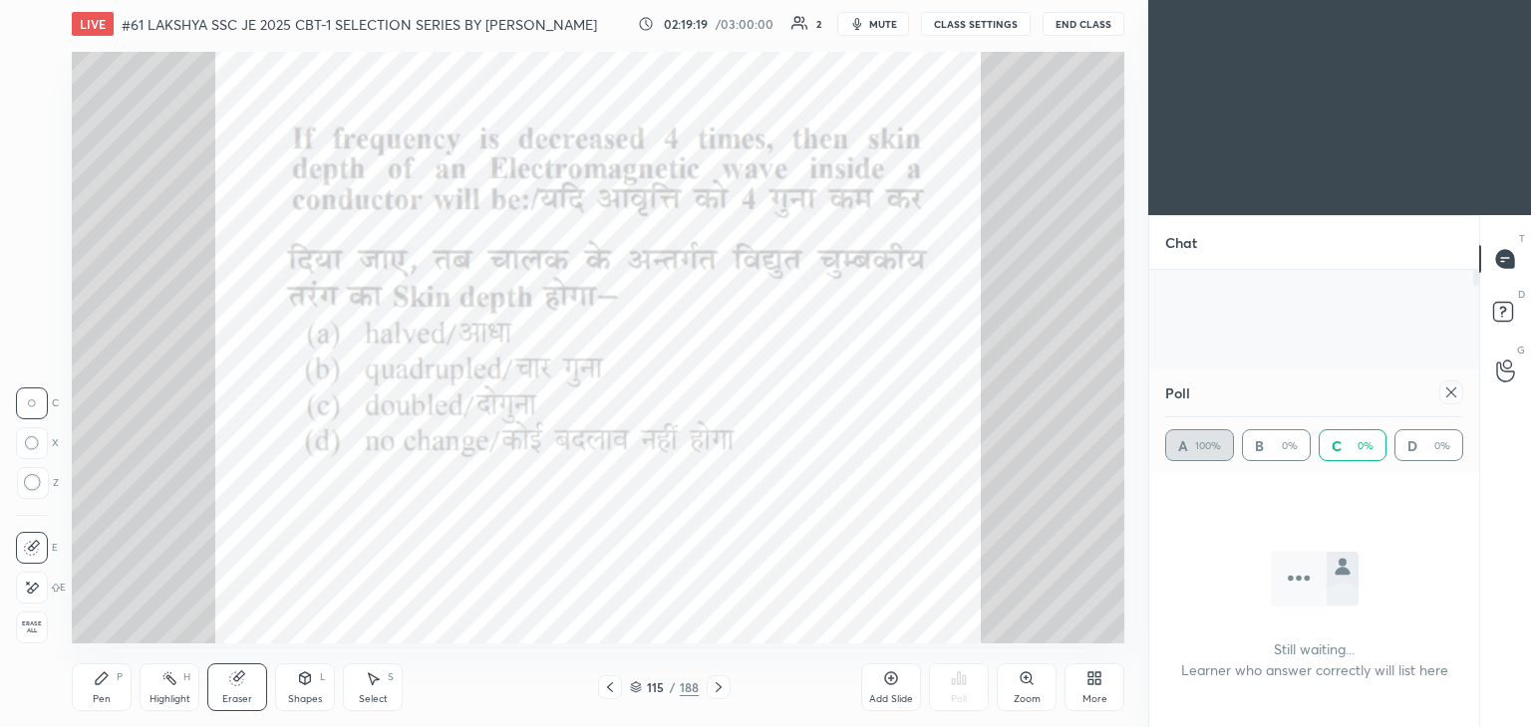
click at [36, 633] on span "Erase all" at bounding box center [32, 628] width 30 height 14
click at [104, 687] on div "Pen P" at bounding box center [102, 688] width 60 height 48
click at [36, 73] on div at bounding box center [33, 68] width 16 height 16
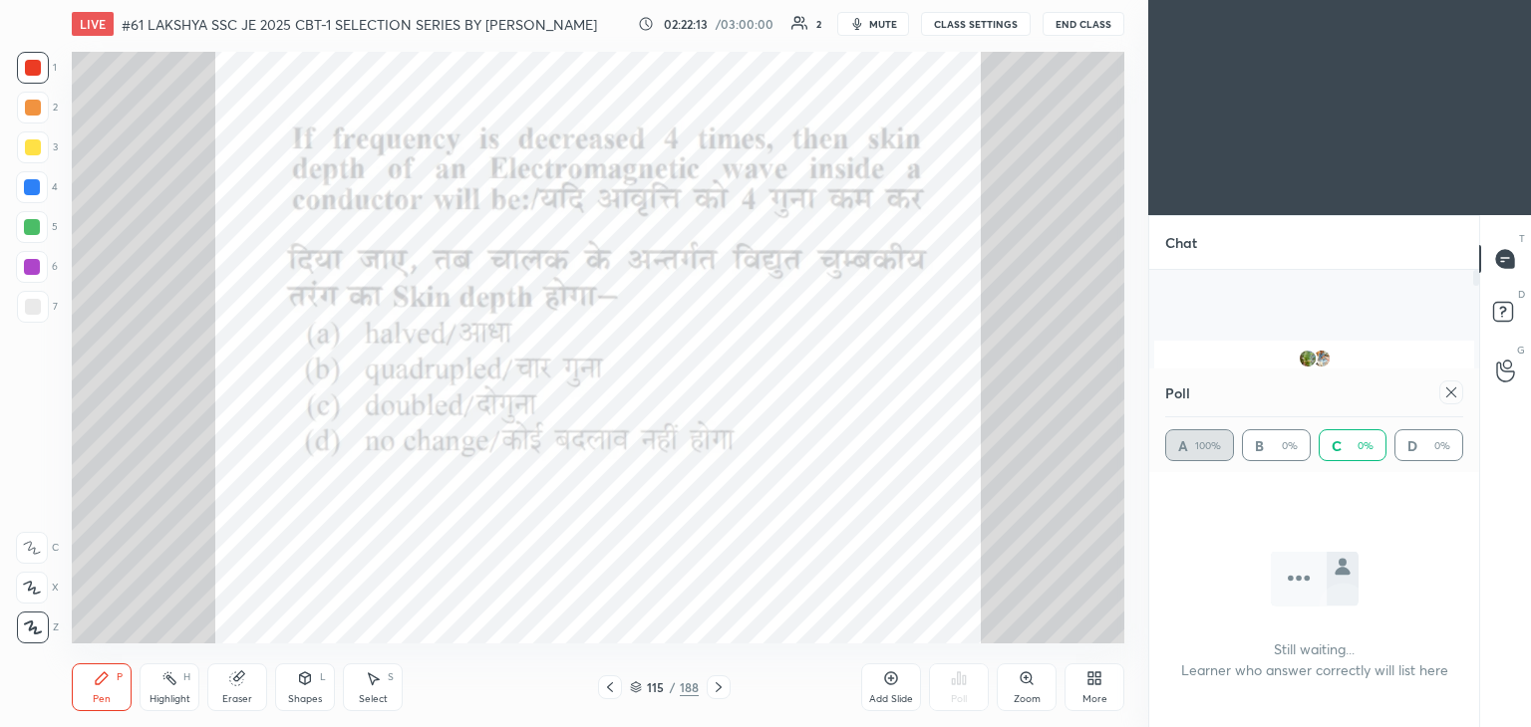
scroll to position [7, 6]
click at [24, 77] on div at bounding box center [33, 68] width 32 height 32
click at [28, 190] on div at bounding box center [32, 187] width 16 height 16
click at [873, 22] on span "mute" at bounding box center [883, 24] width 28 height 14
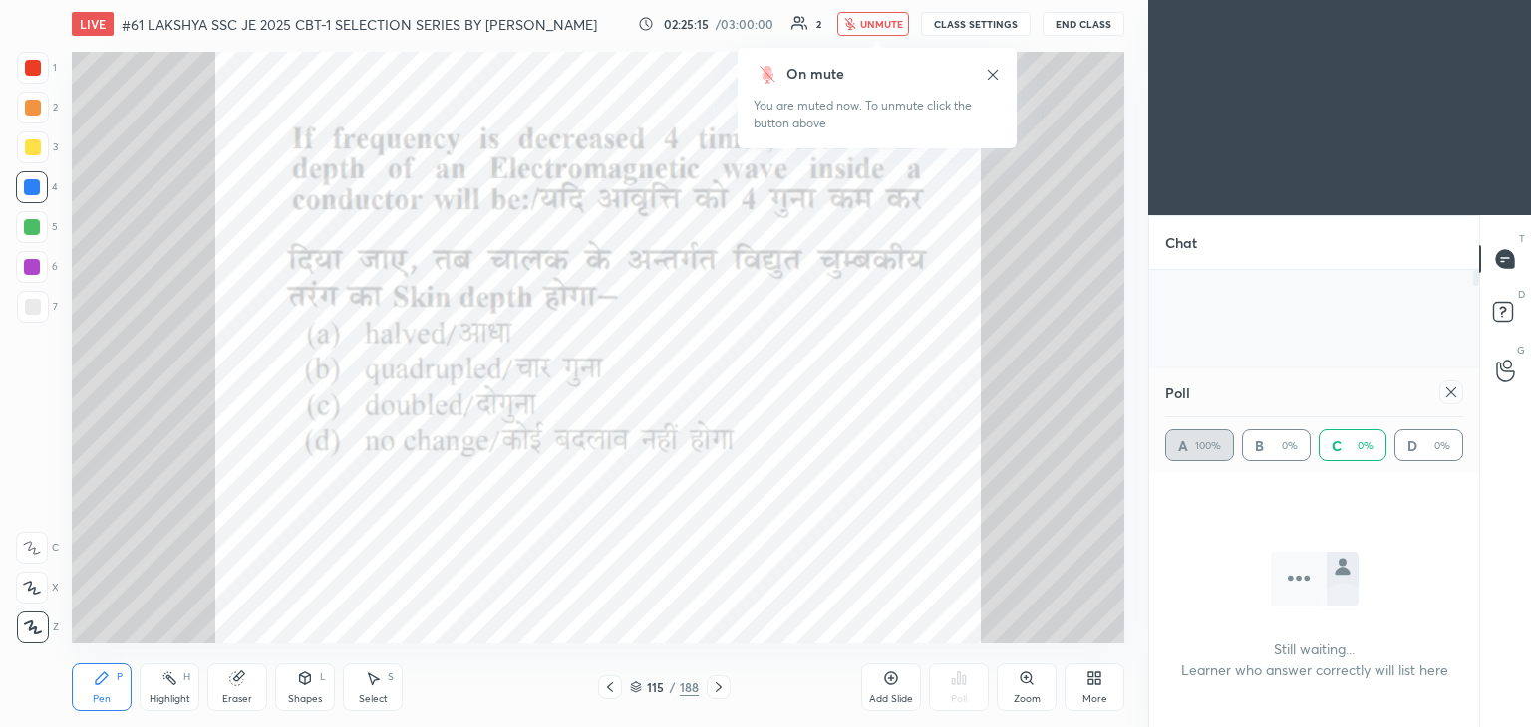
click at [617, 50] on div "Setting up your live class Poll for secs No correct answer Start poll" at bounding box center [598, 348] width 1068 height 600
click at [40, 73] on div at bounding box center [33, 68] width 16 height 16
click at [27, 105] on div at bounding box center [33, 108] width 16 height 16
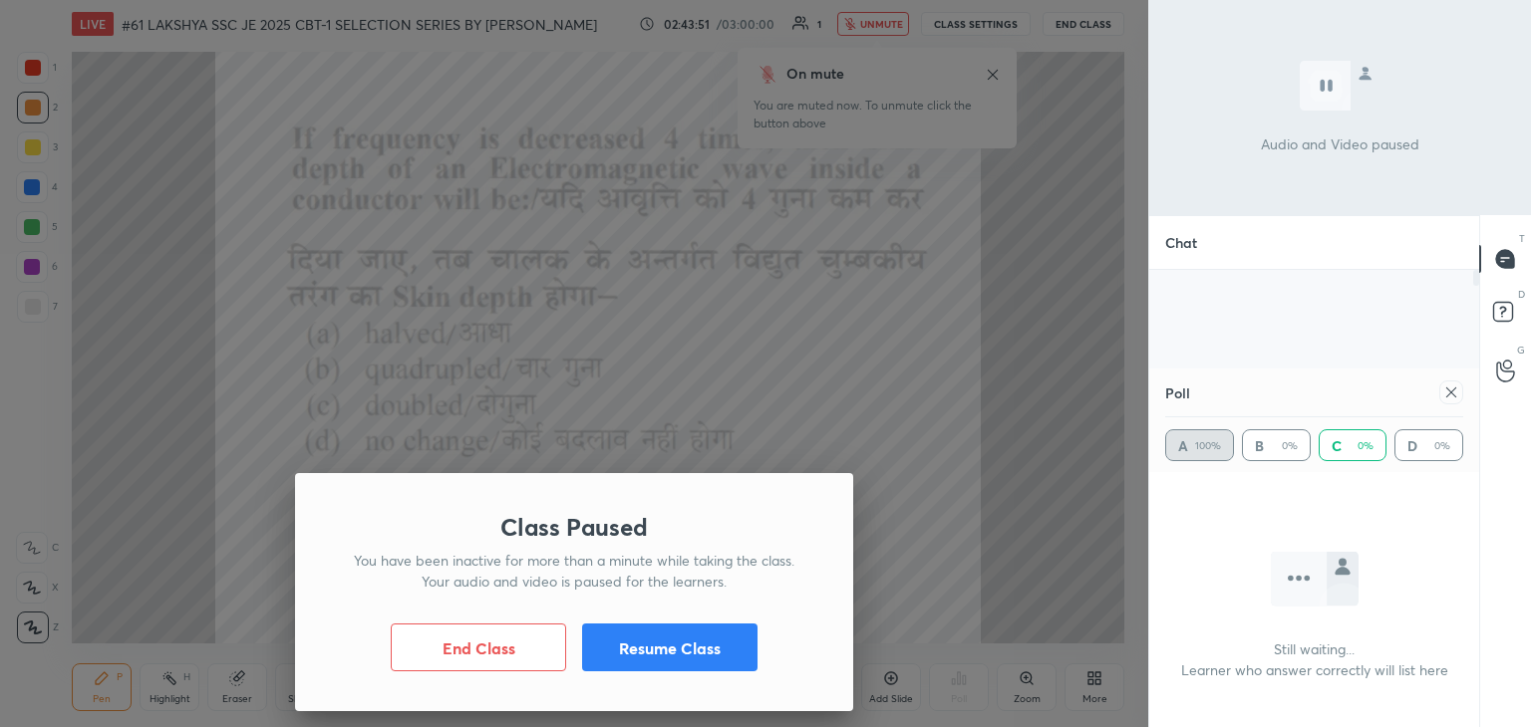
click at [27, 105] on div "Class Paused You have been inactive for more than a minute while taking the cla…" at bounding box center [574, 363] width 1148 height 727
click at [697, 652] on button "Resume Class" at bounding box center [669, 648] width 175 height 48
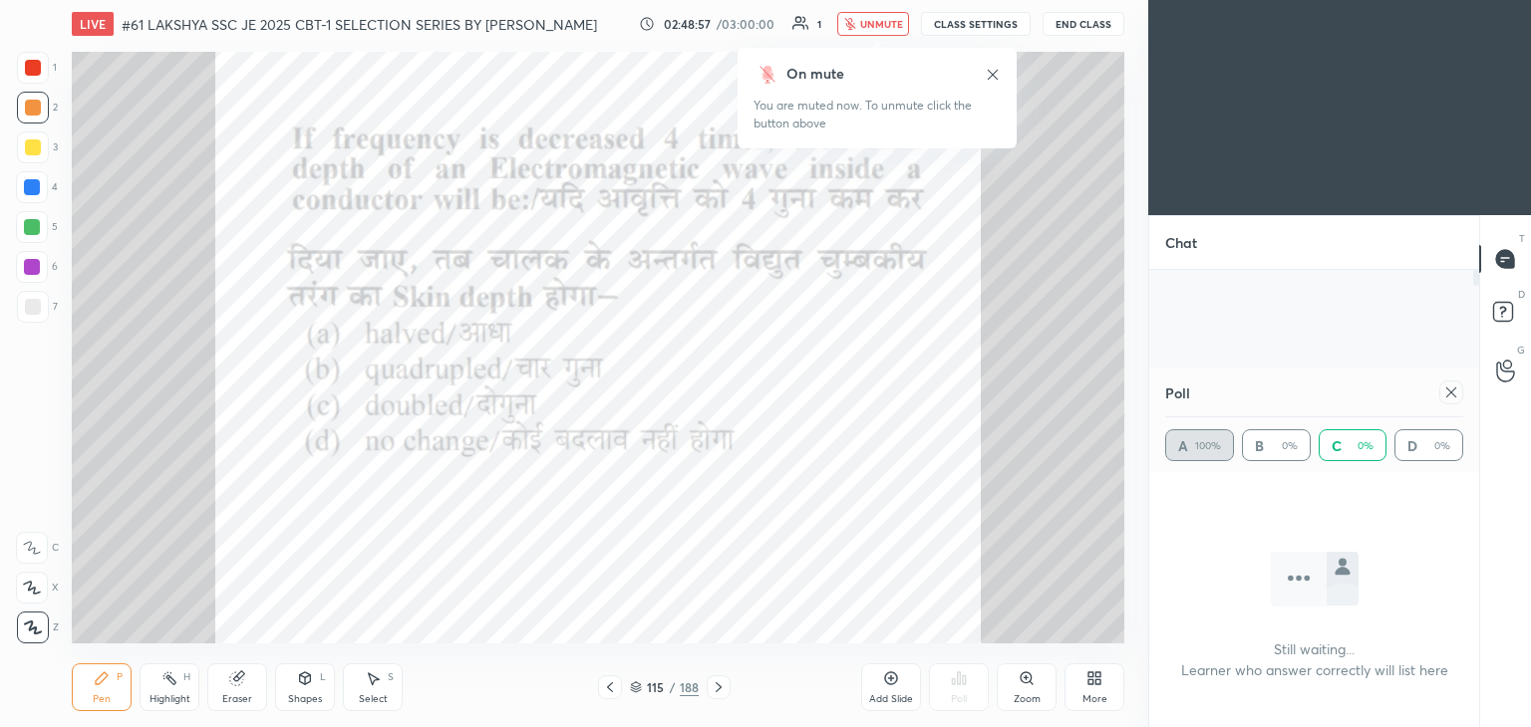
click at [34, 76] on div at bounding box center [33, 68] width 32 height 32
click at [880, 21] on span "unmute" at bounding box center [881, 24] width 43 height 14
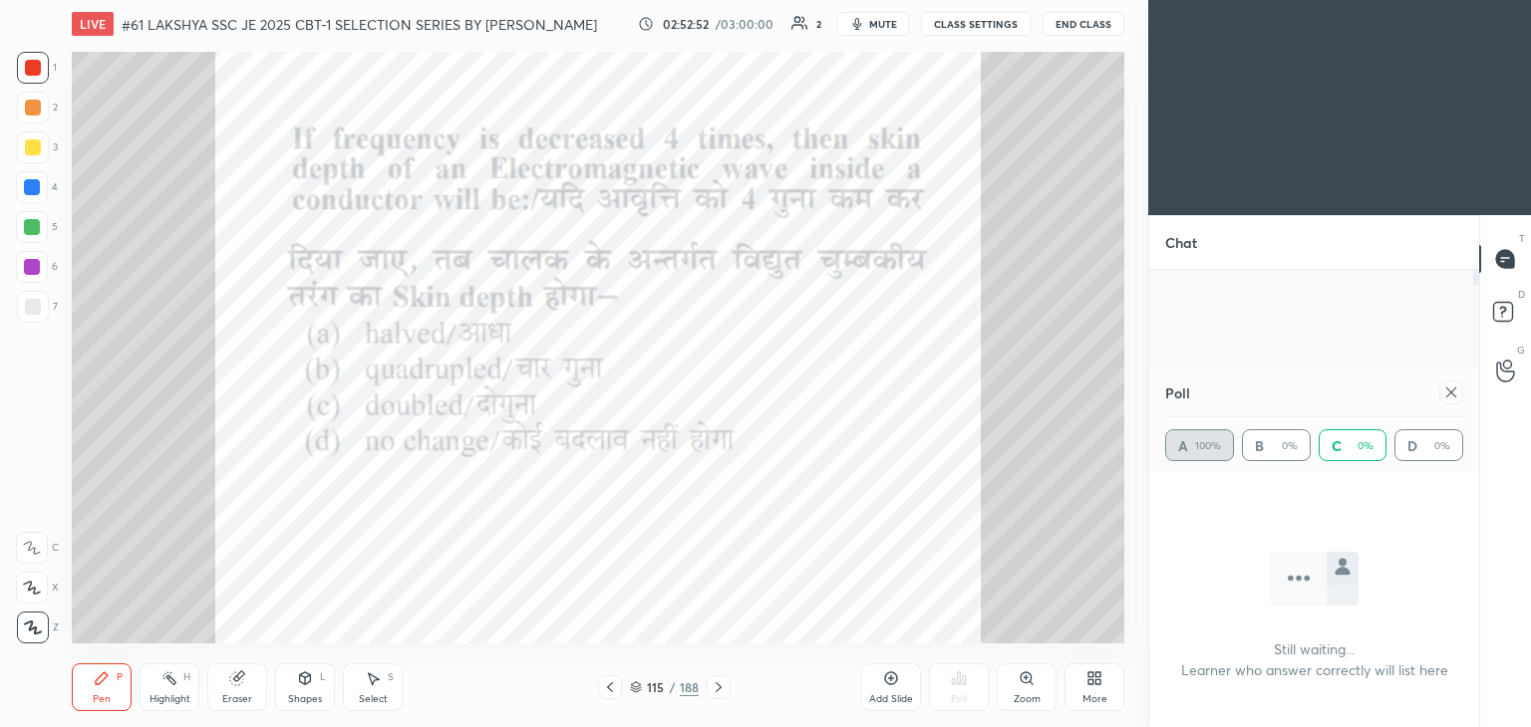
click at [36, 179] on div at bounding box center [32, 187] width 16 height 16
click at [885, 22] on span "mute" at bounding box center [883, 24] width 28 height 14
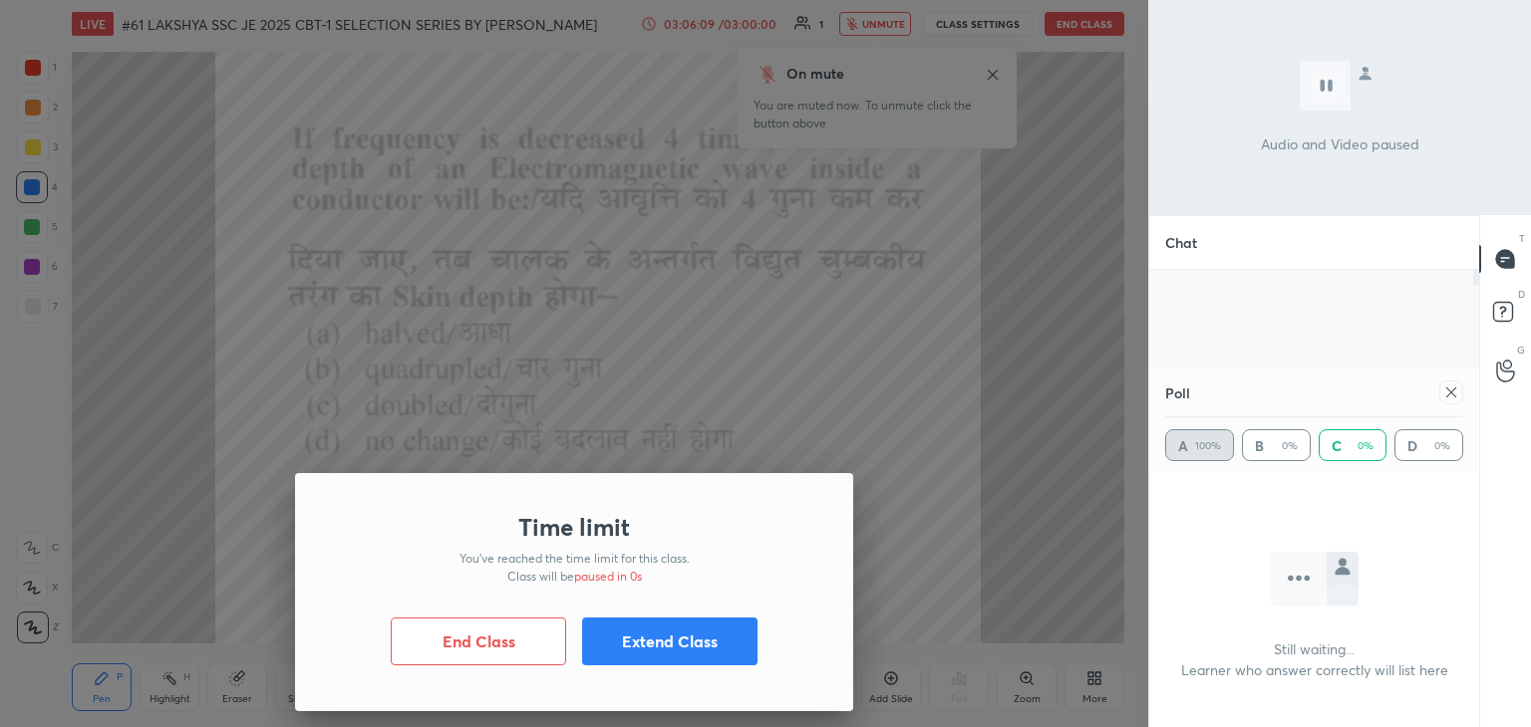
click at [650, 655] on button "Extend Class" at bounding box center [669, 642] width 175 height 48
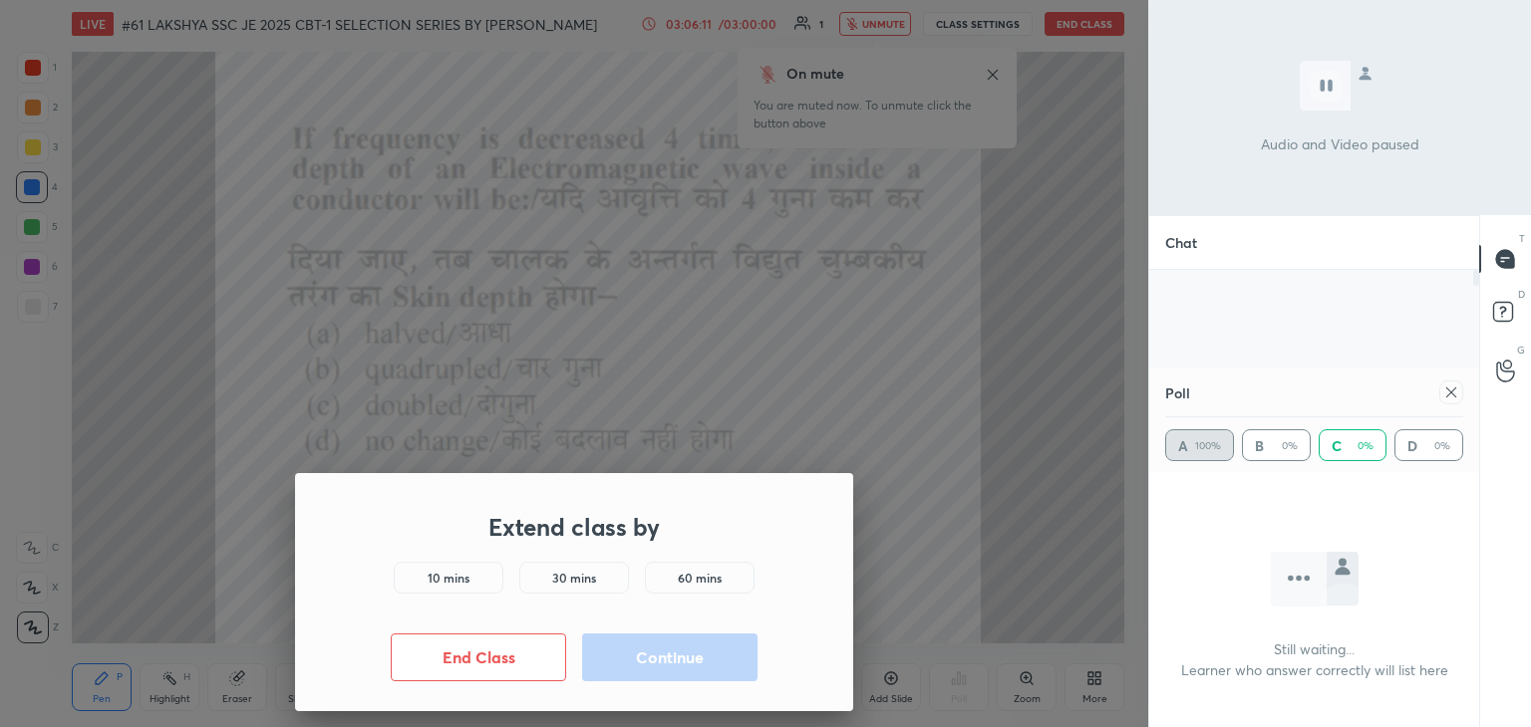
click at [460, 582] on h5 "10 mins" at bounding box center [448, 578] width 42 height 18
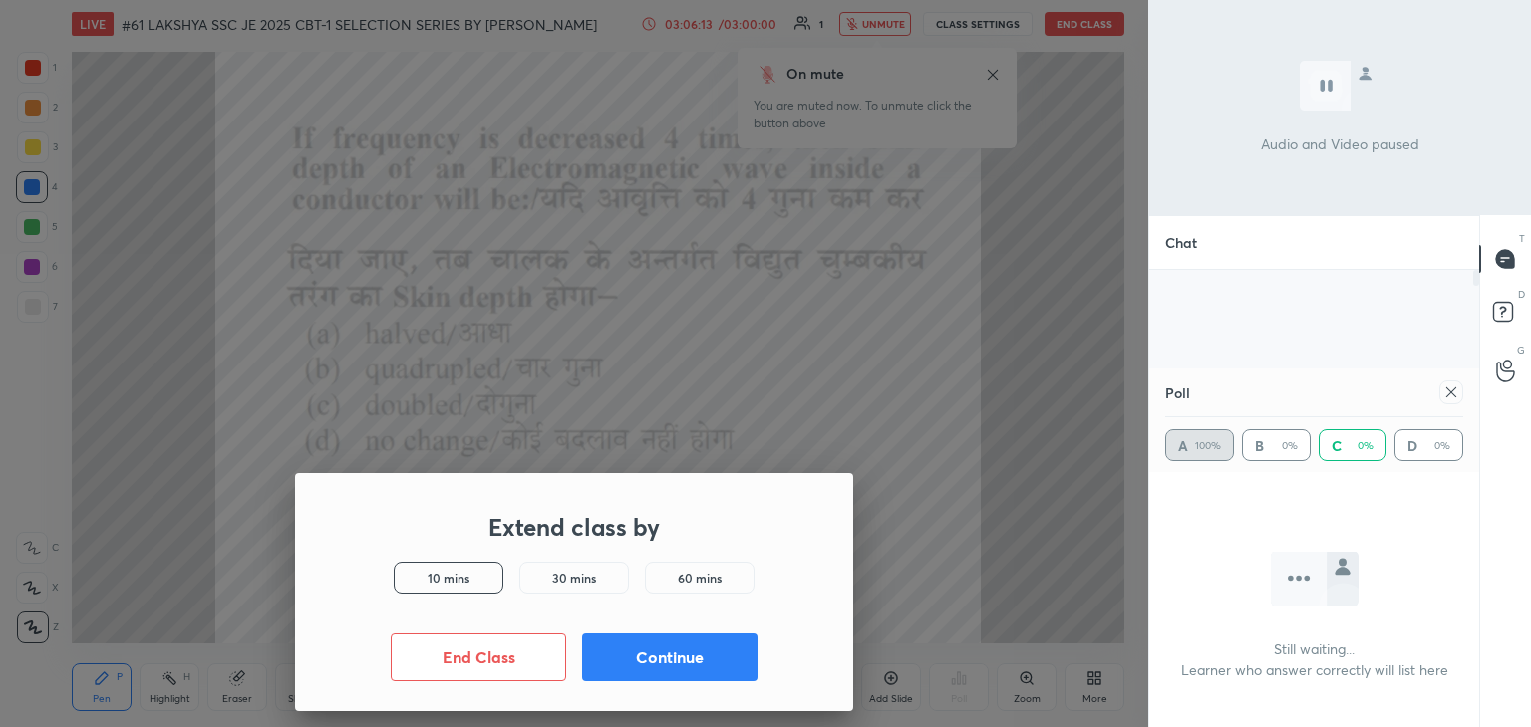
click at [607, 643] on button "Continue" at bounding box center [669, 658] width 175 height 48
click at [641, 665] on button "Continue" at bounding box center [669, 658] width 175 height 48
click at [643, 664] on button "Continue" at bounding box center [669, 658] width 175 height 48
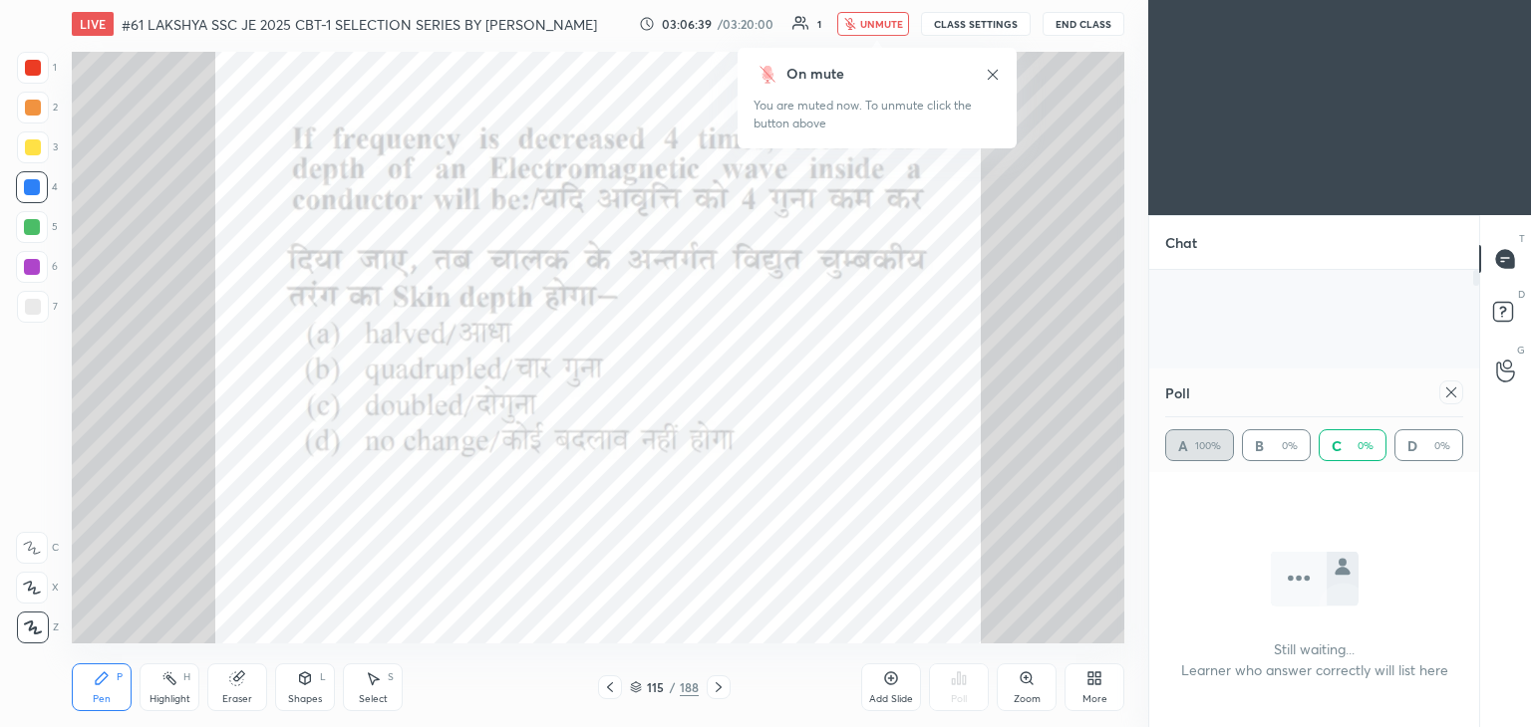
click at [1085, 28] on button "End Class" at bounding box center [1083, 24] width 82 height 24
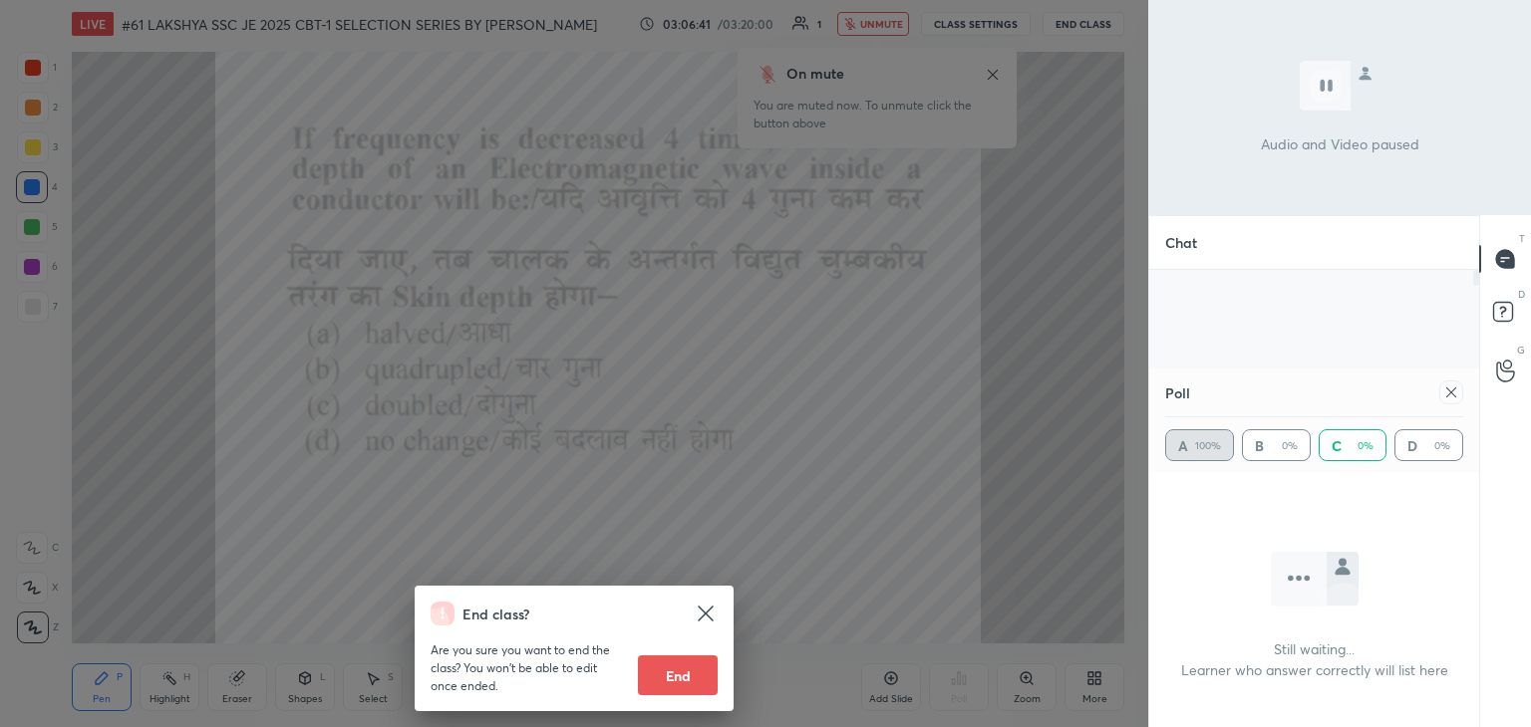
click at [670, 677] on button "End" at bounding box center [678, 676] width 80 height 40
type textarea "x"
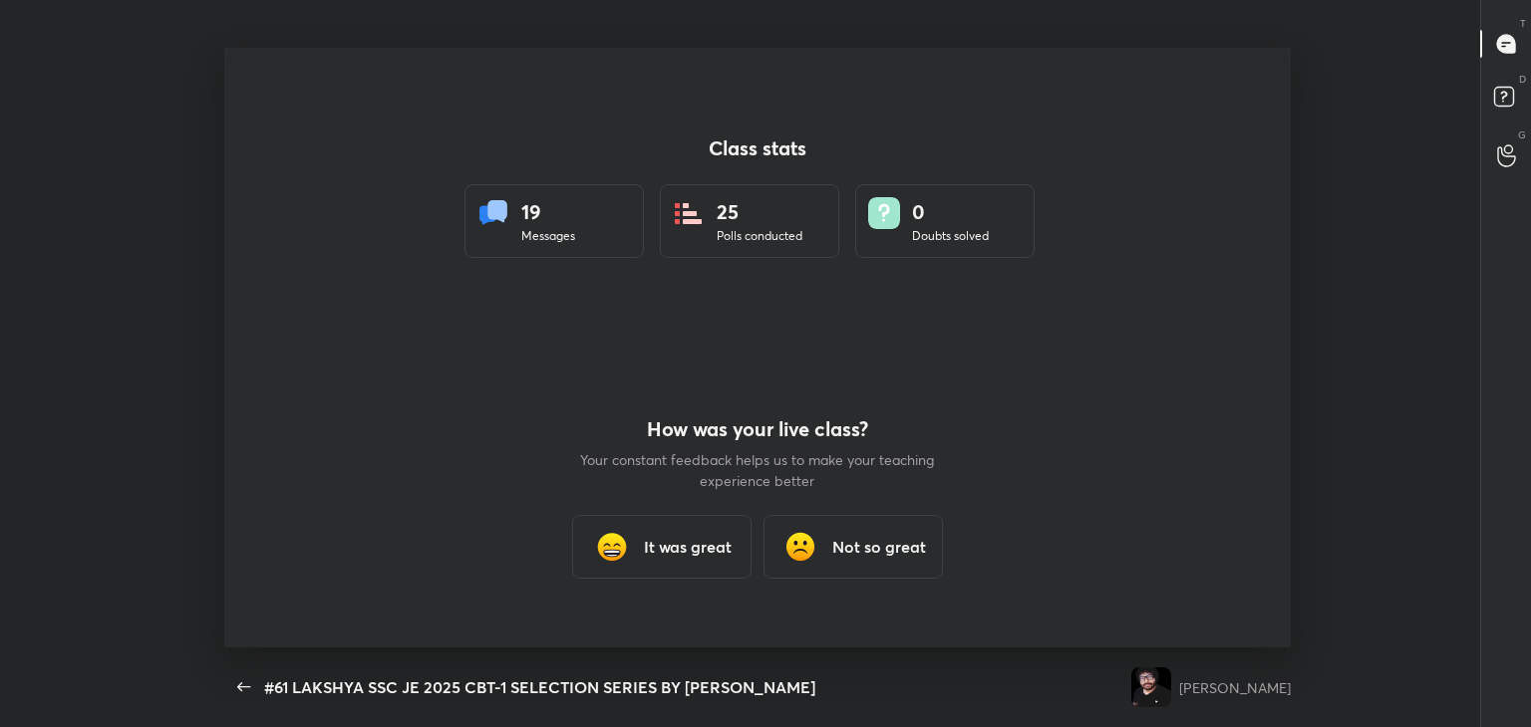
scroll to position [600, 1515]
click at [705, 535] on h3 "It was great" at bounding box center [688, 547] width 88 height 24
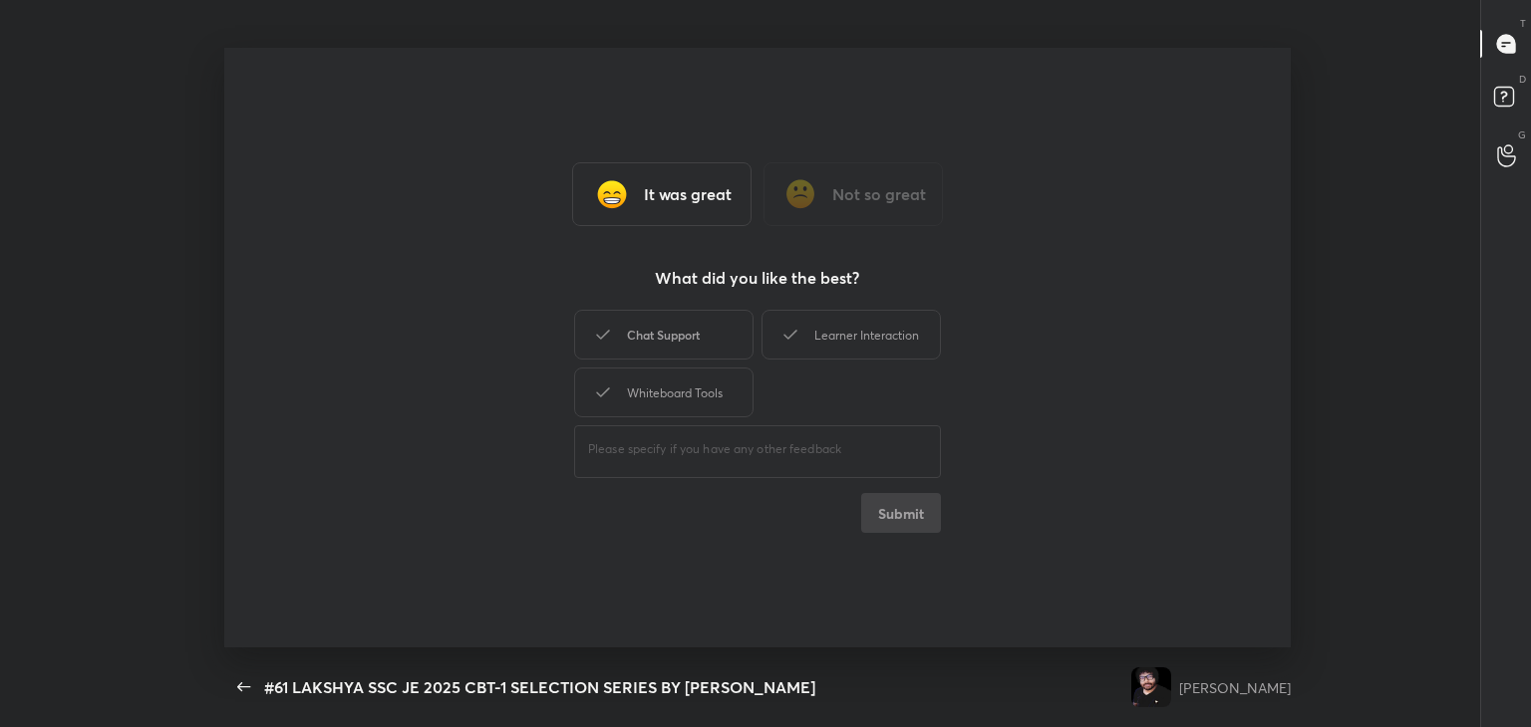
click at [693, 328] on div "Chat Support" at bounding box center [663, 335] width 179 height 50
click at [683, 396] on div "Whiteboard Tools" at bounding box center [663, 393] width 179 height 50
click at [864, 344] on div "Learner Interaction" at bounding box center [850, 335] width 179 height 50
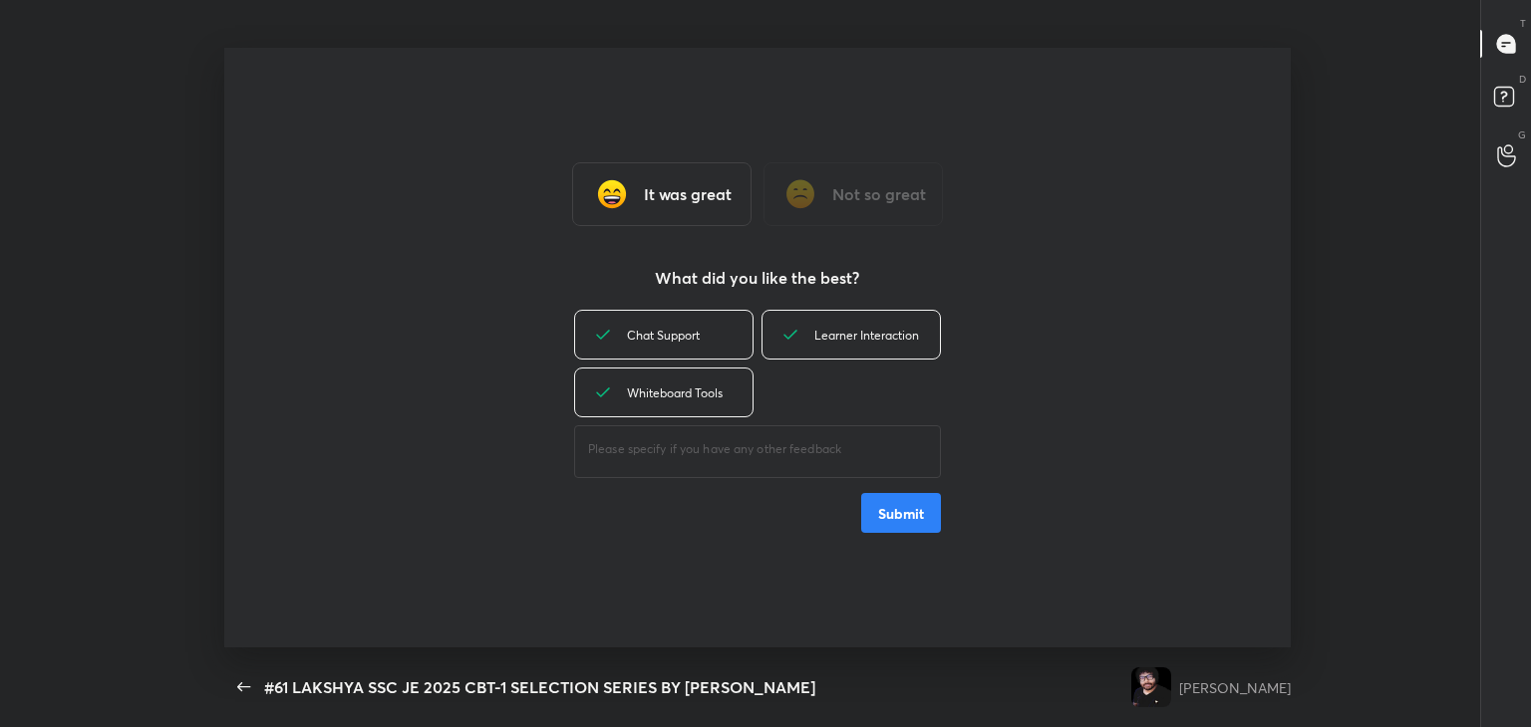
click at [887, 503] on button "Submit" at bounding box center [901, 513] width 80 height 40
